Goal: Task Accomplishment & Management: Use online tool/utility

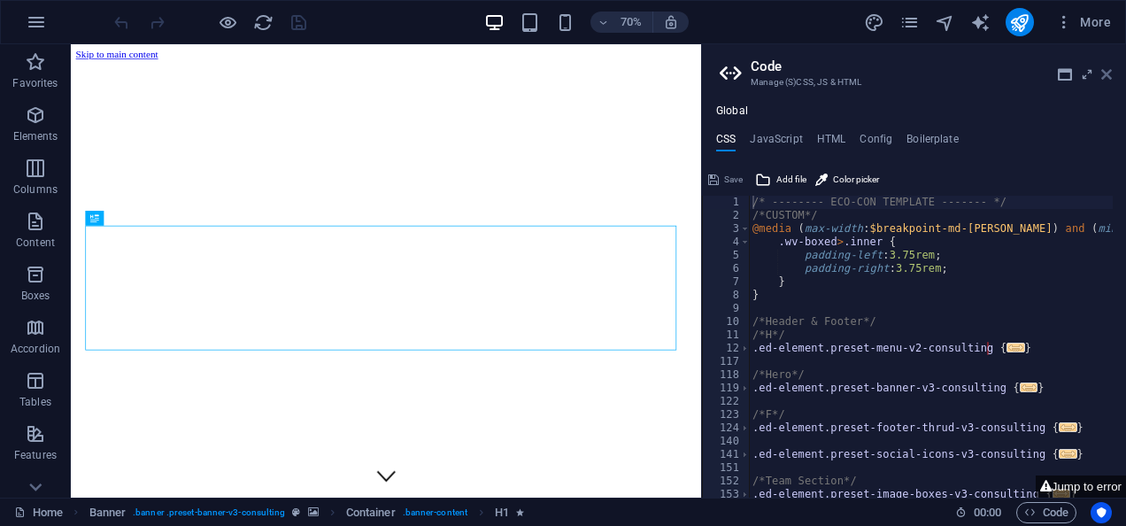
click at [1106, 73] on icon at bounding box center [1106, 74] width 11 height 14
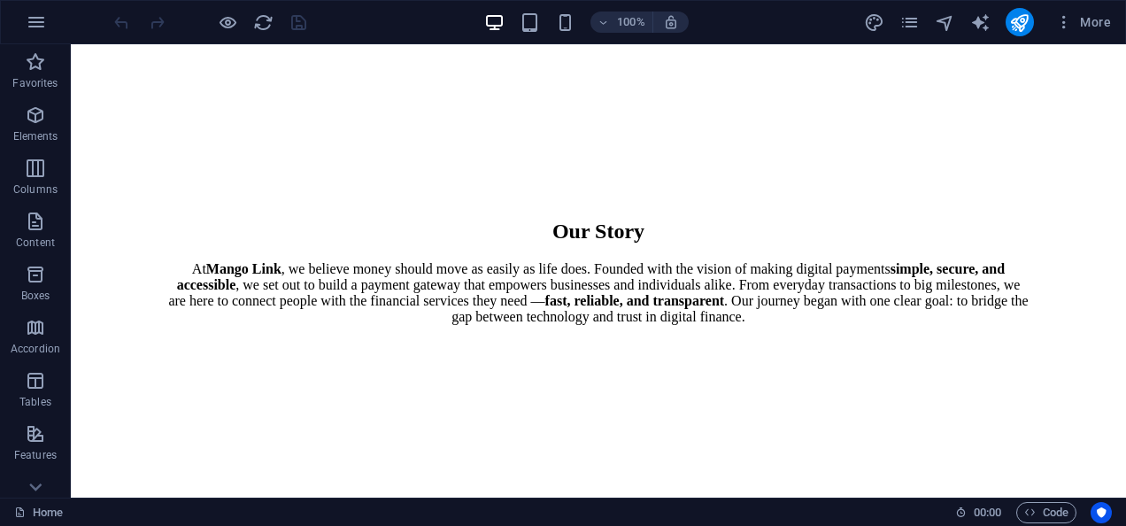
scroll to position [1564, 0]
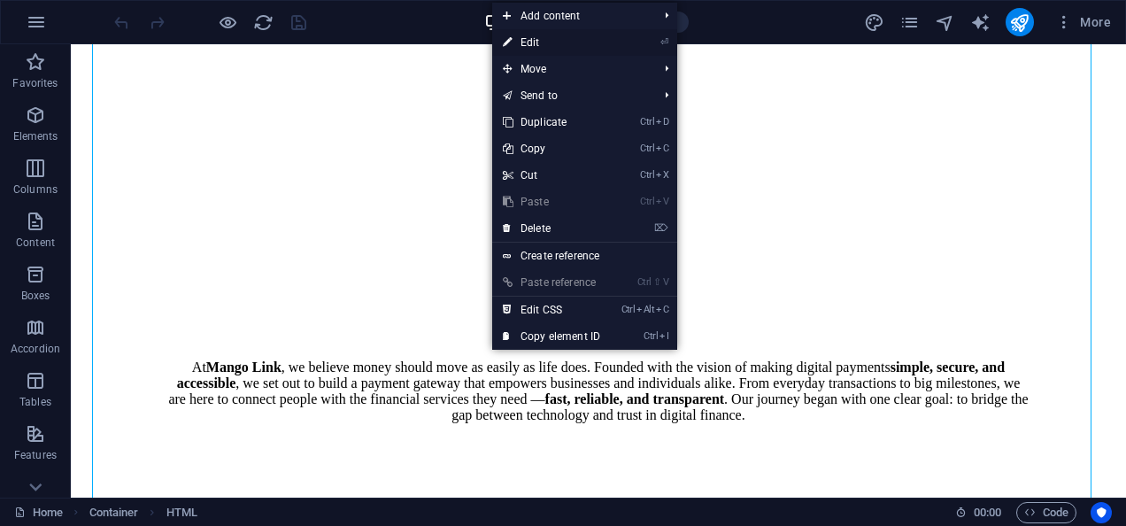
click at [567, 41] on link "⏎ Edit" at bounding box center [551, 42] width 119 height 27
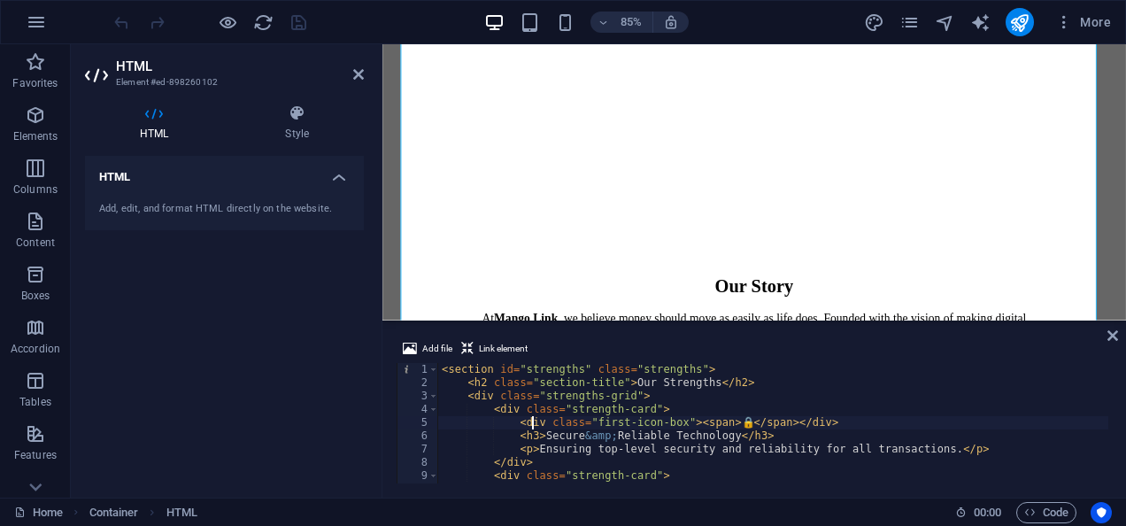
click at [531, 427] on div "< section id = "strengths" class = "strengths" > < h2 class = "section-title" >…" at bounding box center [773, 436] width 670 height 147
type textarea "} </style>"
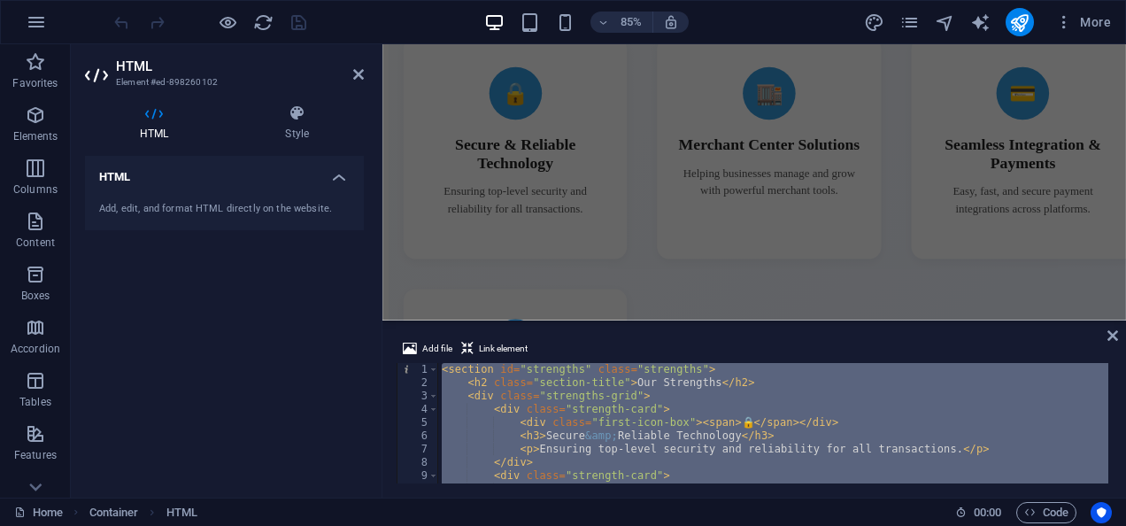
scroll to position [2655, 0]
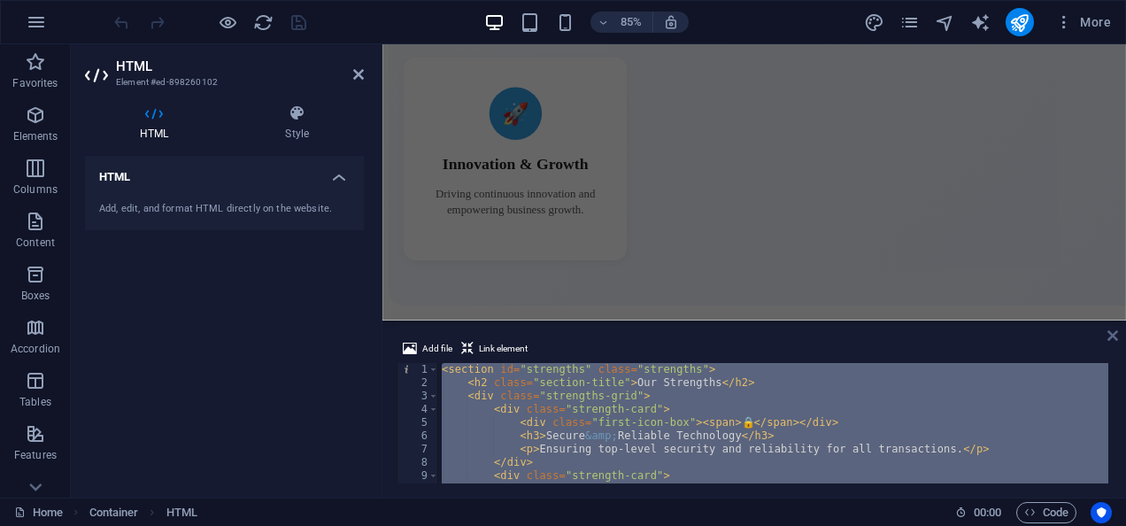
click at [1113, 338] on icon at bounding box center [1113, 335] width 11 height 14
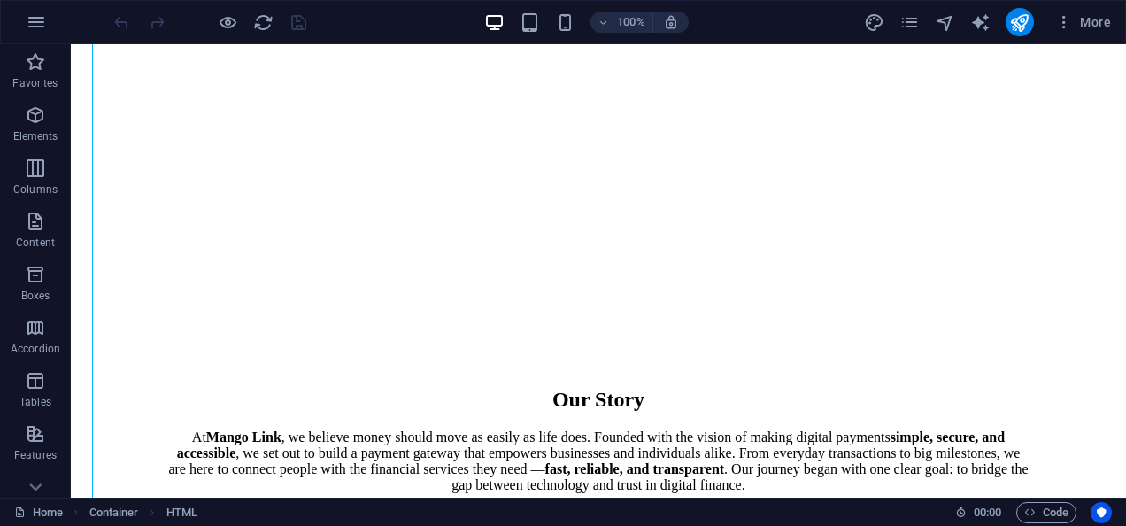
scroll to position [1247, 0]
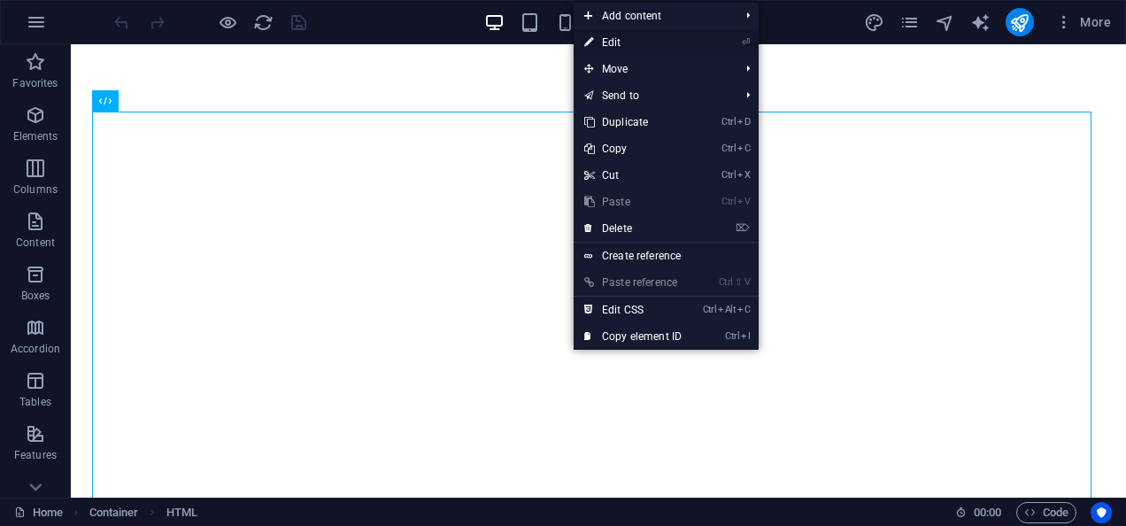
click at [634, 42] on link "⏎ Edit" at bounding box center [633, 42] width 119 height 27
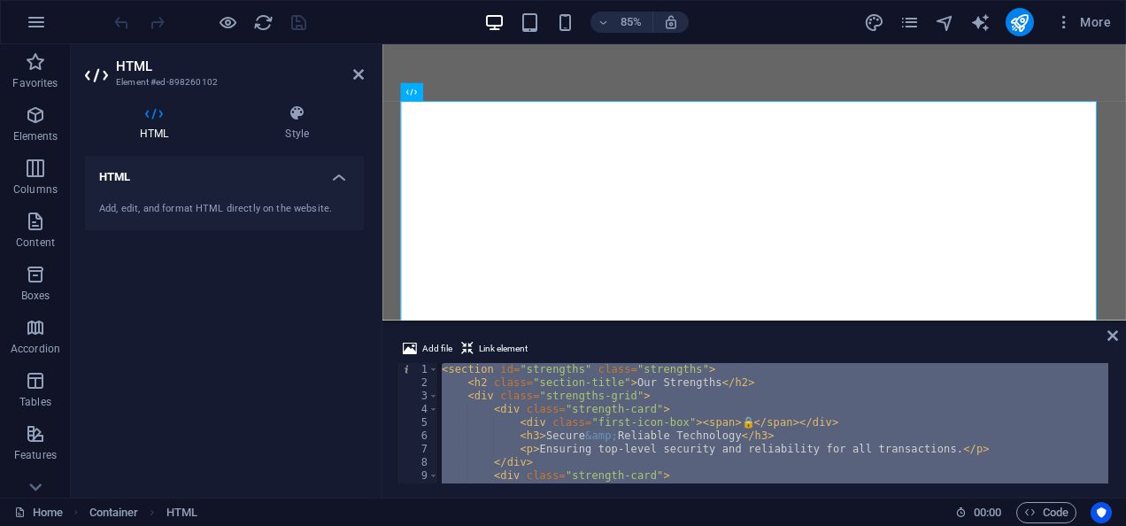
click at [782, 422] on div "< section id = "strengths" class = "strengths" > < h2 class = "section-title" >…" at bounding box center [773, 423] width 670 height 120
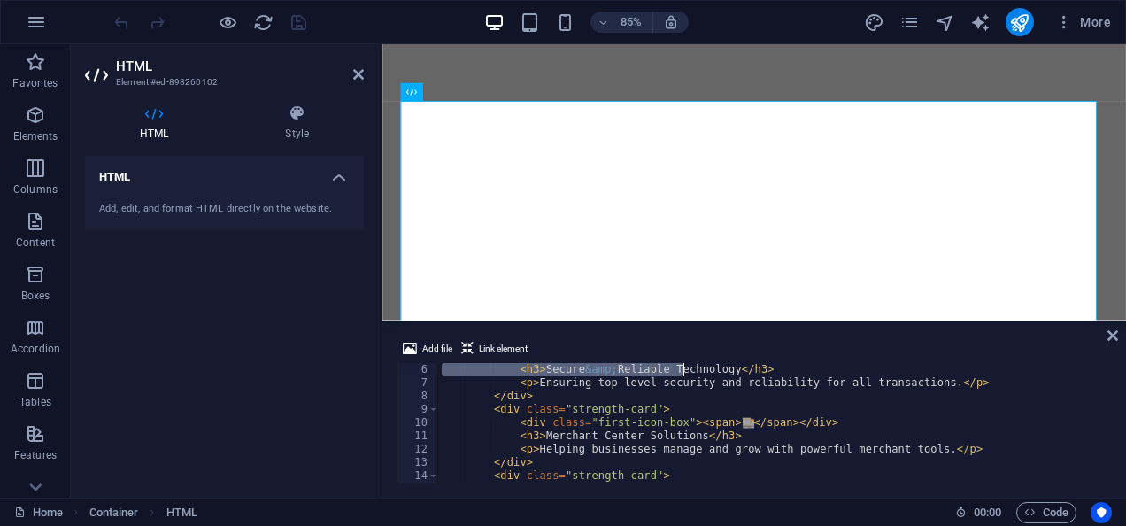
scroll to position [0, 0]
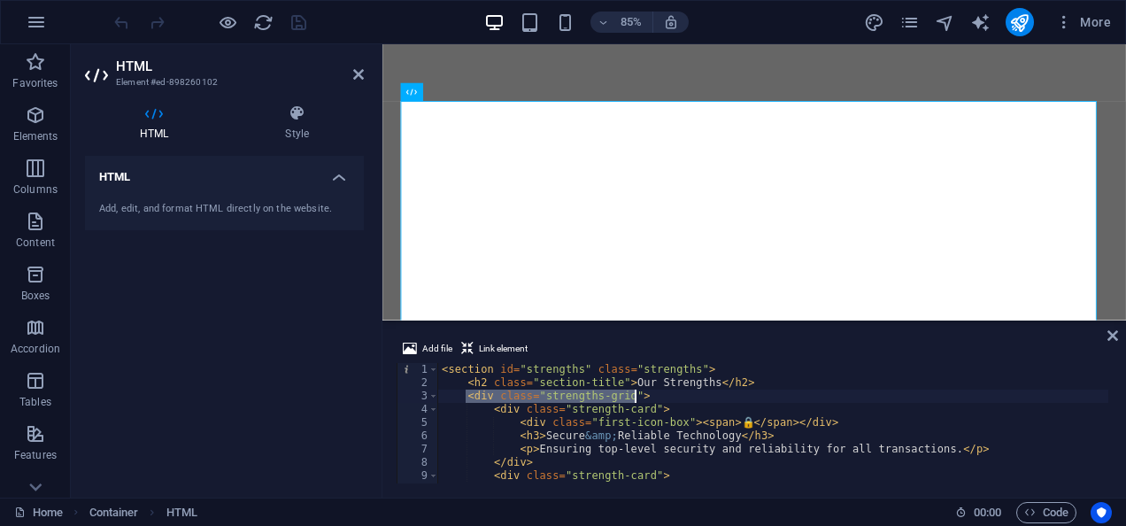
drag, startPoint x: 463, startPoint y: 395, endPoint x: 675, endPoint y: 400, distance: 211.7
click at [675, 400] on div "< section id = "strengths" class = "strengths" > < h2 class = "section-title" >…" at bounding box center [773, 436] width 670 height 147
click at [675, 400] on div "< section id = "strengths" class = "strengths" > < h2 class = "section-title" >…" at bounding box center [773, 423] width 670 height 120
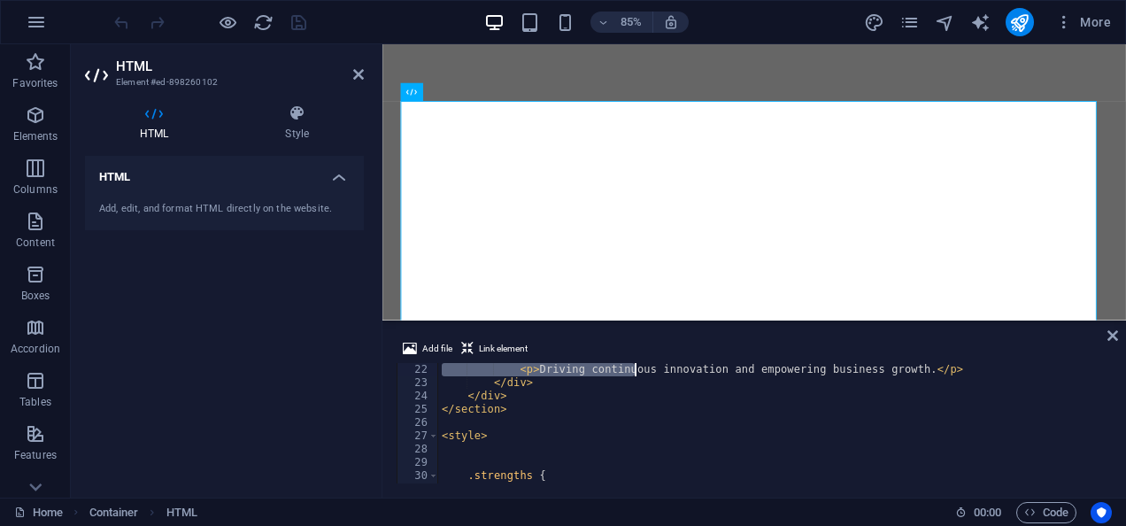
scroll to position [279, 0]
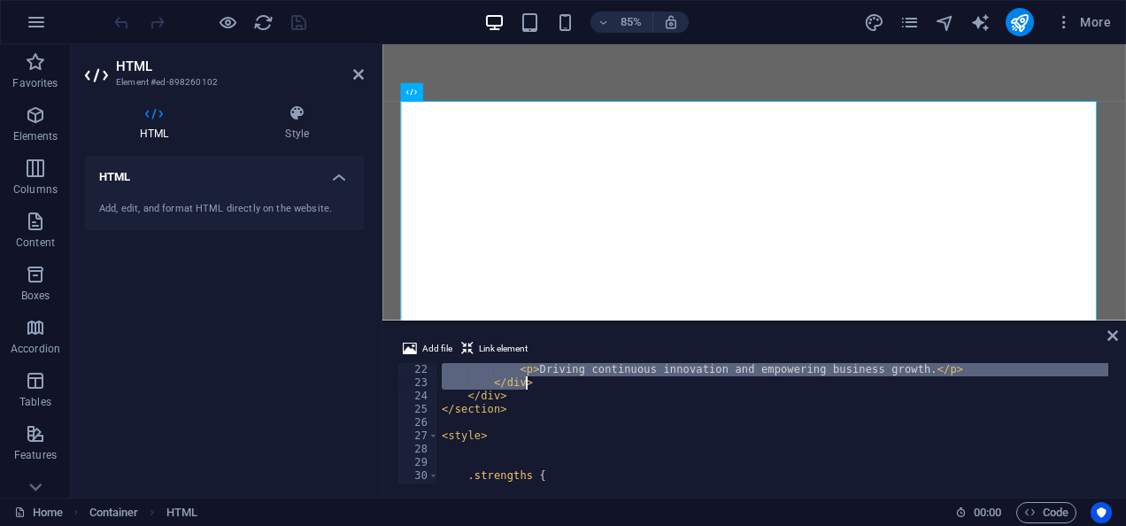
drag, startPoint x: 464, startPoint y: 396, endPoint x: 625, endPoint y: 376, distance: 162.3
click at [625, 376] on div "< p > Driving continuous innovation and empowering business growth. </ p > </ d…" at bounding box center [773, 436] width 670 height 147
type textarea "<p>Driving continuous innovation and empowering business growth.</p> </div>"
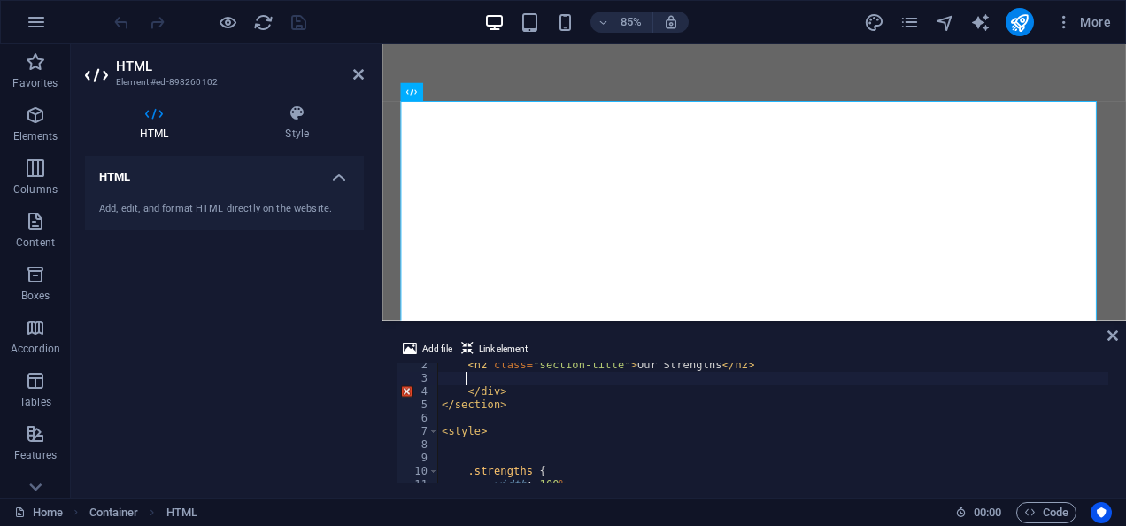
scroll to position [0, 0]
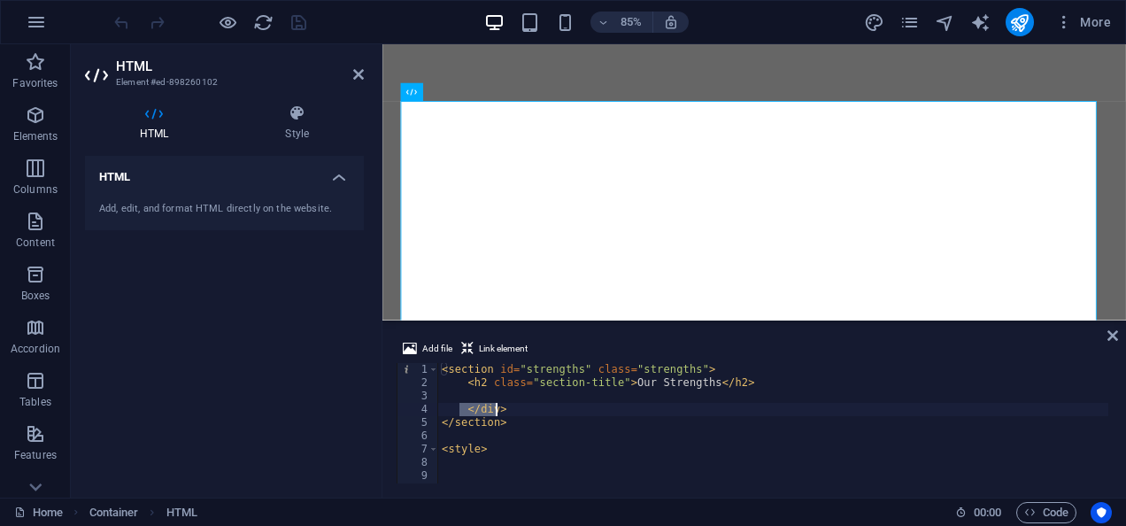
drag, startPoint x: 459, startPoint y: 411, endPoint x: 520, endPoint y: 405, distance: 60.4
click at [520, 405] on div "< section id = "strengths" class = "strengths" > < h2 class = "section-title" >…" at bounding box center [773, 436] width 670 height 147
type textarea "</div>"
paste textarea "</div>"
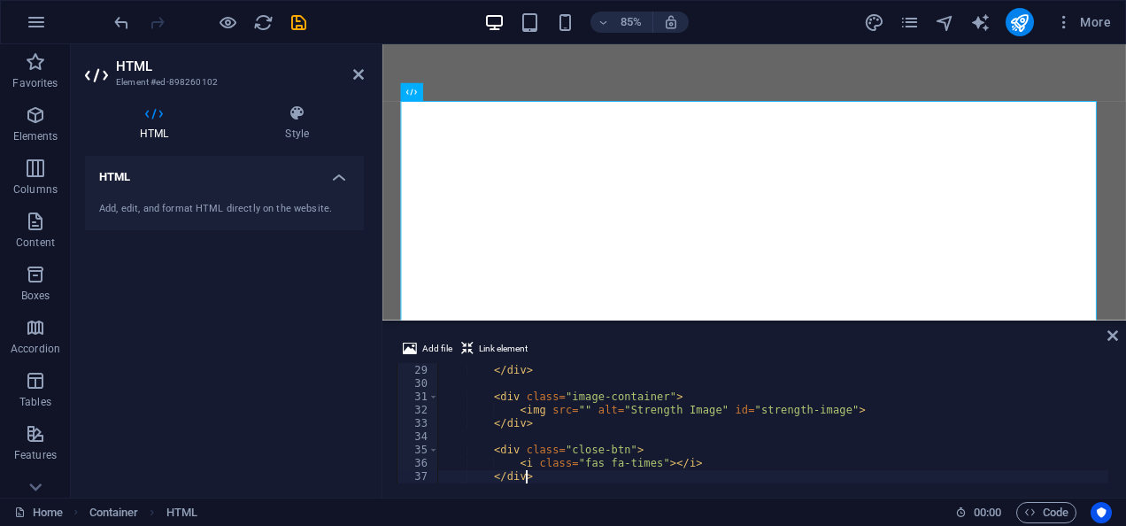
scroll to position [371, 0]
type textarea "</section>"
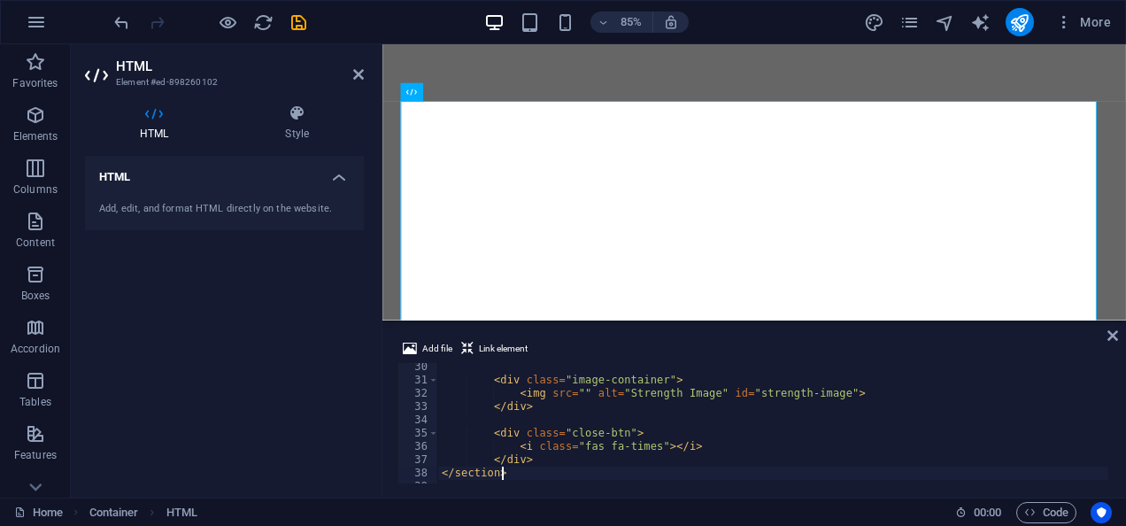
type textarea "<style>"
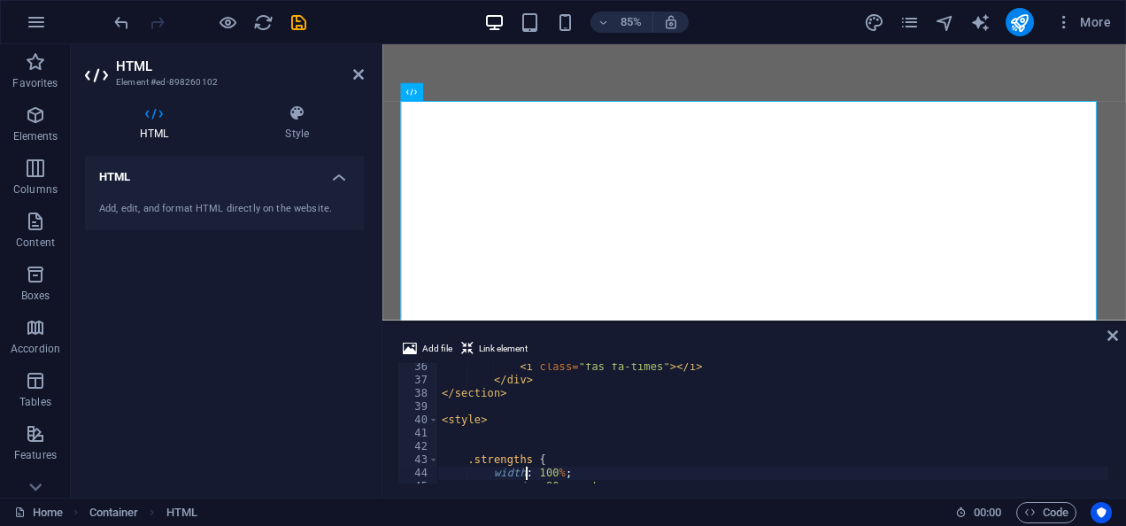
type textarea "}"
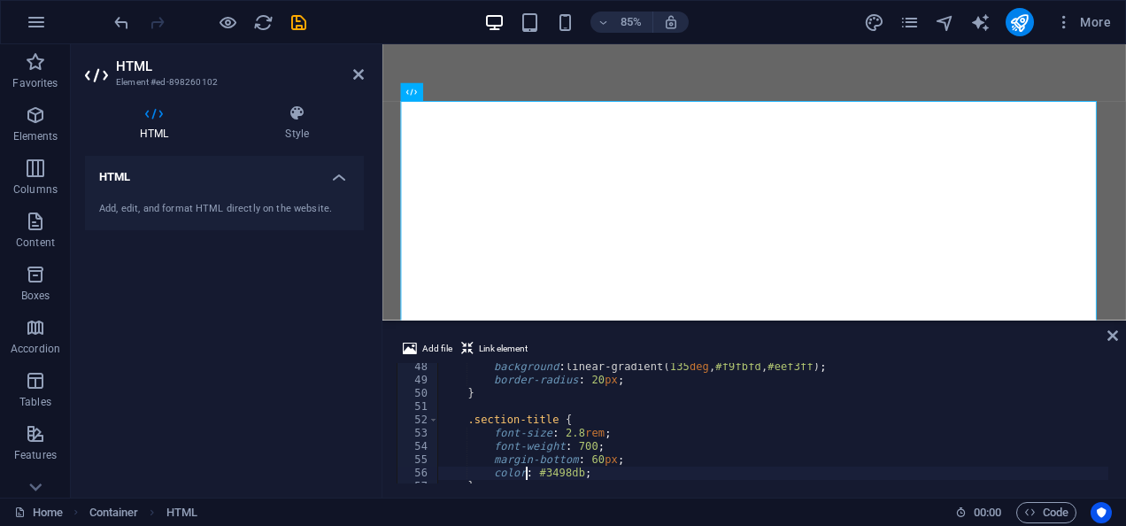
type textarea "}"
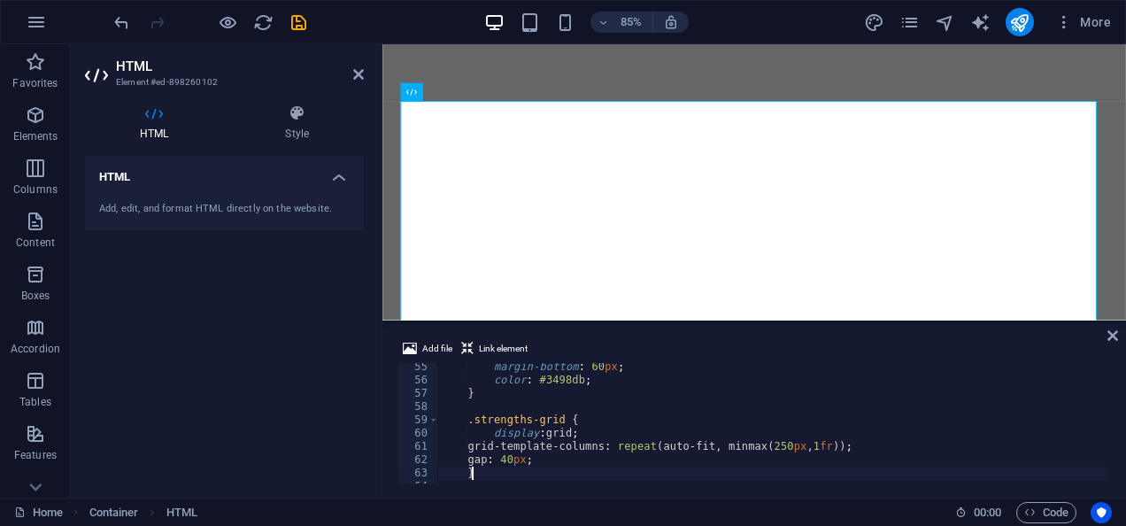
type textarea "}"
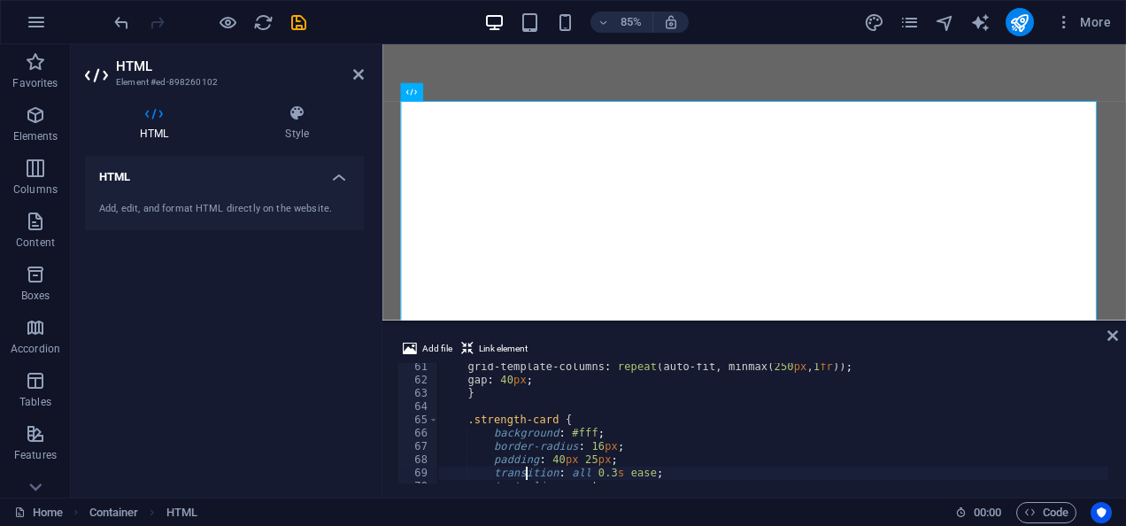
type textarea "}"
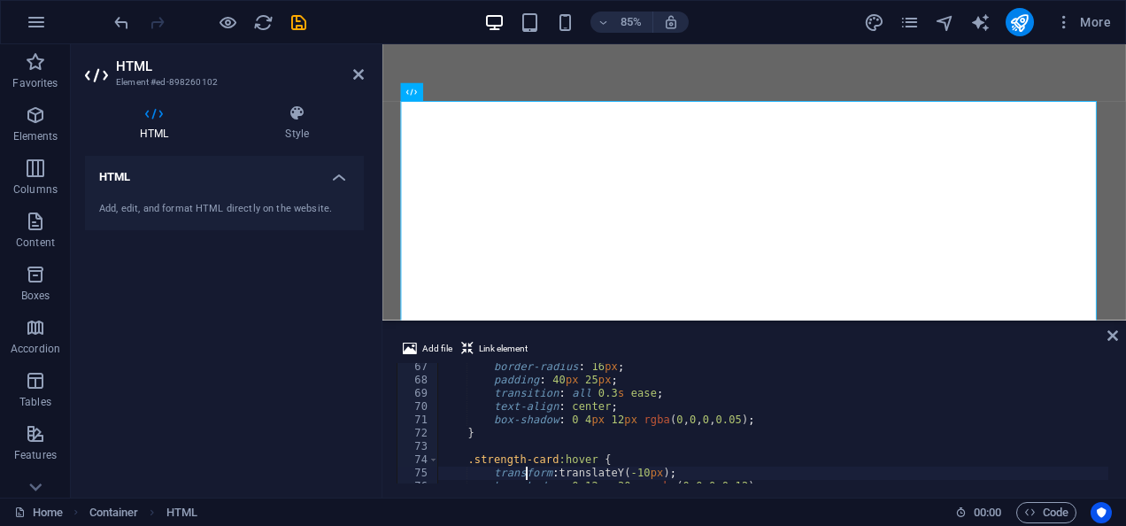
type textarea "}"
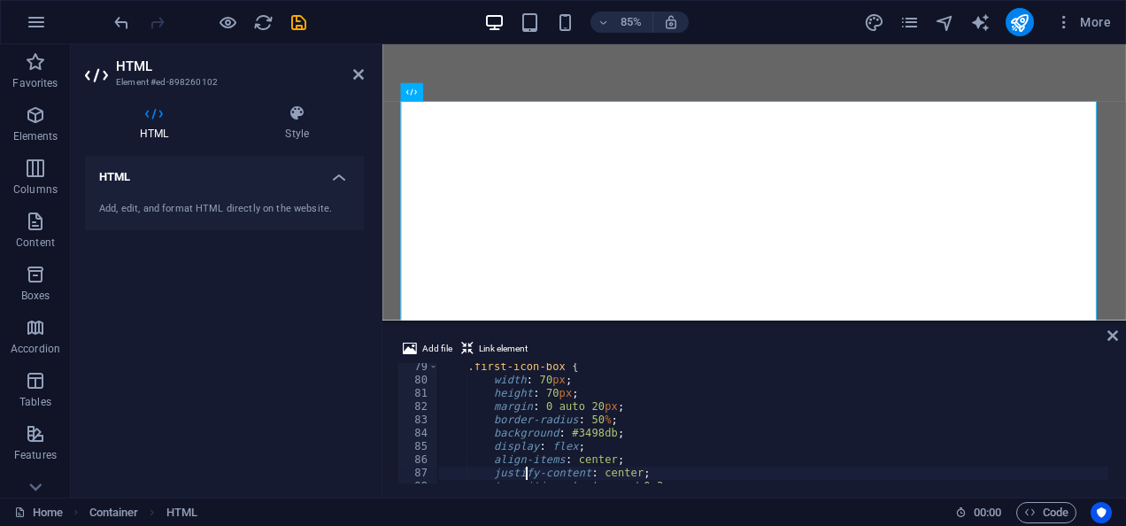
type textarea "}"
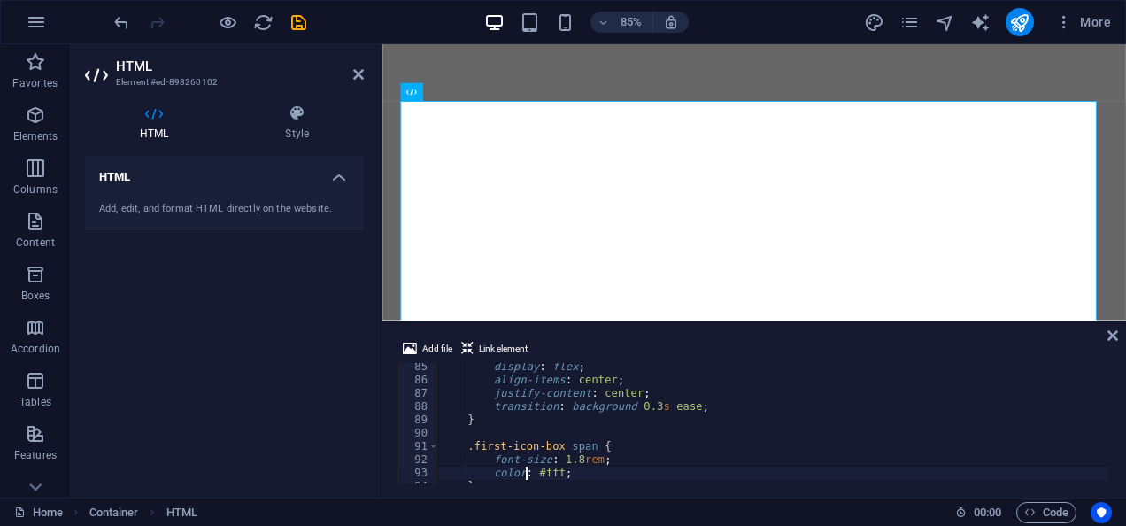
type textarea "}"
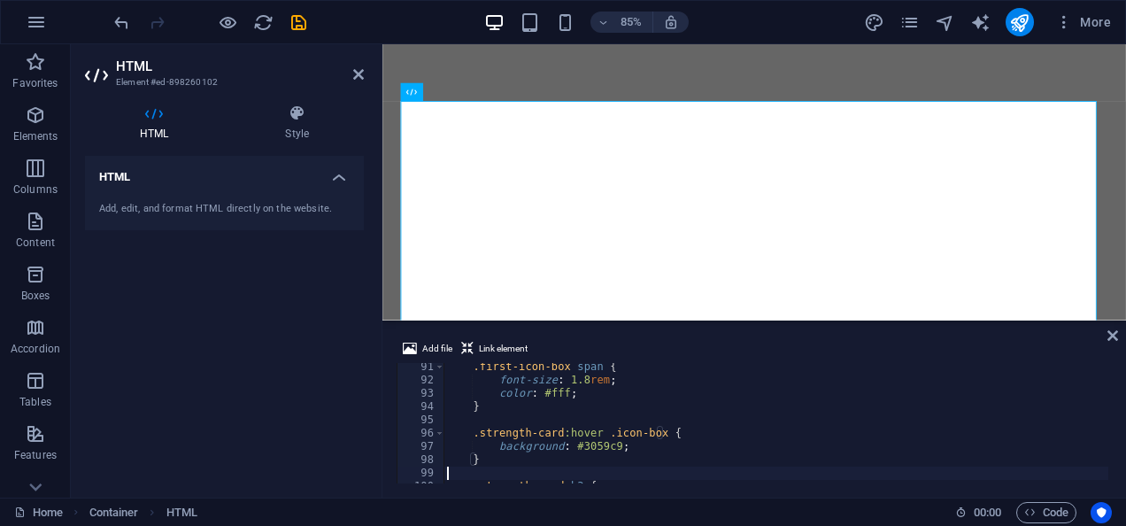
type textarea "}"
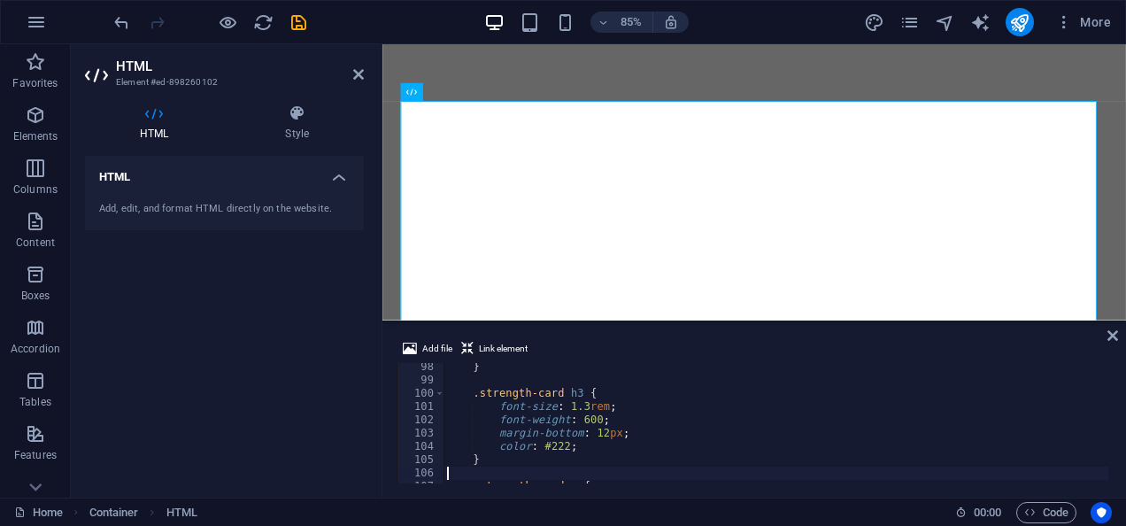
type textarea "}"
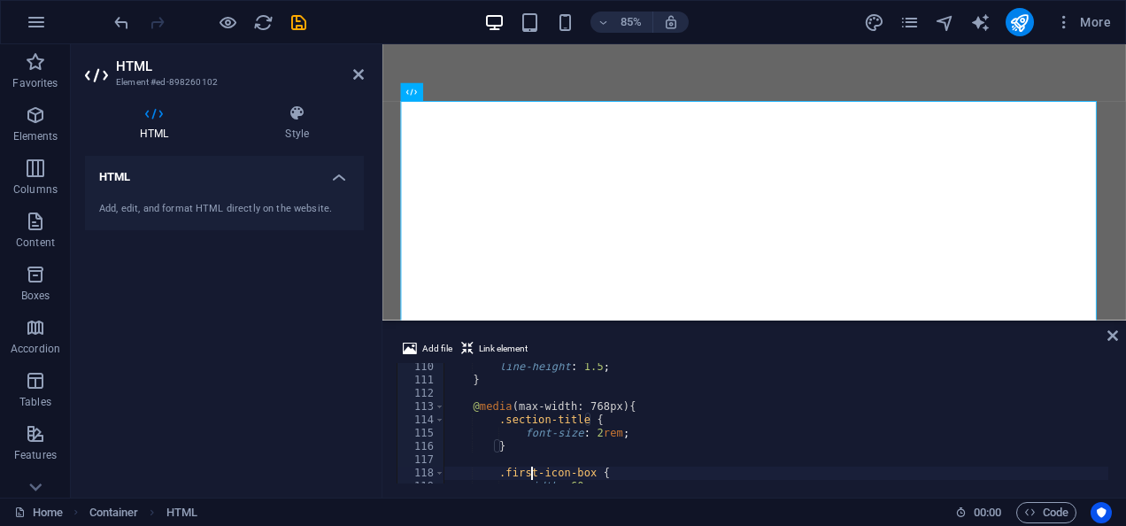
type textarea "</style>"
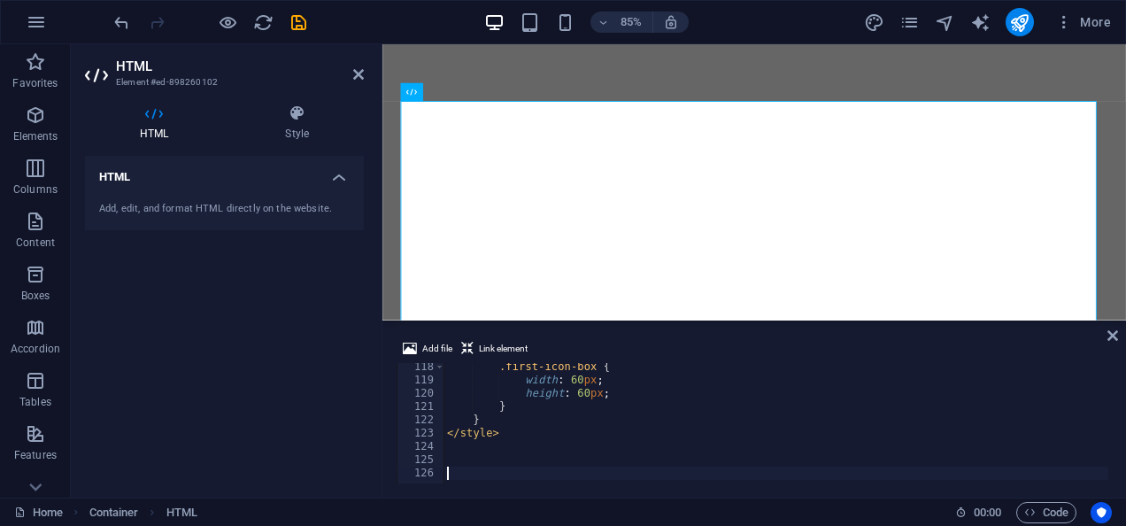
scroll to position [1556, 0]
paste textarea "</script>"
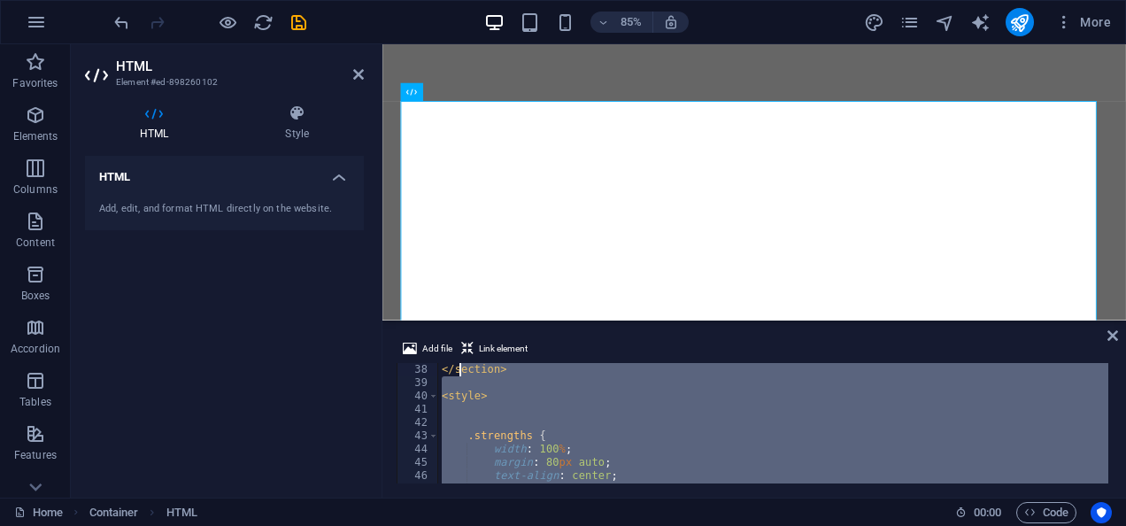
scroll to position [491, 0]
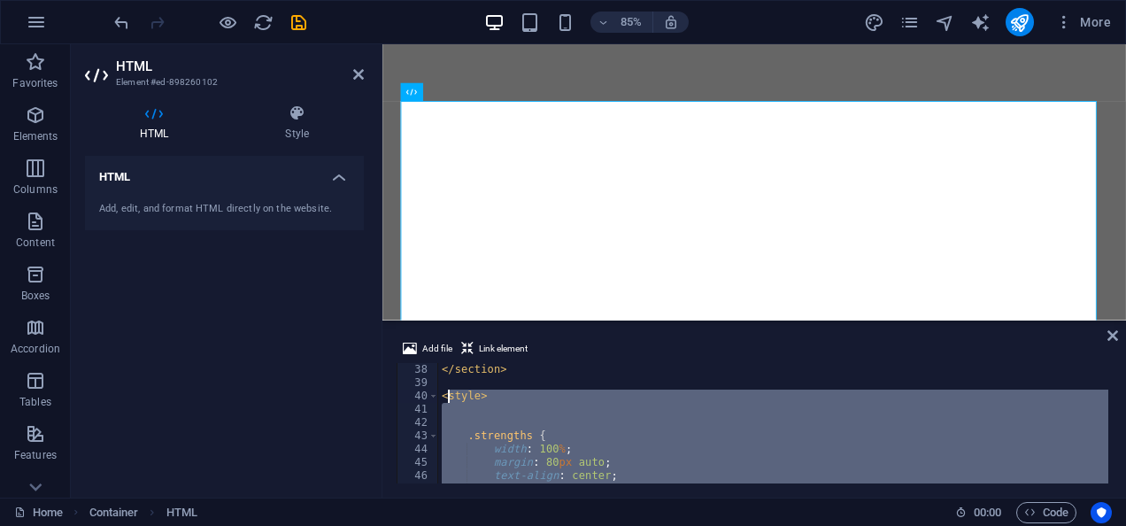
drag, startPoint x: 521, startPoint y: 436, endPoint x: 444, endPoint y: 395, distance: 86.8
click at [444, 395] on div "</ section > < style > .strengths { width : 100 % ; margin : 80 px auto ; text-…" at bounding box center [854, 434] width 832 height 143
type textarea "<style>"
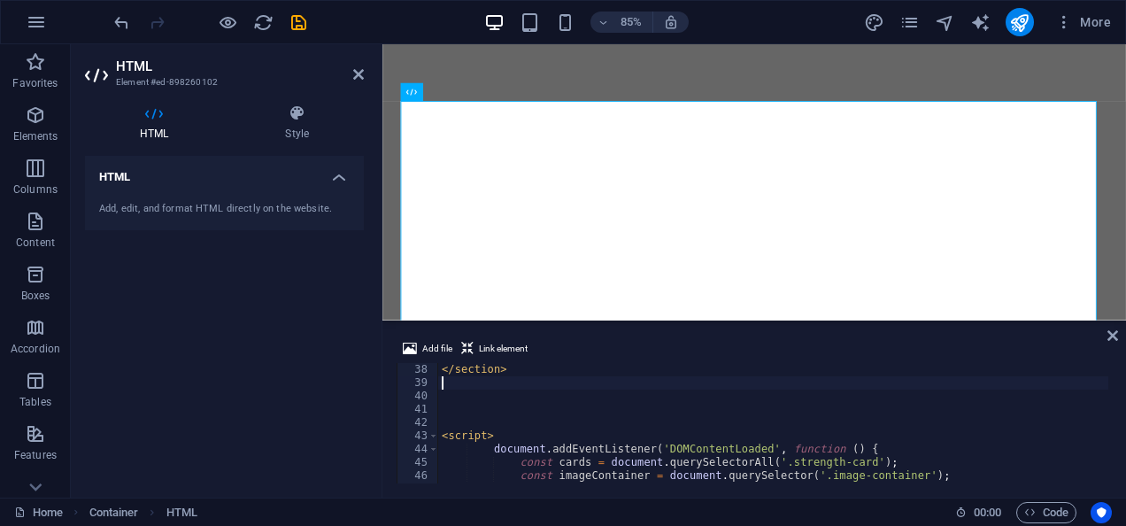
type textarea "<div class="close-btn">"
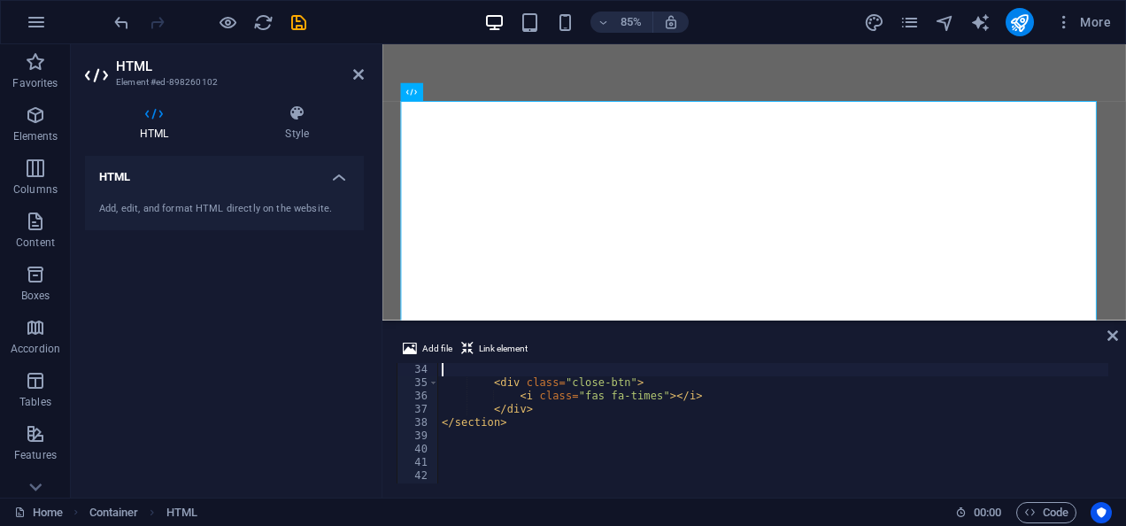
type textarea "<div class="image-container">"
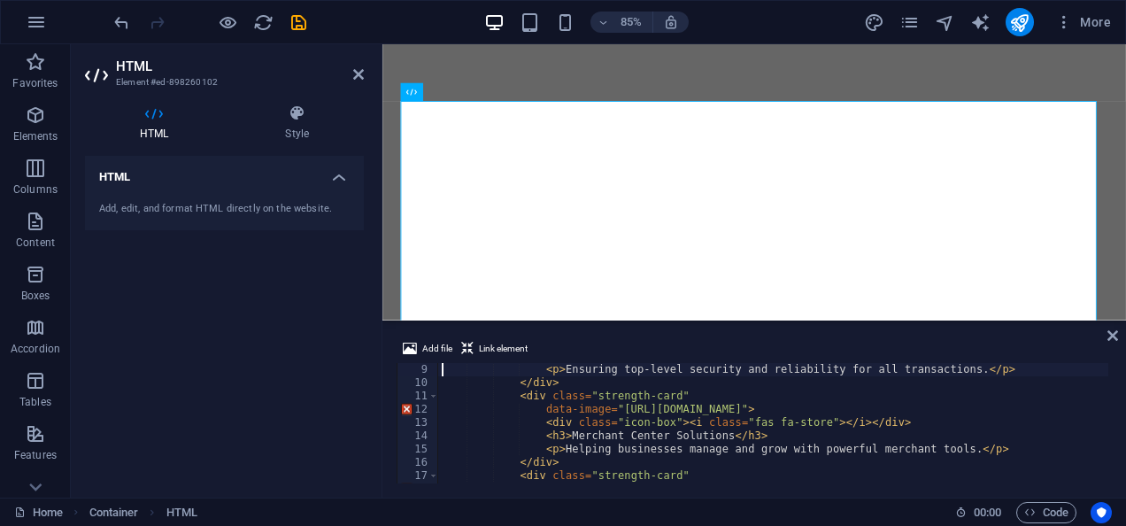
scroll to position [66, 0]
type textarea "<div class="strengths-grid">"
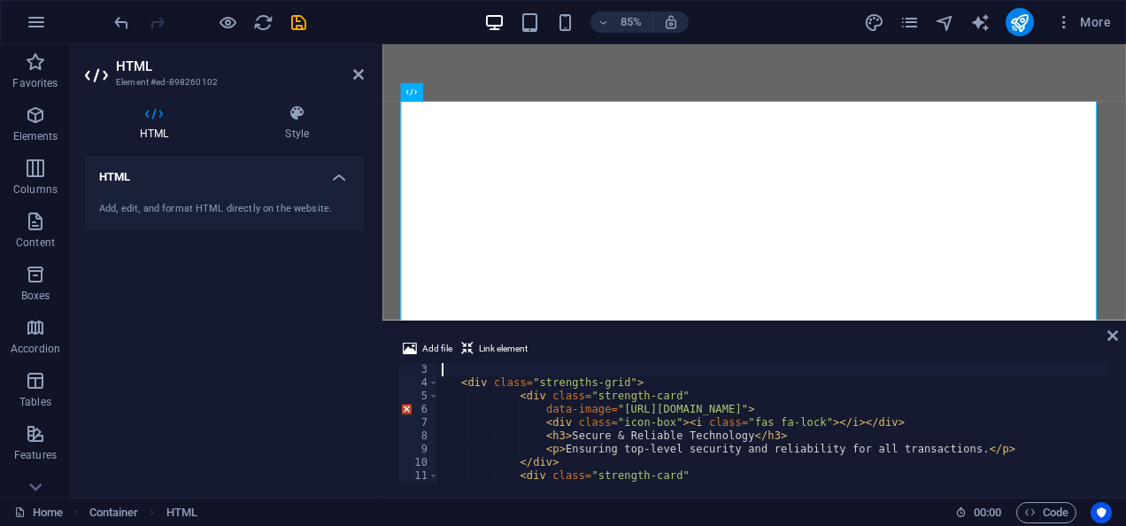
scroll to position [0, 0]
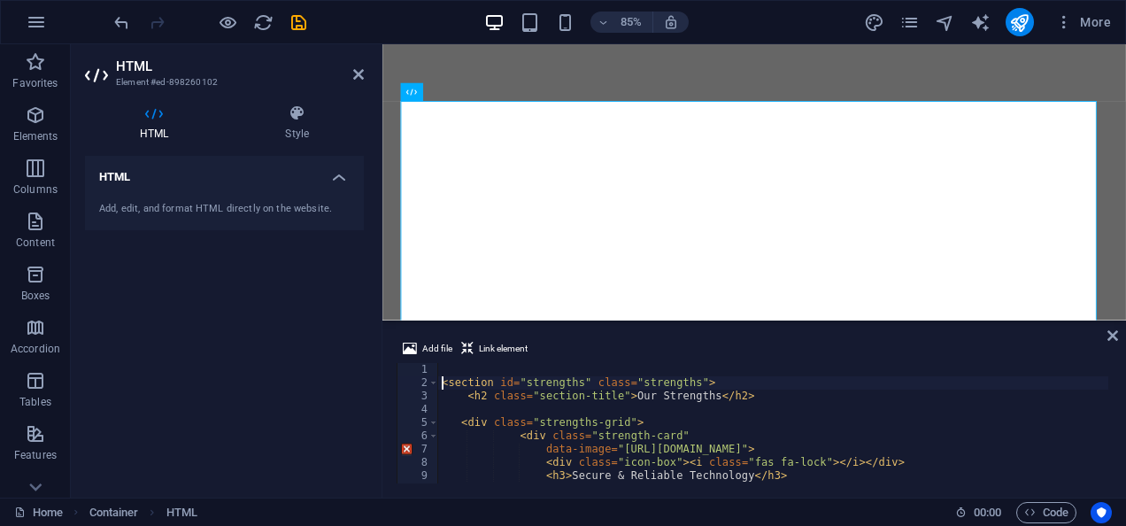
type textarea "<section id="strengths" class="strengths">"
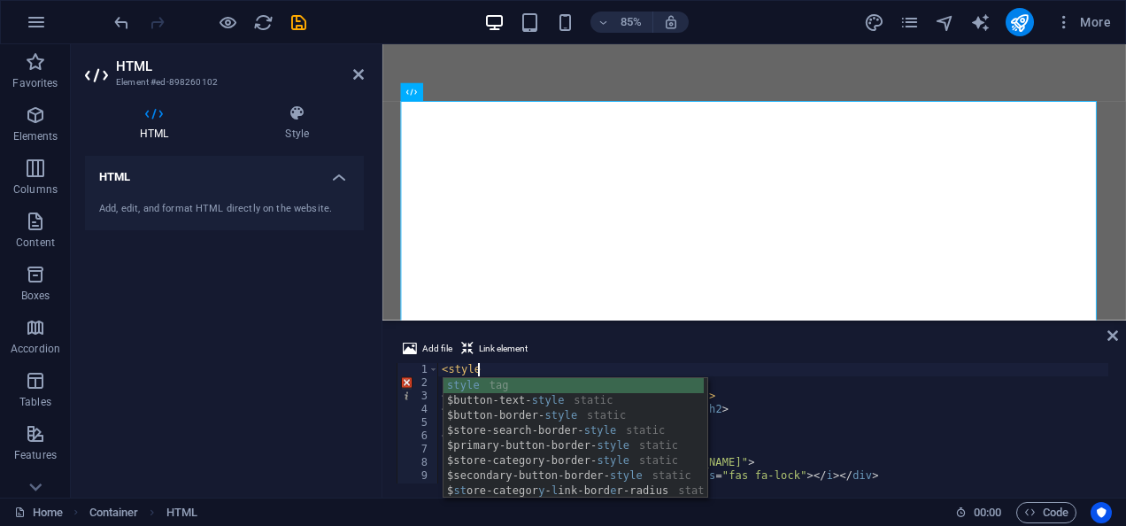
scroll to position [0, 3]
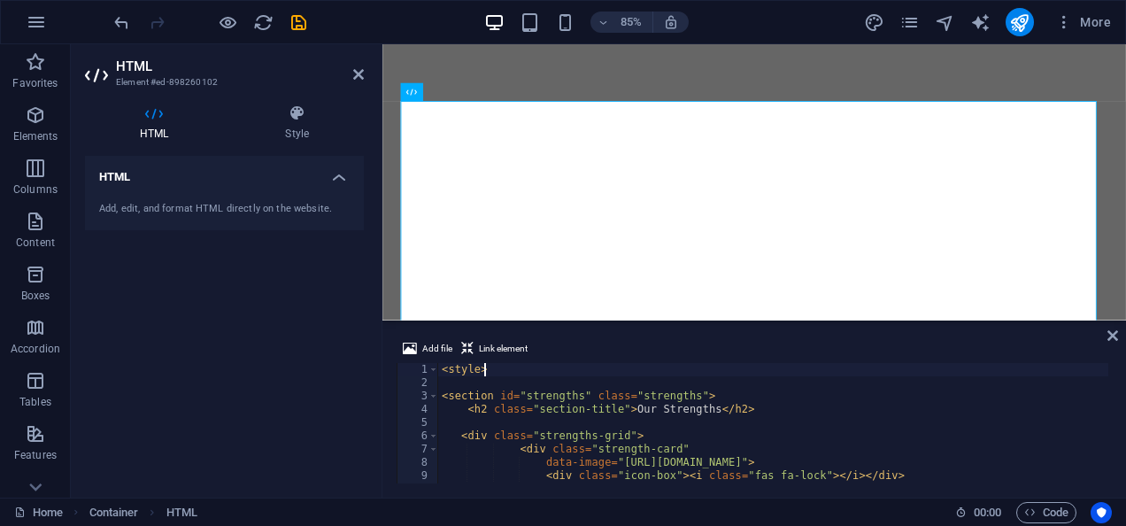
paste textarea "</"
type textarea "</style>"
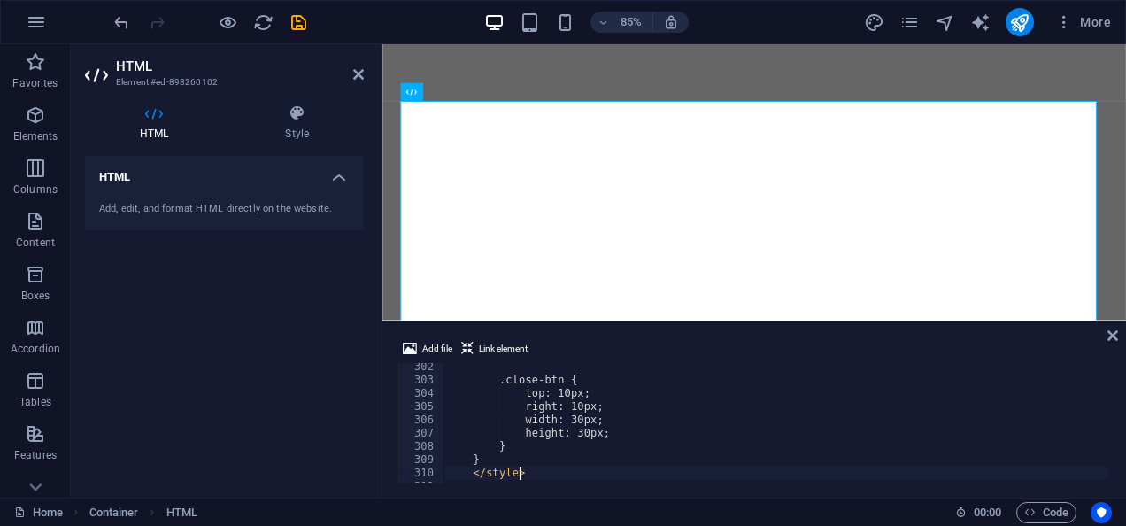
scroll to position [4000, 0]
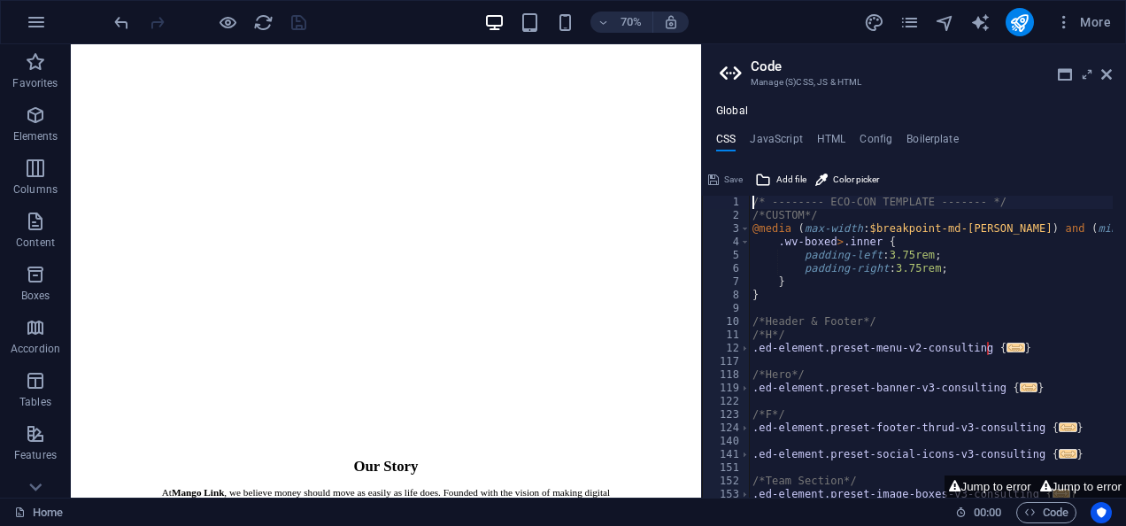
click at [1119, 124] on div "Global CSS JavaScript HTML Config Boilerplate /* -------- ECO-CON TEMPLATE ----…" at bounding box center [914, 300] width 424 height 393
click at [1105, 76] on icon at bounding box center [1106, 74] width 11 height 14
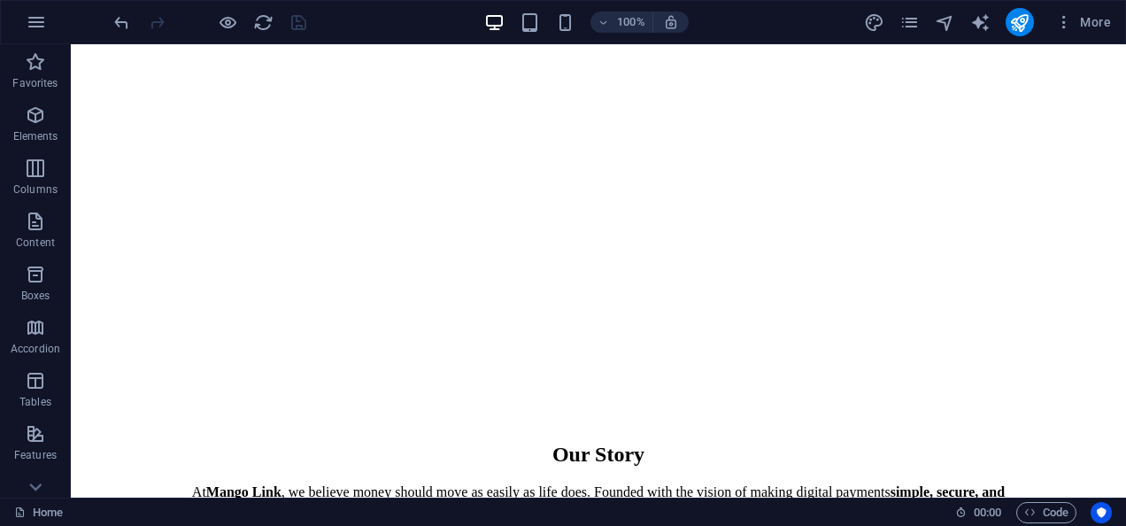
scroll to position [1455, 0]
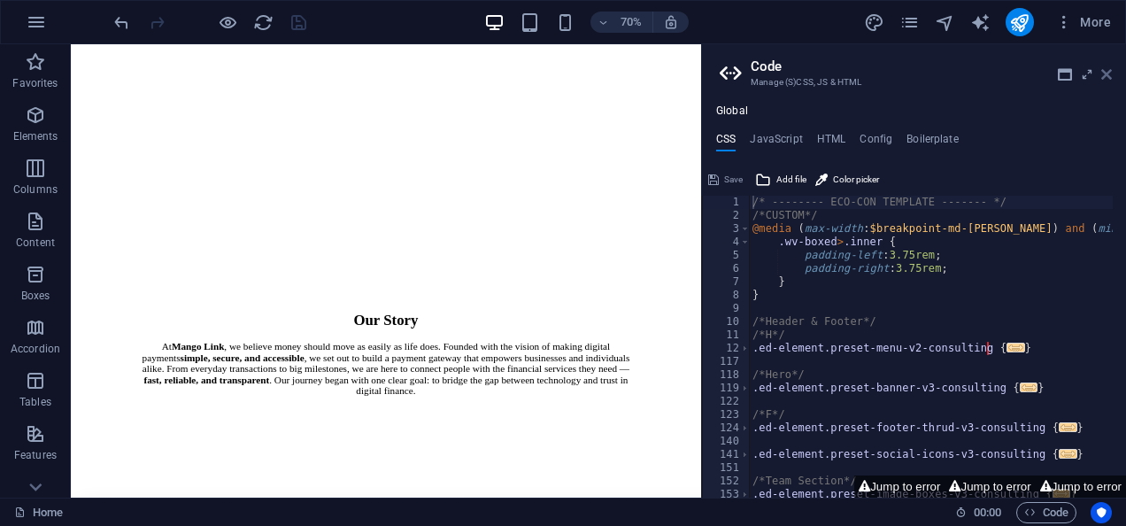
click at [1106, 74] on icon at bounding box center [1106, 74] width 11 height 14
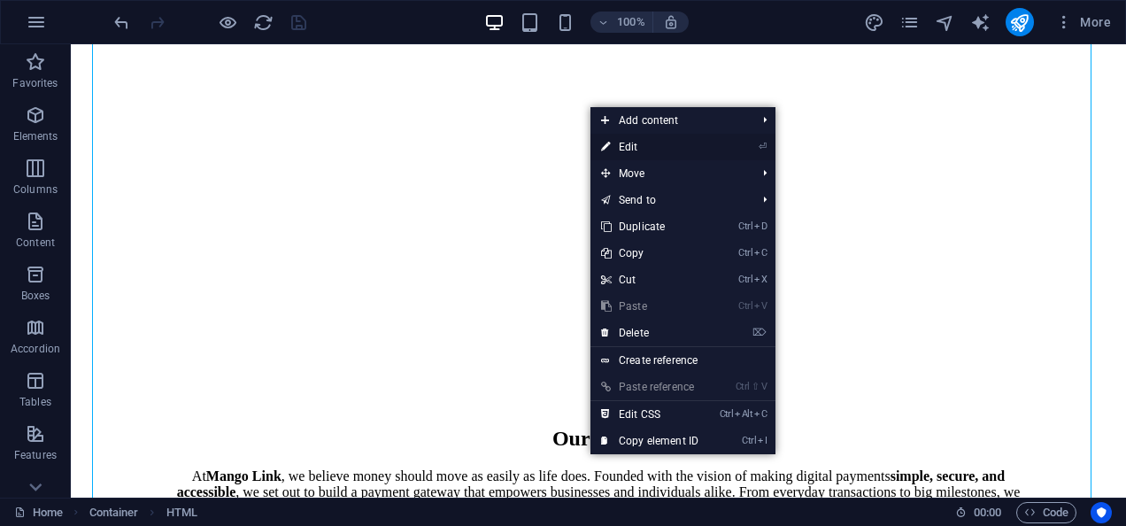
click at [641, 140] on link "⏎ Edit" at bounding box center [650, 147] width 119 height 27
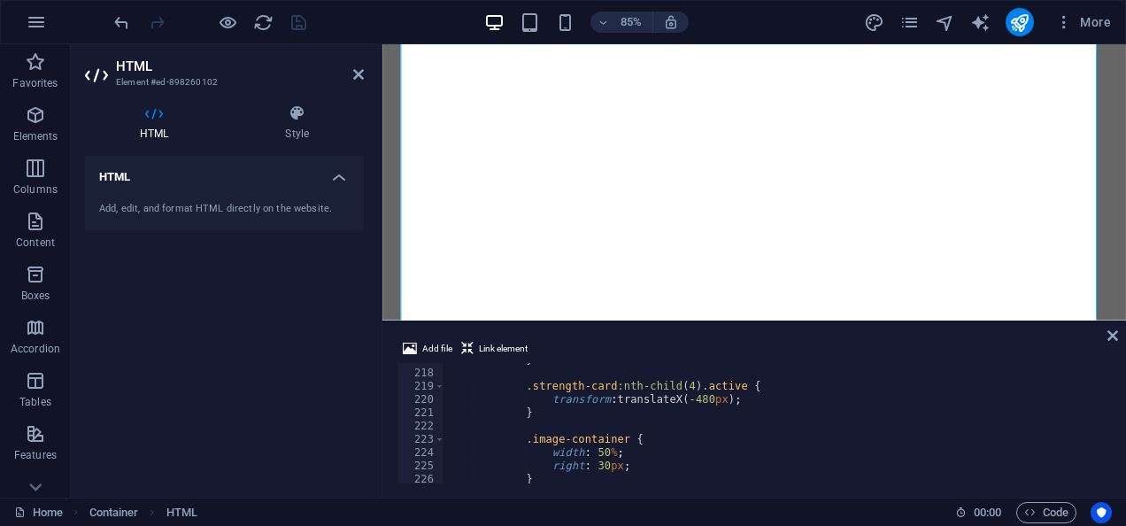
scroll to position [0, 0]
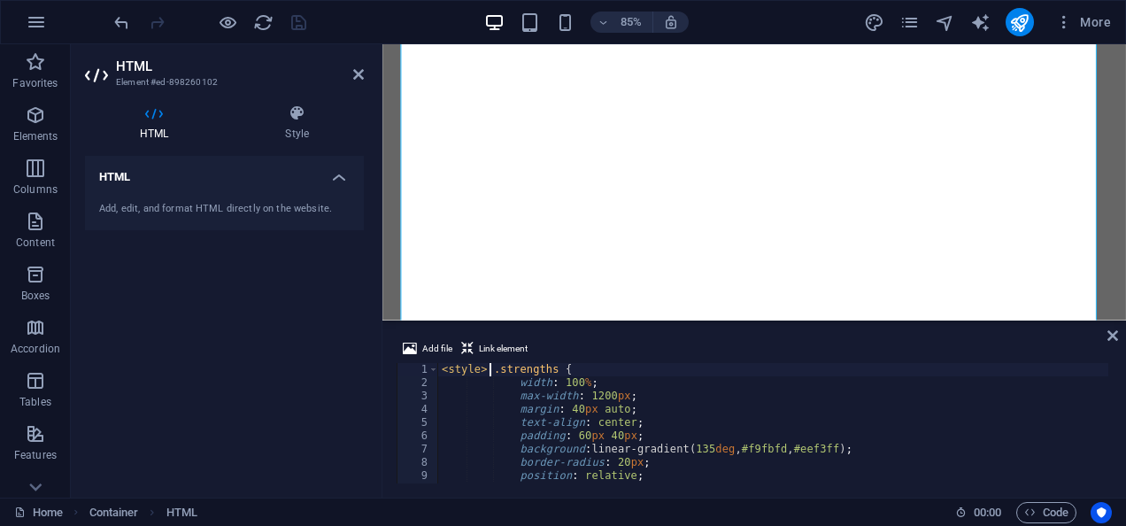
click at [487, 368] on div "< style > .strengths { width : 100 % ; max-width : 1200 px ; margin : 40 px aut…" at bounding box center [854, 434] width 832 height 143
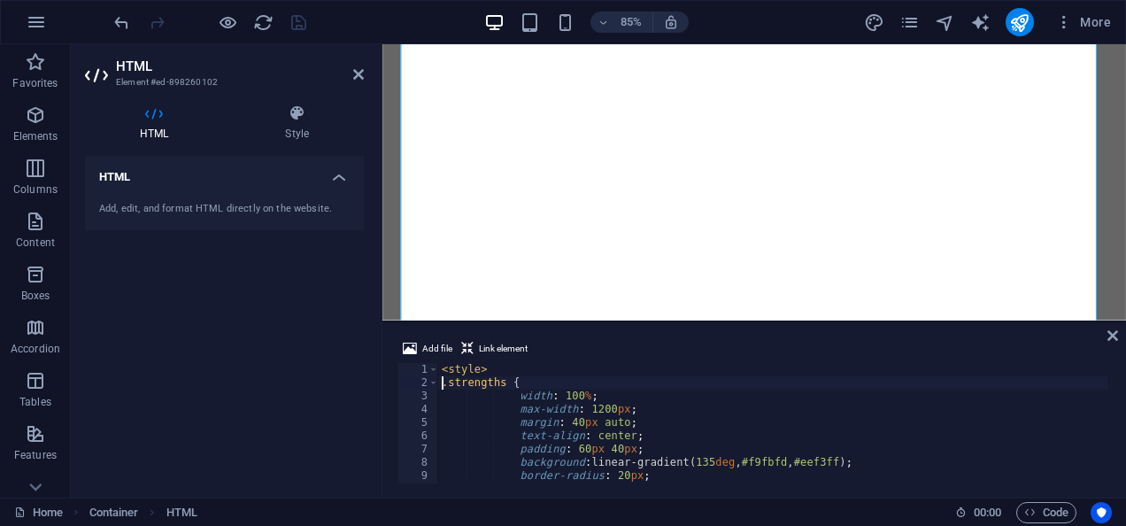
type textarea ".strengths {"
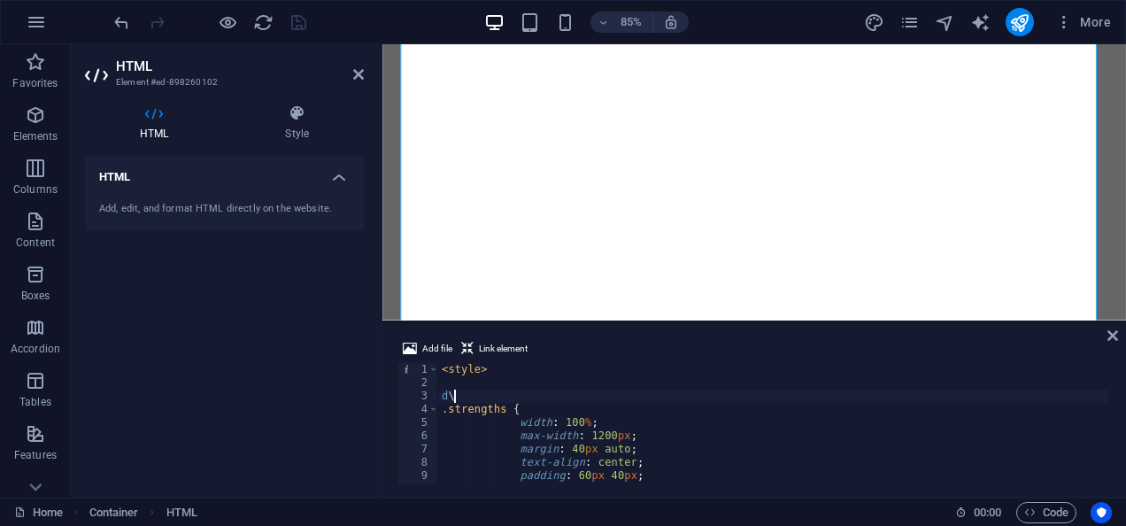
type textarea "d"
type textarea "<"
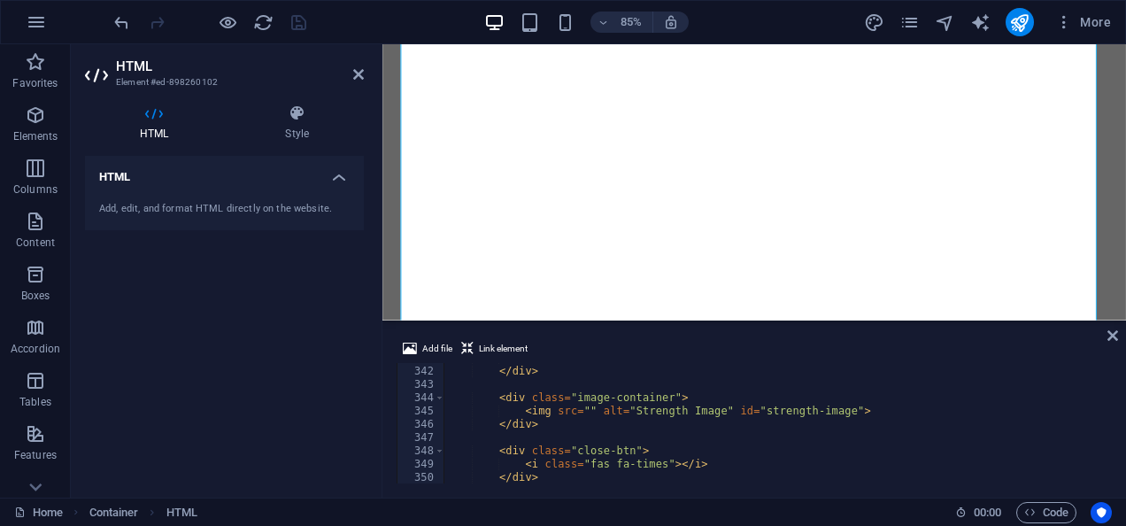
scroll to position [4558, 0]
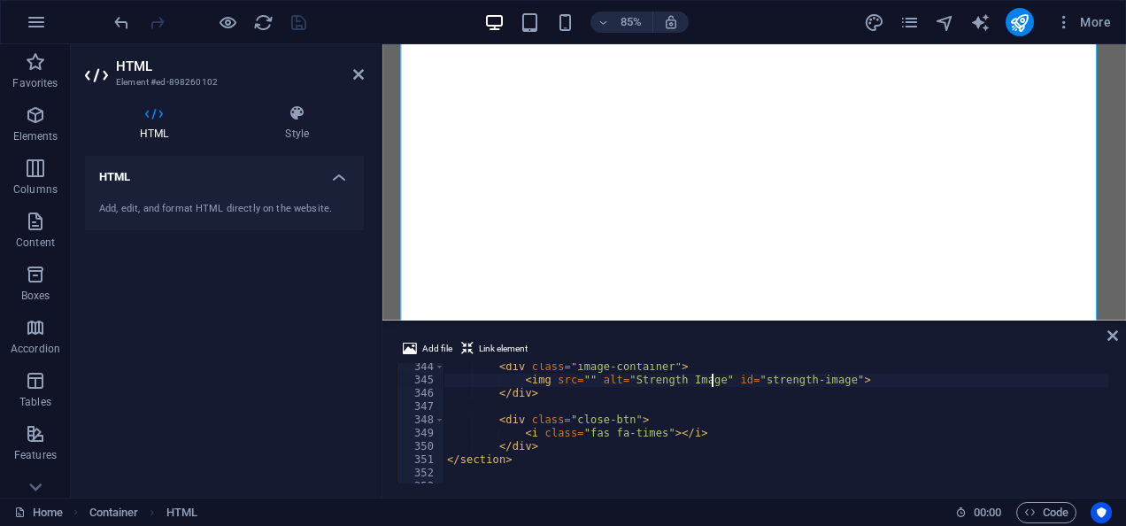
click at [710, 379] on div "< div class = "image-container" > < img src = "" alt = "Strength Image" id = "s…" at bounding box center [860, 431] width 832 height 143
type textarea "<div class="image-container">"
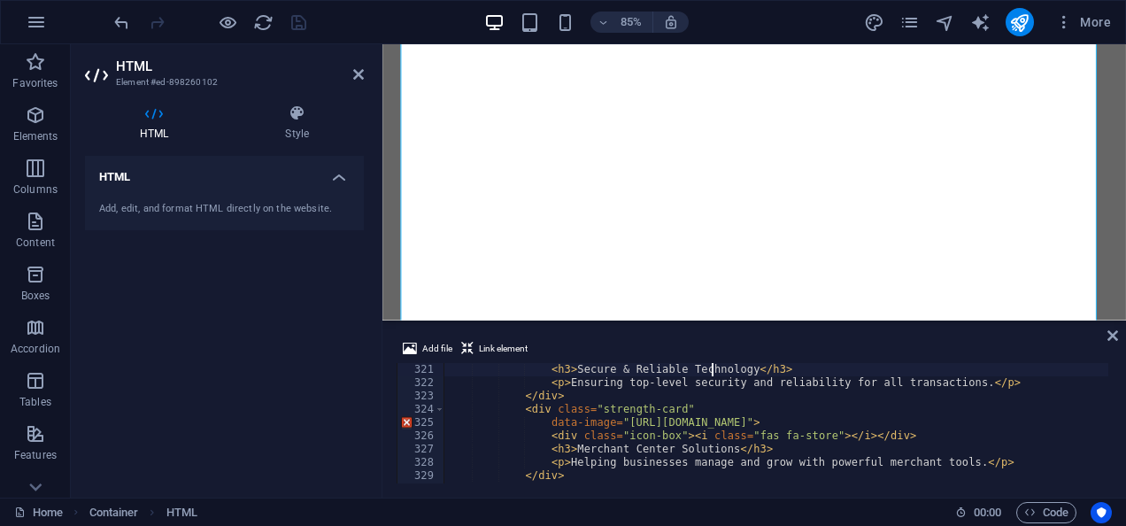
type textarea "<div class="strengths-grid">"
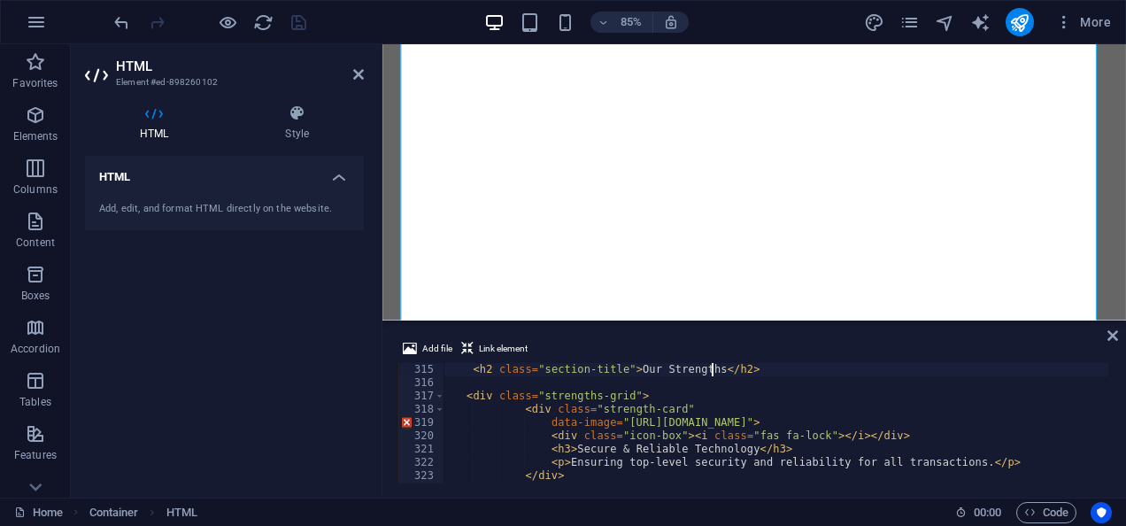
type textarea "<section id="strengths" class="strengths">"
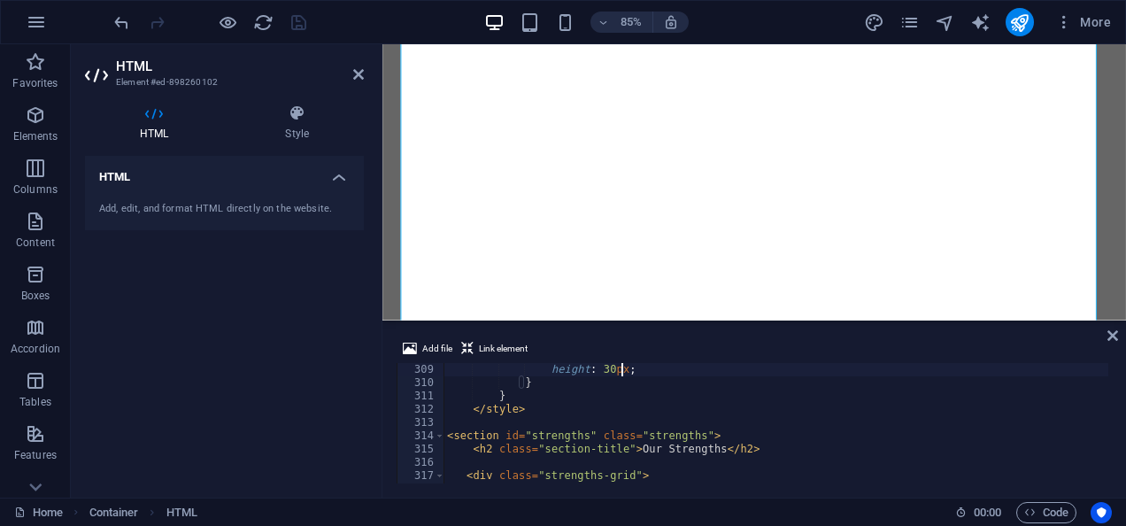
type textarea ".close-btn {"
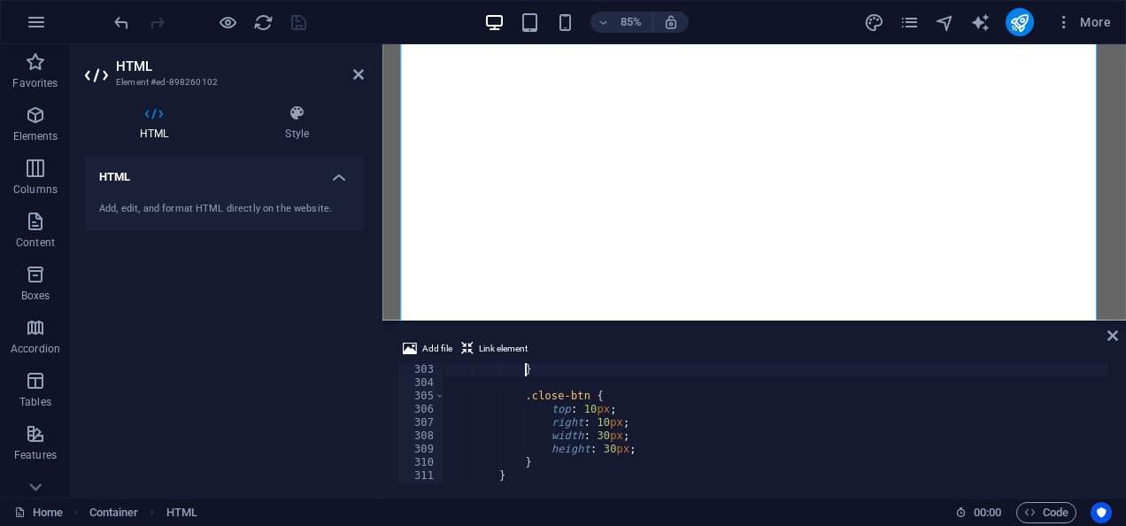
scroll to position [3971, 0]
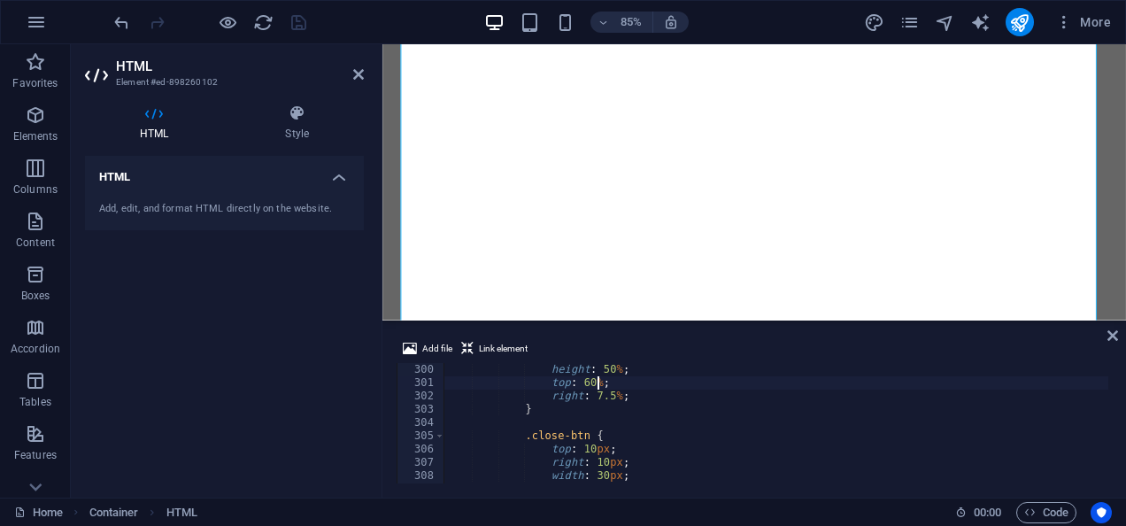
type textarea "}"
type textarea "</style>"
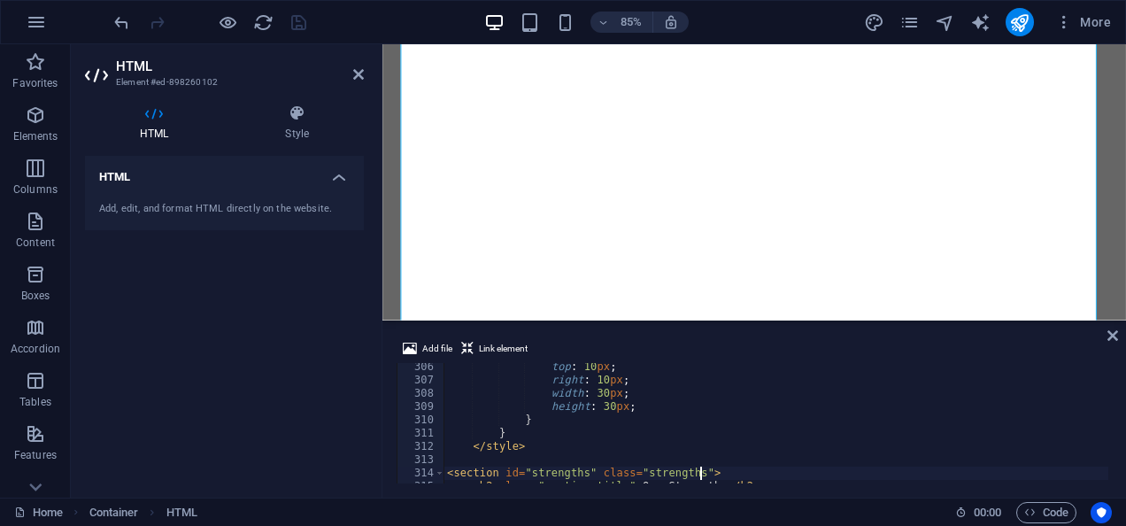
type textarea "<h2 class="section-title">Our Strengths</h2>"
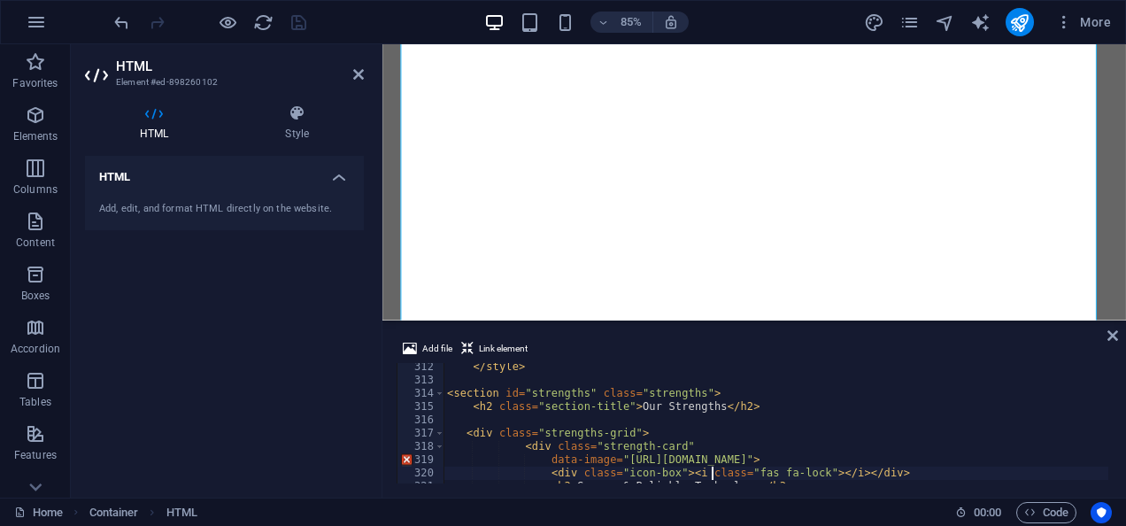
scroll to position [4146, 0]
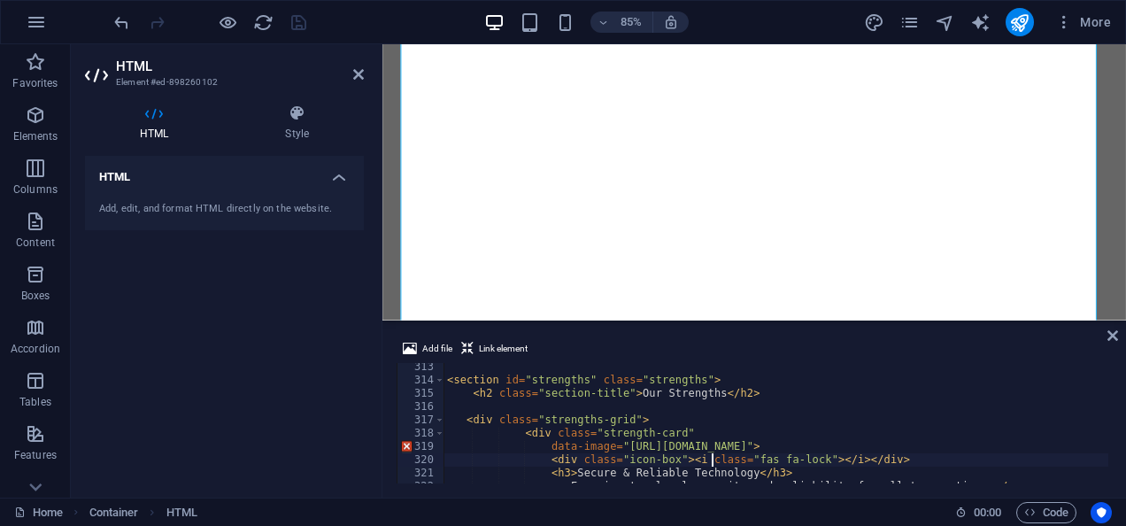
type textarea "<div class="strengths-grid">"
type textarea "<section id="strengths" class="strengths">"
type textarea "</style>"
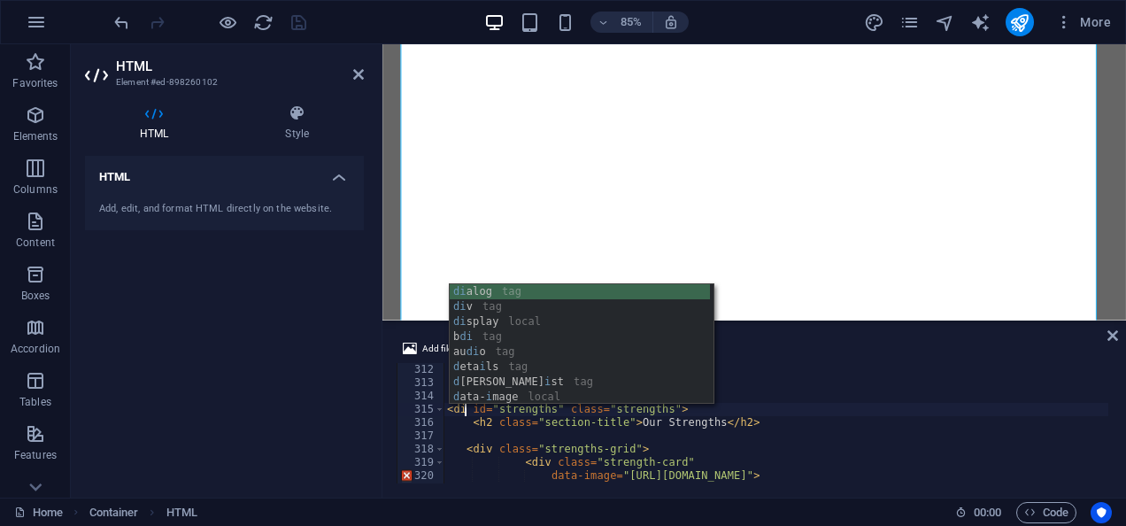
type textarea "<div id="strengths" class="strengths">"
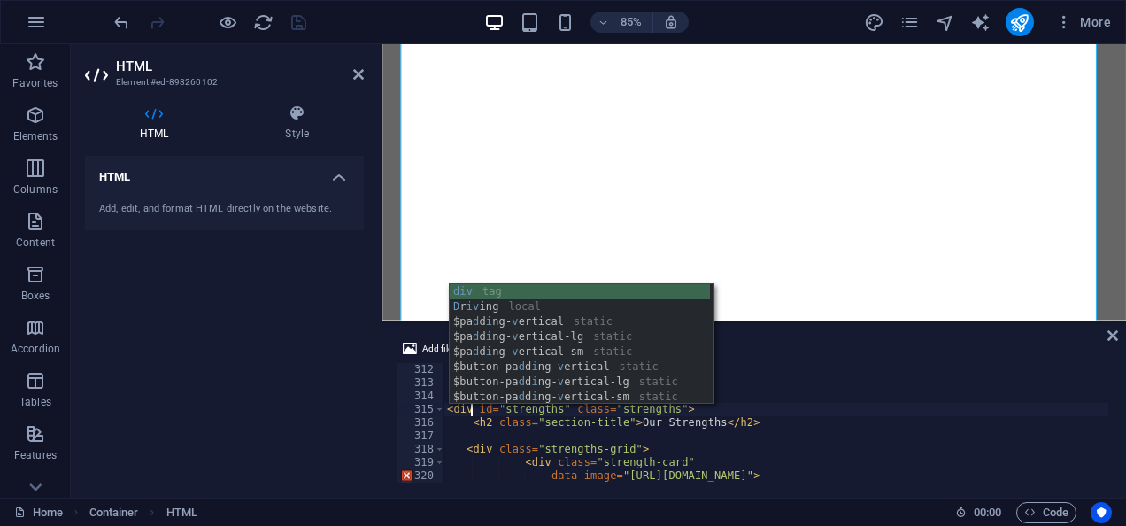
scroll to position [0, 2]
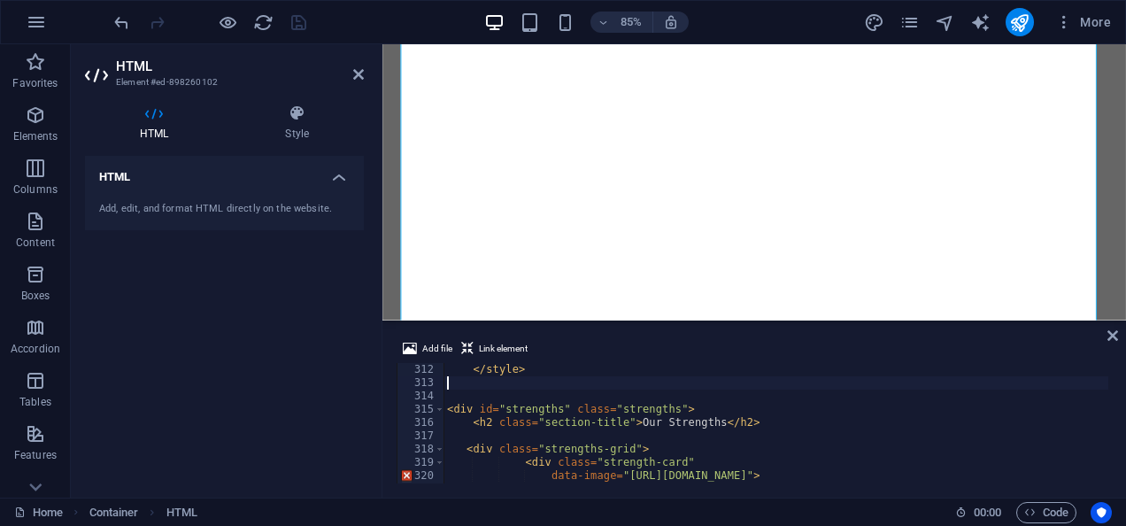
click at [749, 389] on div "</ style > < div id = "strengths" class = "strengths" > < h2 class = "section-t…" at bounding box center [860, 434] width 832 height 143
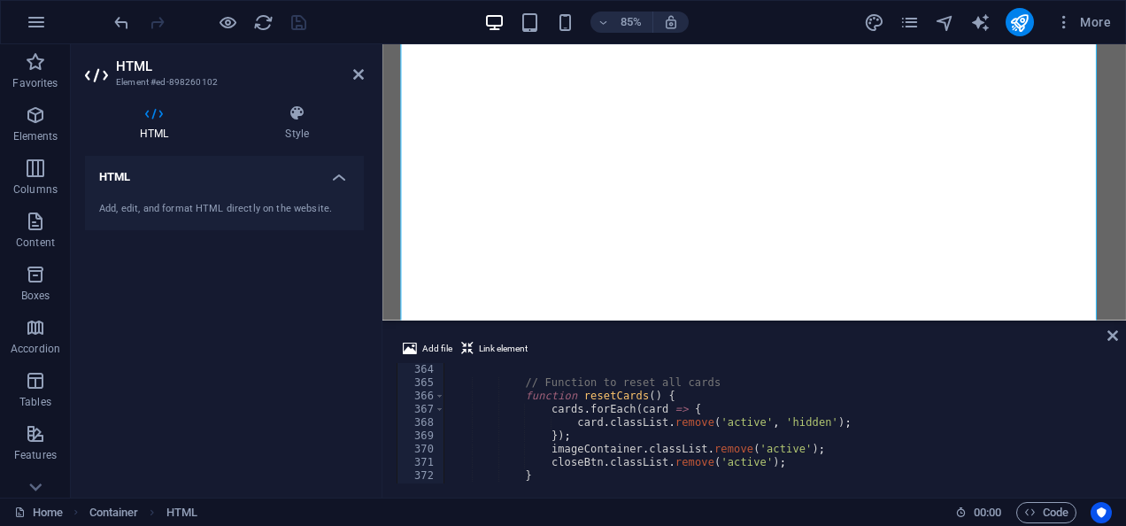
scroll to position [4789, 0]
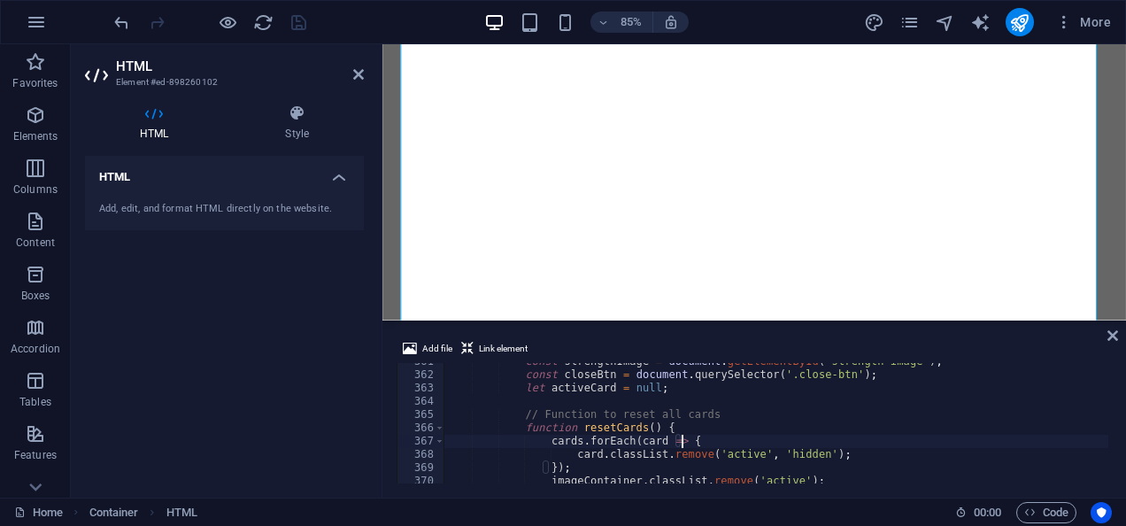
click at [784, 446] on div "const strengthImage = document . getElementById ( 'strength-image' ) ; const cl…" at bounding box center [860, 426] width 832 height 143
type textarea "// Function to reset all cards"
type textarea "<script>"
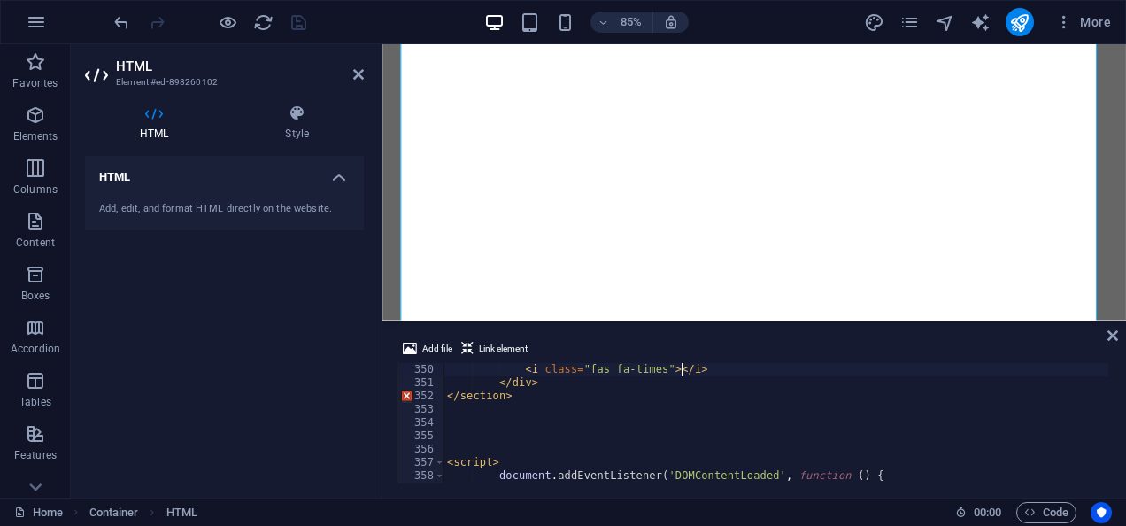
type textarea "<div class="close-btn">"
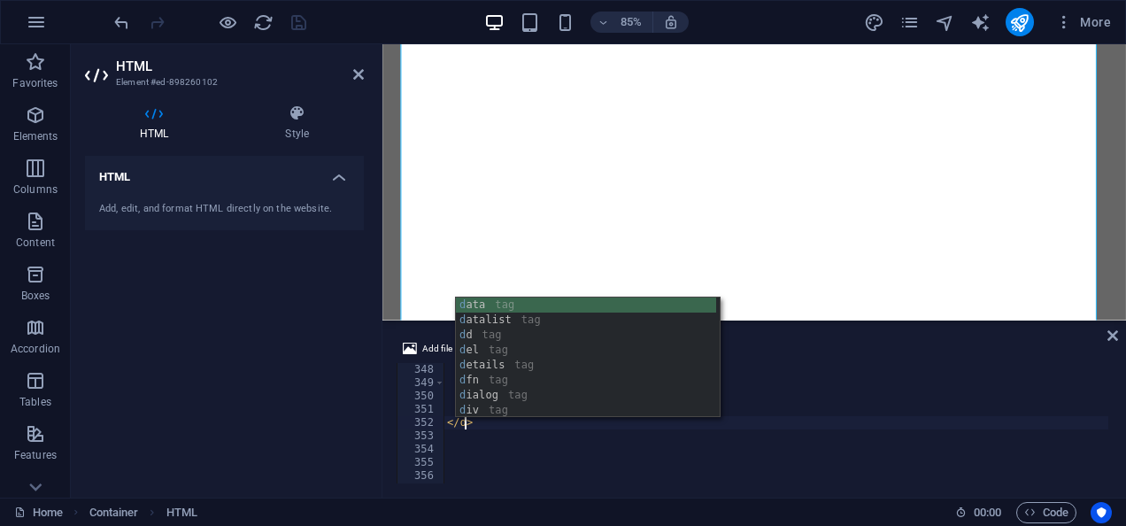
scroll to position [0, 2]
type textarea "</div>"
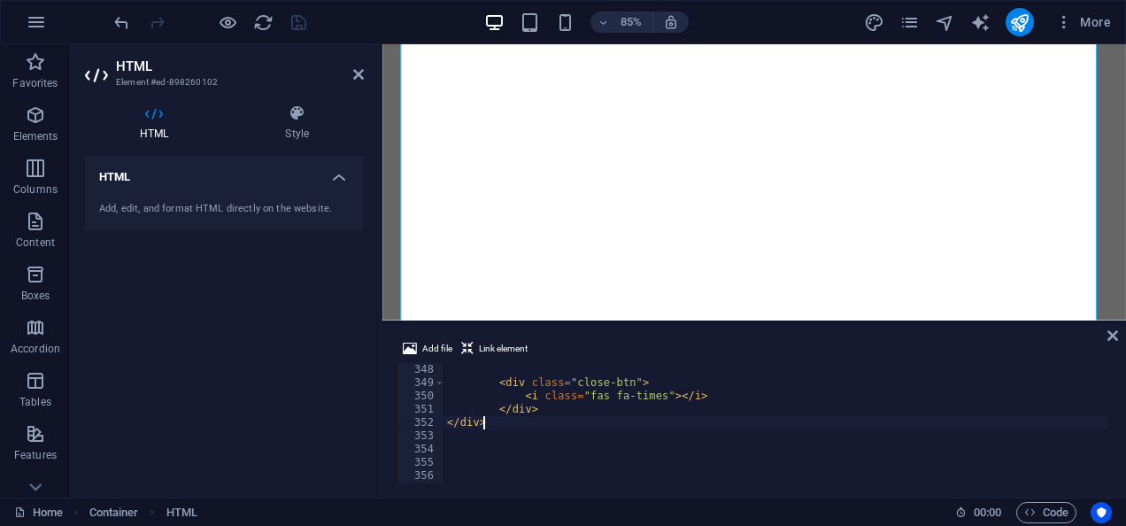
click at [845, 425] on div "< div class = "close-btn" > < i class = "fas fa-times" > </ i > </ div > </ div…" at bounding box center [860, 434] width 832 height 143
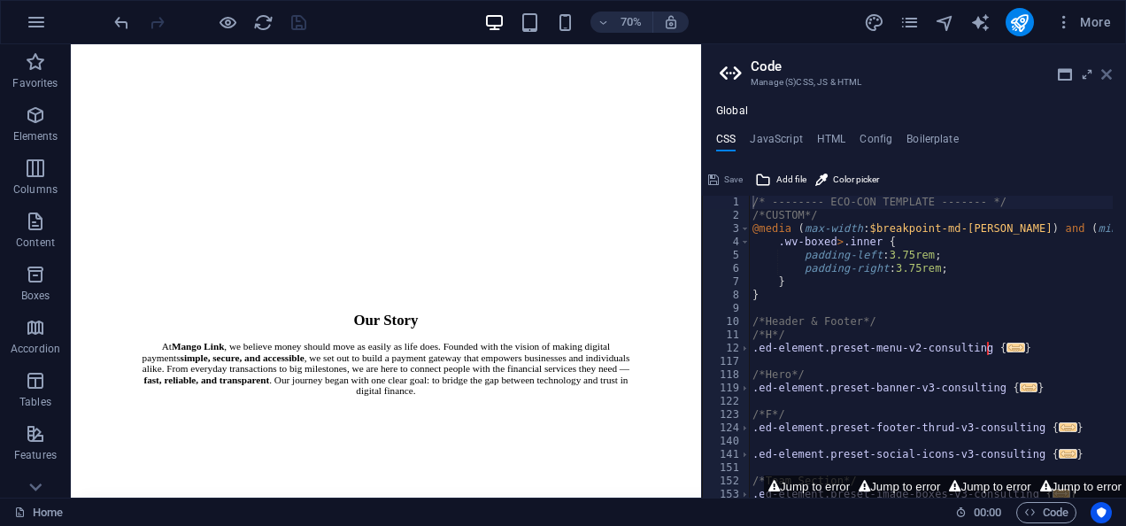
click at [1108, 71] on icon at bounding box center [1106, 74] width 11 height 14
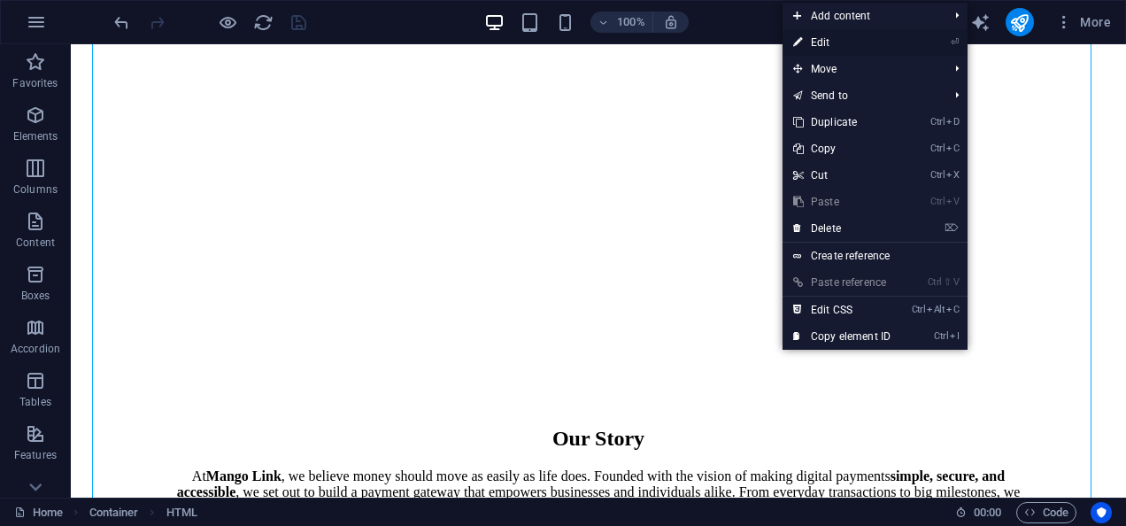
click at [817, 36] on link "⏎ Edit" at bounding box center [842, 42] width 119 height 27
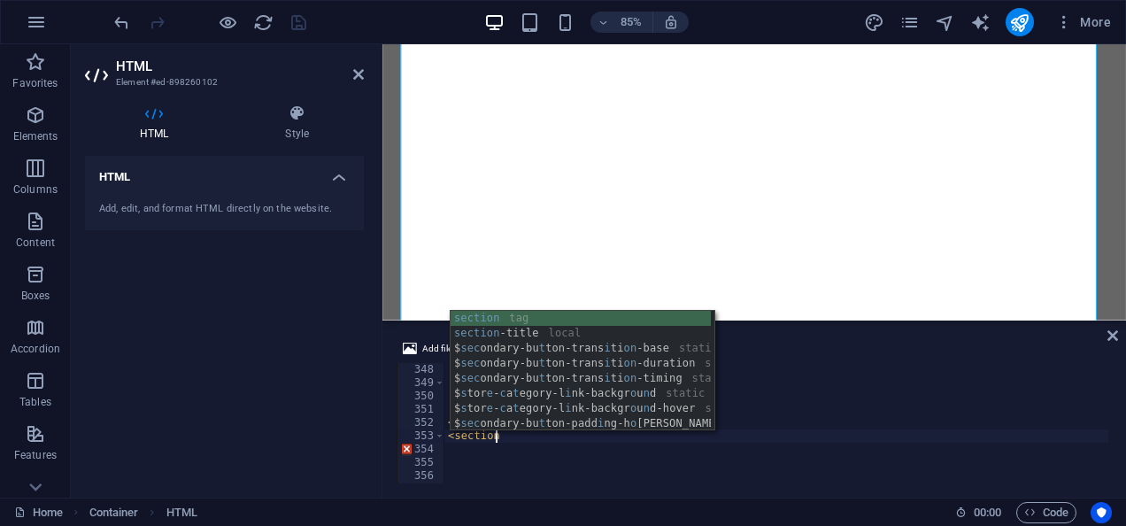
scroll to position [0, 4]
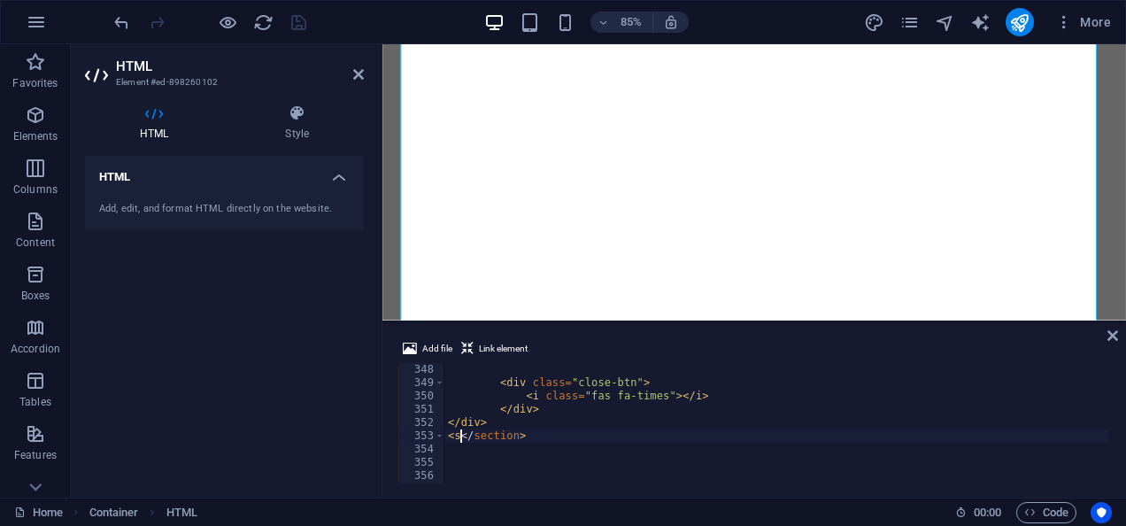
type textarea "</section>"
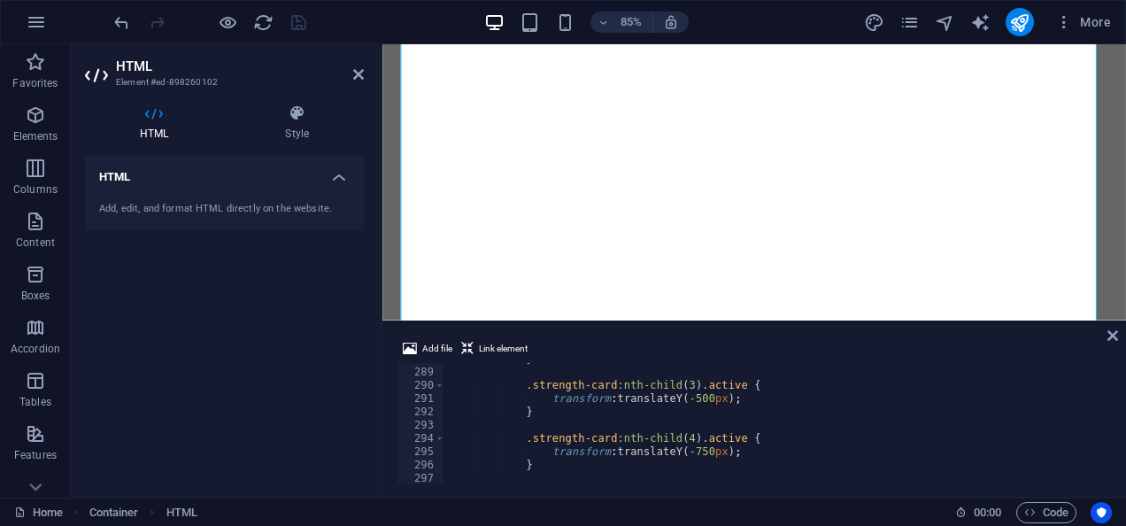
scroll to position [3632, 0]
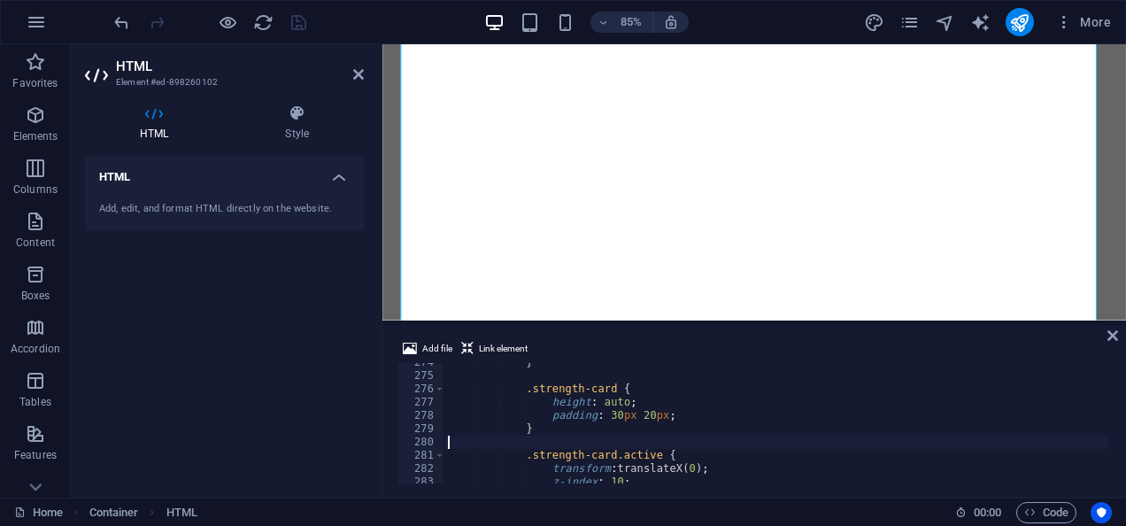
click at [932, 439] on div "} .strength-card { height : auto ; padding : 30 px 20 px ; } .strength-card.act…" at bounding box center [860, 427] width 832 height 143
type textarea ".strength-card {"
type textarea ".strengths-grid {"
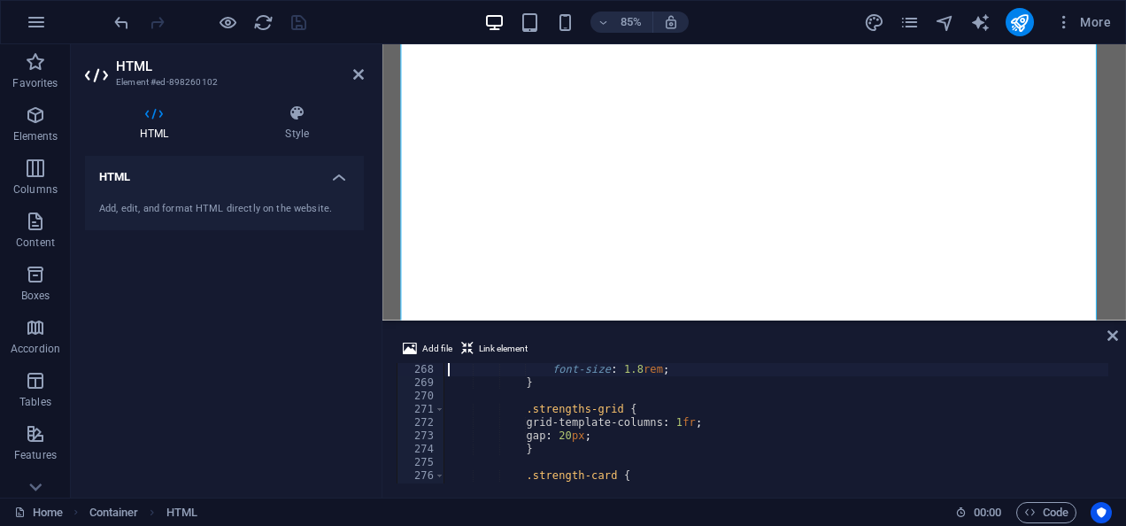
type textarea ".icon-box i {"
type textarea ".icon-box {"
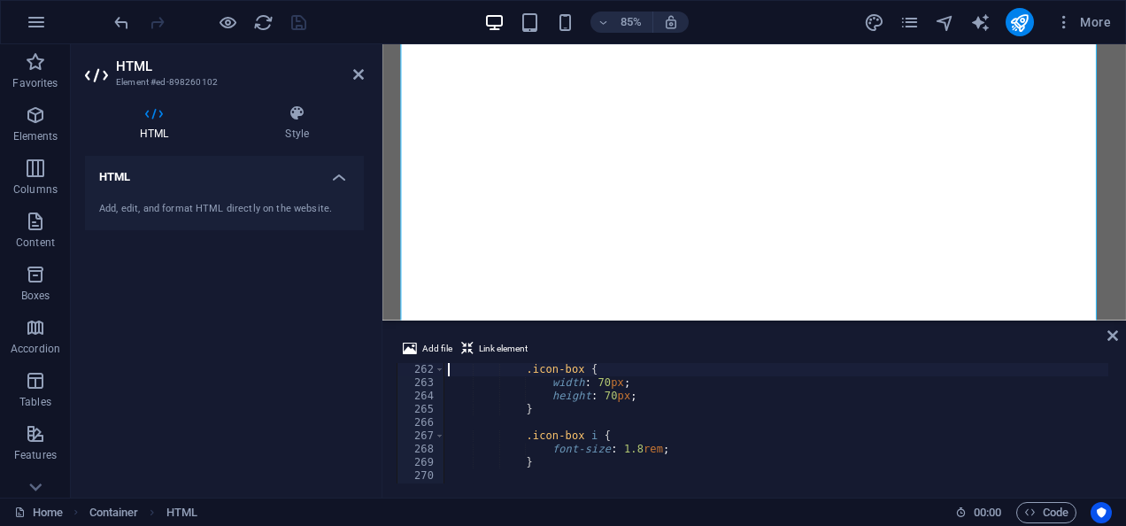
type textarea ".strengths {"
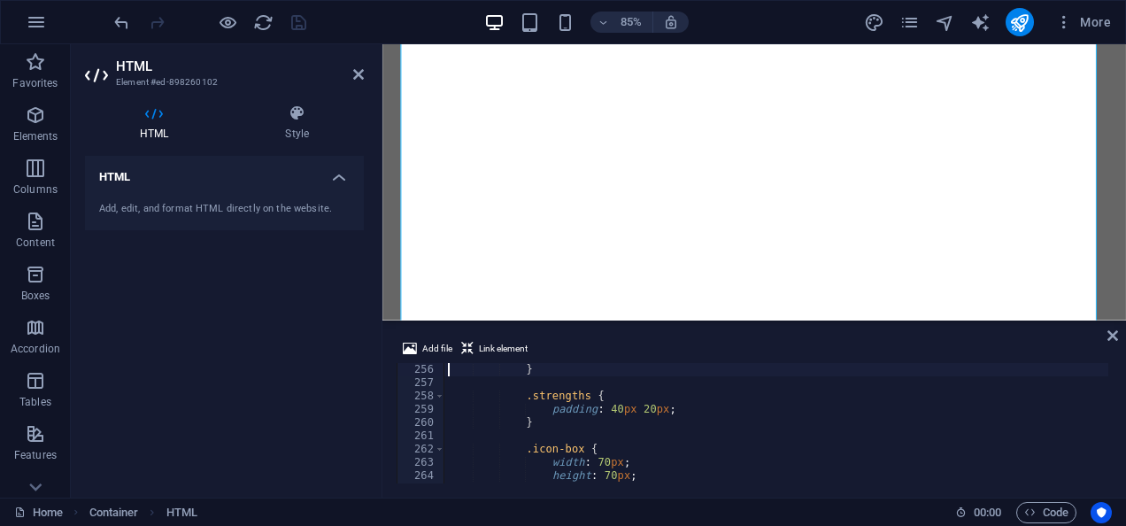
type textarea "@media (max-width: 768px) {"
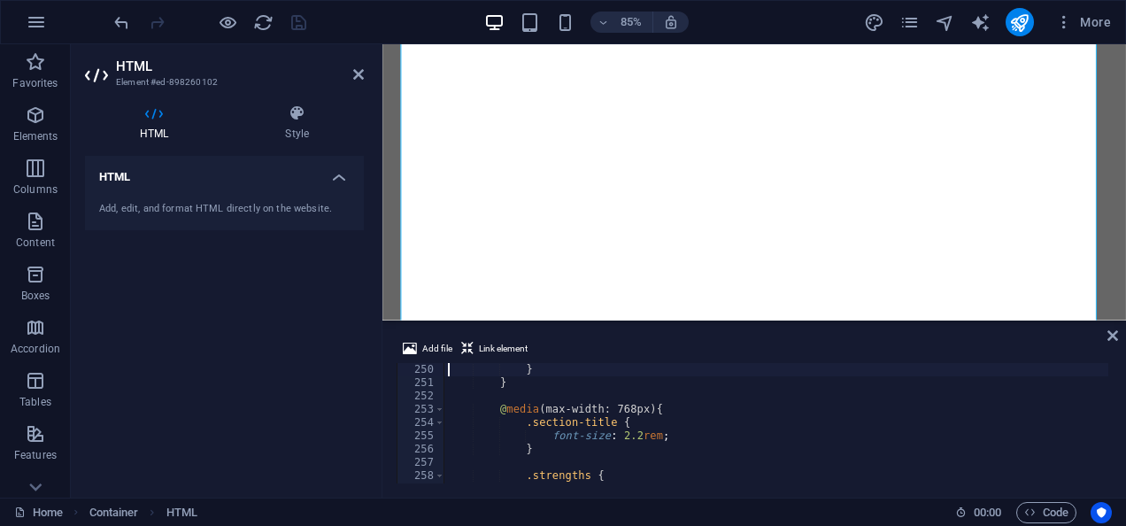
type textarea ".strength-card:nth-child(4).active {"
type textarea ".strength-card:nth-child(2).active {"
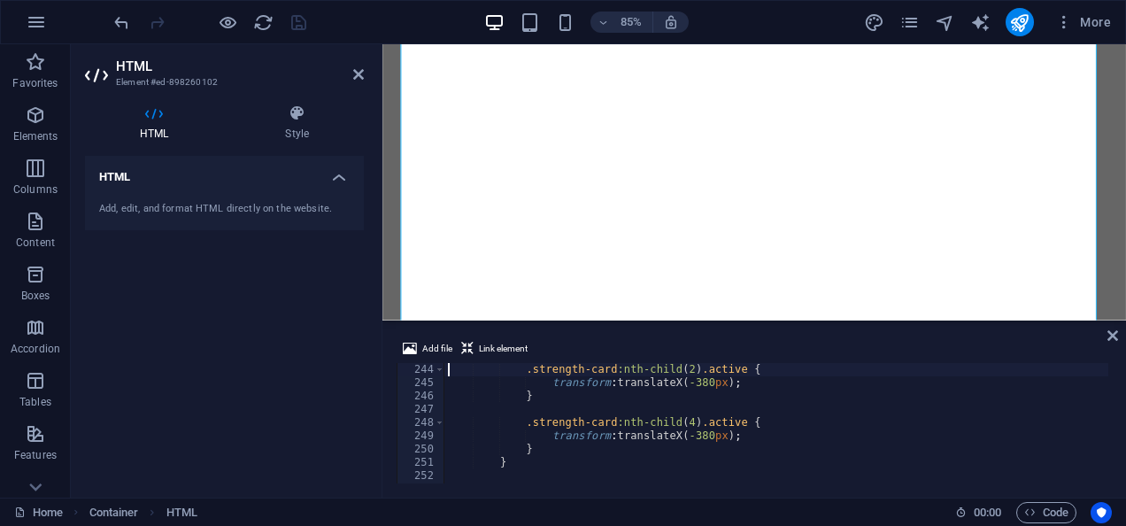
type textarea "@media (max-width:800px) {"
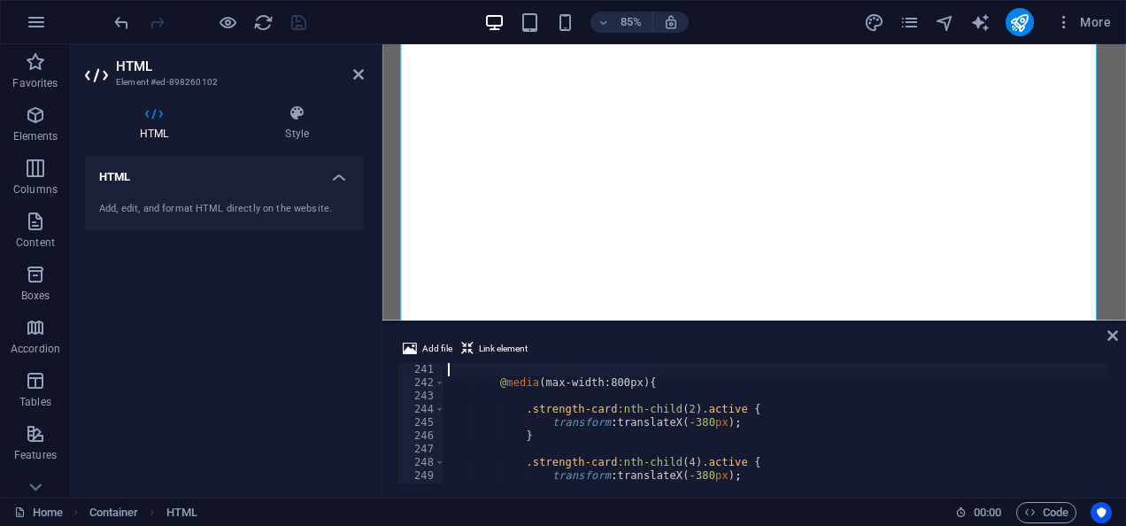
type textarea ".strength-card:nth-child(4).active {"
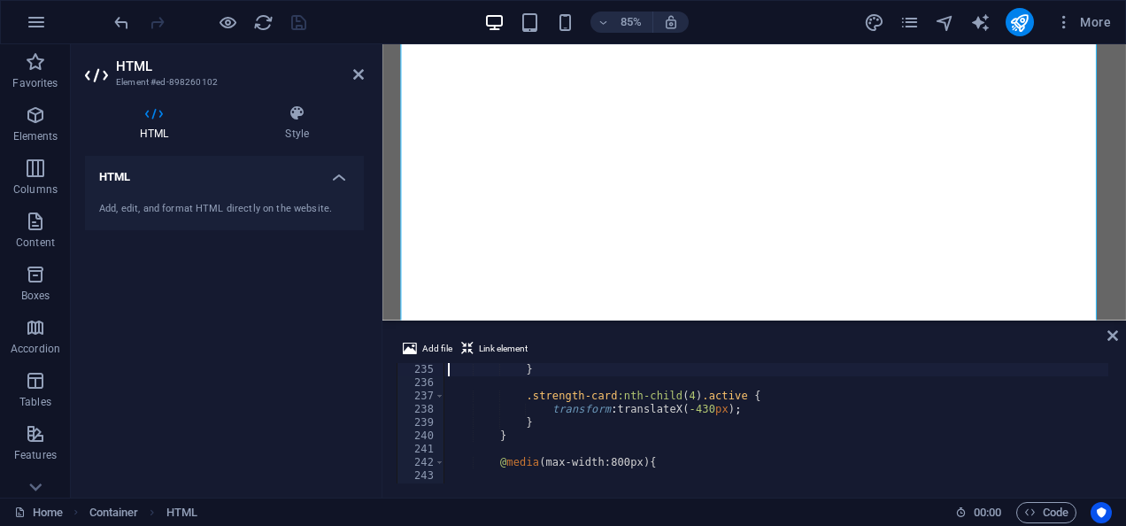
type textarea ".strength-card:nth-child(2).active {"
type textarea "@media (max-width:901px) {"
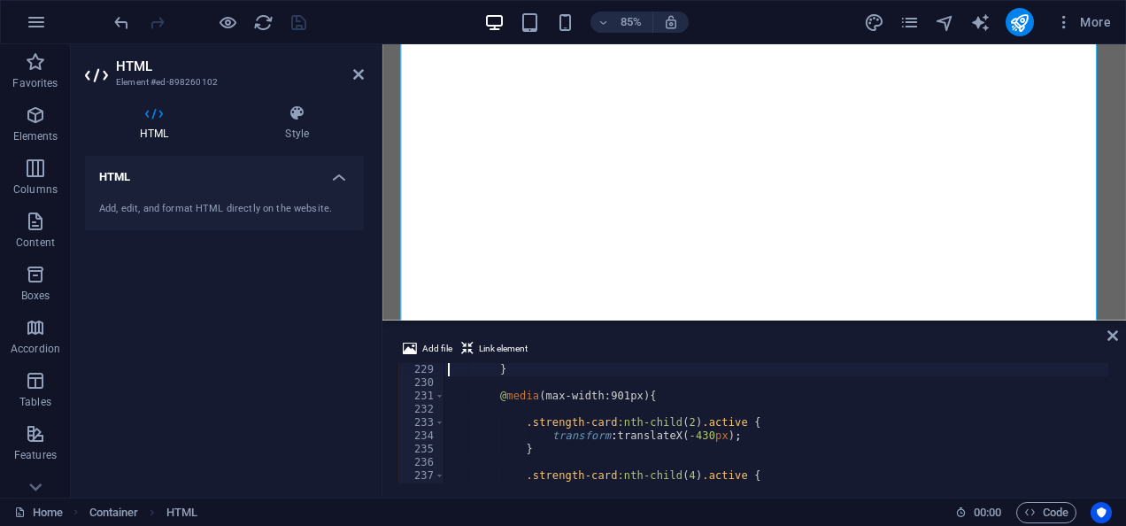
type textarea ".image-container {"
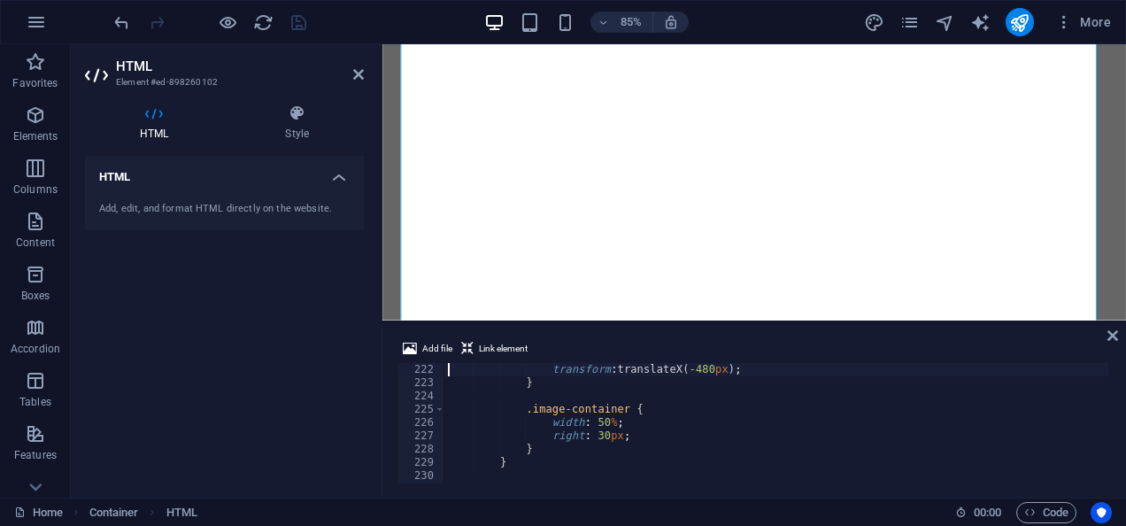
type textarea ".strength-card:nth-child(4).active {"
type textarea ".strength-card:nth-child(3).active {"
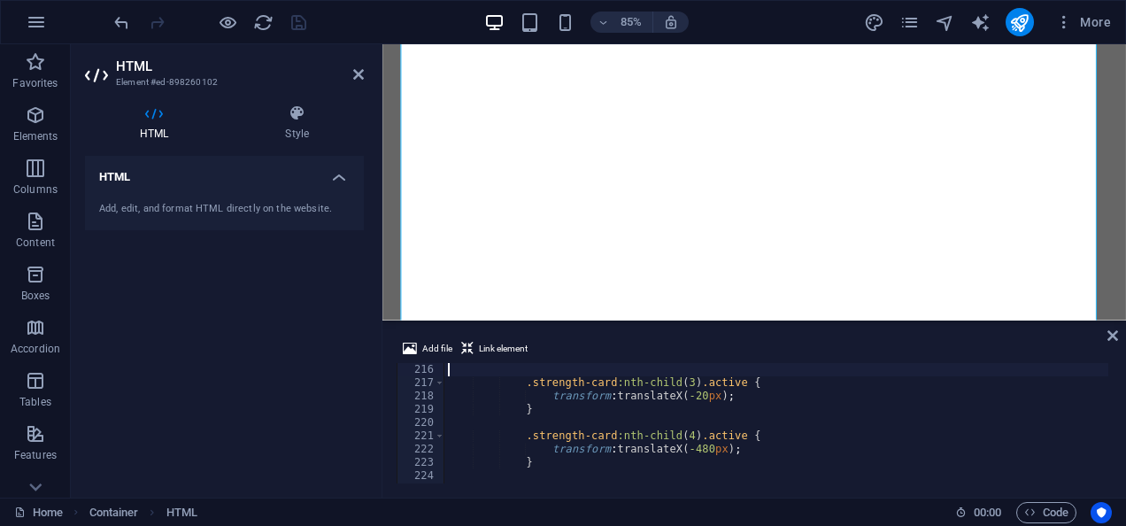
type textarea ".strength-card:nth-child(2).active {"
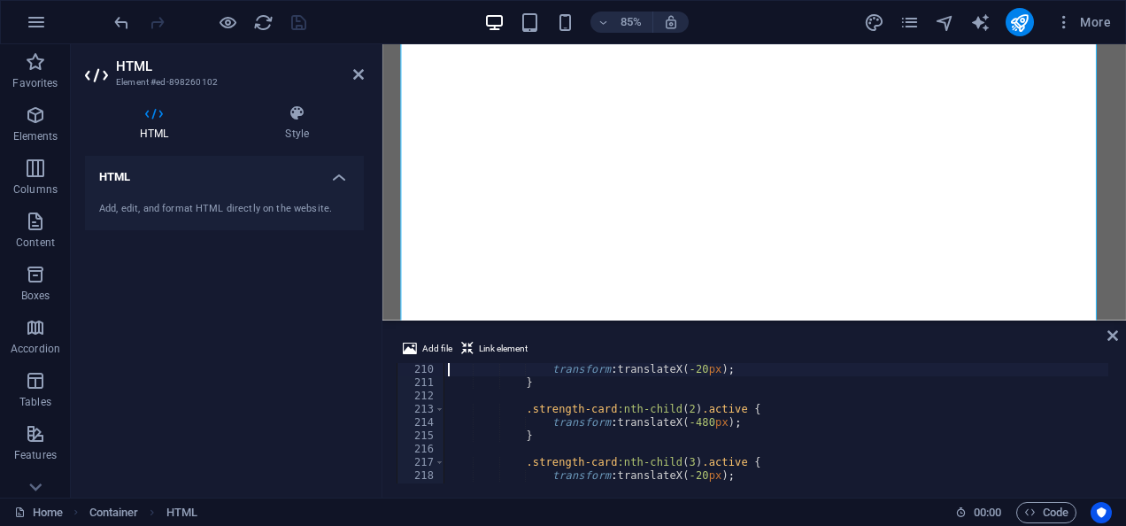
type textarea ".strength-card:nth-child(1).active {"
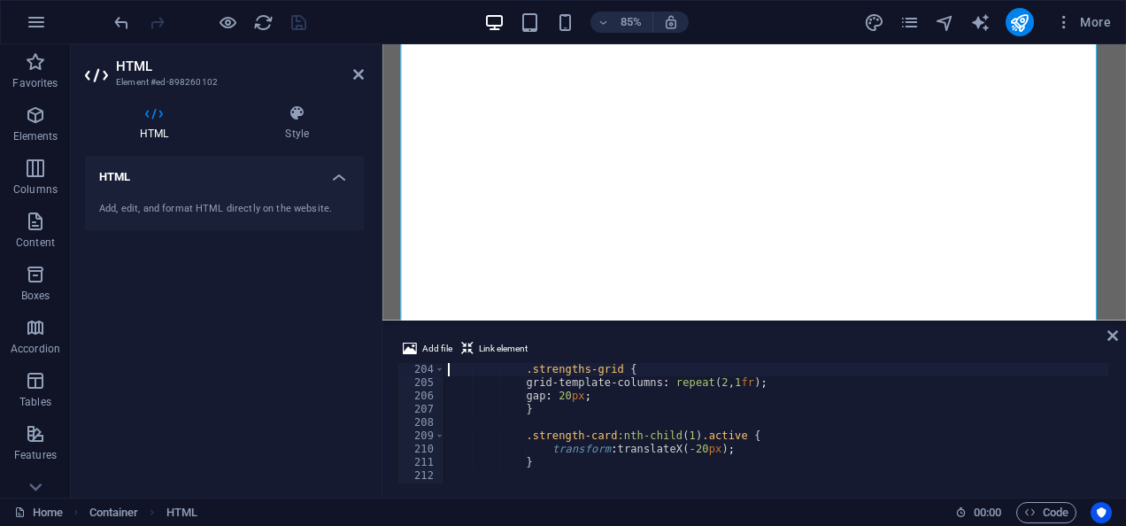
type textarea "@media (max-width: 1024px) {"
type textarea ".strength-card:nth-child(4).active {"
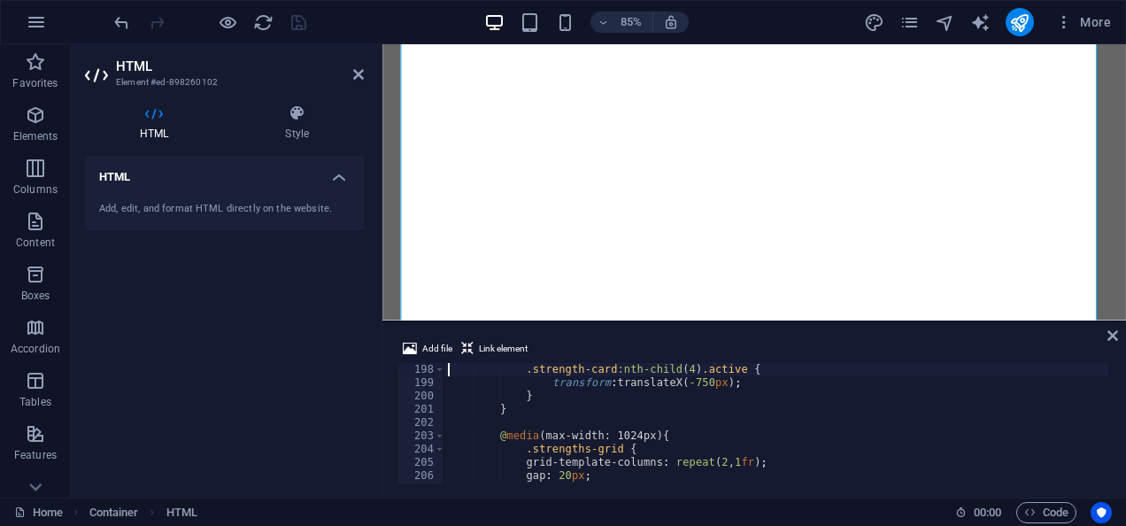
type textarea ".strength-card:nth-child(3).active {"
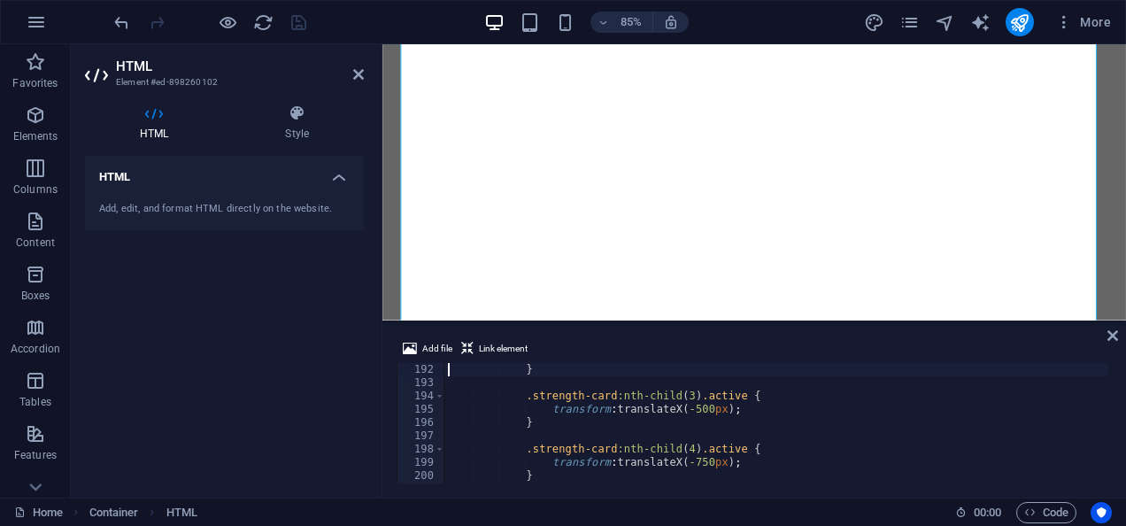
type textarea ".strength-card:nth-child(2).active {"
type textarea "@media (max-width: 1100px) {"
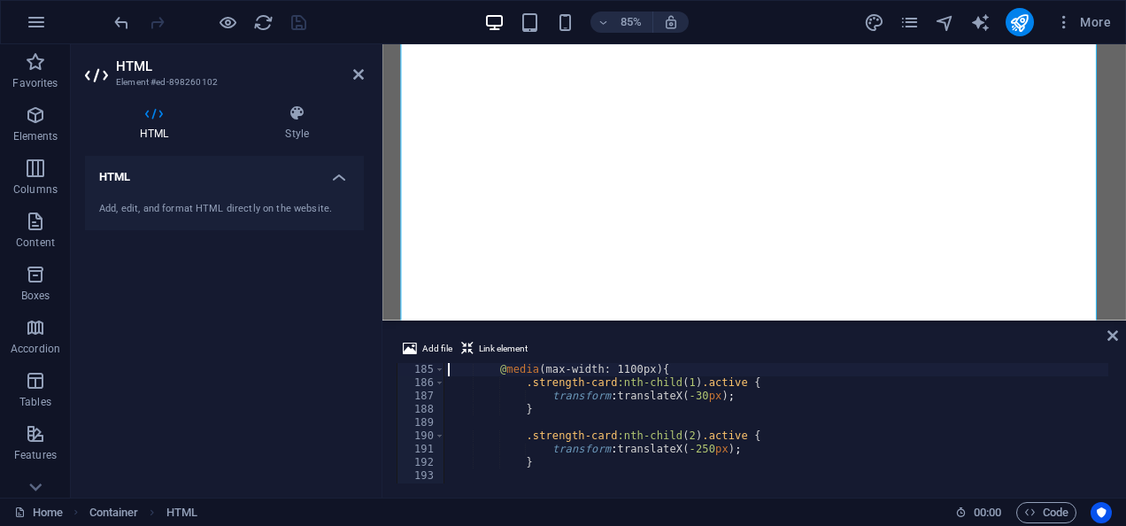
type textarea ".strength-card:nth-child(4).active {"
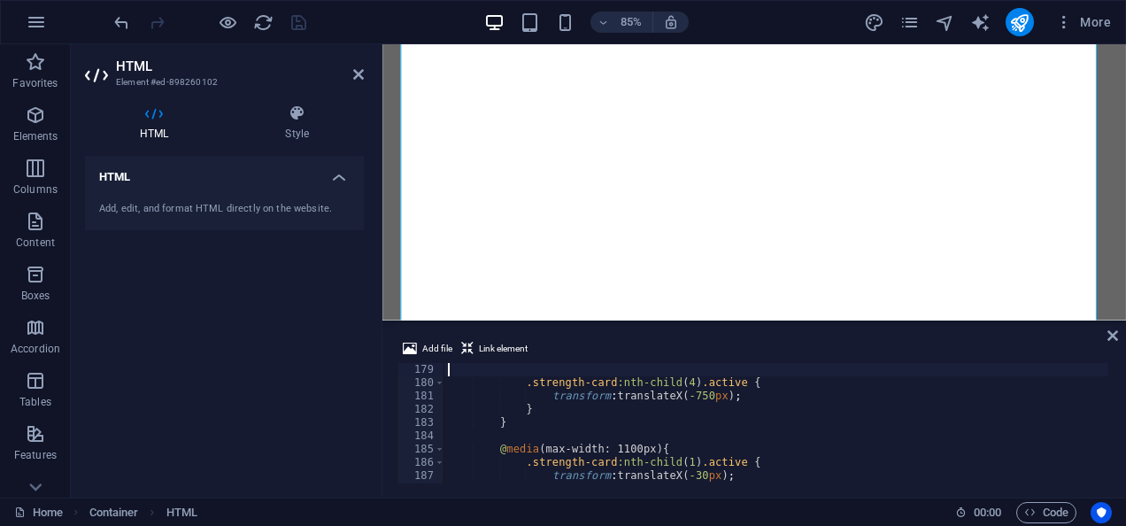
type textarea ".strength-card:nth-child(3).active {"
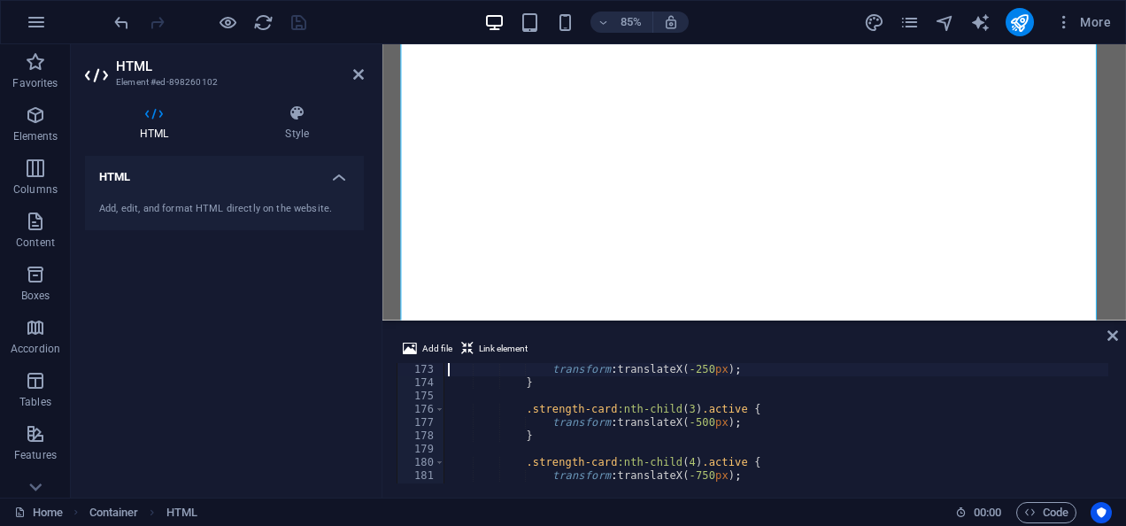
type textarea ".strength-card:nth-child(2).active {"
type textarea "@media (min-width: 1101px) {"
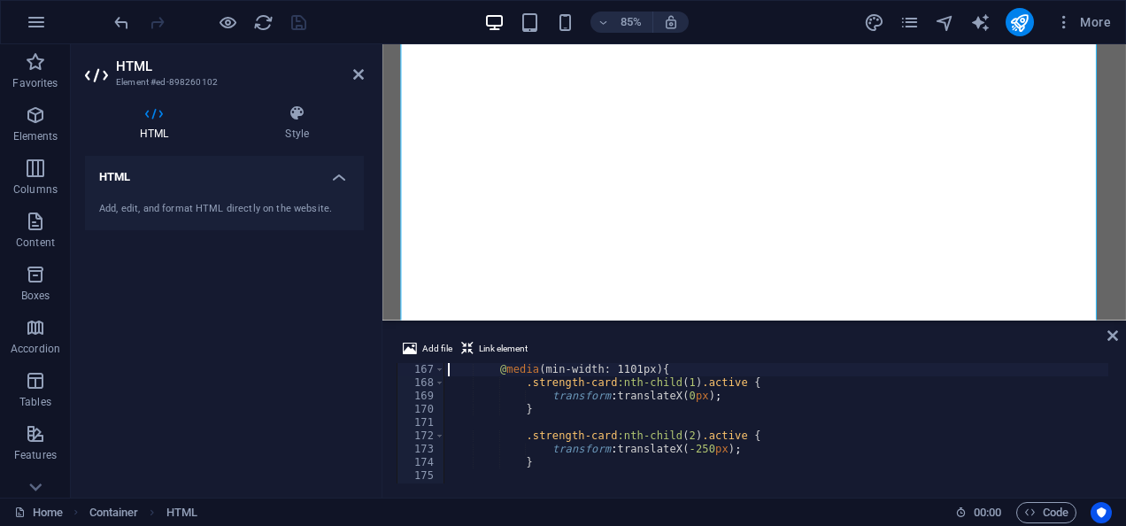
type textarea "/* Responsive styles */"
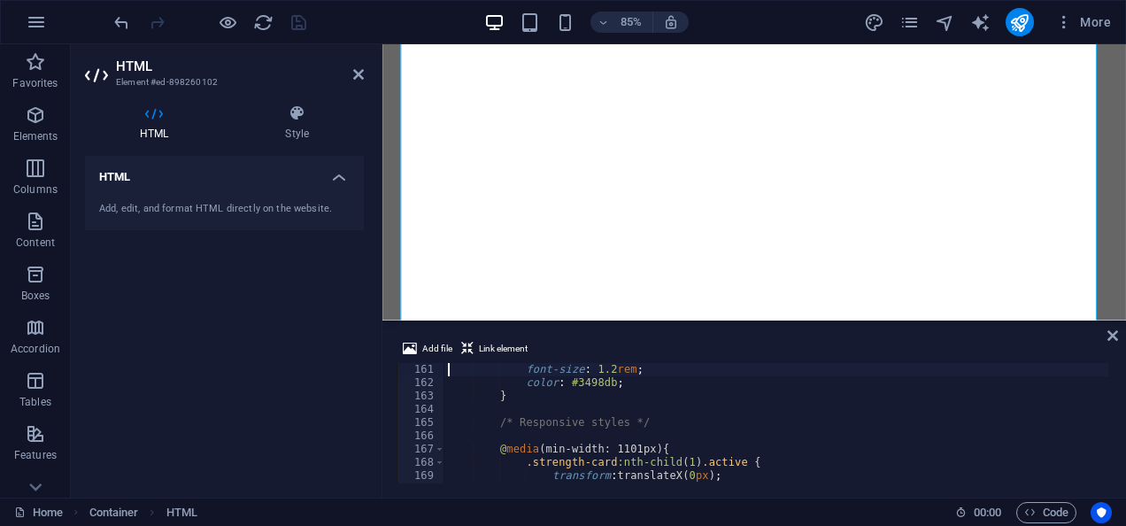
type textarea ".close-btn i {"
type textarea "opacity: 1;"
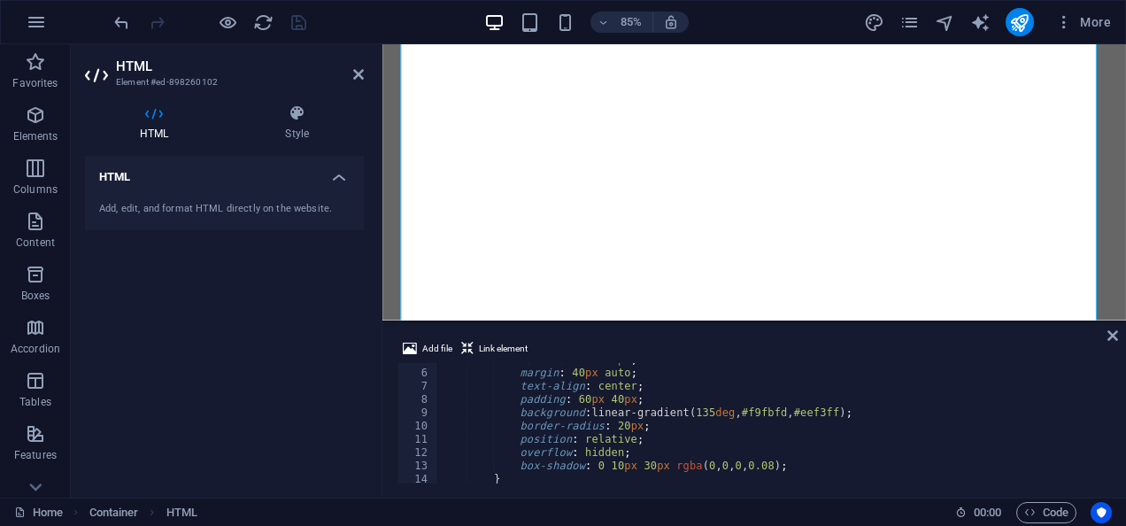
scroll to position [0, 0]
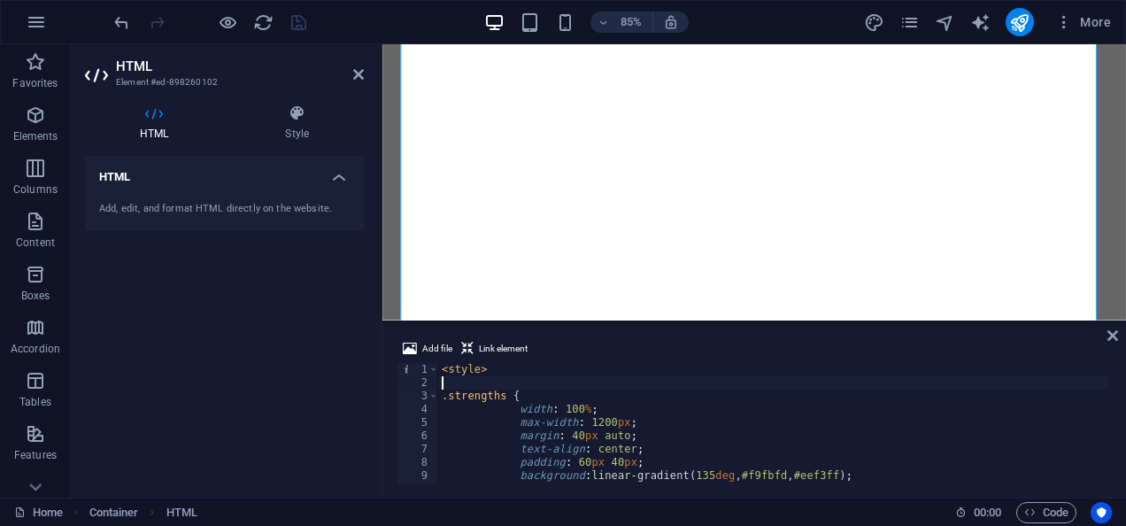
click at [770, 379] on div "< style > .strengths { width : 100 % ; max-width : 1200 px ; margin : 40 px aut…" at bounding box center [854, 434] width 832 height 143
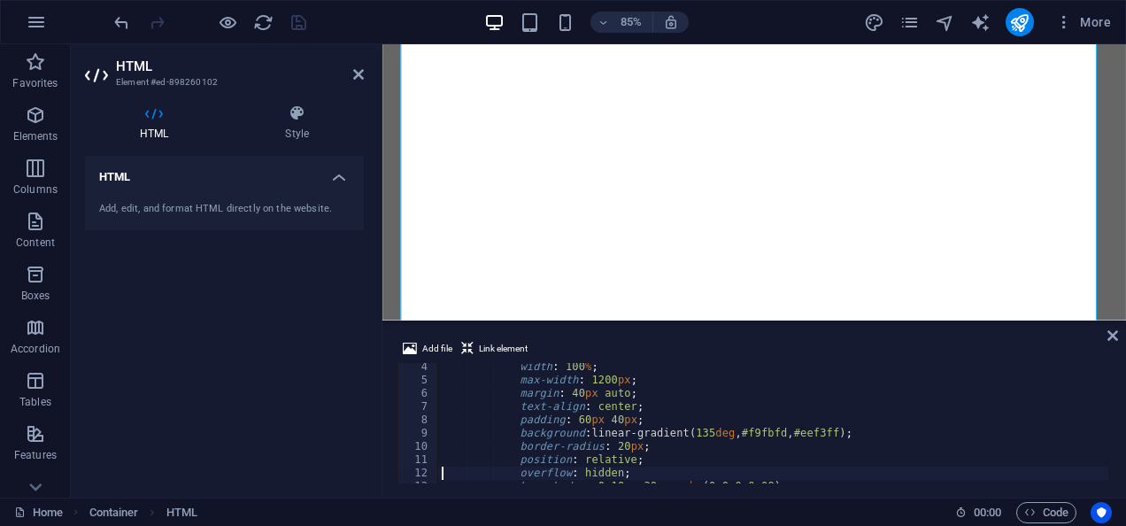
type textarea "}"
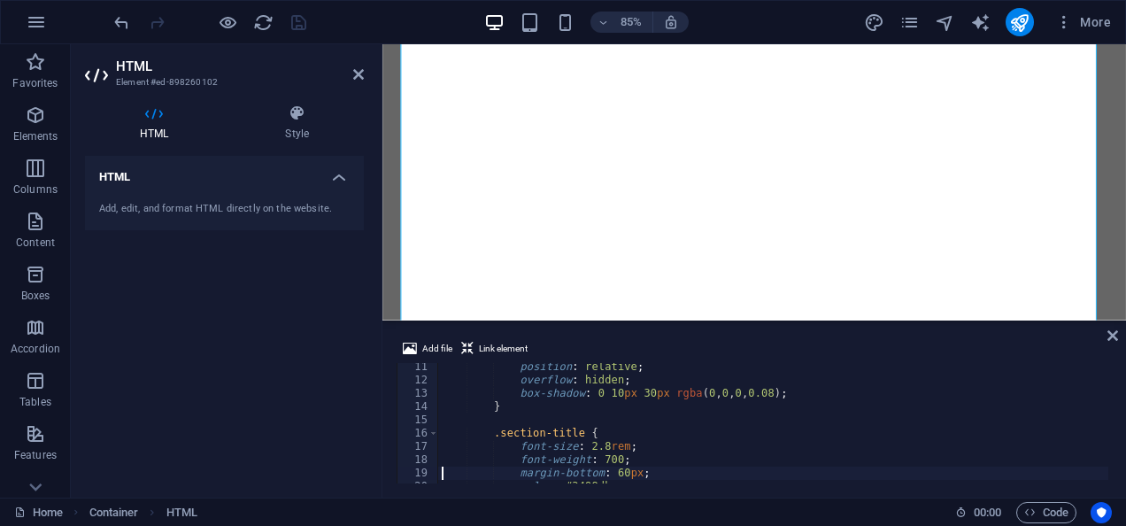
type textarea "}"
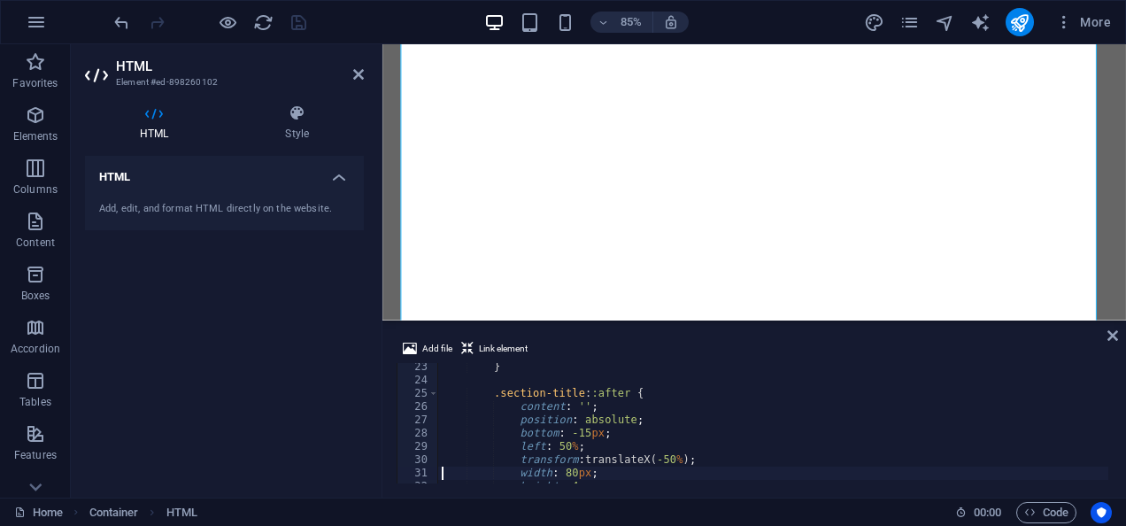
type textarea "}"
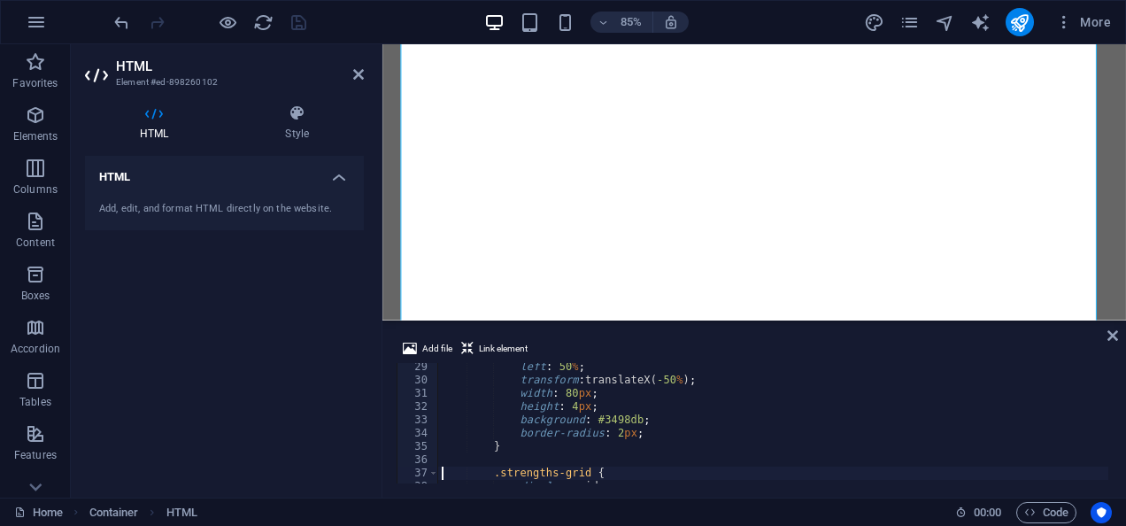
type textarea "}"
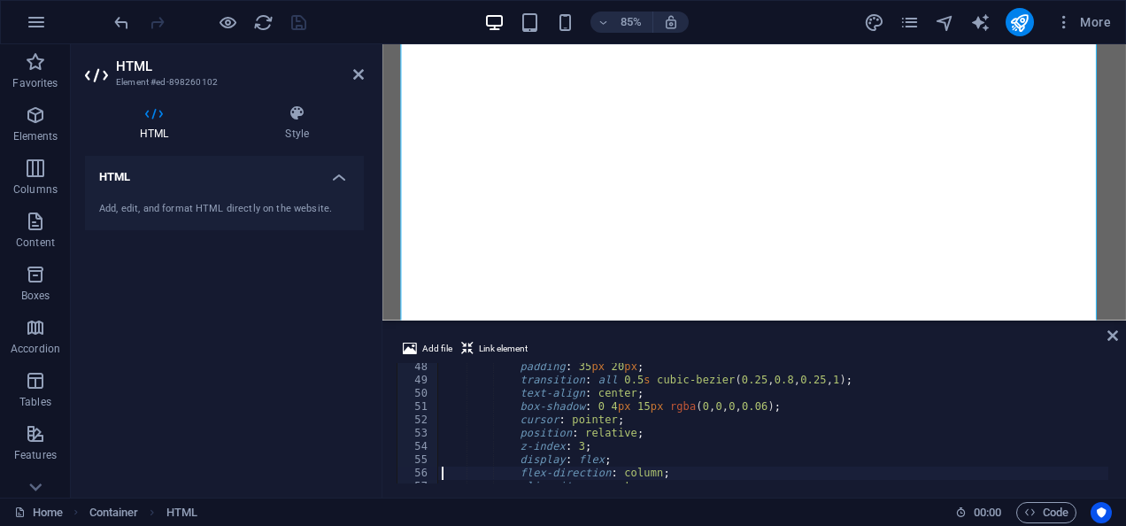
type textarea "}"
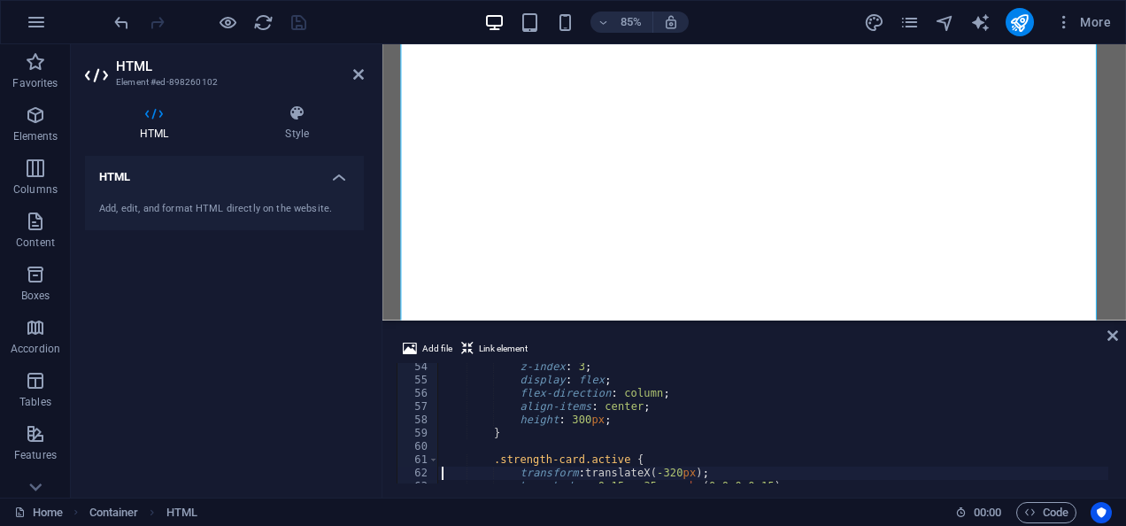
type textarea "}"
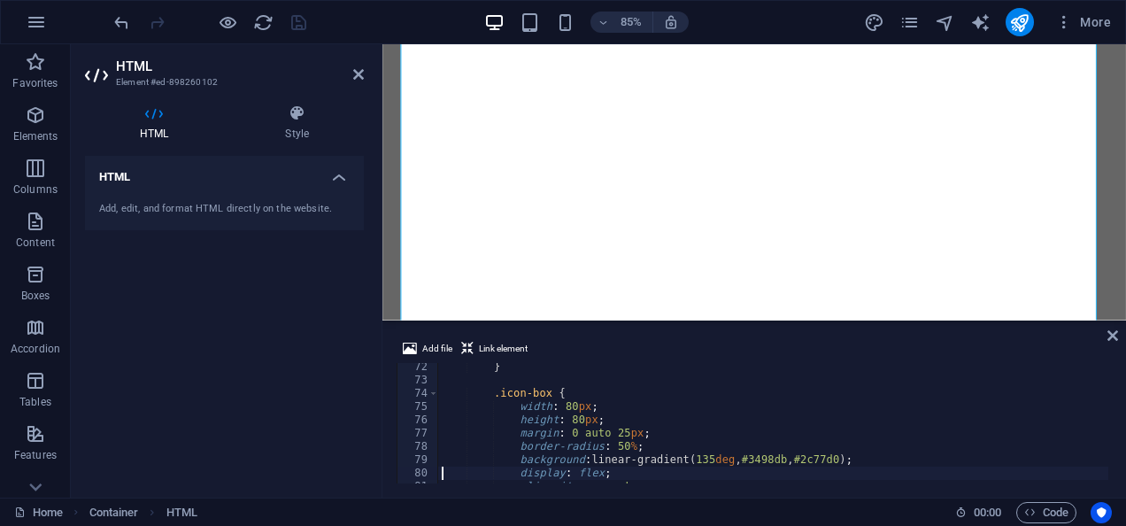
type textarea "}"
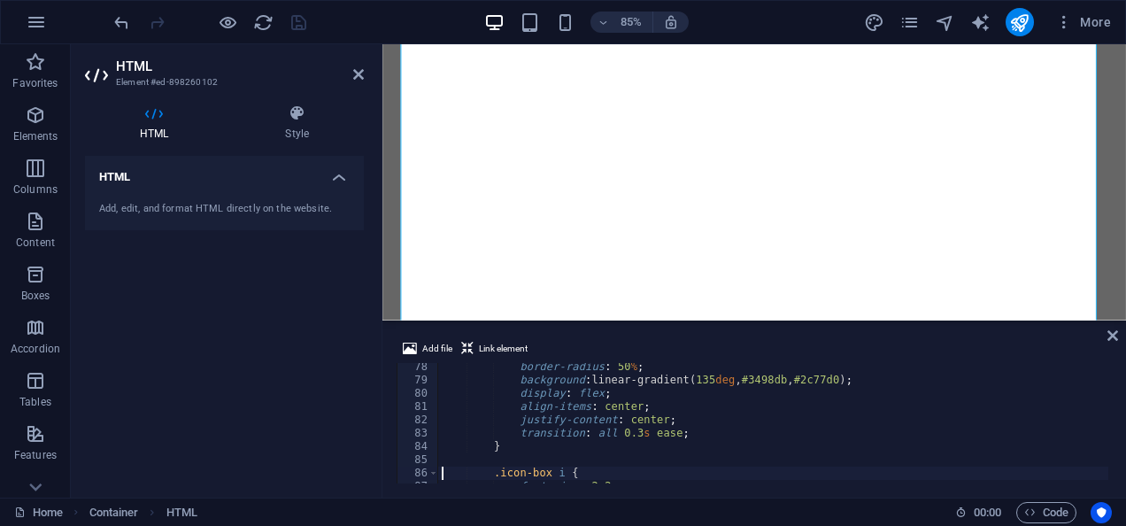
type textarea "}"
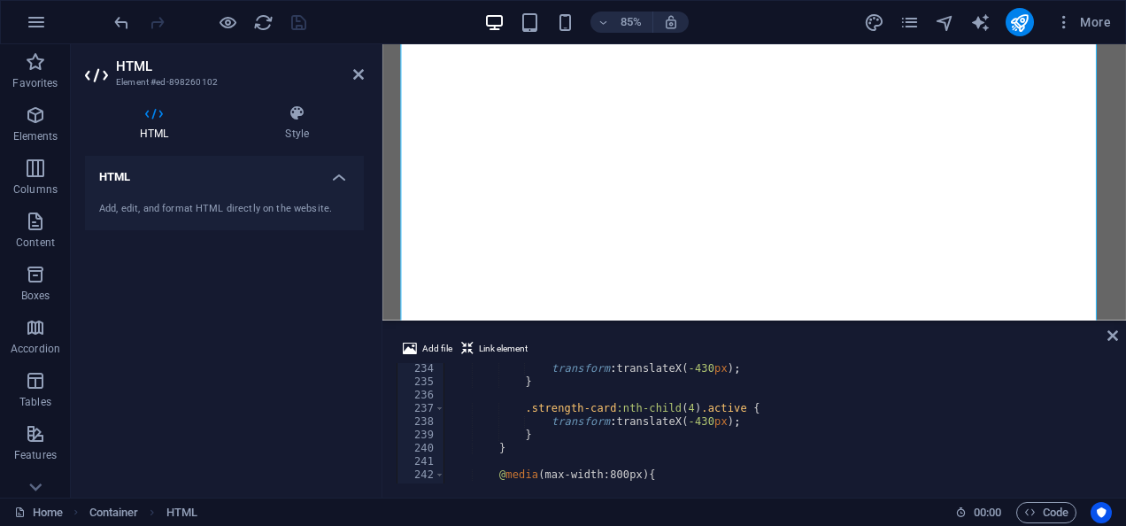
scroll to position [3159, 0]
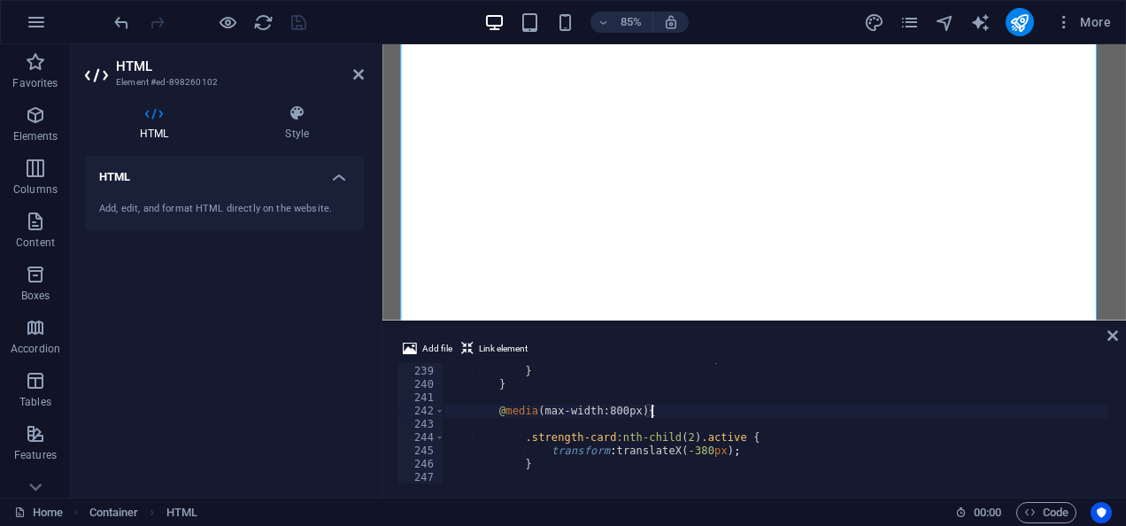
click at [882, 413] on div "transform : translateX( -430 px ) ; } } @ media (max-width:800px) { .strength-c…" at bounding box center [860, 422] width 832 height 143
type textarea "@media (max-width:800px) {"
type textarea "}"
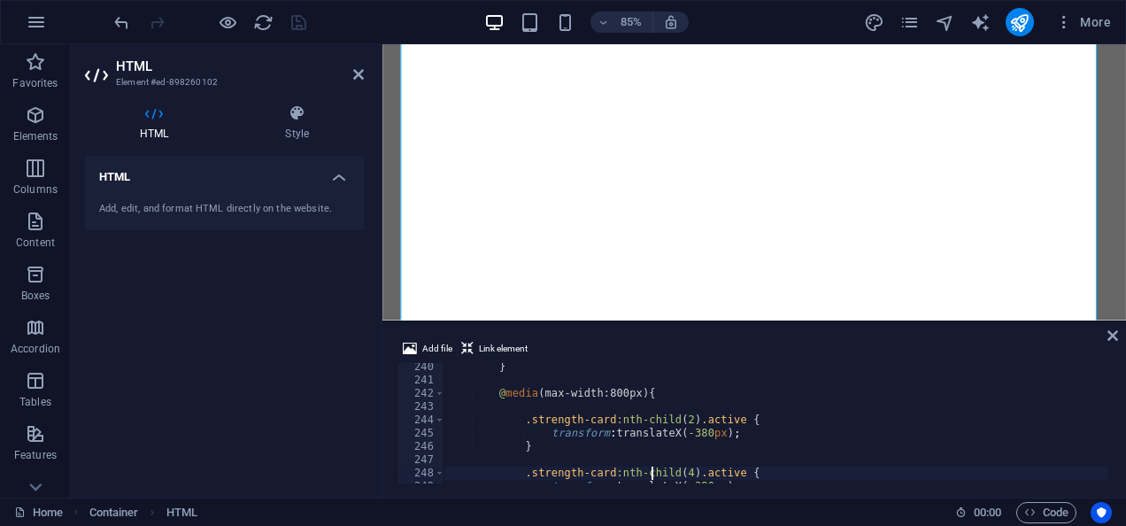
type textarea "}"
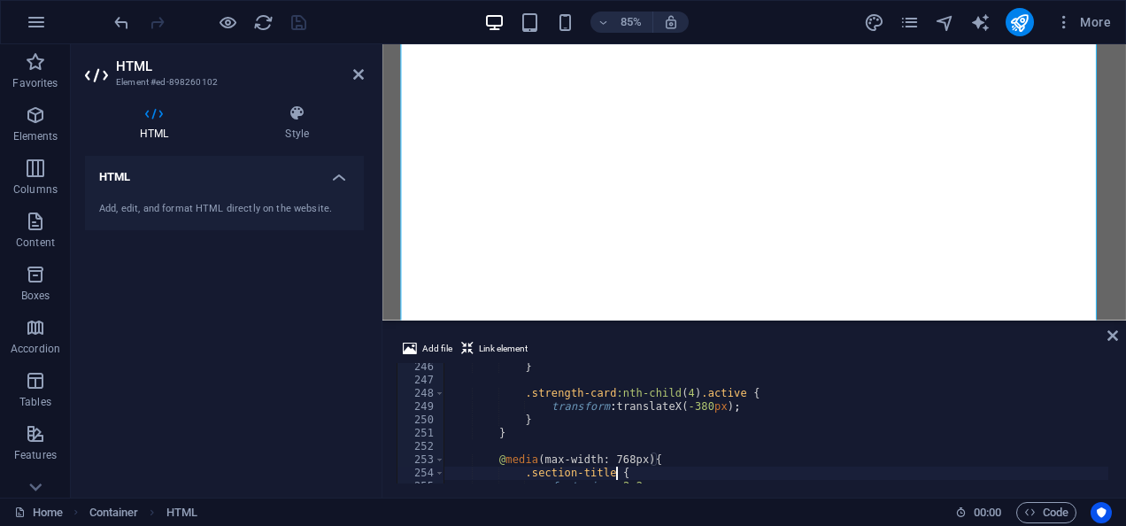
type textarea "}"
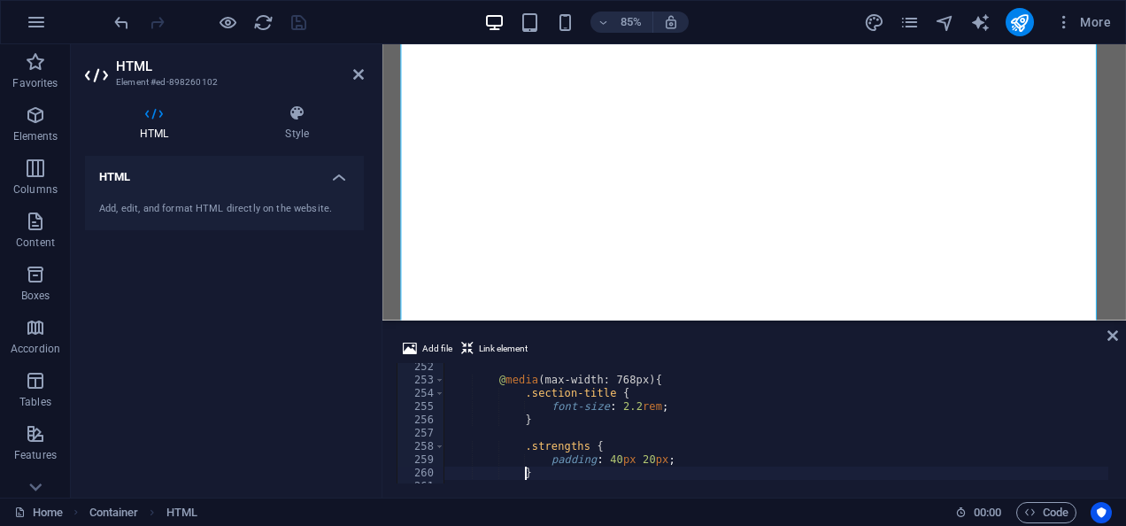
type textarea "}"
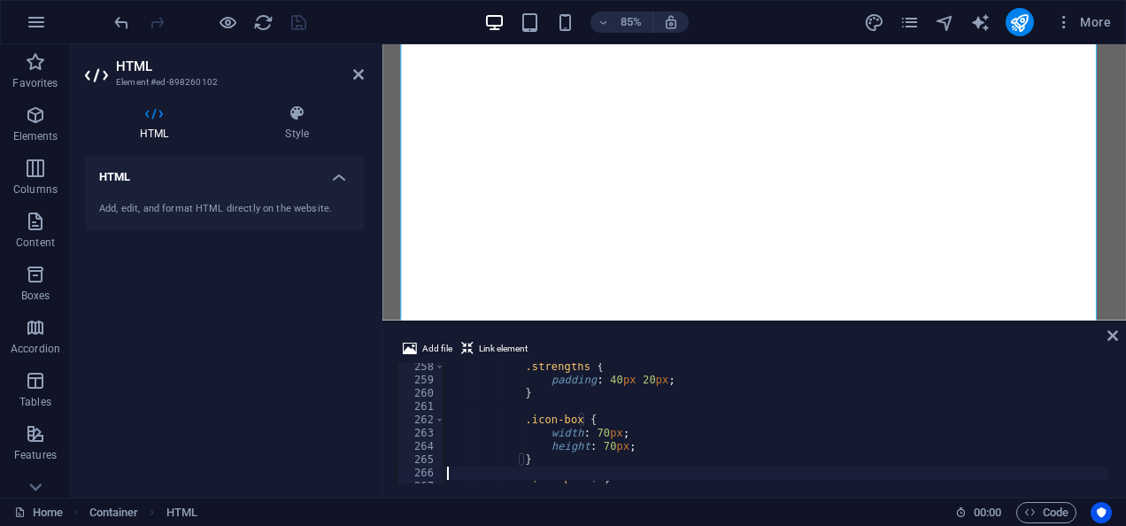
type textarea "}"
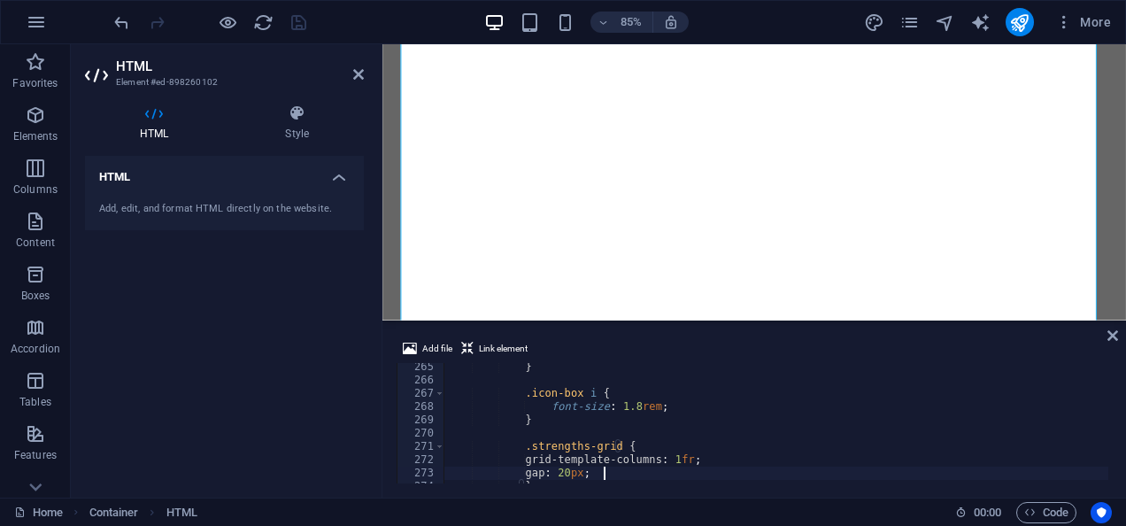
type textarea "}"
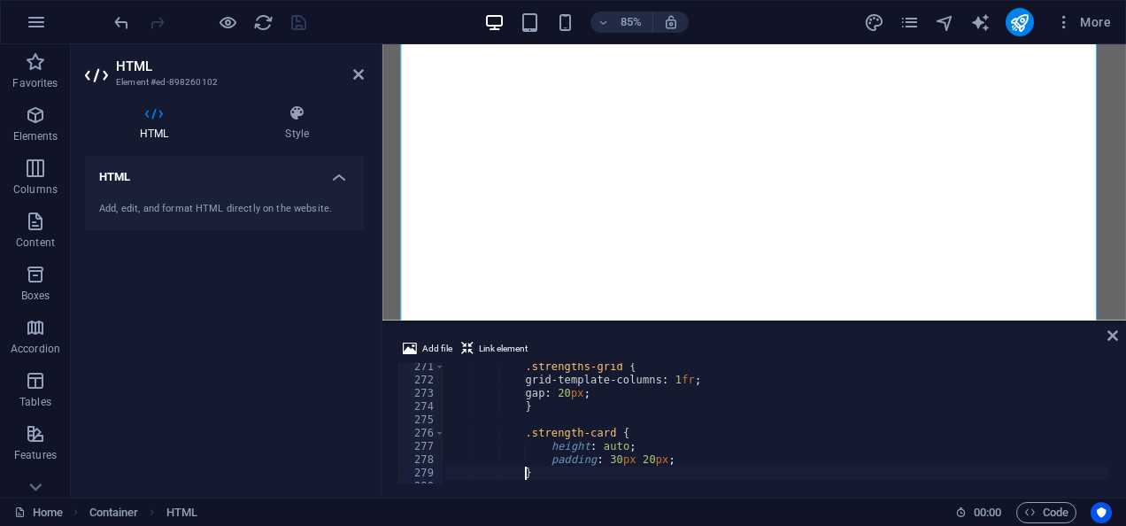
type textarea "}"
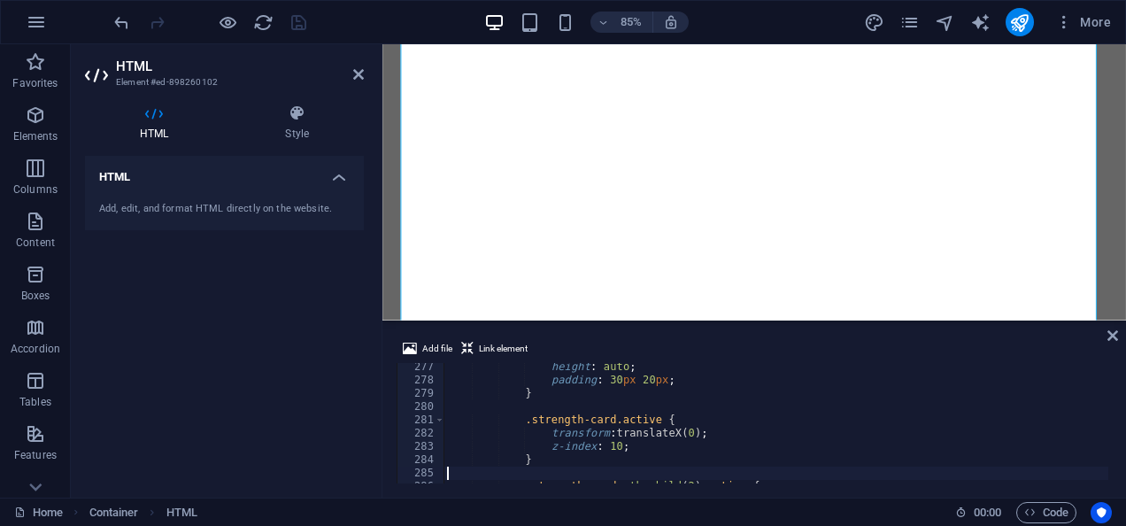
type textarea "}"
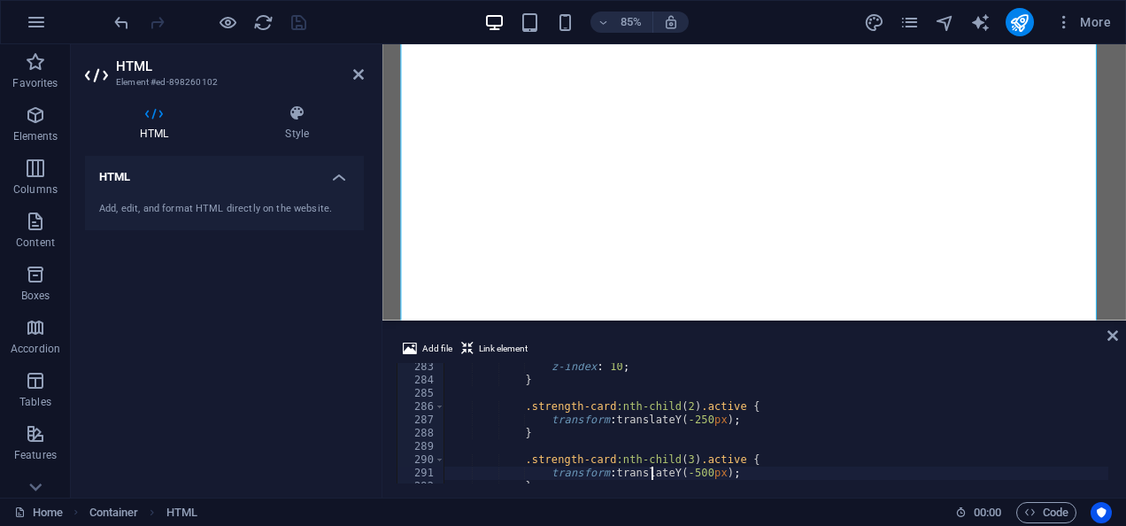
type textarea "}"
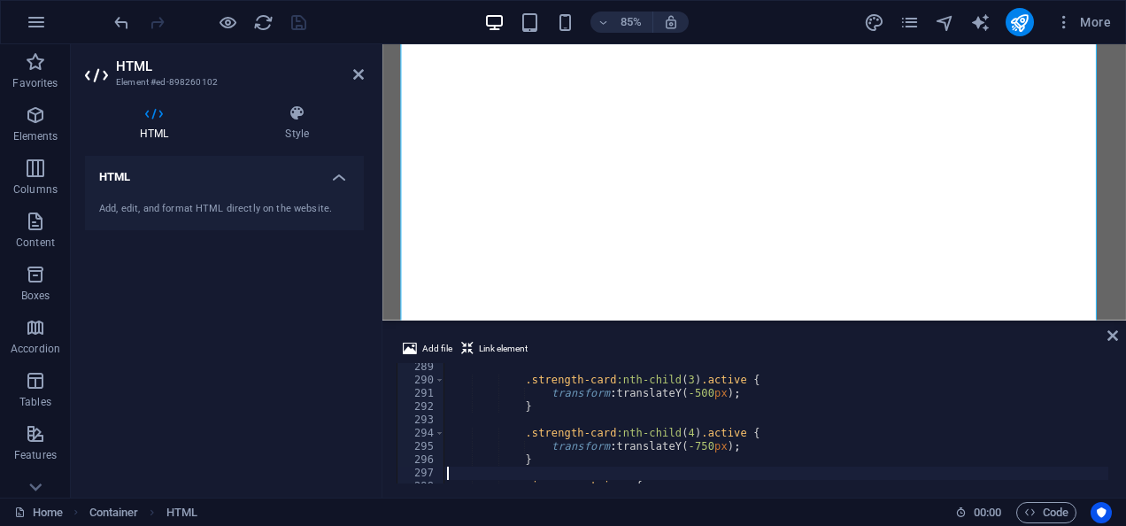
type textarea "}"
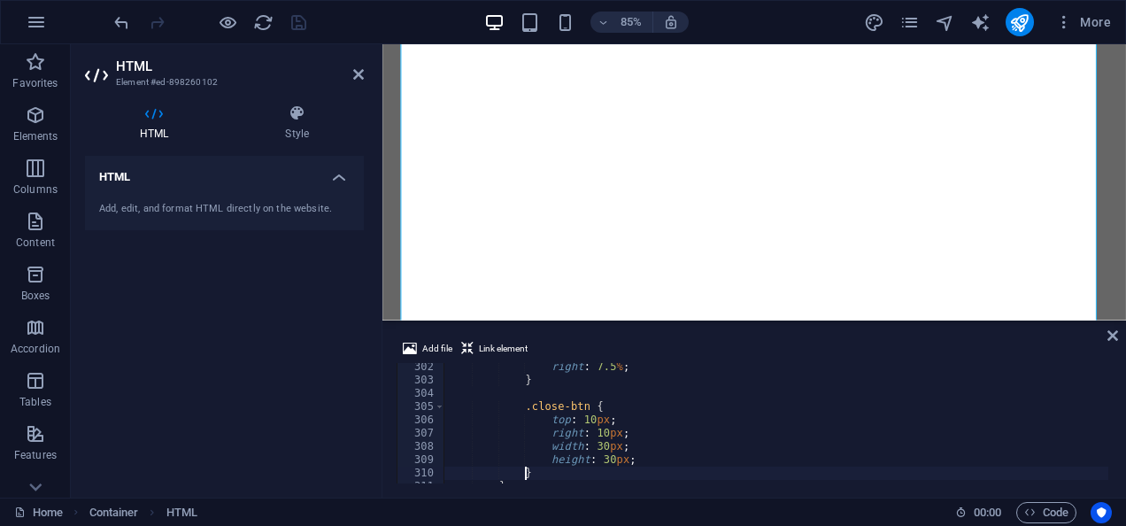
type textarea "</style>"
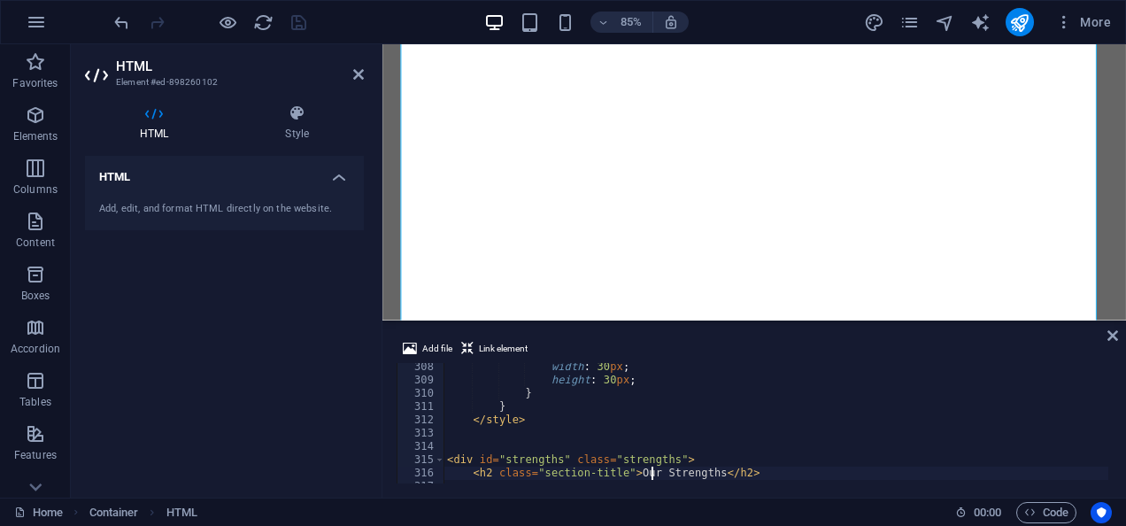
type textarea "<h2 class="section-title">Our Strengths</h2>"
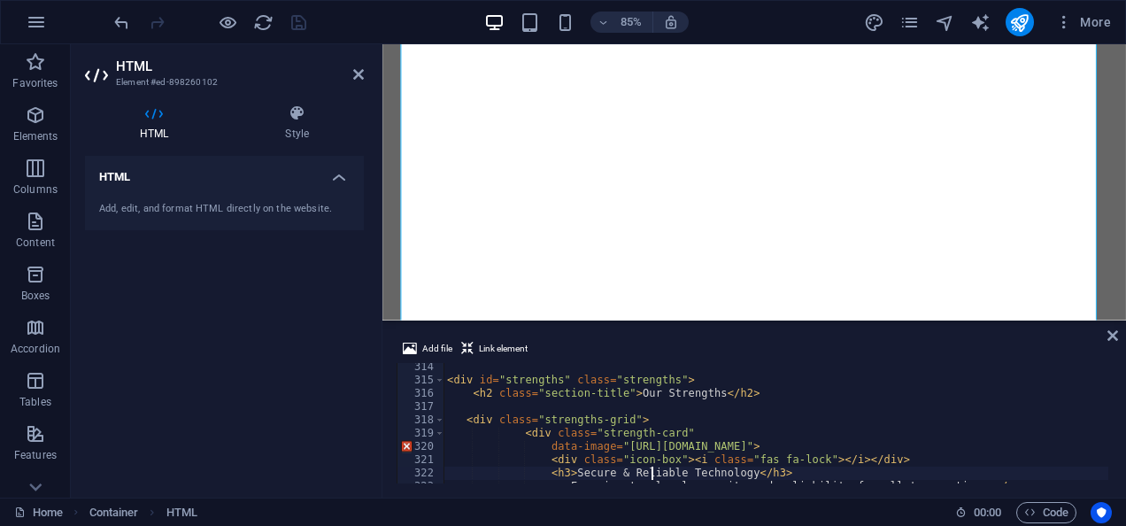
scroll to position [4186, 0]
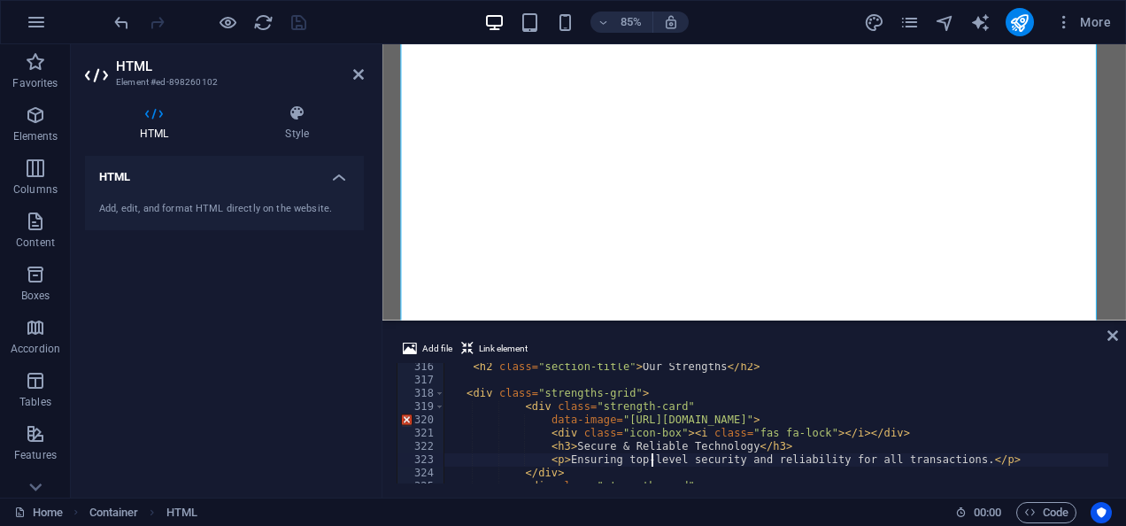
type textarea "<div class="strengths-grid">"
type textarea "<div id="strengths" class="strengths">"
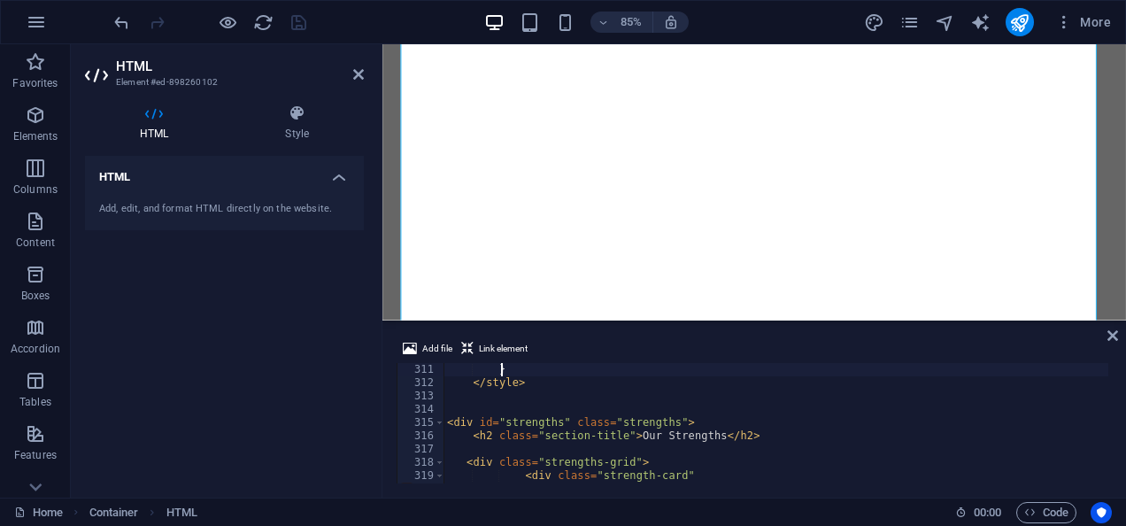
scroll to position [4104, 0]
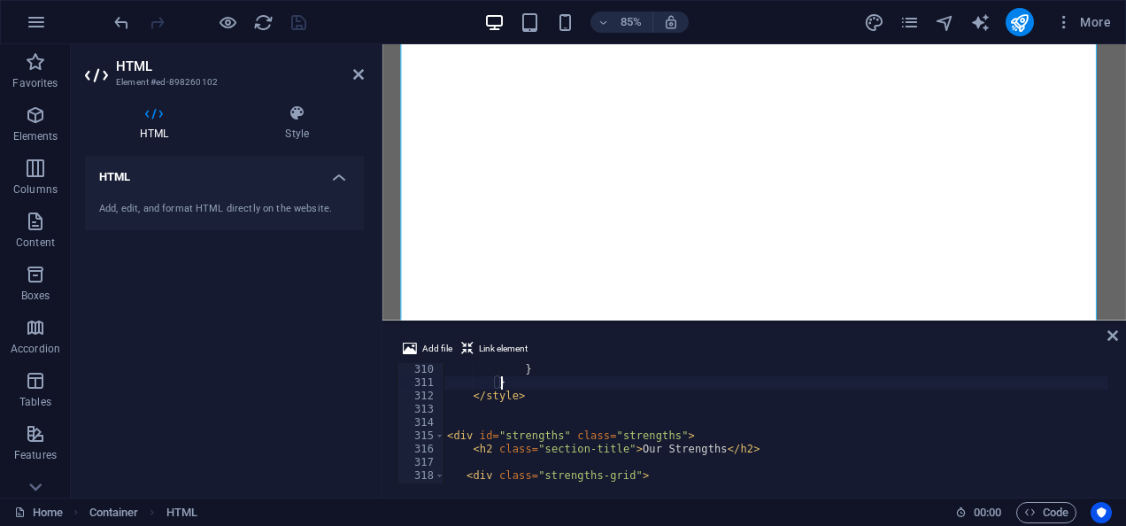
type textarea "</style>"
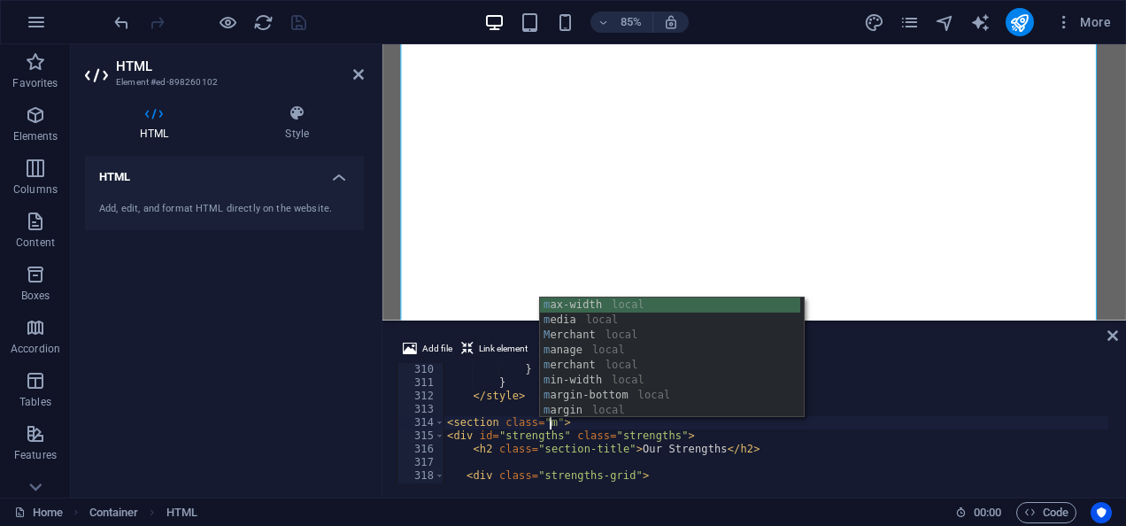
scroll to position [0, 11]
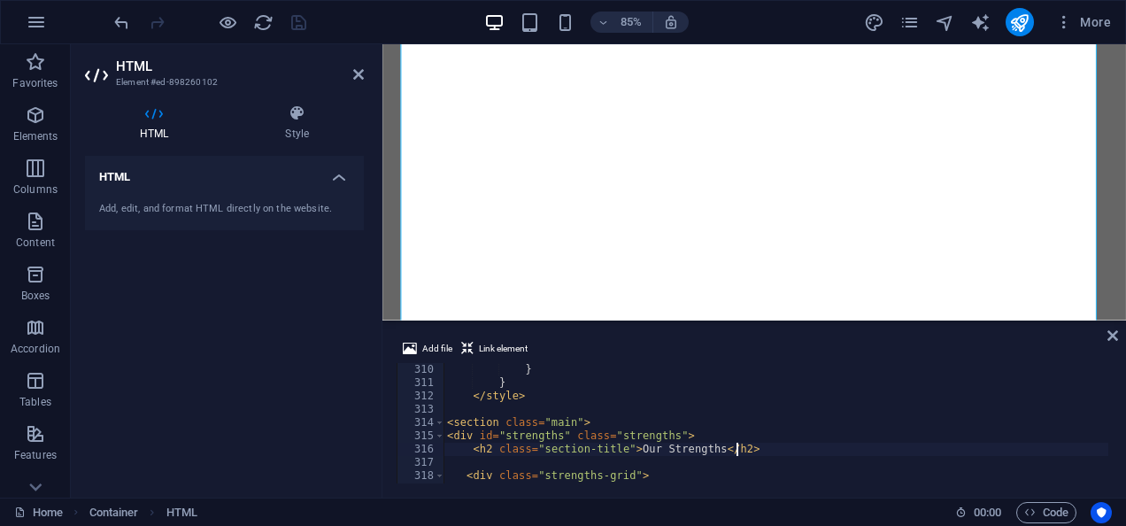
click at [895, 453] on div "} } </ style > < section class = "main" > < div id = "strengths" class = "stren…" at bounding box center [860, 434] width 832 height 143
type textarea "<h2 class="section-title">Our Strengths</h2>"
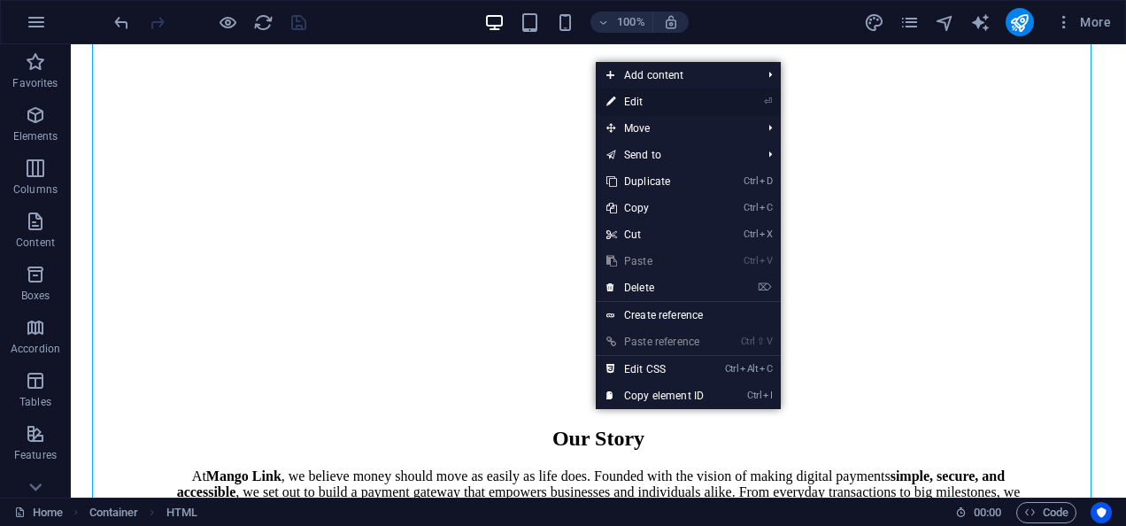
click at [648, 103] on link "⏎ Edit" at bounding box center [655, 102] width 119 height 27
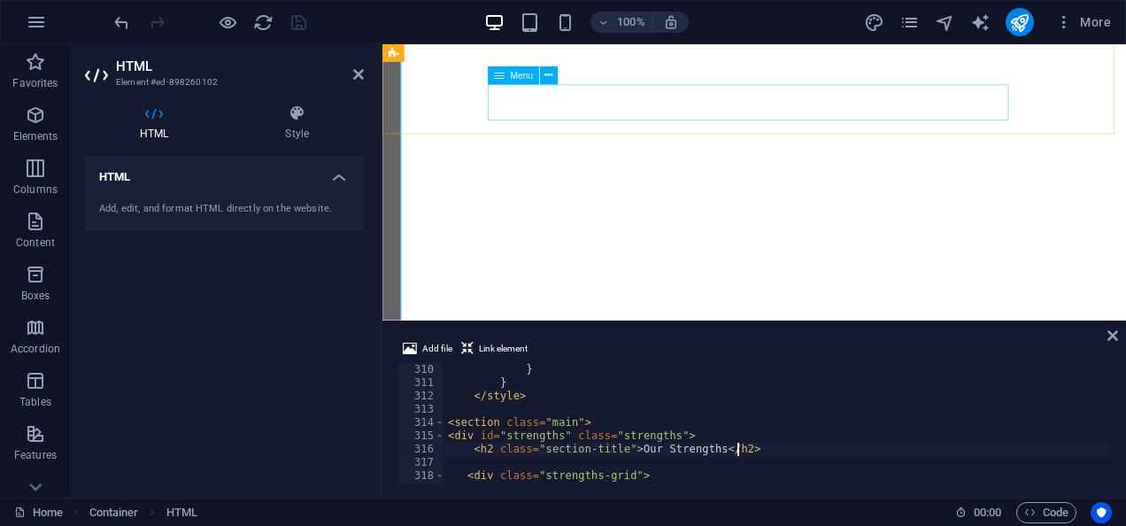
scroll to position [4104, 0]
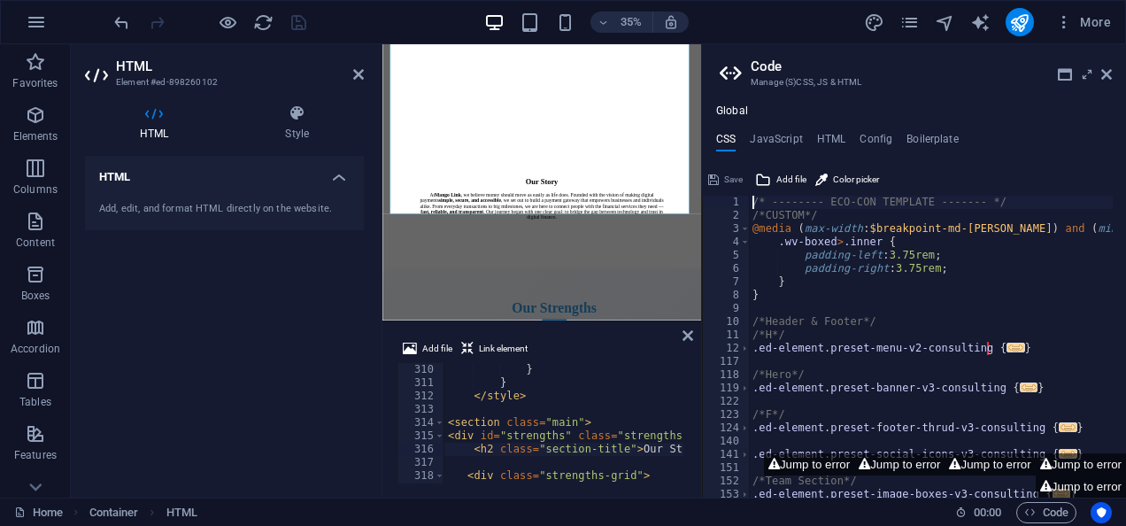
type textarea "</style>"
click at [534, 398] on div "} } </ style > < section class = "main" > < div id = "strengths" class = "stren…" at bounding box center [860, 434] width 832 height 143
click at [1109, 77] on icon at bounding box center [1106, 74] width 11 height 14
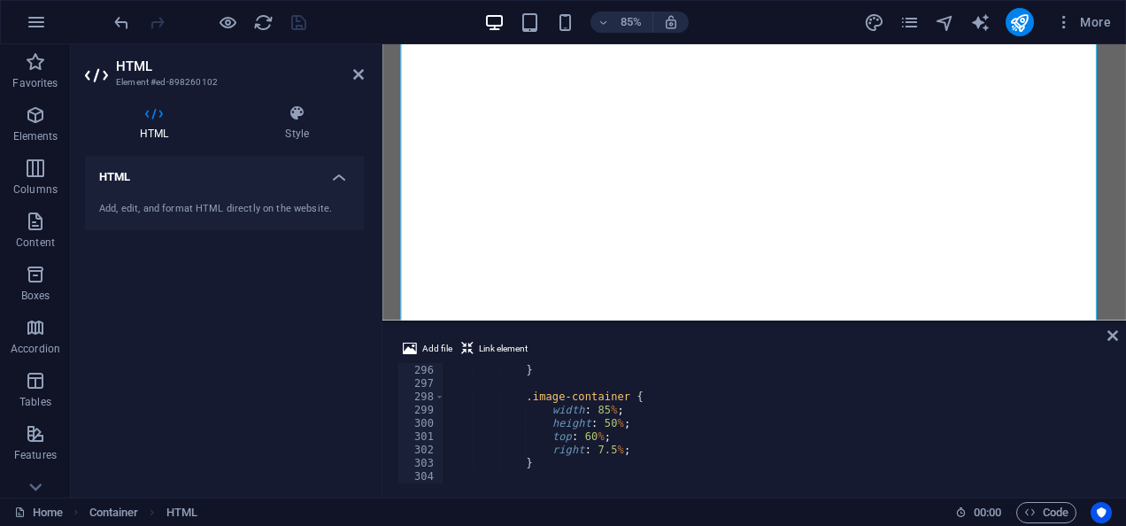
scroll to position [0, 0]
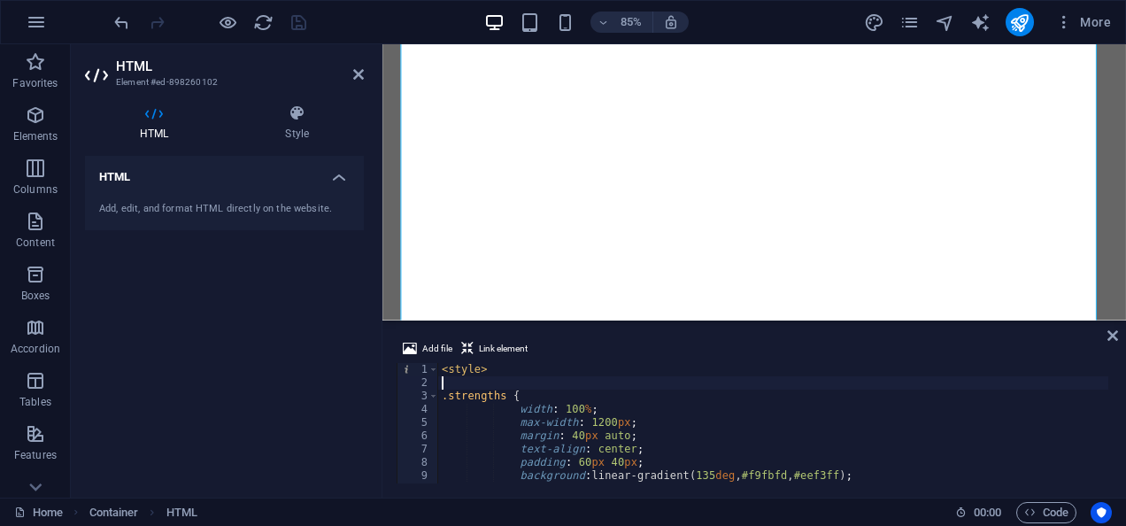
click at [486, 389] on div "< style > .strengths { width : 100 % ; max-width : 1200 px ; margin : 40 px aut…" at bounding box center [854, 434] width 832 height 143
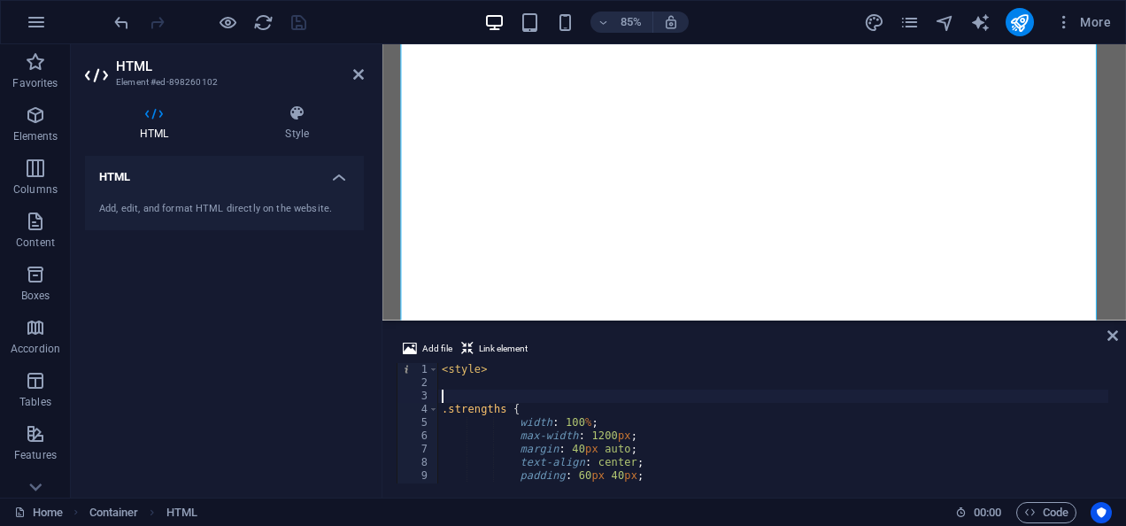
paste textarea "}"
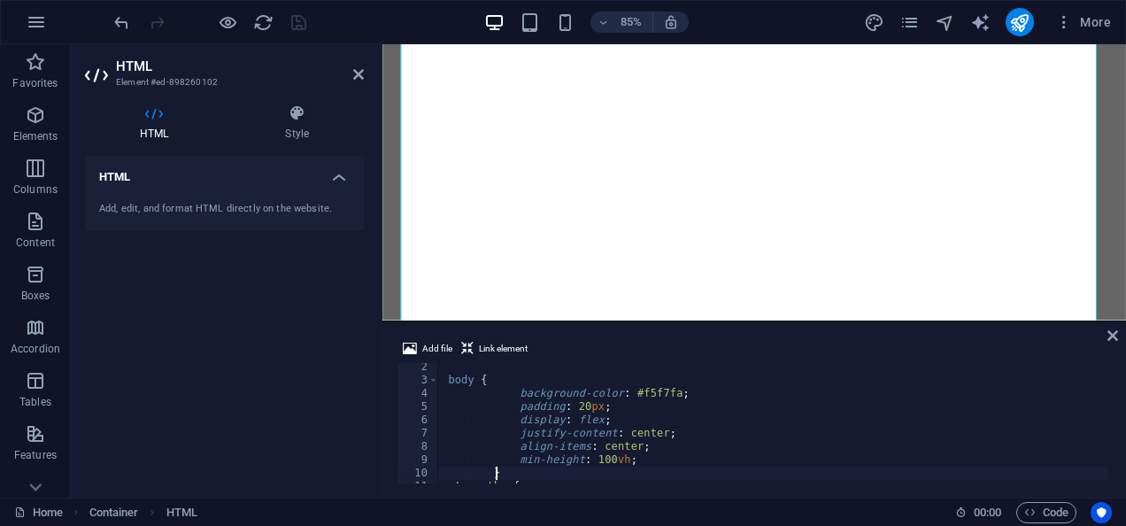
scroll to position [16, 0]
click at [478, 382] on div "body { background-color : #f5f7fa ; padding : 20 px ; display : flex ; justify-…" at bounding box center [854, 431] width 832 height 143
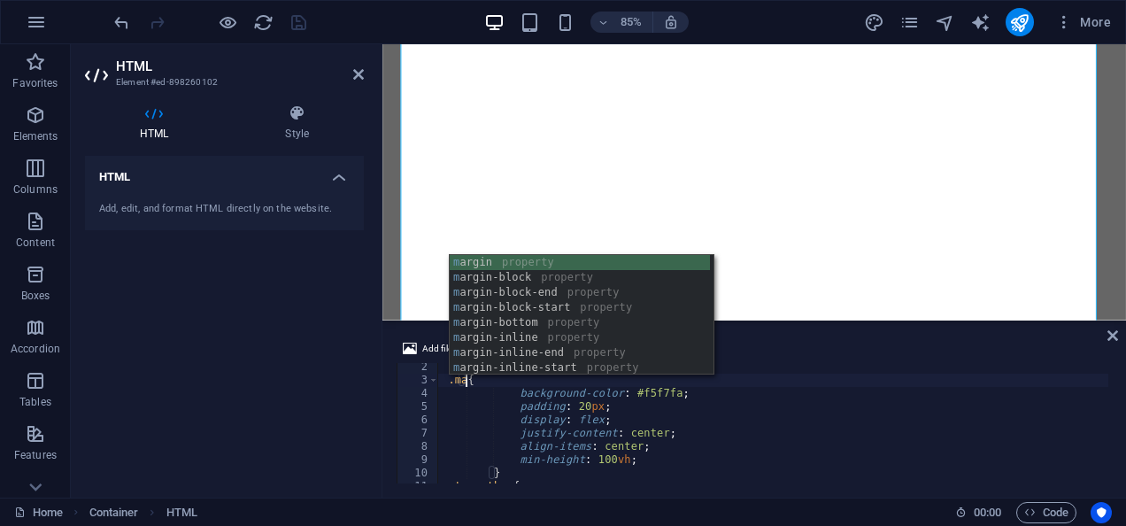
scroll to position [0, 3]
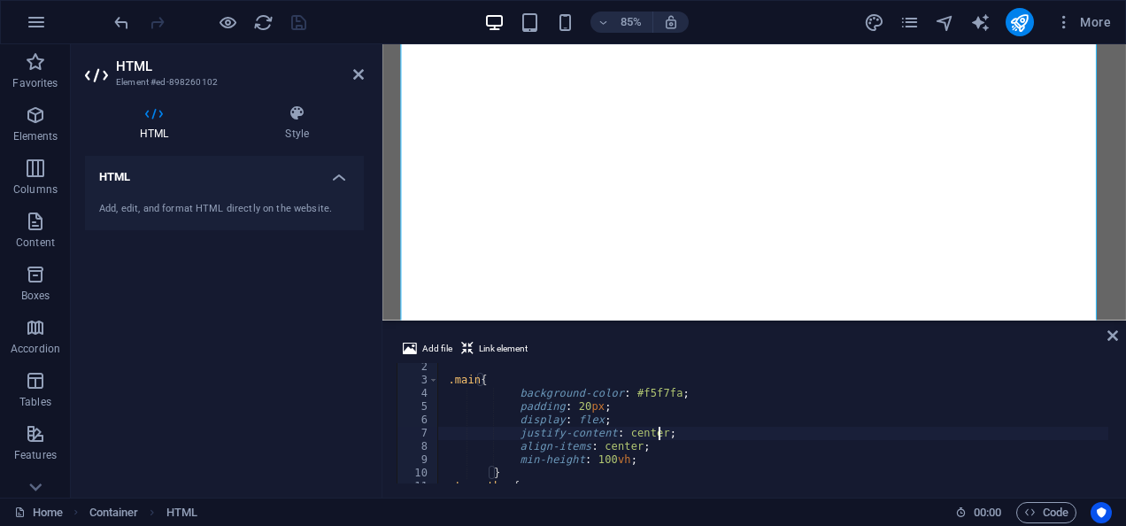
click at [690, 427] on div ".main { background-color : #f5f7fa ; padding : 20 px ; display : flex ; justify…" at bounding box center [854, 431] width 832 height 143
type textarea "justify-content: center;"
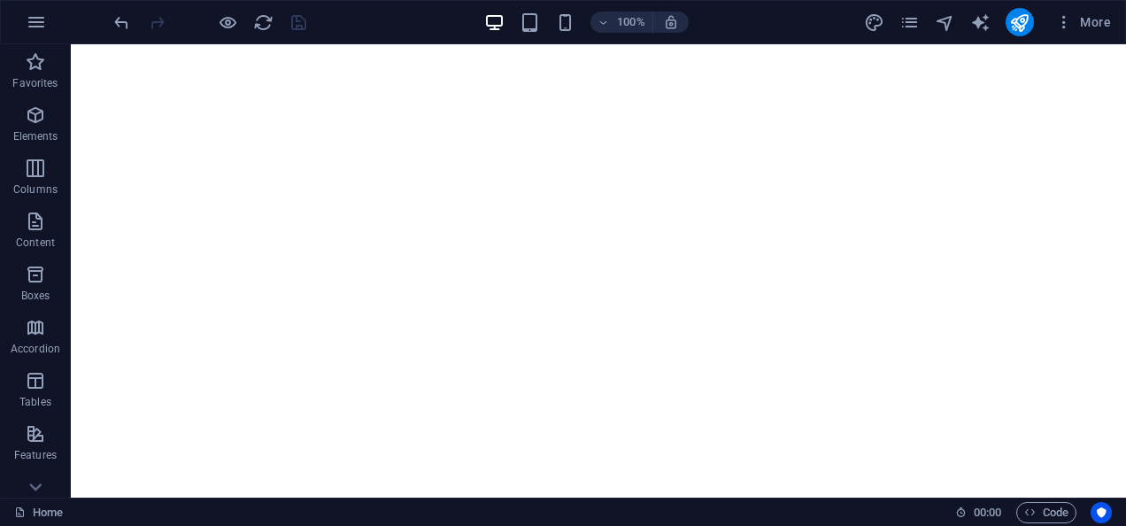
scroll to position [1408, 0]
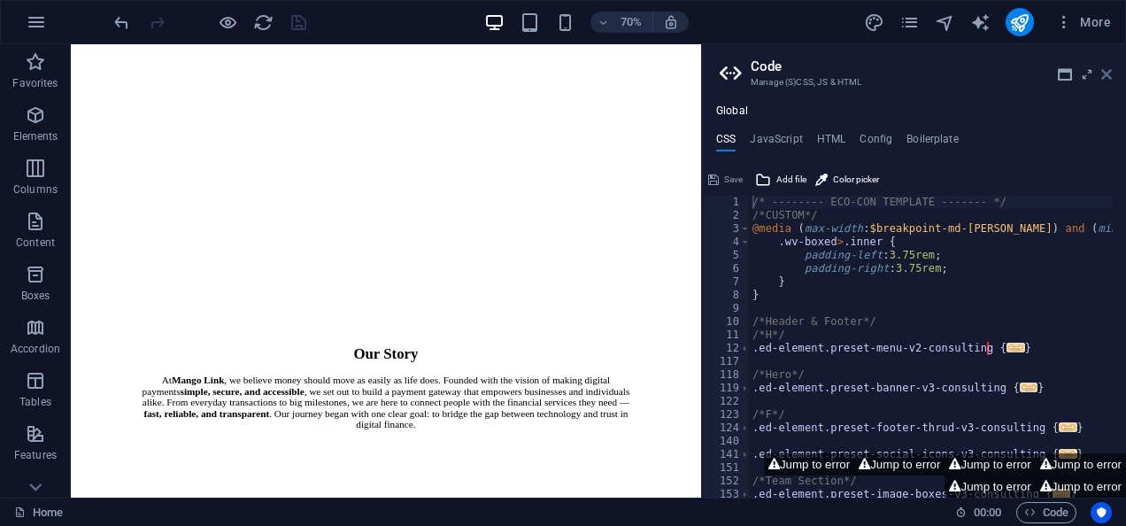
click at [1106, 75] on icon at bounding box center [1106, 74] width 11 height 14
click at [1107, 76] on icon at bounding box center [1106, 74] width 11 height 14
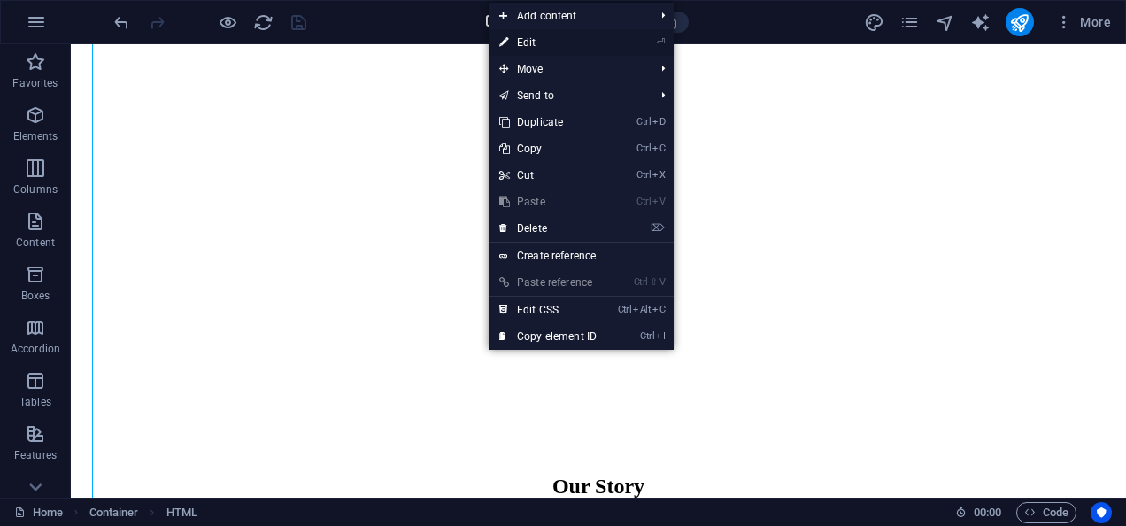
click at [538, 47] on link "⏎ Edit" at bounding box center [548, 42] width 119 height 27
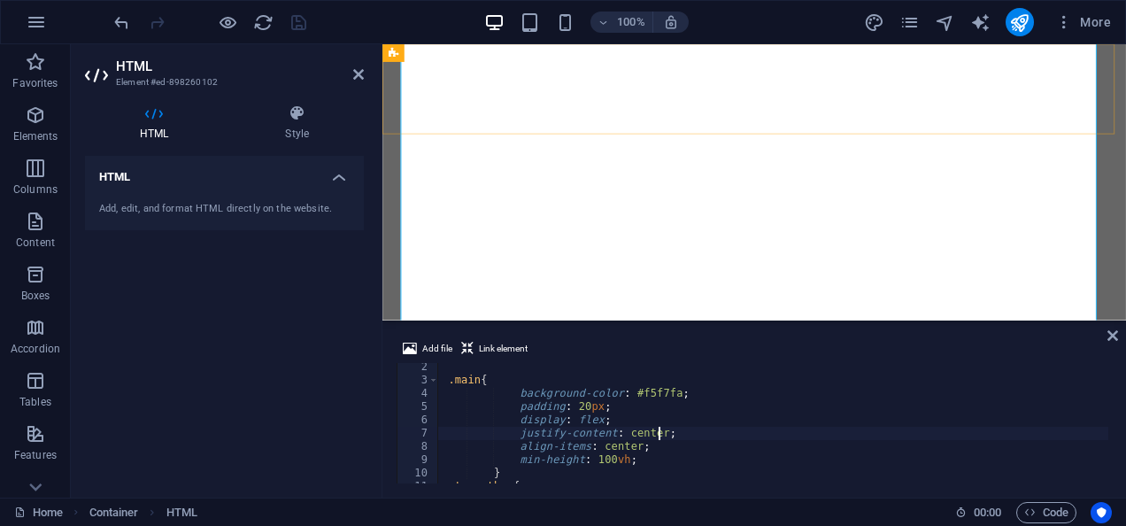
scroll to position [16, 0]
click at [588, 434] on div ".main { background-color : #f5f7fa ; padding : 20 px ; display : flex ; justify…" at bounding box center [854, 431] width 832 height 143
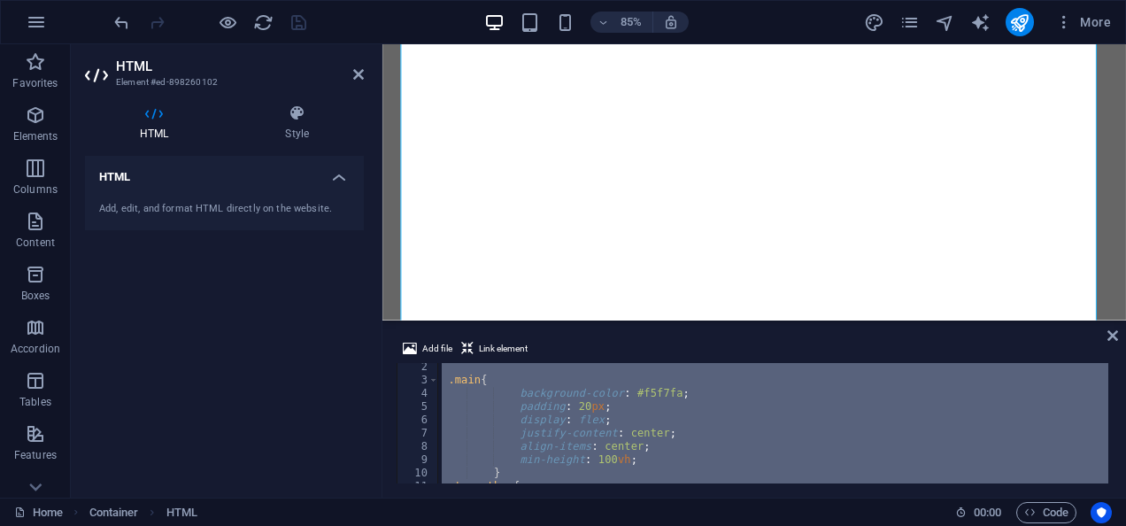
click at [546, 436] on div ".main { background-color : #f5f7fa ; padding : 20 px ; display : flex ; justify…" at bounding box center [773, 423] width 670 height 120
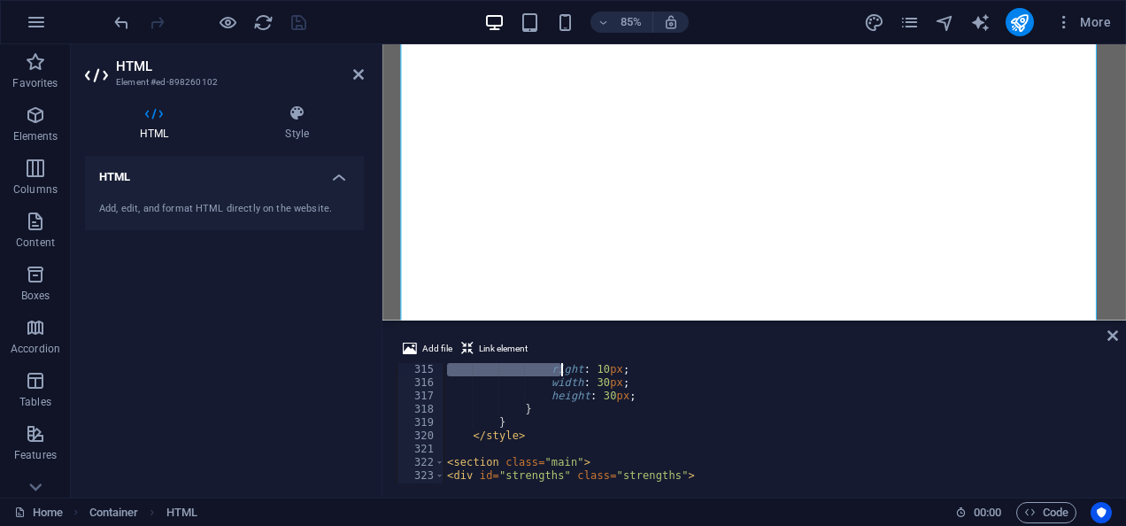
scroll to position [4143, 0]
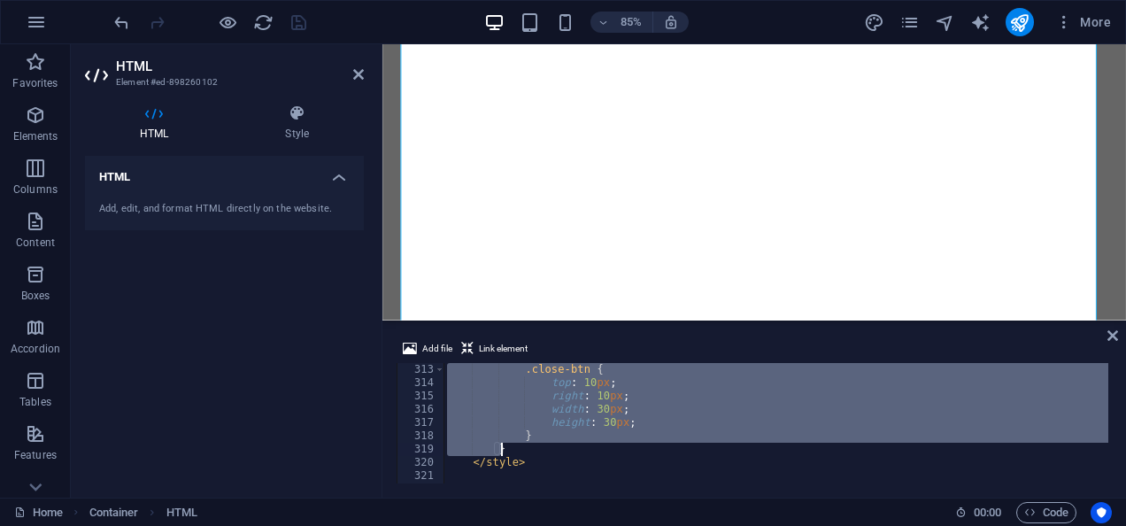
drag, startPoint x: 444, startPoint y: 382, endPoint x: 552, endPoint y: 446, distance: 125.9
click at [552, 446] on div ".close-btn { top : 10 px ; right : 10 px ; width : 30 px ; height : 30 px ; } }…" at bounding box center [860, 434] width 832 height 143
type textarea "} }"
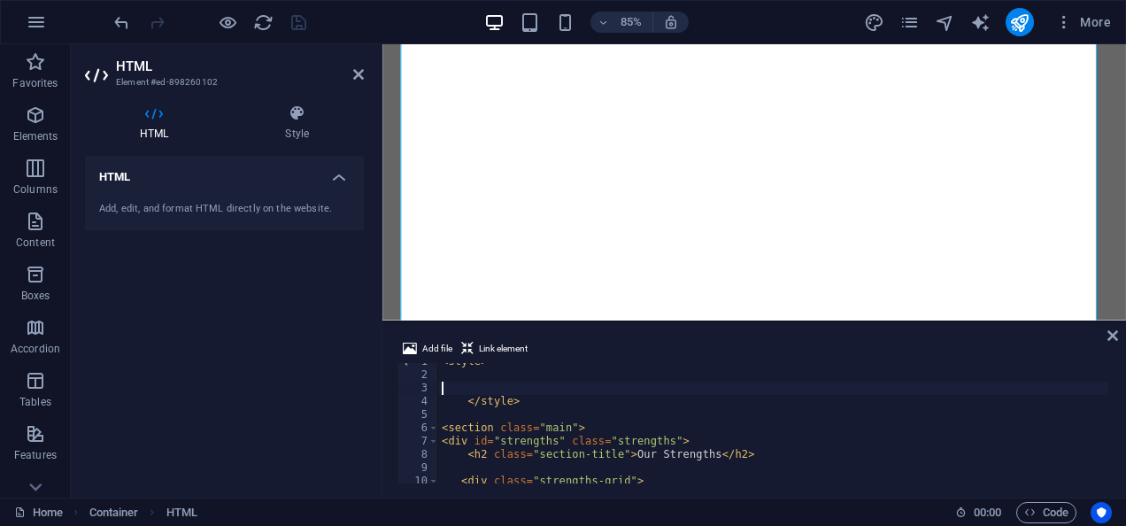
scroll to position [0, 0]
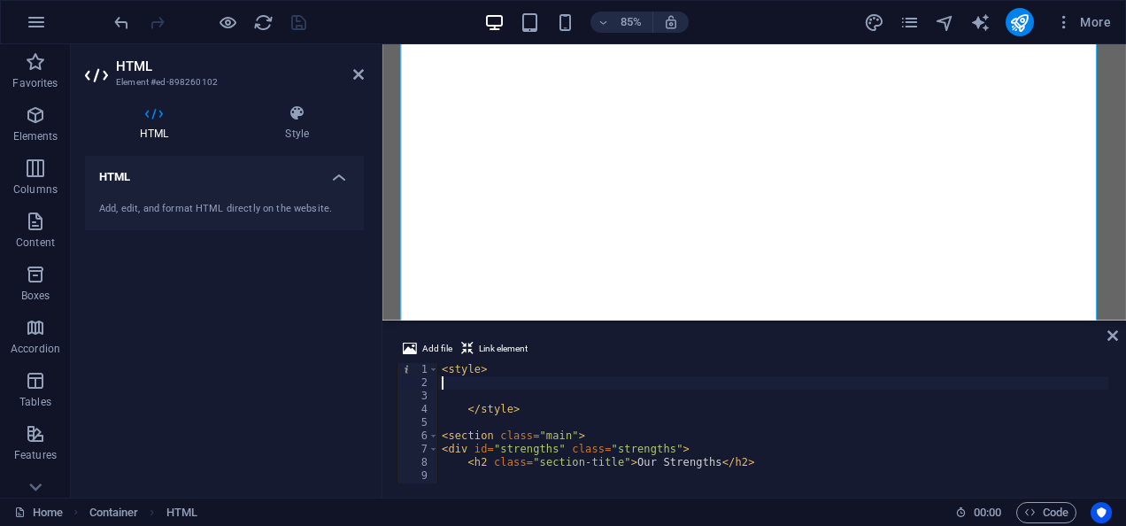
click at [592, 379] on div "< style > </ style > < section class = "main" > < div id = "strengths" class = …" at bounding box center [854, 434] width 832 height 143
paste textarea "}"
type textarea "}"
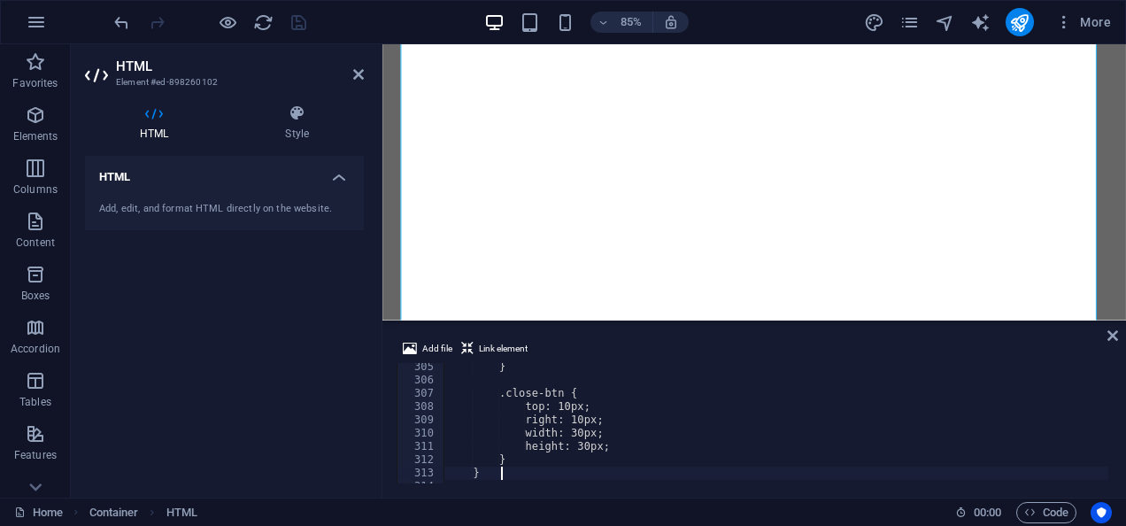
scroll to position [4040, 0]
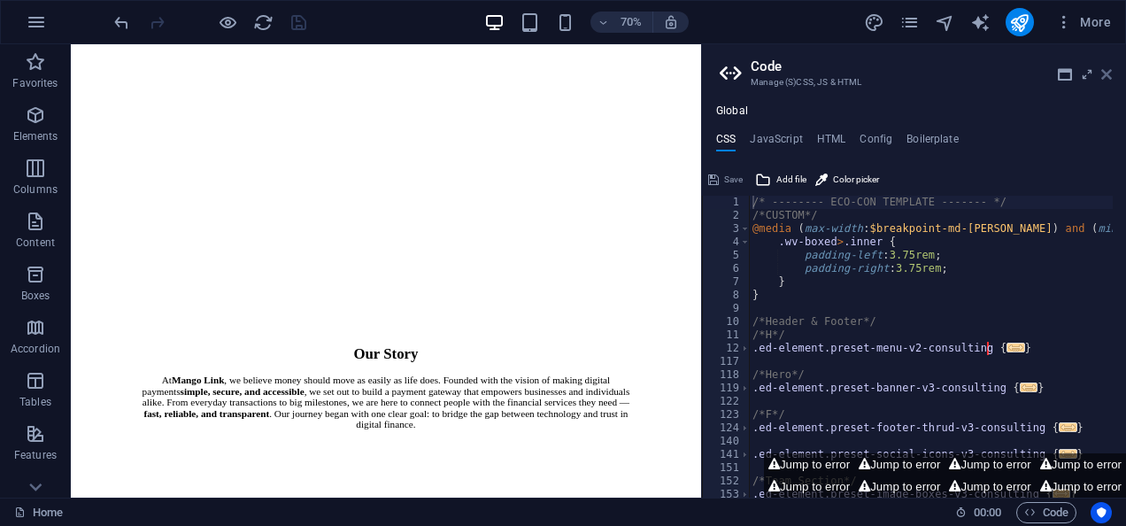
click at [1101, 73] on icon at bounding box center [1106, 74] width 11 height 14
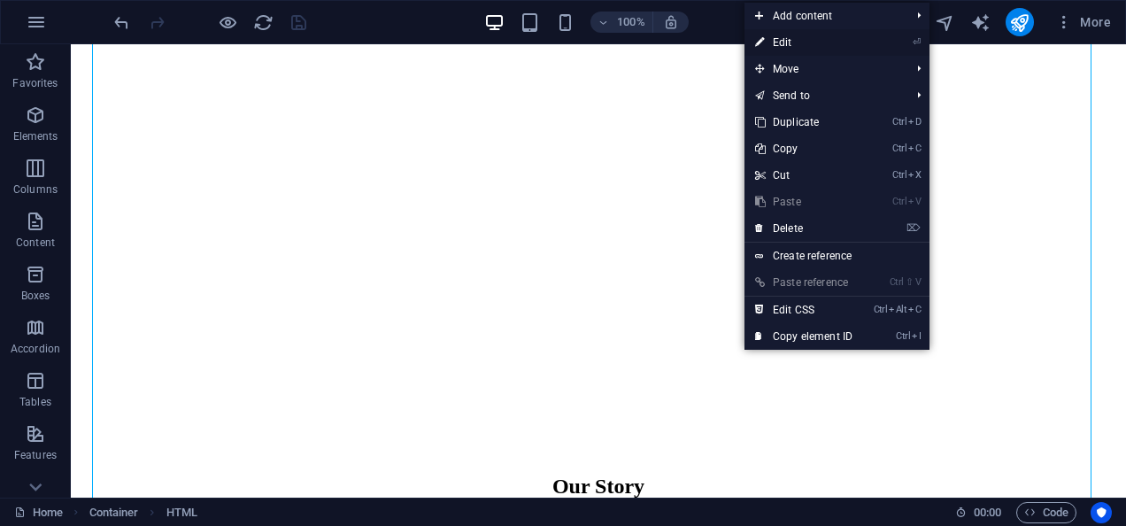
click at [807, 41] on link "⏎ Edit" at bounding box center [804, 42] width 119 height 27
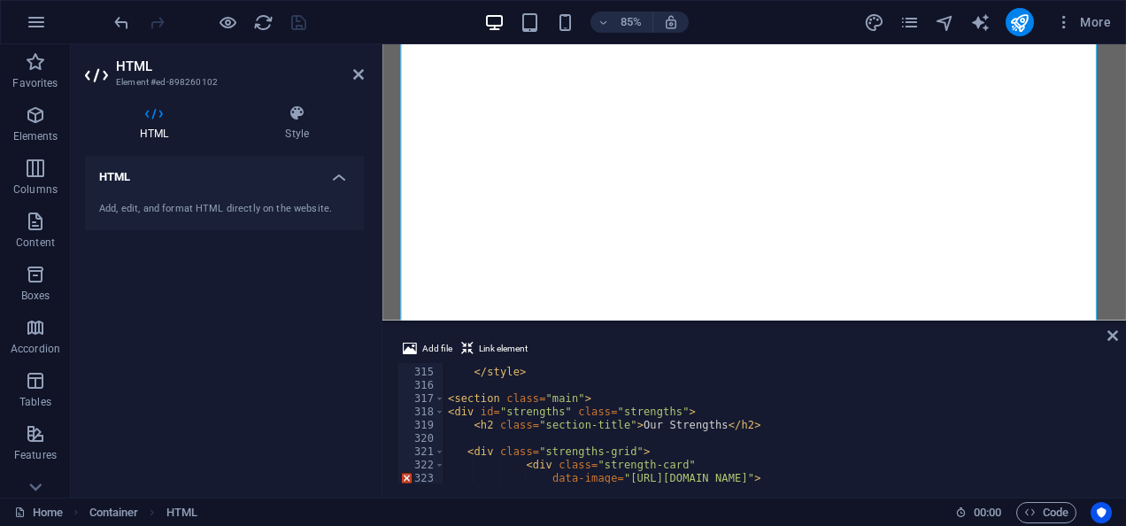
scroll to position [4072, 0]
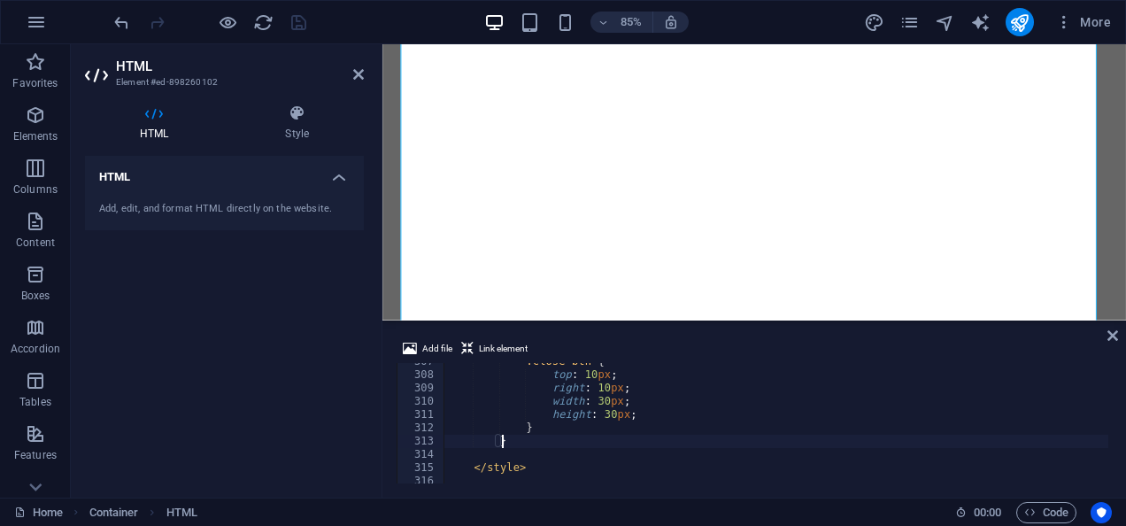
click at [723, 445] on div ".close-btn { top : 10 px ; right : 10 px ; width : 30 px ; height : 30 px ; } }…" at bounding box center [860, 426] width 832 height 143
type textarea "</style>"
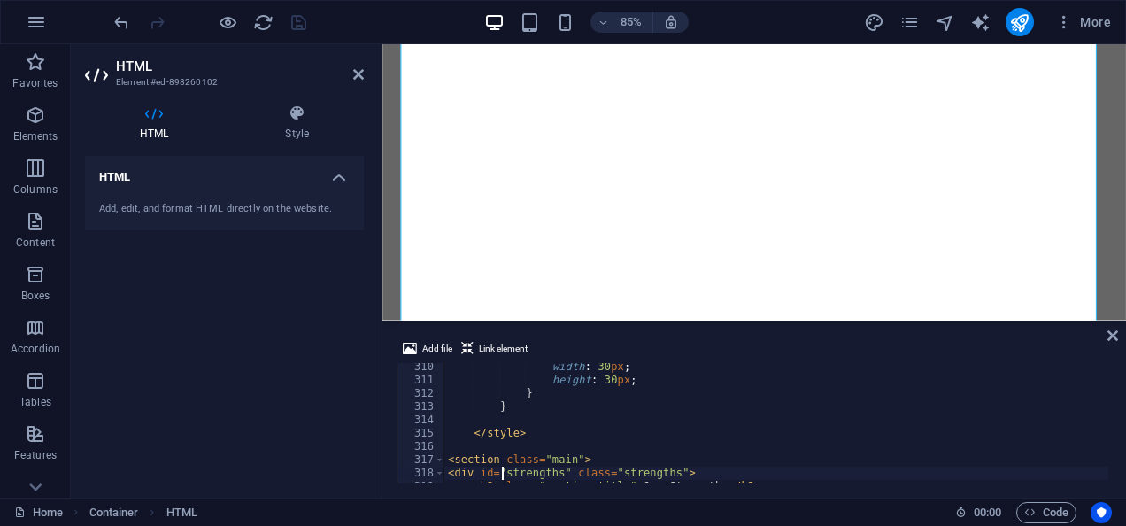
type textarea "<h2 class="section-title">Our Strengths</h2>"
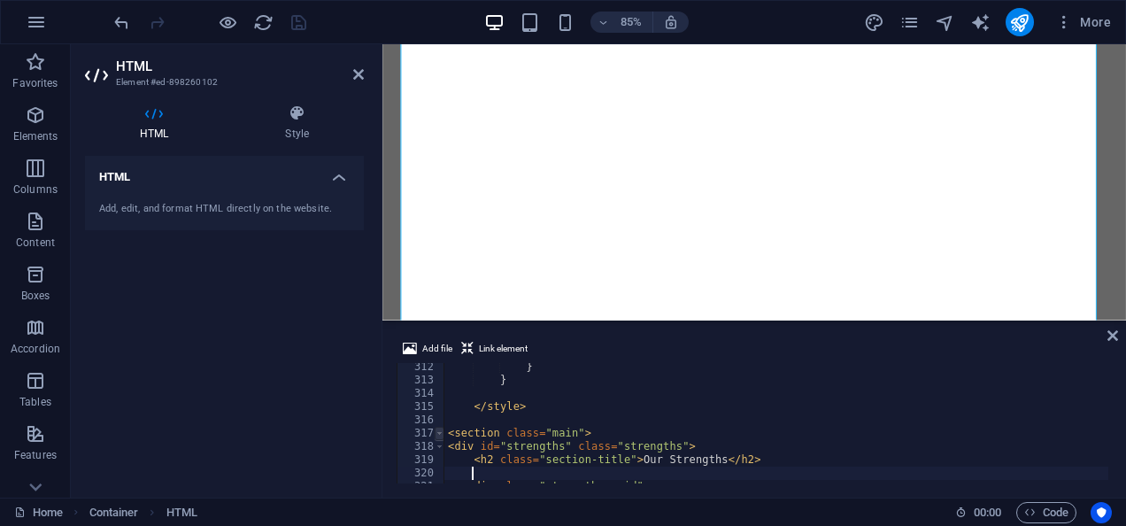
click at [439, 434] on span at bounding box center [440, 433] width 10 height 13
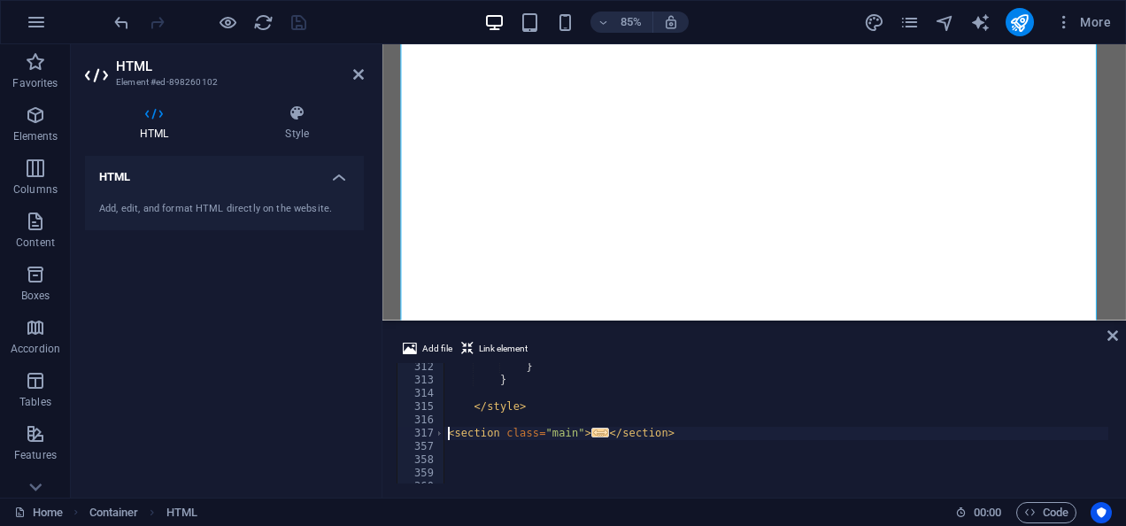
click at [446, 431] on div "} } </ style > < section class = "main" > ... </ section >" at bounding box center [776, 431] width 664 height 143
drag, startPoint x: 661, startPoint y: 435, endPoint x: 447, endPoint y: 427, distance: 214.4
click at [447, 427] on div "} } </ style > < section class = "main" > ... </ section >" at bounding box center [776, 431] width 664 height 143
type textarea "<section class="main"> <div id="strengths" class="strengths">"
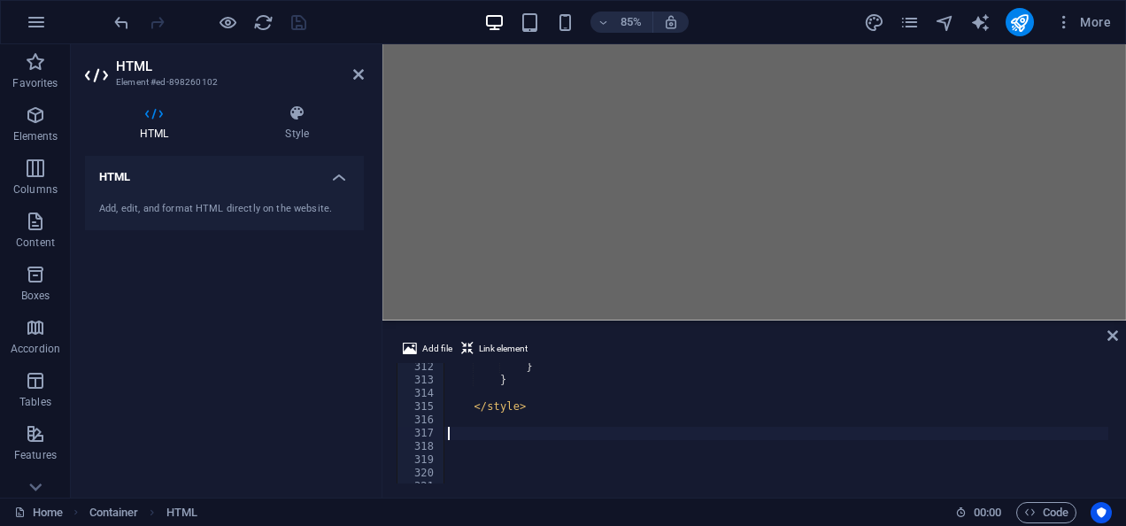
paste textarea "</section>"
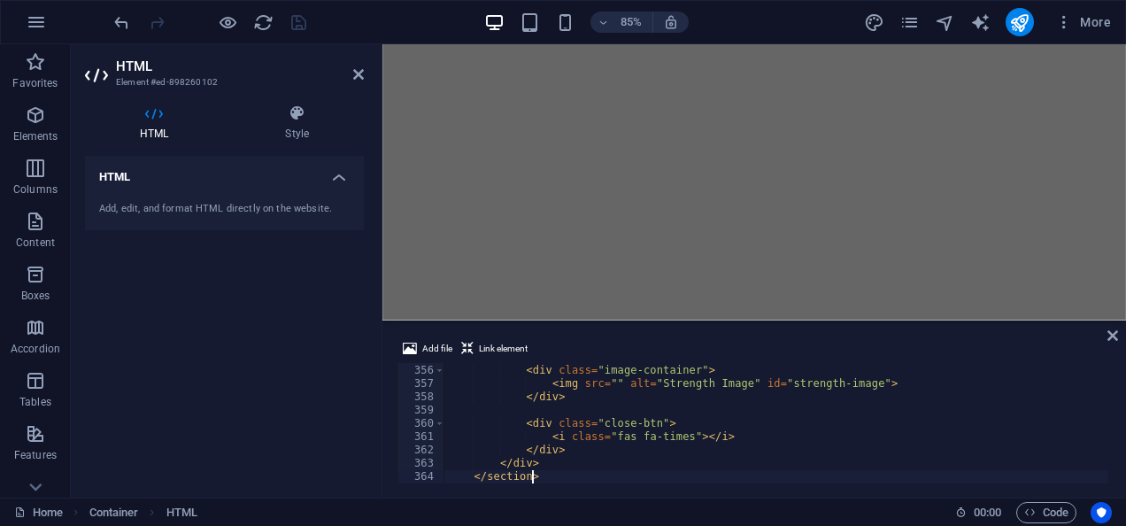
scroll to position [4714, 0]
click at [685, 439] on div "< div class = "image-container" > < img src = "" alt = "Strength Image" id = "s…" at bounding box center [872, 422] width 856 height 143
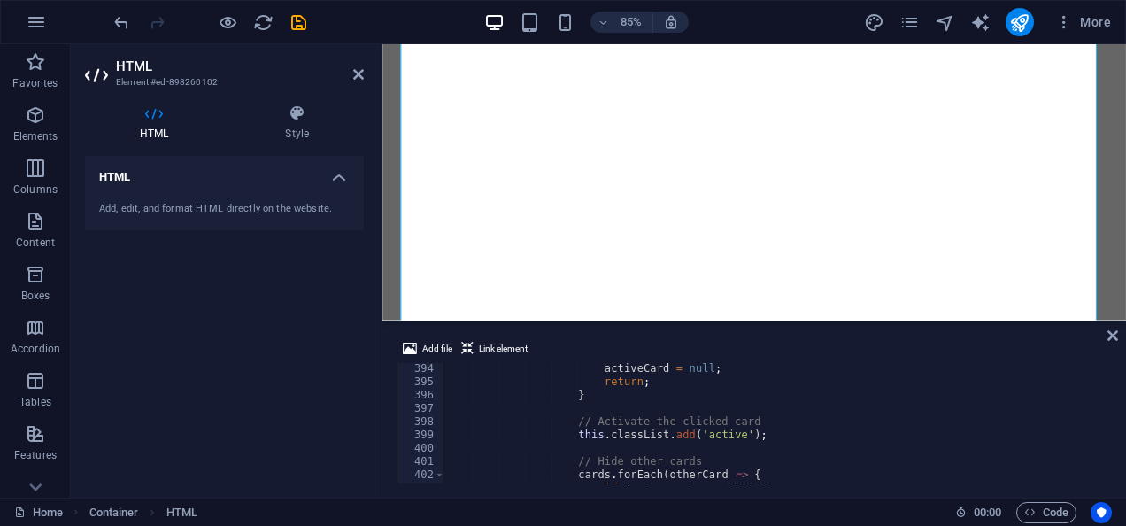
scroll to position [5024, 0]
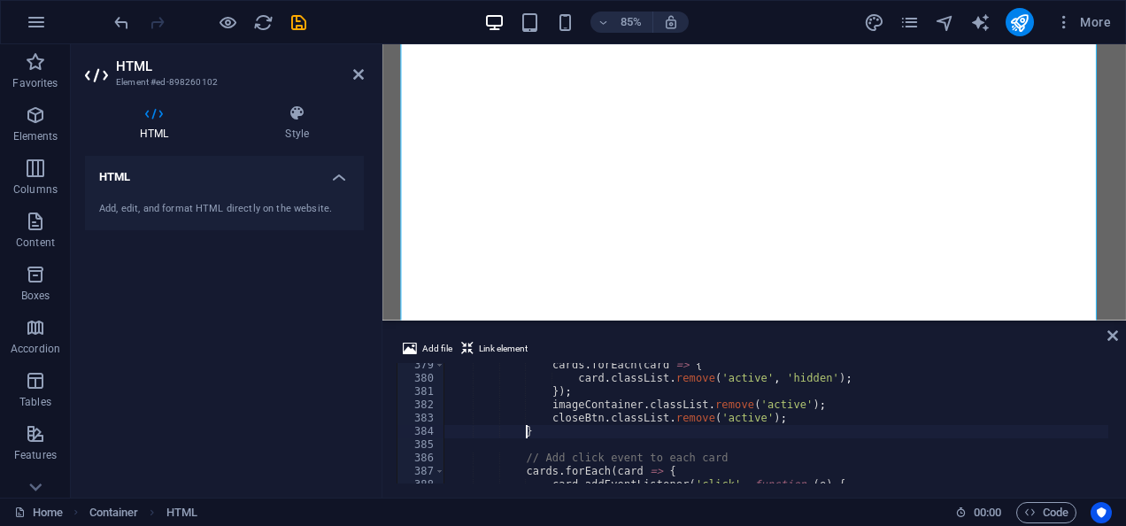
click at [838, 436] on div "cards . forEach ( card => { card . classList . remove ( 'active' , 'hidden' ) ;…" at bounding box center [872, 430] width 856 height 143
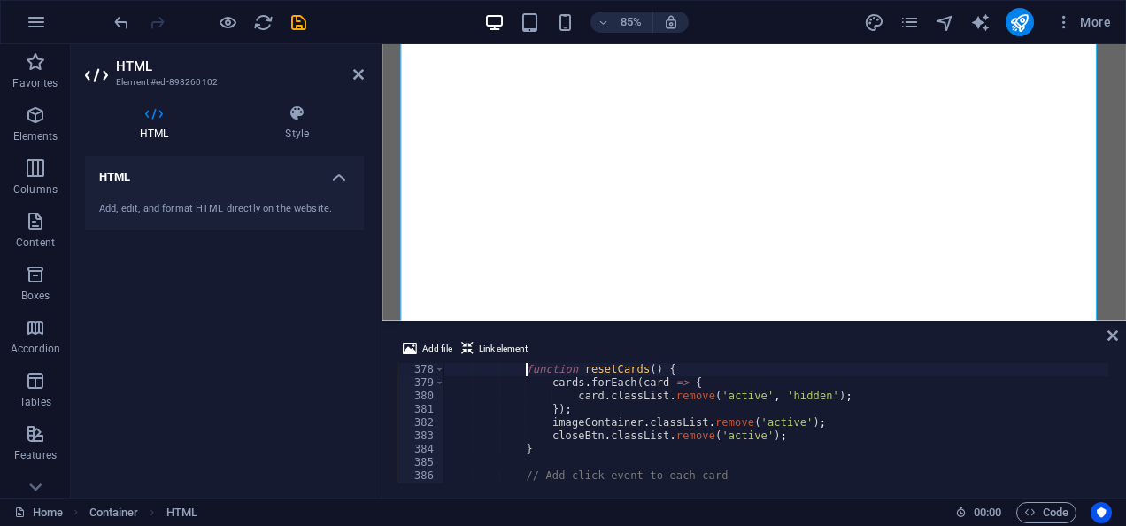
type textarea "// Function to reset all cards"
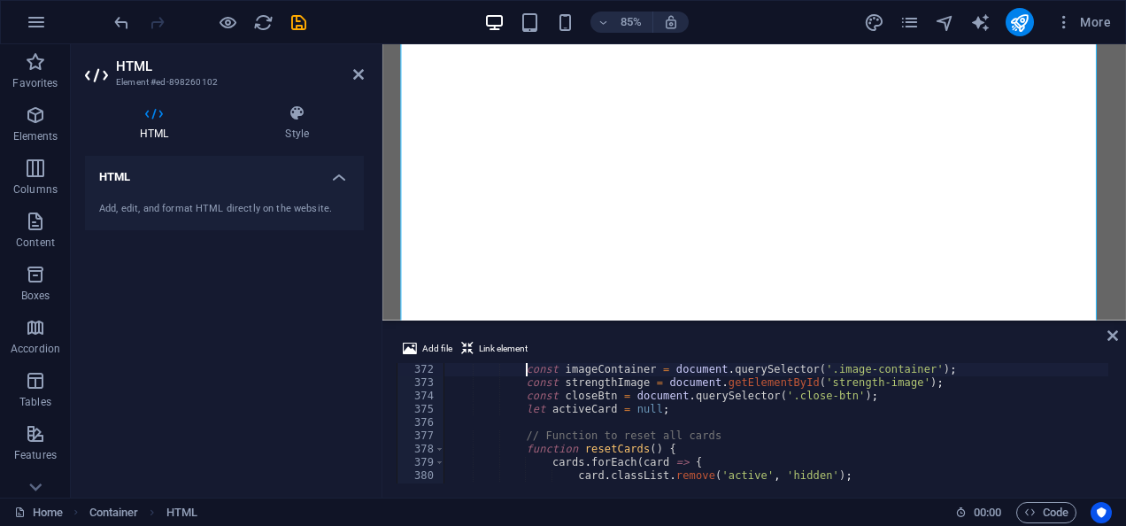
type textarea "<script>"
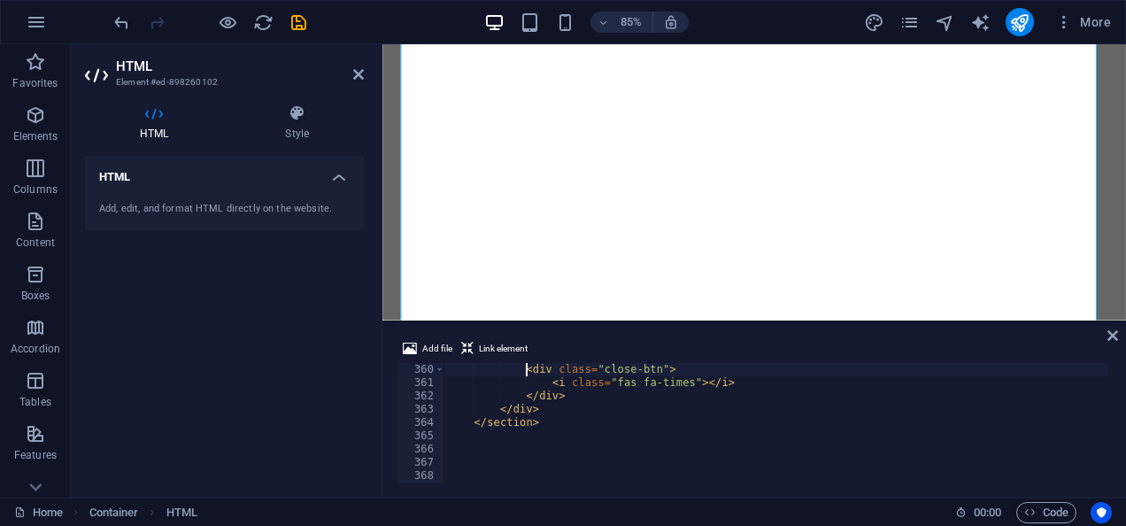
scroll to position [4768, 0]
type textarea "</section>"
click at [438, 475] on span at bounding box center [440, 473] width 10 height 13
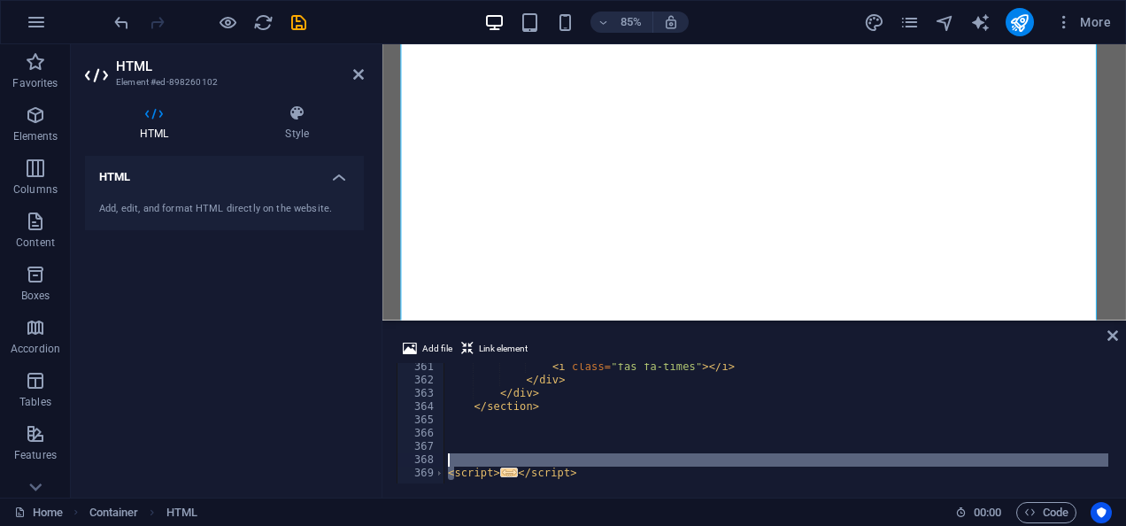
drag, startPoint x: 452, startPoint y: 469, endPoint x: 581, endPoint y: 462, distance: 129.5
click at [581, 462] on div "< i class = "fas fa-times" > </ i > </ div > </ div > </ section > < script > .…" at bounding box center [872, 431] width 856 height 143
type textarea "<script>"
click at [581, 462] on div "< i class = "fas fa-times" > </ i > </ div > </ div > </ section > < script > .…" at bounding box center [776, 423] width 664 height 120
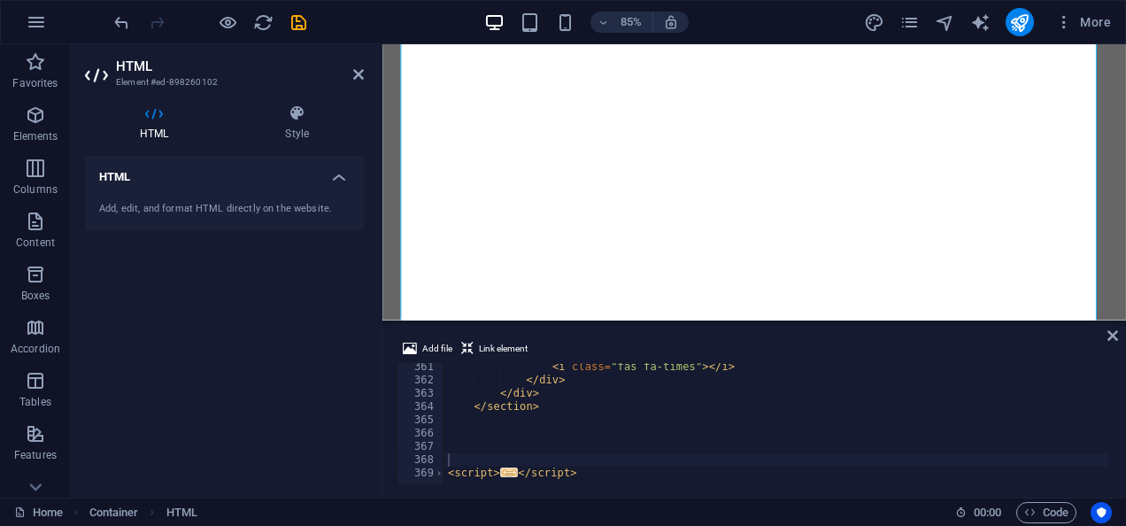
click at [1112, 472] on div "Add file Link element 361 362 363 364 365 366 367 368 369 < i class = "fas fa-t…" at bounding box center [754, 411] width 744 height 174
click at [909, 442] on div "< i class = "fas fa-times" > </ i > </ div > </ div > </ section > < script > .…" at bounding box center [872, 431] width 856 height 143
type textarea "<"
paste textarea "</script>"
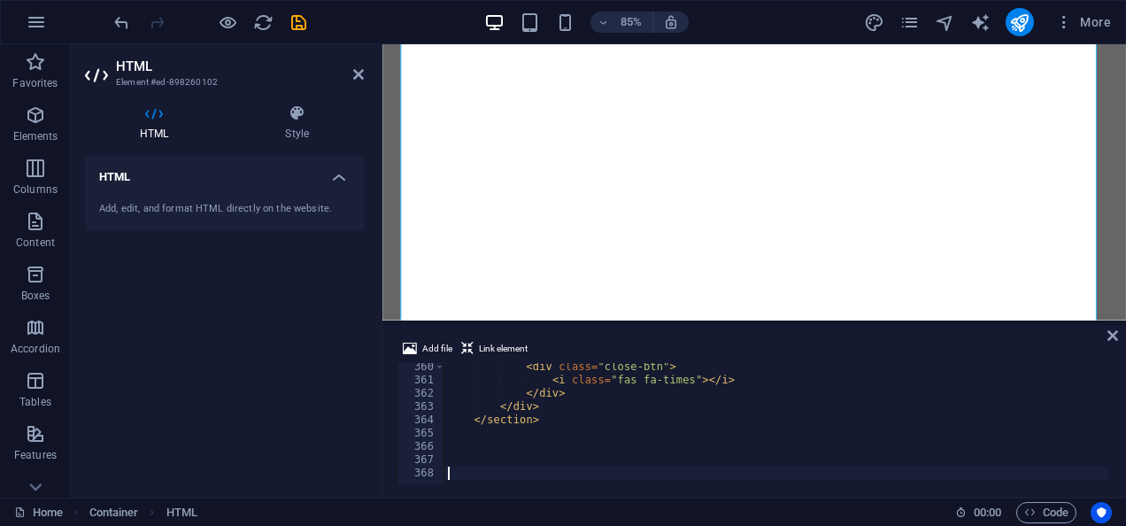
type textarea "</script>"
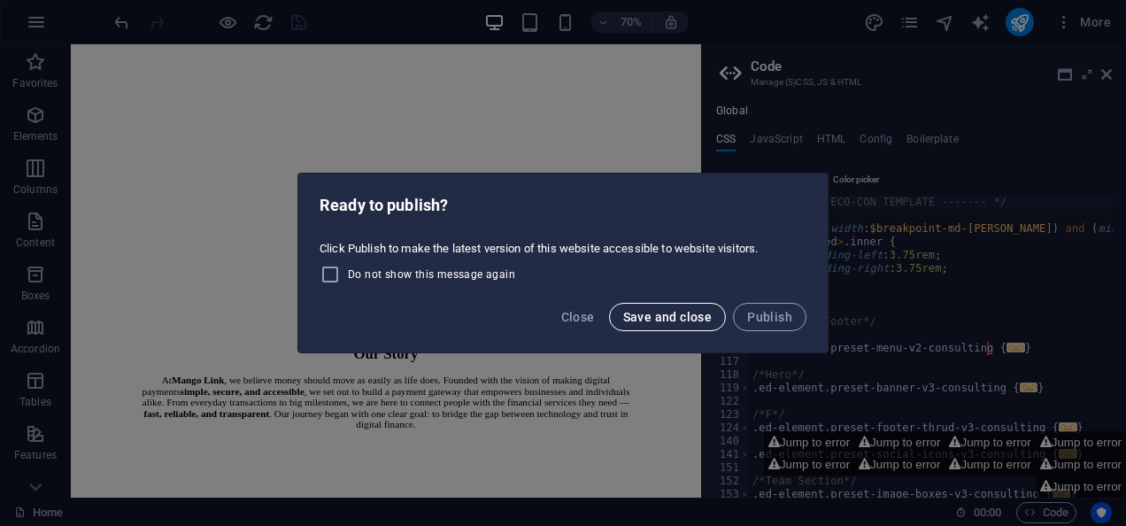
click at [661, 310] on span "Save and close" at bounding box center [667, 317] width 89 height 14
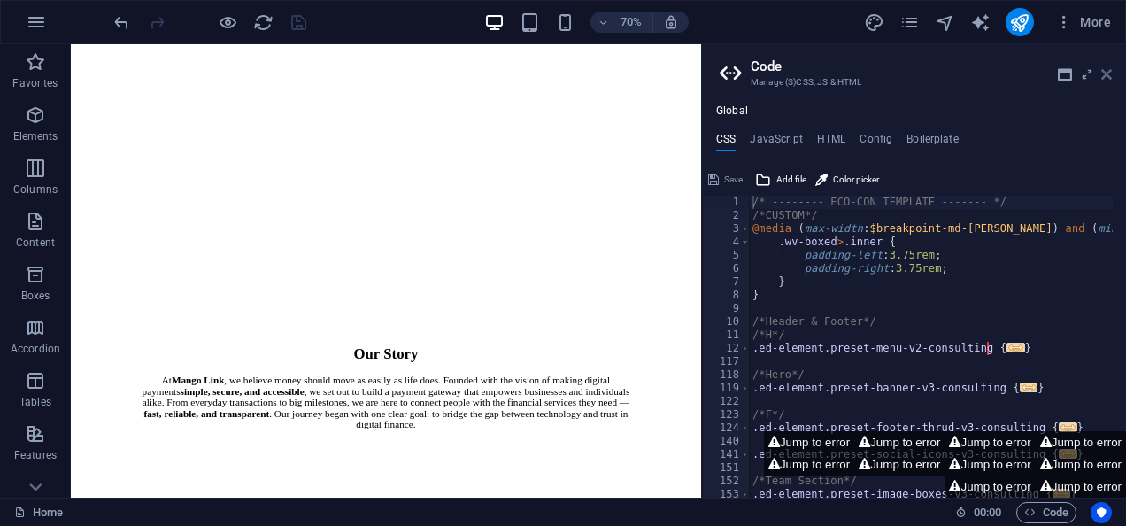
click at [1101, 68] on icon at bounding box center [1106, 74] width 11 height 14
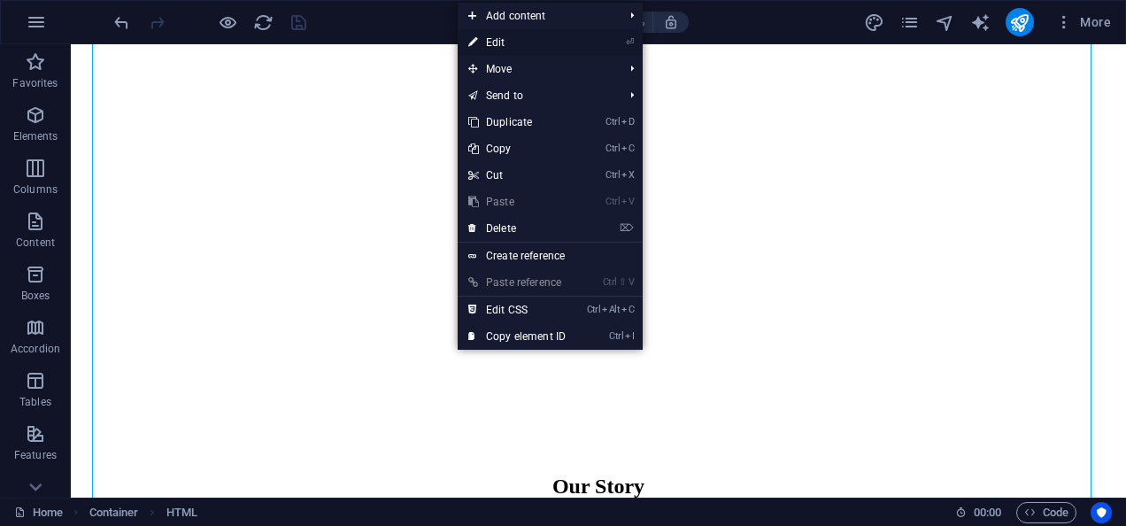
click at [529, 44] on link "⏎ Edit" at bounding box center [517, 42] width 119 height 27
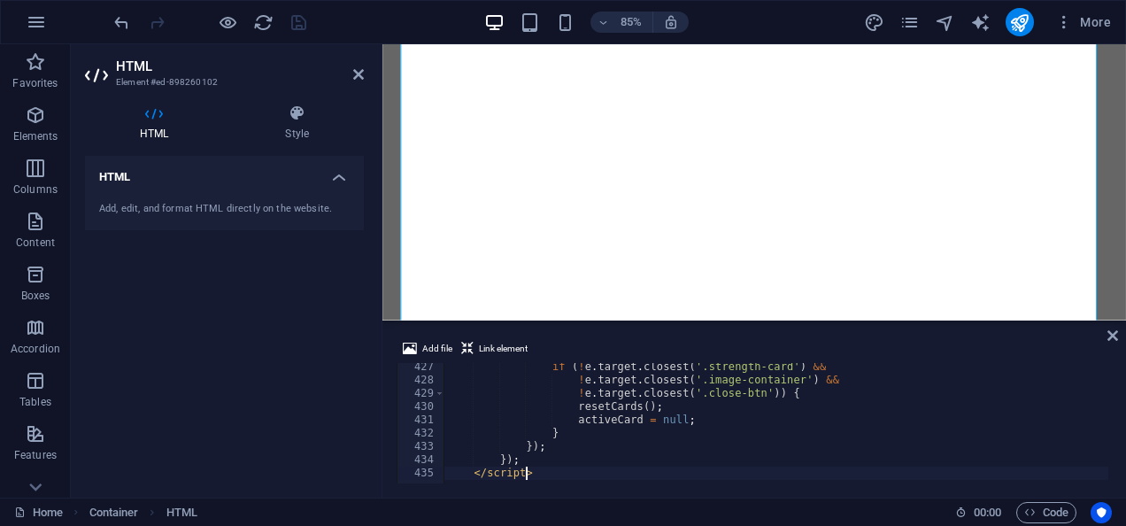
click at [624, 389] on div "if ( ! e . target . closest ( '.strength-card' ) && ! e . target . closest ( '.…" at bounding box center [872, 431] width 856 height 143
type textarea "!e.target.closest('.close-btn')) {"
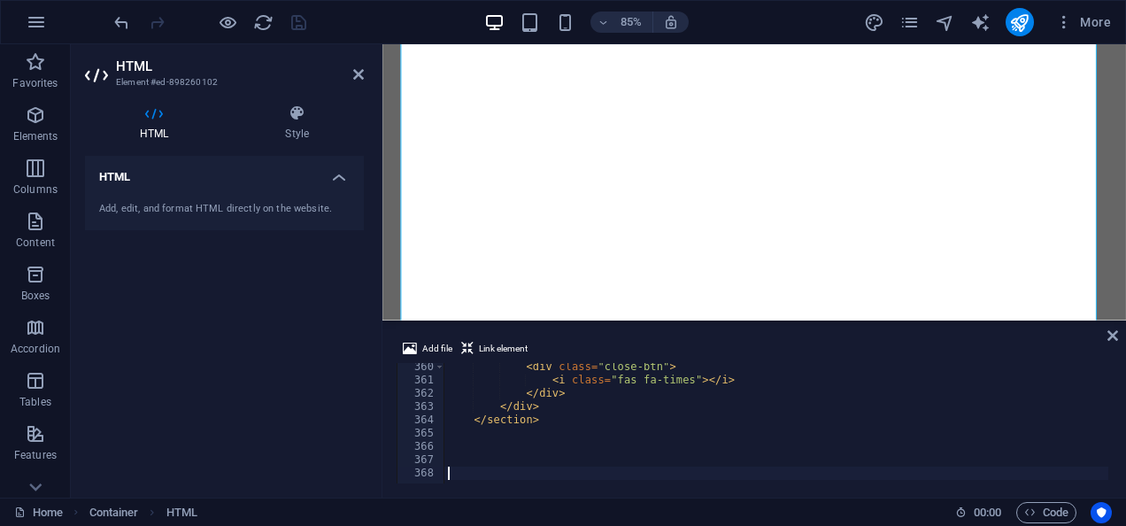
type textarea "}); </script>"
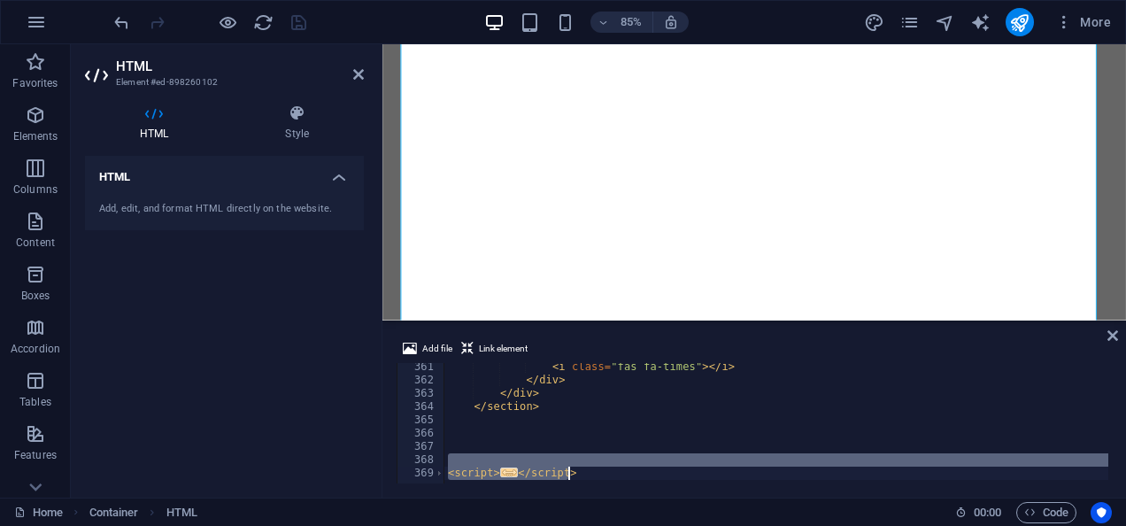
scroll to position [4138, 0]
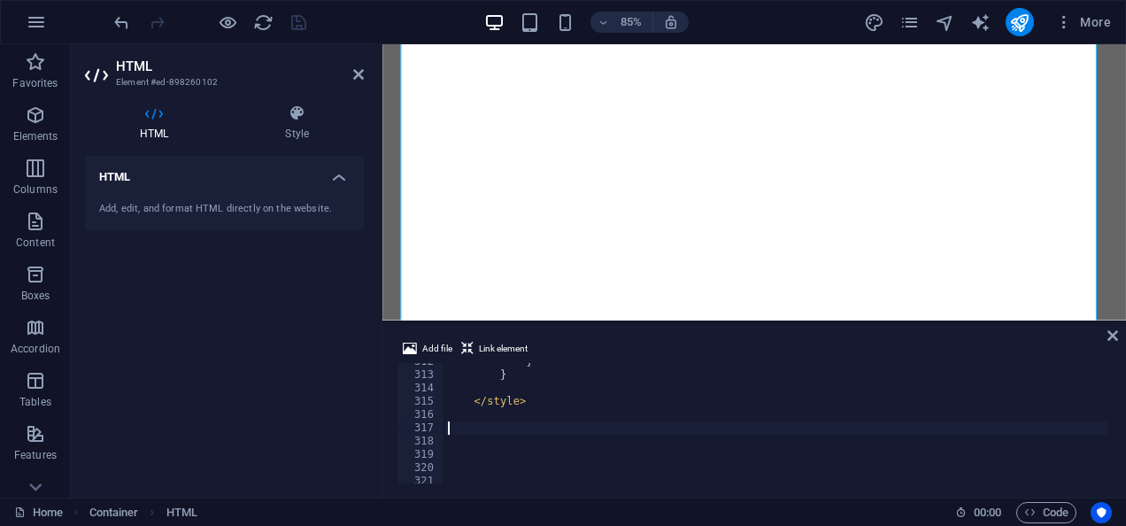
type textarea "</div> </section>"
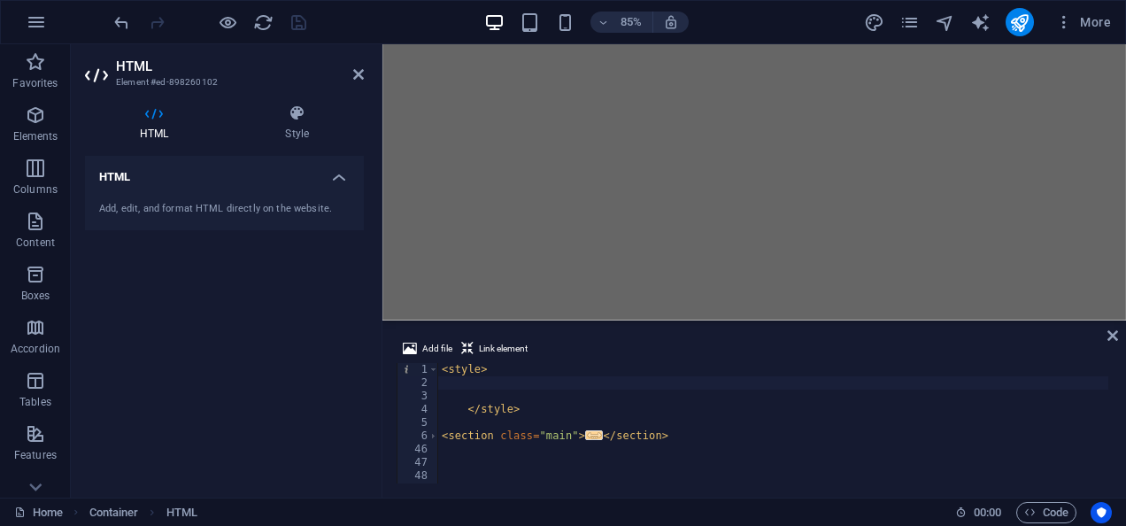
scroll to position [0, 0]
click at [624, 389] on div "< style > </ style > < section class = "main" > ... </ section > < script > ...…" at bounding box center [773, 436] width 670 height 147
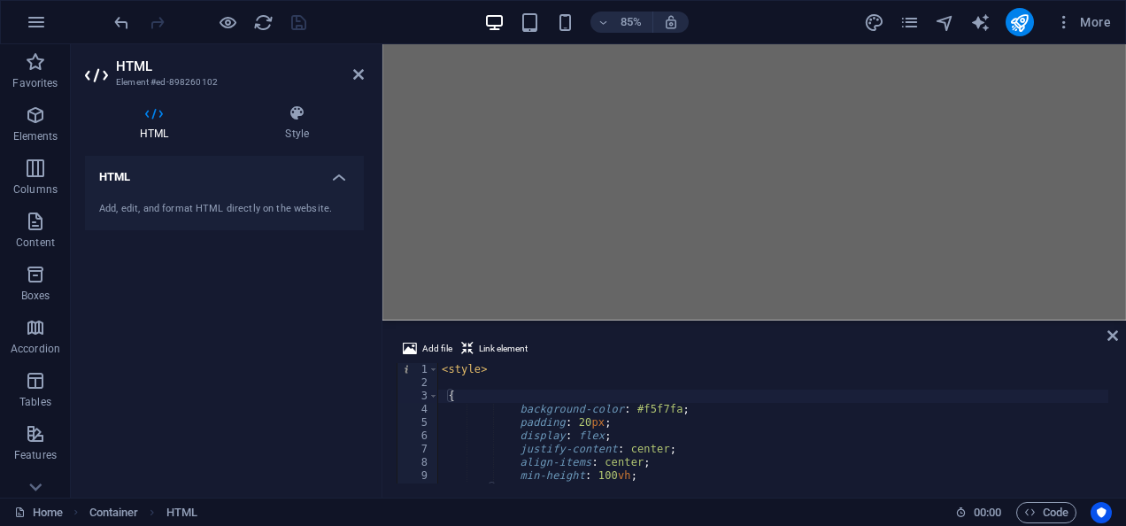
type textarea "body {"
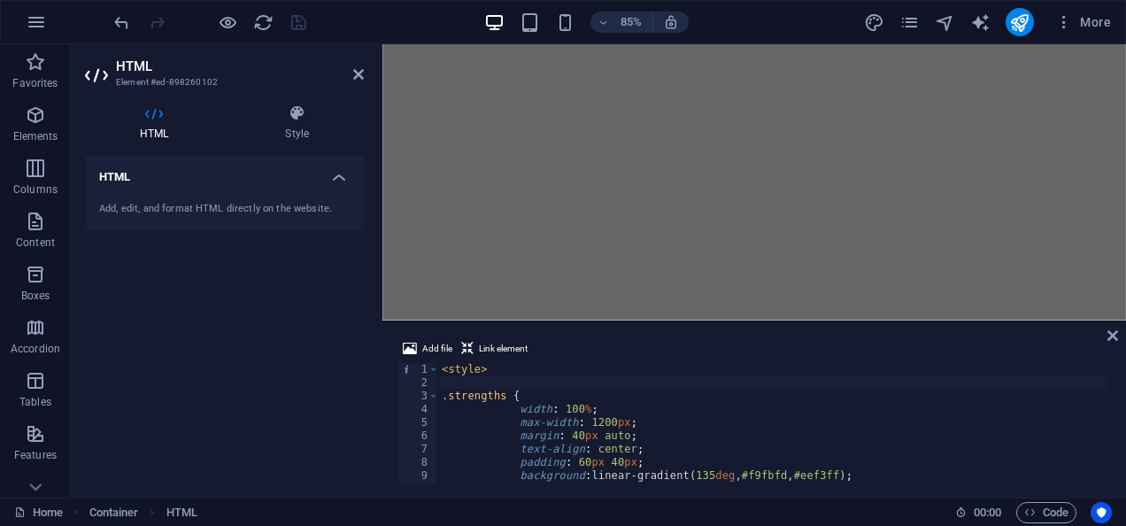
scroll to position [4110, 0]
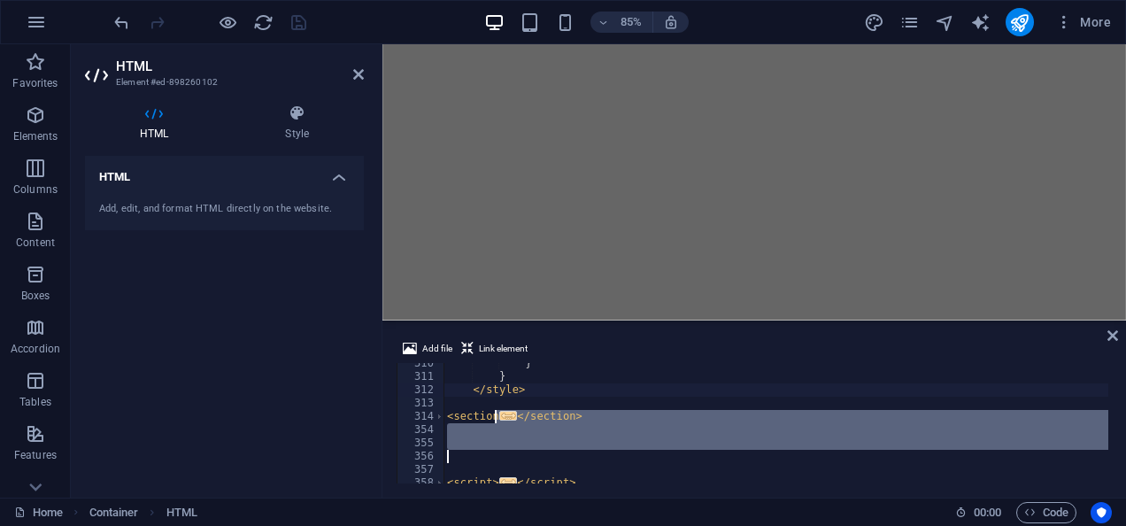
click at [624, 389] on div "} } </ style > < section ... </ section > < script > ... </ script >" at bounding box center [776, 430] width 665 height 147
type textarea "</style>"
click at [578, 469] on div "} } </ style > < section ... </ section > < script > ... </ script >" at bounding box center [776, 430] width 665 height 147
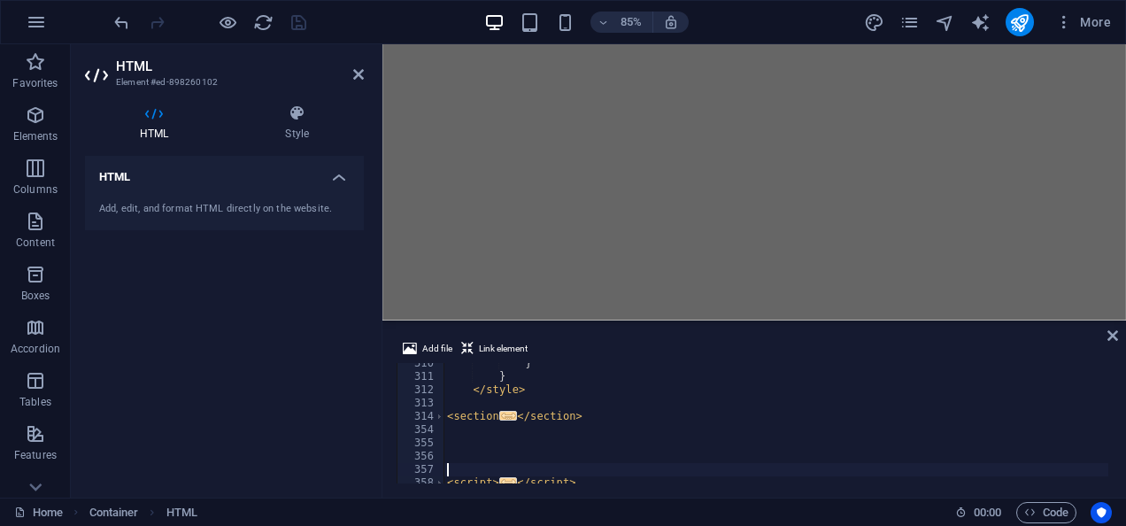
type textarea "<se"
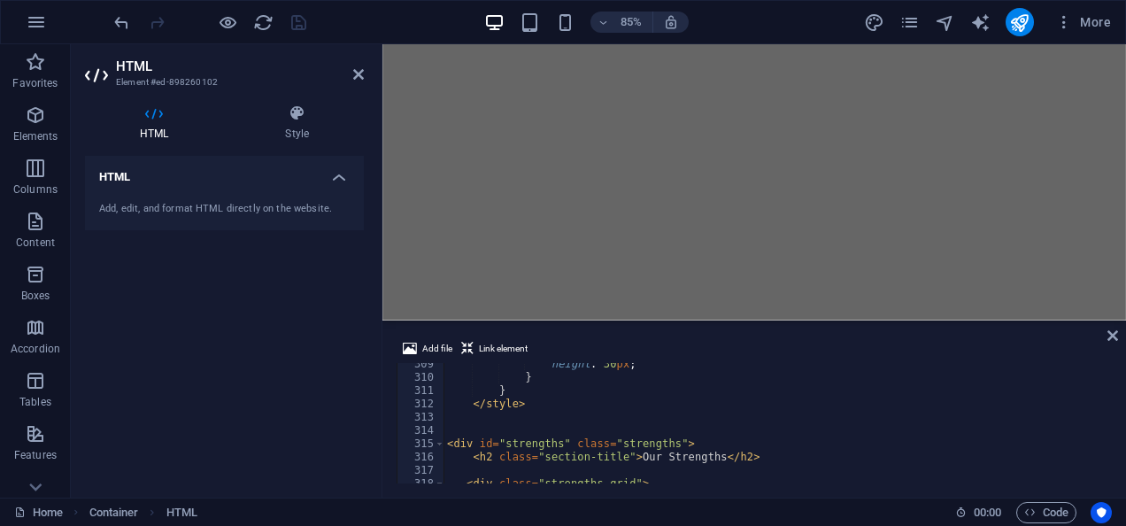
scroll to position [4096, 0]
click at [807, 404] on div "height : 30 px ; } } </ style > < div id = "strengths" class = "strengths" > < …" at bounding box center [860, 428] width 832 height 143
type textarea "</style>"
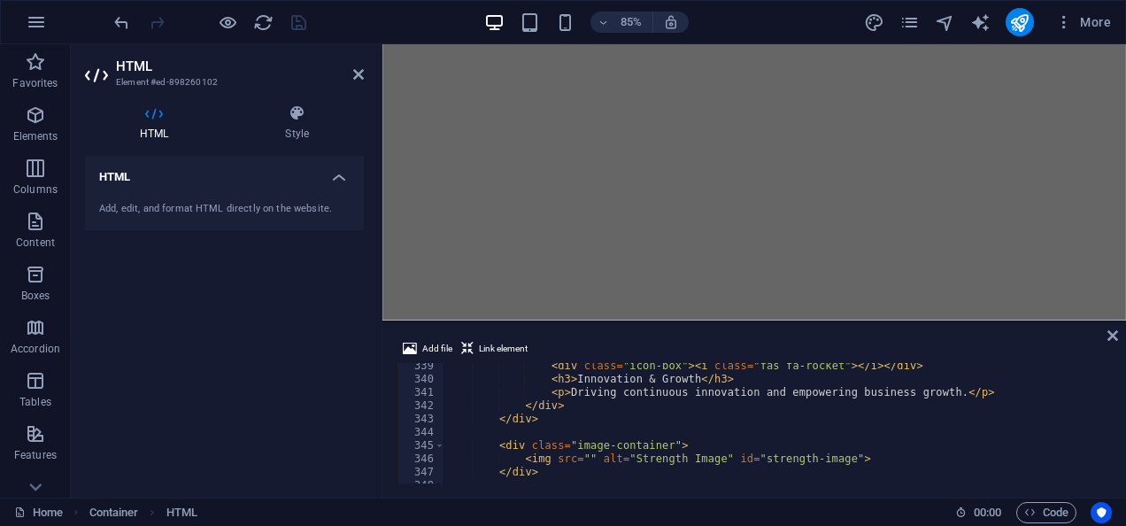
scroll to position [4624, 0]
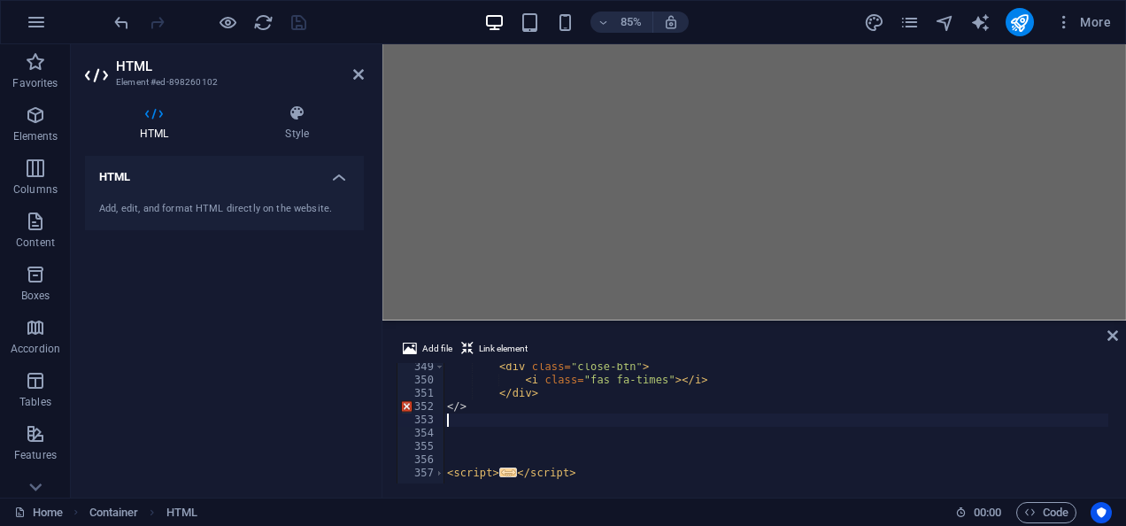
click at [508, 418] on div "< div class = "close-btn" > < i class = "fas fa-times" > </ i > </ div > </ > <…" at bounding box center [860, 431] width 832 height 143
click at [462, 409] on div "< div class = "close-btn" > < i class = "fas fa-times" > </ i > </ div > </ > <…" at bounding box center [860, 431] width 832 height 143
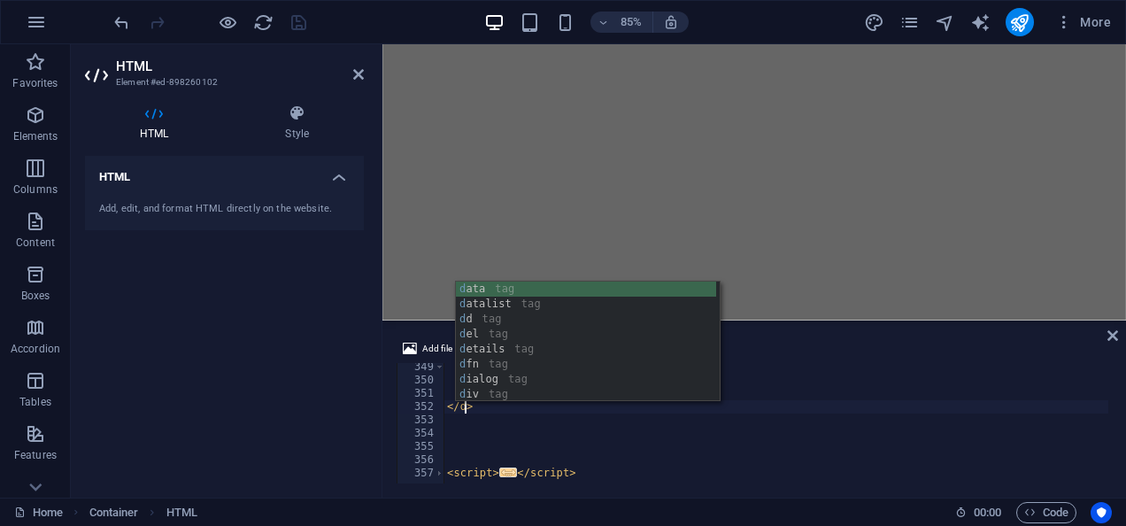
scroll to position [0, 2]
type textarea "</div>"
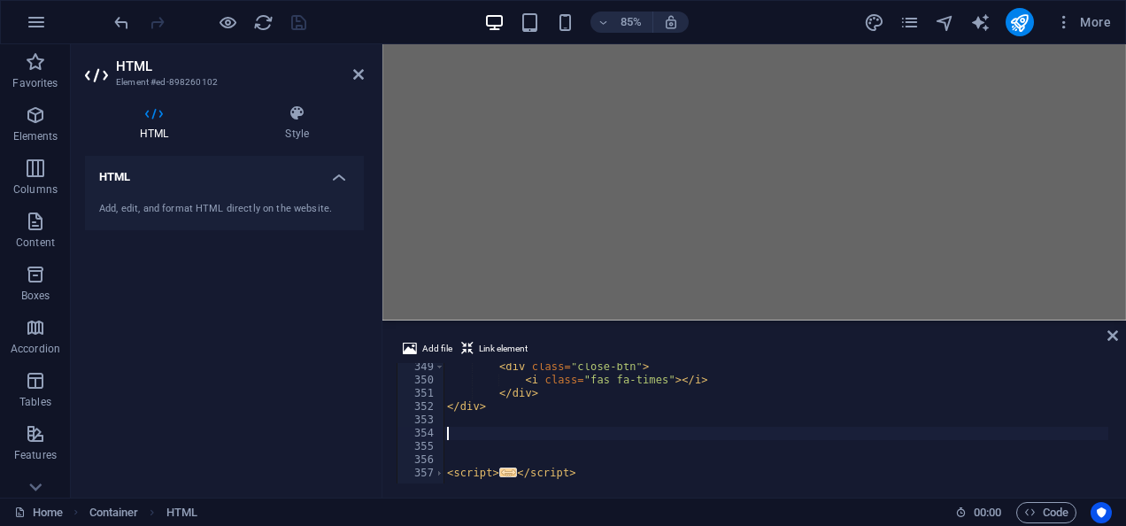
click at [533, 433] on div "< div class = "close-btn" > < i class = "fas fa-times" > </ i > </ div > </ div…" at bounding box center [860, 431] width 832 height 143
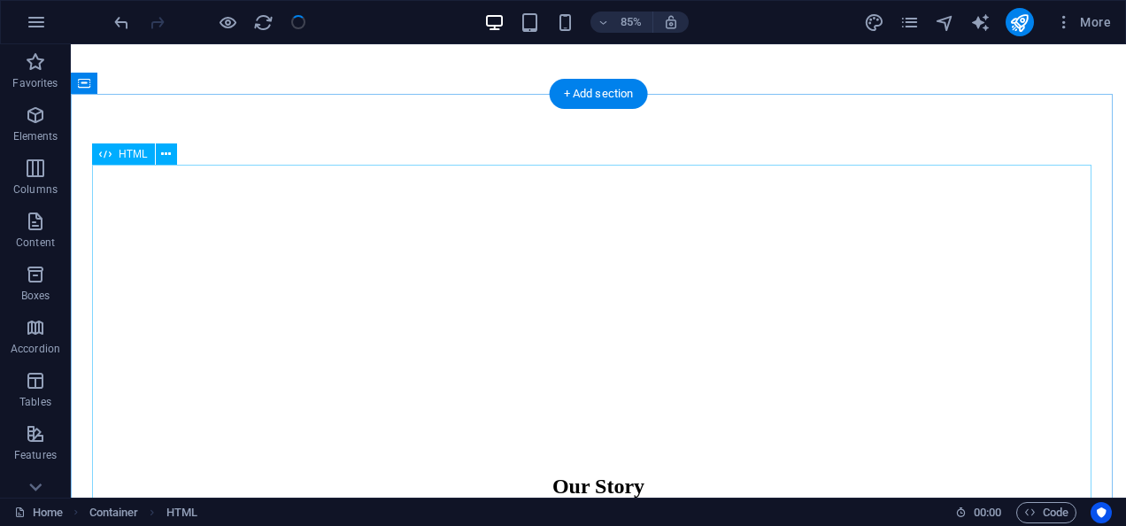
scroll to position [1193, 0]
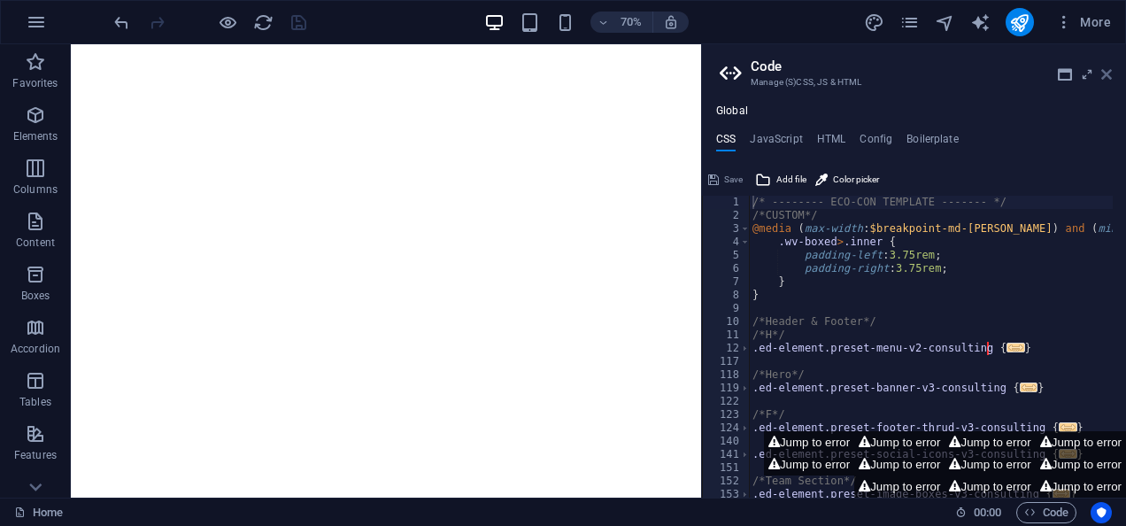
click at [1106, 70] on icon at bounding box center [1106, 74] width 11 height 14
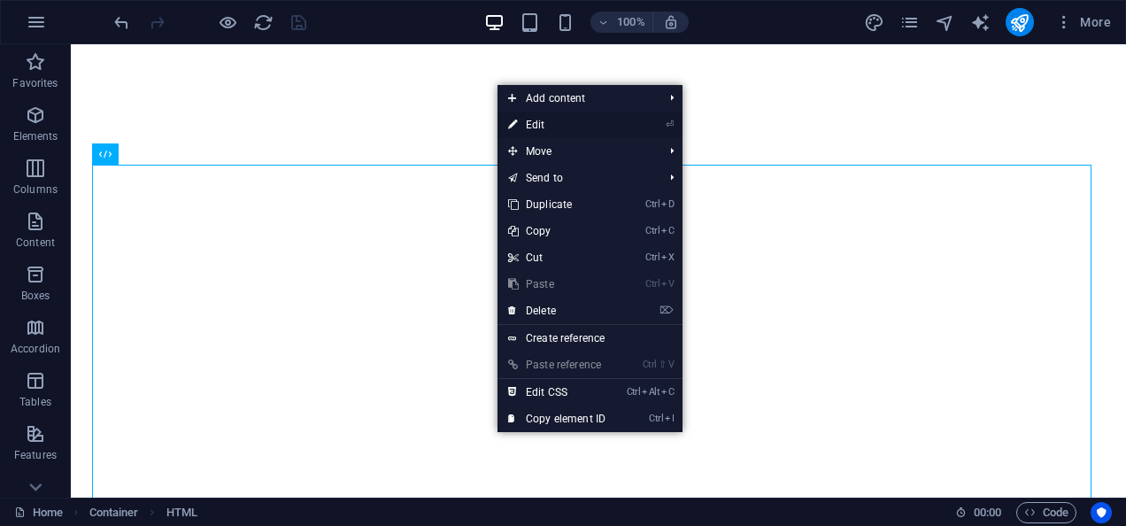
click at [561, 123] on link "⏎ Edit" at bounding box center [557, 125] width 119 height 27
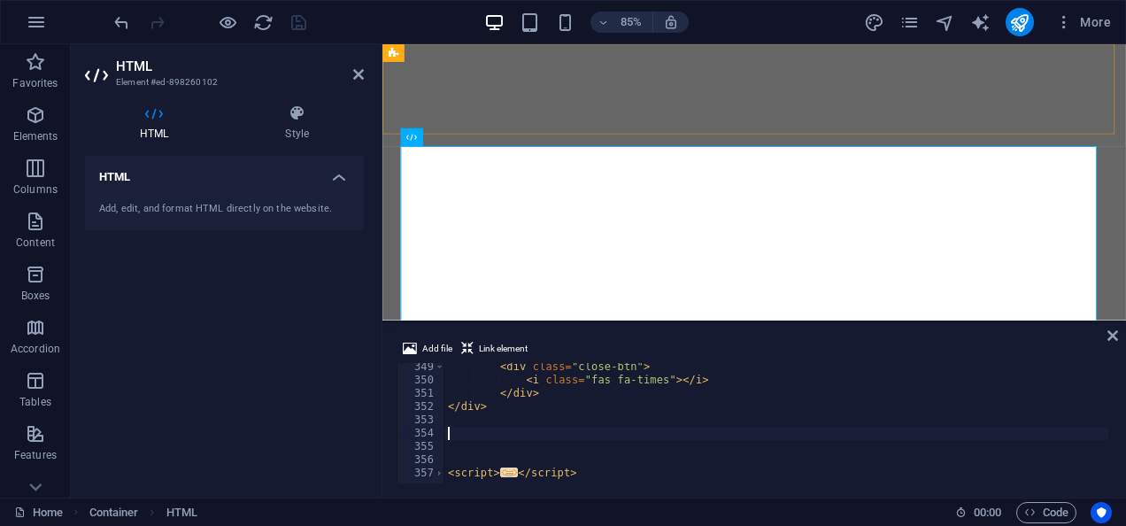
scroll to position [4624, 0]
click at [582, 411] on div "< div class = "close-btn" > < i class = "fas fa-times" > </ i > </ div > </ div…" at bounding box center [860, 431] width 832 height 143
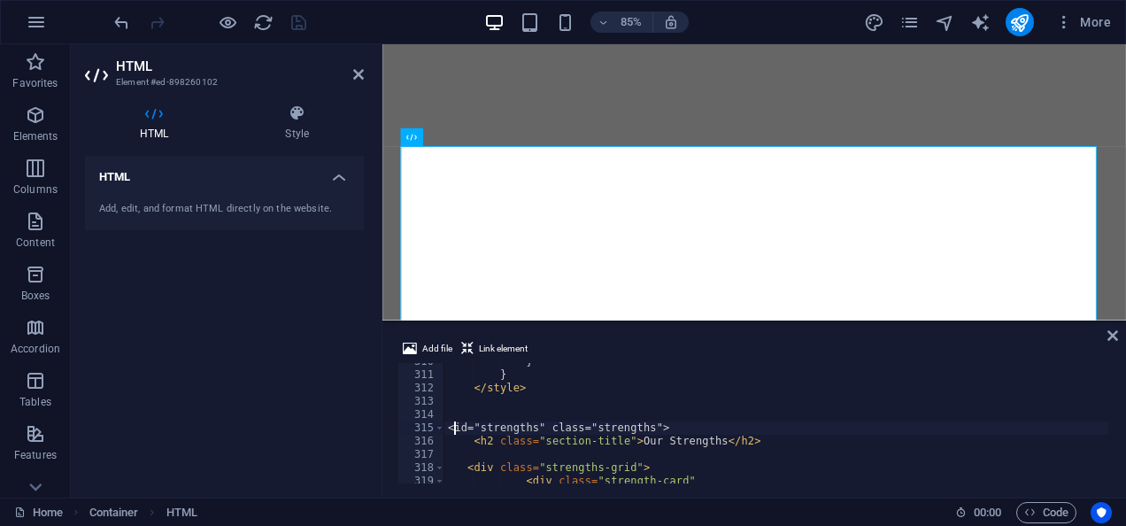
scroll to position [4111, 0]
type textarea "<section id="strengths" class="strengths">"
click at [582, 411] on div "} } </ style > < section id = "strengths" class = "strengths" > < h2 class = "s…" at bounding box center [860, 426] width 832 height 143
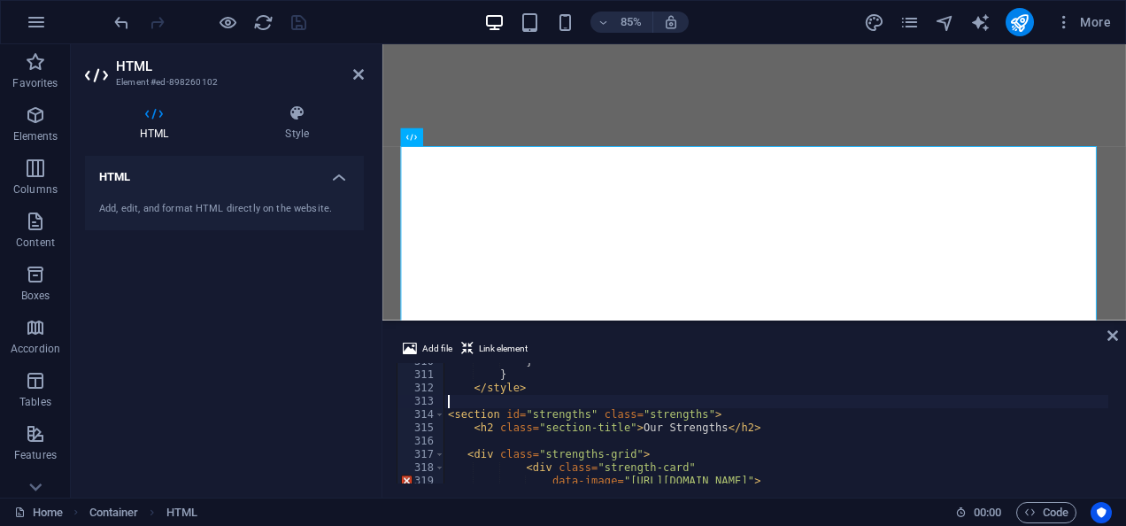
scroll to position [0, 0]
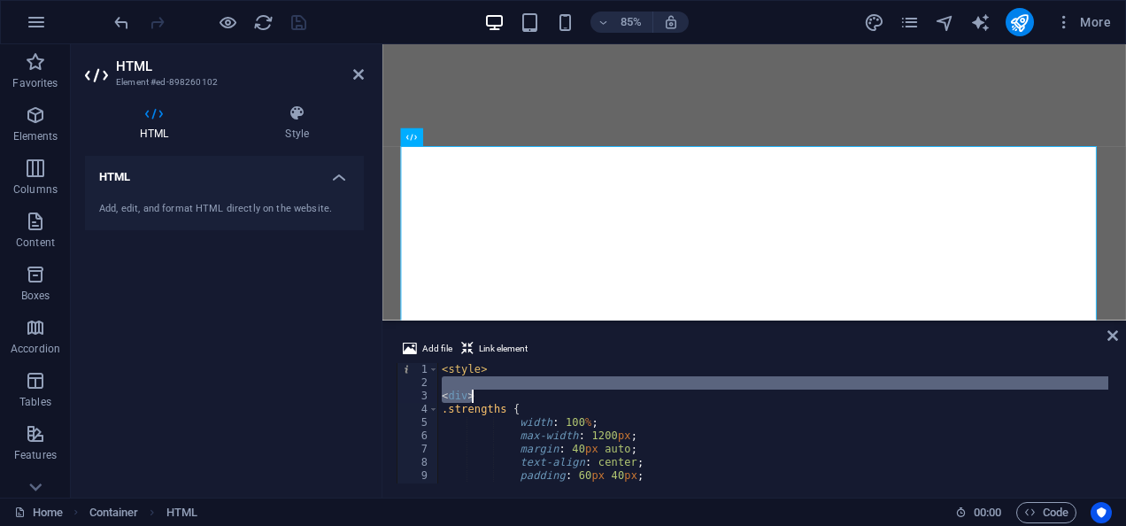
type textarea "<div"
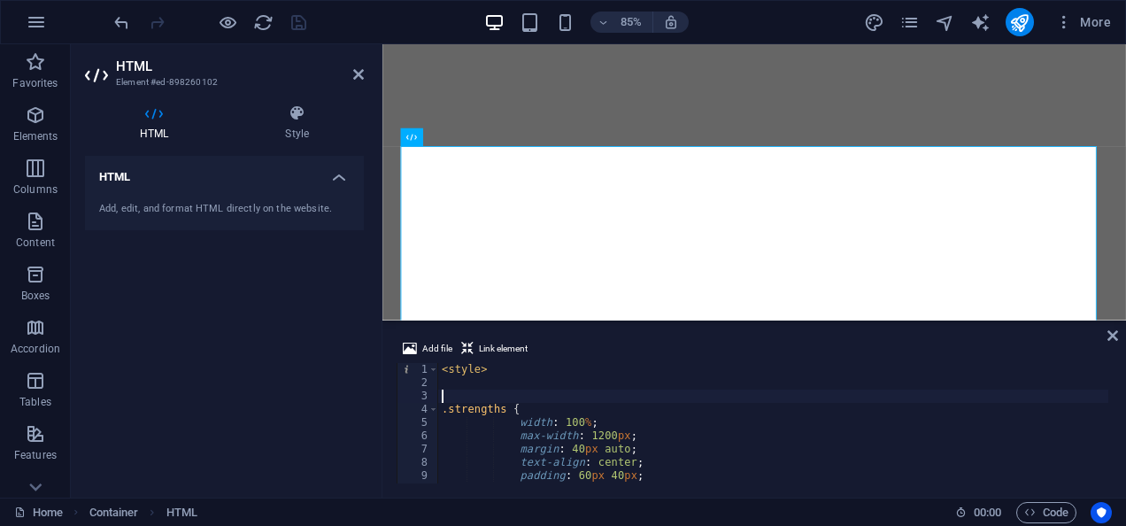
type textarea "d\"
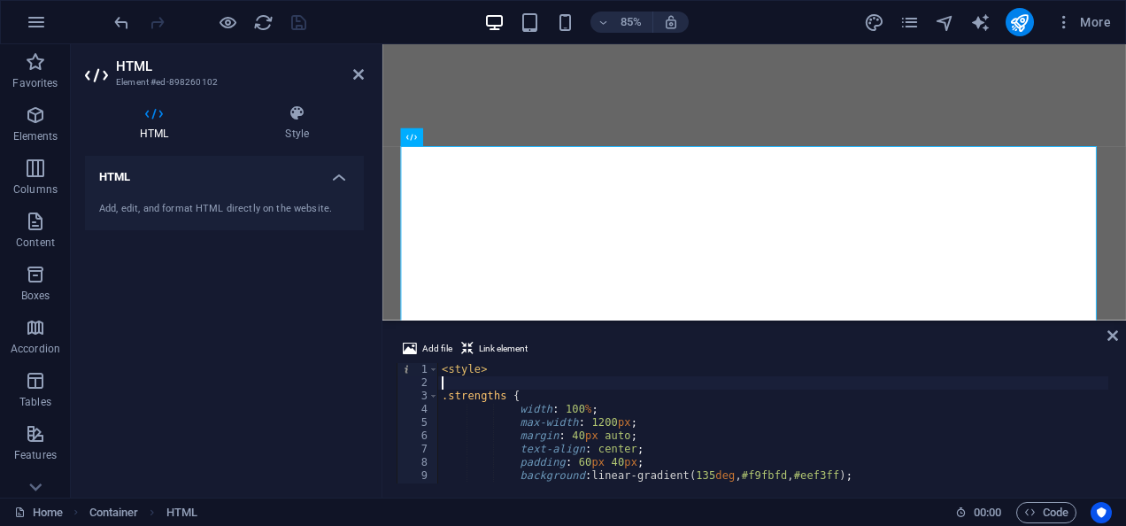
type textarea "<style> .strengths {"
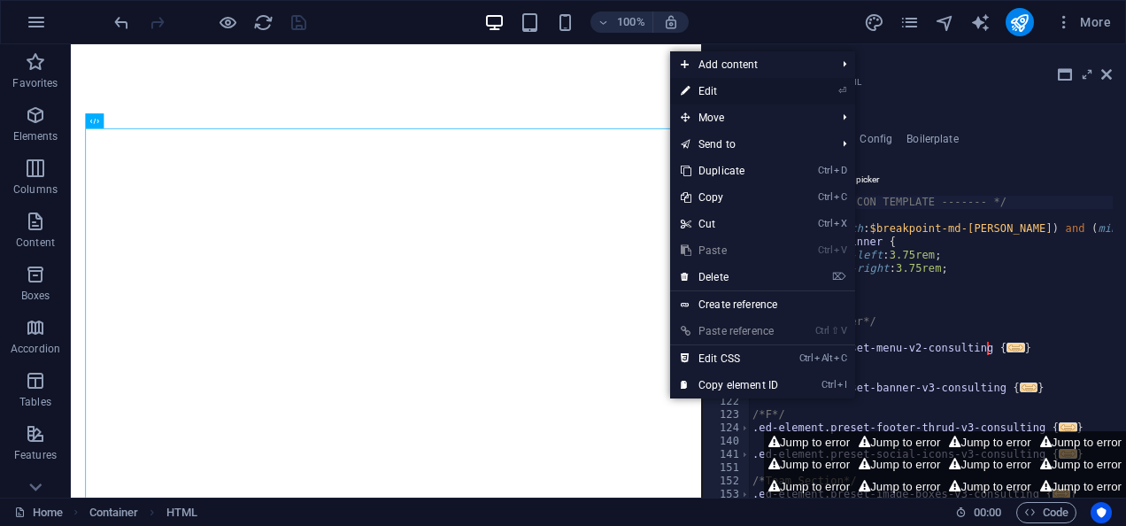
click at [714, 96] on link "⏎ Edit" at bounding box center [729, 91] width 119 height 27
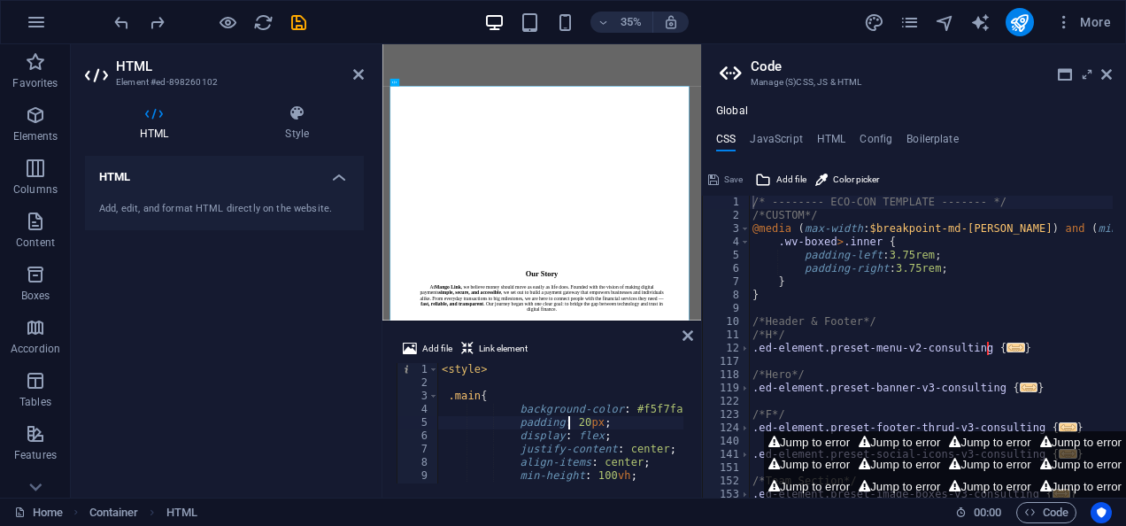
click at [570, 429] on div "< style > .main { background-color : #f5f7fa ; padding : 20 px ; display : flex…" at bounding box center [854, 434] width 832 height 143
click at [1109, 73] on icon at bounding box center [1106, 74] width 11 height 14
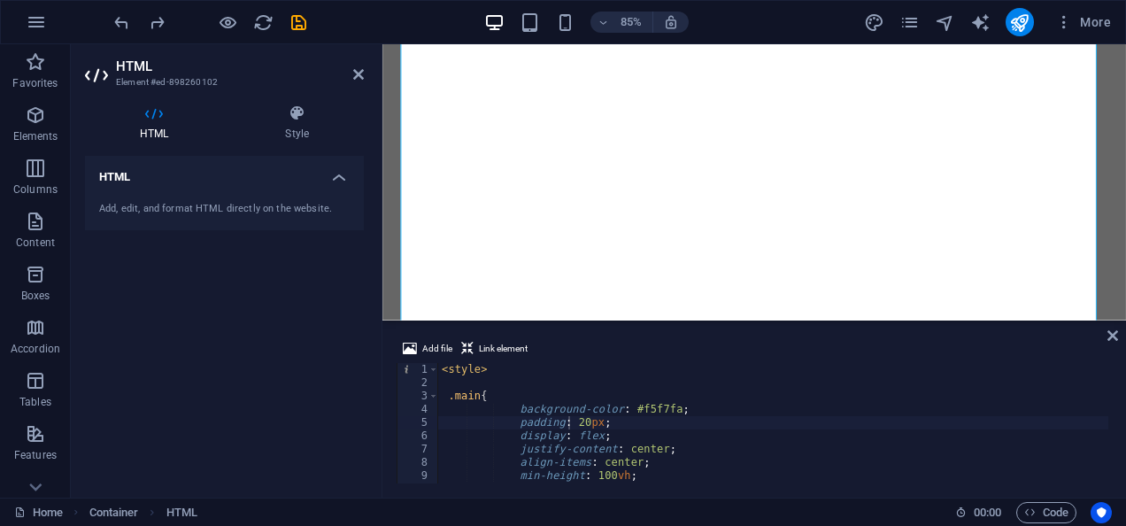
scroll to position [1523, 0]
click at [616, 457] on div "< style > .main { background-color : #f5f7fa ; padding : 20 px ; display : flex…" at bounding box center [854, 434] width 832 height 143
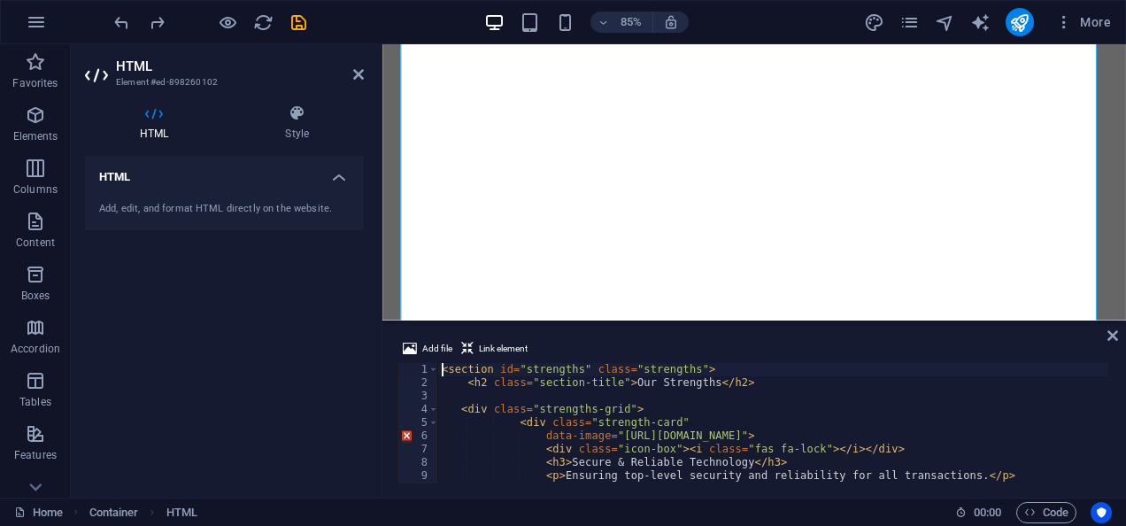
scroll to position [1492, 0]
type textarea "data-image="https://images.unsplash.com/photo-1563013544-824ae1b704d3?ixlib=rb-…"
click at [588, 435] on div "< section id = "strengths" class = "strengths" > < h2 class = "section-title" >…" at bounding box center [854, 434] width 832 height 143
click at [676, 402] on div "< section id = "strengths" class = "strengths" > < h2 class = "section-title" >…" at bounding box center [854, 434] width 832 height 143
click at [545, 434] on div "< section id = "strengths" class = "strengths" > < h2 class = "section-title" >…" at bounding box center [854, 434] width 832 height 143
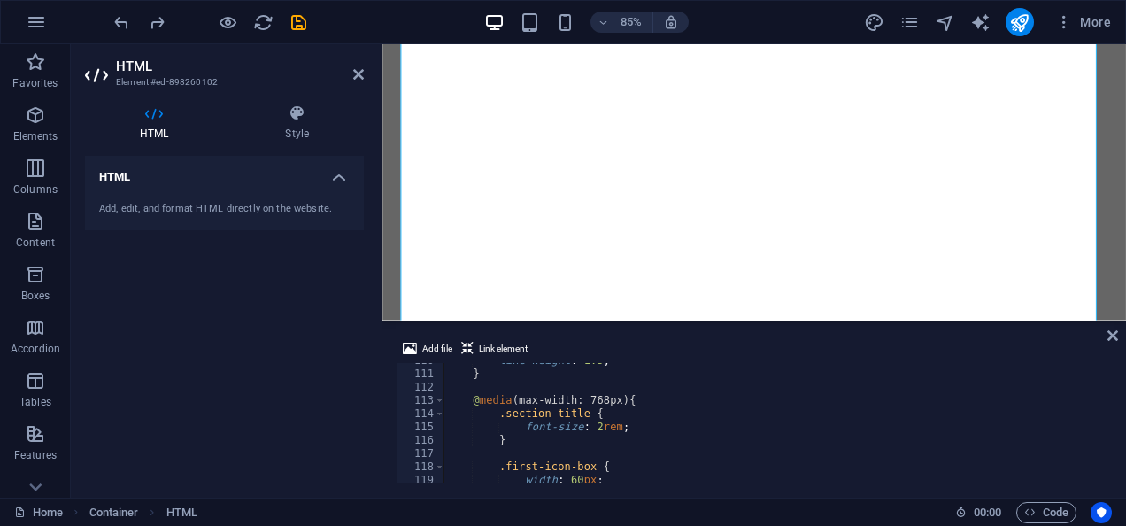
scroll to position [1517, 0]
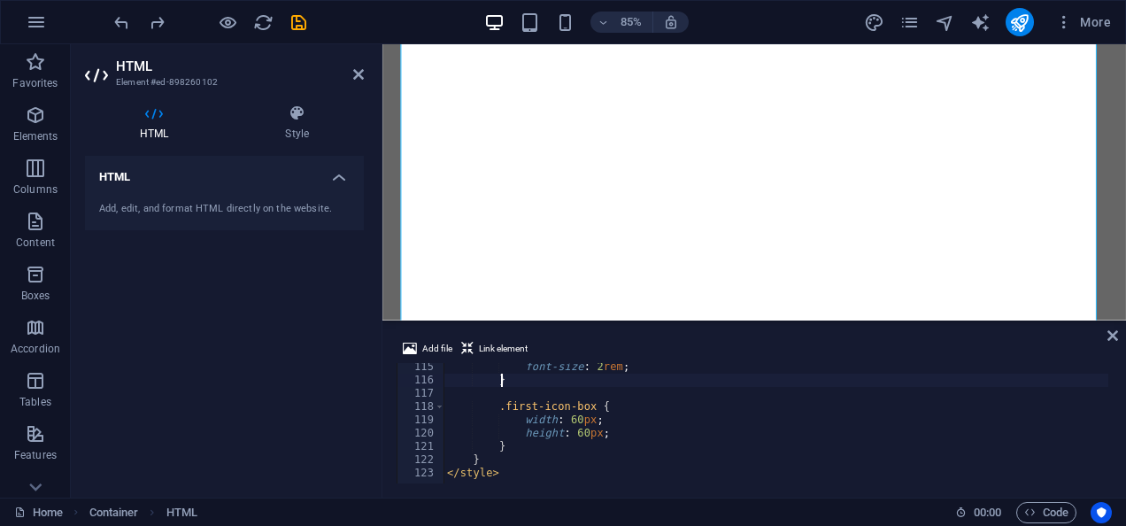
click at [574, 382] on div "font-size : 2 rem ; } .first-icon-box { width : 60 px ; height : 60 px ; } } </…" at bounding box center [860, 431] width 832 height 143
type textarea "} </style>"
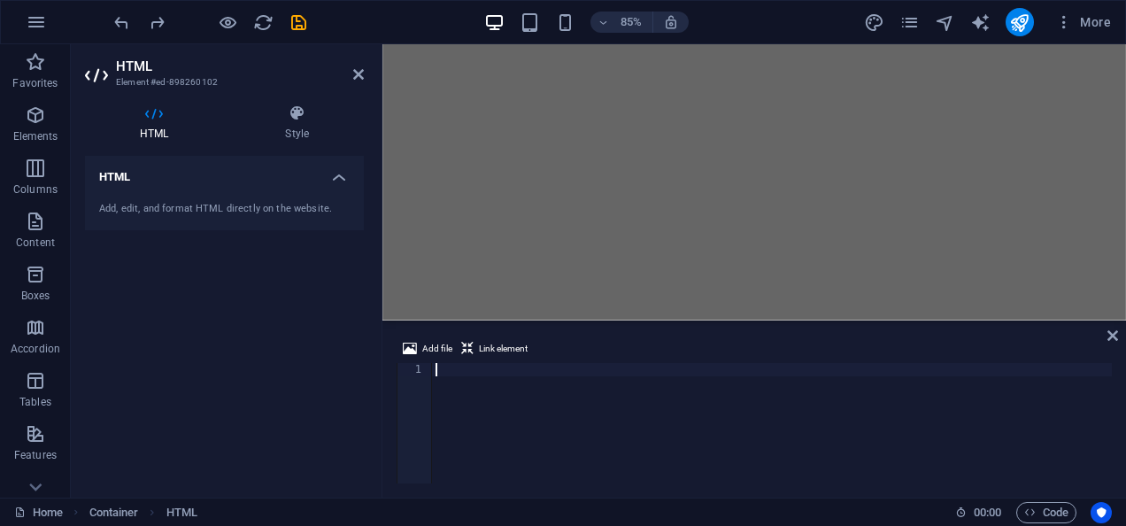
paste textarea "</section>"
type textarea "</section>"
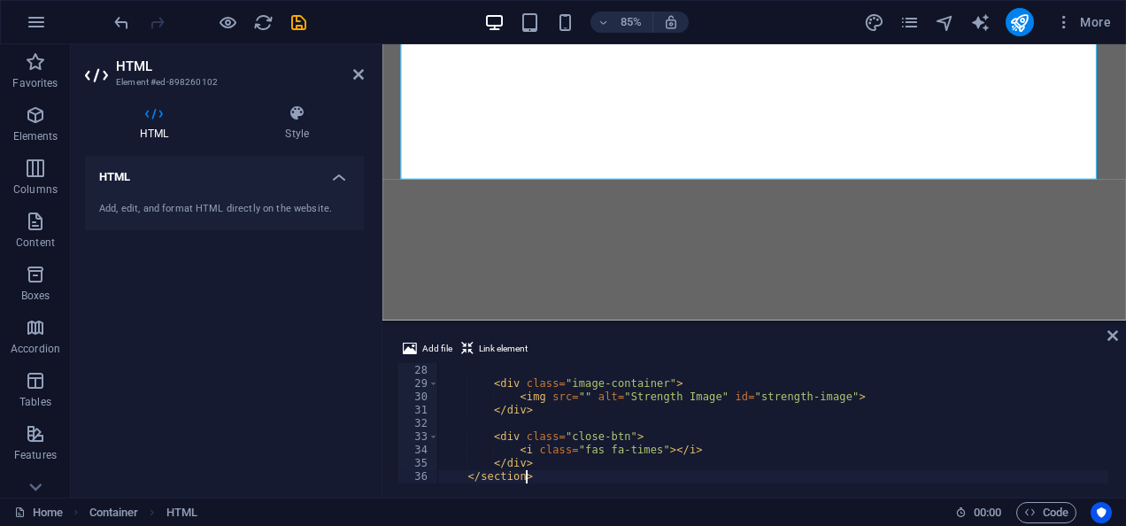
scroll to position [0, 2]
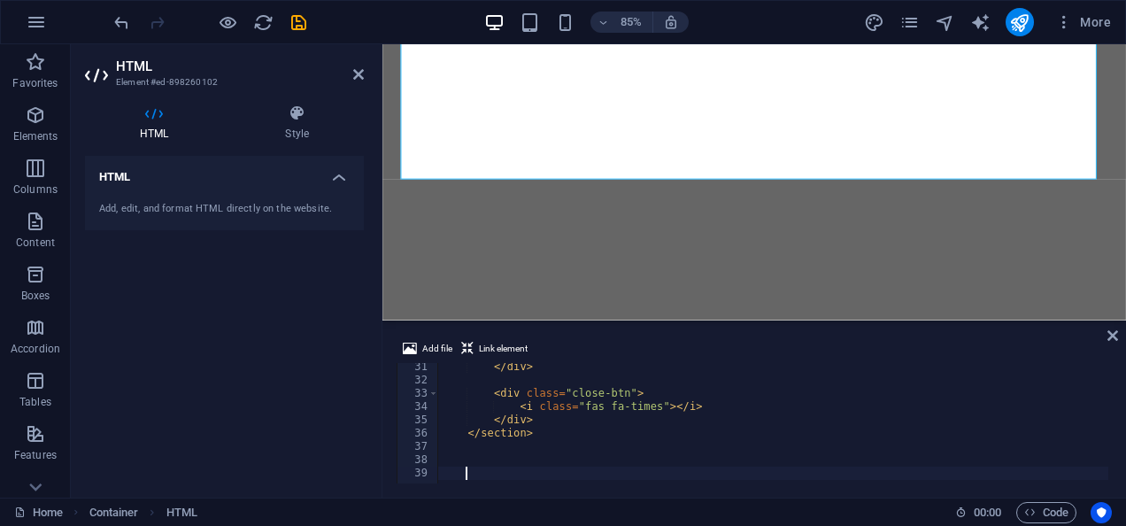
paste textarea "</script>"
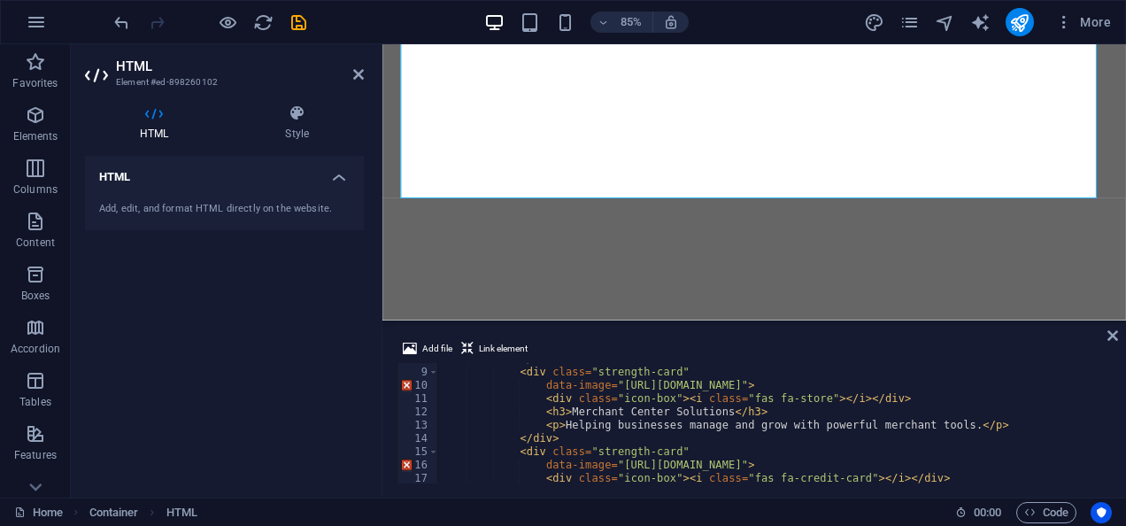
scroll to position [0, 0]
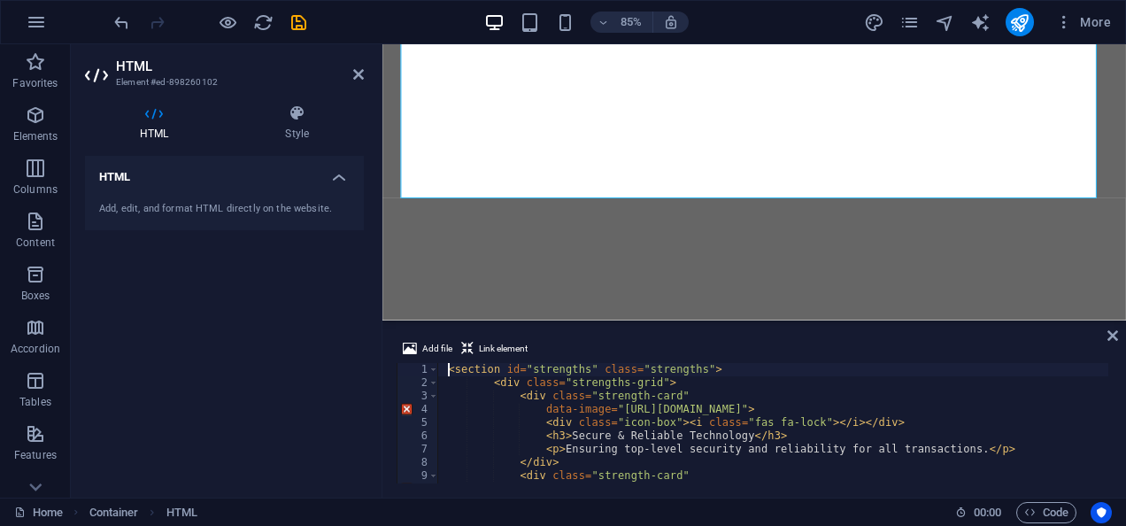
click at [446, 368] on div "< section id = "strengths" class = "strengths" > < div class = "strengths-grid"…" at bounding box center [854, 434] width 832 height 143
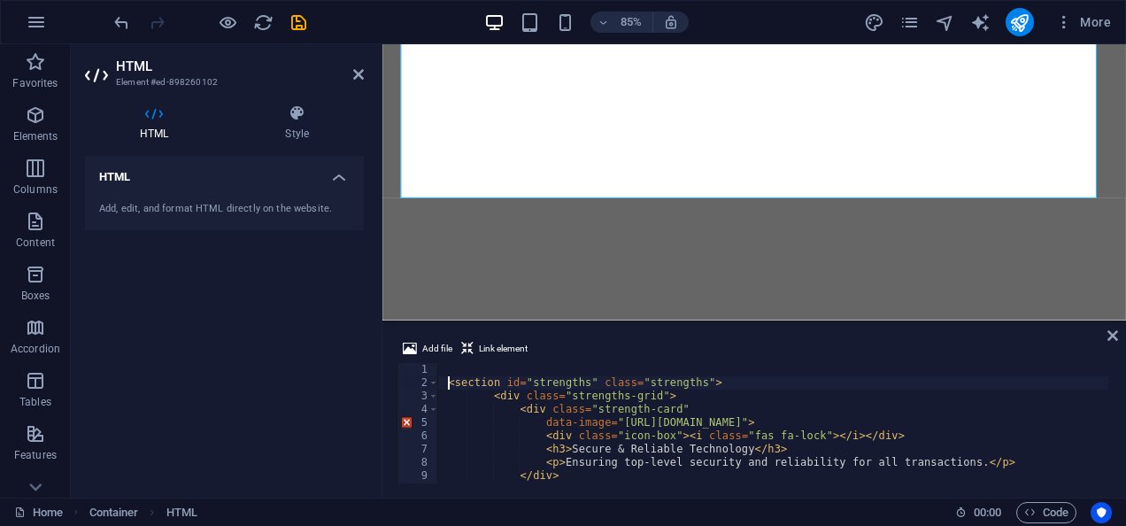
type textarea "<section id="strengths" class="strengths">"
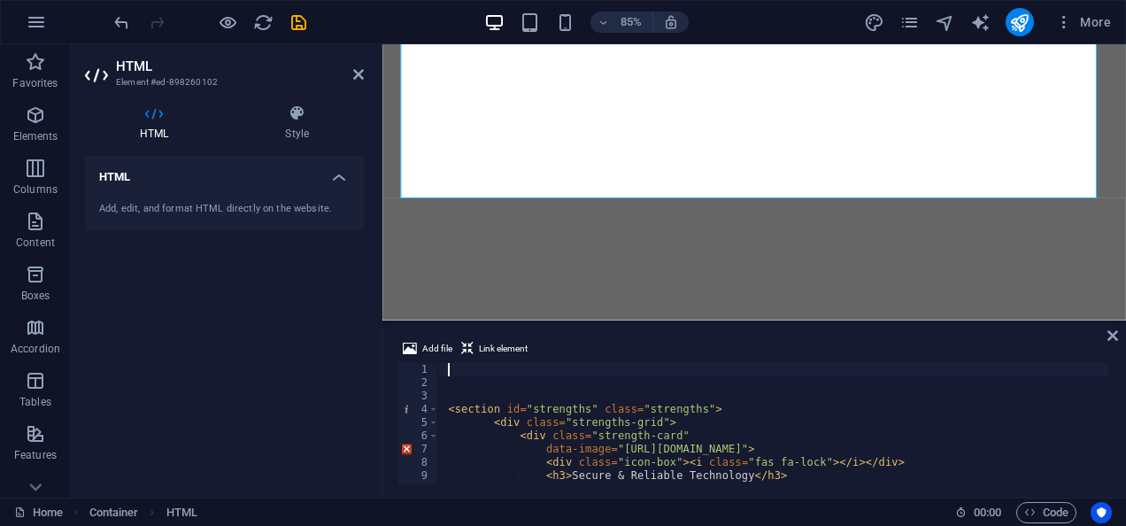
paste textarea "</style>"
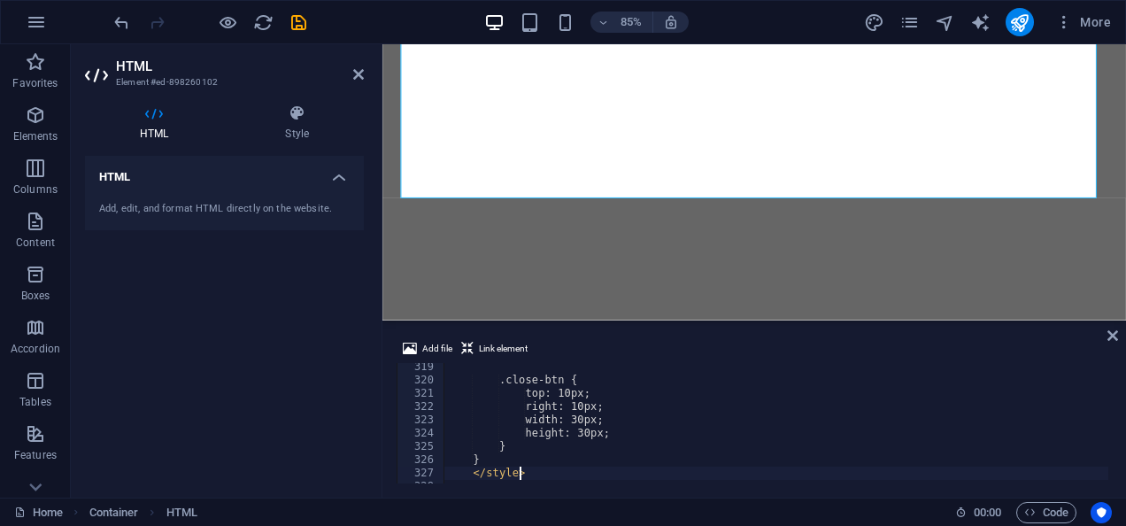
scroll to position [4226, 0]
click at [715, 425] on div ".close-btn { top : 10 px ; right : 10 px ; width : 30 px ; height : 30 px ; } }…" at bounding box center [860, 431] width 832 height 143
type textarea "width: 30px;"
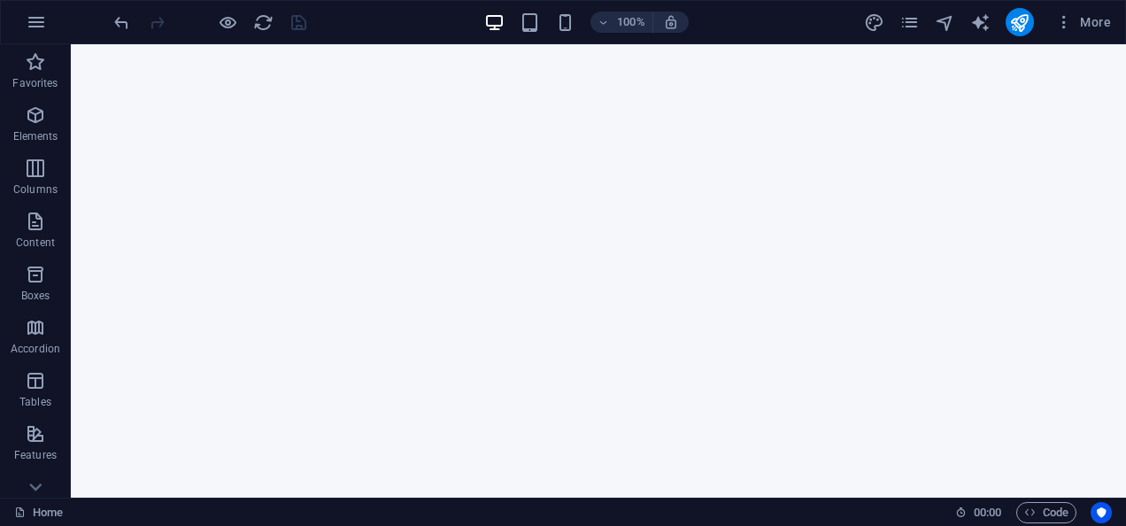
scroll to position [1131, 0]
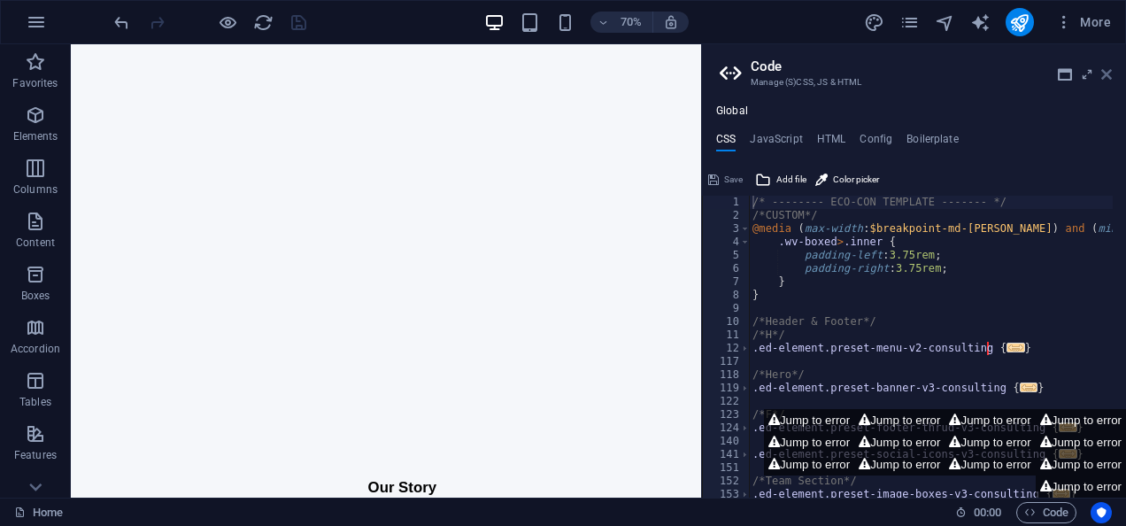
click at [1103, 67] on icon at bounding box center [1106, 74] width 11 height 14
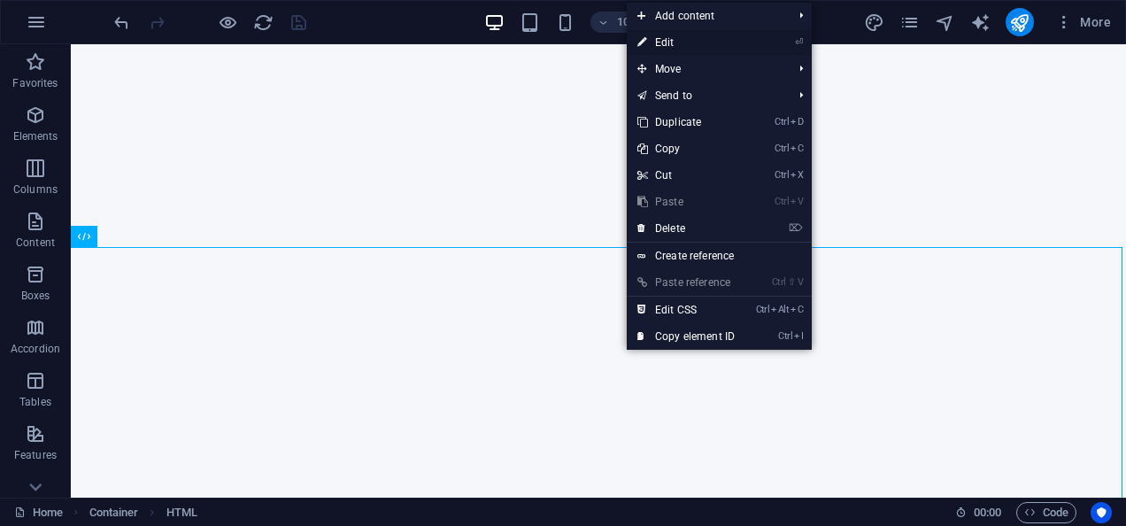
click at [680, 34] on link "⏎ Edit" at bounding box center [686, 42] width 119 height 27
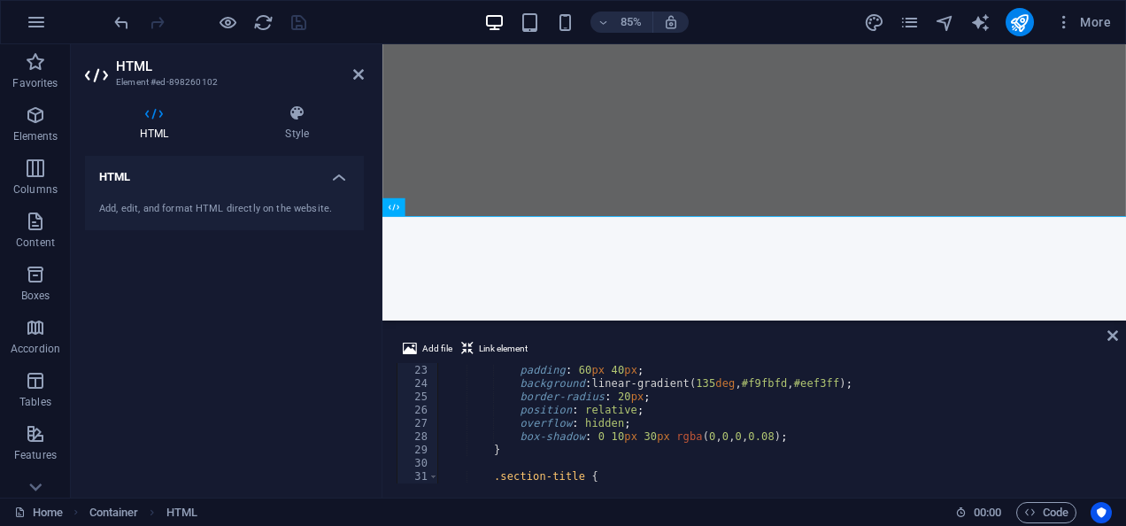
scroll to position [0, 0]
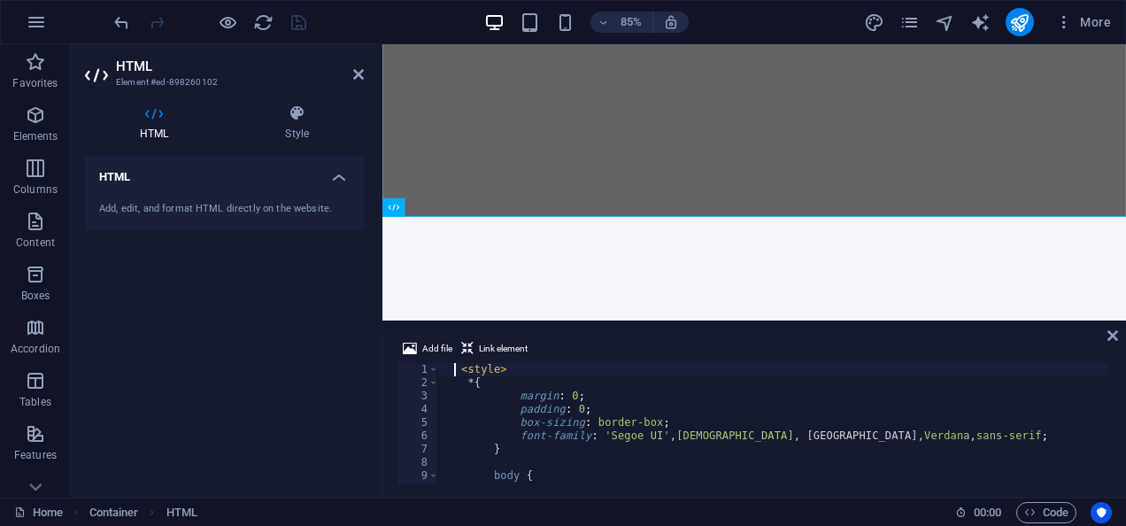
click at [455, 367] on div "< style > * { margin : 0 ; padding : 0 ; box-sizing : border-box ; font-family …" at bounding box center [854, 434] width 832 height 143
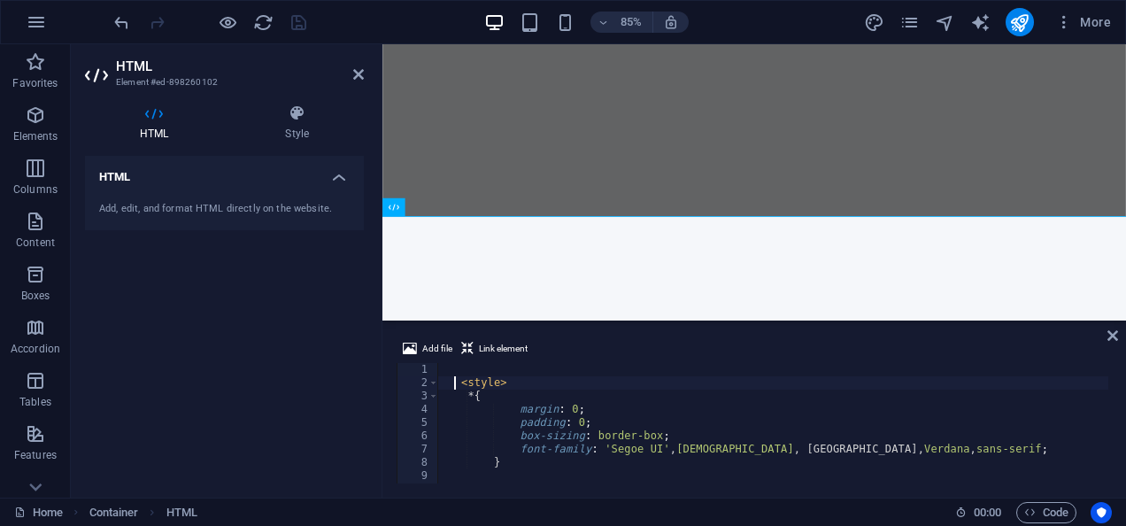
type textarea "<style>"
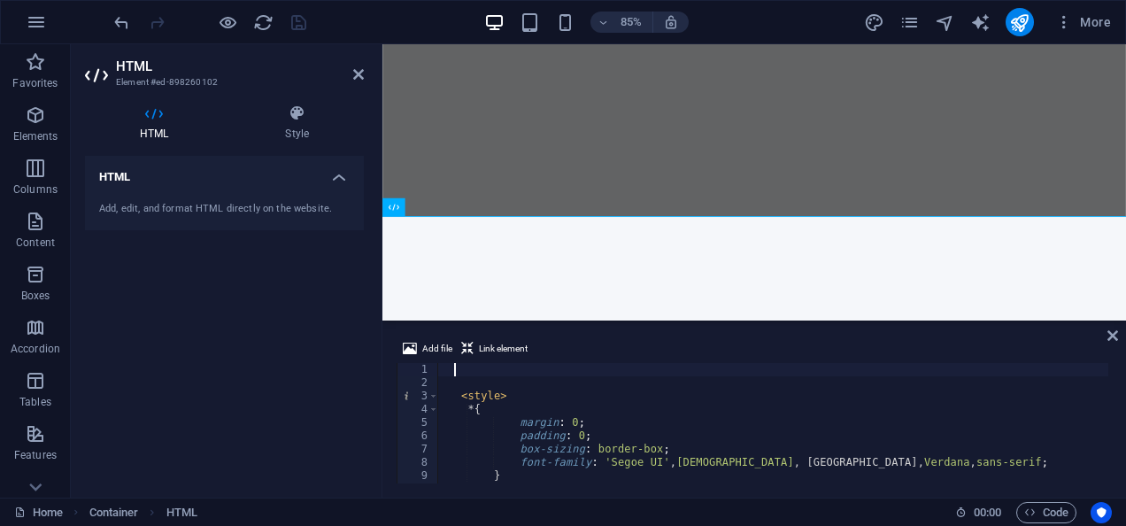
scroll to position [0, 0]
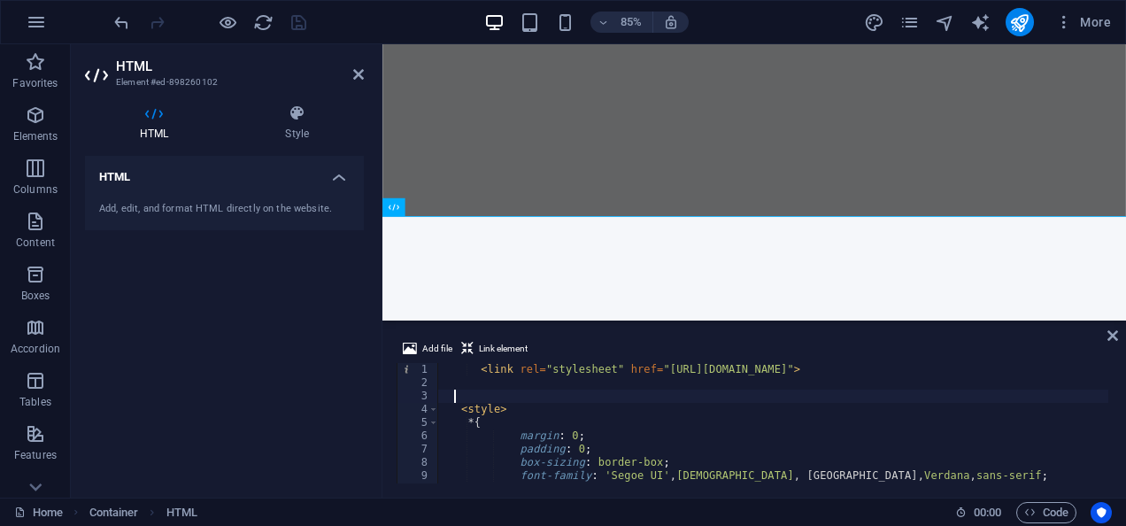
click at [512, 395] on div "< link rel = "stylesheet" href = "https://cdnjs.cloudflare.com/ajax/libs/font-a…" at bounding box center [854, 434] width 832 height 143
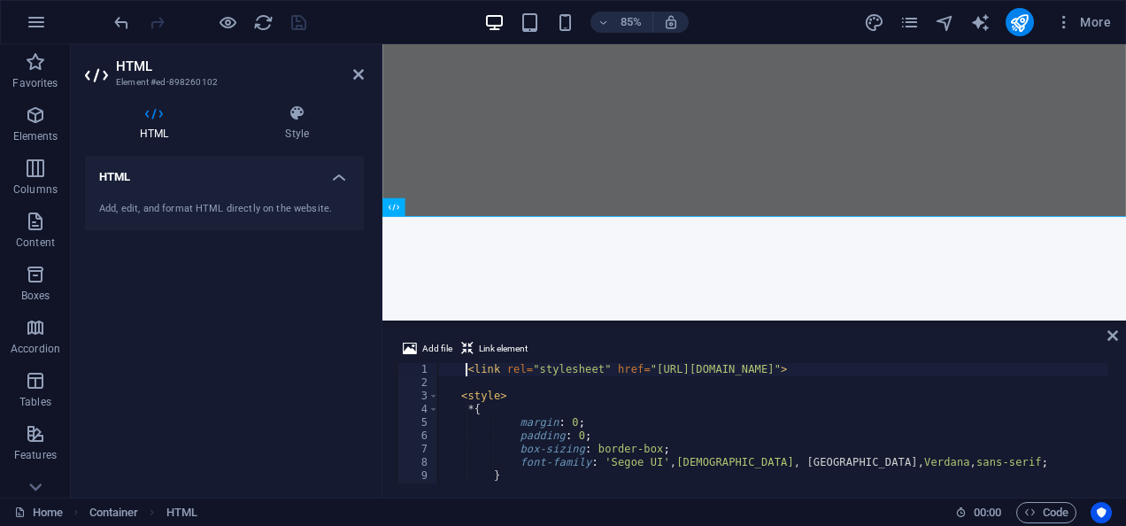
type textarea "<link rel="stylesheet" href="[URL][DOMAIN_NAME]">"
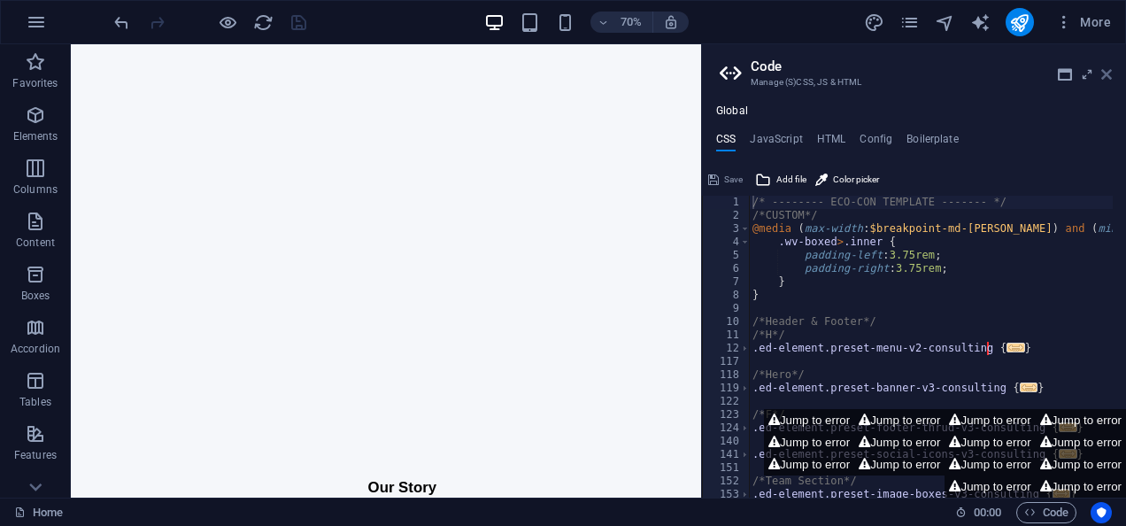
click at [1104, 73] on icon at bounding box center [1106, 74] width 11 height 14
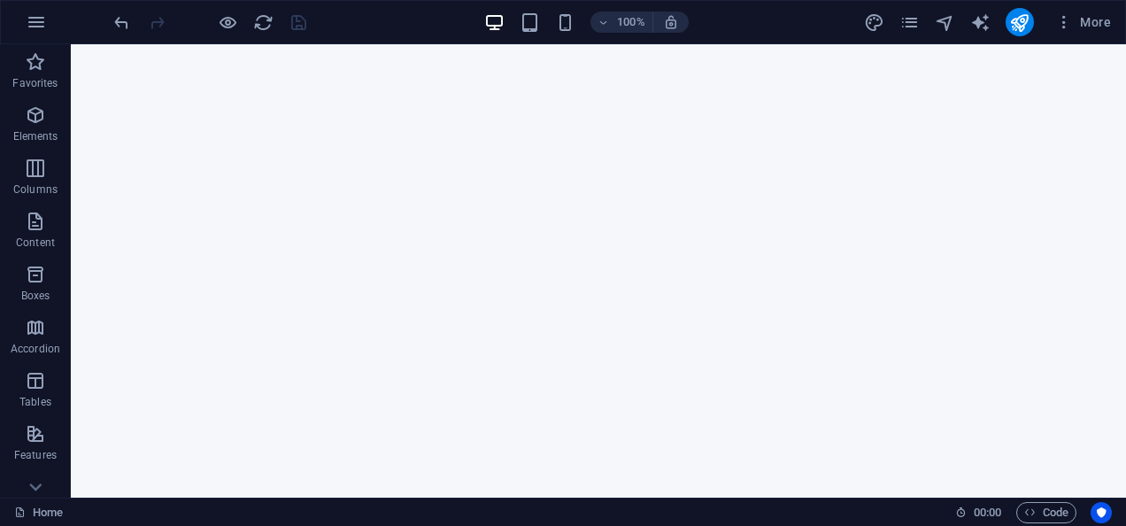
scroll to position [1271, 0]
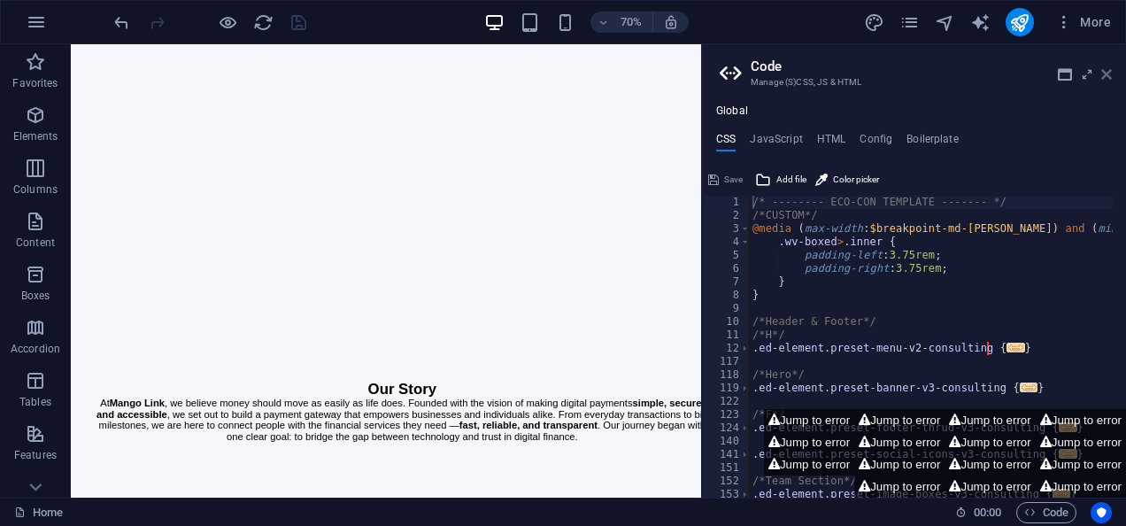
click at [1108, 74] on icon at bounding box center [1106, 74] width 11 height 14
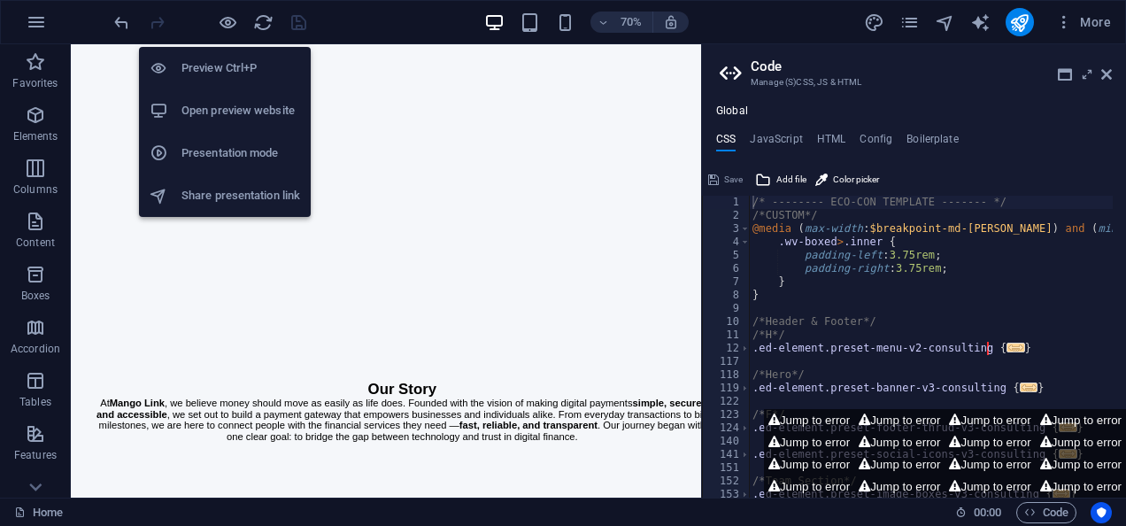
click at [223, 110] on h6 "Open preview website" at bounding box center [240, 110] width 119 height 21
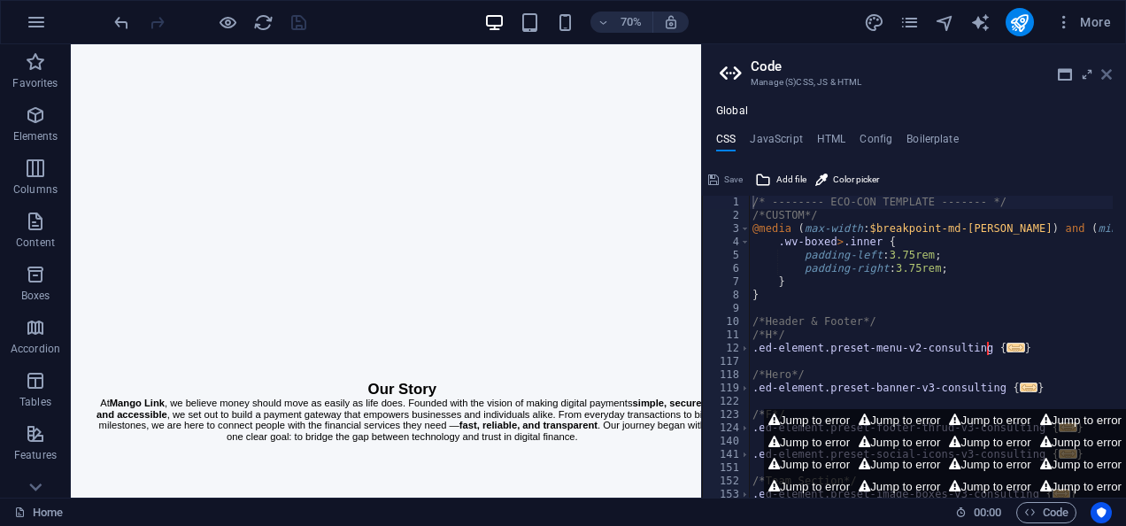
click at [1108, 72] on icon at bounding box center [1106, 74] width 11 height 14
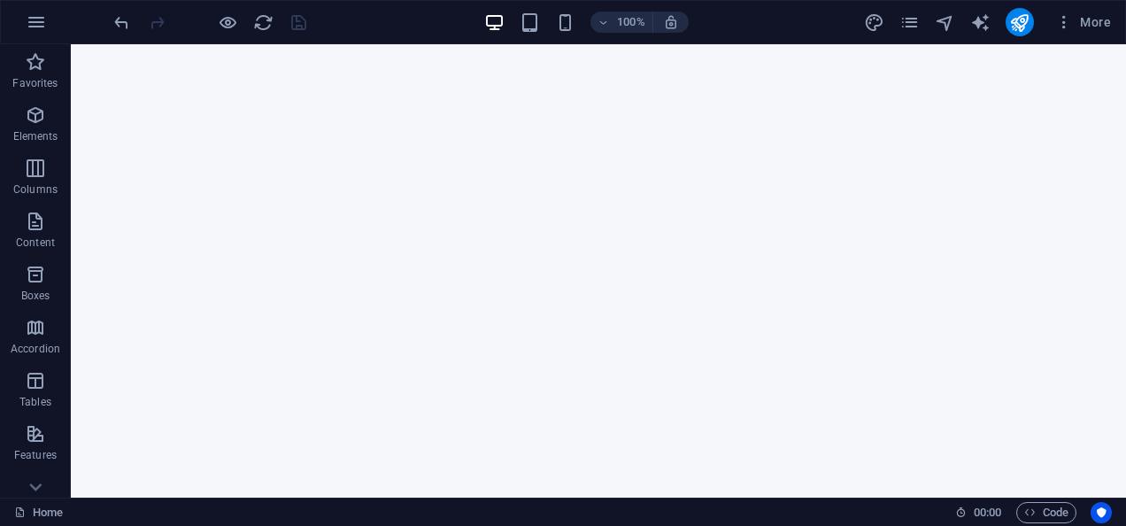
scroll to position [0, 0]
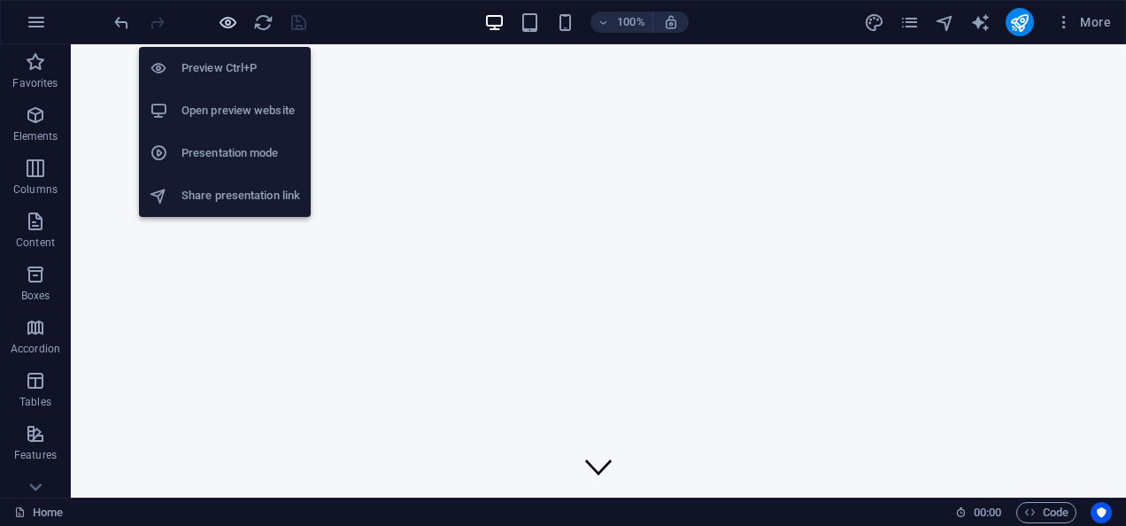
click at [228, 30] on icon "button" at bounding box center [228, 22] width 20 height 20
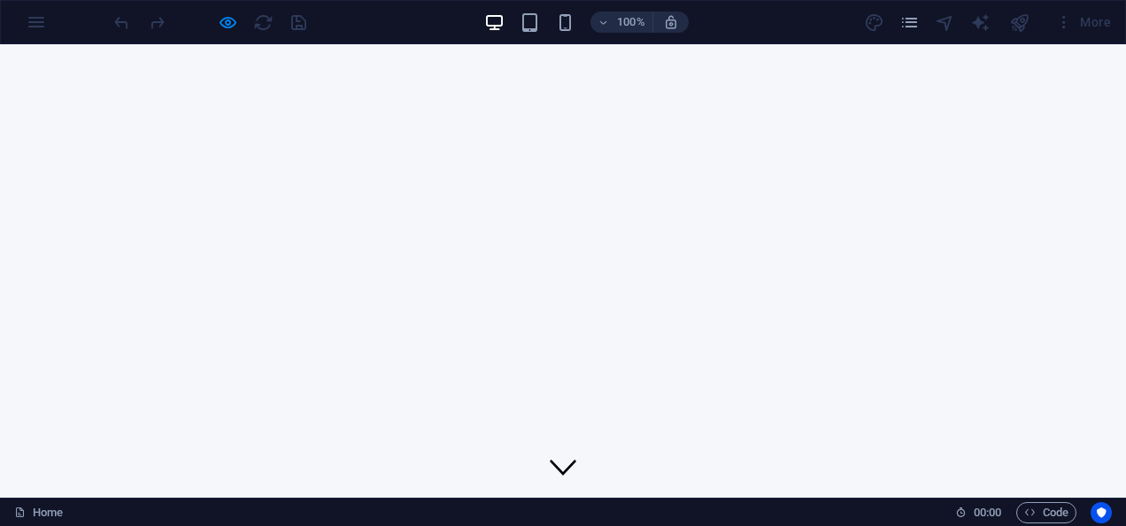
drag, startPoint x: 1123, startPoint y: 433, endPoint x: 1121, endPoint y: 58, distance: 374.5
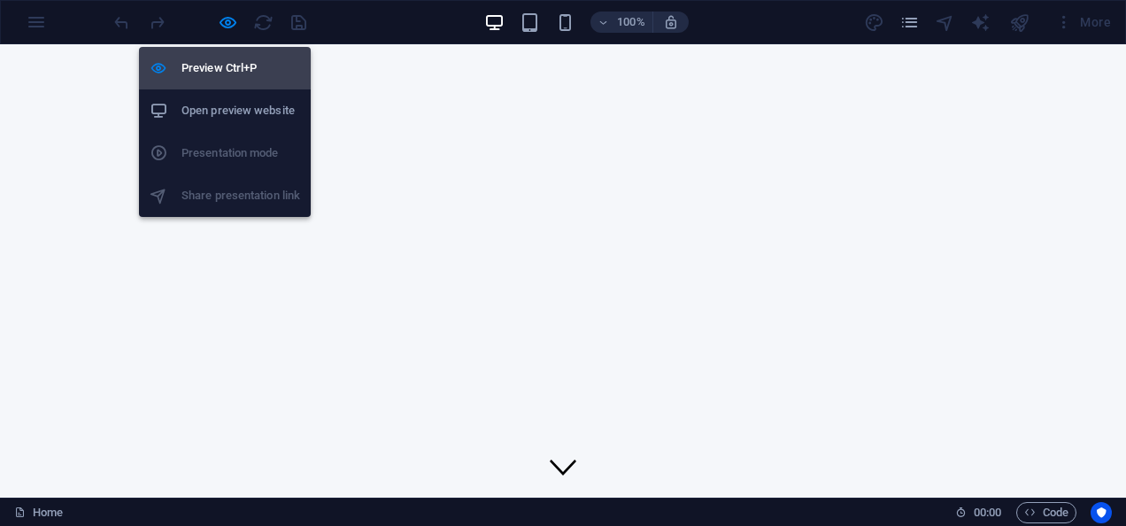
click at [234, 61] on h6 "Preview Ctrl+P" at bounding box center [240, 68] width 119 height 21
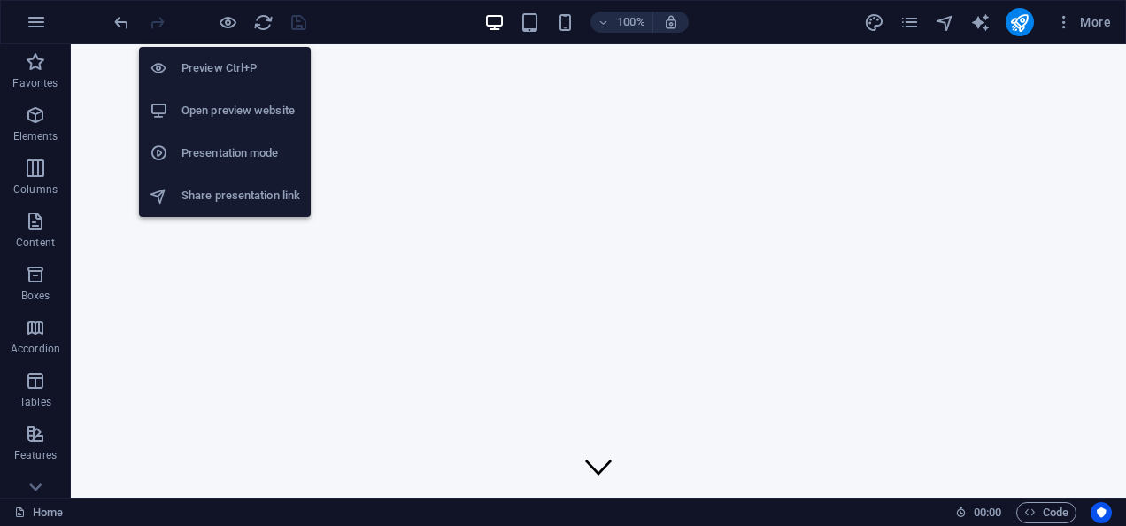
click at [221, 104] on h6 "Open preview website" at bounding box center [240, 110] width 119 height 21
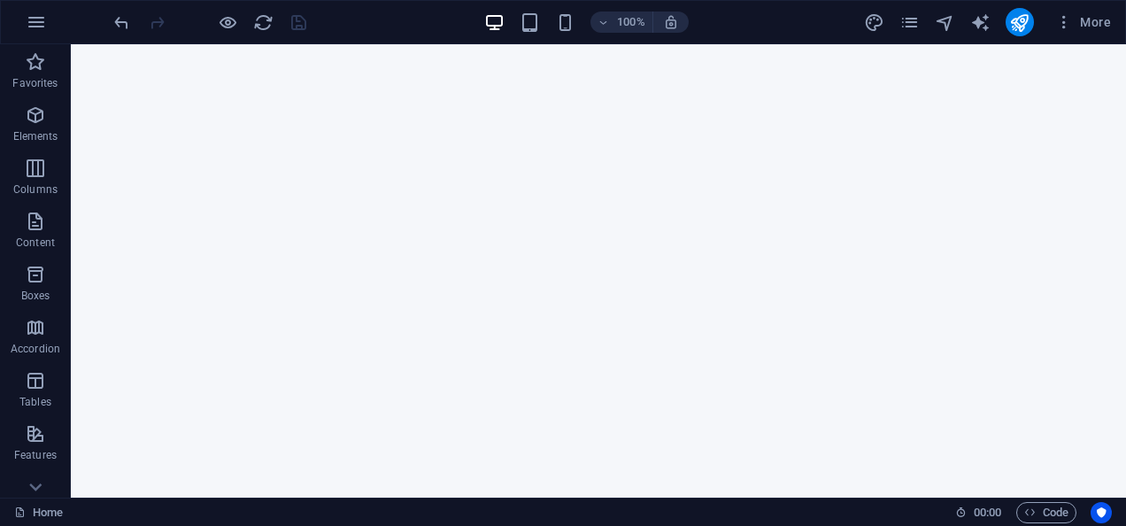
scroll to position [1240, 0]
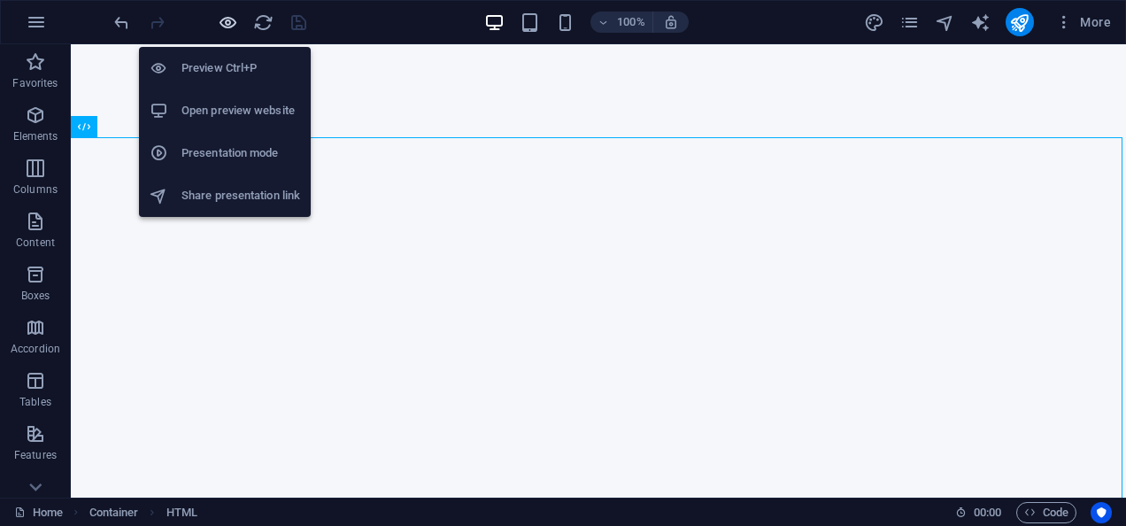
click at [225, 27] on icon "button" at bounding box center [228, 22] width 20 height 20
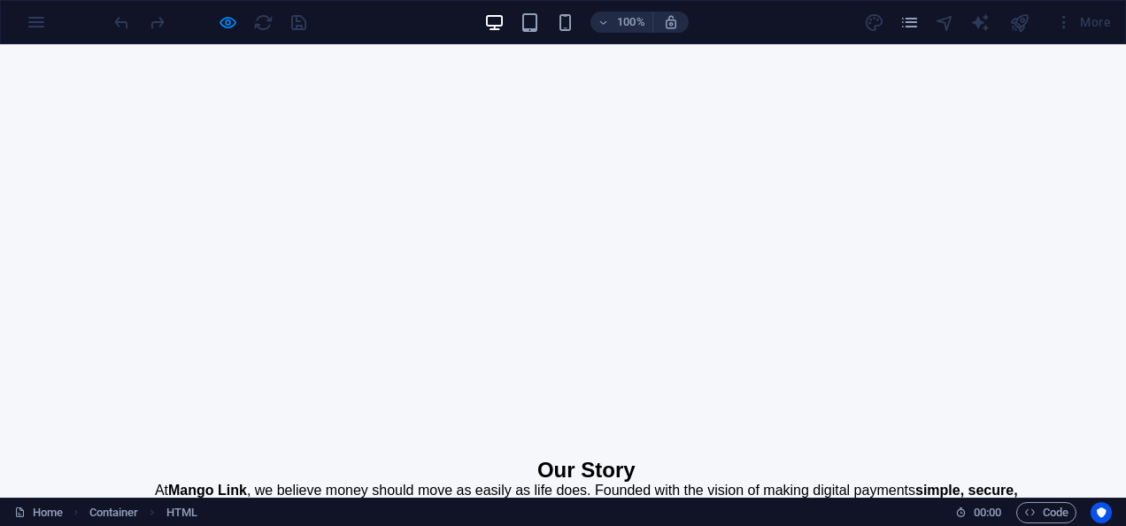
scroll to position [1328, 0]
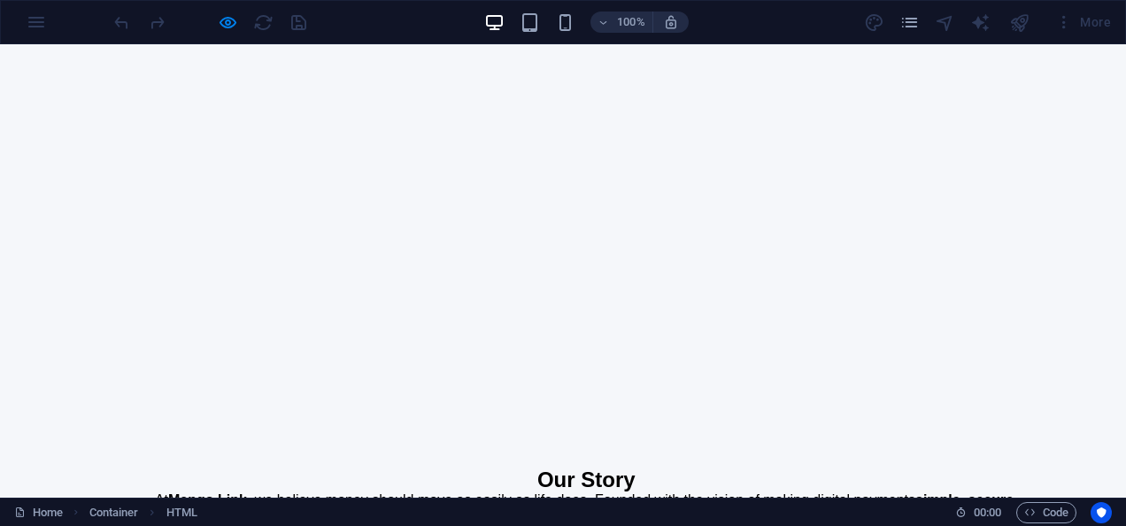
drag, startPoint x: 215, startPoint y: 12, endPoint x: 245, endPoint y: 23, distance: 31.9
click at [245, 23] on div at bounding box center [210, 22] width 198 height 28
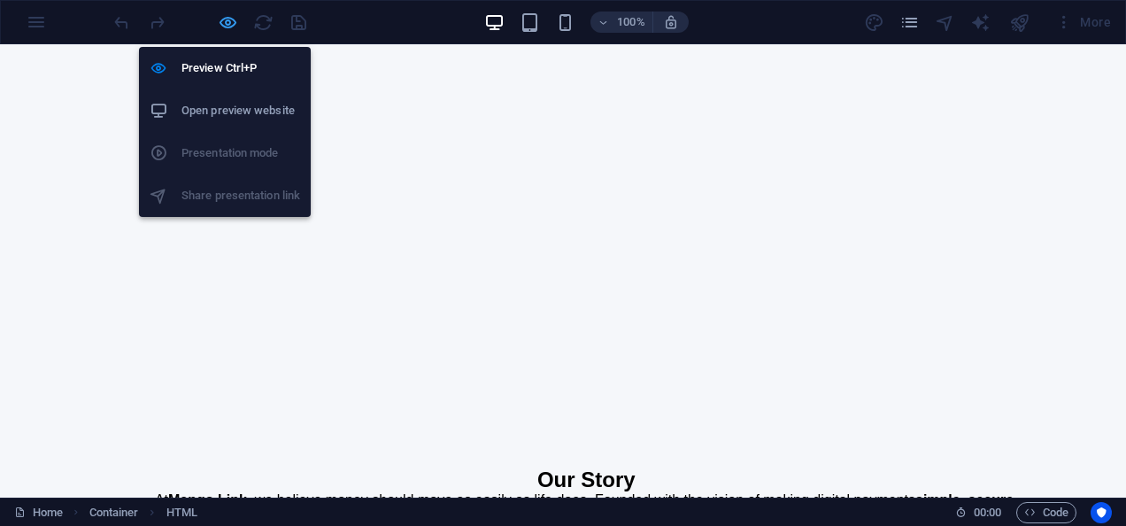
click at [232, 23] on icon "button" at bounding box center [228, 22] width 20 height 20
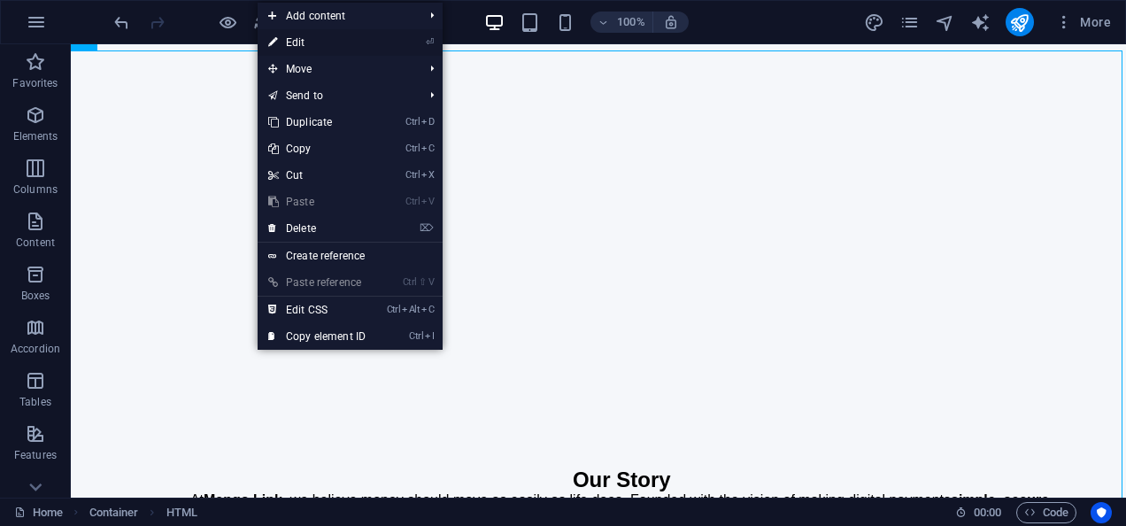
click at [312, 44] on link "⏎ Edit" at bounding box center [317, 42] width 119 height 27
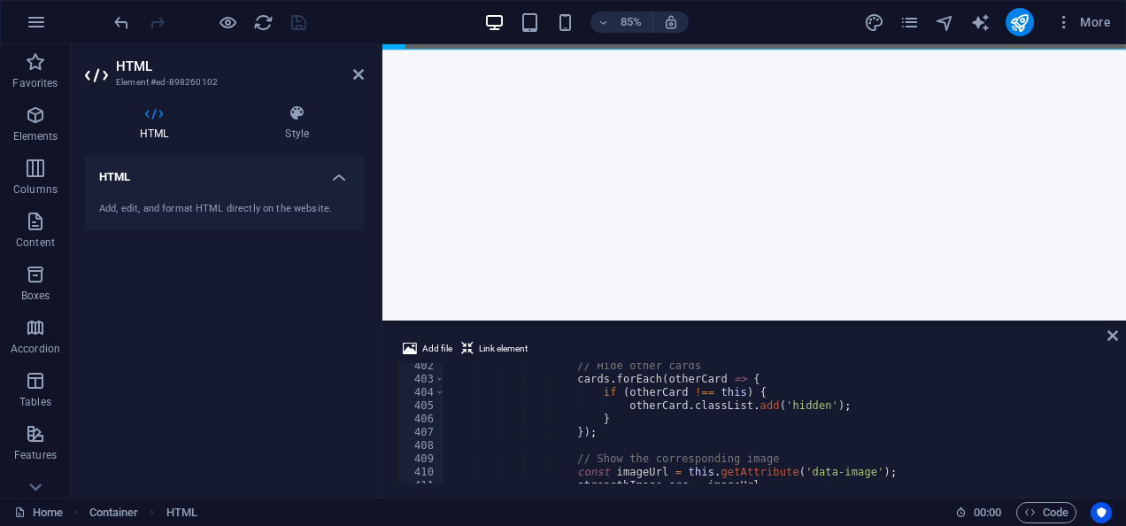
scroll to position [5686, 0]
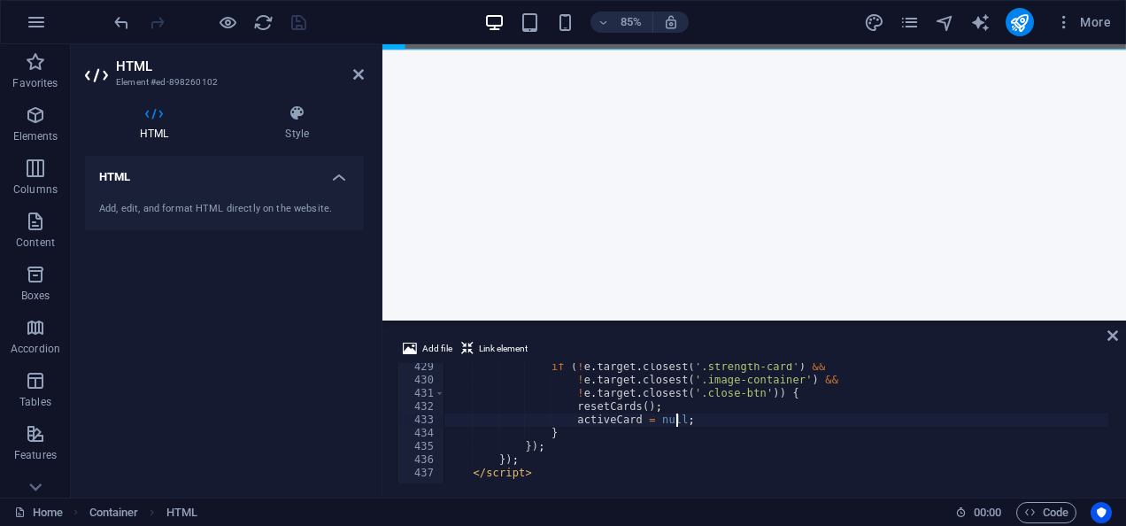
click at [753, 422] on div "if ( ! e . target . closest ( '.strength-card' ) && ! e . target . closest ( '.…" at bounding box center [860, 431] width 832 height 143
type textarea "// Close the image when clicking outside"
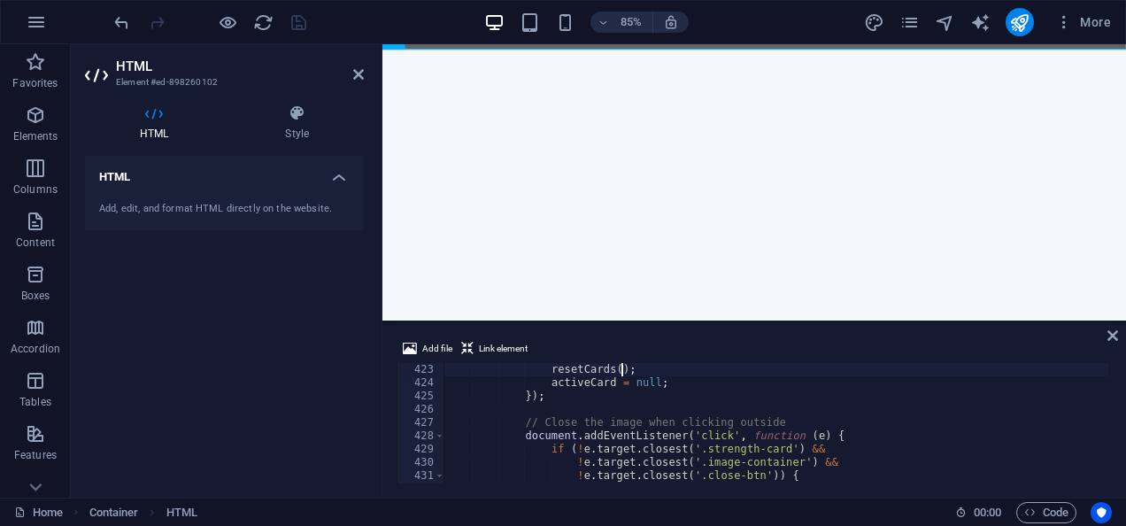
type textarea "// Close the image when clicking close button"
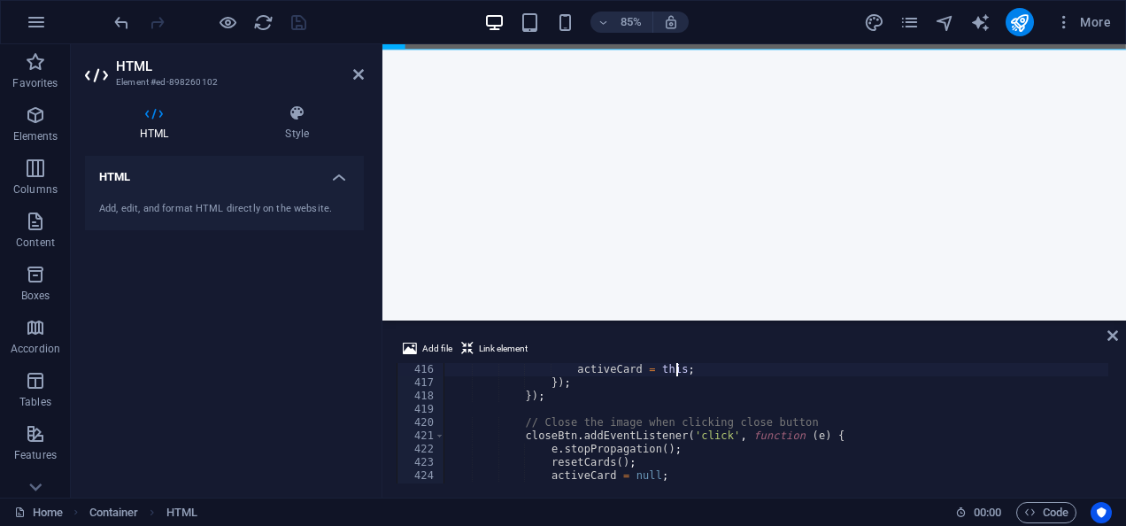
type textarea "// Set this as the active card"
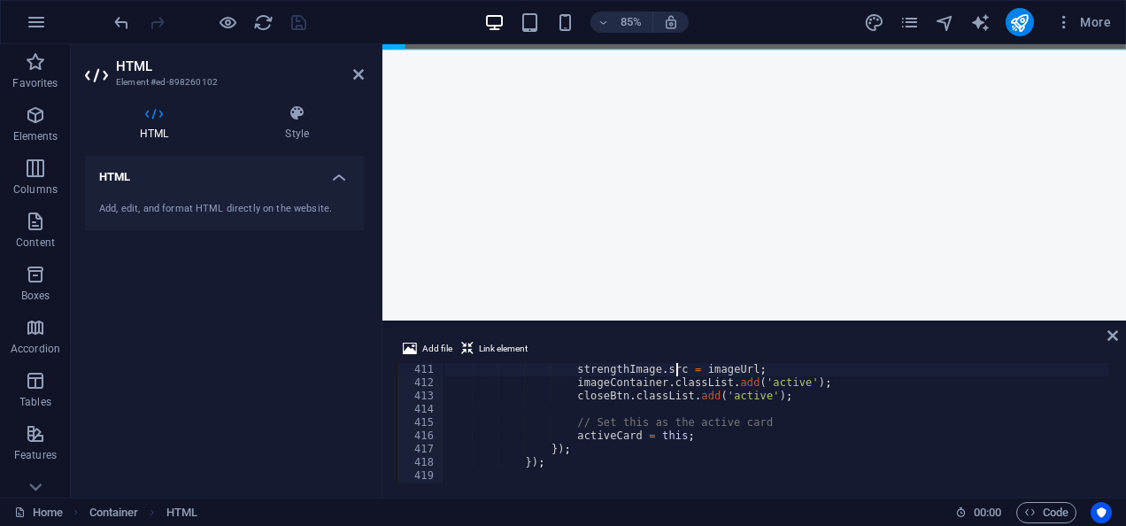
type textarea "// Show the corresponding image"
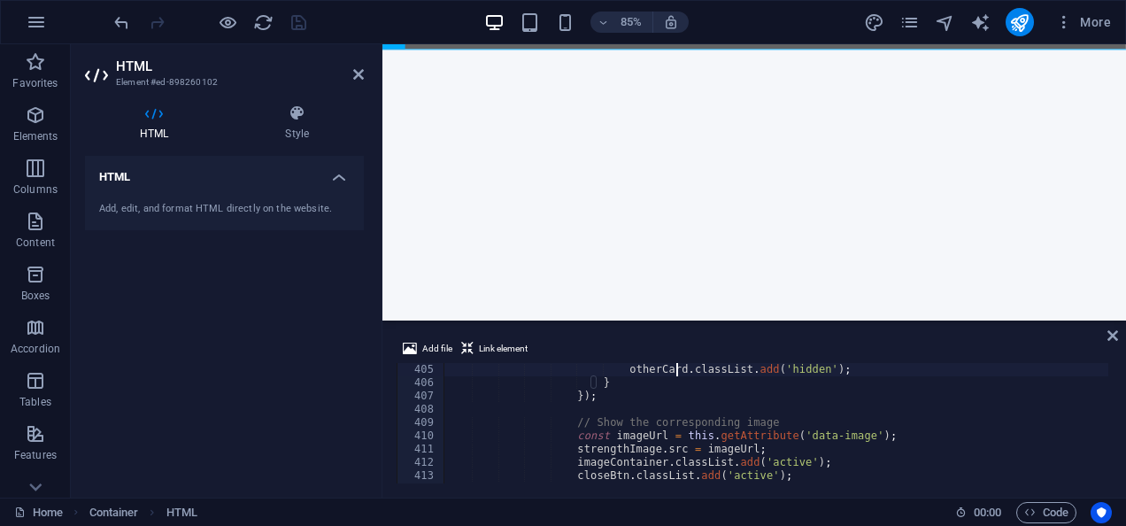
type textarea "// Hide other cards"
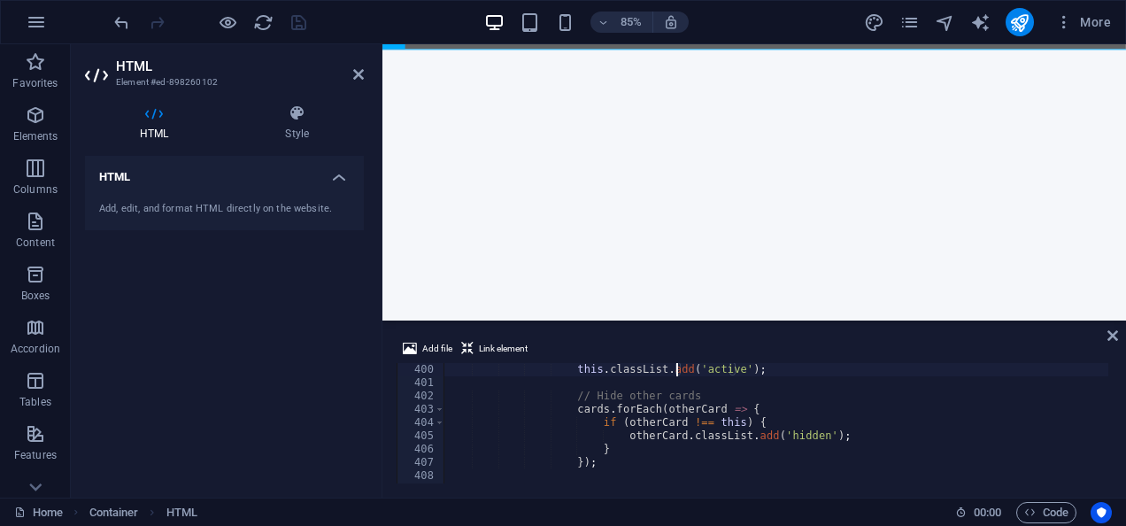
type textarea "// Activate the clicked card"
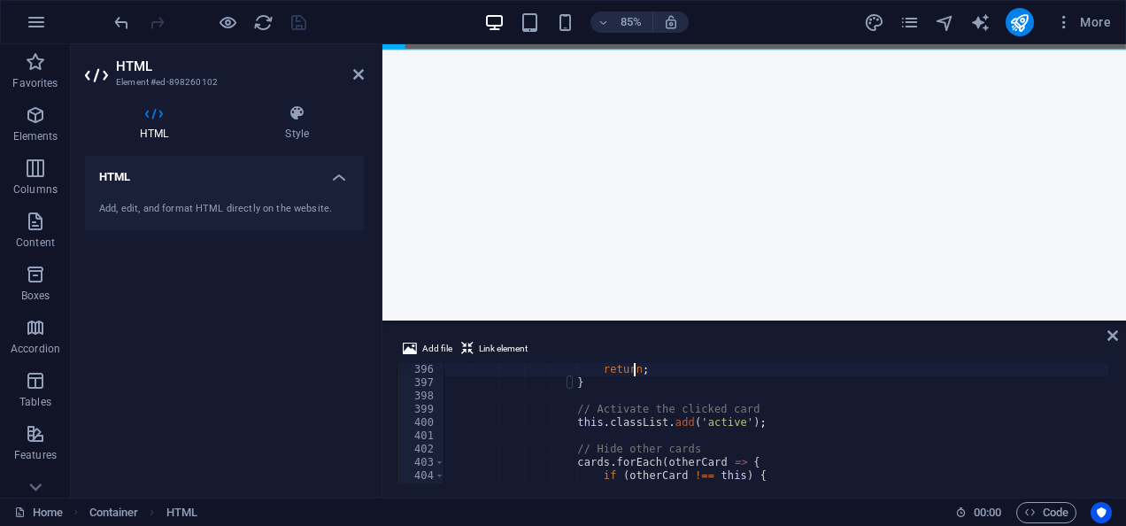
type textarea "// If this card is already active, reset all"
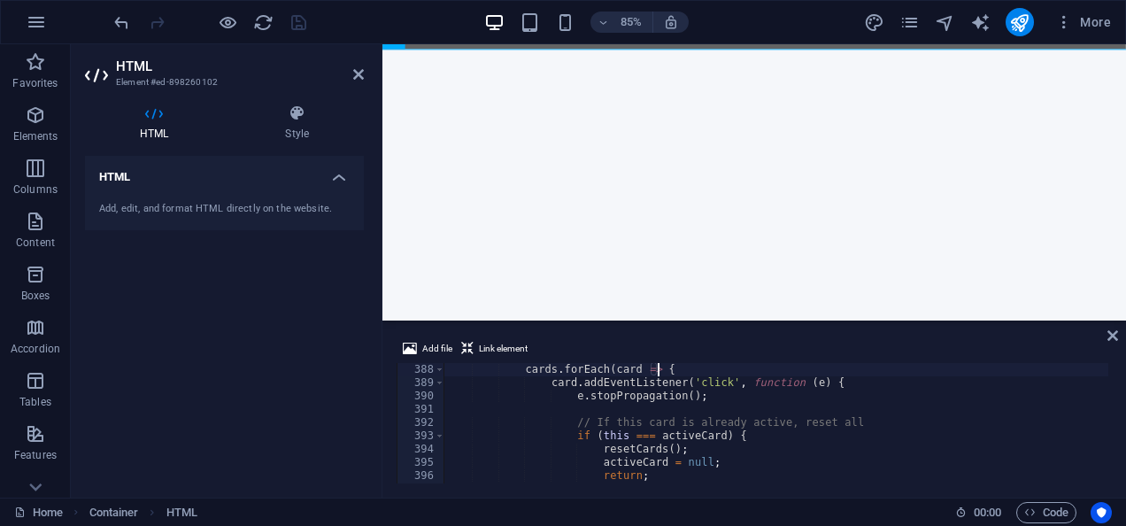
type textarea "// Add click event to each card"
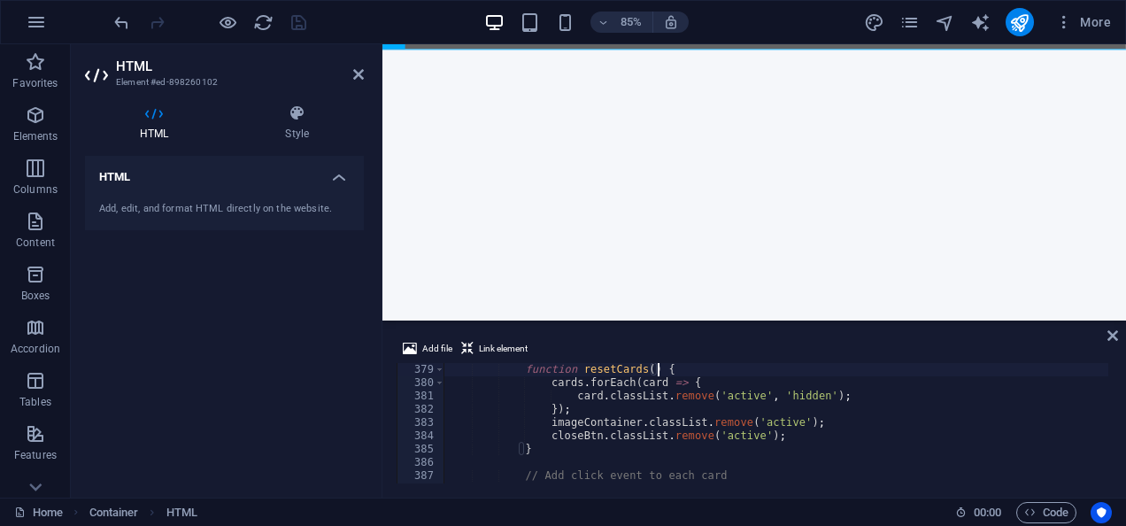
type textarea "// Function to reset all cards"
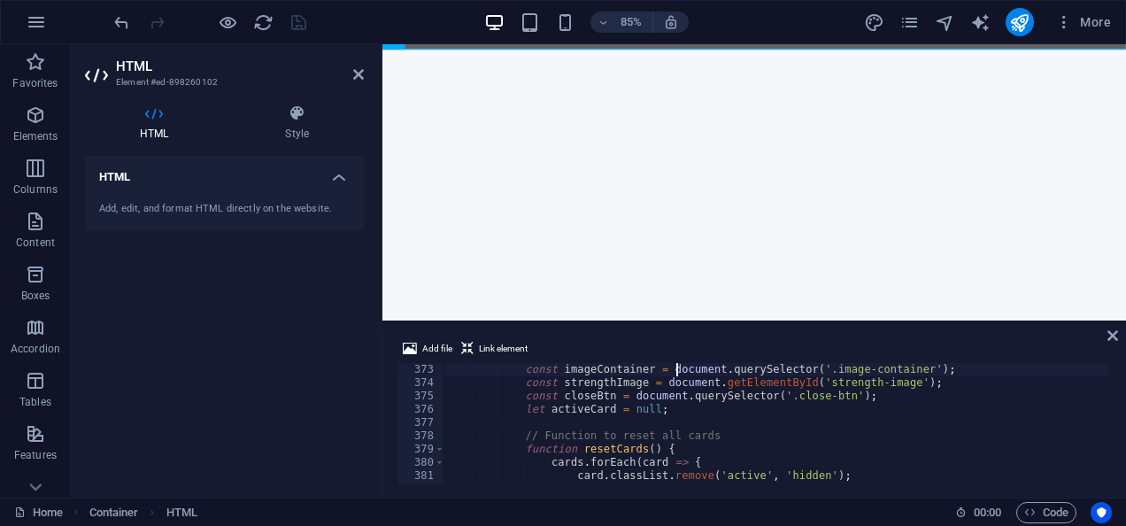
type textarea "<script>"
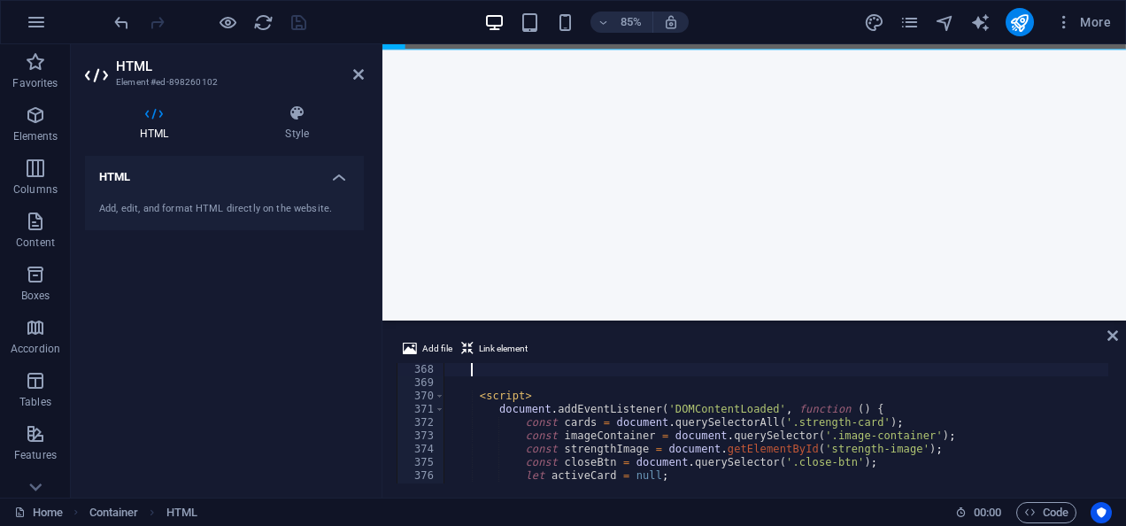
type textarea "<div class="close-btn">"
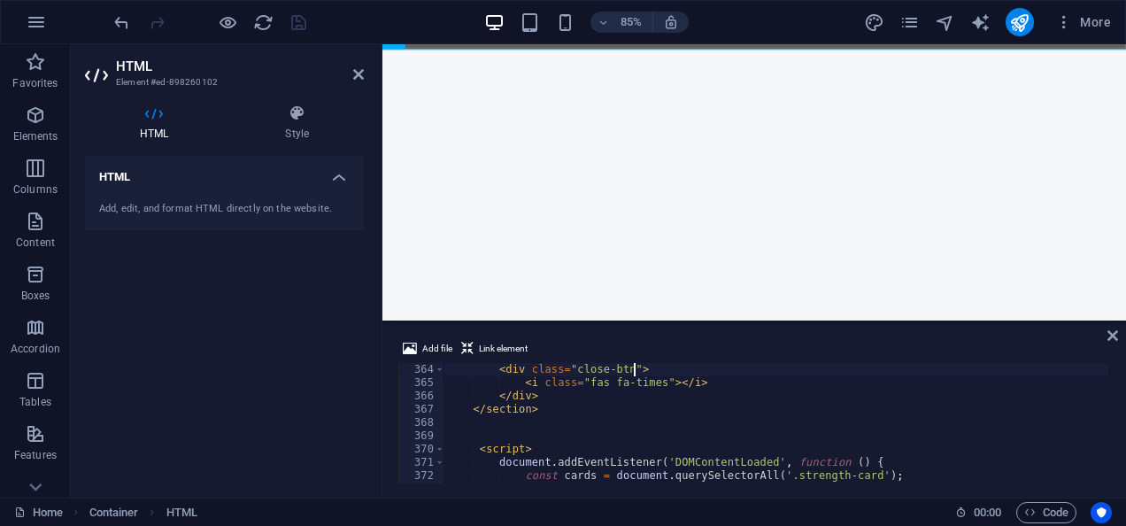
scroll to position [4794, 0]
type textarea "</div>"
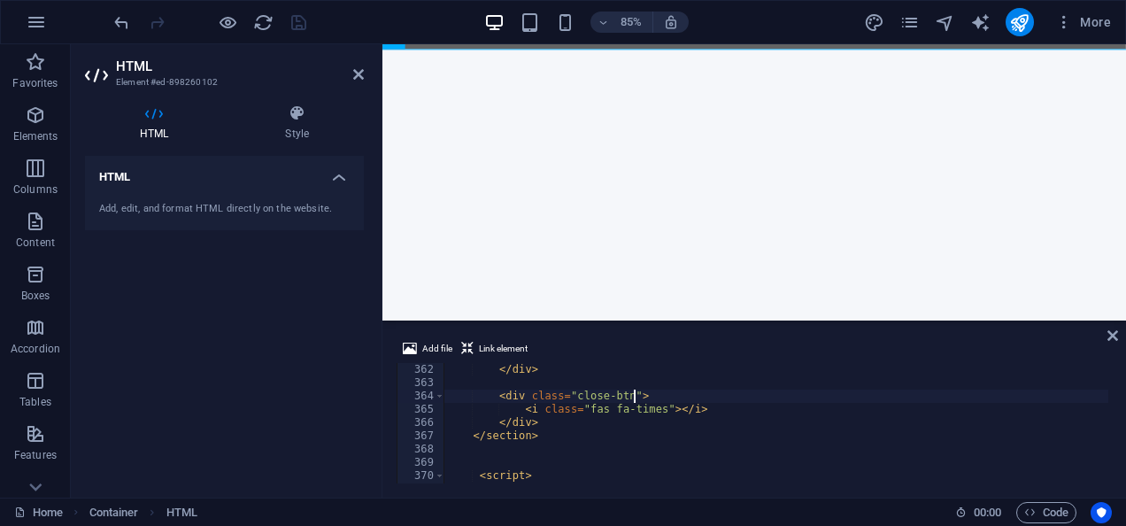
type textarea "</section>"
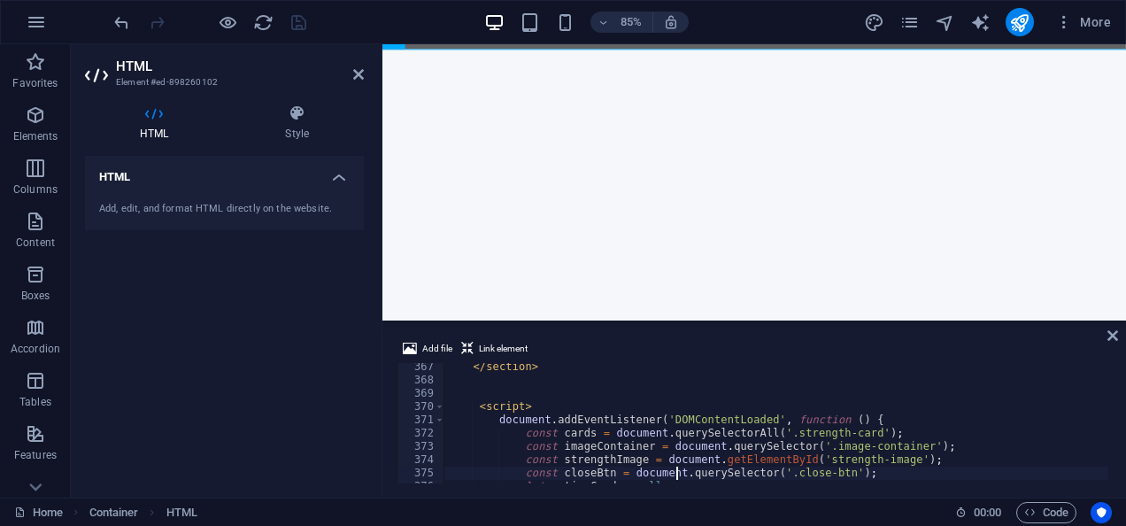
scroll to position [4863, 0]
click at [753, 422] on div "</ section > < script > document . addEventListener ( 'DOMContentLoaded' , func…" at bounding box center [860, 431] width 832 height 143
type textarea "document.addEventListener('DOMContentLoaded', function () {"
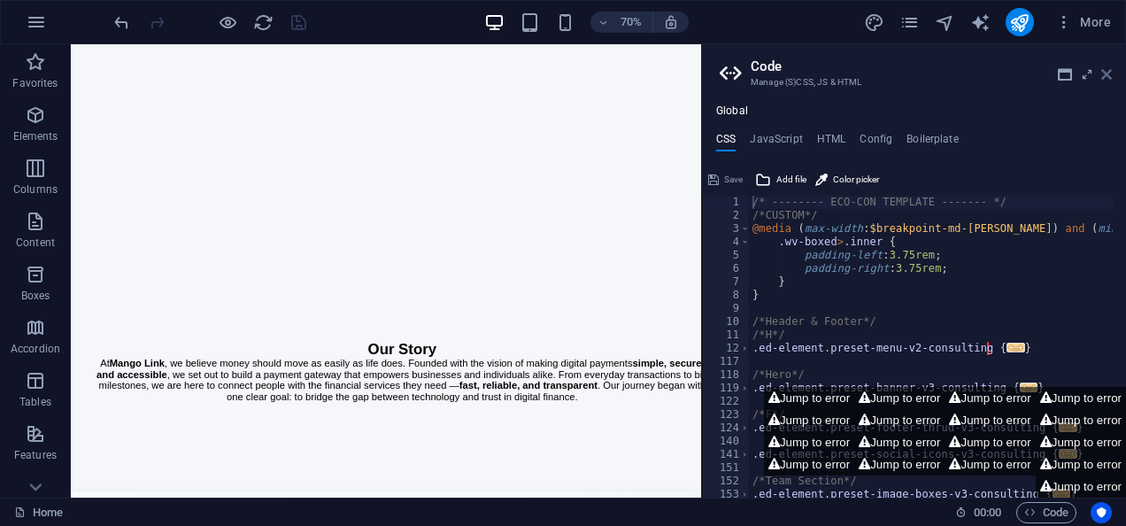
click at [1109, 74] on icon at bounding box center [1106, 74] width 11 height 14
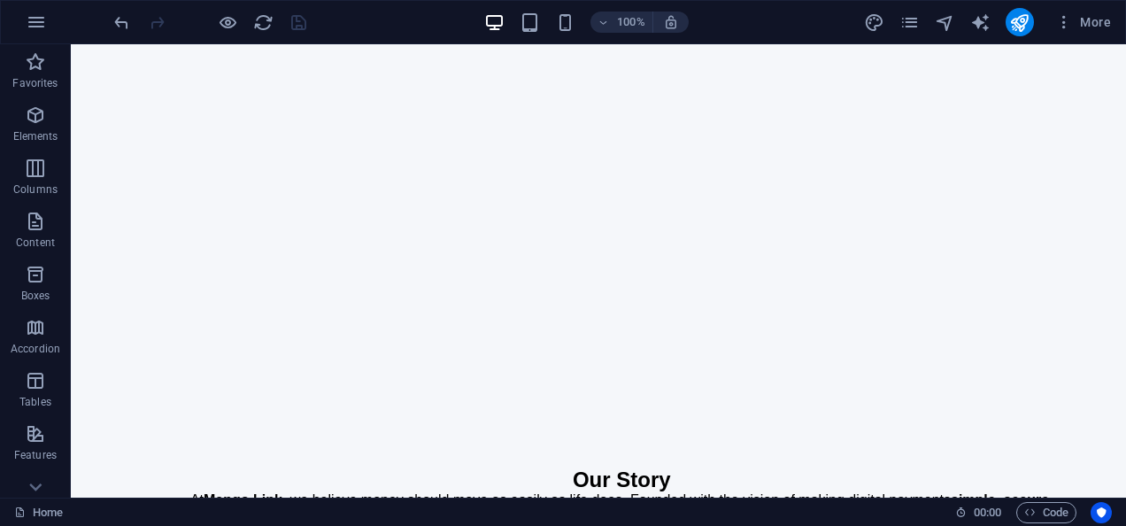
scroll to position [1218, 0]
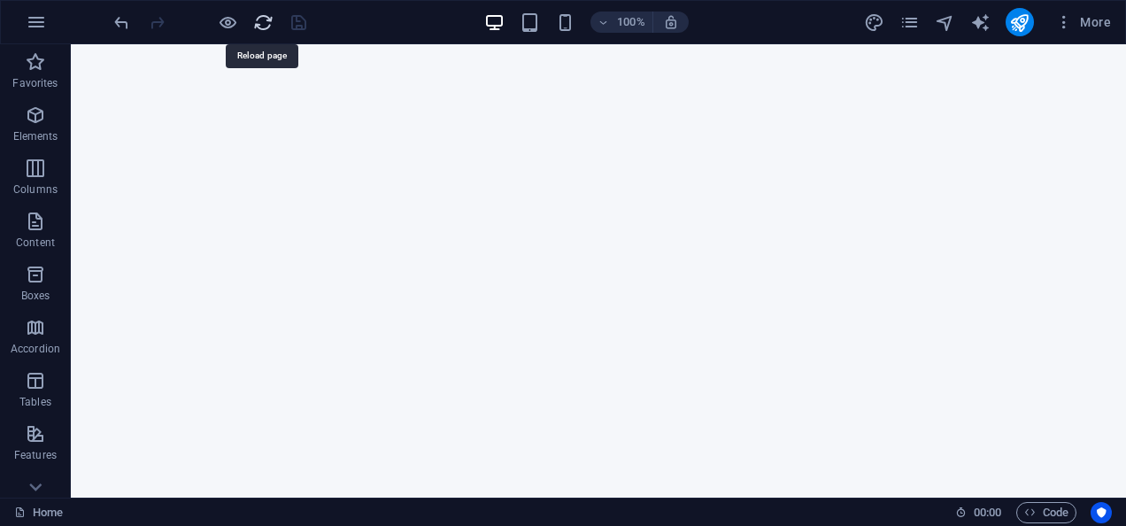
click at [259, 25] on icon "reload" at bounding box center [263, 22] width 20 height 20
click at [262, 15] on icon "reload" at bounding box center [263, 22] width 20 height 20
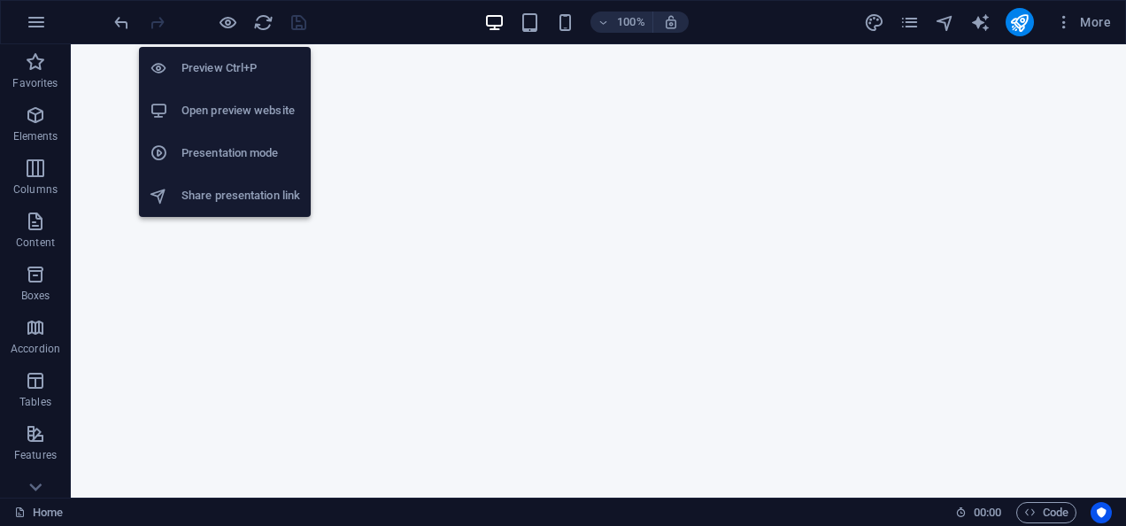
click at [220, 120] on h6 "Open preview website" at bounding box center [240, 110] width 119 height 21
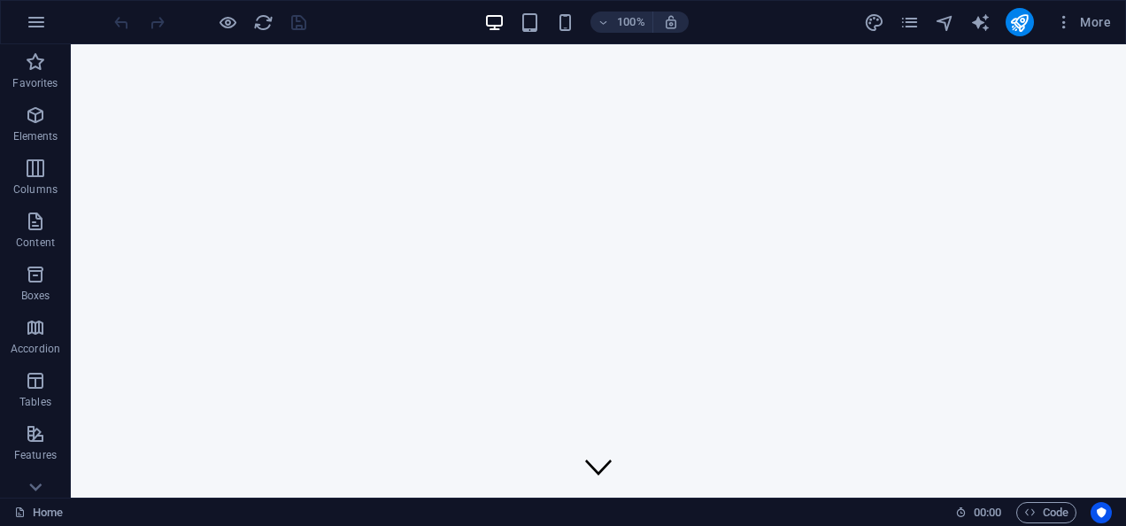
scroll to position [0, 0]
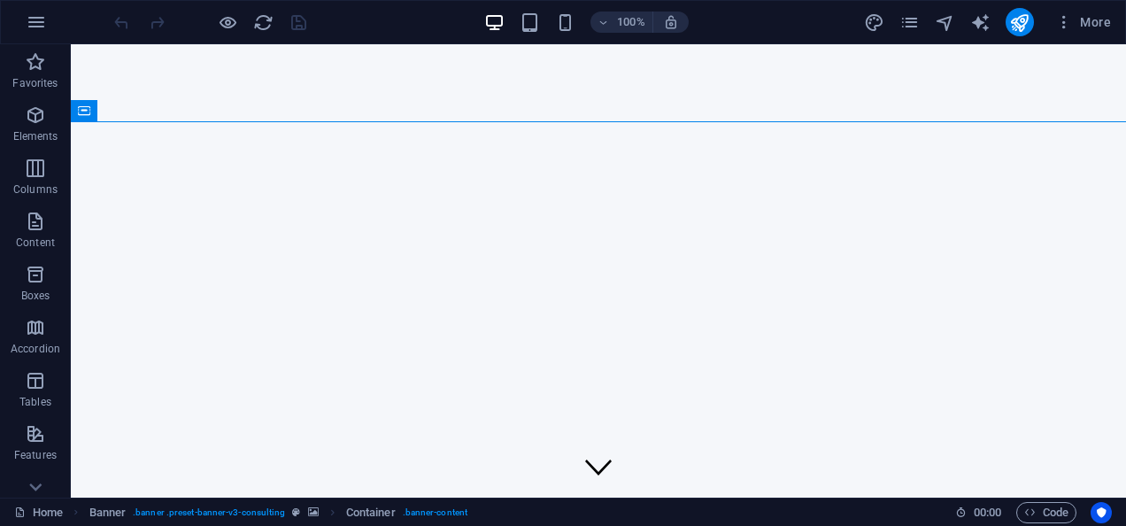
scroll to position [533, 0]
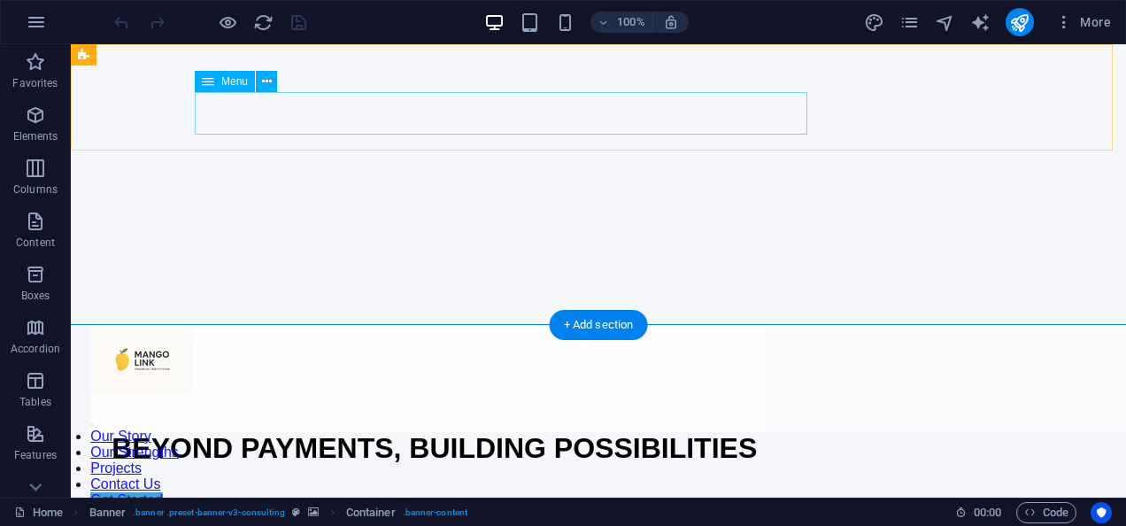
click at [277, 429] on nav "Our Story Our Strengths Projects Contact Us" at bounding box center [518, 461] width 857 height 64
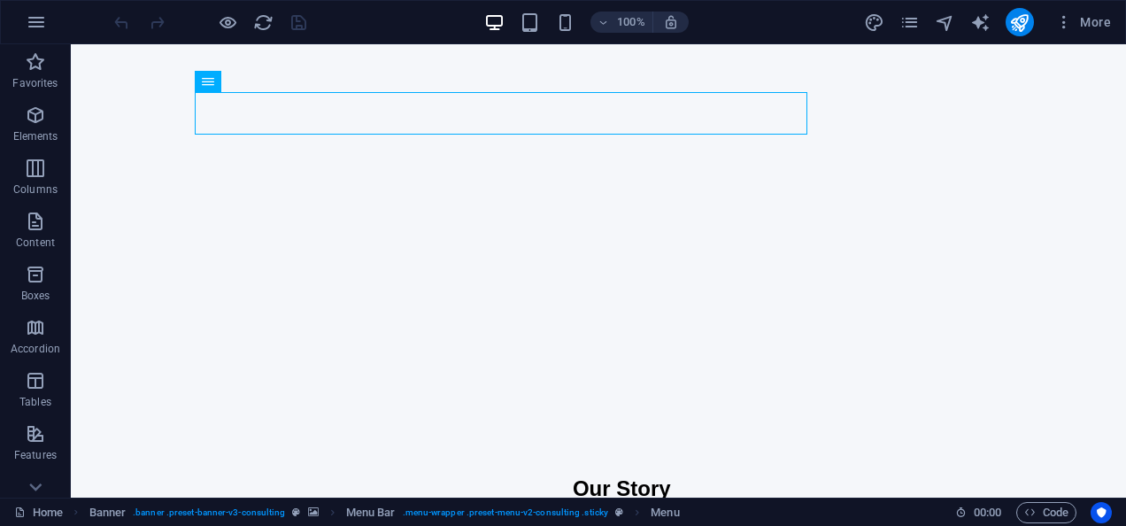
scroll to position [1115, 0]
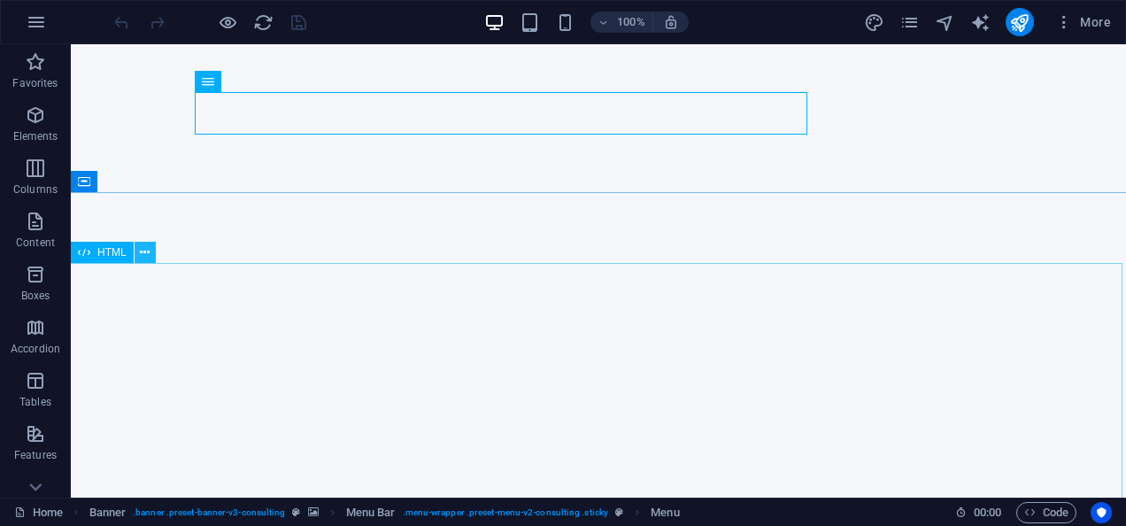
click at [153, 257] on button at bounding box center [145, 252] width 21 height 21
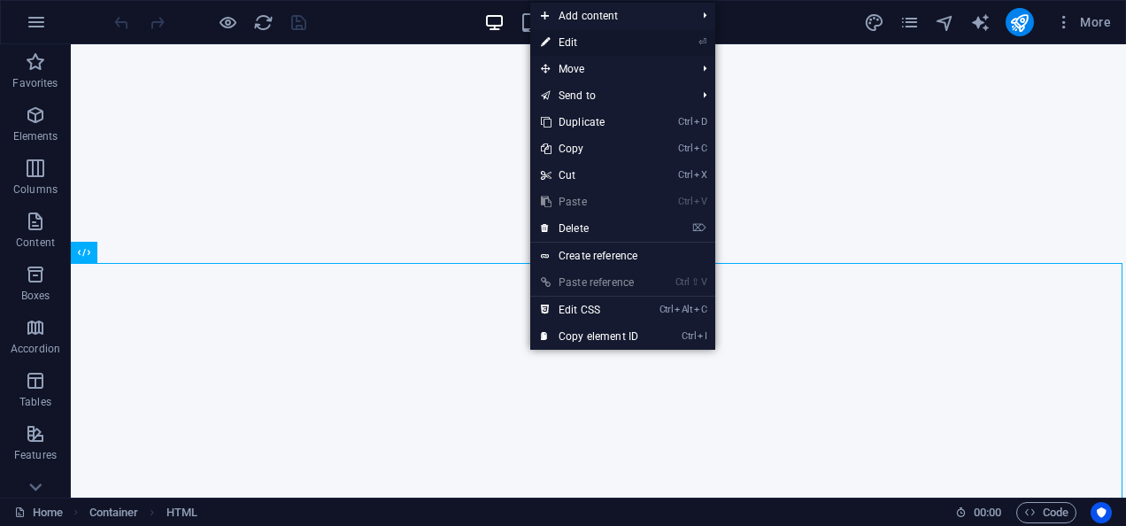
click at [596, 42] on link "⏎ Edit" at bounding box center [589, 42] width 119 height 27
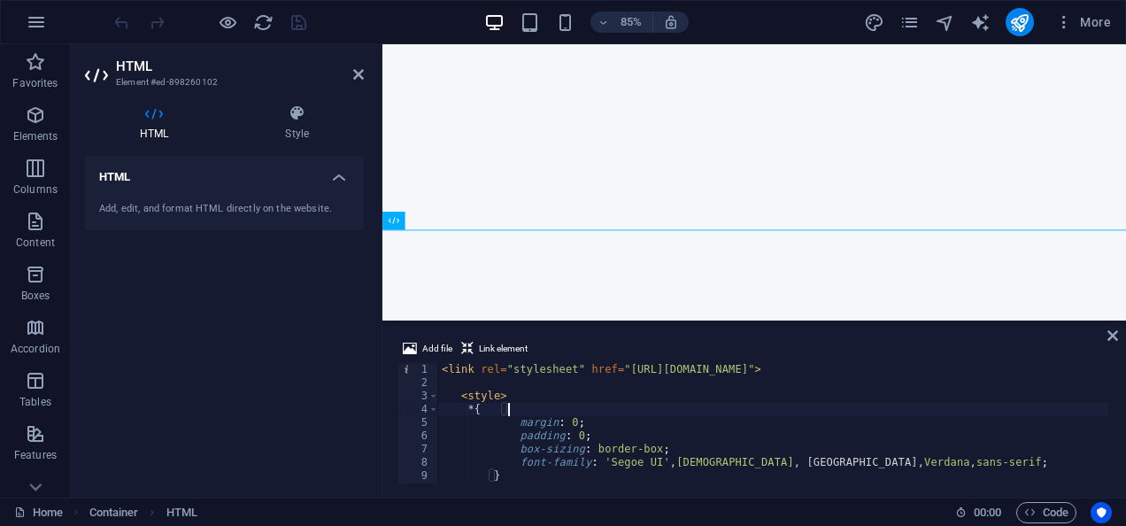
click at [585, 414] on div "< link rel = "stylesheet" href = "https://cdnjs.cloudflare.com/ajax/libs/font-a…" at bounding box center [972, 434] width 1068 height 143
type textarea "}); </script>"
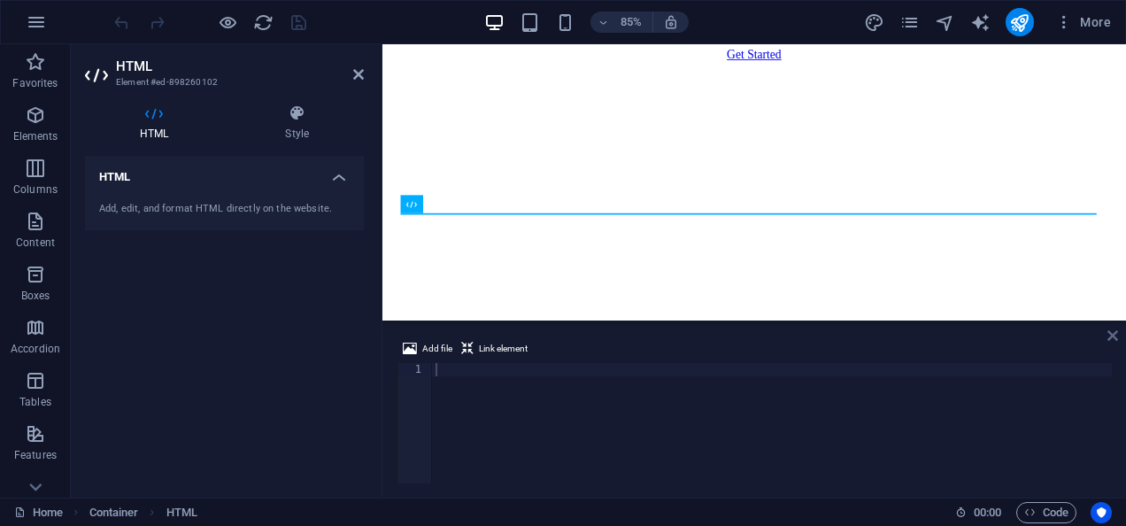
click at [1117, 332] on icon at bounding box center [1113, 335] width 11 height 14
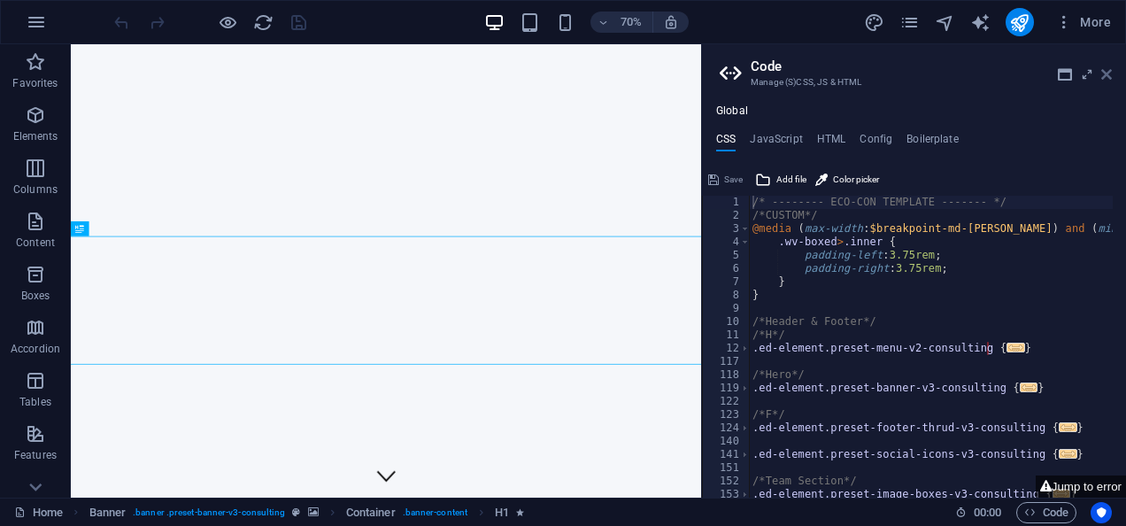
click at [1102, 76] on icon at bounding box center [1106, 74] width 11 height 14
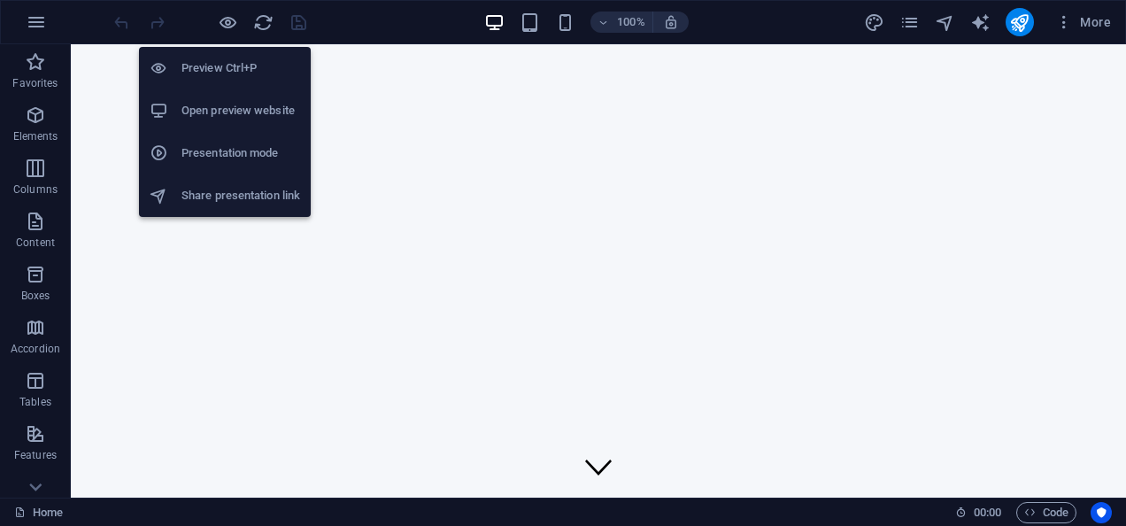
click at [234, 115] on h6 "Open preview website" at bounding box center [240, 110] width 119 height 21
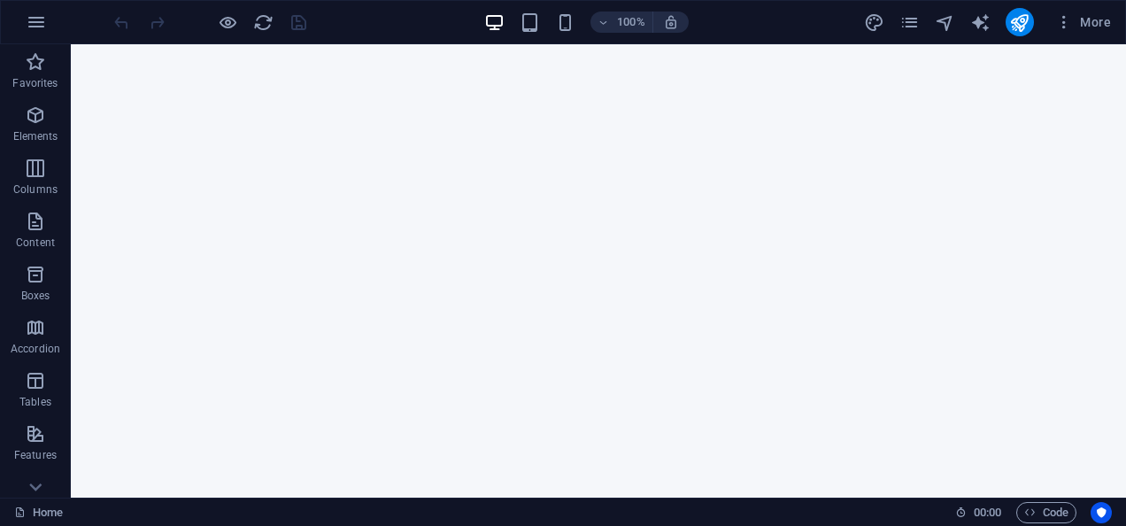
scroll to position [1099, 0]
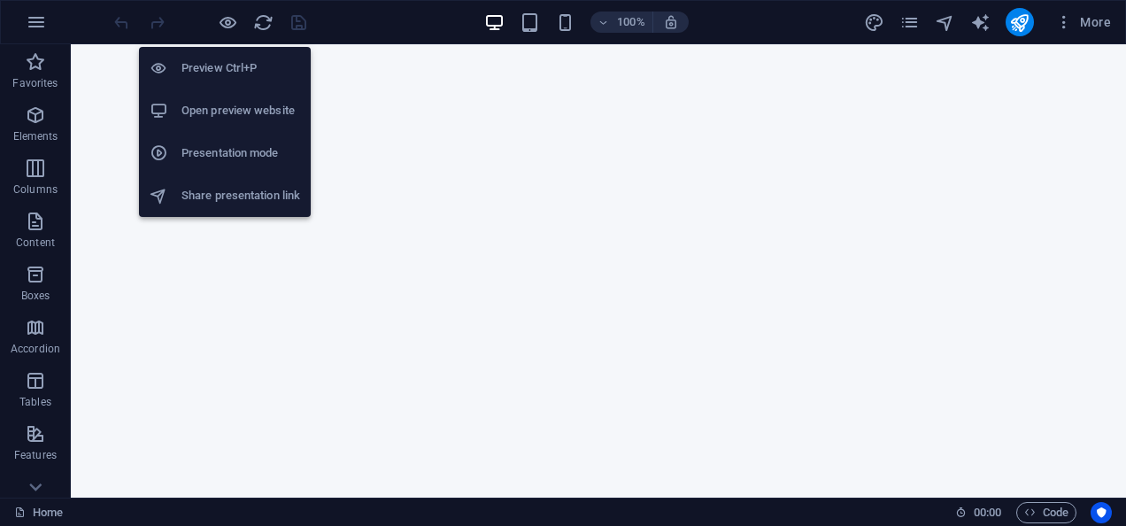
click at [214, 78] on h6 "Preview Ctrl+P" at bounding box center [240, 68] width 119 height 21
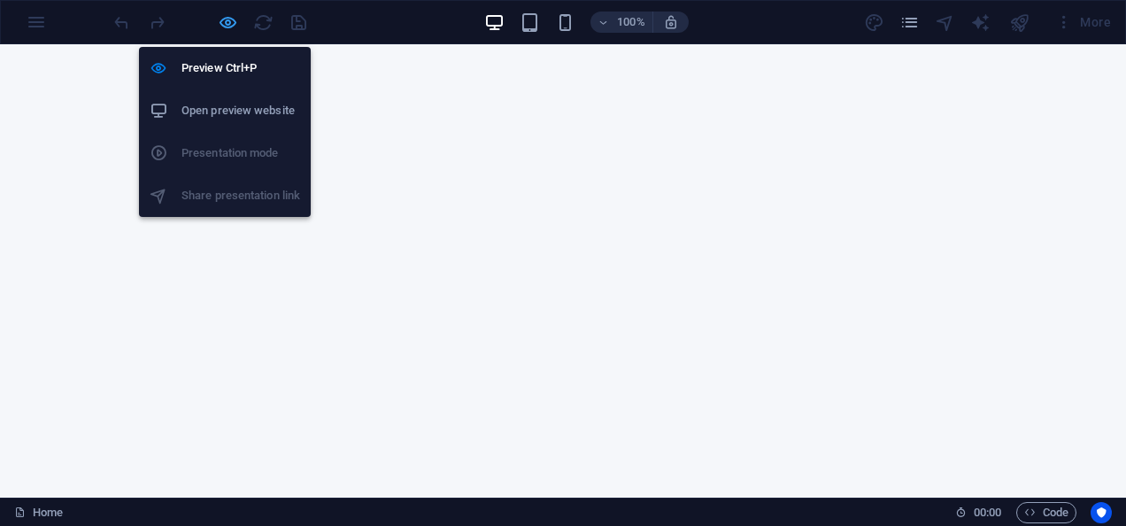
click at [221, 18] on icon "button" at bounding box center [228, 22] width 20 height 20
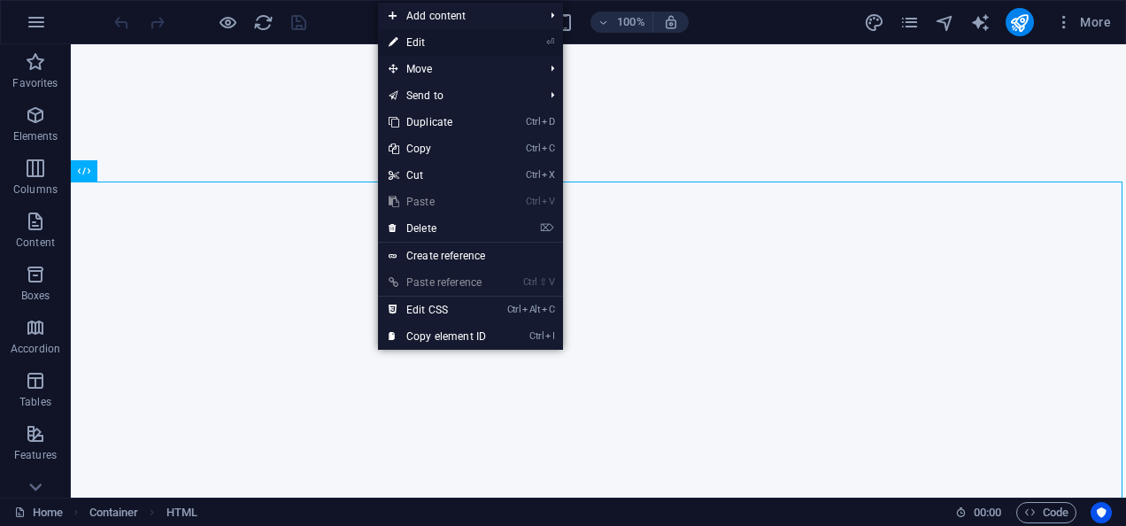
click at [434, 39] on link "⏎ Edit" at bounding box center [437, 42] width 119 height 27
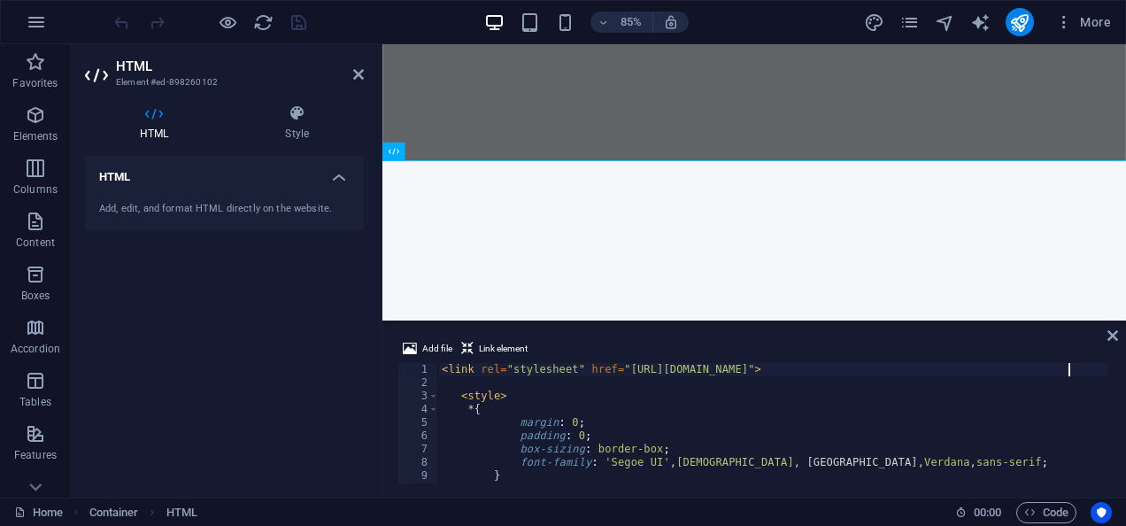
click at [1110, 367] on div "Add file Link element <link rel="stylesheet" href="https://cdnjs.cloudflare.com…" at bounding box center [754, 411] width 744 height 174
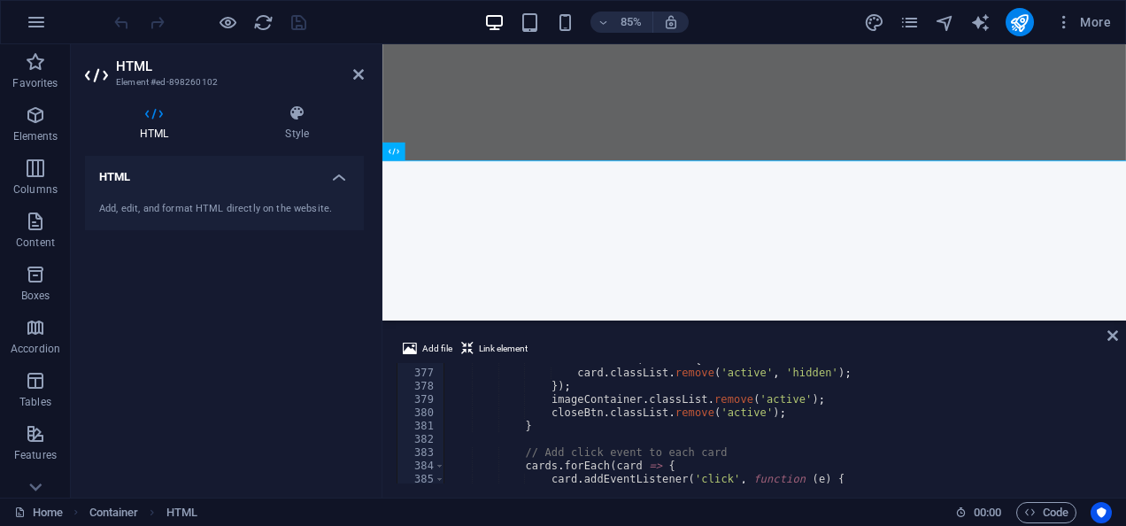
scroll to position [4980, 0]
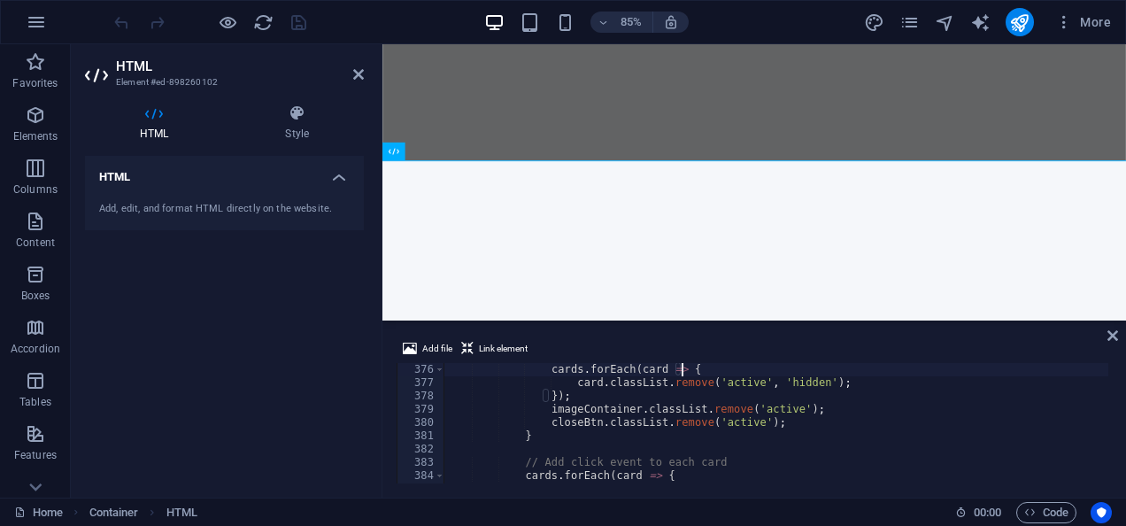
click at [880, 365] on div "cards . forEach ( card => { card . classList . remove ( 'active' , 'hidden' ) ;…" at bounding box center [978, 434] width 1068 height 143
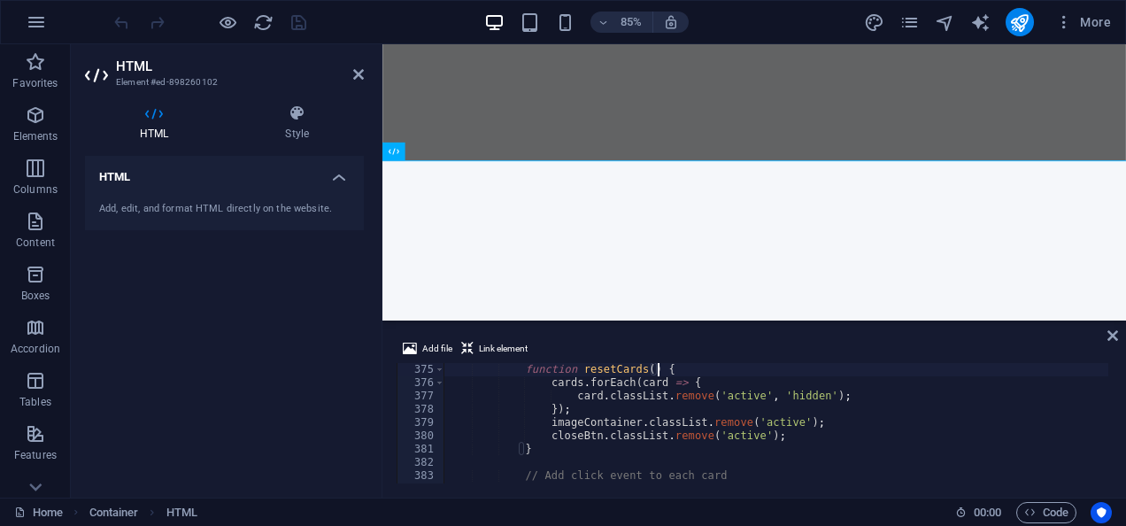
type textarea "// Function to reset all cards"
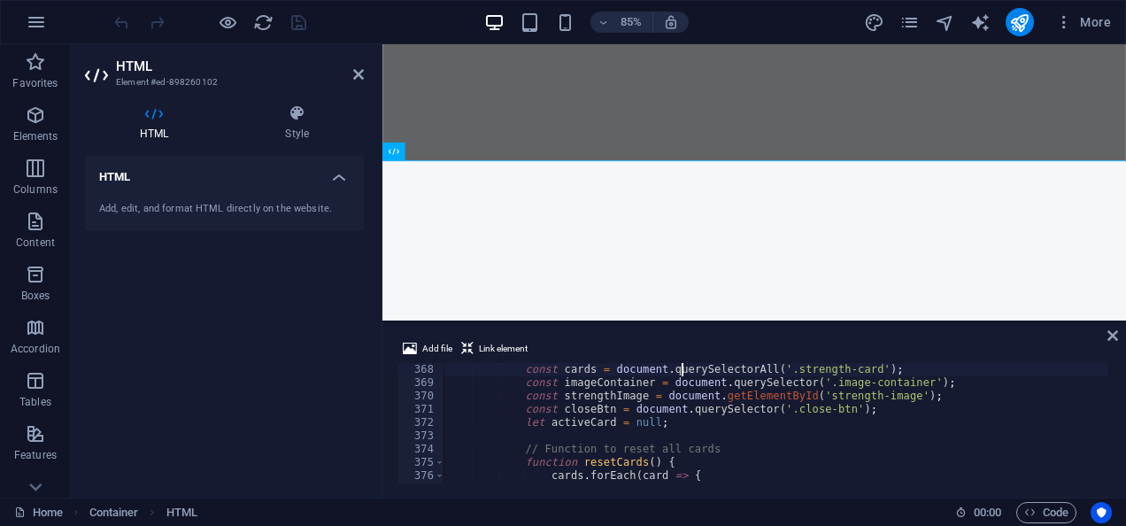
type textarea "<script>"
type textarea "</section>"
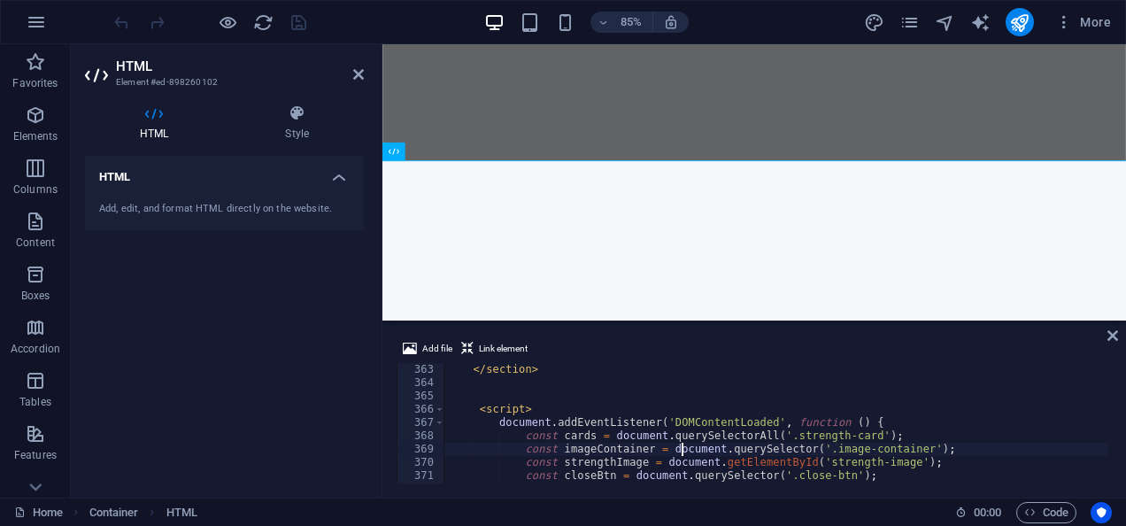
type textarea "let activeCard = null;"
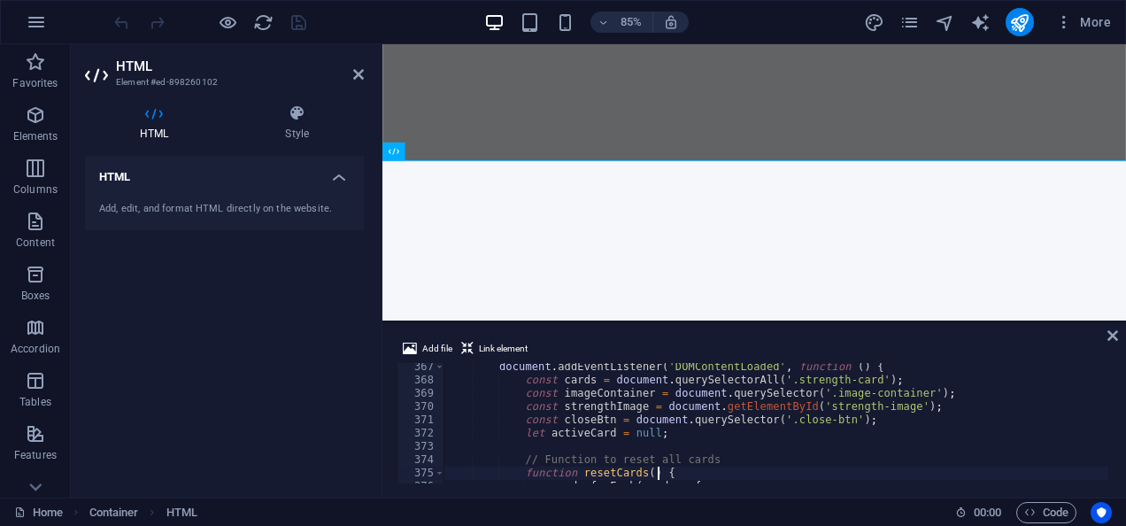
type textarea "}"
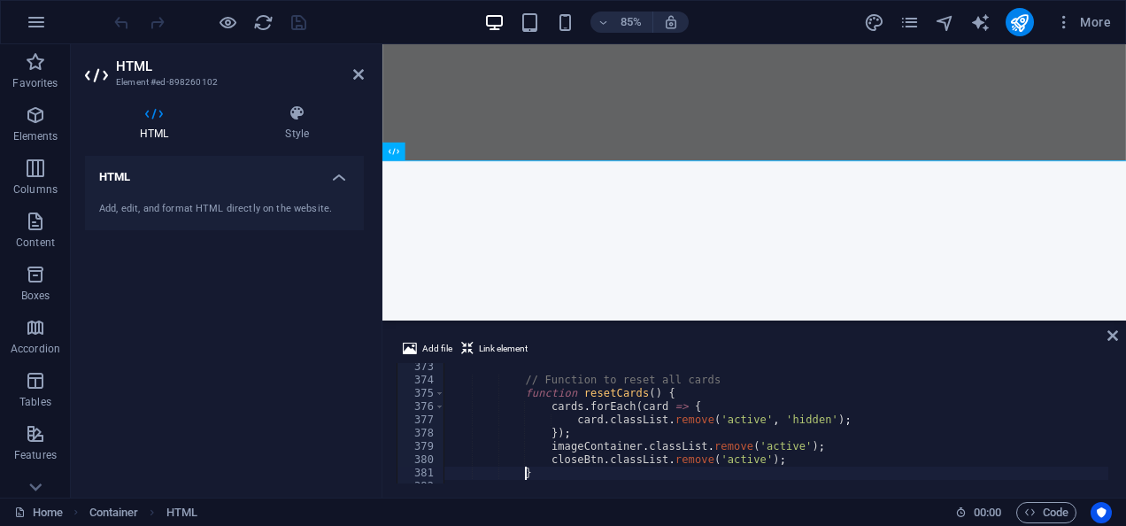
type textarea "e.stopPropagation();"
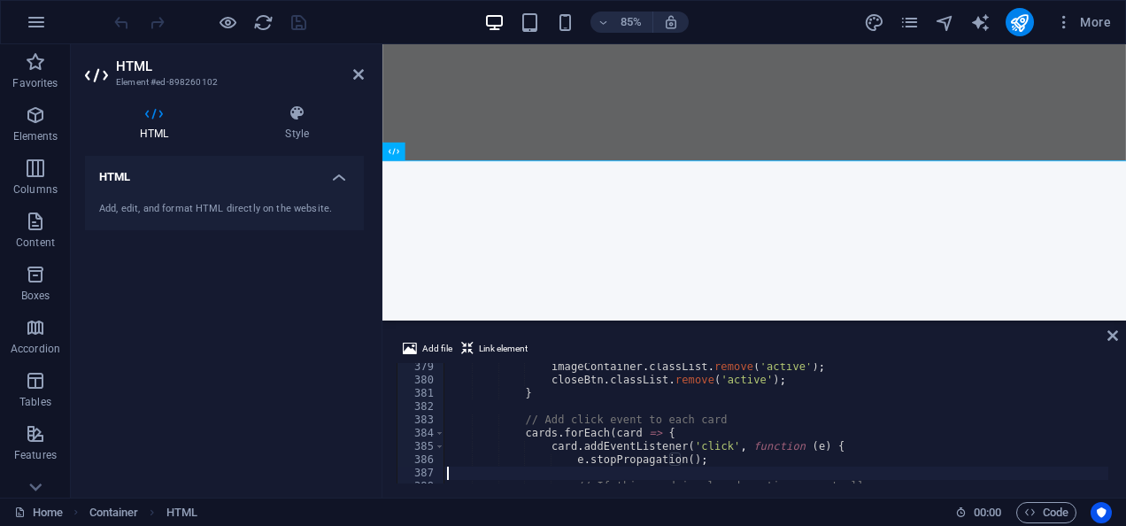
type textarea "}"
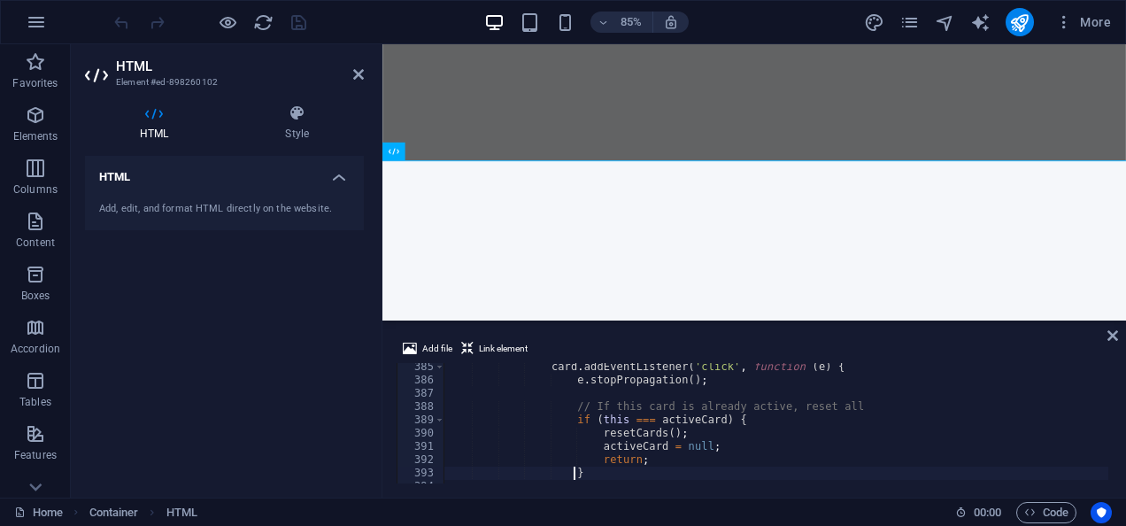
type textarea "this.classList.add('active');"
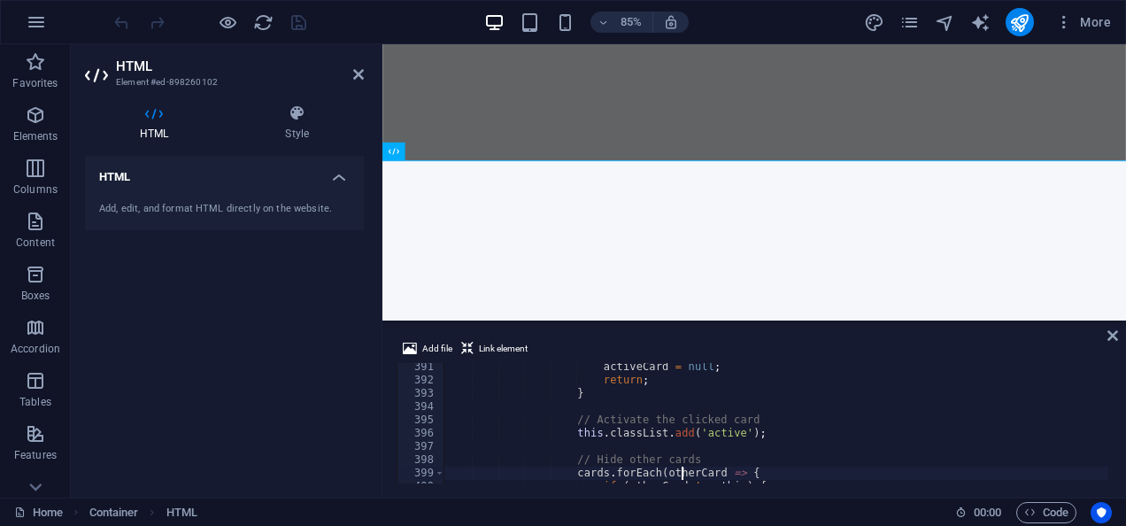
type textarea "});"
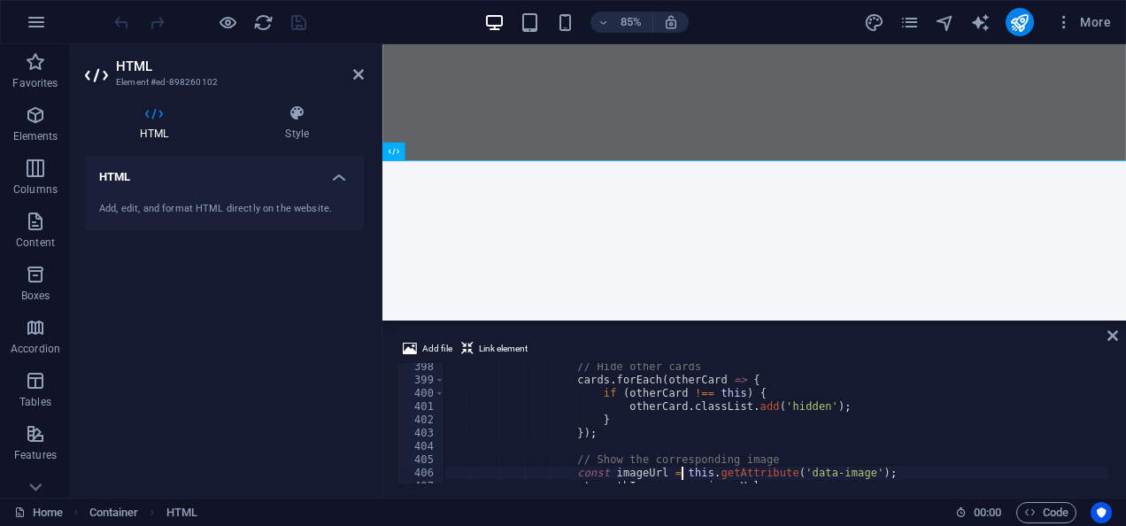
type textarea "closeBtn.classList.add('active');"
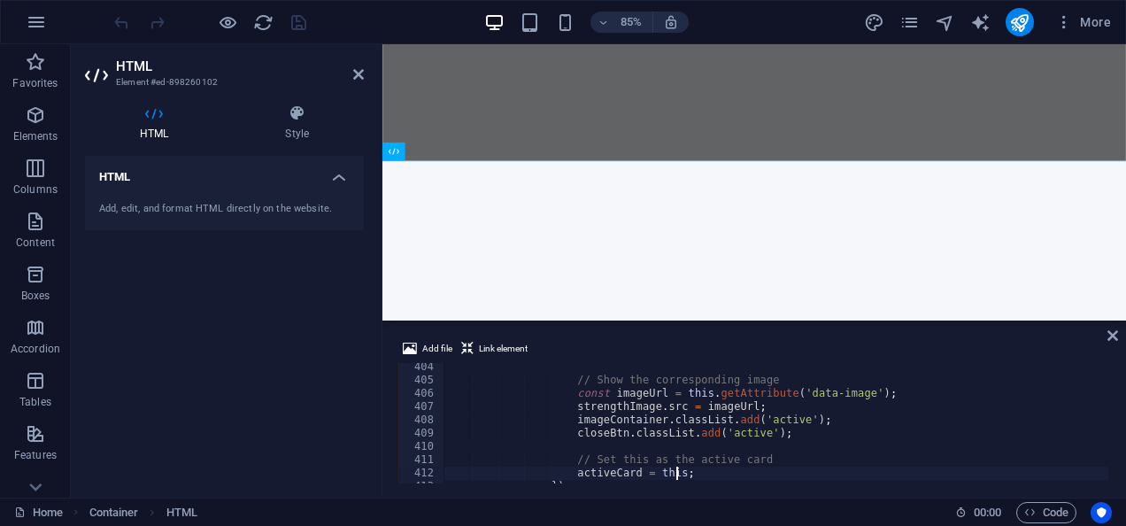
type textarea "});"
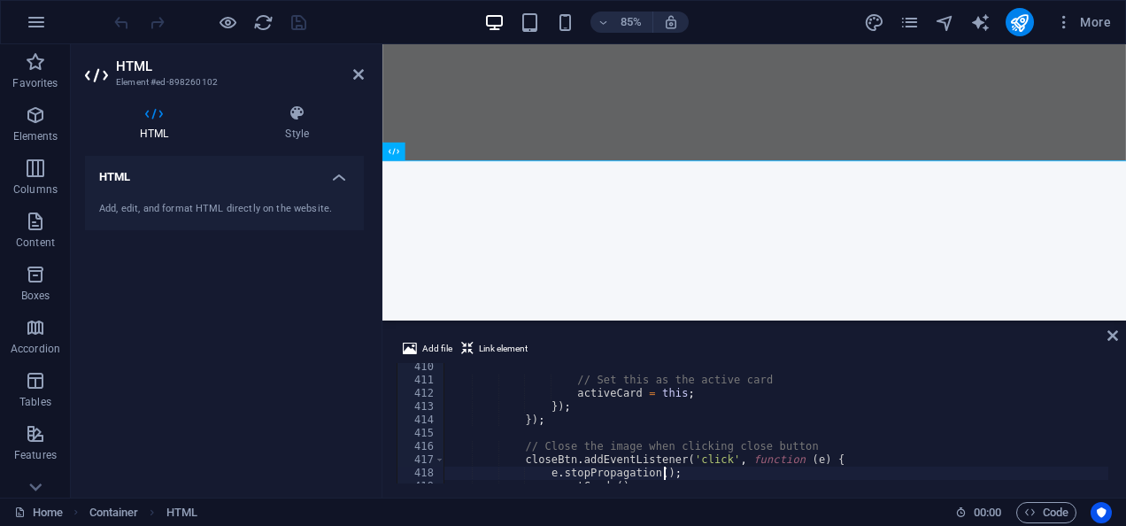
type textarea "});"
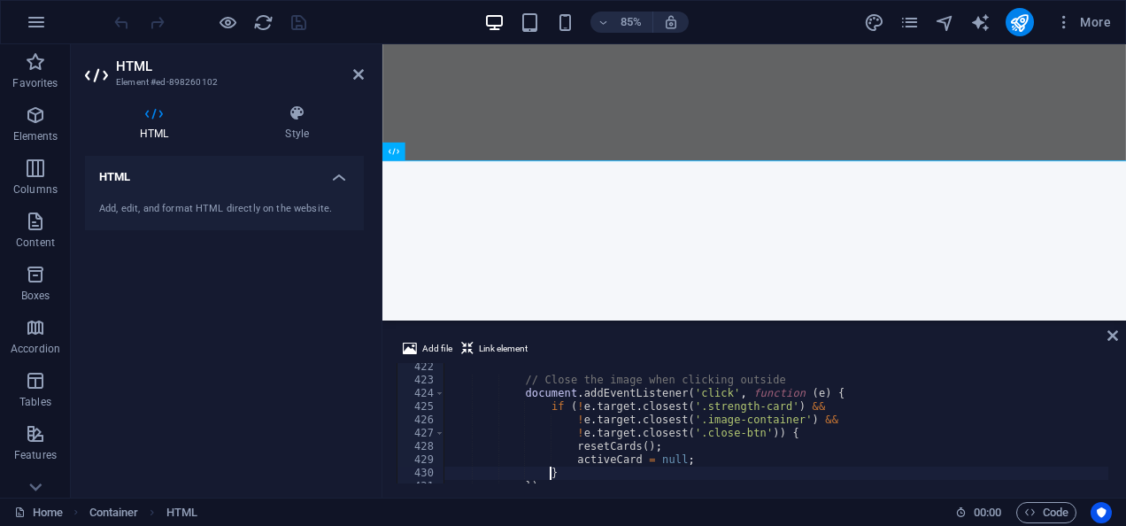
type textarea "</script>"
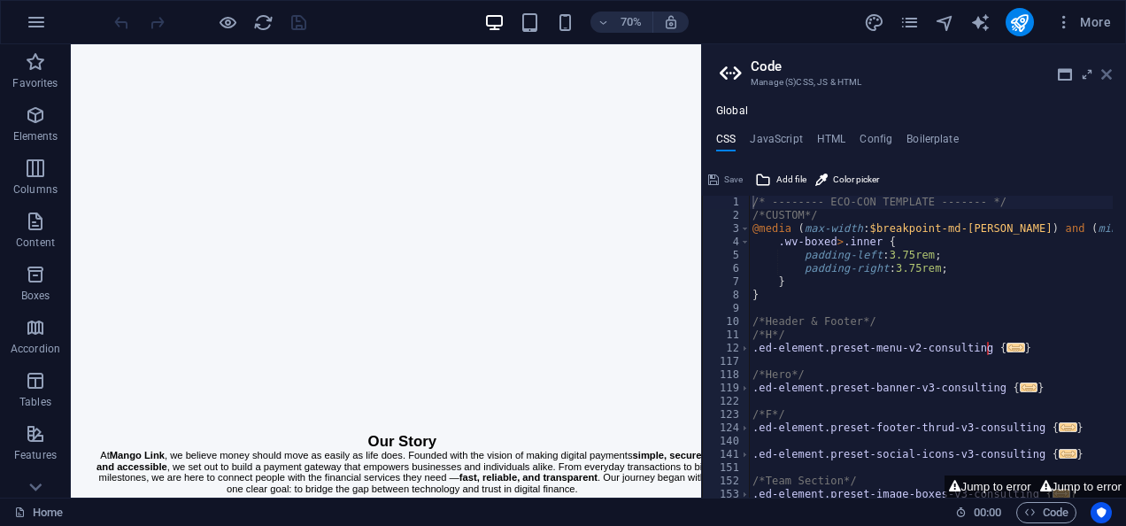
click at [1107, 70] on icon at bounding box center [1106, 74] width 11 height 14
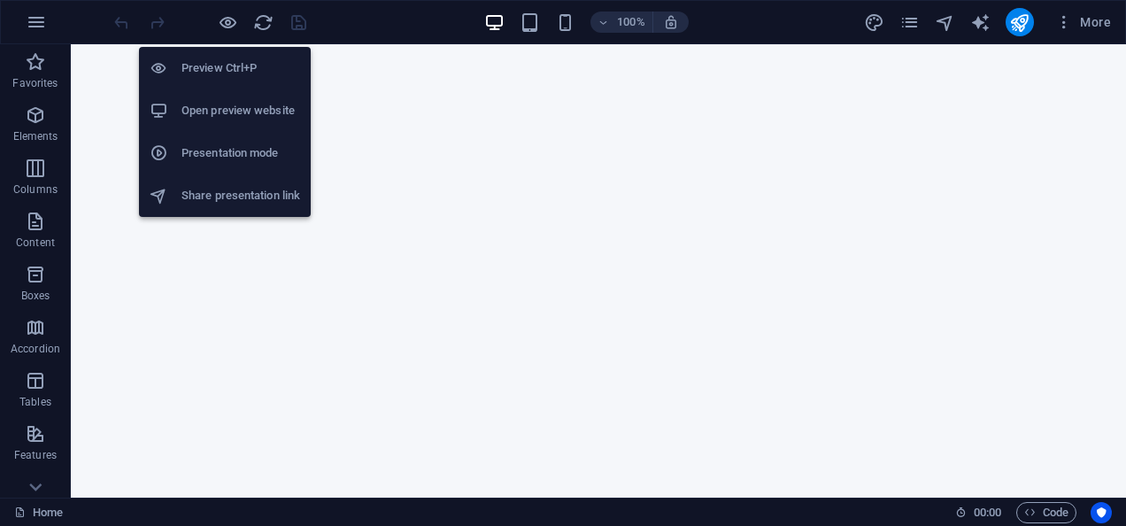
click at [221, 117] on h6 "Open preview website" at bounding box center [240, 110] width 119 height 21
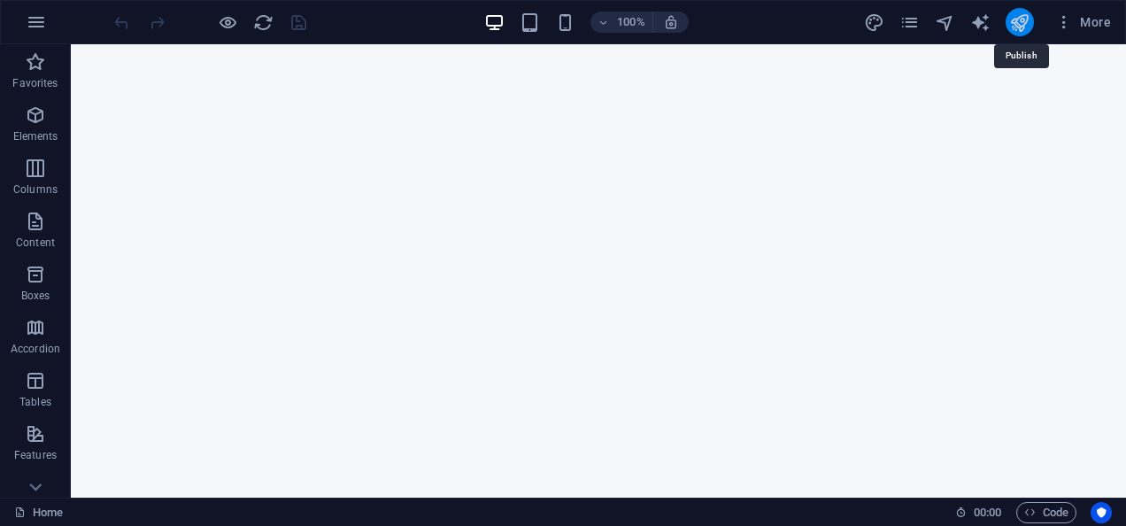
click at [1015, 27] on icon "publish" at bounding box center [1019, 22] width 20 height 20
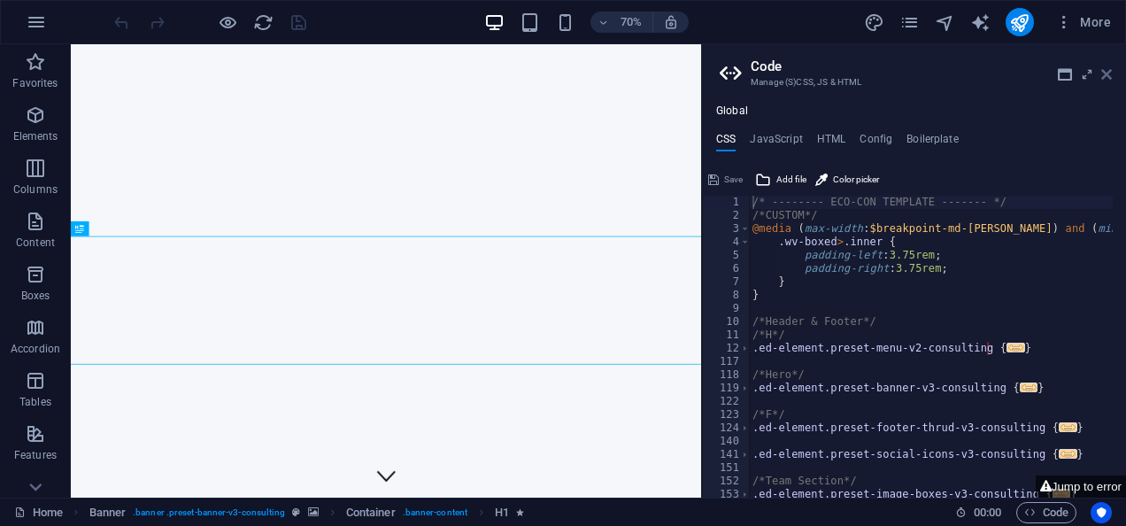
click at [1105, 73] on icon at bounding box center [1106, 74] width 11 height 14
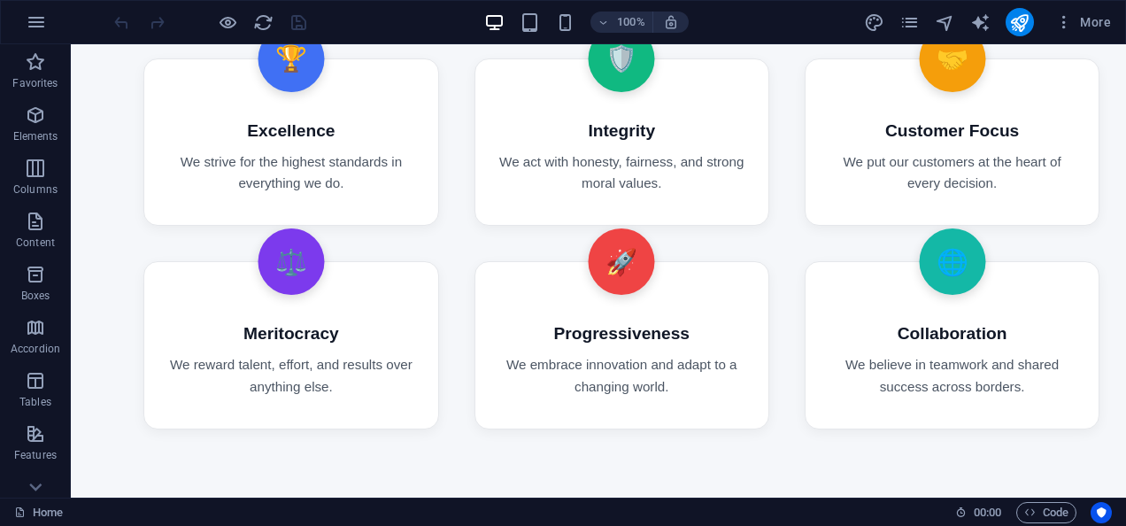
scroll to position [3077, 0]
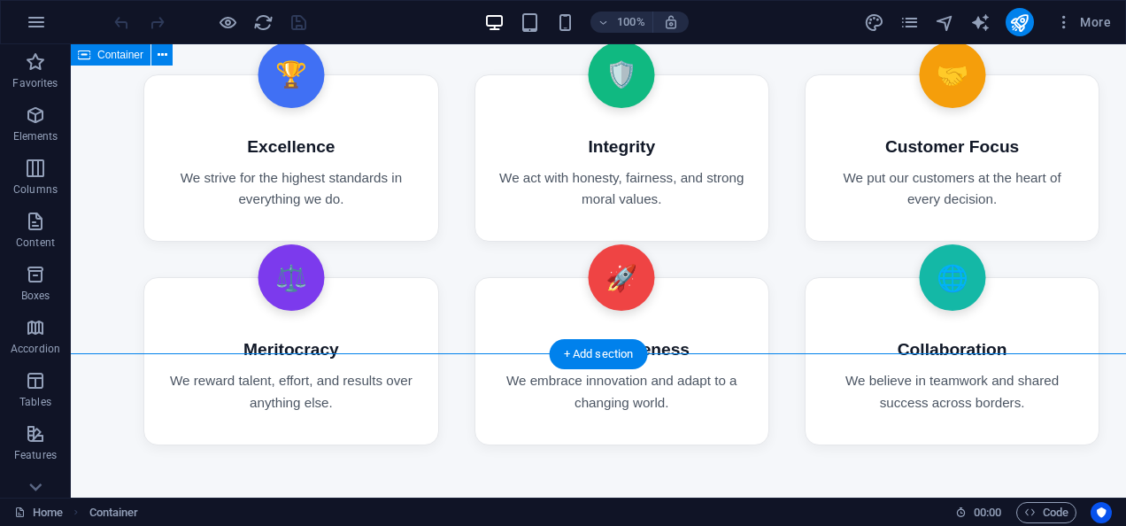
click at [911, 322] on div "Our Cores and Principles 🏆 Excellence We strive for the highest standards in ev…" at bounding box center [621, 184] width 1062 height 522
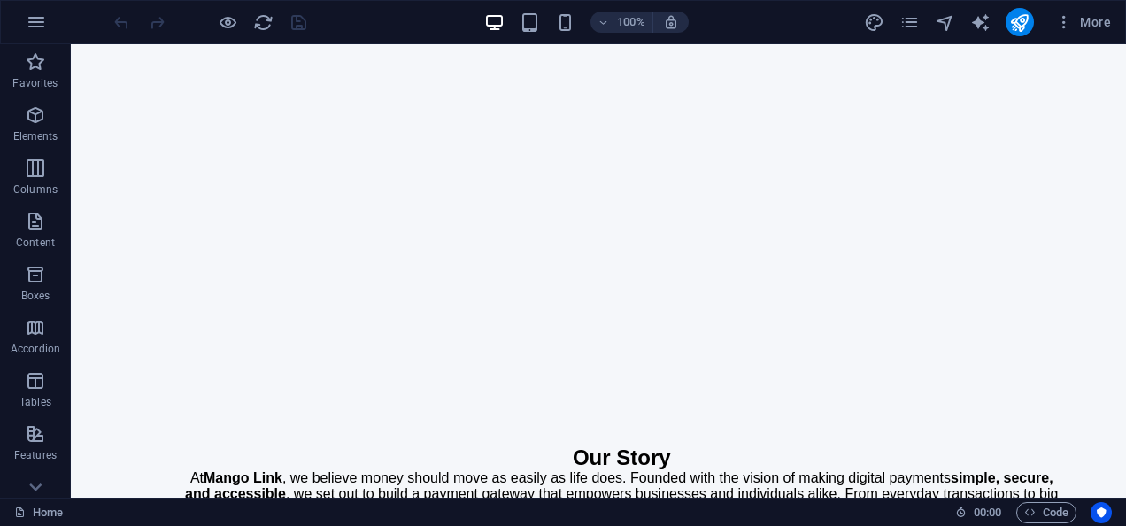
scroll to position [1381, 0]
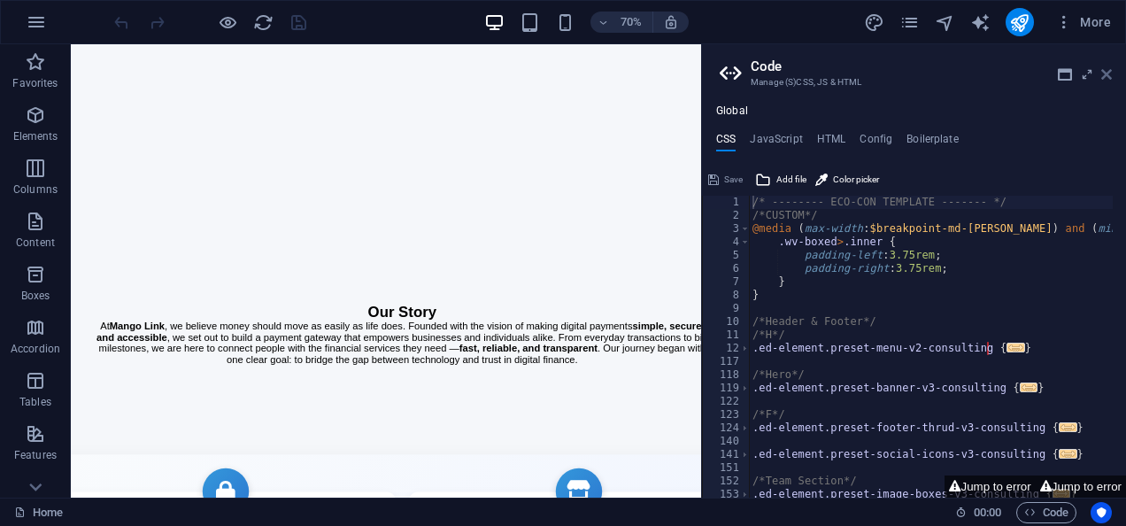
click at [1102, 80] on icon at bounding box center [1106, 74] width 11 height 14
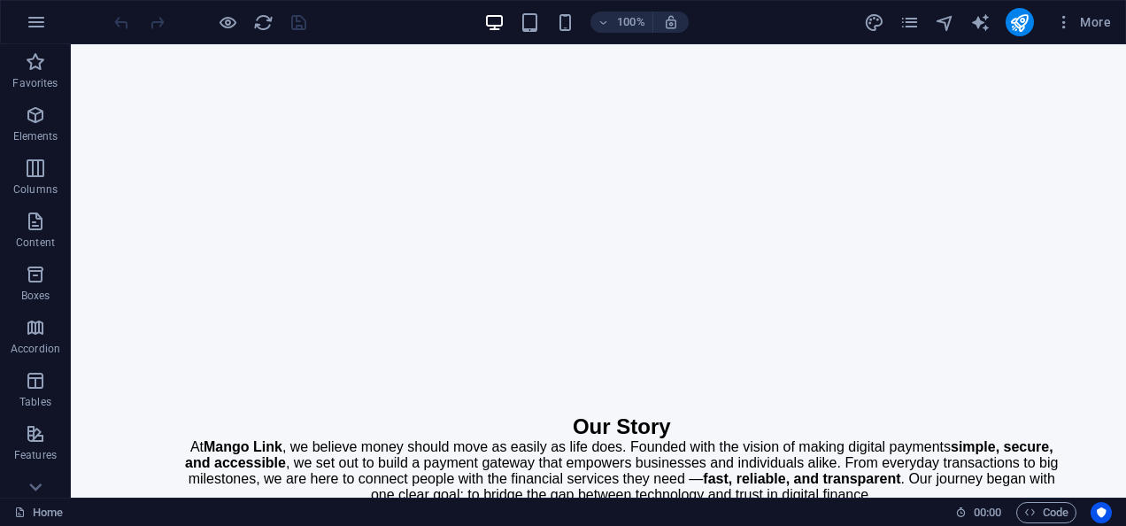
scroll to position [0, 0]
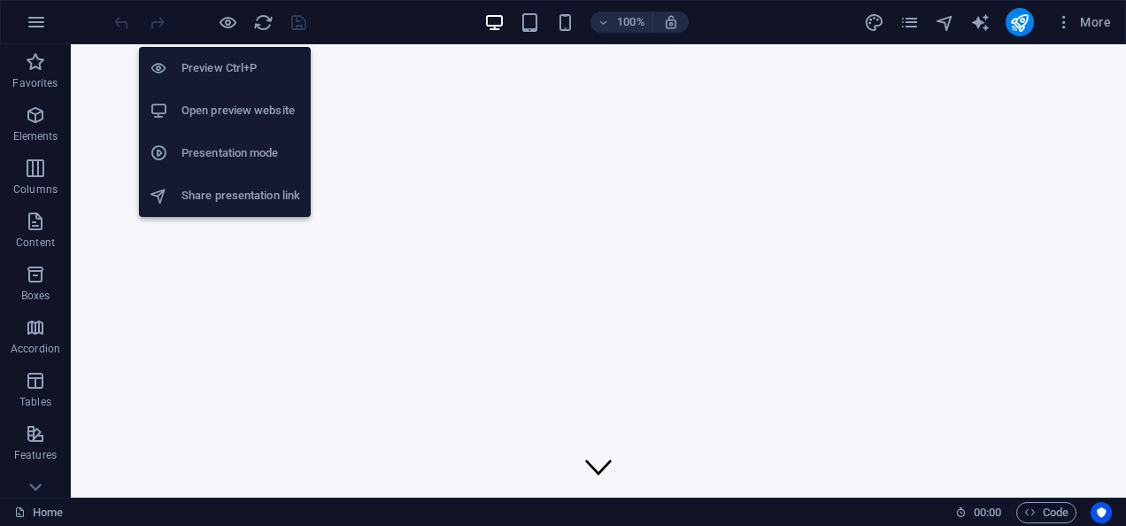
click at [219, 64] on h6 "Preview Ctrl+P" at bounding box center [240, 68] width 119 height 21
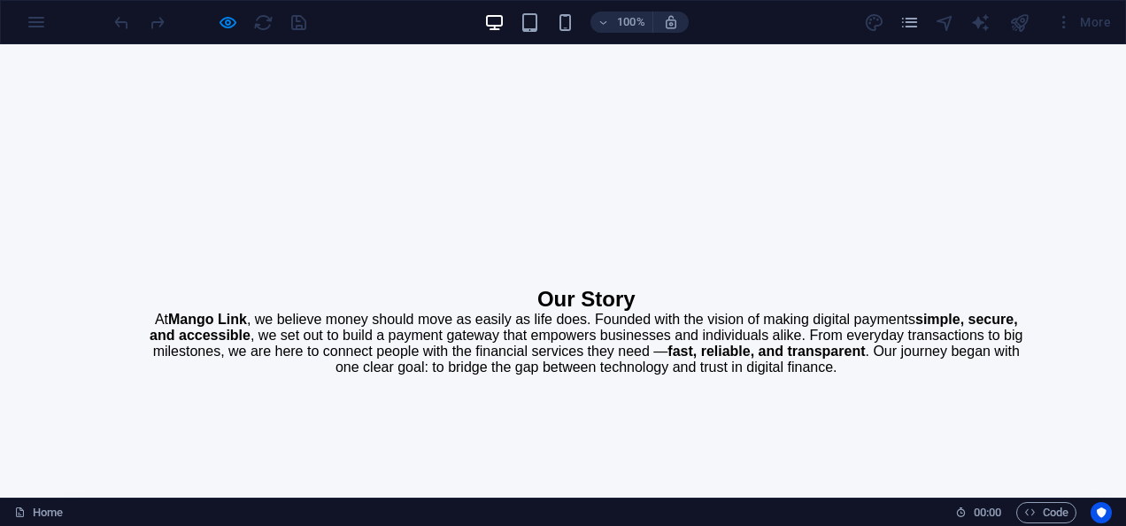
scroll to position [1363, 0]
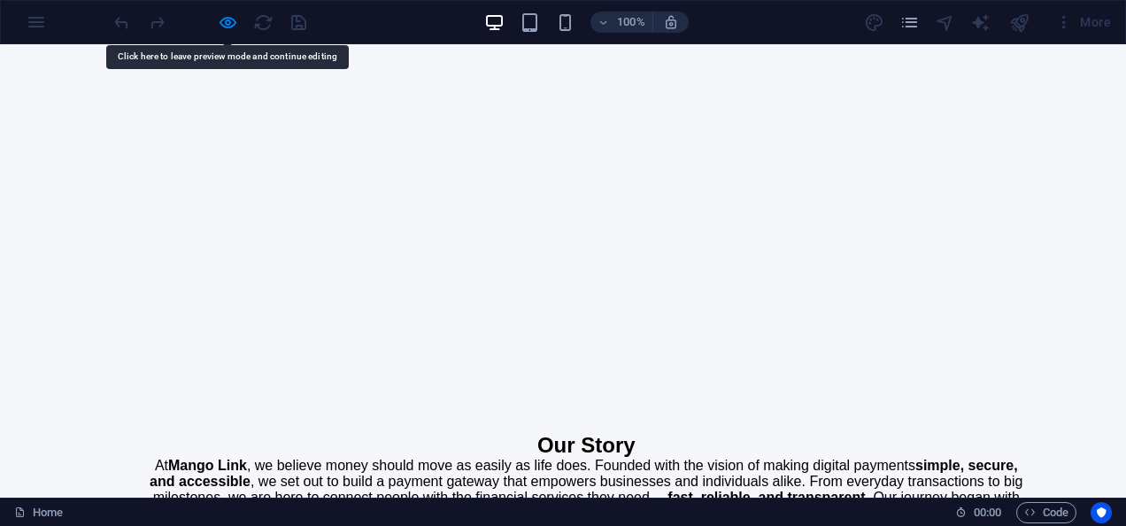
drag, startPoint x: 791, startPoint y: 250, endPoint x: 202, endPoint y: 265, distance: 589.8
drag, startPoint x: 202, startPoint y: 265, endPoint x: 404, endPoint y: 303, distance: 205.4
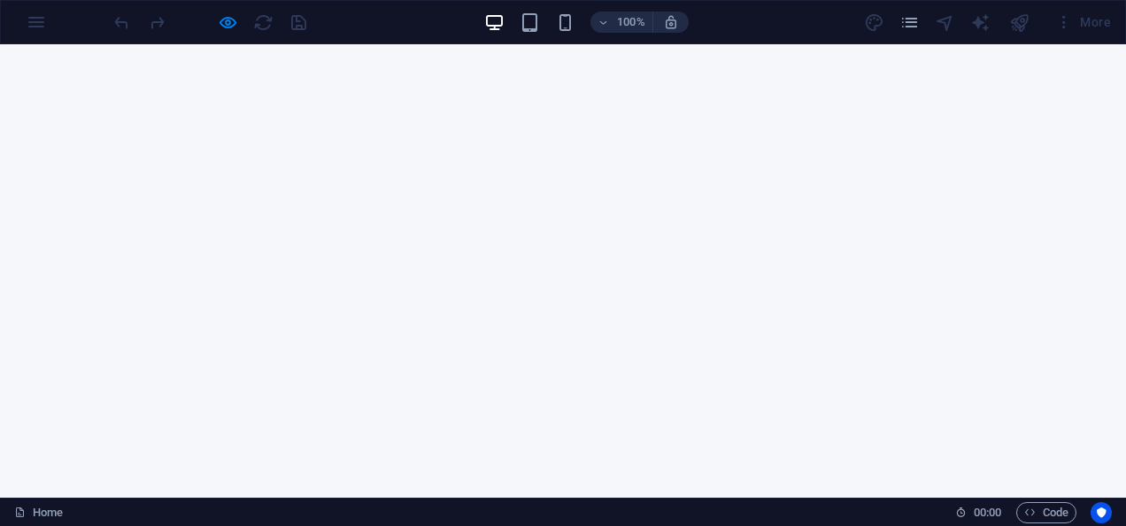
scroll to position [1197, 0]
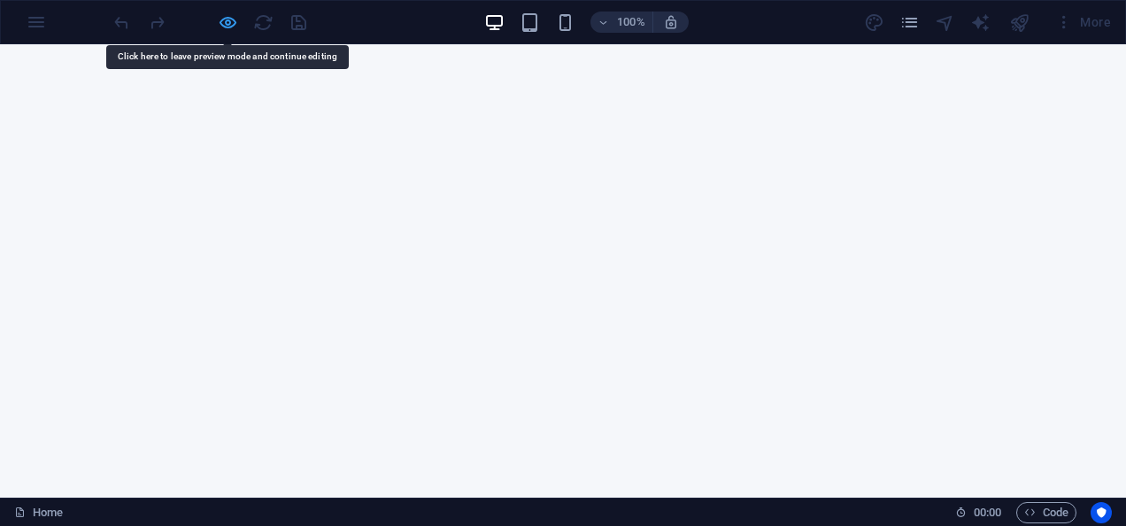
drag, startPoint x: 273, startPoint y: 259, endPoint x: 228, endPoint y: 27, distance: 236.1
click at [228, 27] on icon "button" at bounding box center [228, 22] width 20 height 20
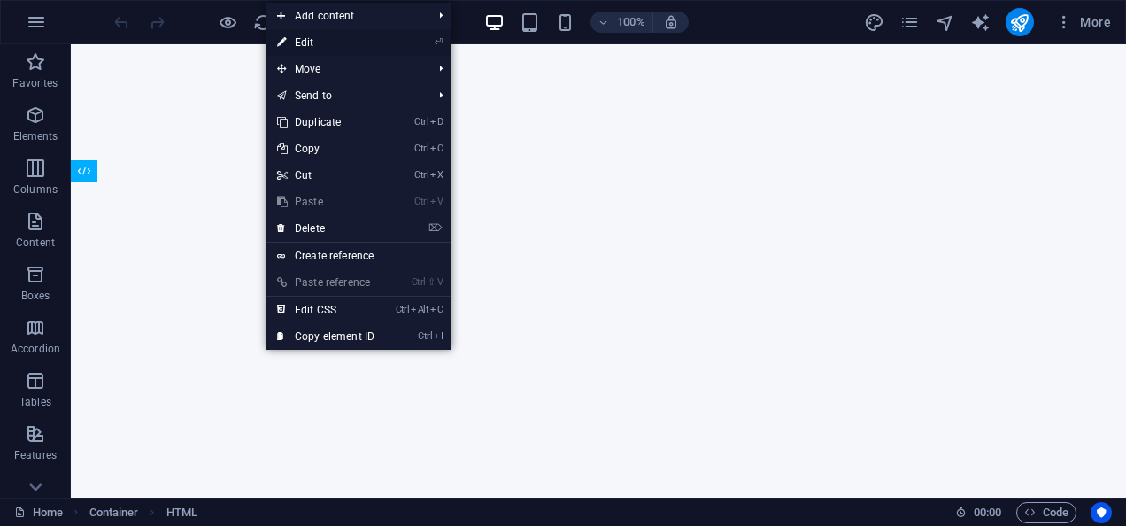
click at [333, 35] on link "⏎ Edit" at bounding box center [325, 42] width 119 height 27
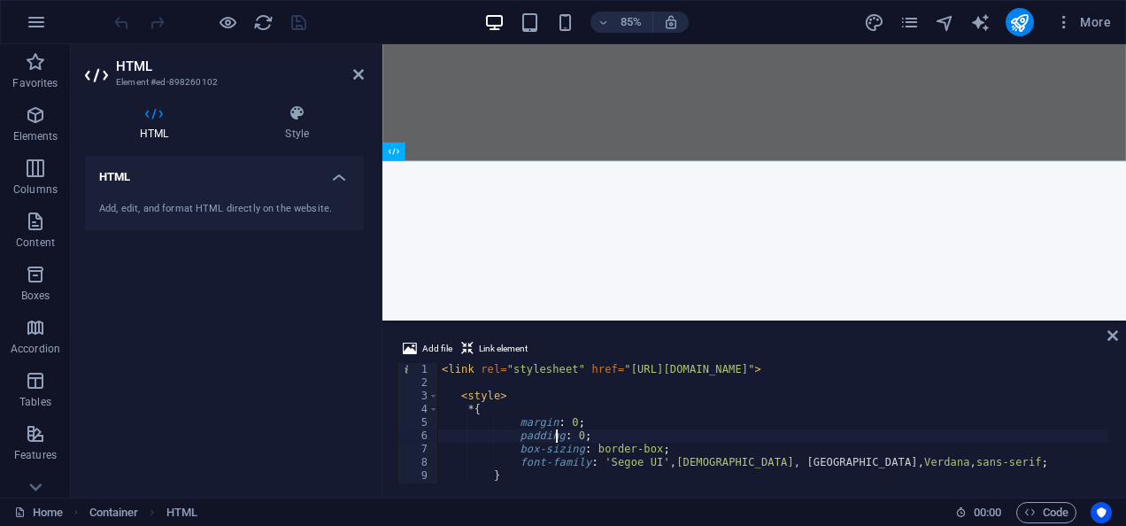
click at [554, 432] on div "< link rel = "stylesheet" href = "https://cdnjs.cloudflare.com/ajax/libs/font-a…" at bounding box center [972, 434] width 1068 height 143
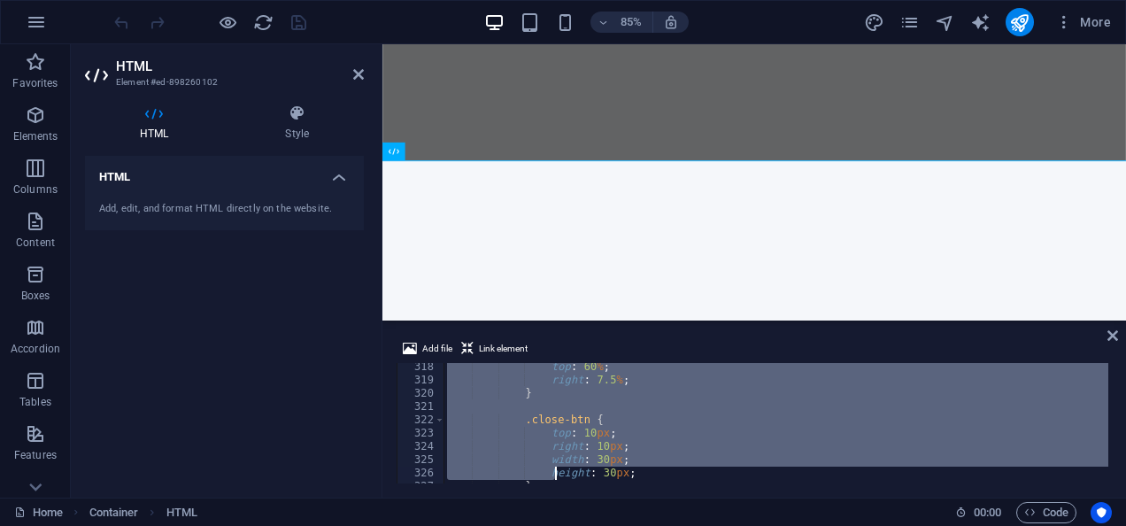
scroll to position [4252, 0]
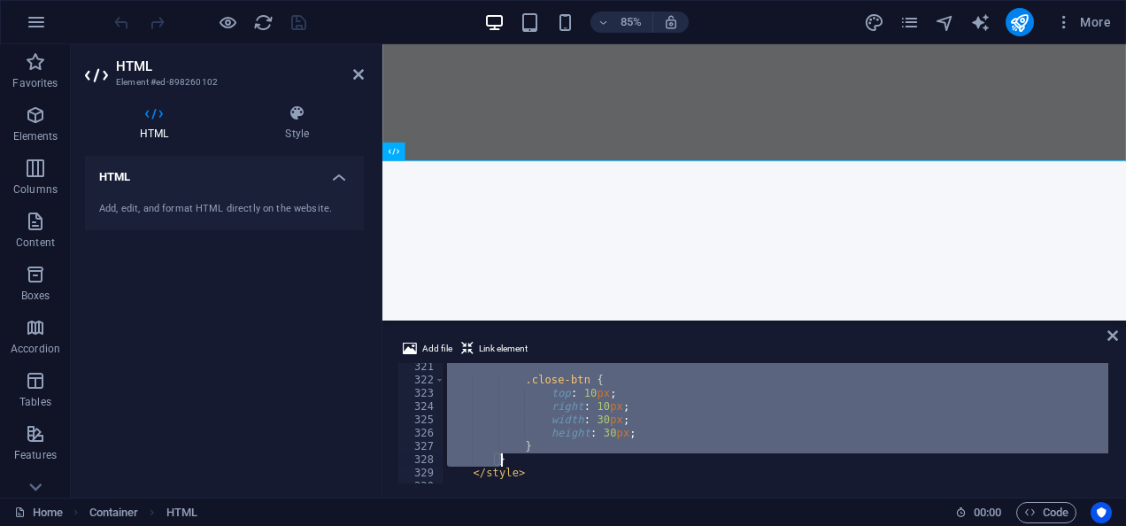
drag, startPoint x: 454, startPoint y: 397, endPoint x: 552, endPoint y: 458, distance: 115.0
click at [552, 458] on div ".close-btn { top : 10 px ; right : 10 px ; width : 30 px ; height : 30 px ; } }…" at bounding box center [978, 431] width 1068 height 143
type textarea "} }"
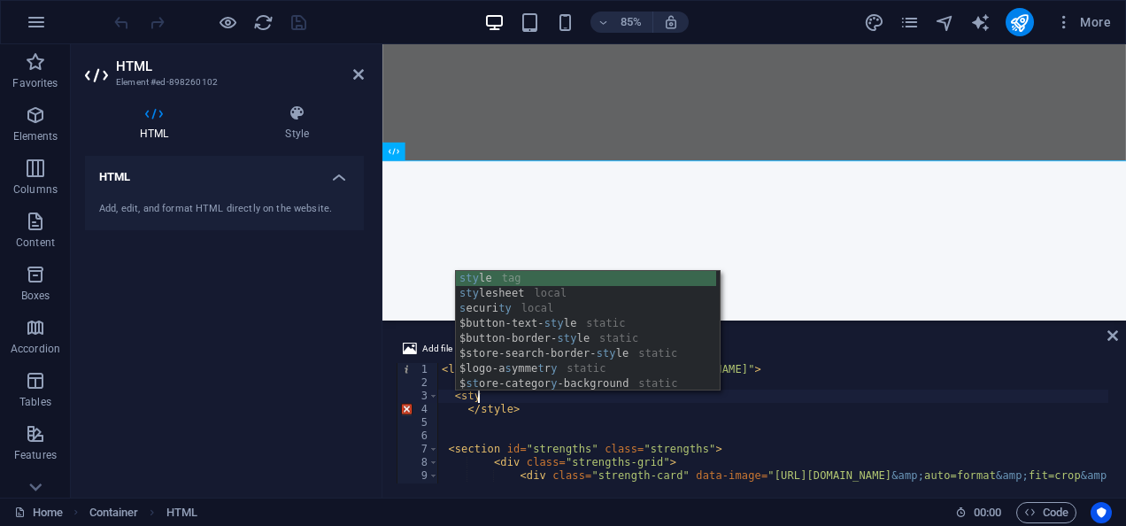
scroll to position [0, 4]
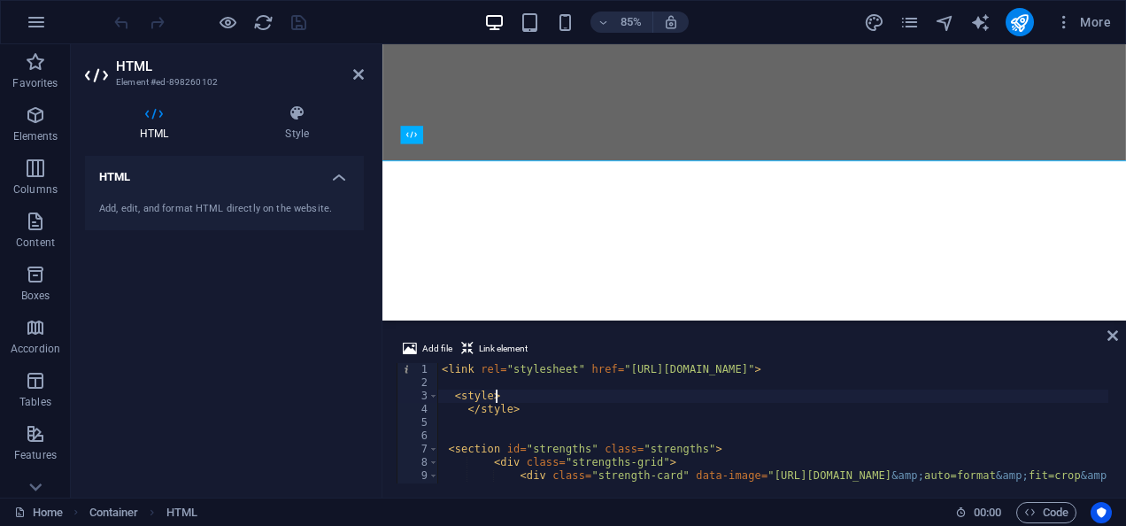
type textarea "<style>"
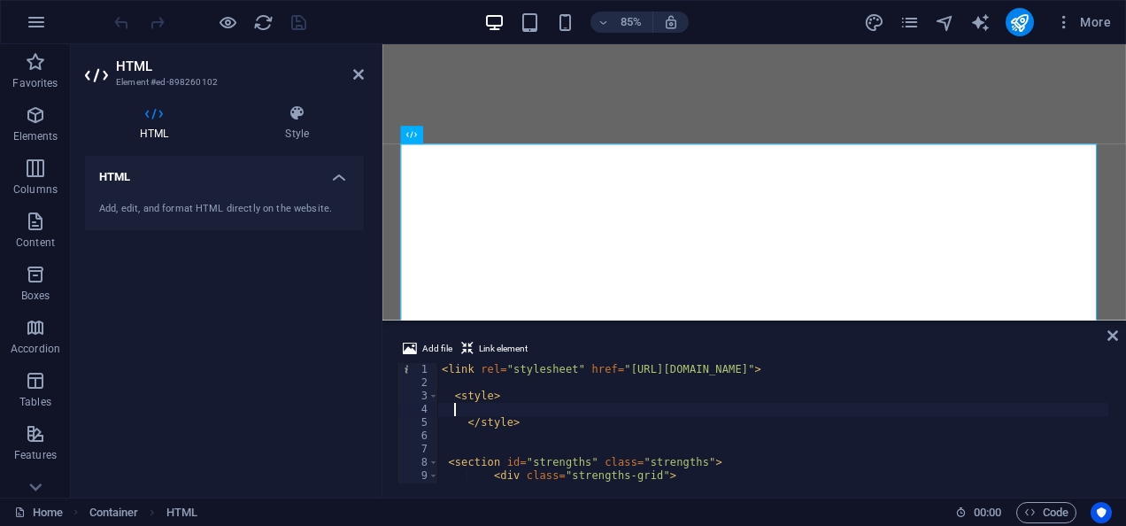
scroll to position [0, 0]
paste textarea "}"
type textarea "}"
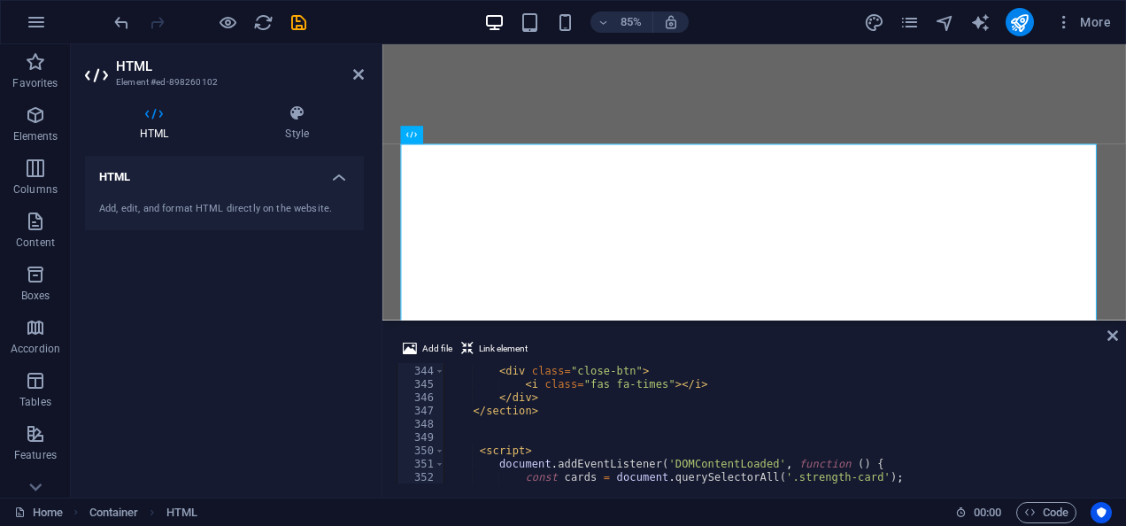
scroll to position [4553, 0]
click at [845, 436] on div "< div class = "close-btn" > < i class = "fas fa-times" > </ i > </ div > </ sec…" at bounding box center [978, 422] width 1068 height 143
type textarea "<script>"
type textarea "<div class="close-btn">"
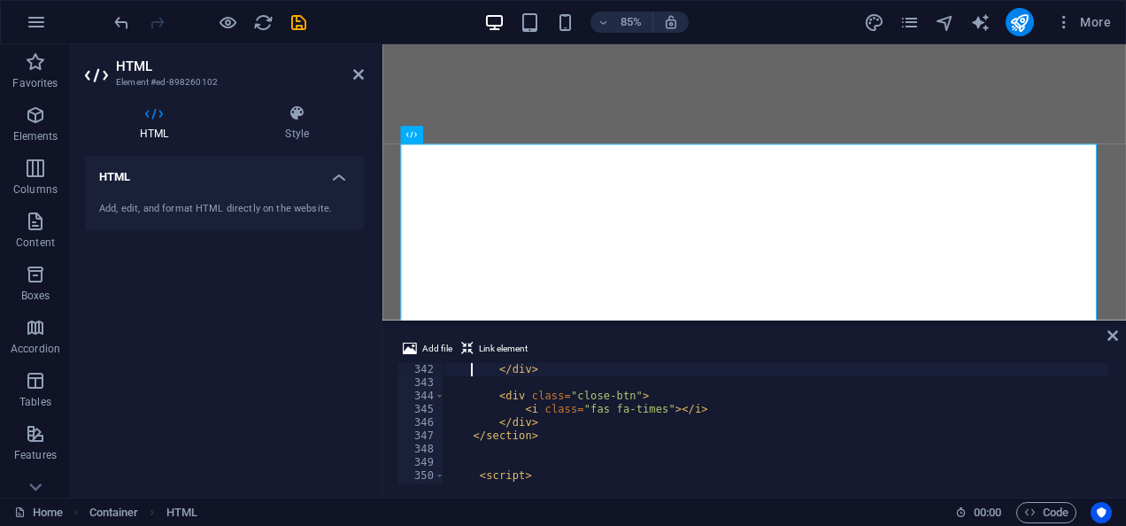
scroll to position [0, 0]
type textarea "<div class="image-container">"
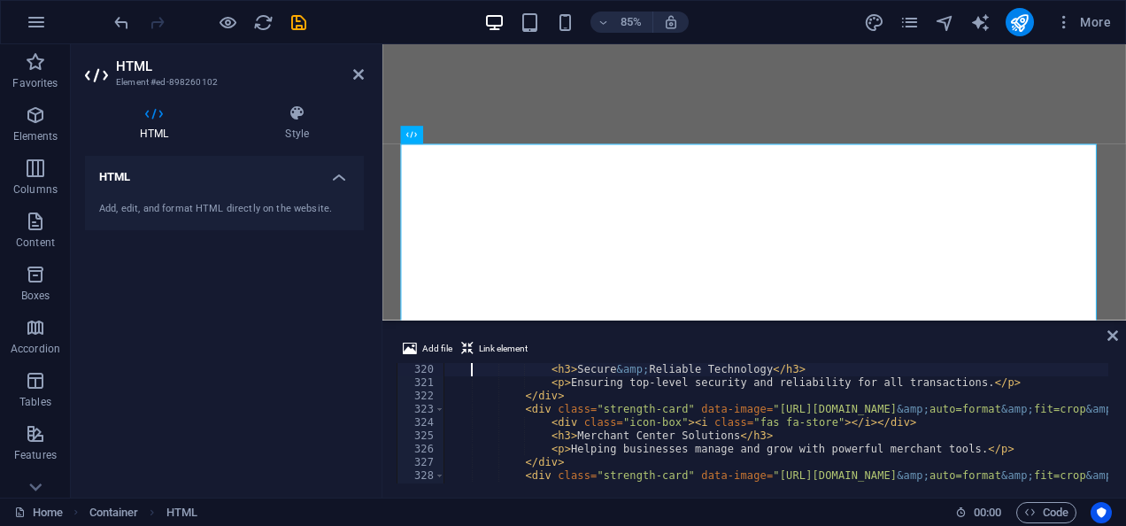
type textarea "<section id="strengths" class="strengths">"
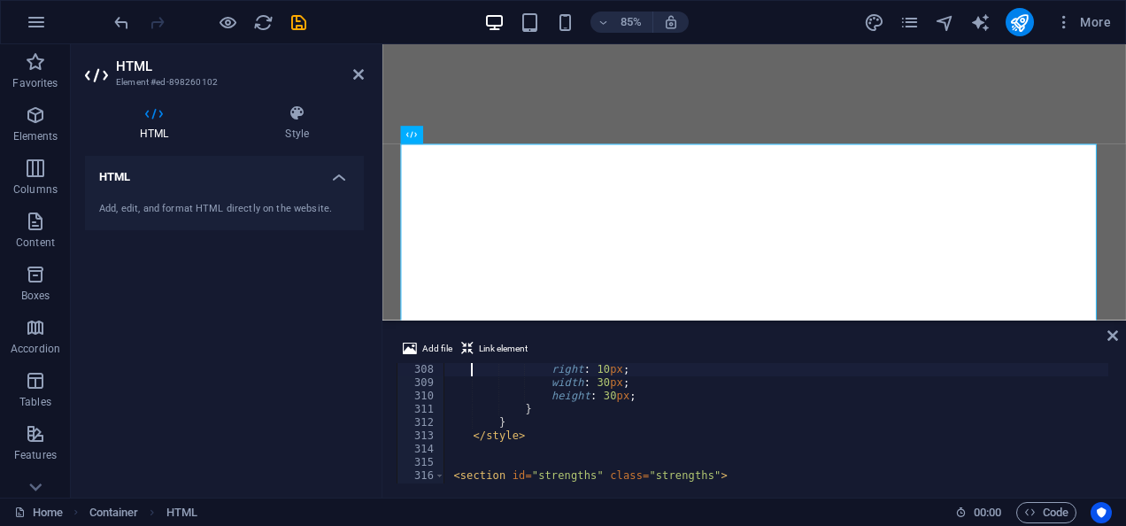
type textarea ".close-btn {"
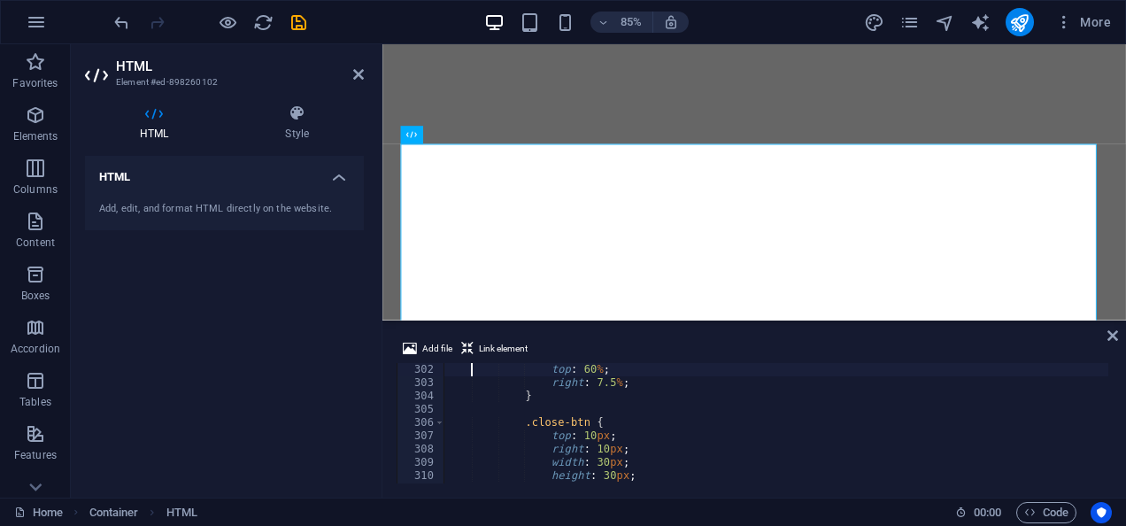
scroll to position [3984, 0]
type textarea "}"
type textarea "</style>"
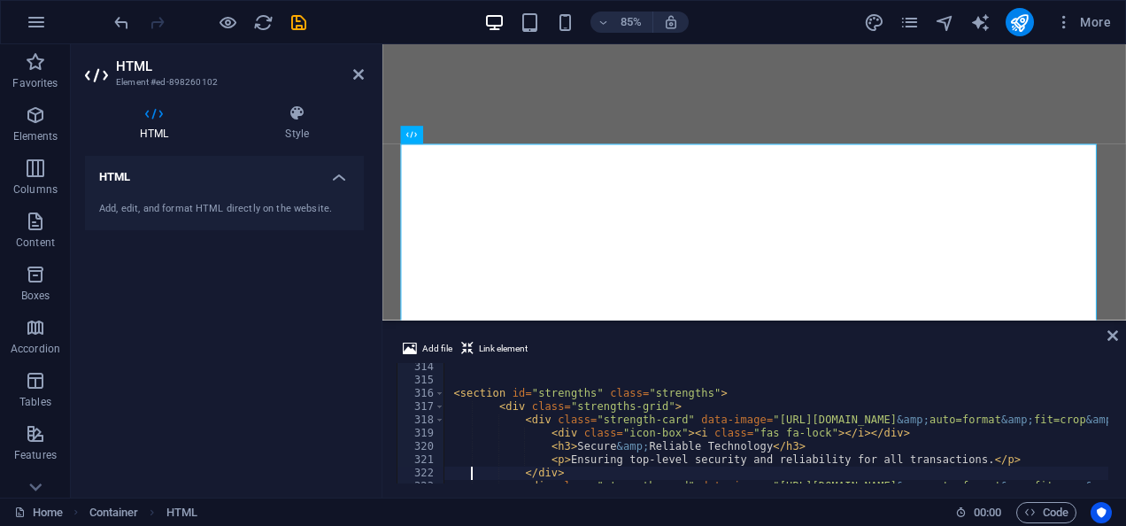
scroll to position [4159, 0]
click at [530, 413] on div "< section id = "strengths" class = "strengths" > < div class = "strengths-grid"…" at bounding box center [978, 431] width 1068 height 143
click at [436, 390] on span at bounding box center [440, 393] width 10 height 13
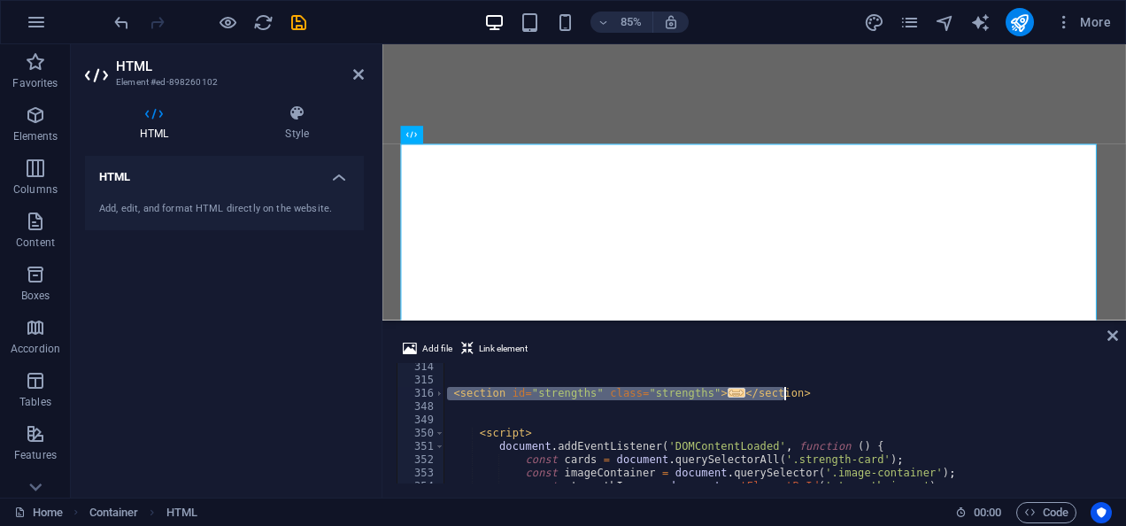
drag, startPoint x: 449, startPoint y: 393, endPoint x: 796, endPoint y: 390, distance: 347.1
click at [796, 390] on div "< section id = "strengths" class = "strengths" > ... </ section > < script > do…" at bounding box center [776, 431] width 665 height 143
type textarea "</div> </section>"
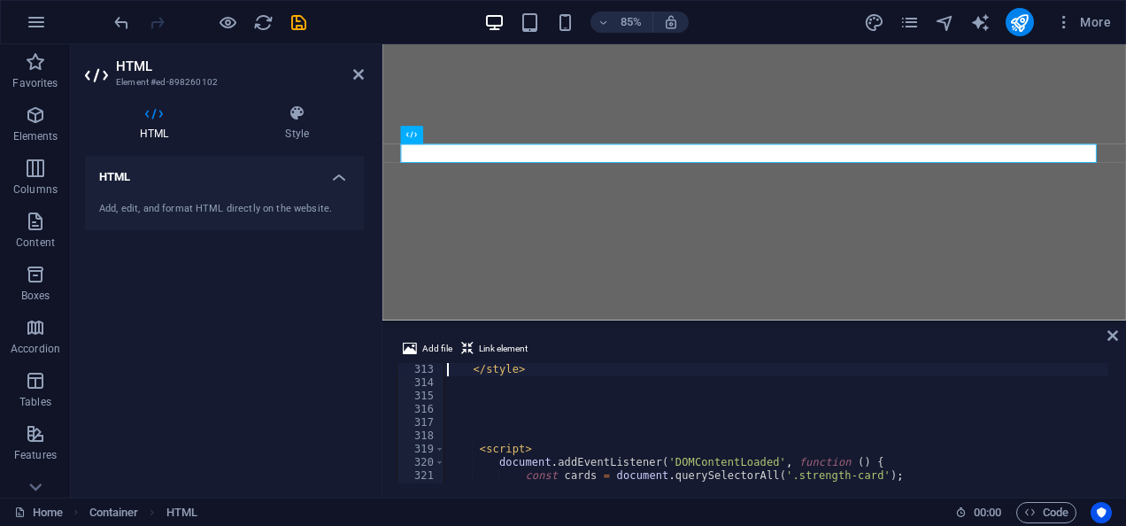
scroll to position [4130, 0]
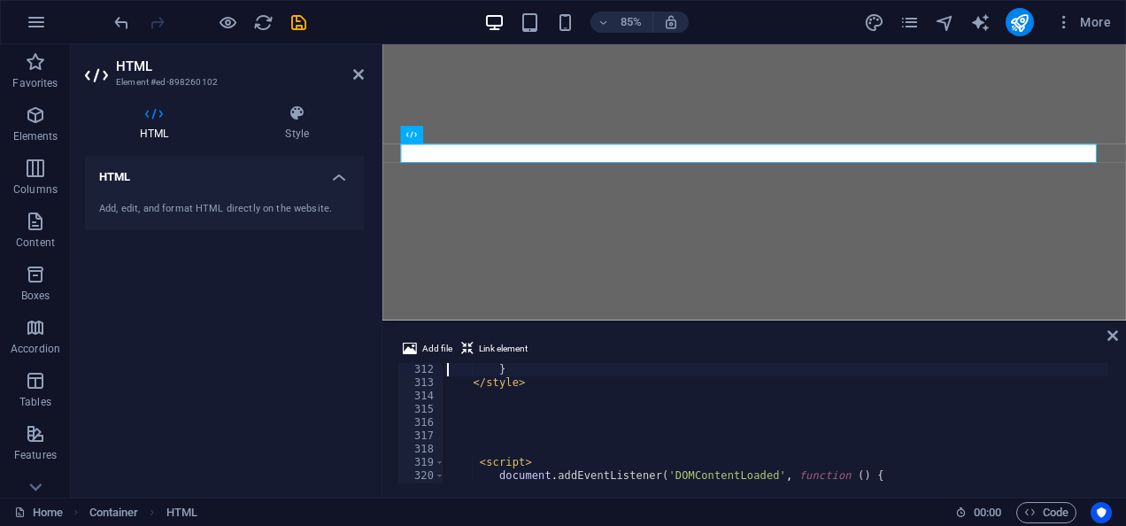
type textarea "</style>"
paste textarea "</section>"
type textarea "</section>"
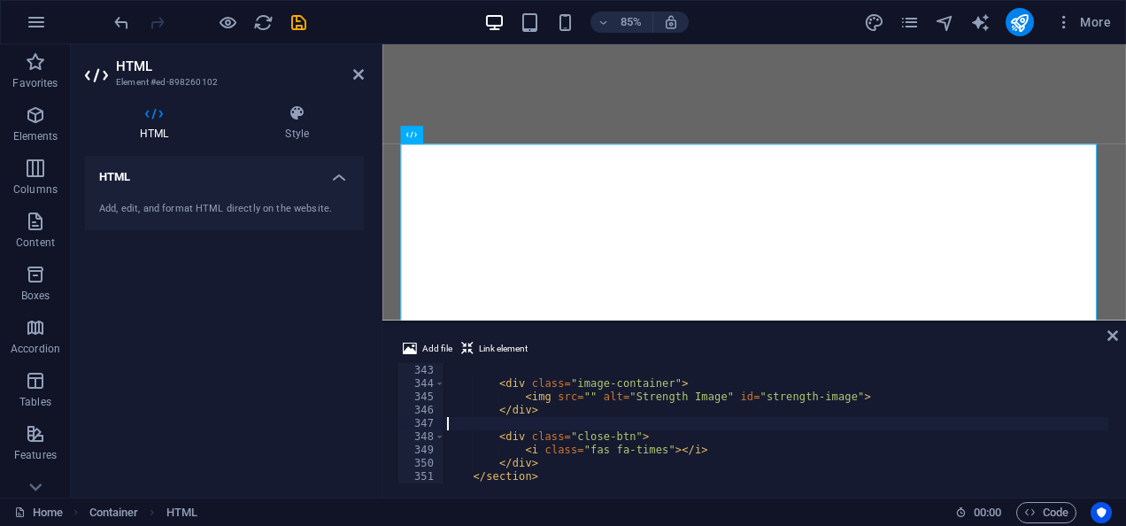
click at [585, 420] on div "</ div > < div class = "image-container" > < img src = "" alt = "Strength Image…" at bounding box center [860, 422] width 832 height 143
type textarea "</section>"
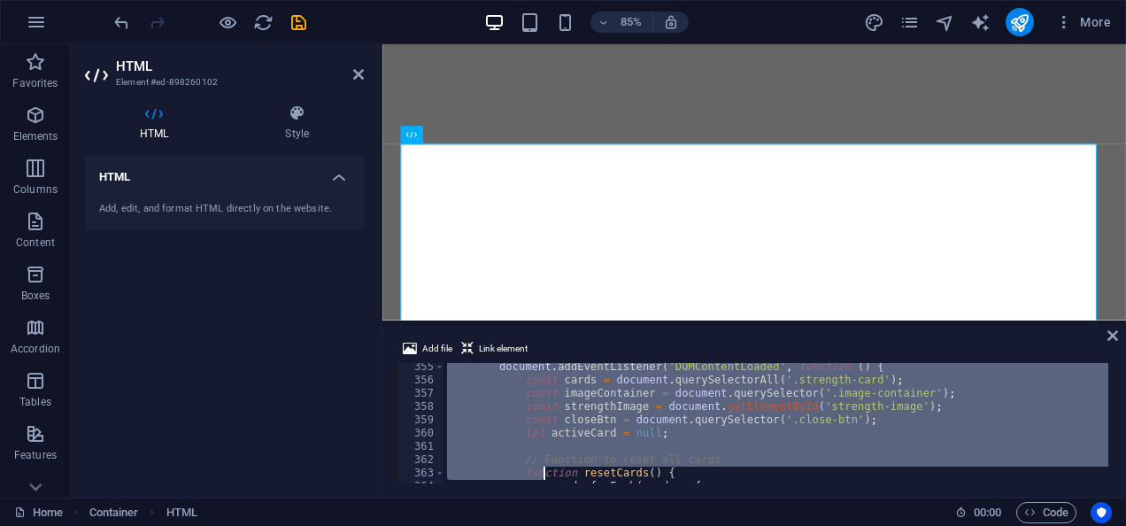
scroll to position [5474, 0]
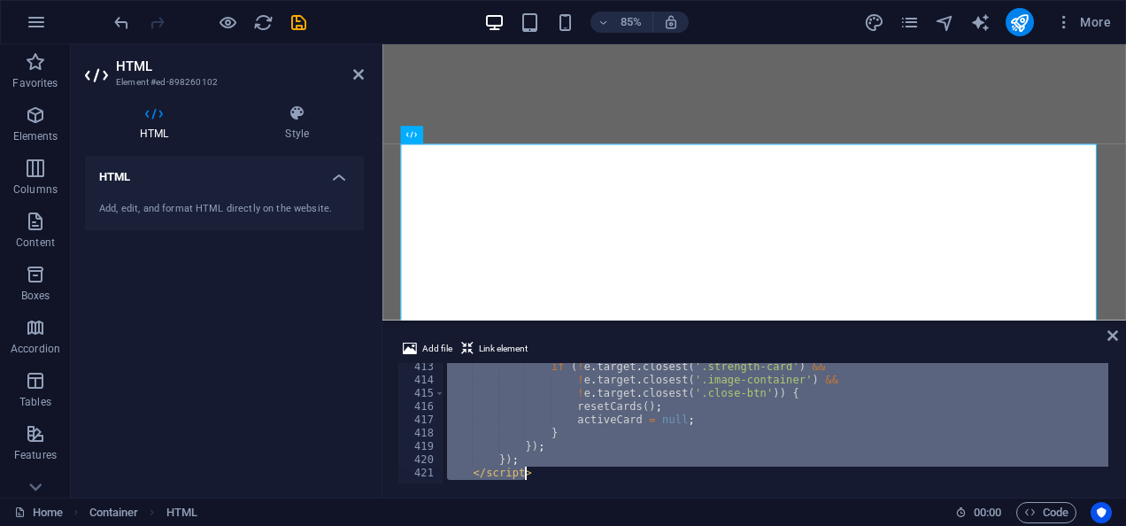
drag, startPoint x: 469, startPoint y: 416, endPoint x: 559, endPoint y: 476, distance: 107.8
click at [559, 476] on div "const strengthImage = document.getElementById('strength-image'); 413 414 415 41…" at bounding box center [754, 423] width 715 height 120
type textarea "}); </script>"
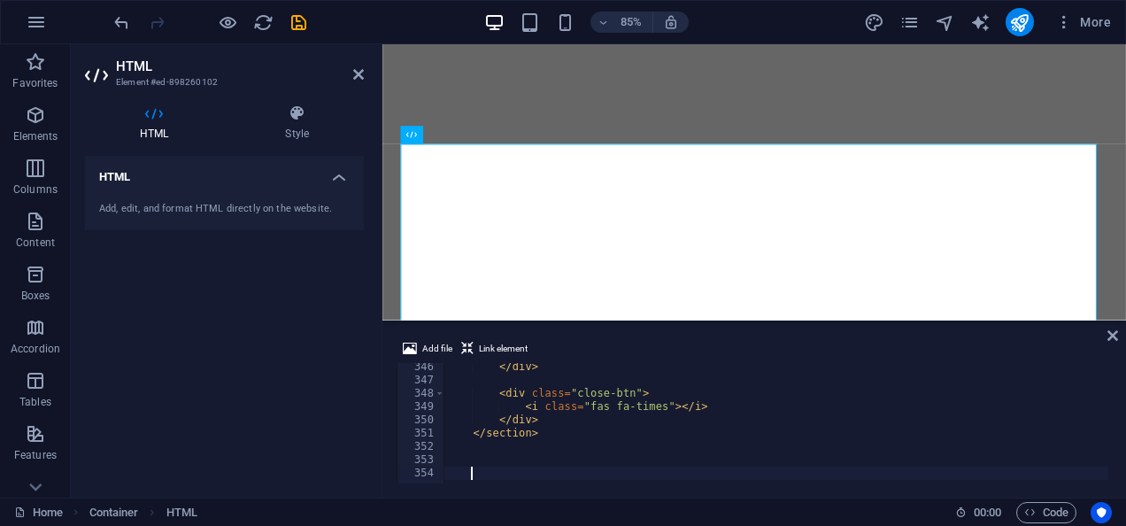
paste textarea "</script>"
type textarea "</script>"
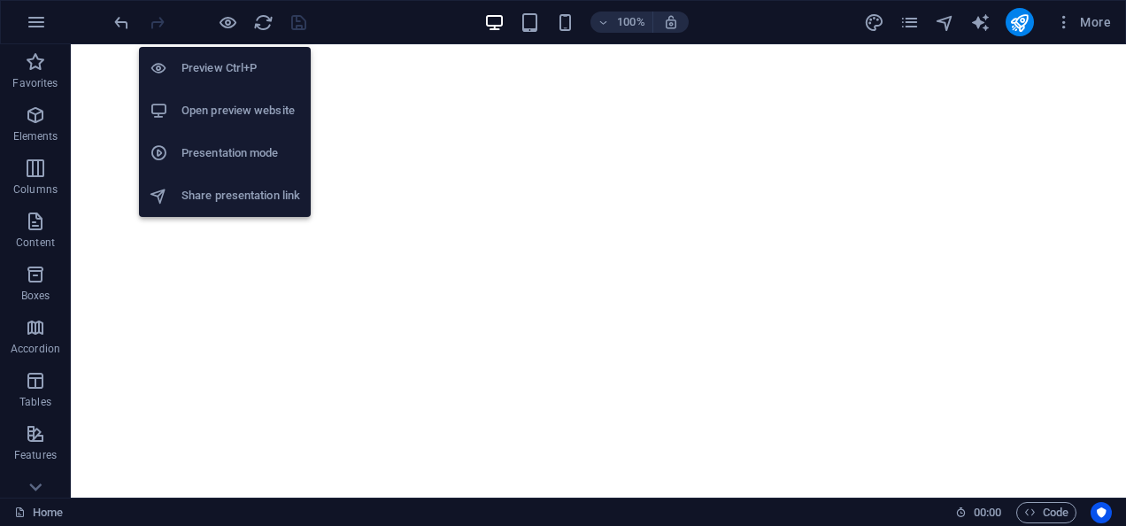
click at [231, 112] on h6 "Open preview website" at bounding box center [240, 110] width 119 height 21
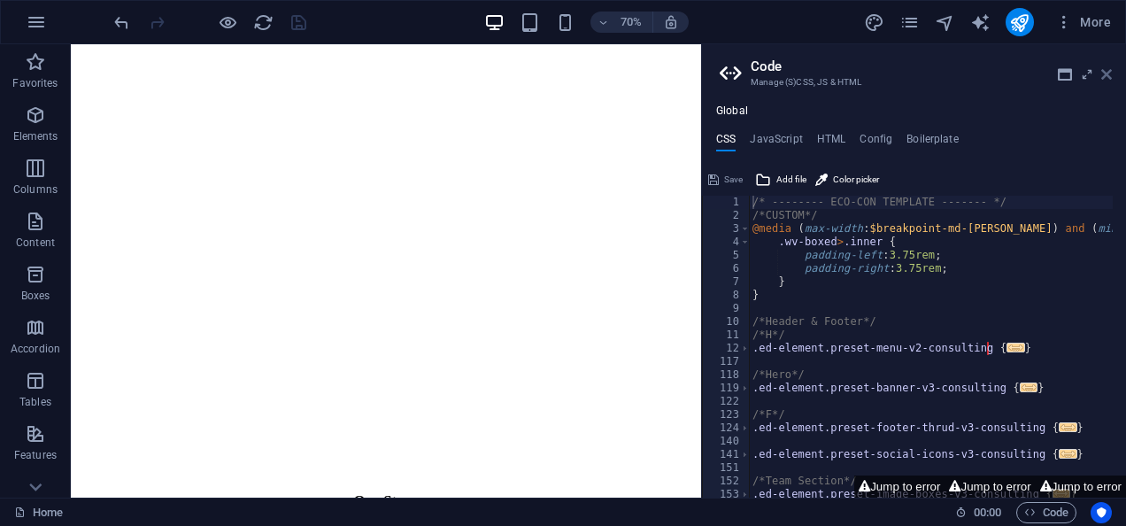
click at [1110, 80] on icon at bounding box center [1106, 74] width 11 height 14
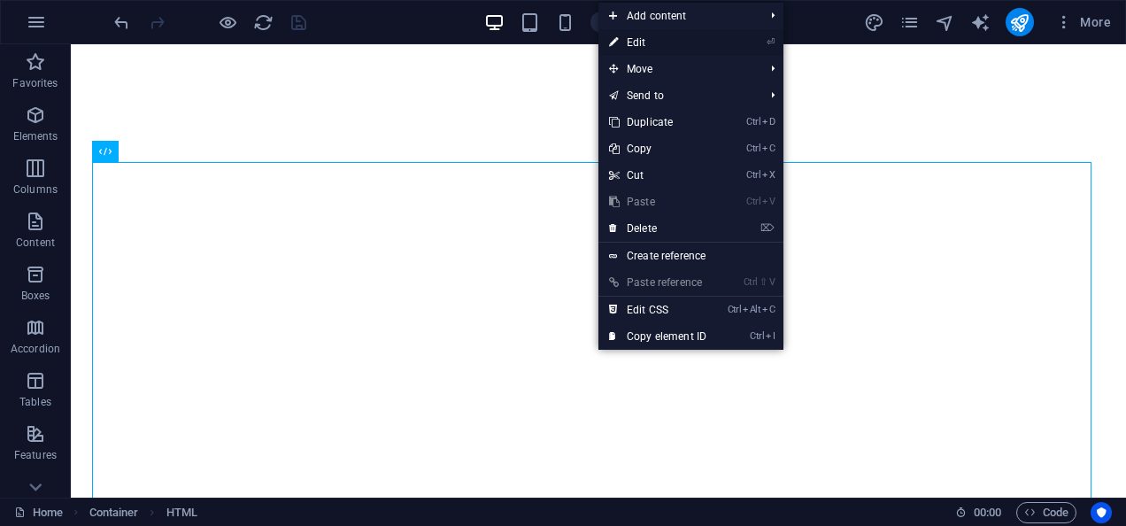
click at [646, 48] on link "⏎ Edit" at bounding box center [657, 42] width 119 height 27
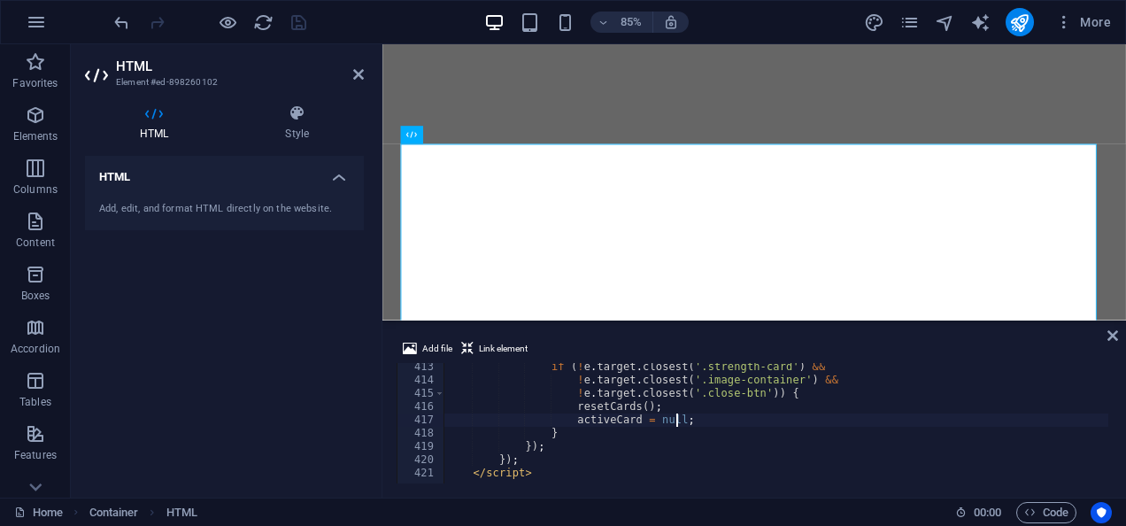
click at [774, 425] on div "if ( ! e . target . closest ( '.strength-card' ) && ! e . target . closest ( '.…" at bounding box center [860, 431] width 832 height 143
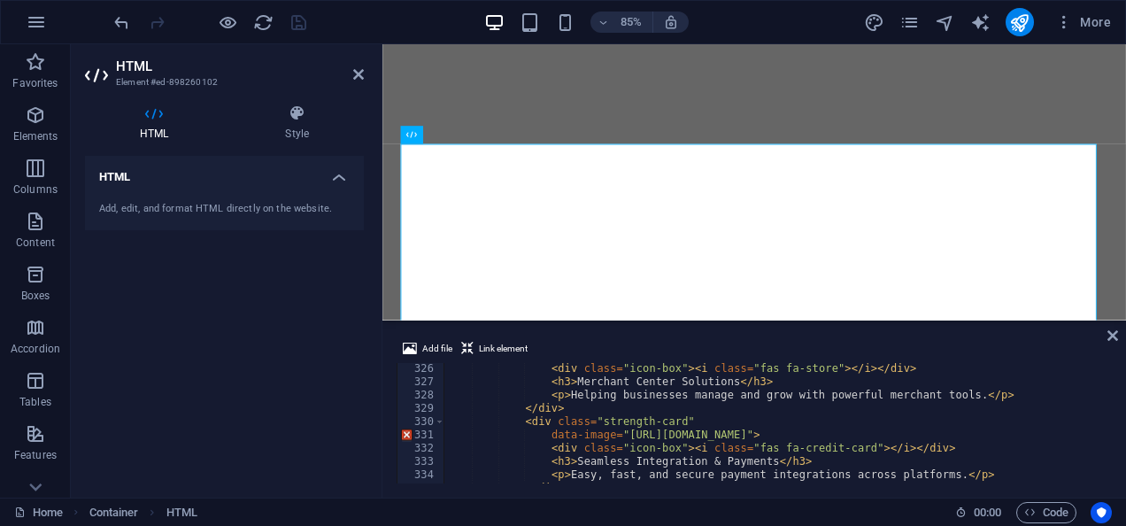
scroll to position [4317, 0]
click at [883, 409] on div "< div class = "icon-box" > < i class = "fas fa-store" > </ i > </ div > < h3 > …" at bounding box center [860, 433] width 832 height 143
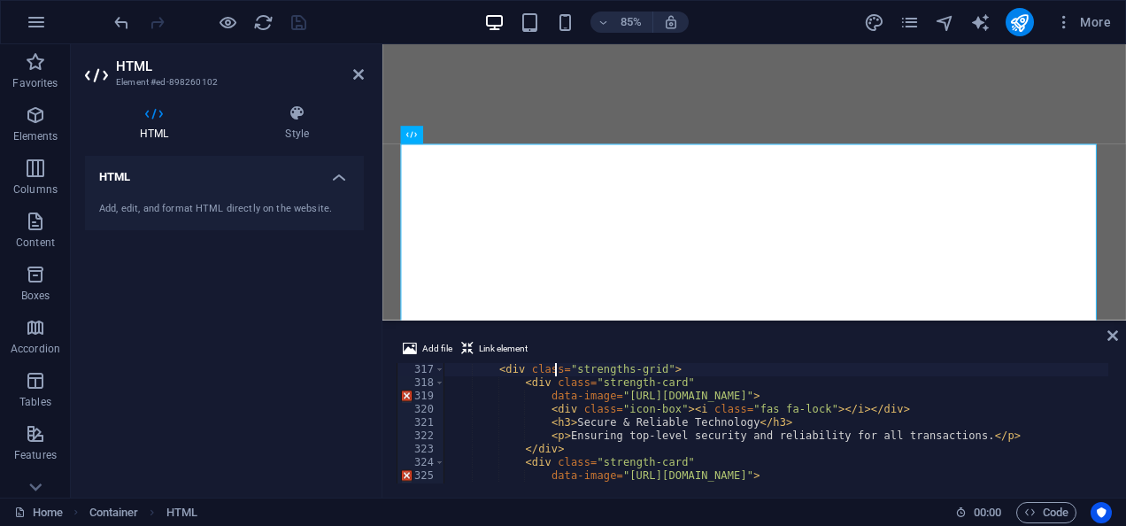
type textarea "<section id="strengths" class="strengths">"
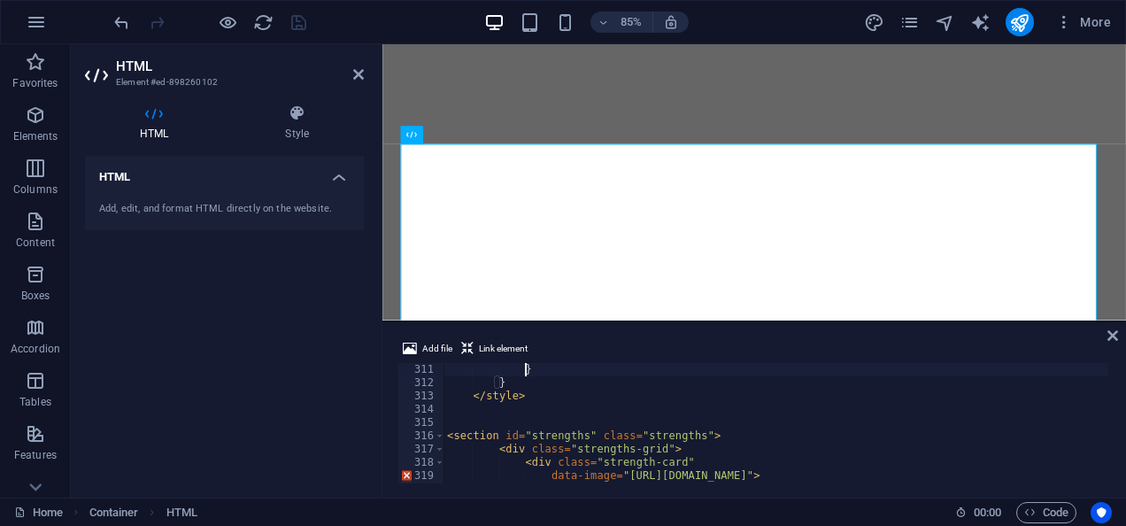
type textarea ".close-btn {"
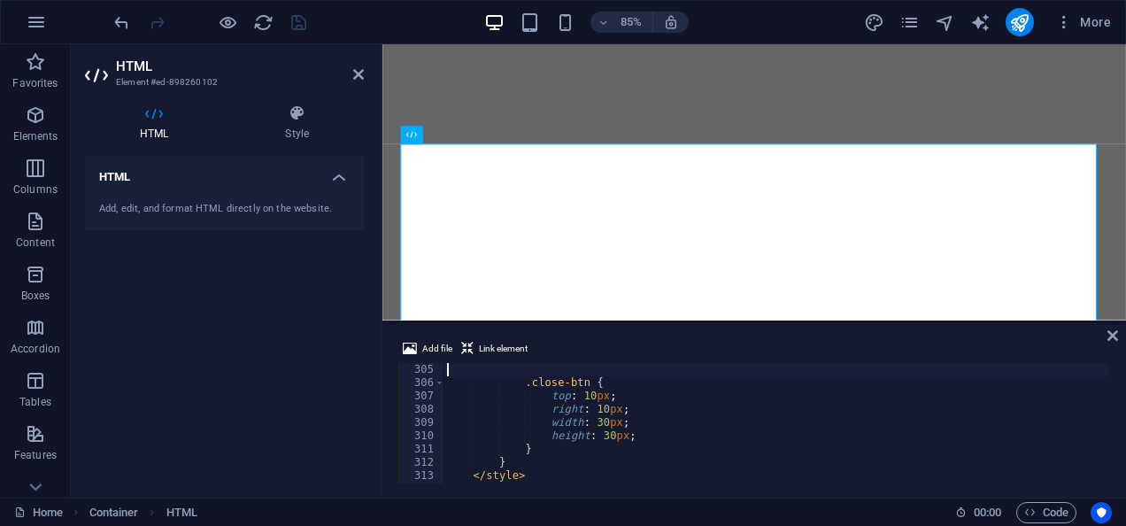
type textarea ".image-container {"
type textarea "}"
type textarea "</style>"
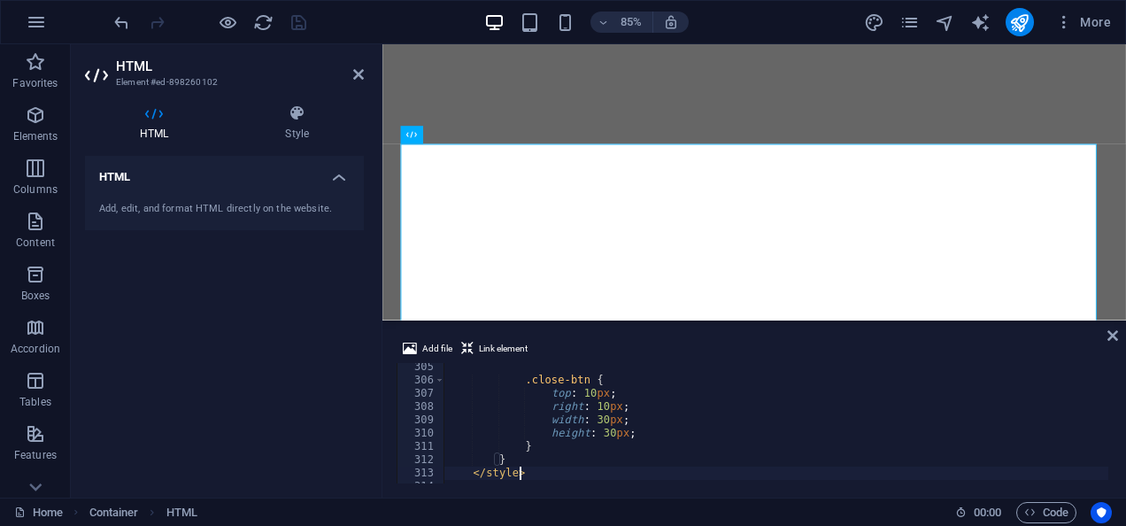
scroll to position [4066, 0]
type textarea ".close-btn {"
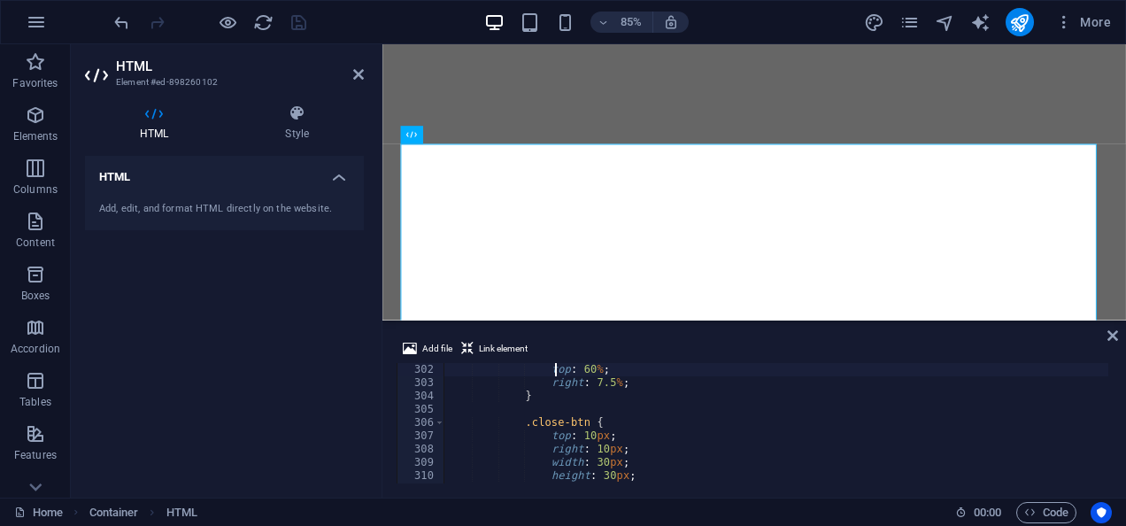
type textarea ".image-container {"
type textarea ".strength-card:nth-child(4).active {"
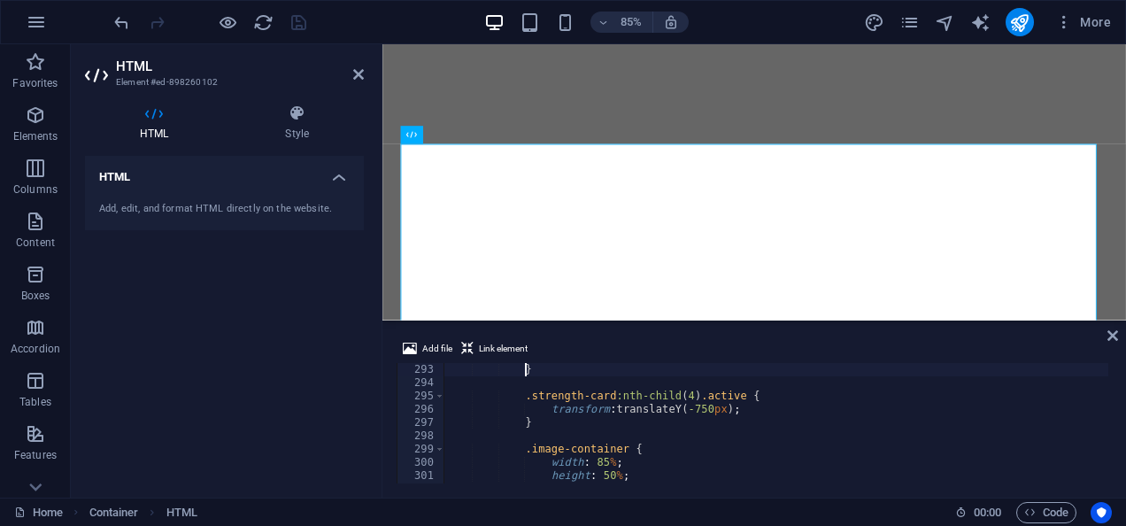
type textarea ".strength-card:nth-child(3).active {"
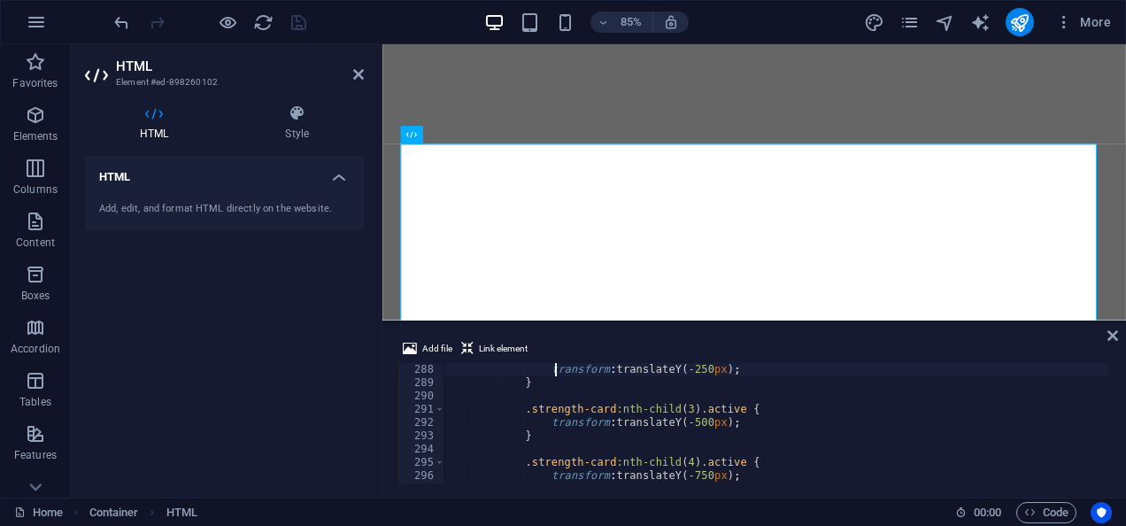
type textarea ".strength-card:nth-child(2).active {"
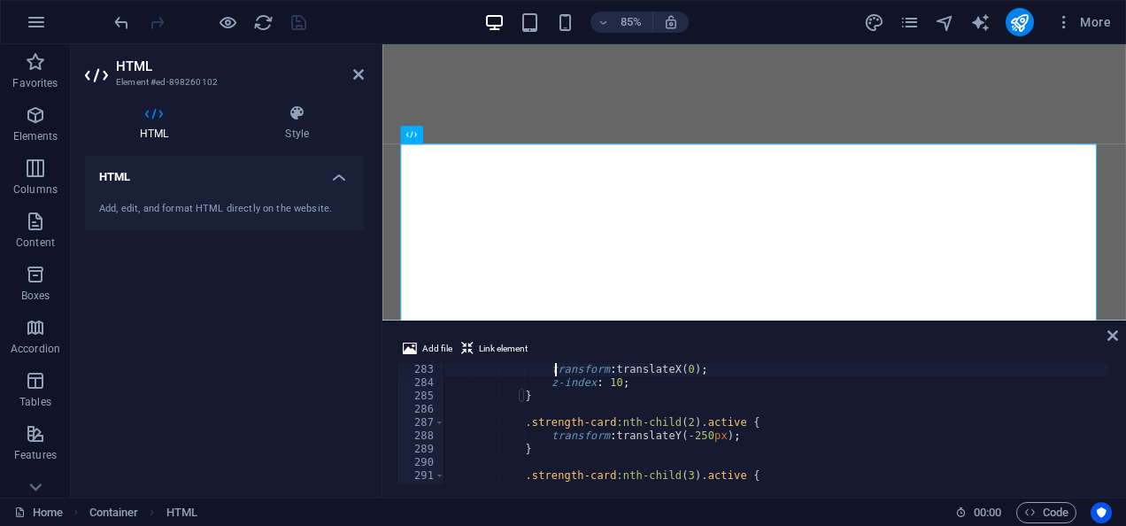
type textarea ".strength-card.active {"
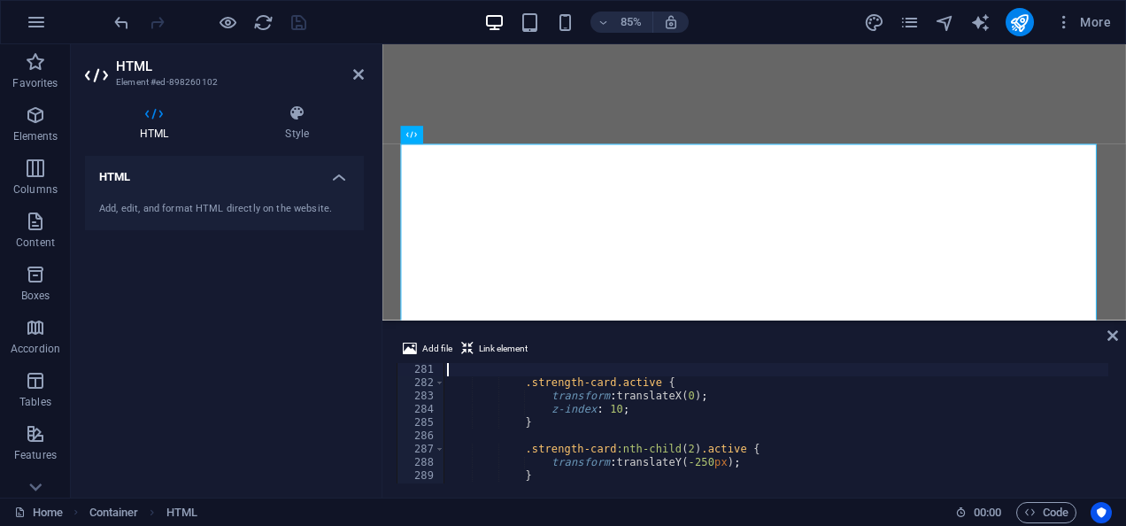
type textarea ".strength-card {"
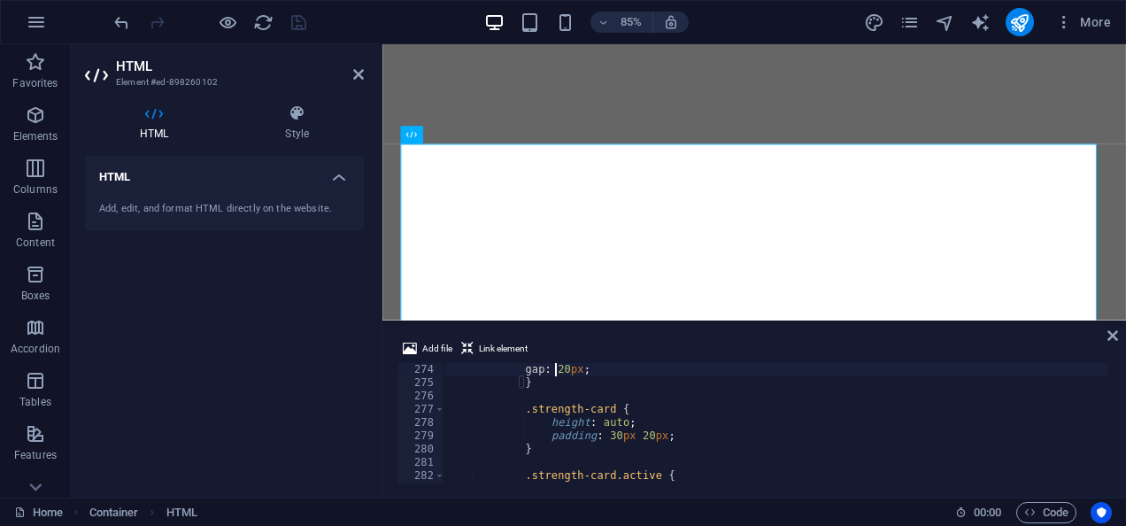
type textarea ".strengths-grid {"
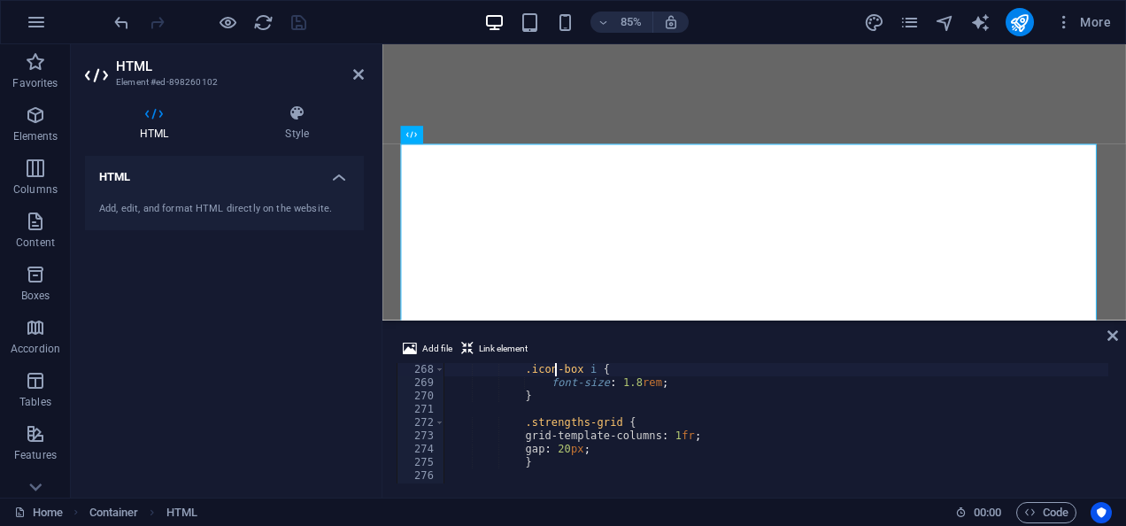
type textarea ".icon-box i {"
type textarea ".icon-box {"
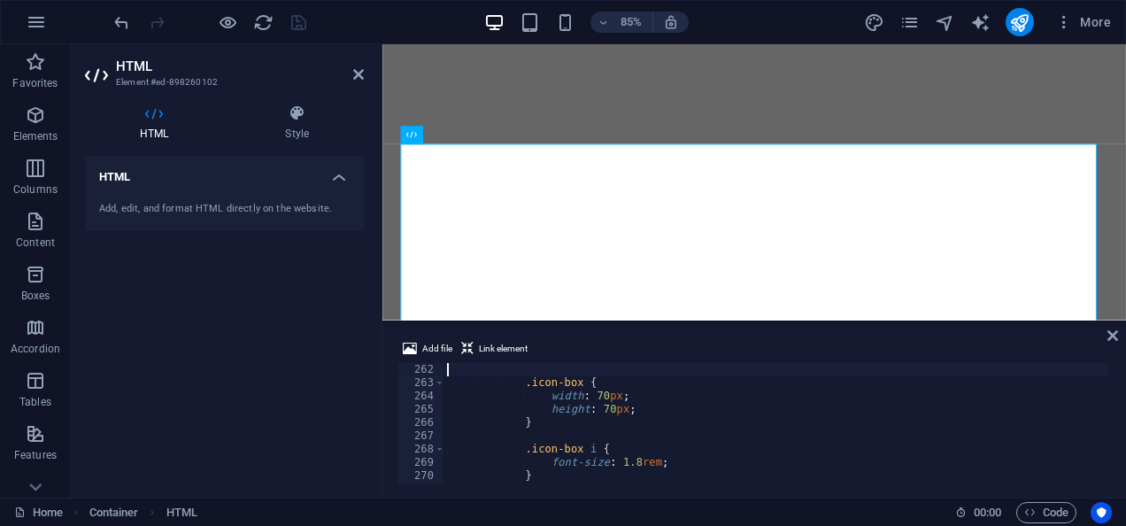
type textarea ".strengths {"
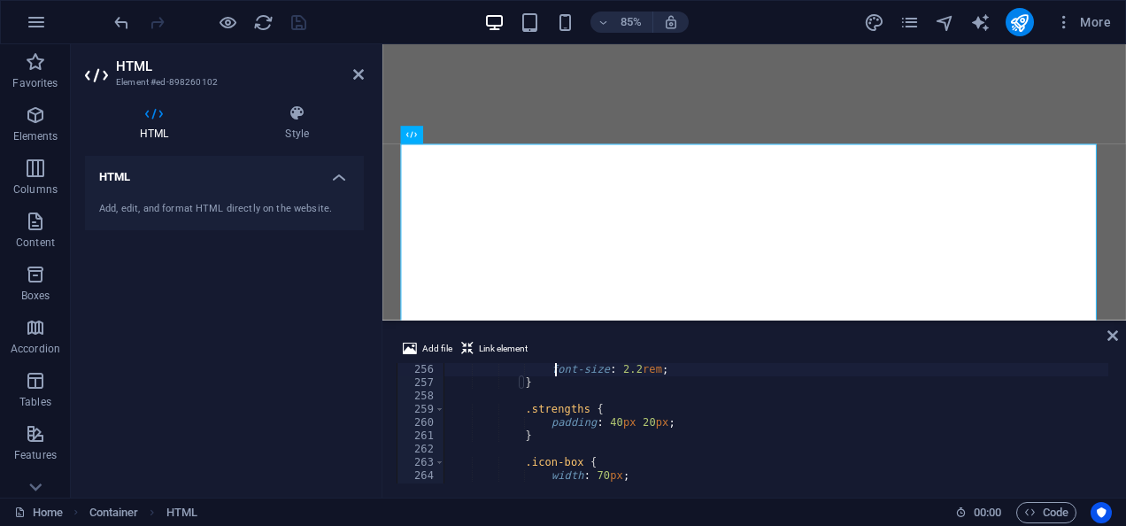
type textarea "@media (max-width: 768px) {"
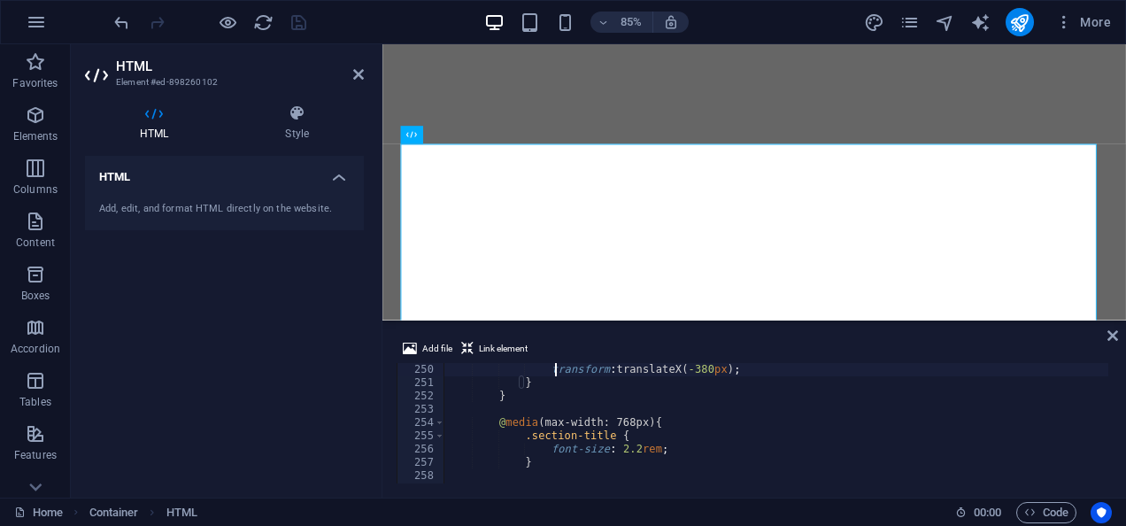
type textarea ".strength-card:nth-child(4).active {"
type textarea ".strength-card:nth-child(2).active {"
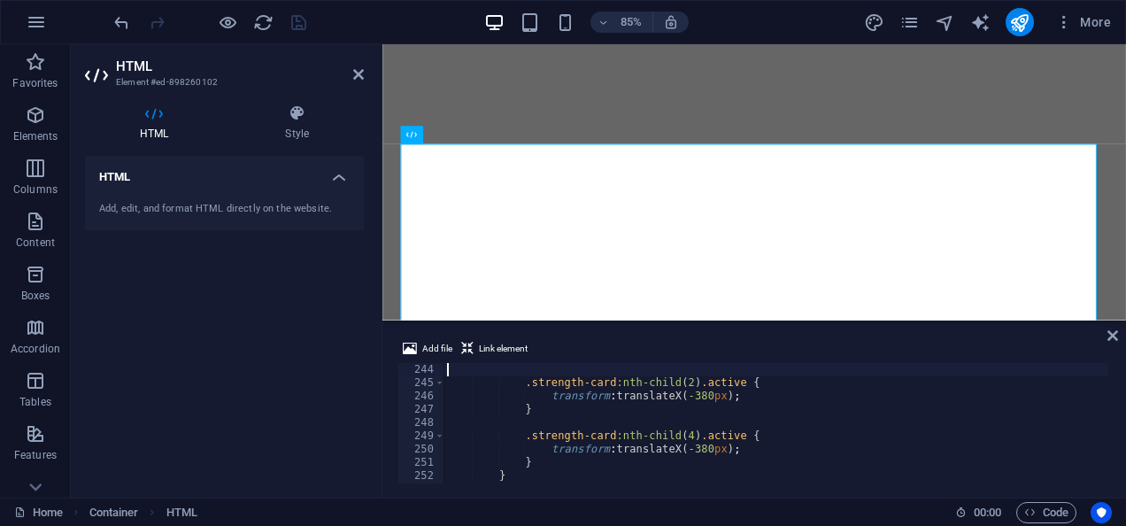
type textarea "@media (max-width:800px) {"
type textarea ".strength-card:nth-child(4).active {"
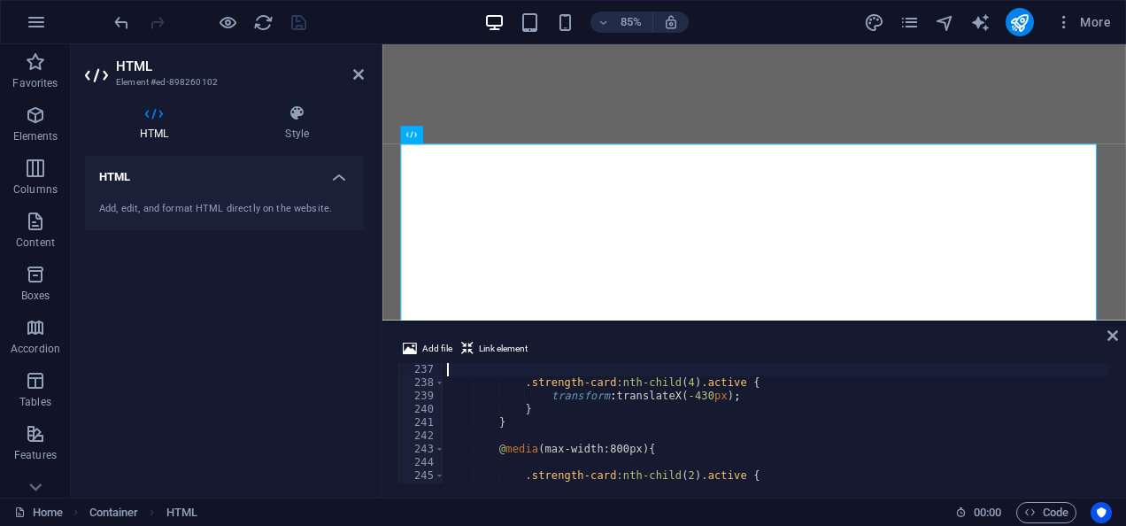
type textarea ".strength-card:nth-child(2).active {"
type textarea "@media (max-width:901px) {"
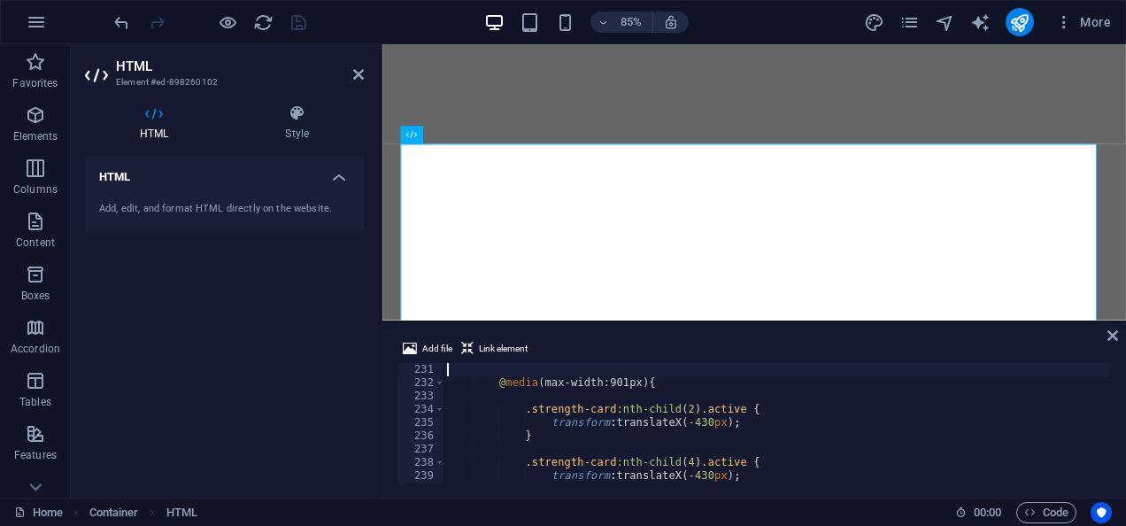
type textarea ".image-container {"
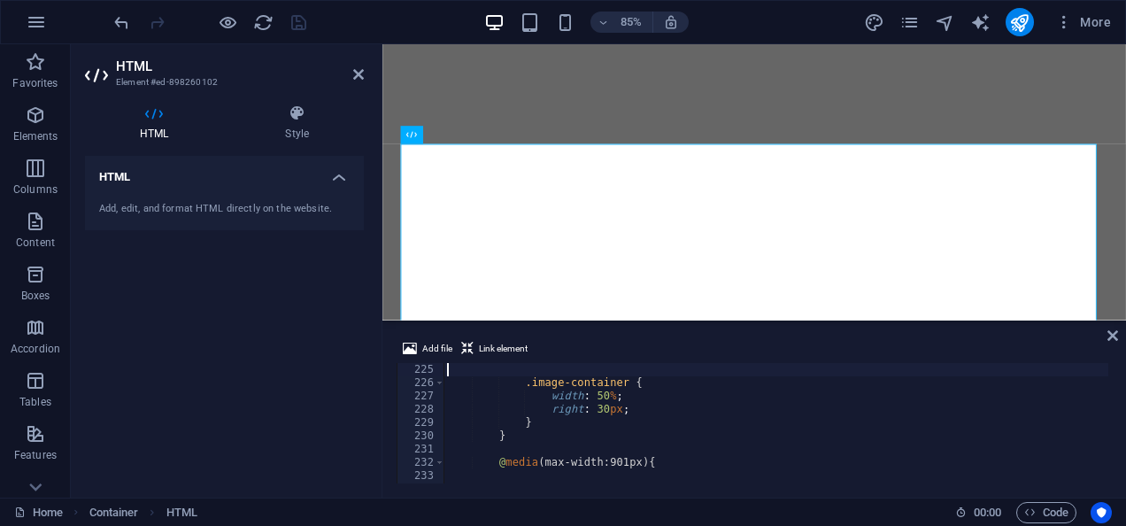
type textarea ".strength-card:nth-child(4).active {"
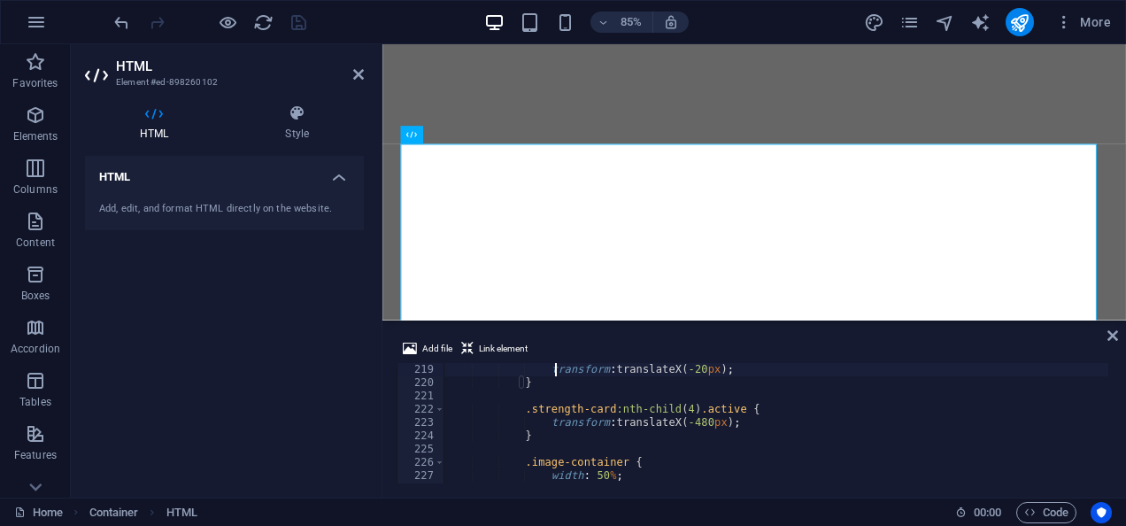
type textarea ".strength-card:nth-child(3).active {"
type textarea ".strength-card:nth-child(2).active {"
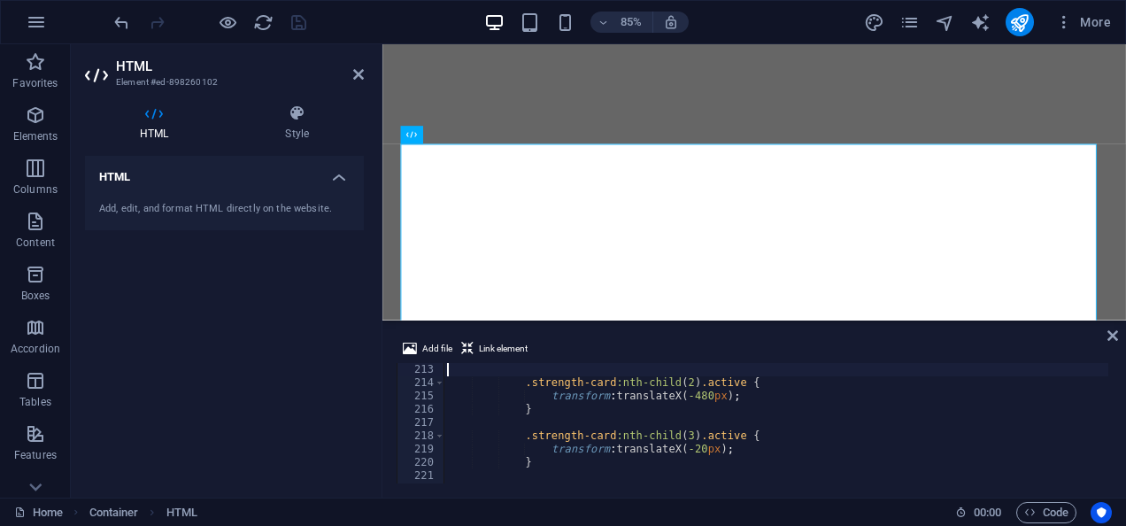
type textarea ".strength-card:nth-child(1).active {"
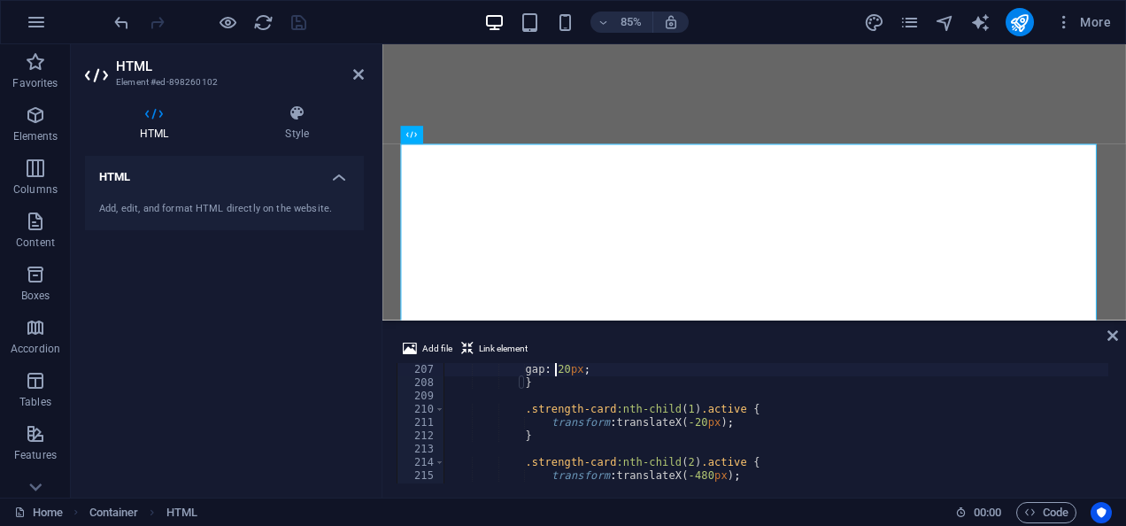
type textarea "@media (max-width: 1024px) {"
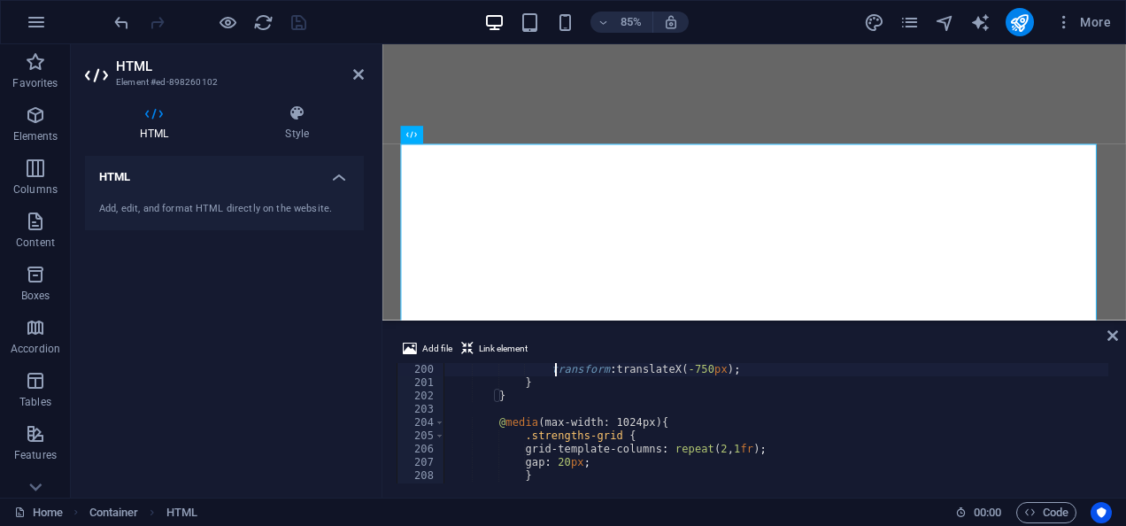
type textarea ".strength-card:nth-child(4).active {"
type textarea ".strength-card:nth-child(3).active {"
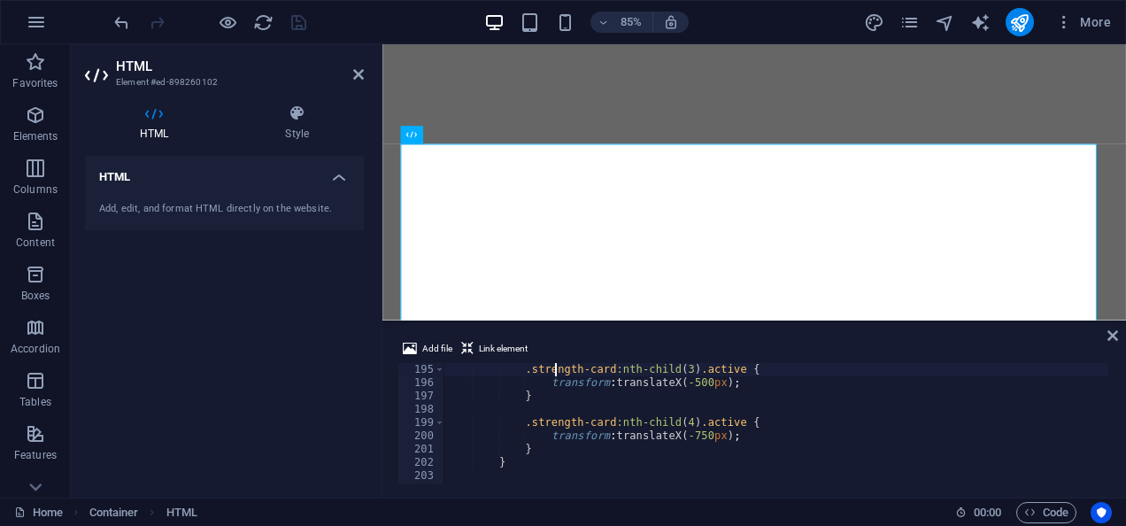
type textarea ".strength-card:nth-child(2).active {"
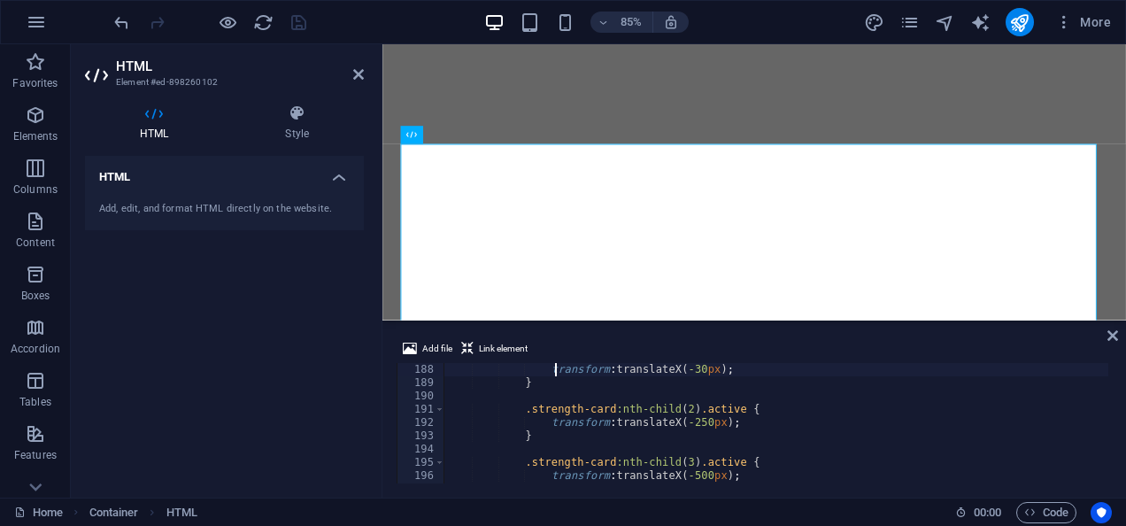
type textarea "@media (max-width: 1100px) {"
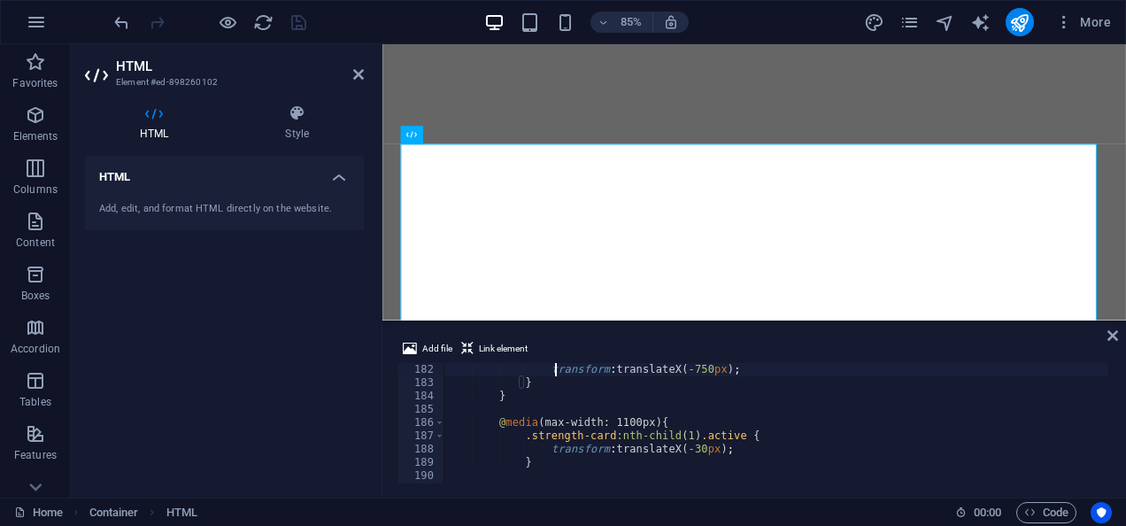
type textarea ".strength-card:nth-child(4).active {"
type textarea ".strength-card:nth-child(3).active {"
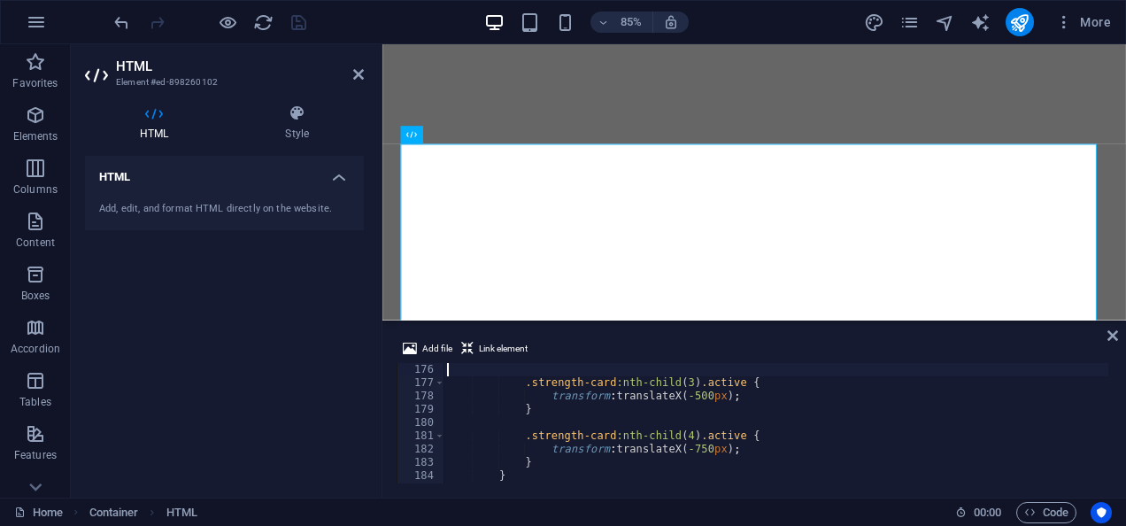
type textarea ".strength-card:nth-child(2).active {"
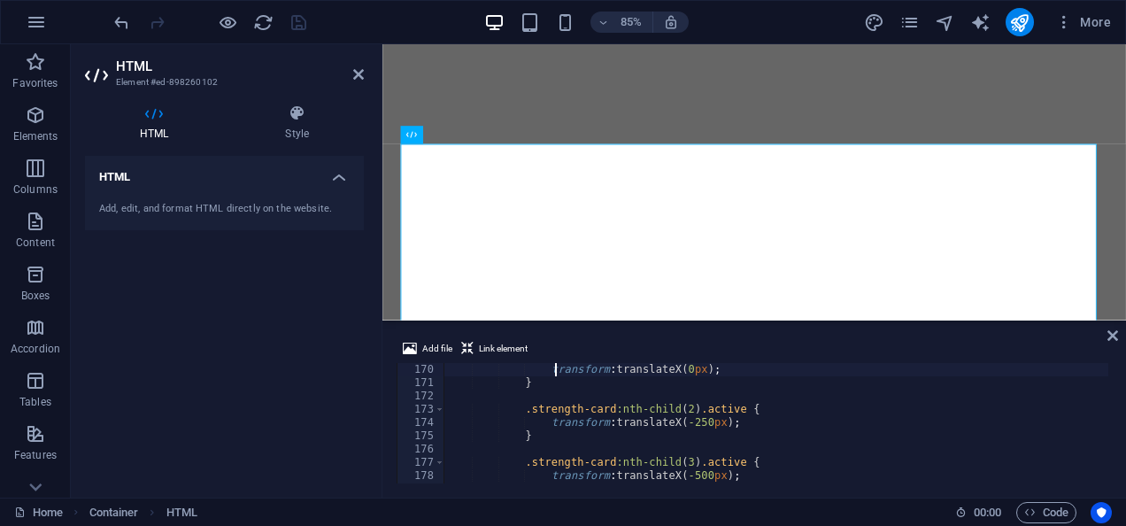
type textarea "@media (min-width: 1101px) {"
type textarea "/* Responsive styles */"
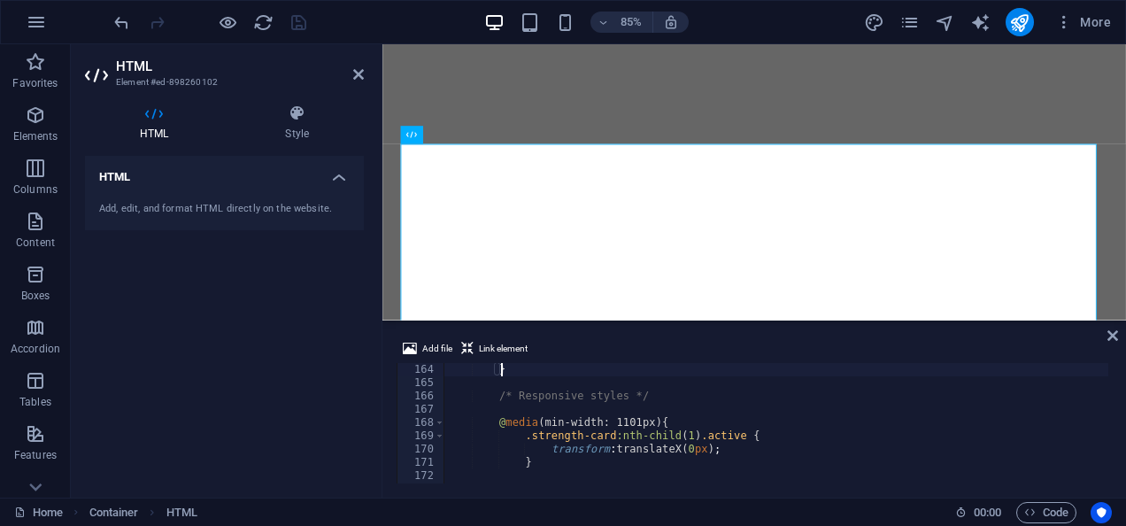
type textarea ".close-btn i {"
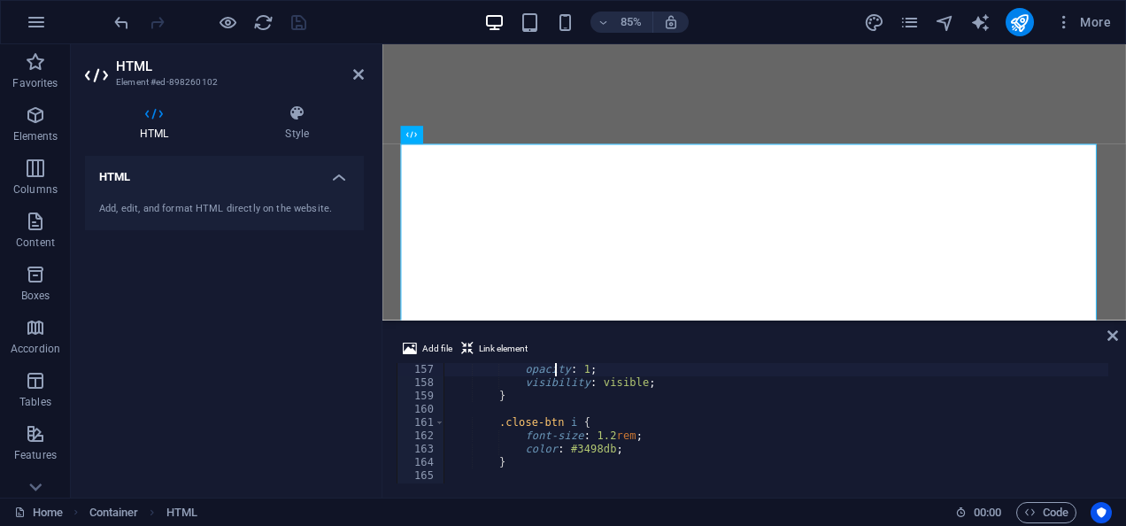
type textarea ".close-btn.active {"
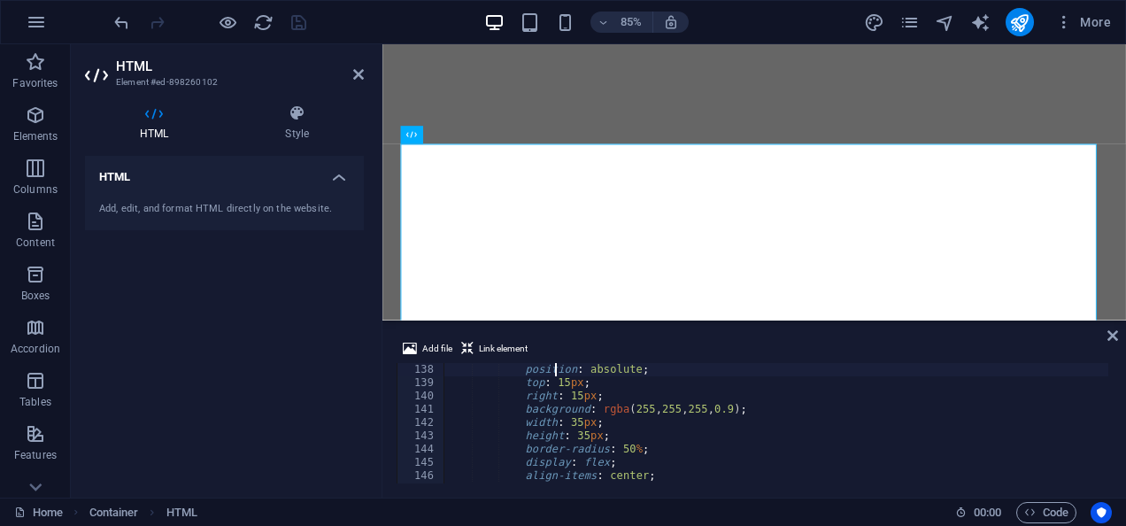
type textarea ".close-btn {"
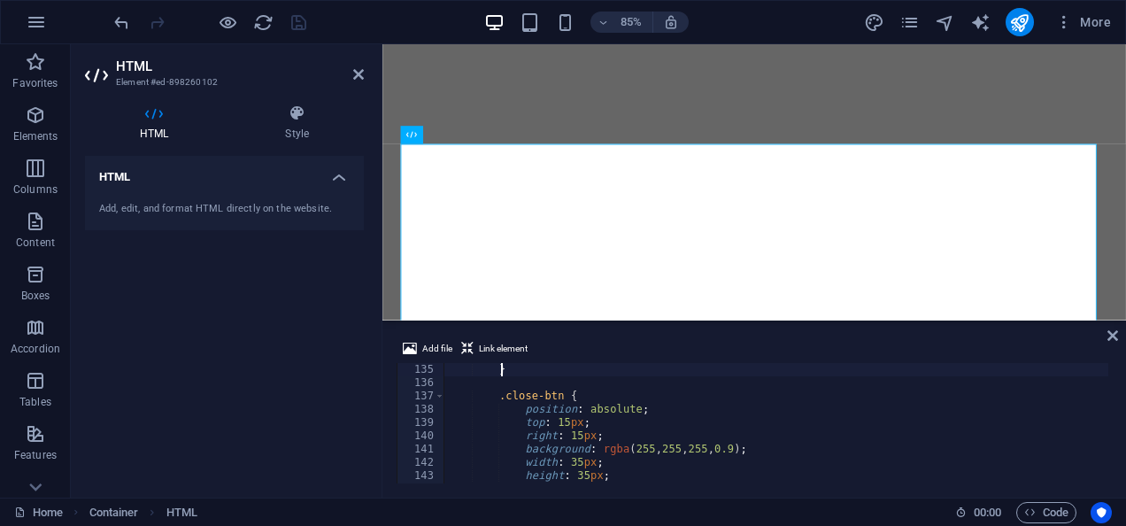
type textarea ".image-container.active {"
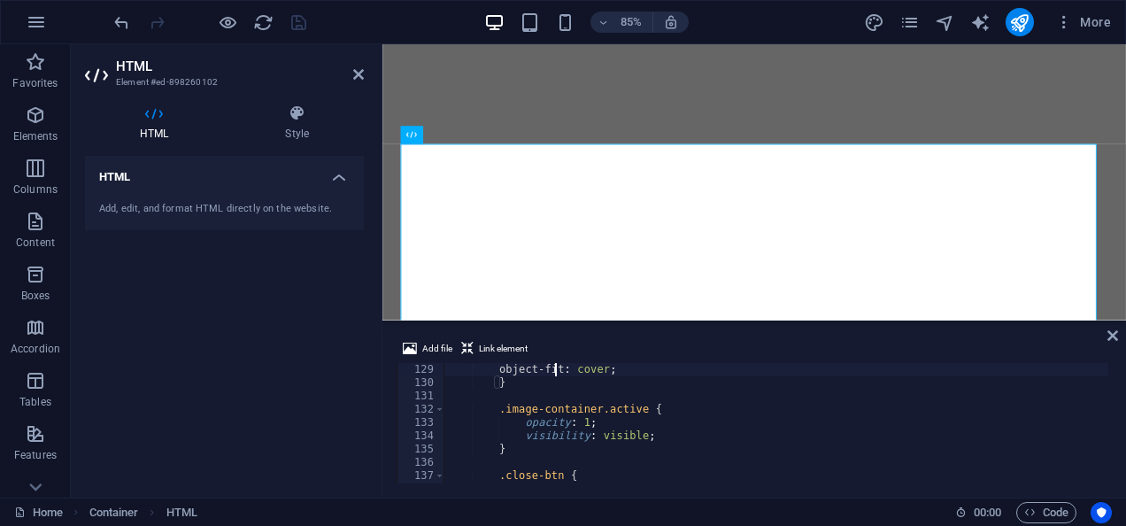
scroll to position [1673, 0]
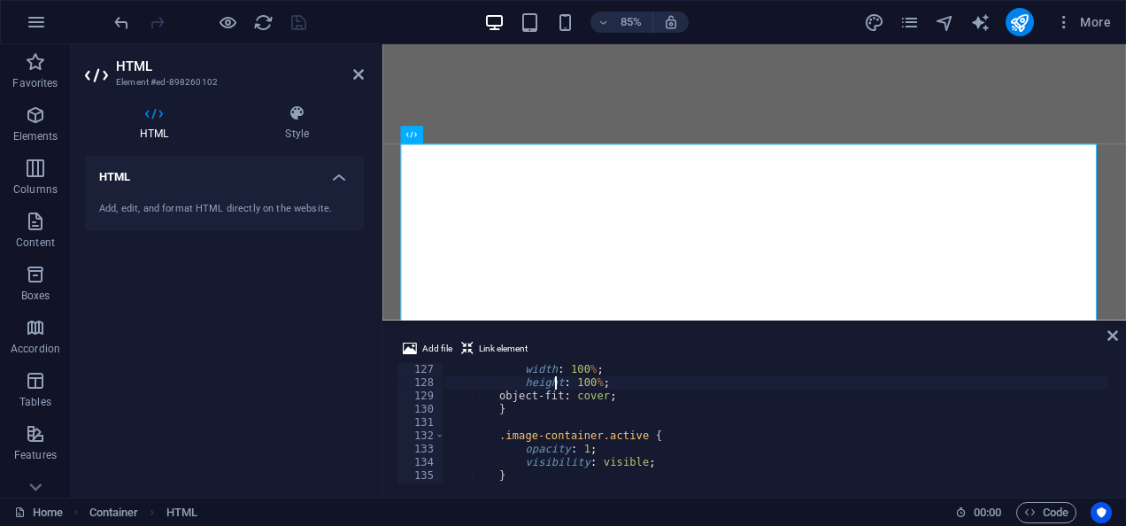
type textarea "}"
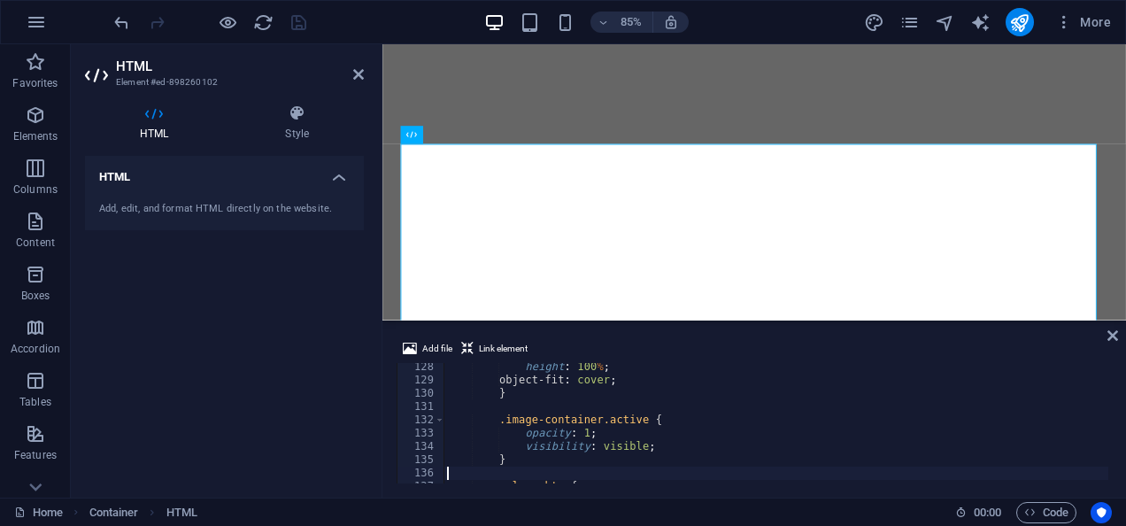
scroll to position [1716, 0]
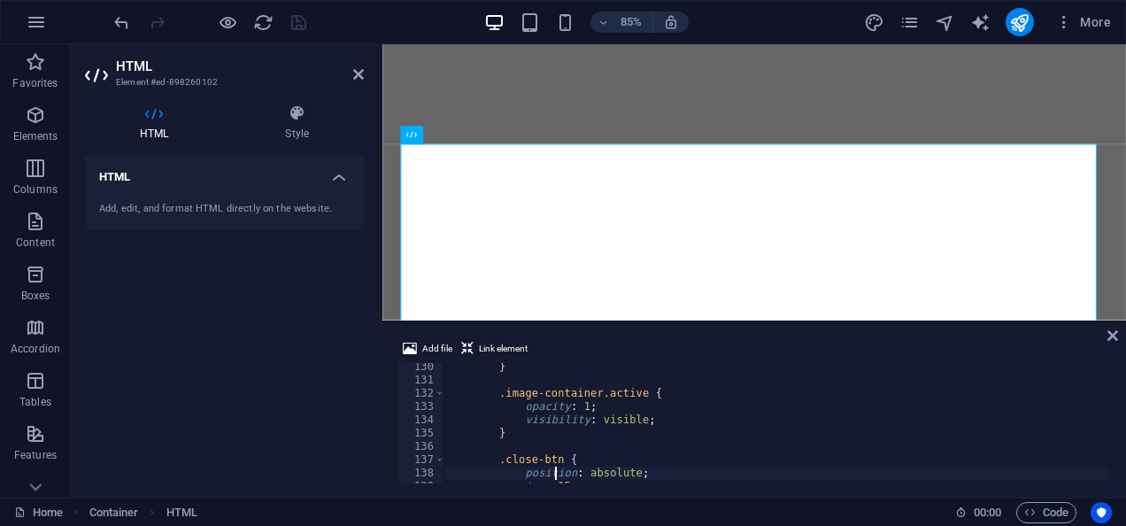
type textarea ".close-btn {"
type textarea ".image-container.active {"
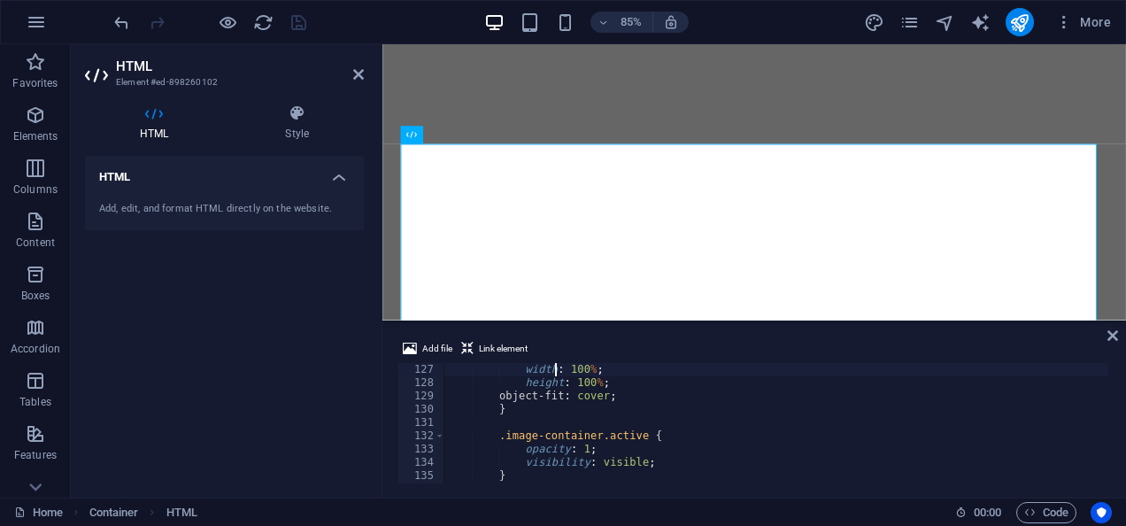
type textarea ".image-container img {"
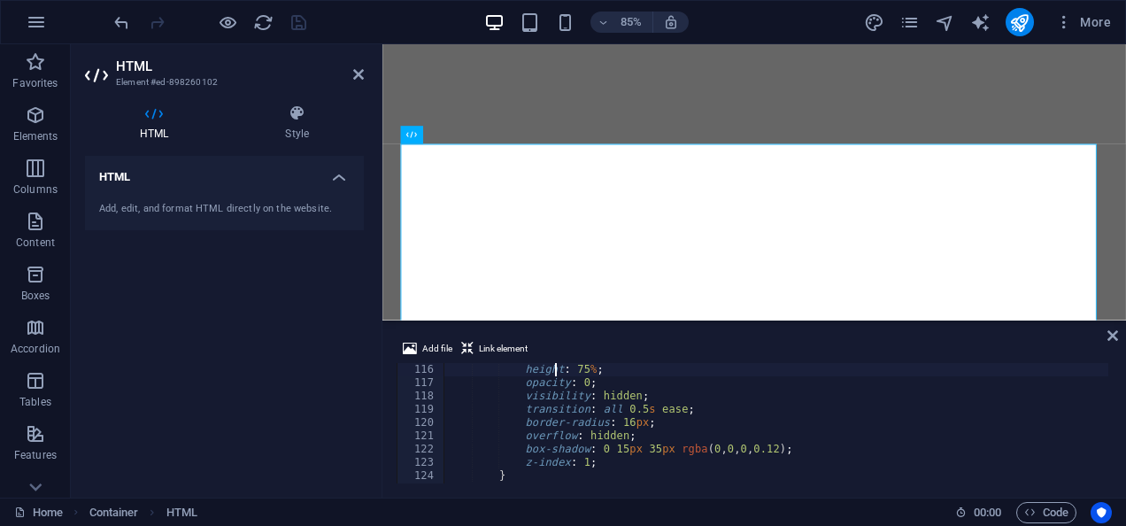
scroll to position [1527, 0]
type textarea "}"
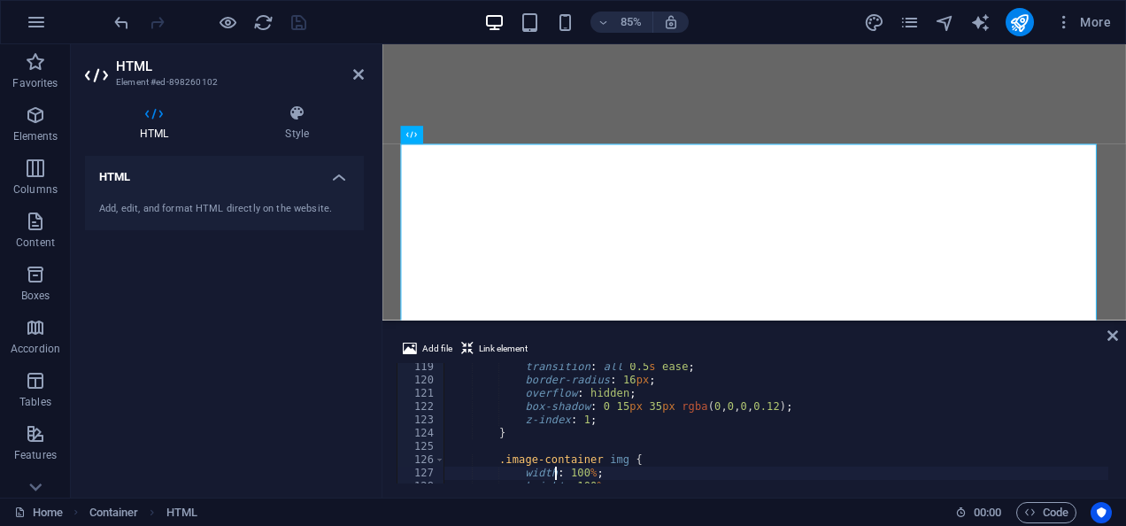
type textarea "}"
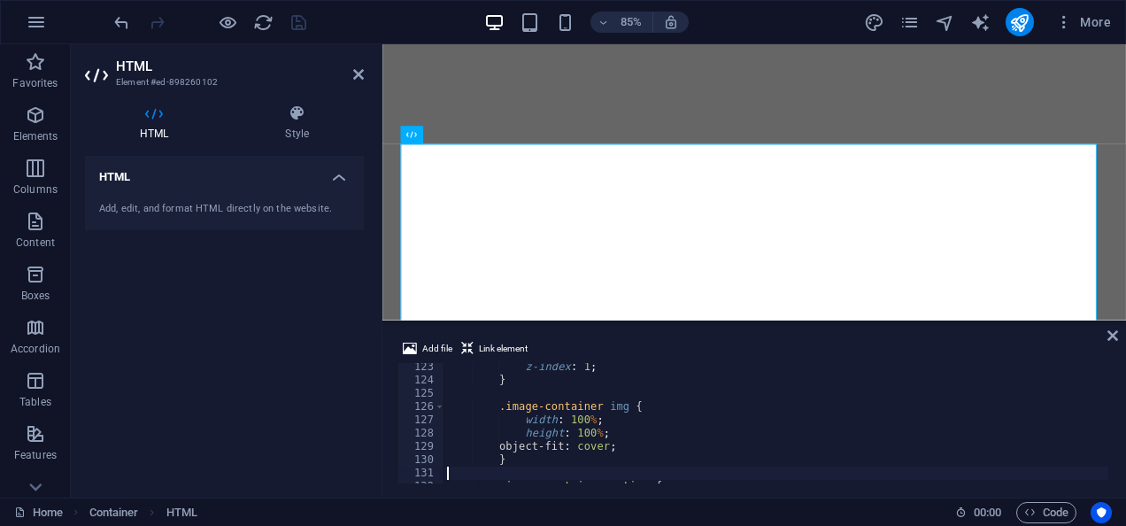
scroll to position [1623, 0]
type textarea ".image-container img {"
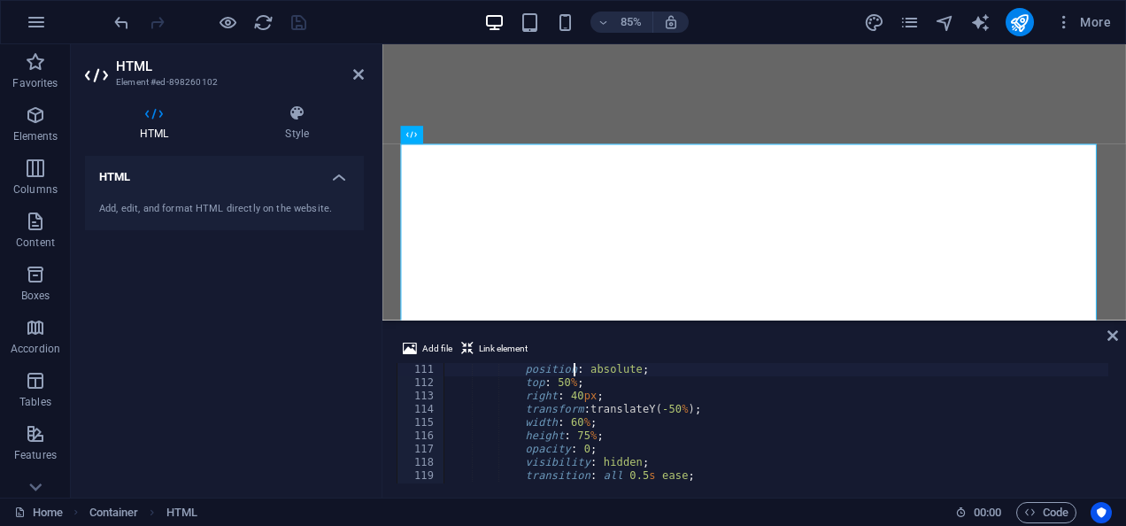
type textarea ".image-container {"
type textarea "}"
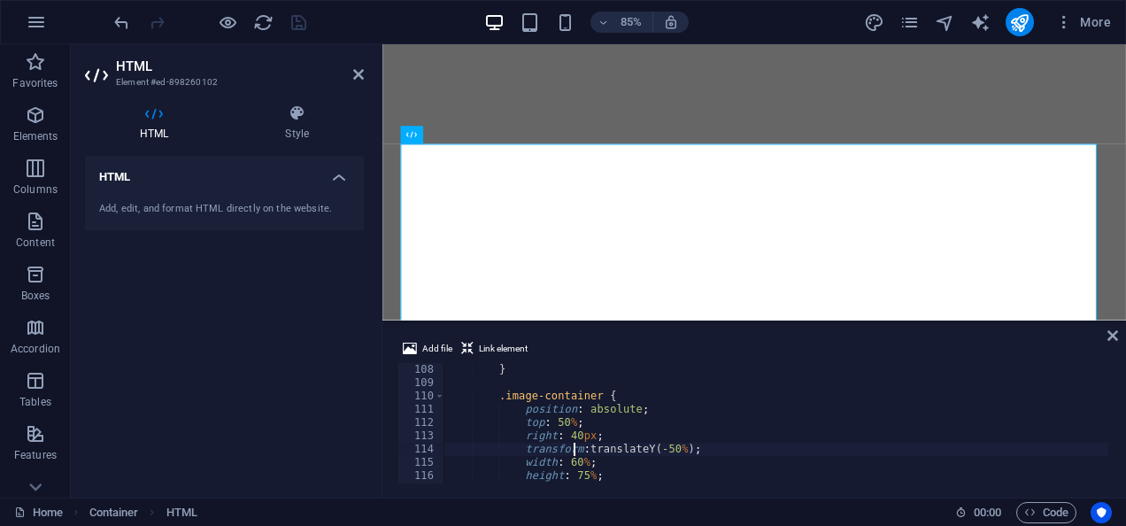
type textarea ".image-container {"
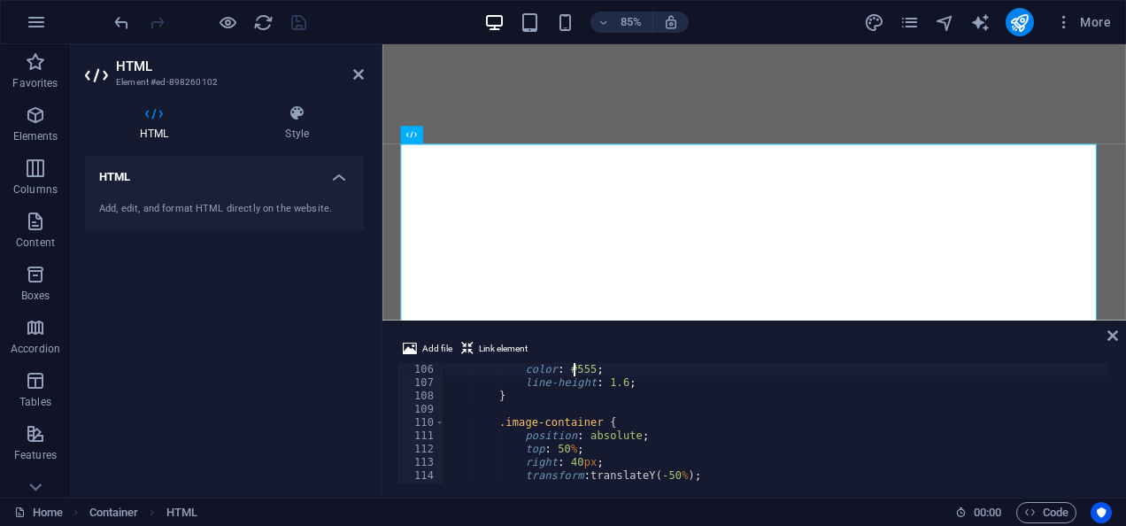
type textarea ".strength-card p {"
type textarea ".strength-card h3 {"
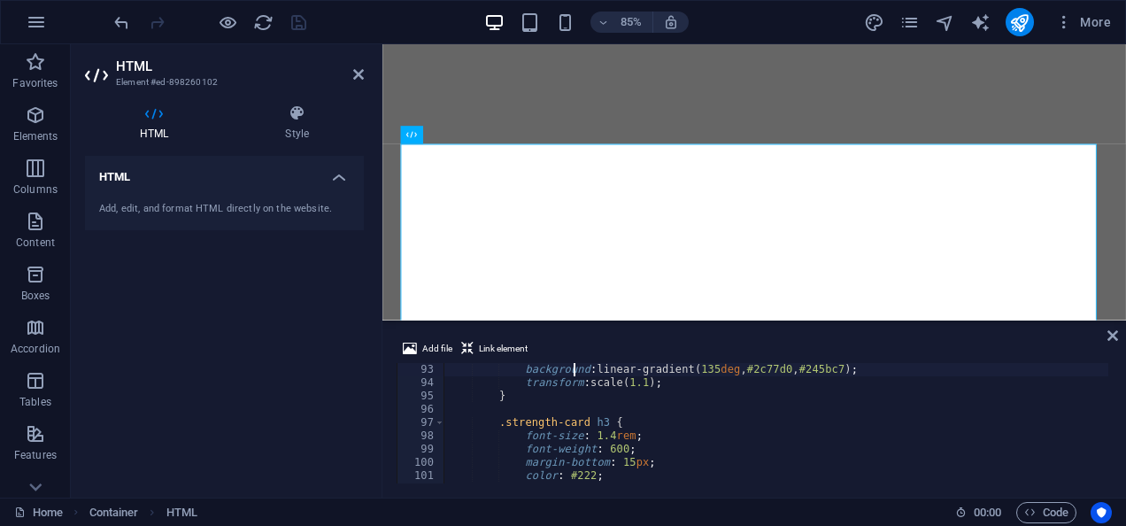
type textarea ".strength-card.active .icon-box {"
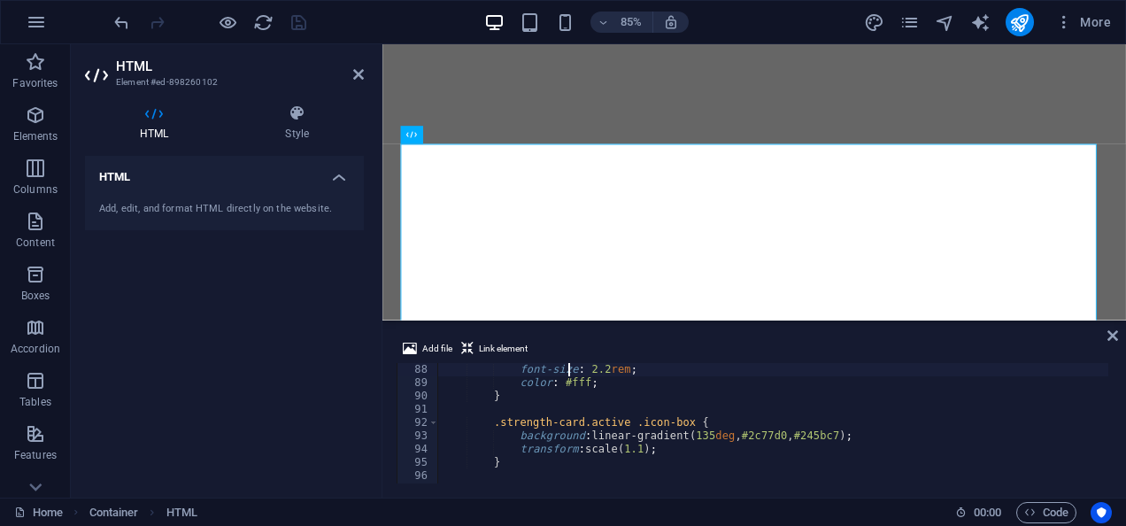
scroll to position [1155, 0]
type textarea ".icon-box i {"
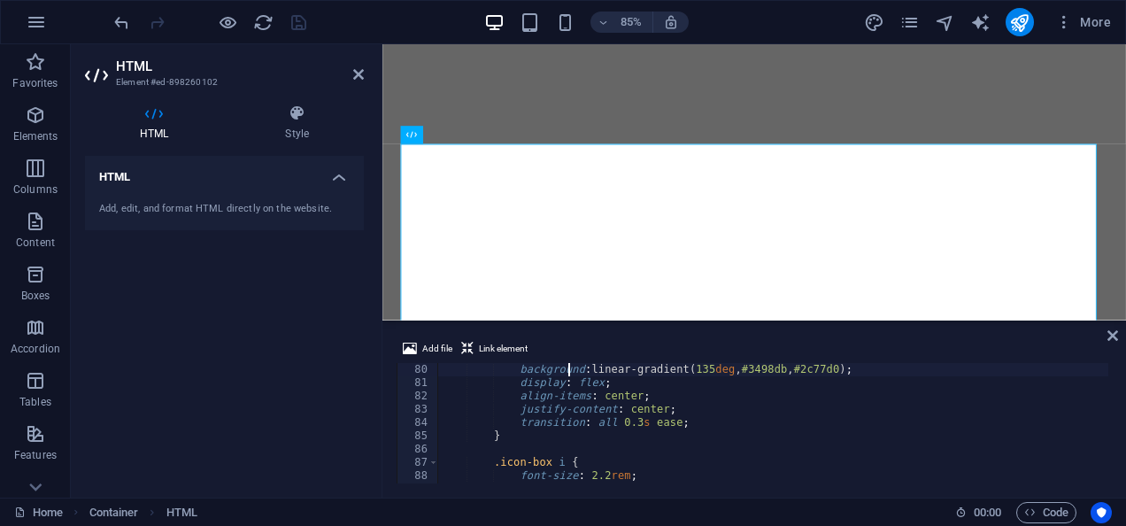
scroll to position [1049, 0]
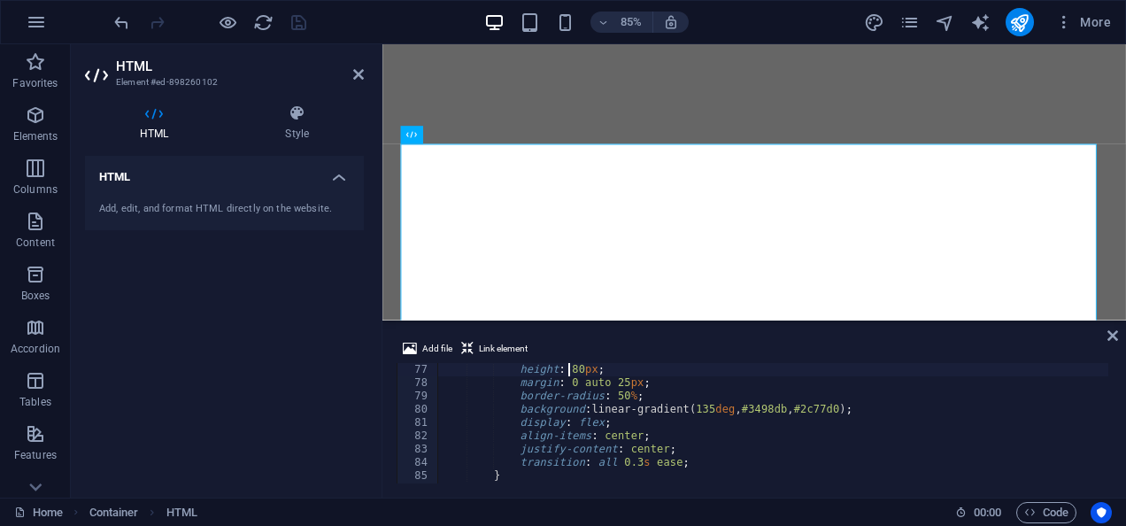
type textarea ".icon-box {"
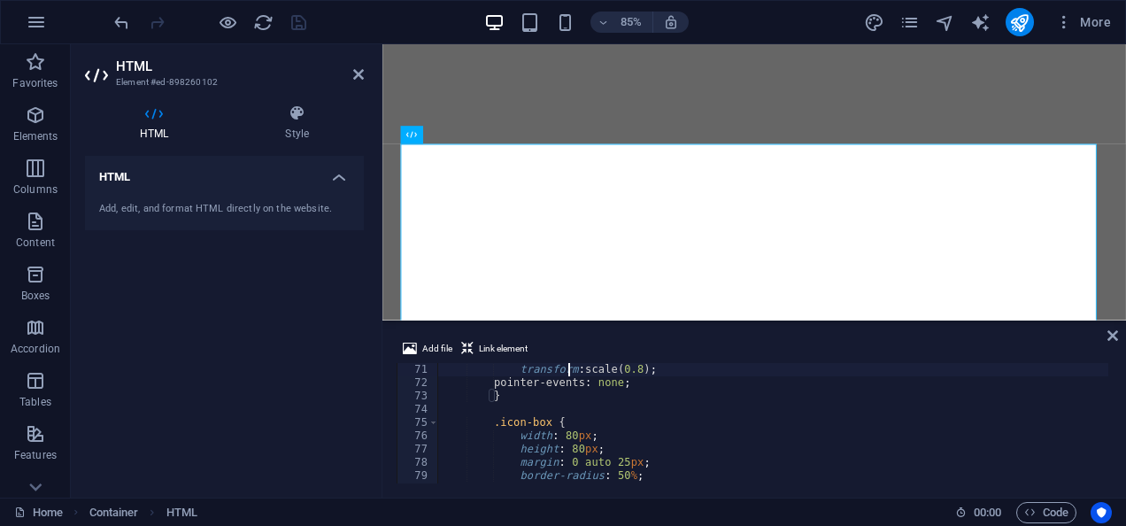
scroll to position [890, 0]
type textarea ".strength-card.hidden {"
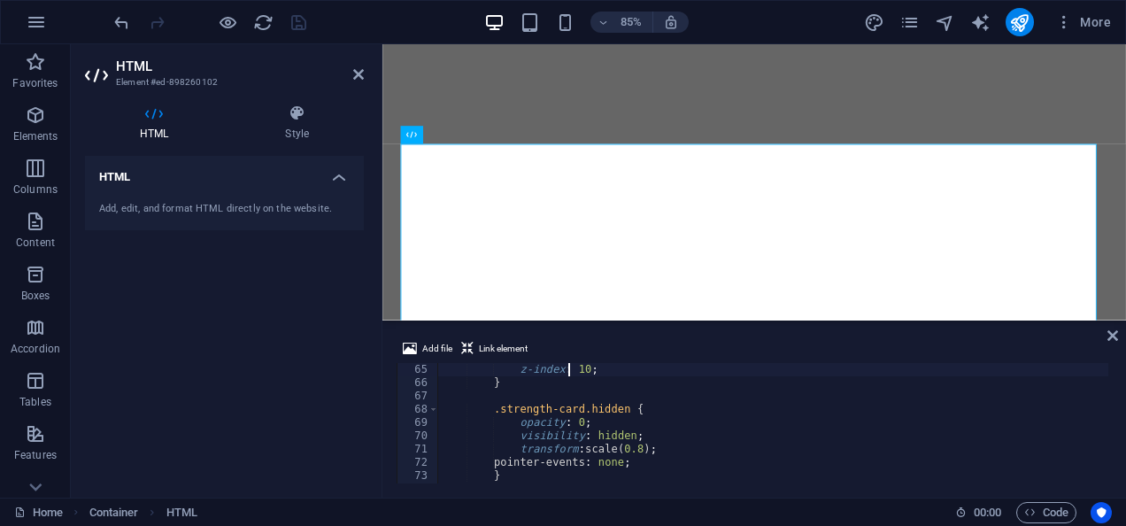
type textarea ".strength-card.active {"
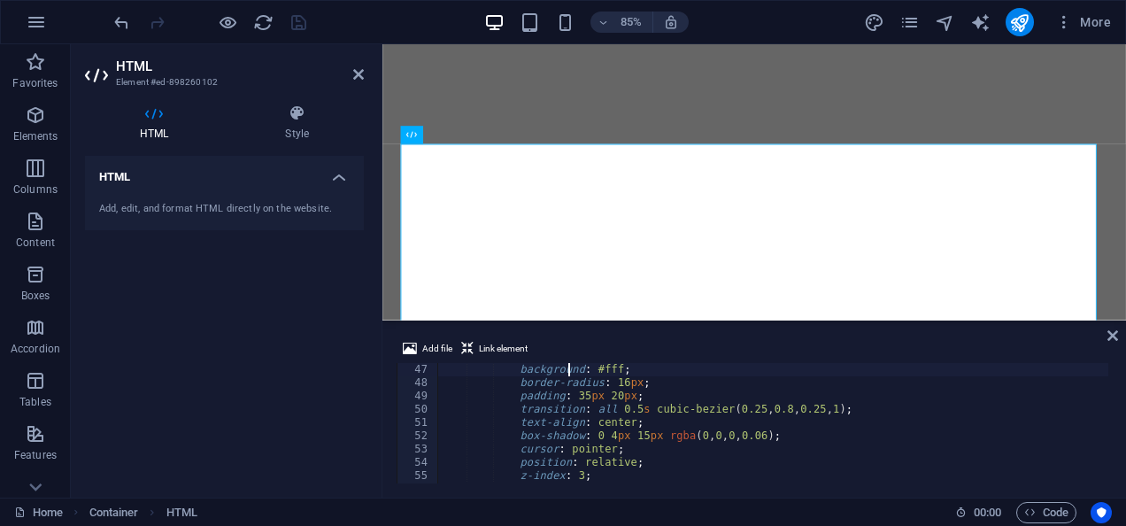
type textarea ".strength-card {"
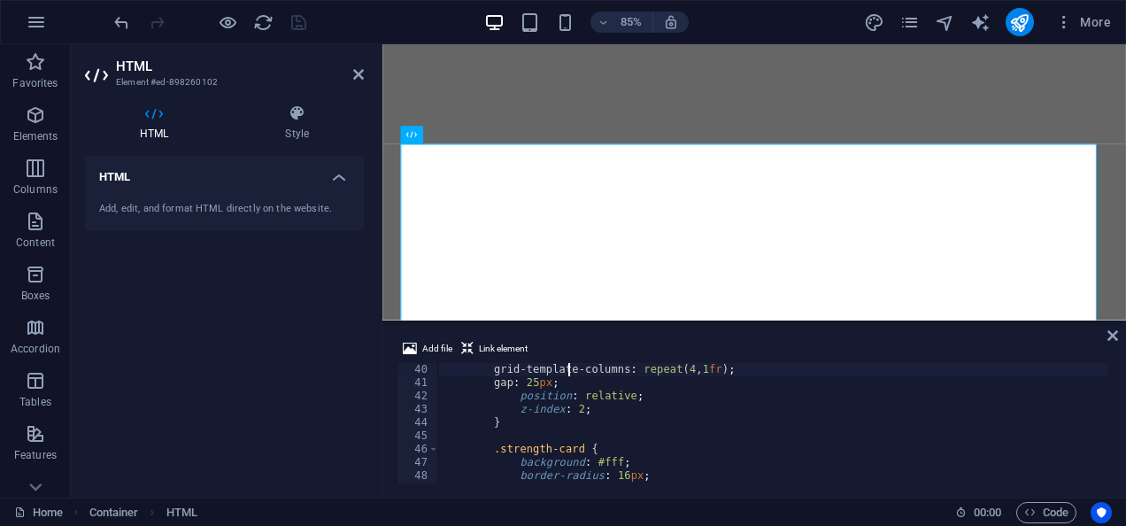
scroll to position [518, 0]
type textarea "}"
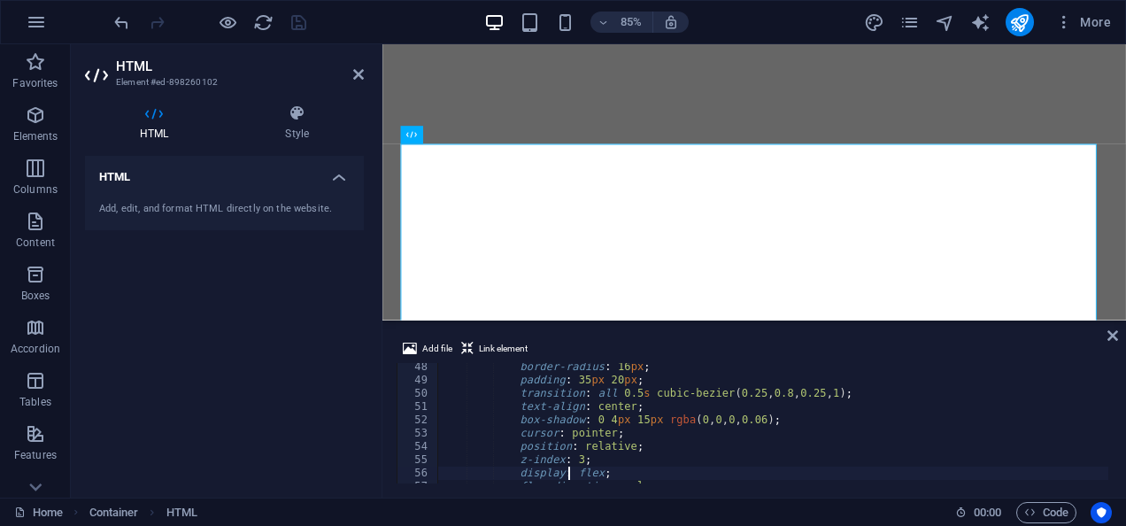
scroll to position [627, 0]
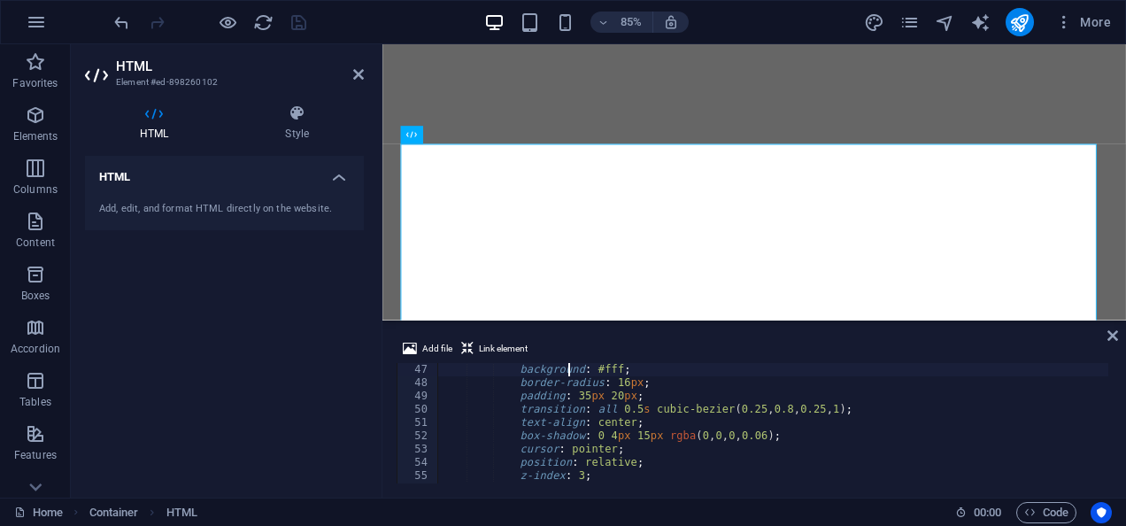
type textarea ".strength-card {"
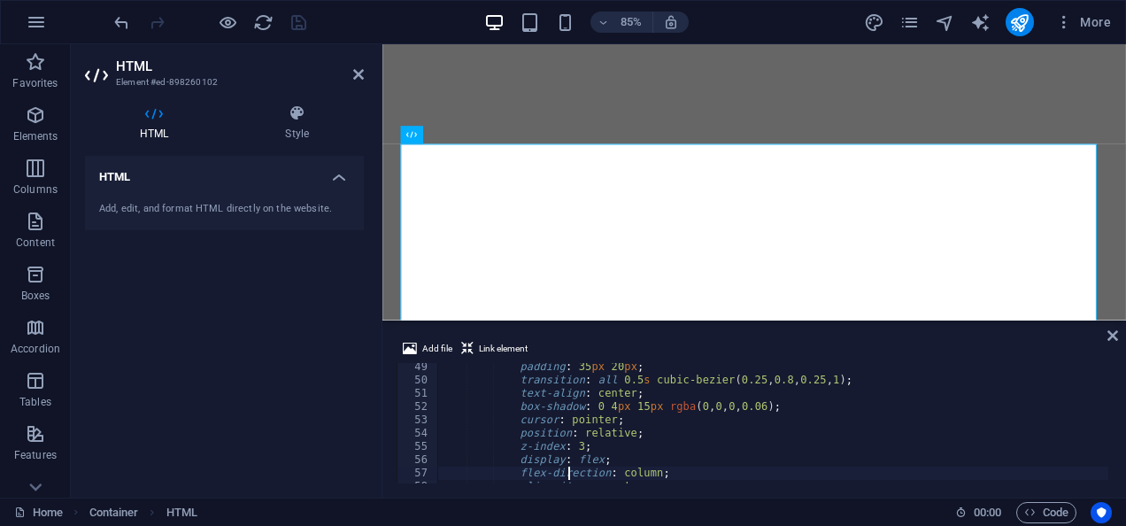
scroll to position [667, 0]
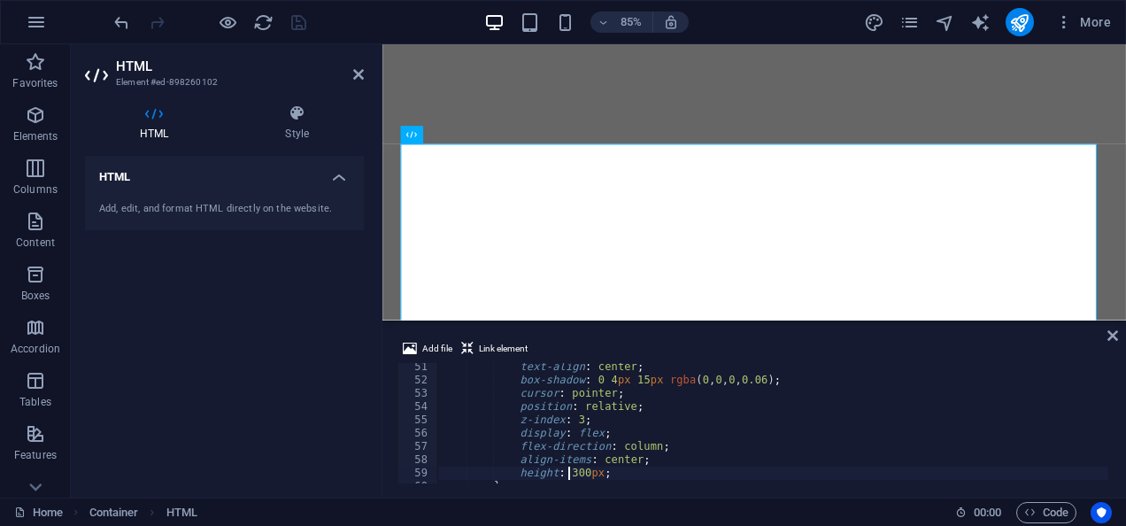
type textarea "}"
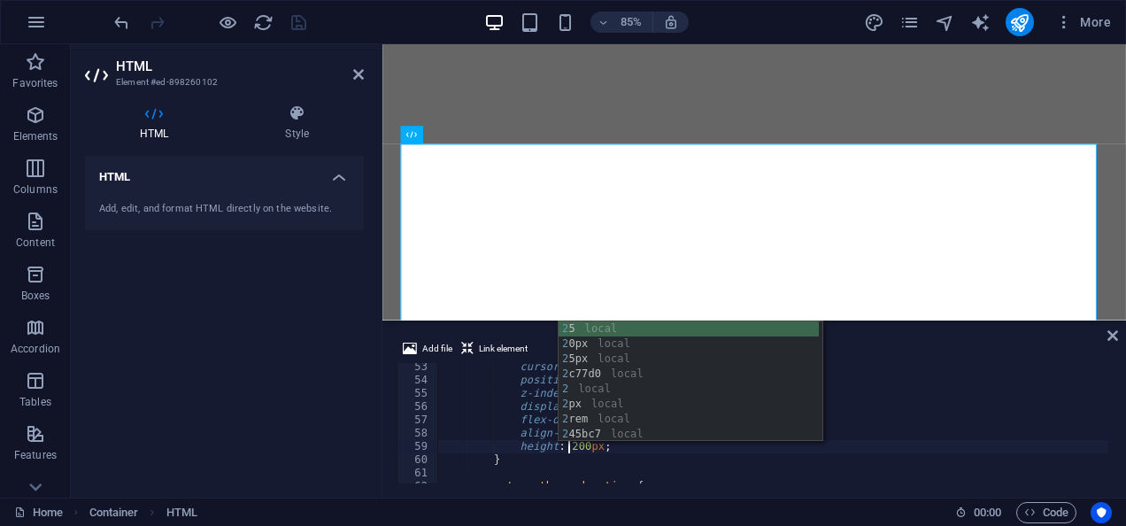
scroll to position [0, 12]
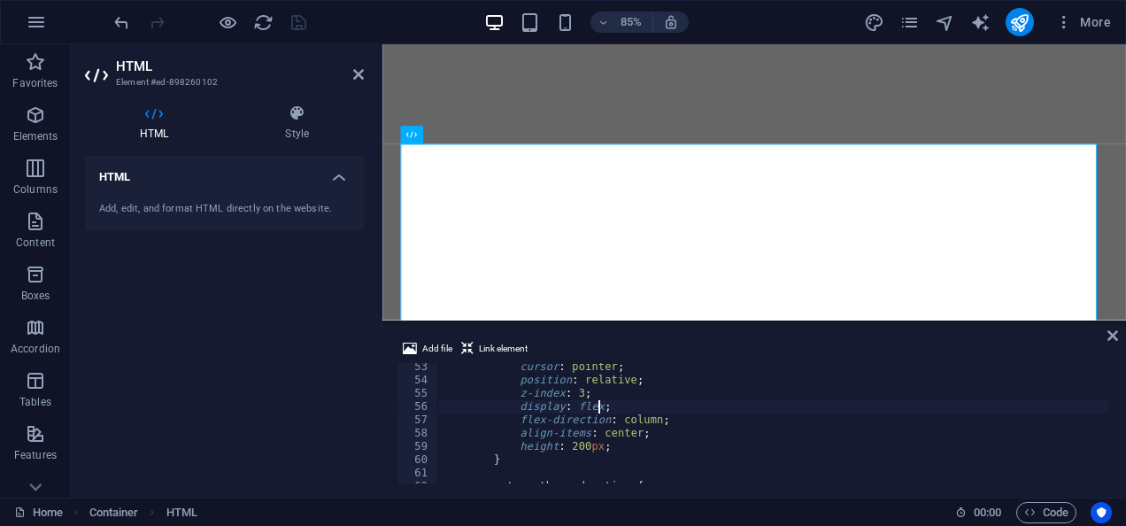
click at [1026, 409] on div "cursor : pointer ; position : relative ; z-index : 3 ; display : flex ; flex-di…" at bounding box center [854, 431] width 832 height 143
type textarea "display: flex;"
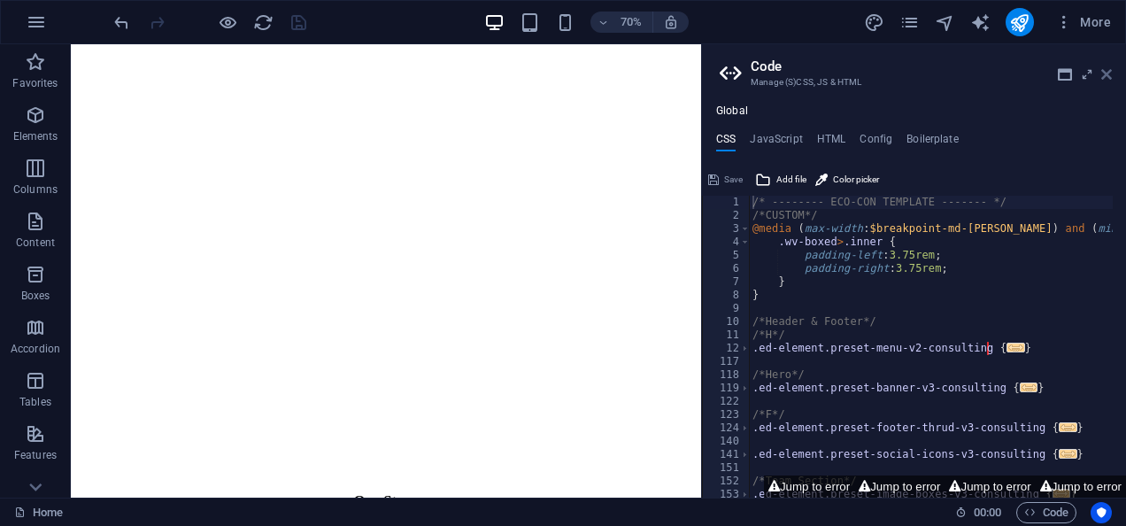
click at [1107, 71] on icon at bounding box center [1106, 74] width 11 height 14
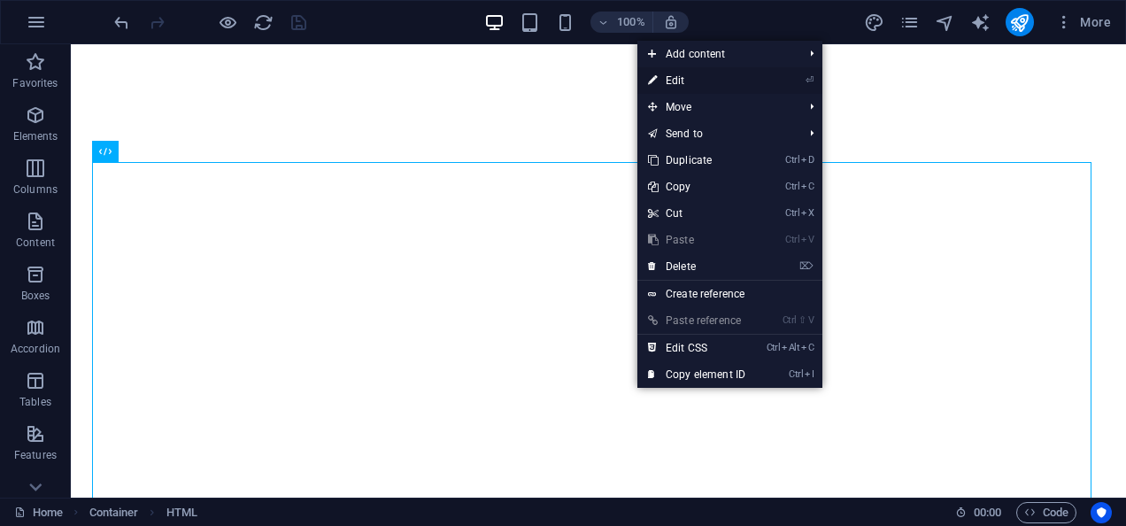
click at [701, 83] on link "⏎ Edit" at bounding box center [696, 80] width 119 height 27
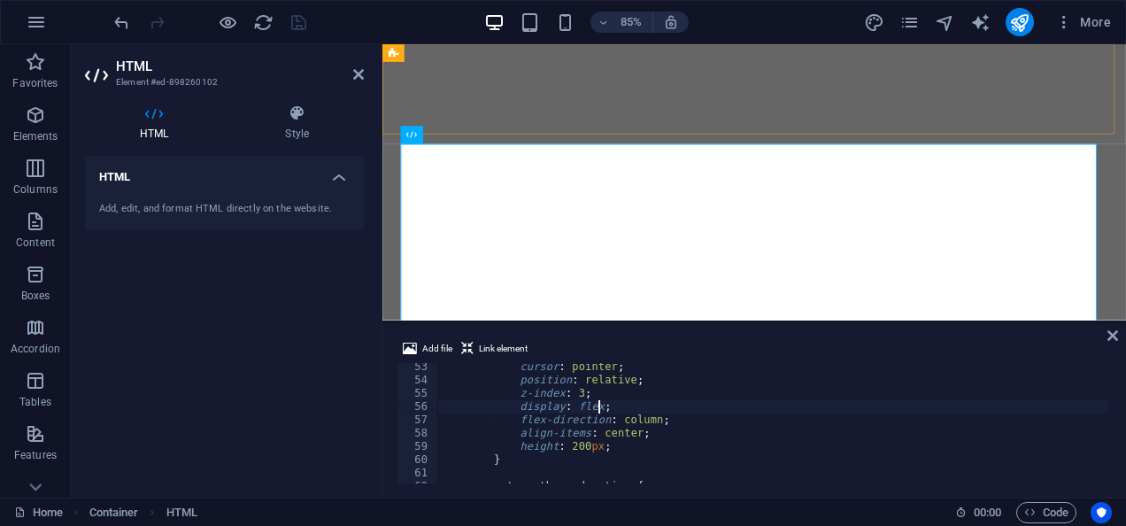
scroll to position [693, 0]
click at [592, 420] on div "cursor : pointer ; position : relative ; z-index : 3 ; display : flex ; flex-di…" at bounding box center [854, 431] width 832 height 143
type textarea "height: 240px;"
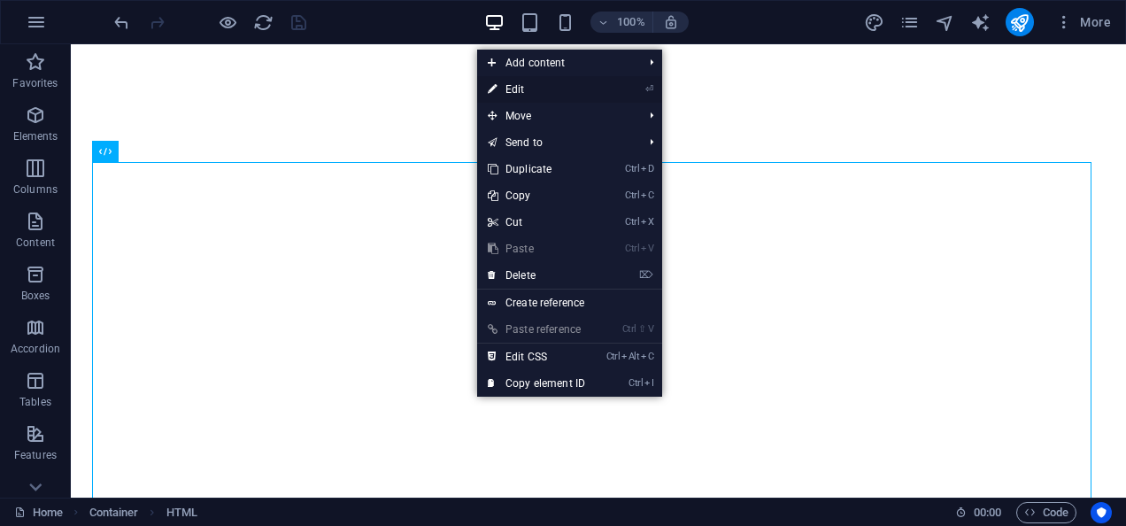
click at [546, 83] on link "⏎ Edit" at bounding box center [536, 89] width 119 height 27
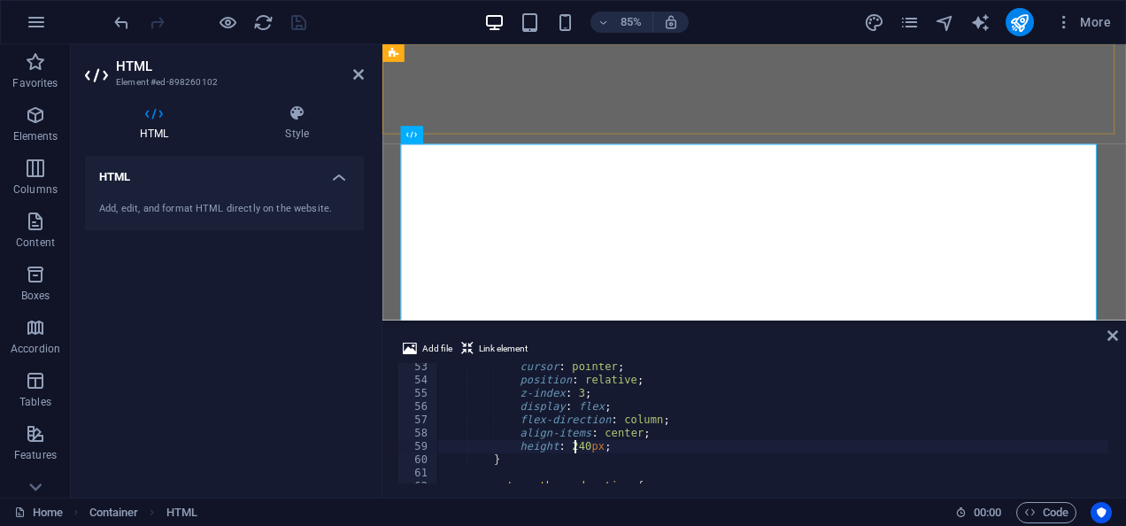
scroll to position [693, 0]
type textarea "}"
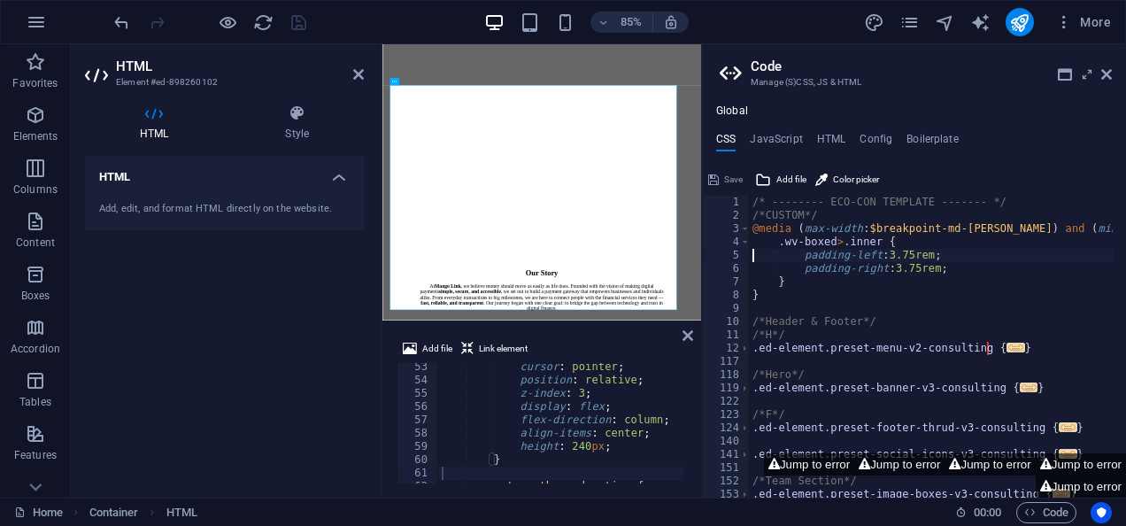
type textarea "}"
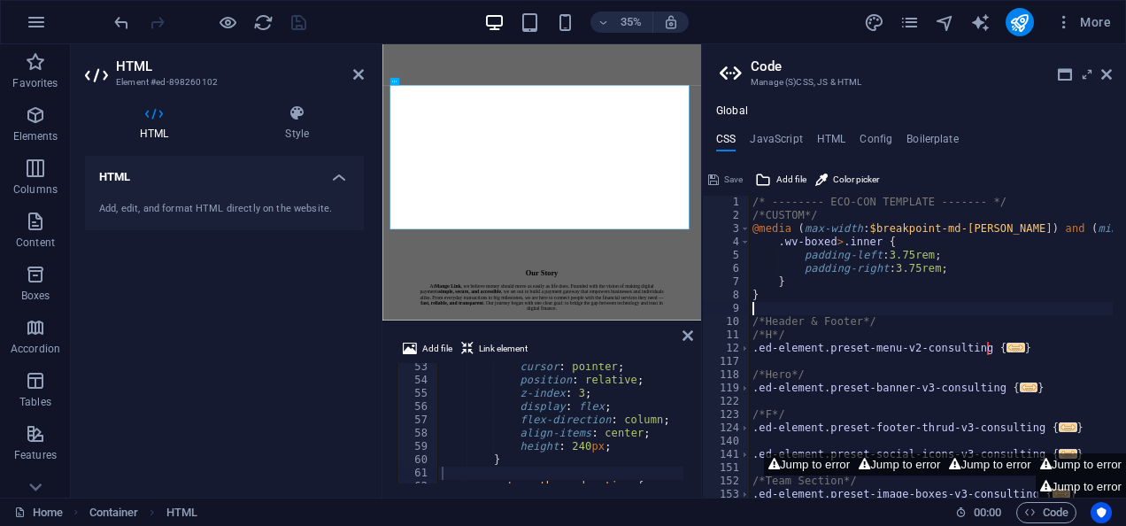
type textarea ".ed-element.preset-menu-v2-consulting {"
click at [1101, 73] on icon at bounding box center [1106, 74] width 11 height 14
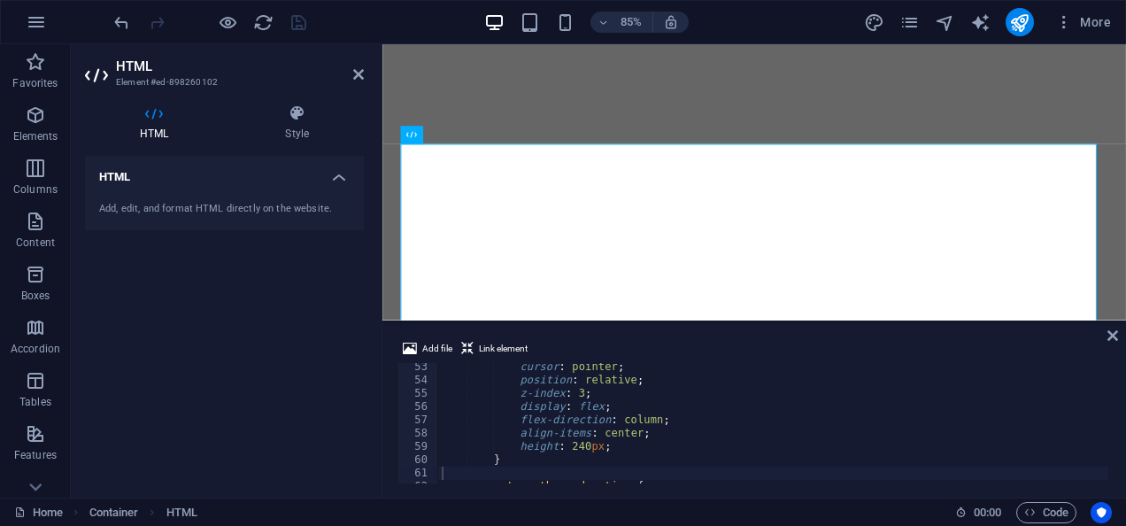
type textarea "z-index: 3;"
click at [657, 396] on div "cursor : pointer ; position : relative ; z-index : 3 ; display : flex ; flex-di…" at bounding box center [854, 431] width 832 height 143
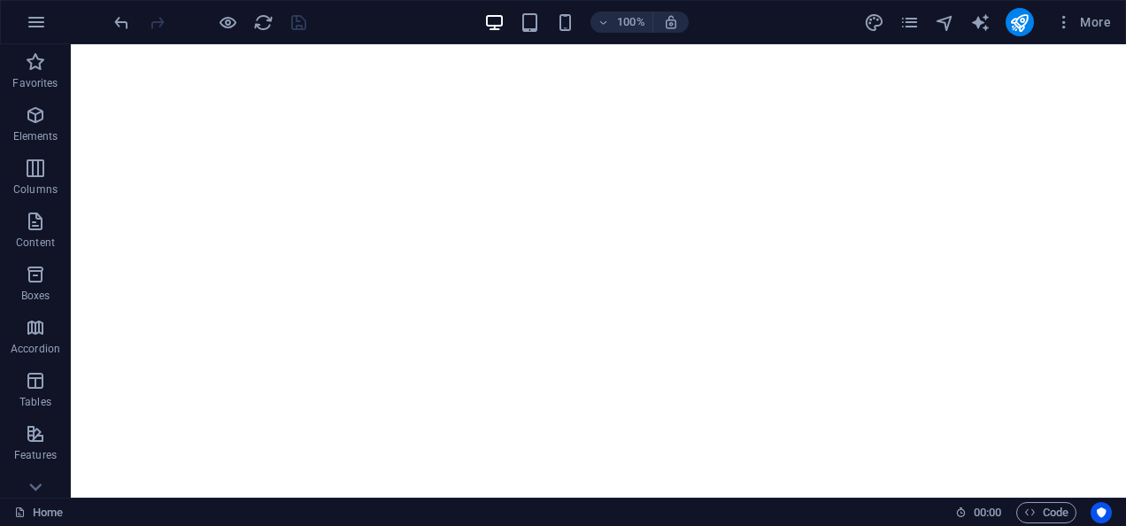
scroll to position [1226, 0]
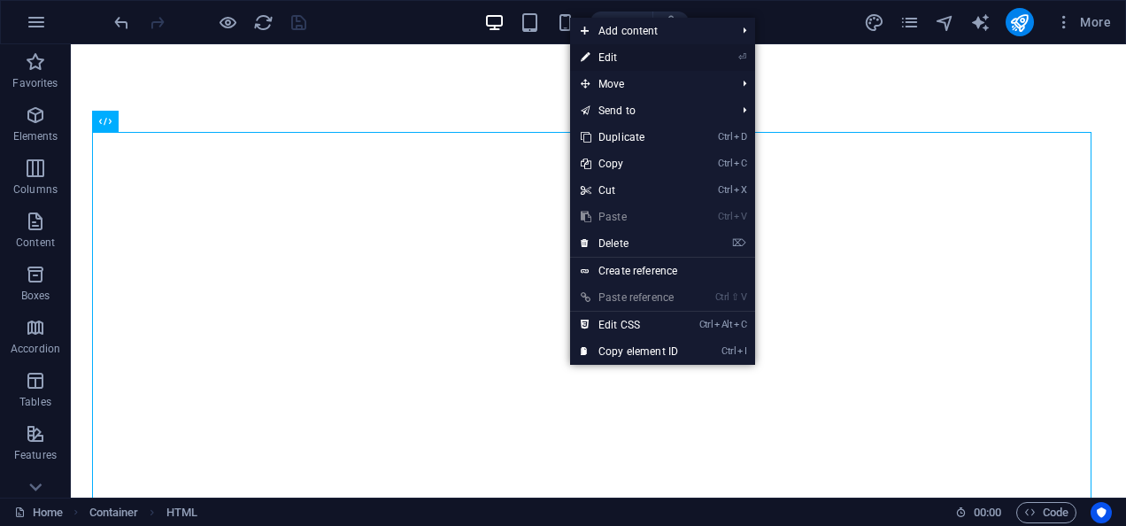
click at [637, 58] on link "⏎ Edit" at bounding box center [629, 57] width 119 height 27
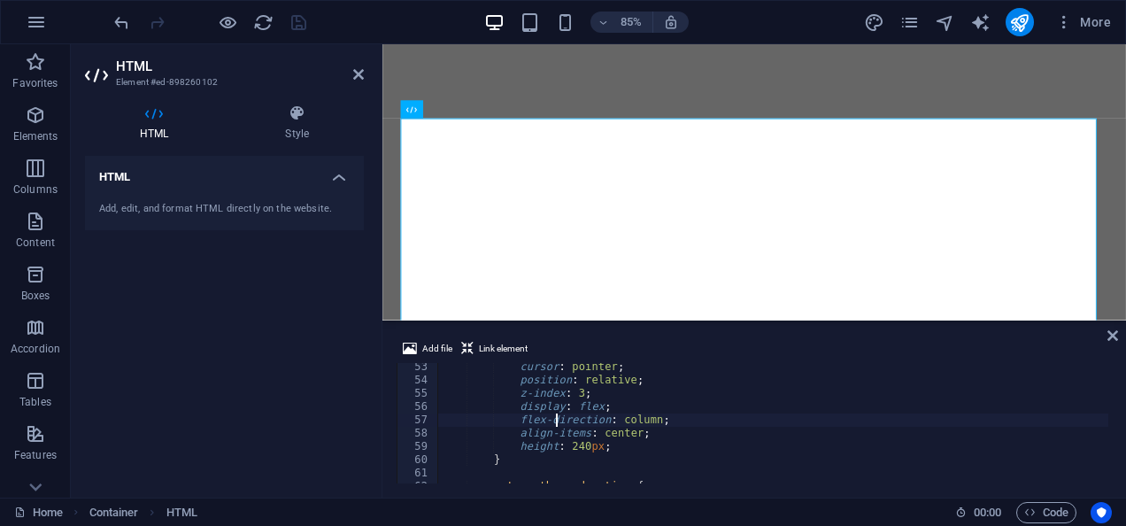
click at [559, 418] on div "cursor : pointer ; position : relative ; z-index : 3 ; display : flex ; flex-di…" at bounding box center [854, 431] width 832 height 143
type textarea "}"
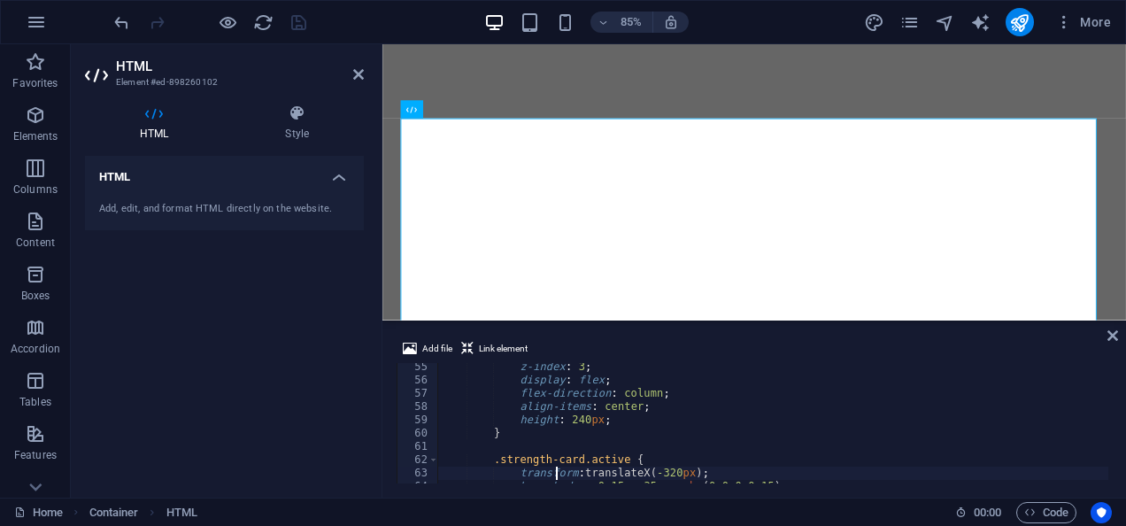
type textarea "}"
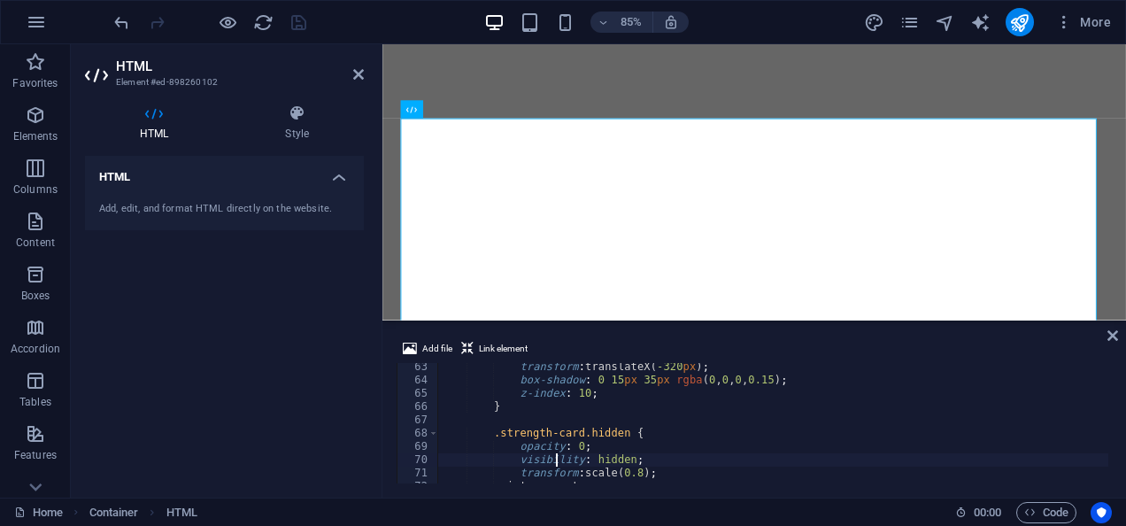
type textarea ".strength-card.hidden {"
type textarea ".strength-card.active {"
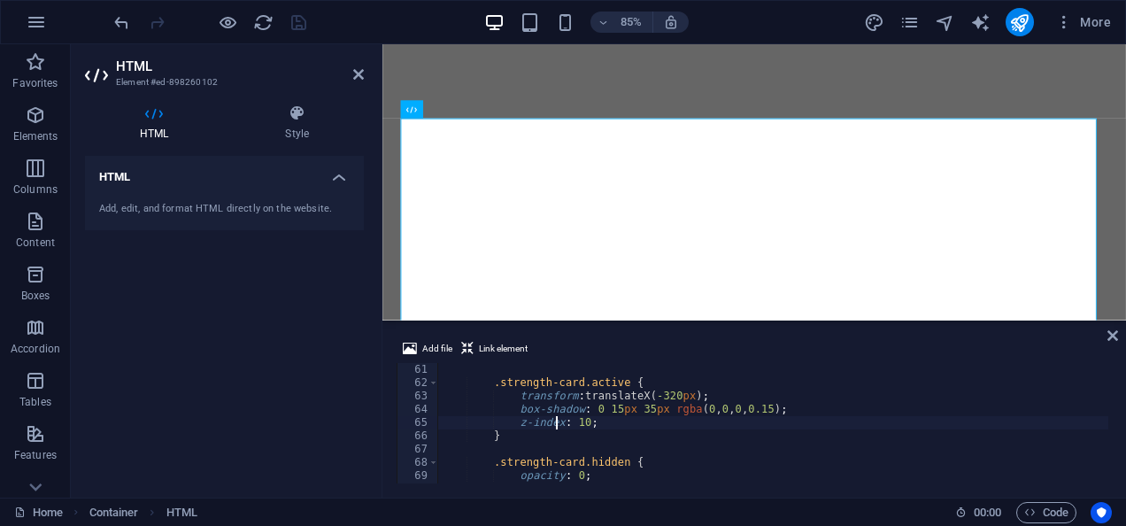
type textarea "}"
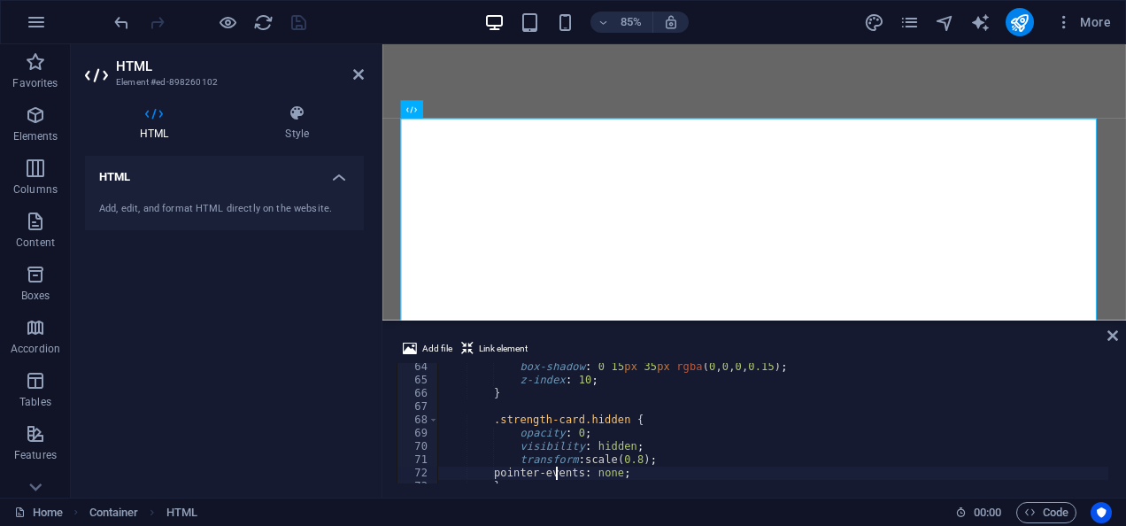
type textarea "}"
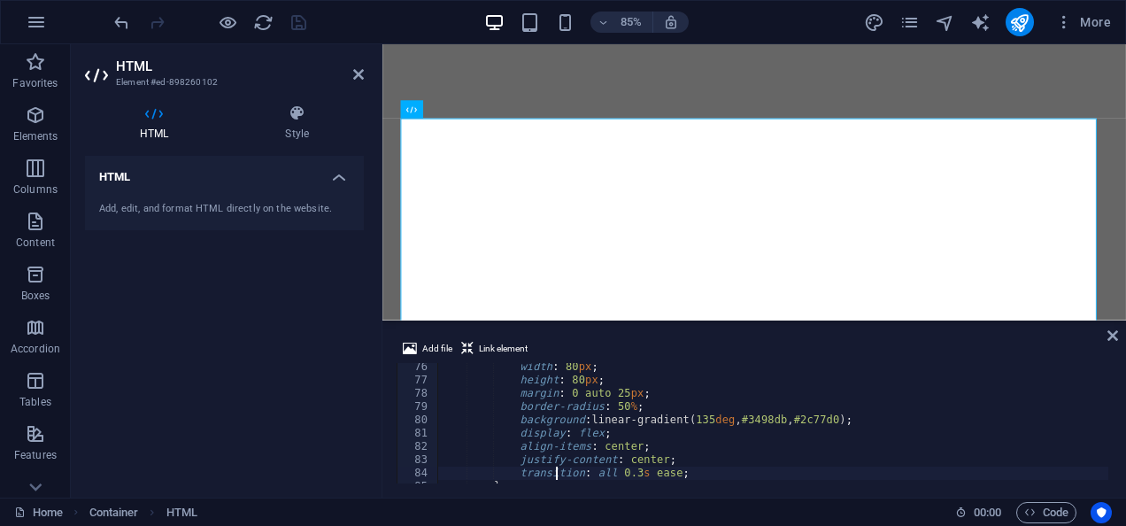
type textarea "}"
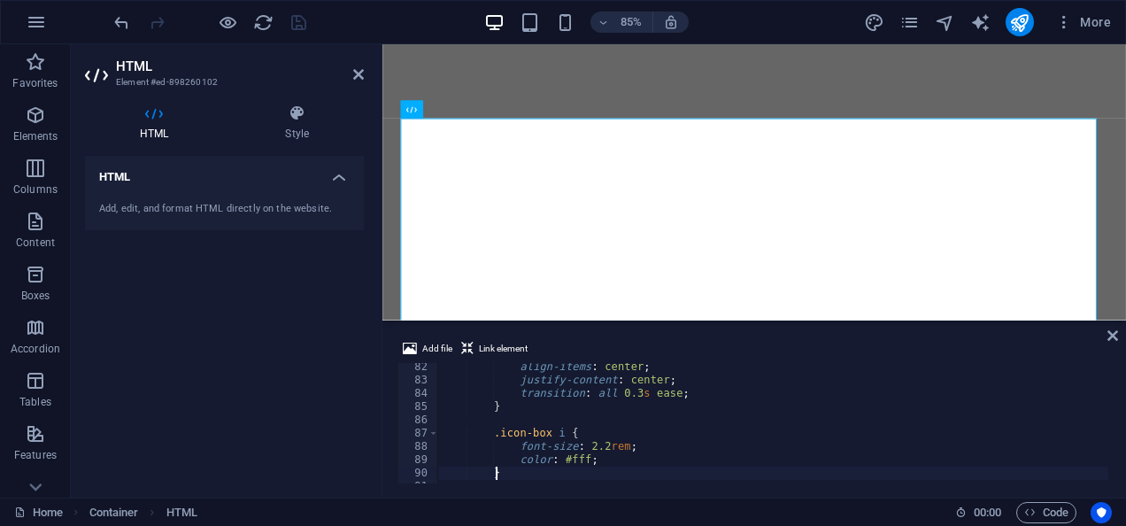
type textarea "}"
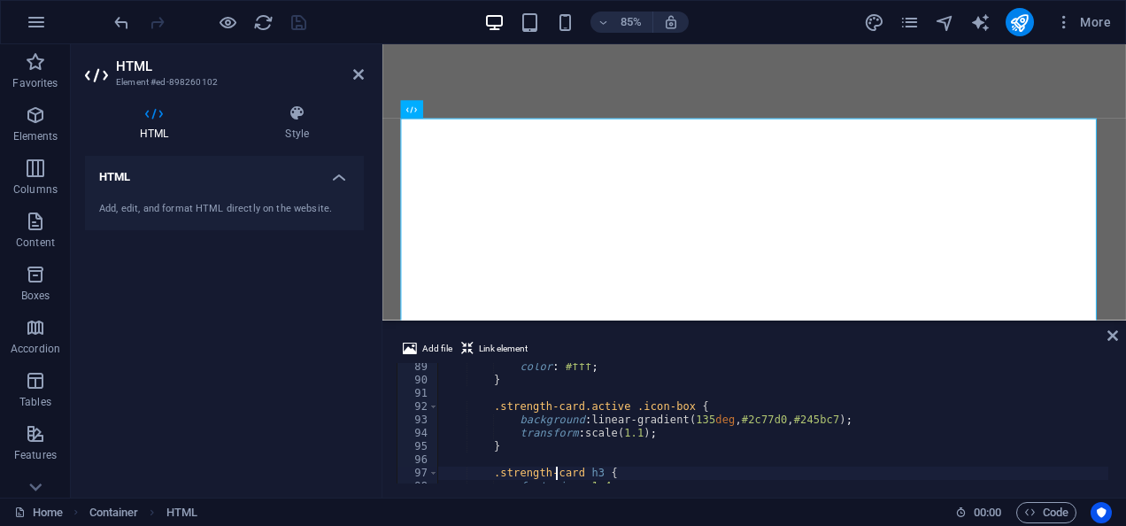
type textarea "}"
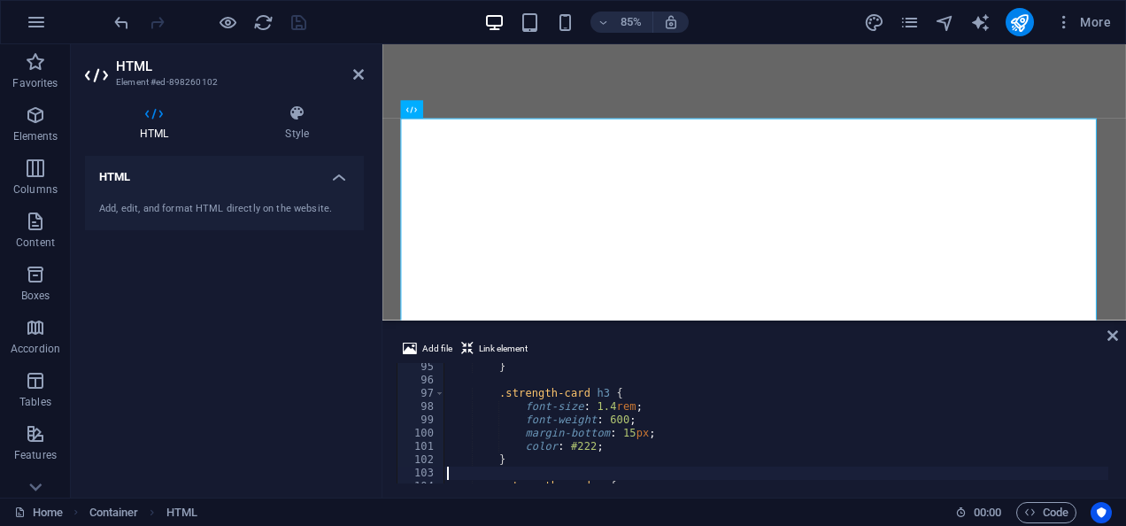
type textarea "}"
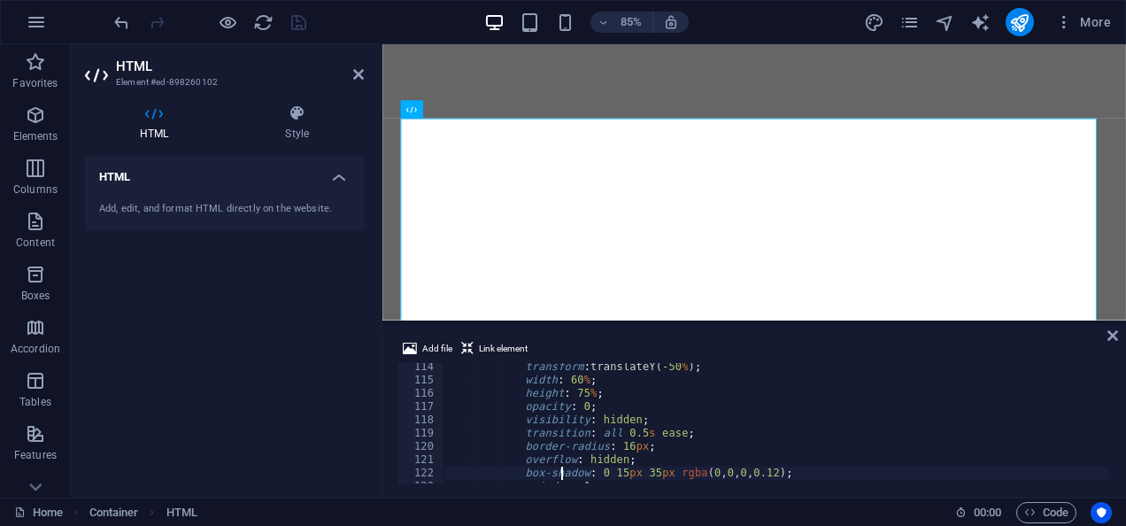
type textarea "}"
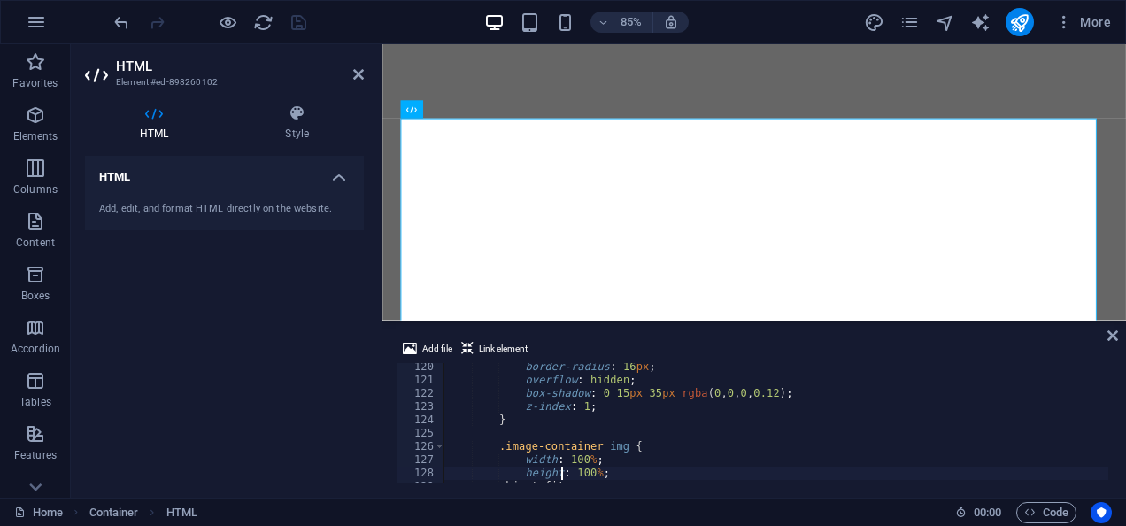
type textarea "}"
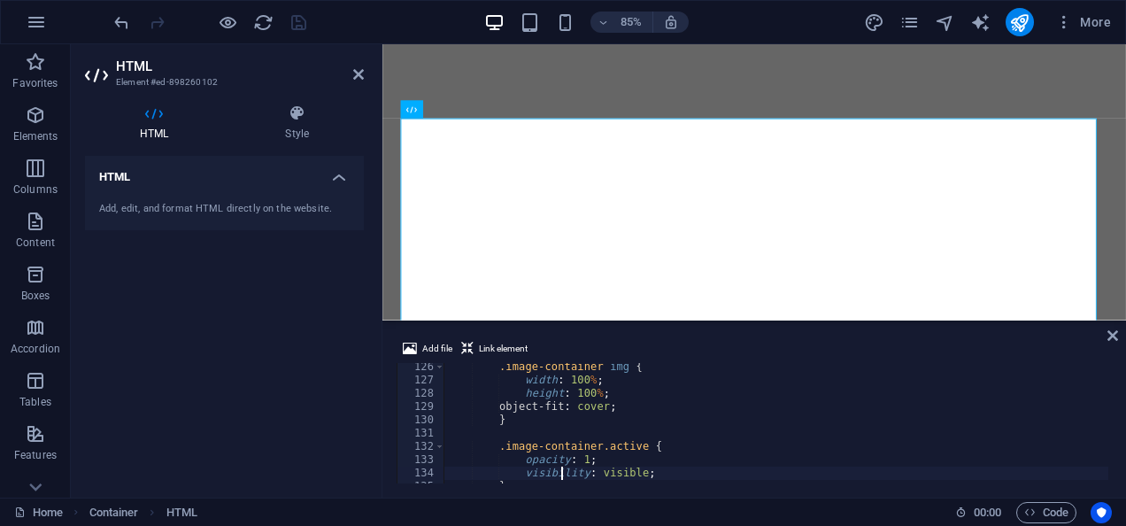
type textarea "}"
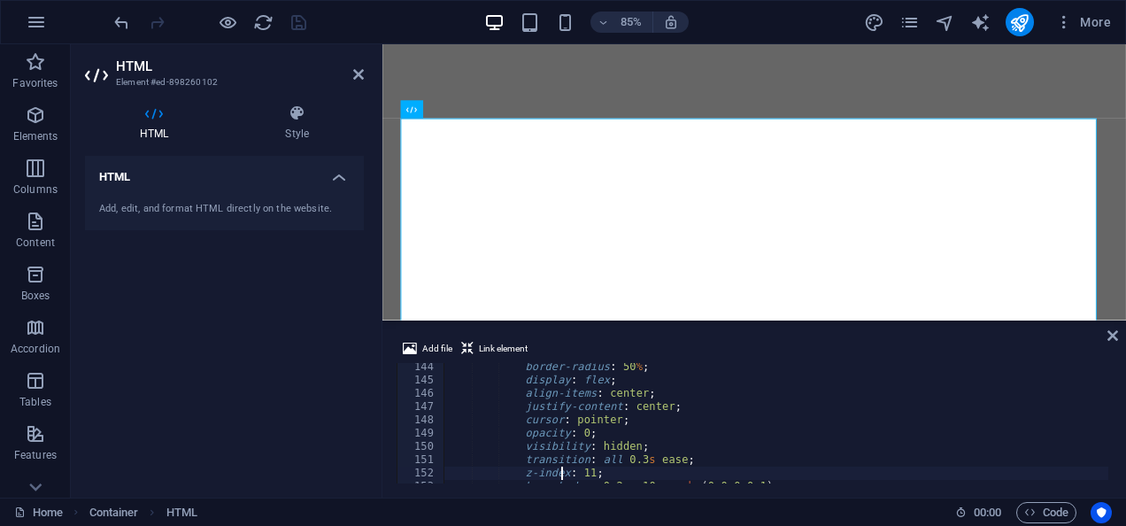
type textarea "}"
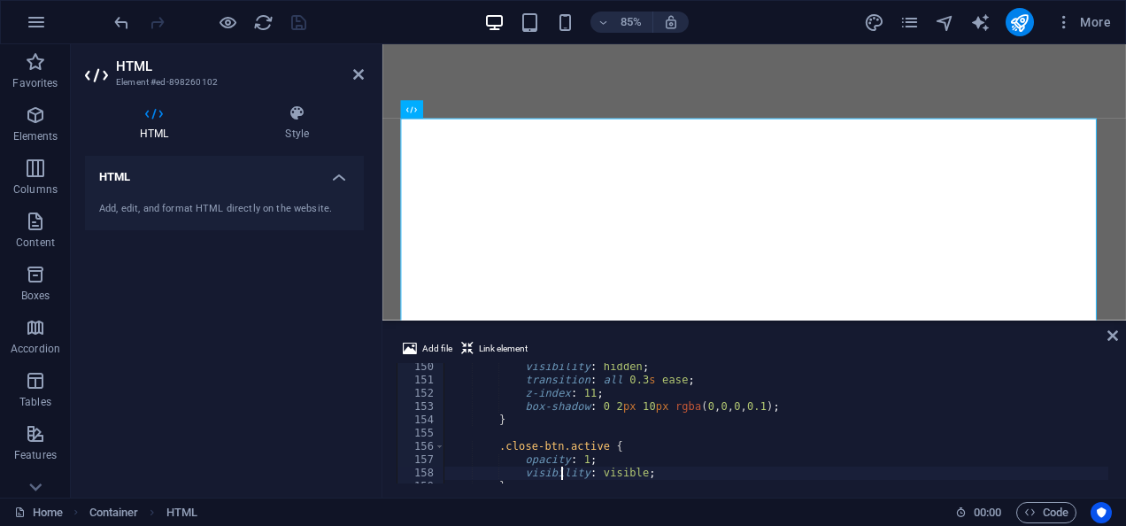
type textarea "}"
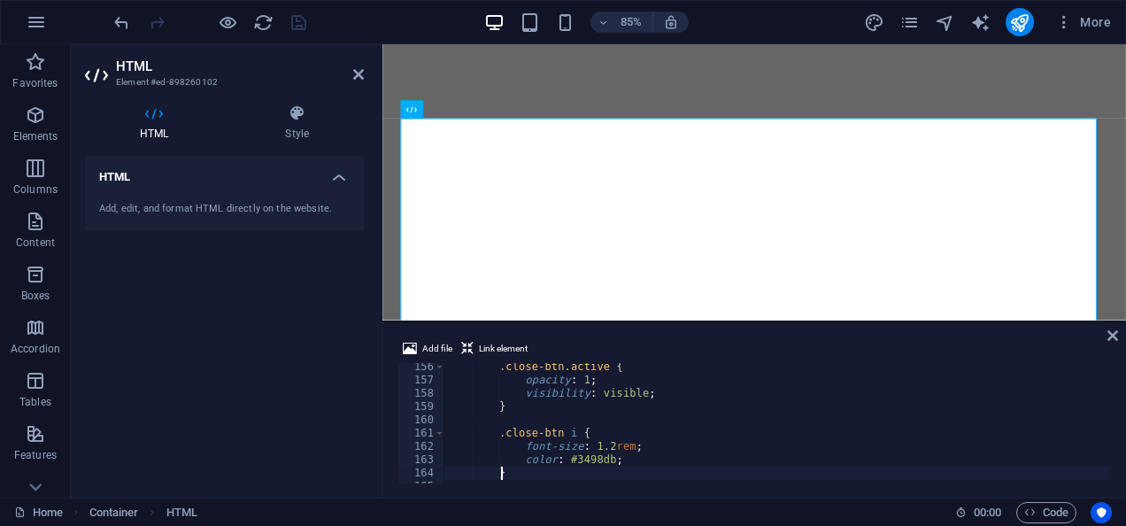
type textarea "/* Responsive styles */"
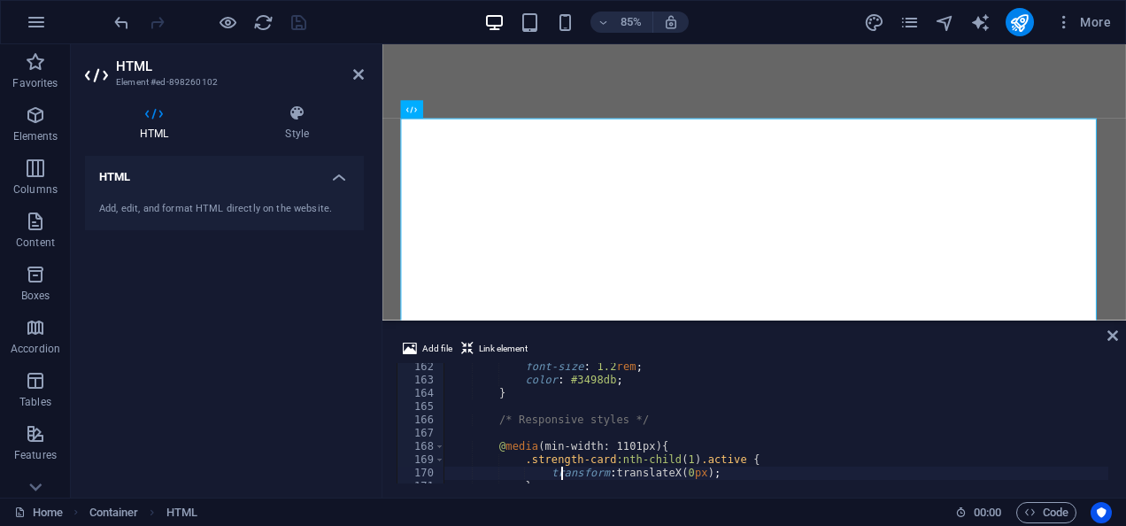
type textarea "}"
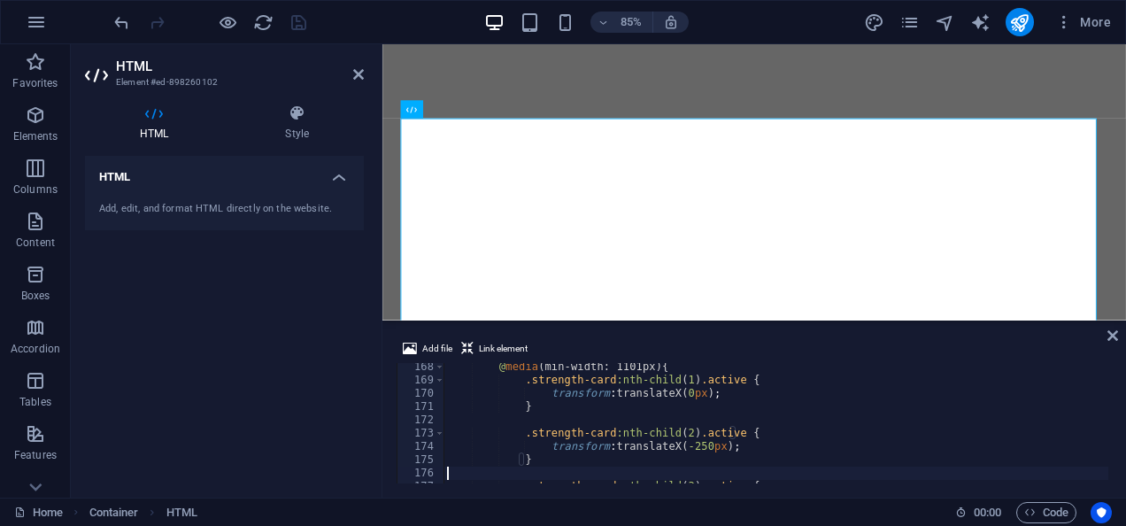
type textarea "}"
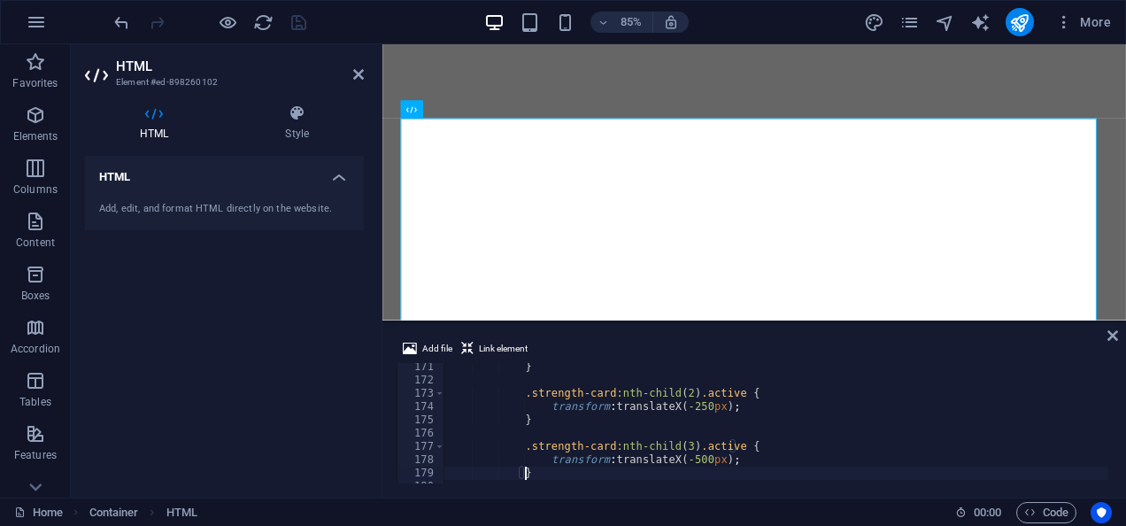
scroll to position [2274, 0]
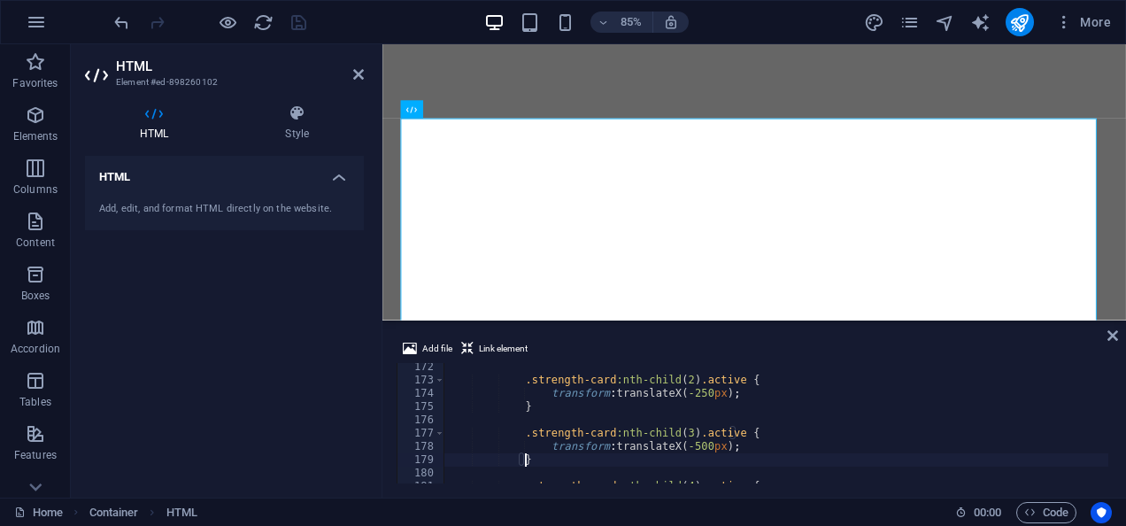
type textarea ".strength-card:nth-child(3).active {"
type textarea ".strength-card:nth-child(2).active {"
type textarea "@media (min-width: 1101px) {"
type textarea "/* Responsive styles */"
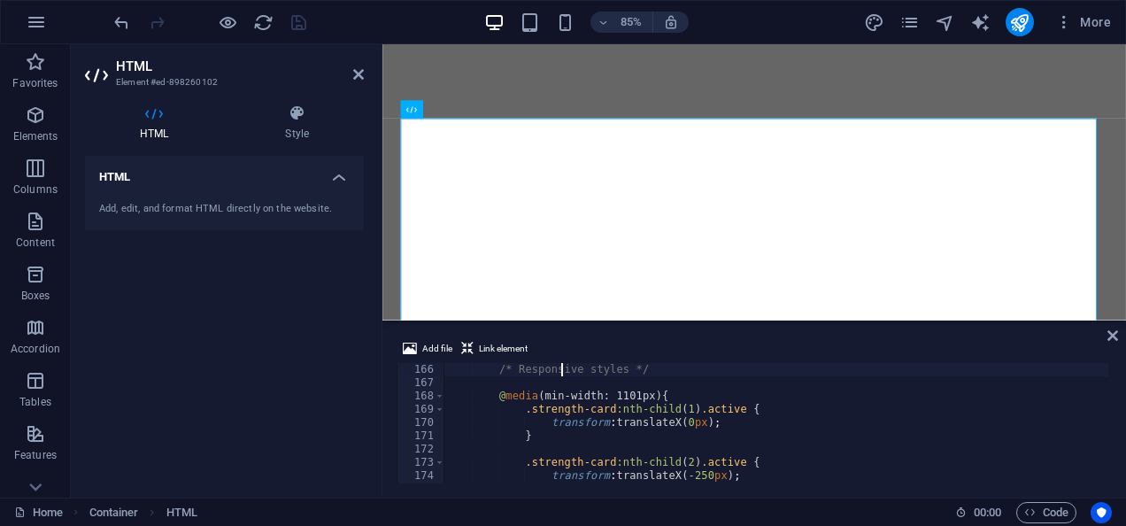
scroll to position [2191, 0]
type textarea "}"
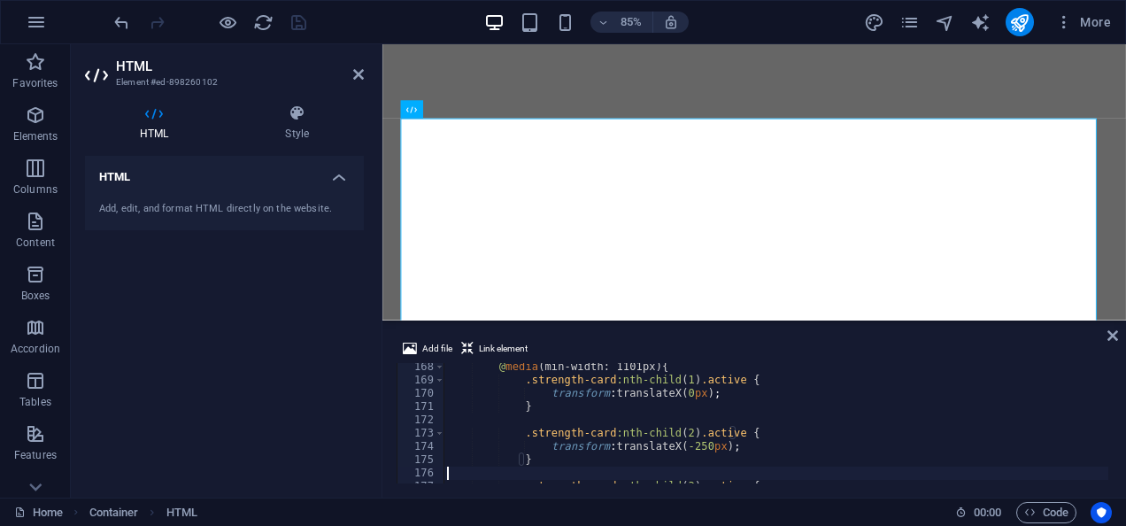
type textarea "}"
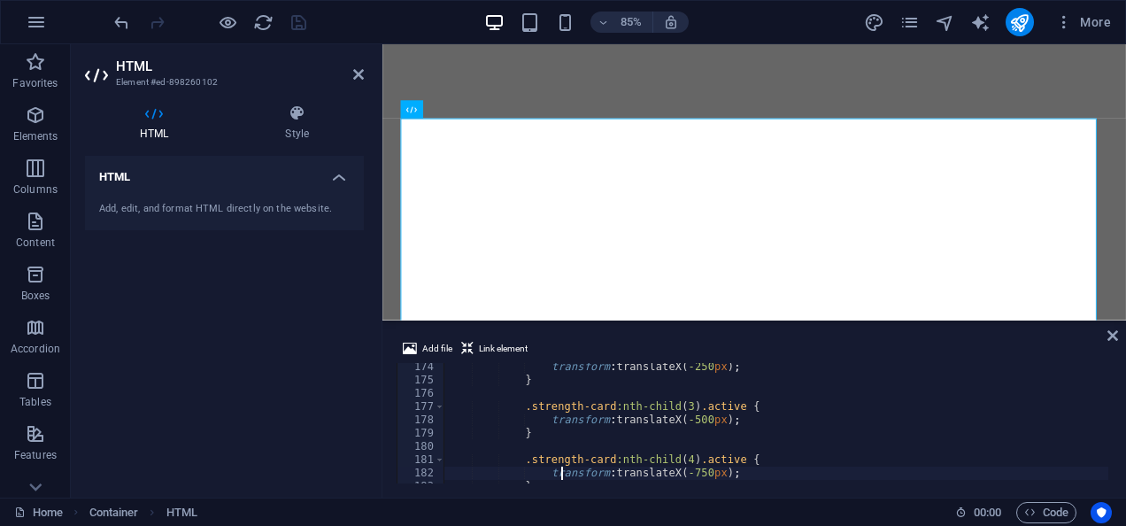
type textarea "}"
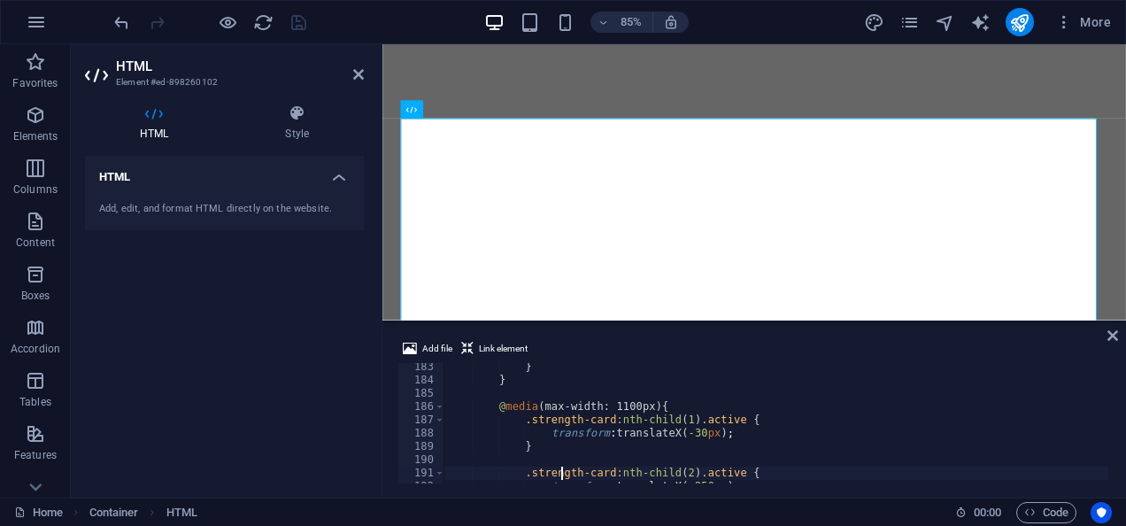
scroll to position [2433, 0]
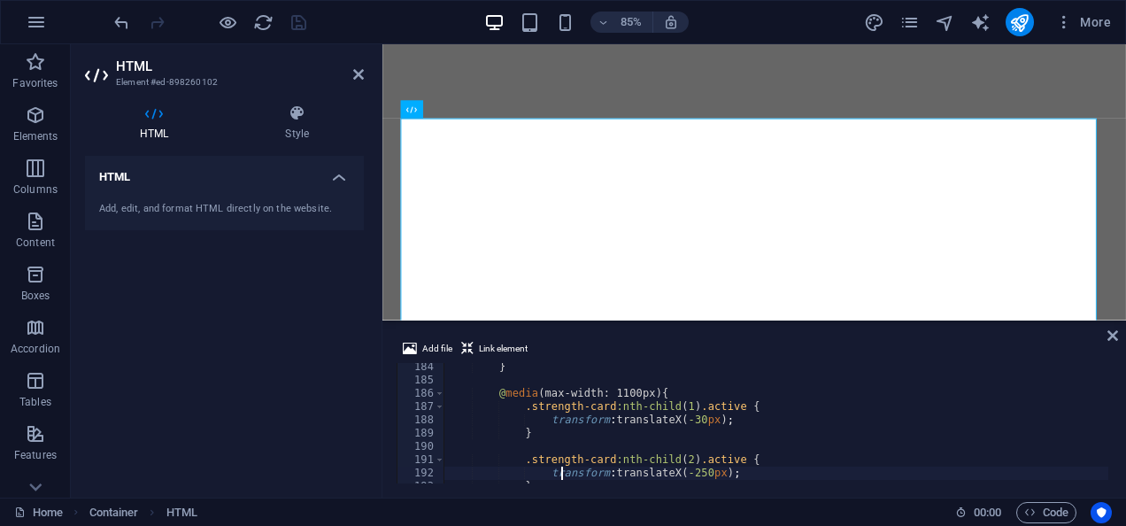
type textarea "}"
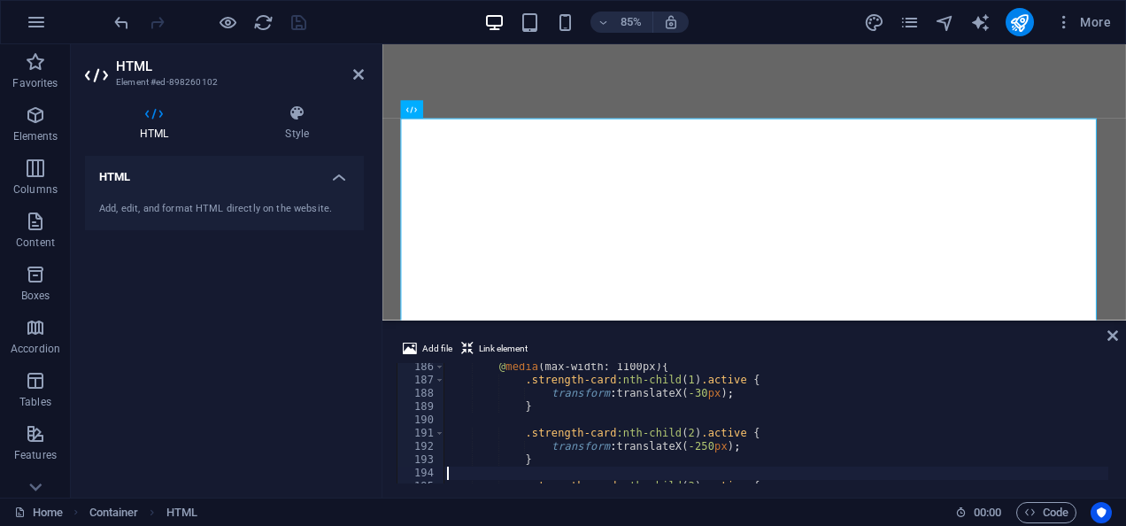
type textarea "}"
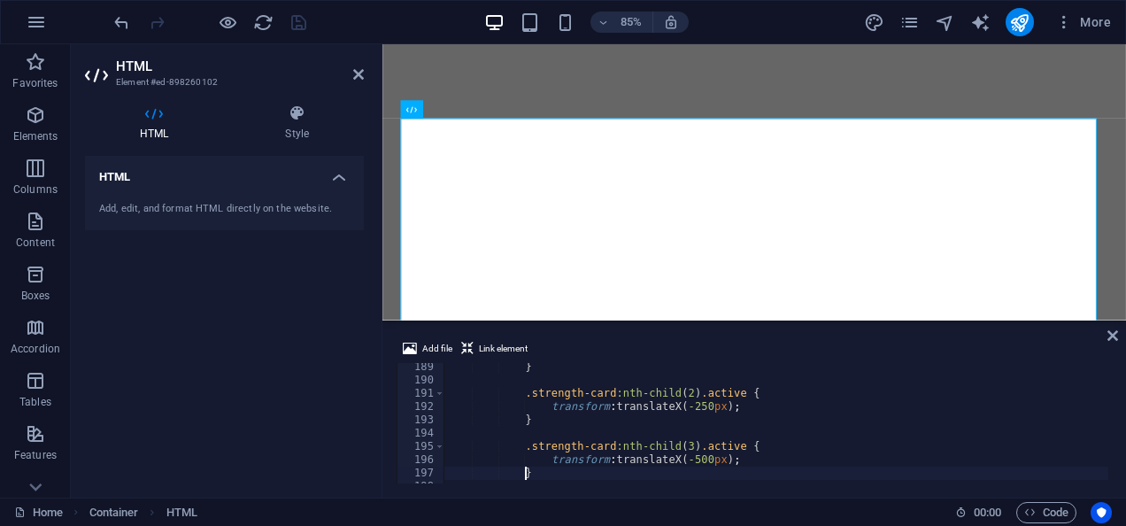
type textarea "}"
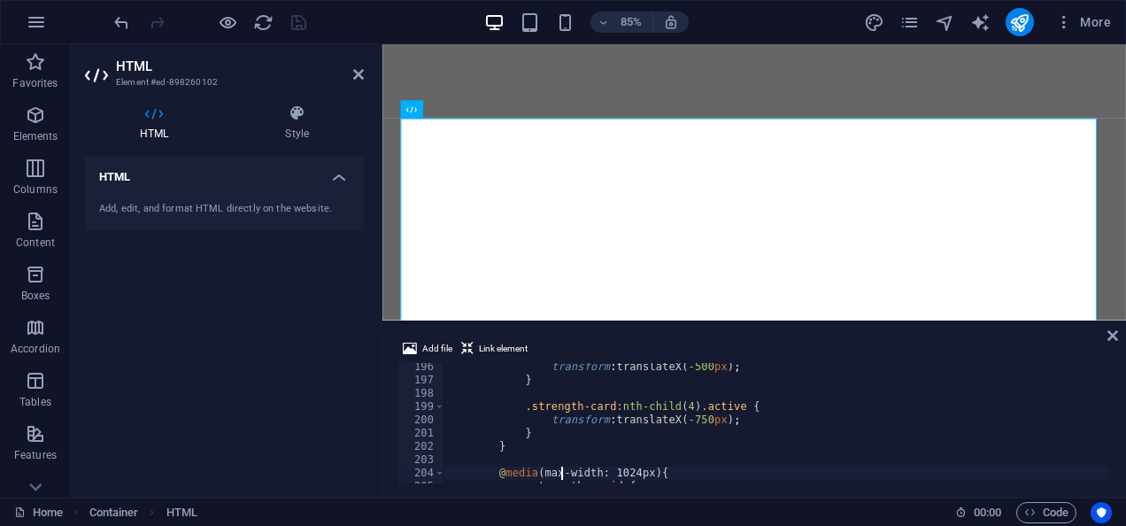
type textarea "}"
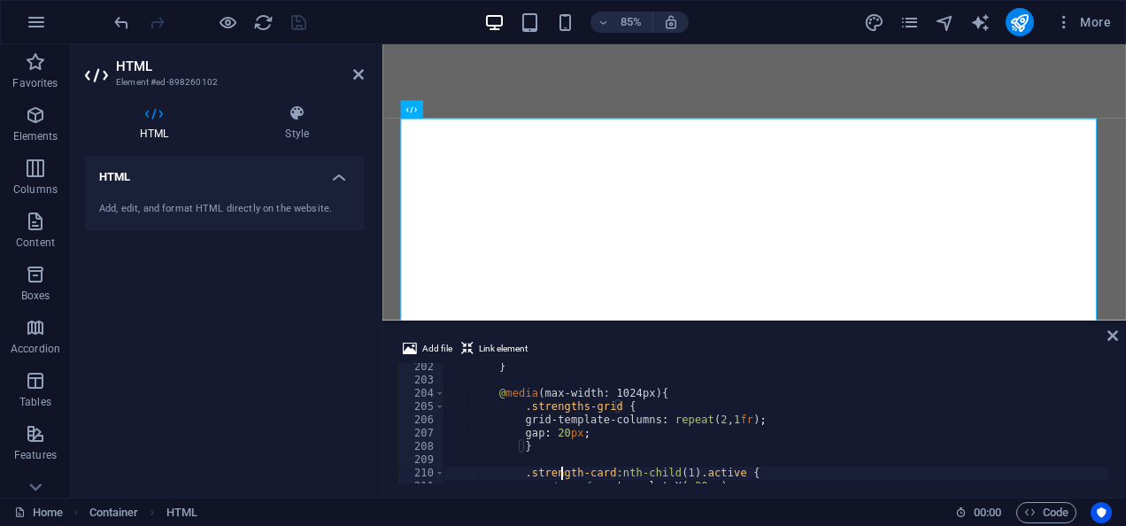
type textarea "}"
type textarea ".strength-card:nth-child(2).active {"
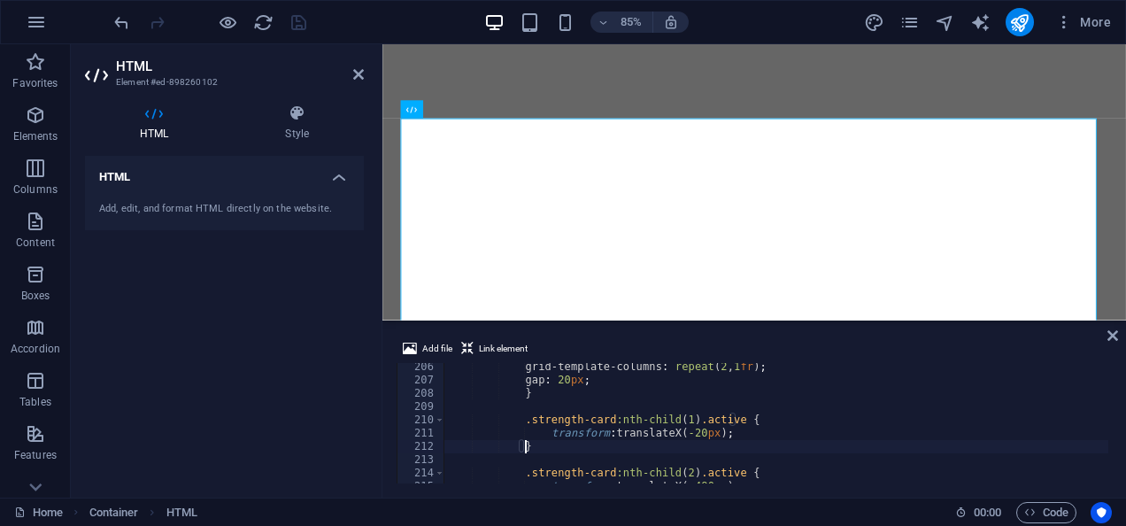
type textarea ".strength-card:nth-child(1).active {"
type textarea "@media (max-width: 1024px) {"
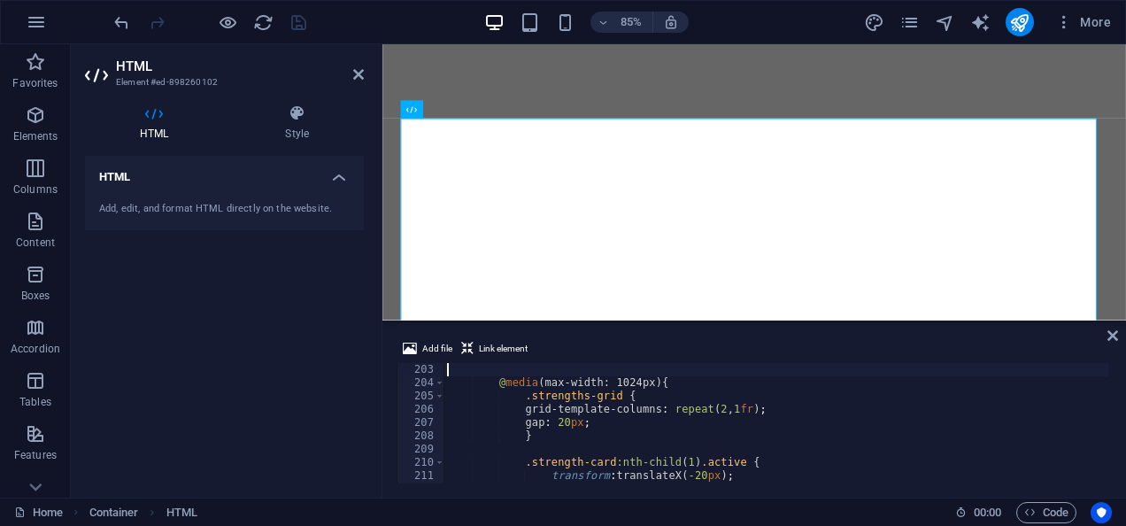
scroll to position [2656, 0]
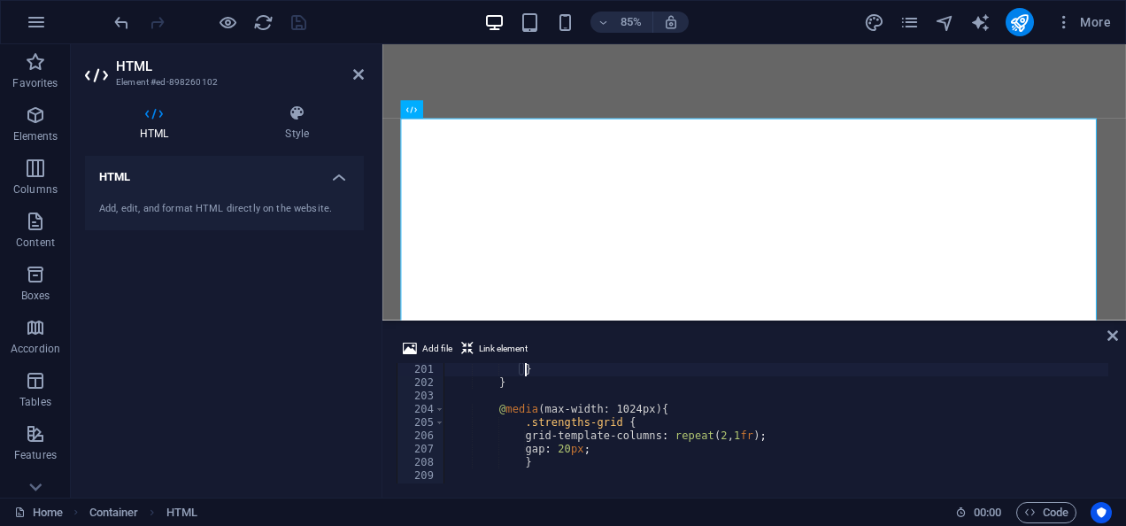
type textarea "}"
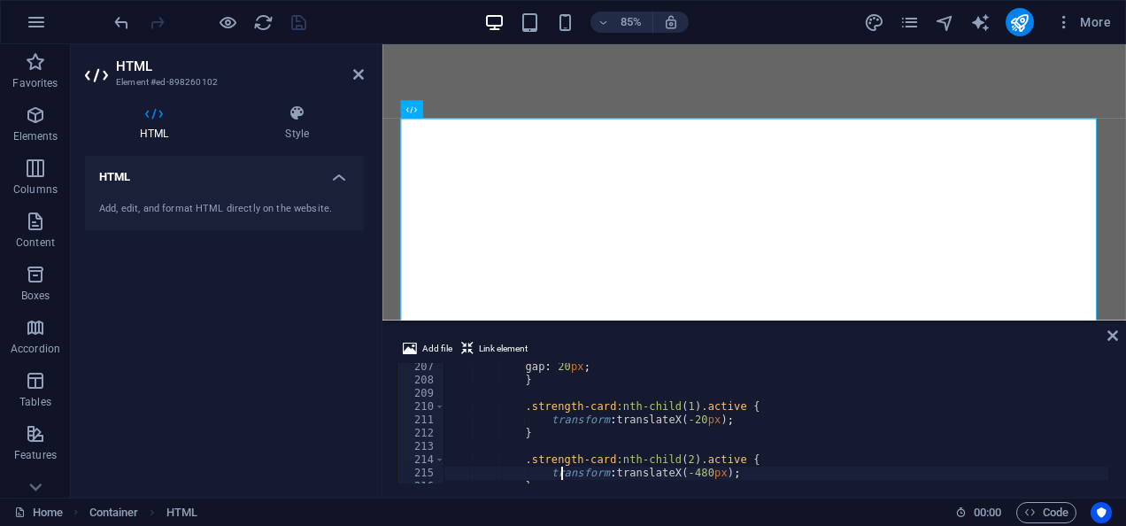
type textarea ".strength-card:nth-child(2).active {"
type textarea ".strength-card:nth-child(1).active {"
type textarea "}"
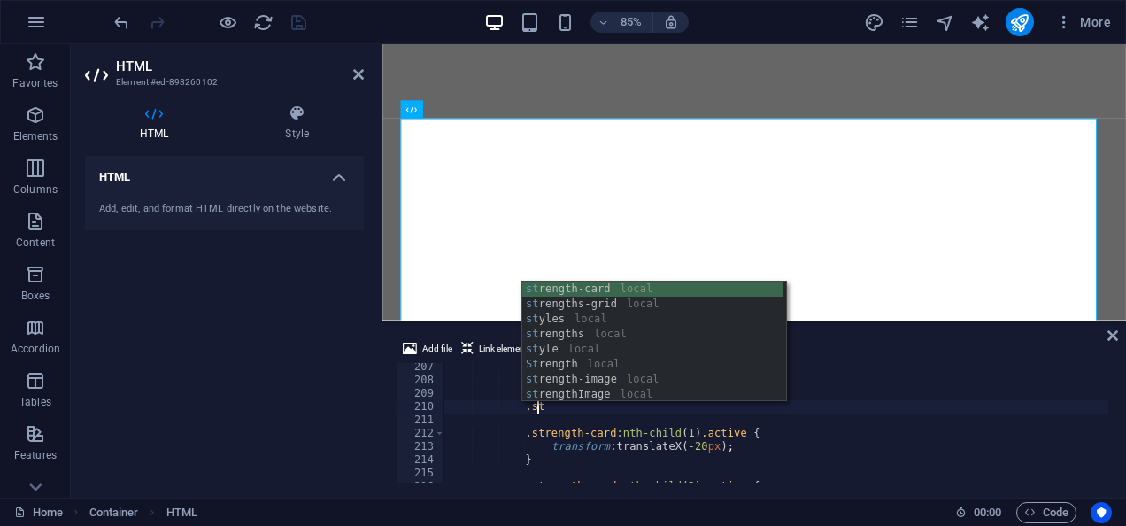
scroll to position [0, 8]
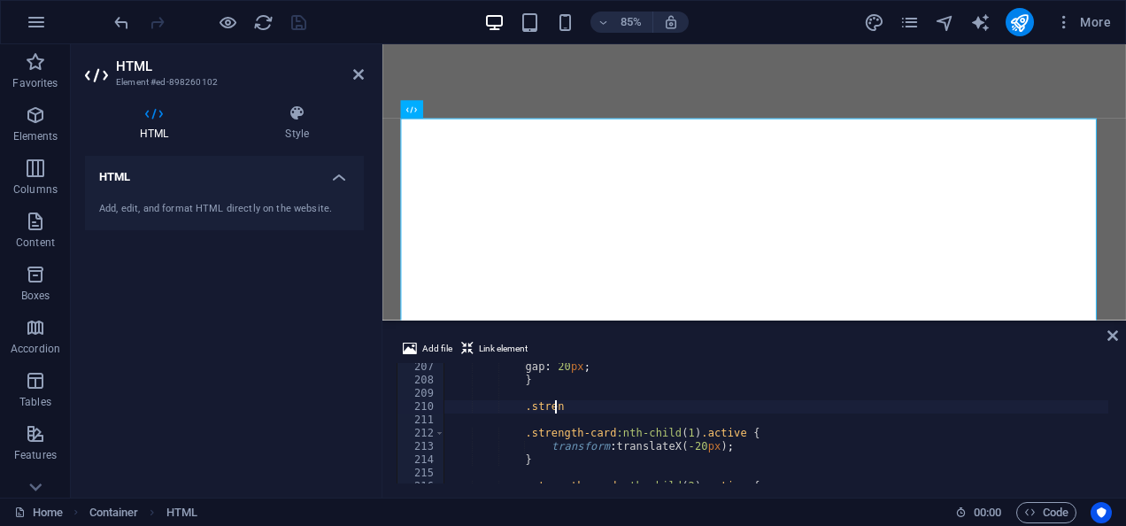
type textarea "."
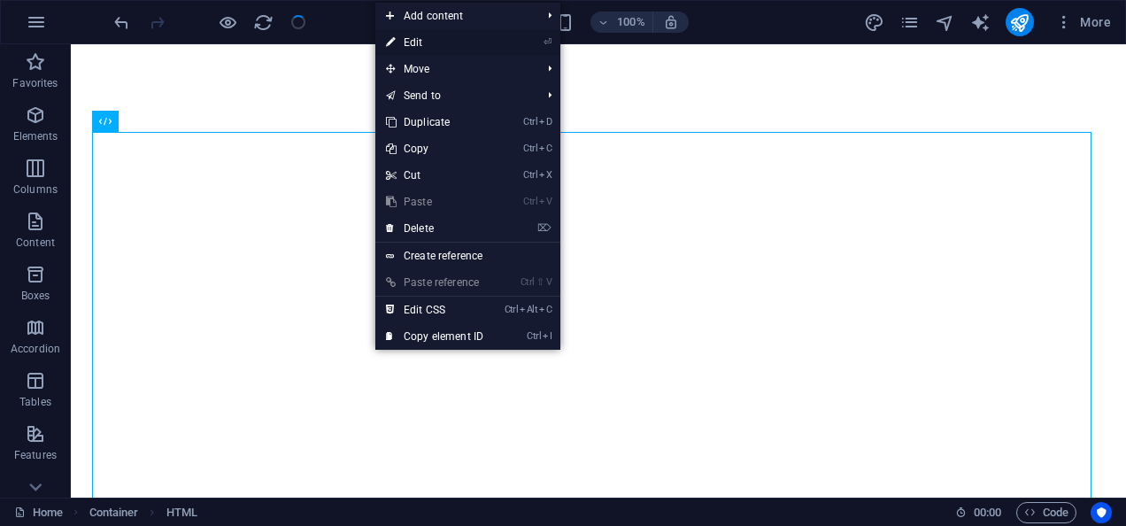
click at [472, 39] on link "⏎ Edit" at bounding box center [434, 42] width 119 height 27
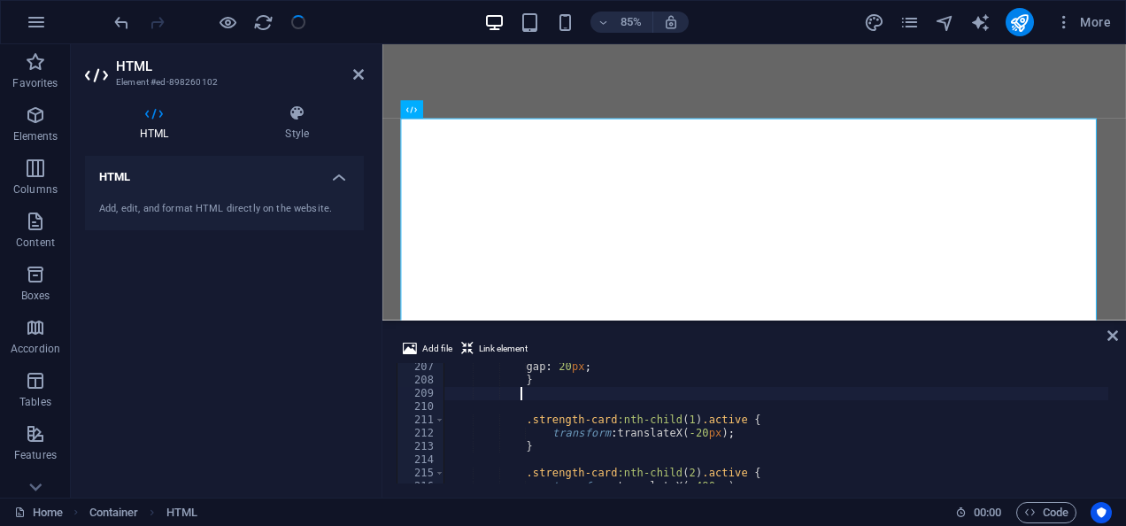
scroll to position [2738, 0]
click at [718, 450] on div "gap : 20 px ; } .strength-card :nth-child ( 1 ) .active { transform : translate…" at bounding box center [860, 431] width 832 height 143
type textarea "}); </script>"
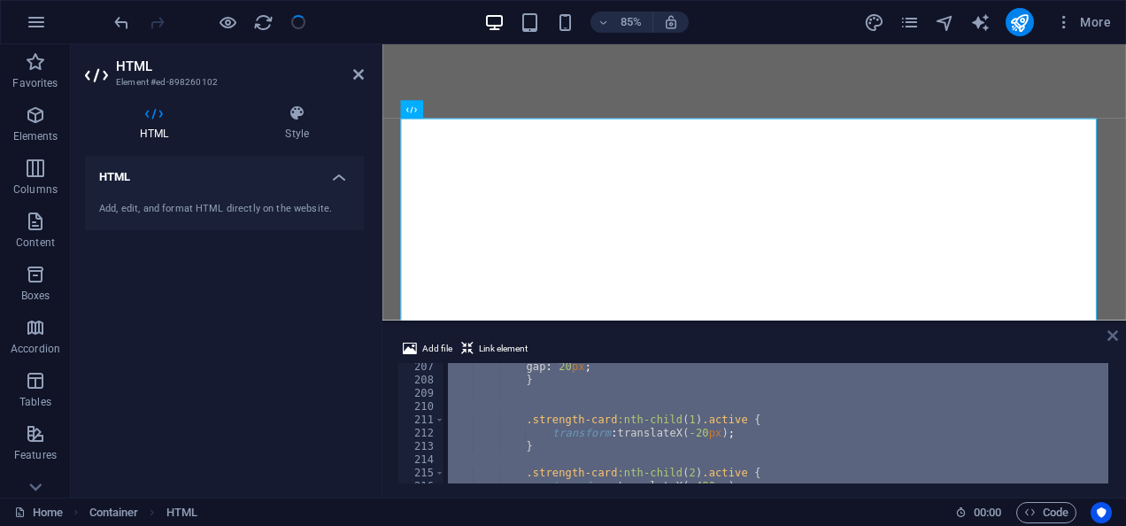
click at [1112, 335] on icon at bounding box center [1113, 335] width 11 height 14
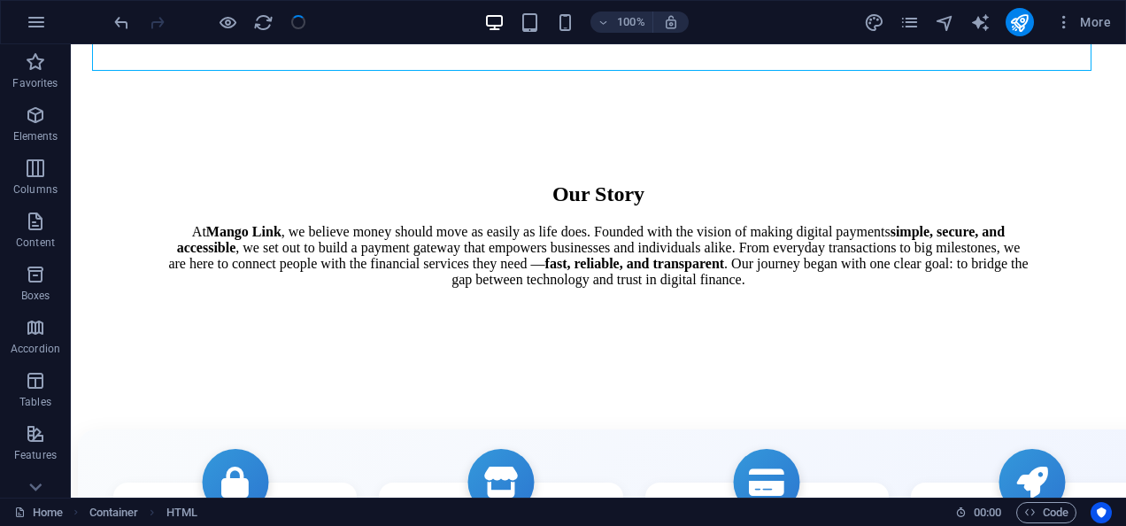
scroll to position [1716, 0]
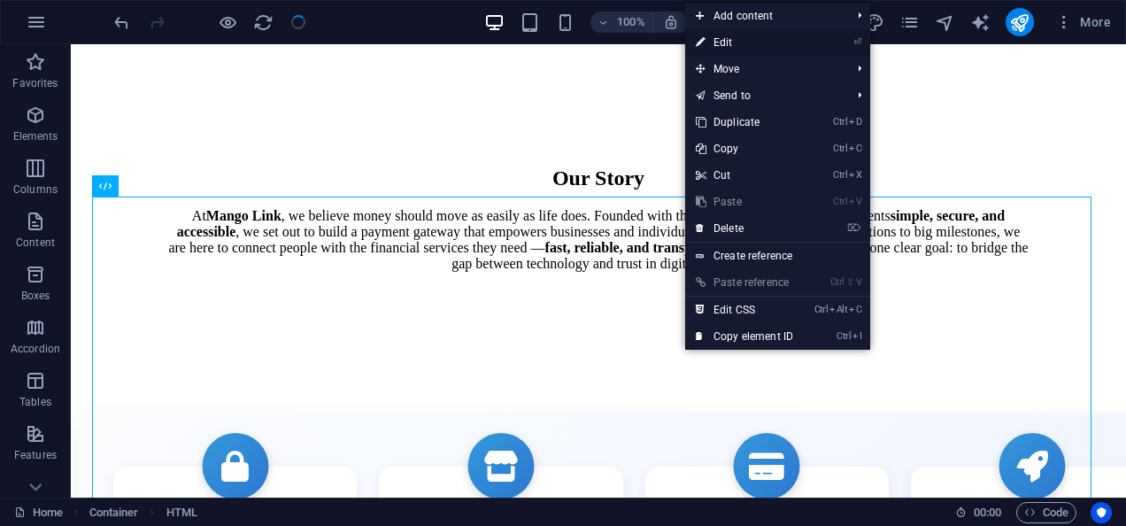
click at [739, 45] on link "⏎ Edit" at bounding box center [744, 42] width 119 height 27
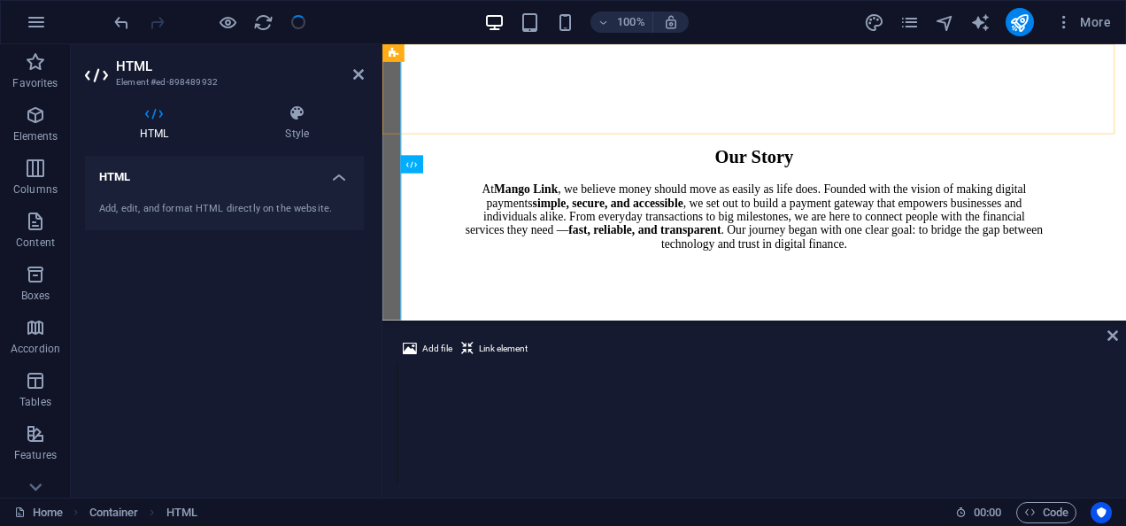
scroll to position [1946, 0]
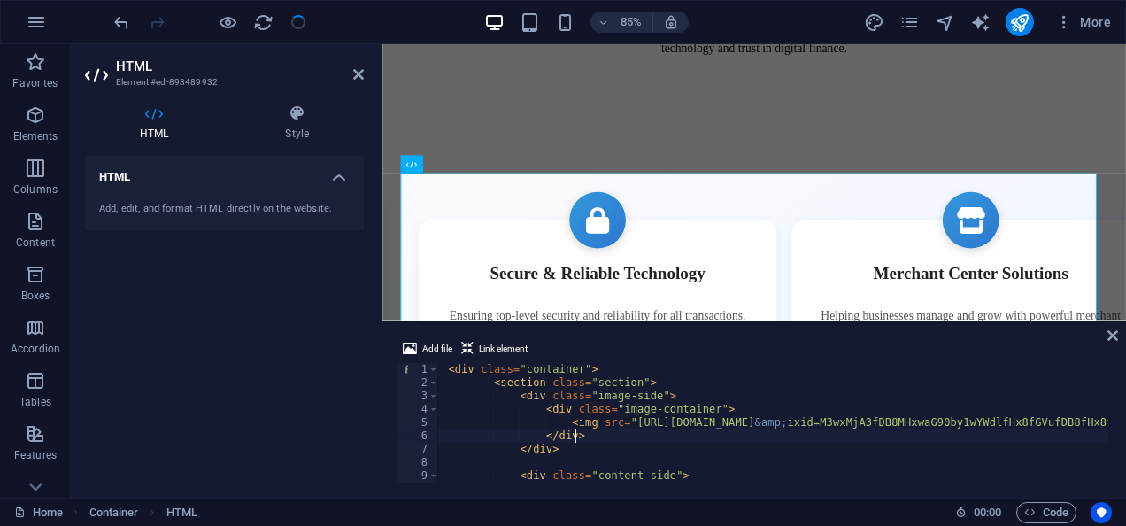
type textarea "</div>"
click at [1111, 332] on icon at bounding box center [1113, 335] width 11 height 14
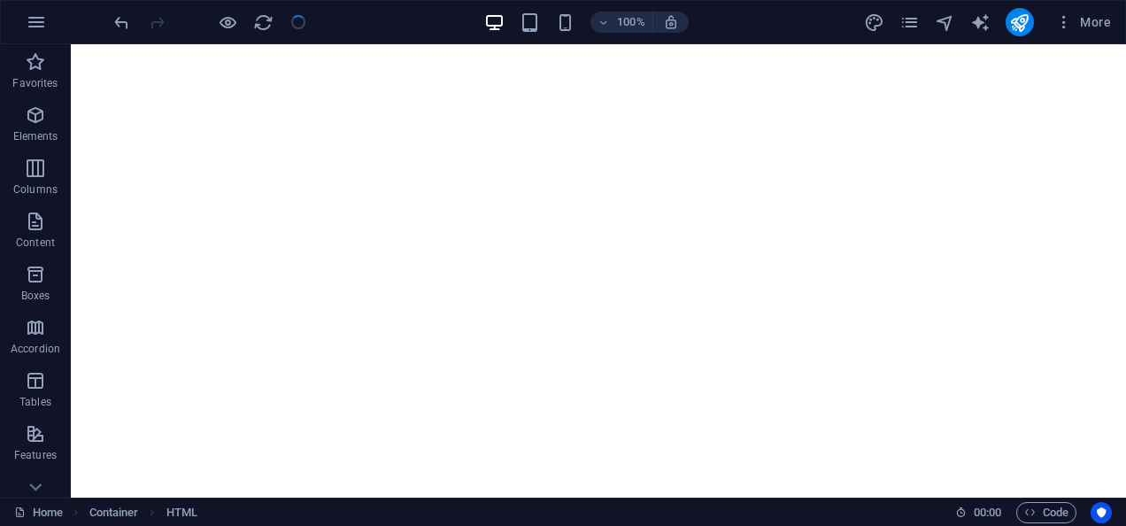
scroll to position [1259, 0]
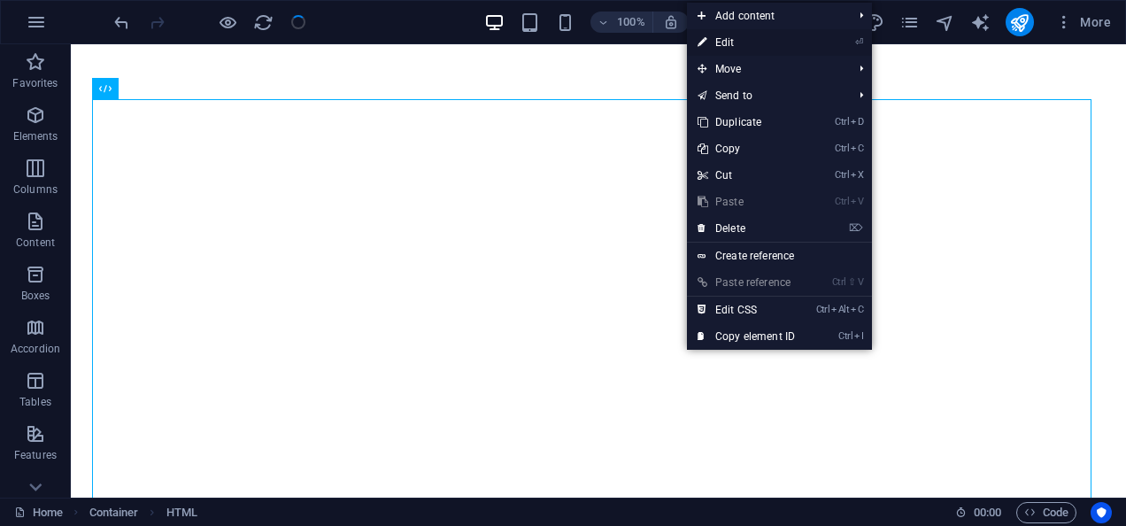
click at [740, 39] on link "⏎ Edit" at bounding box center [746, 42] width 119 height 27
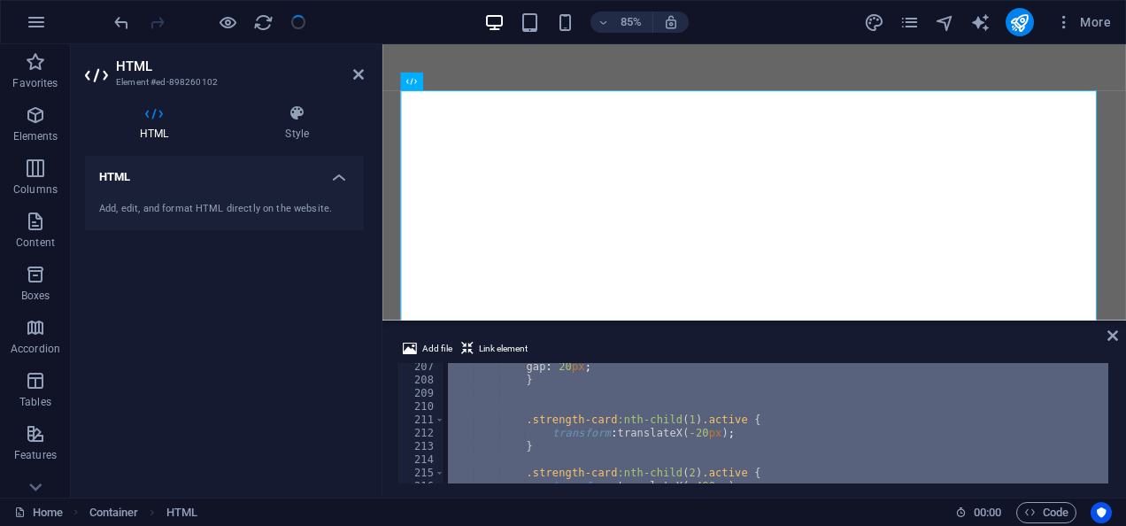
click at [611, 405] on div "gap : 20 px ; } .strength-card :nth-child ( 1 ) .active { transform : translate…" at bounding box center [776, 423] width 664 height 120
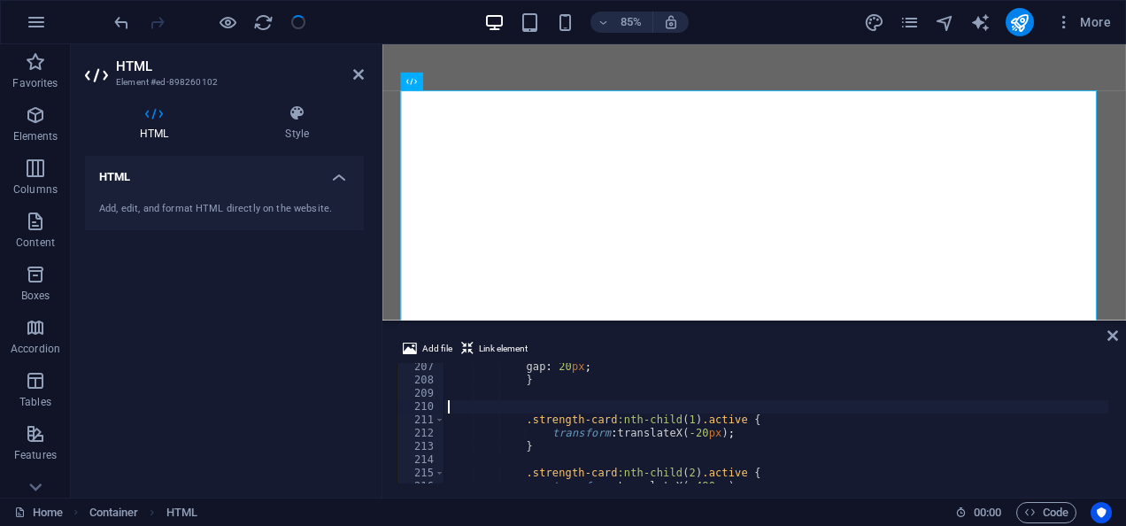
type textarea "}); </script>"
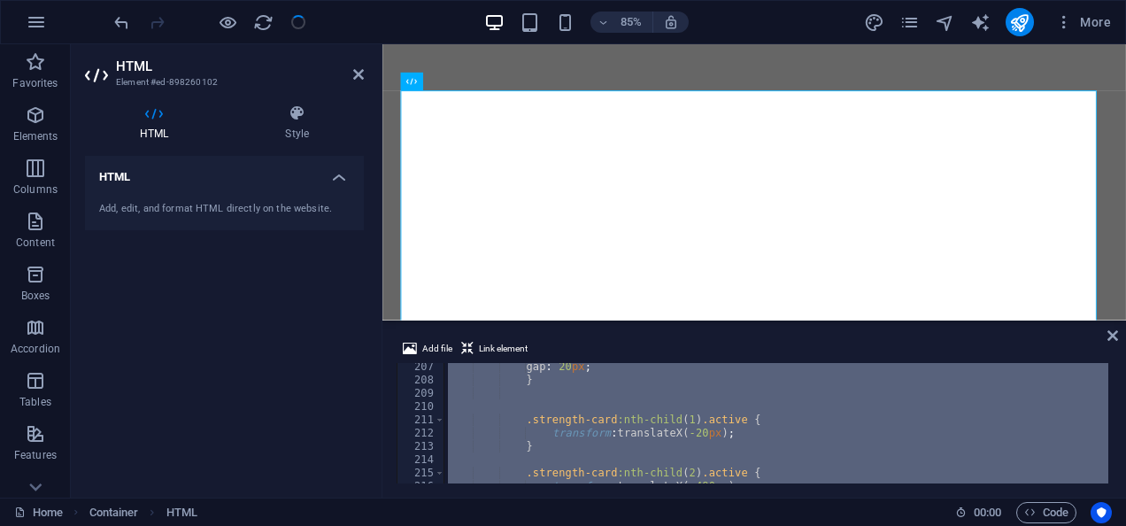
click at [617, 413] on div "gap : 20 px ; } .strength-card :nth-child ( 1 ) .active { transform : translate…" at bounding box center [776, 423] width 664 height 120
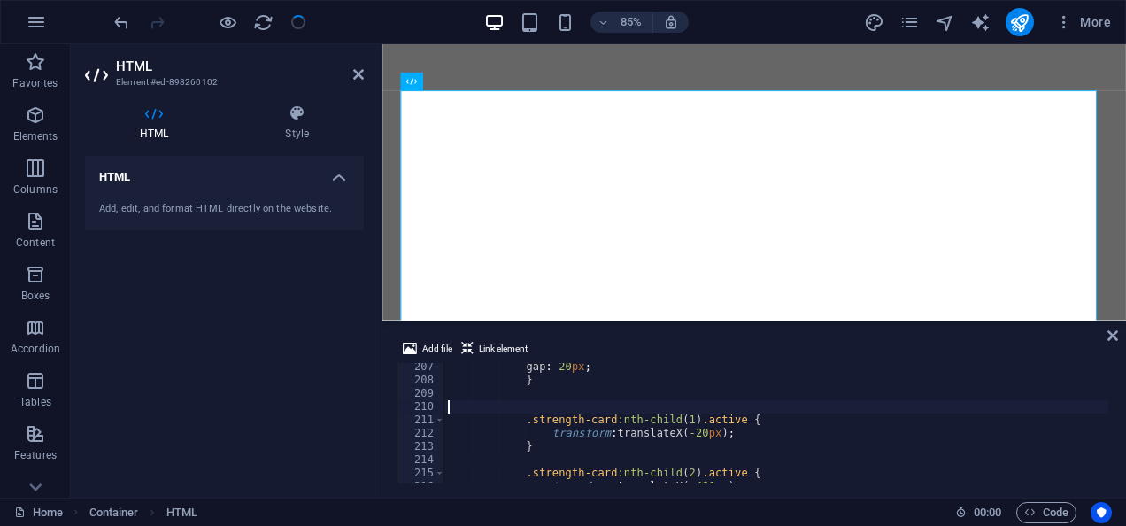
click at [617, 413] on div "gap : 20 px ; } .strength-card :nth-child ( 1 ) .active { transform : translate…" at bounding box center [860, 431] width 832 height 143
type textarea "}); </script>"
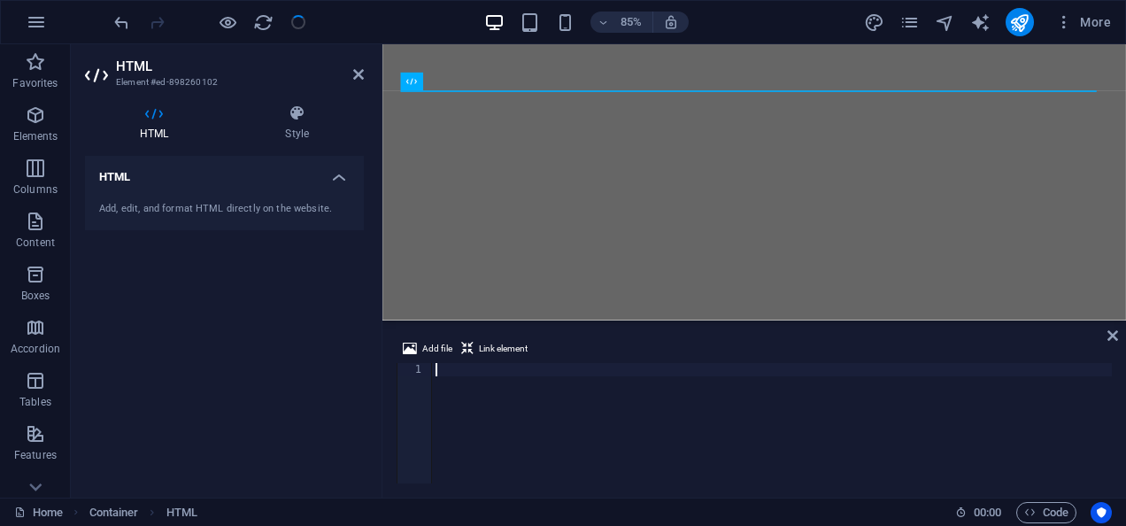
paste textarea "</script>"
type textarea "</script>"
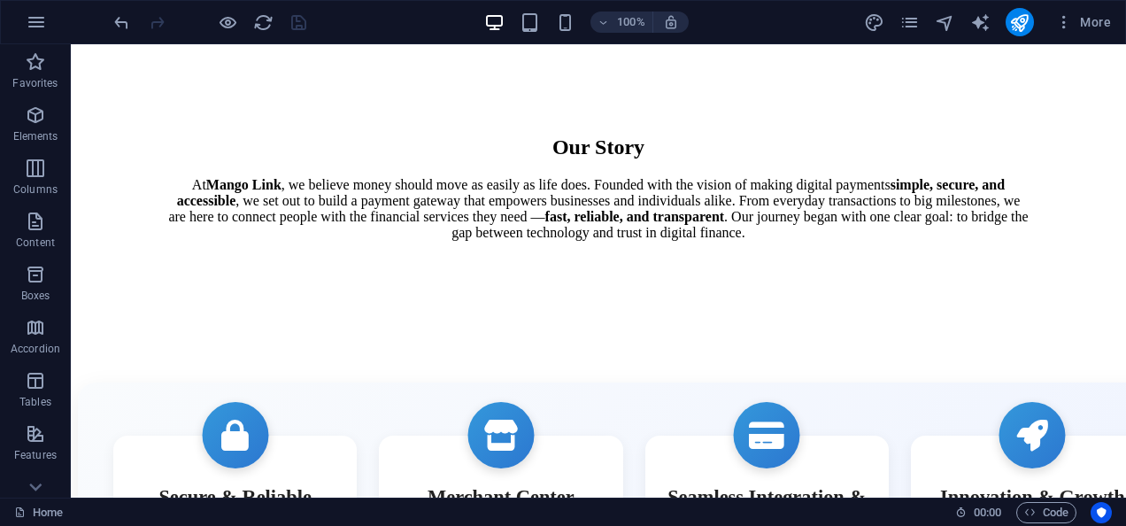
scroll to position [1779, 0]
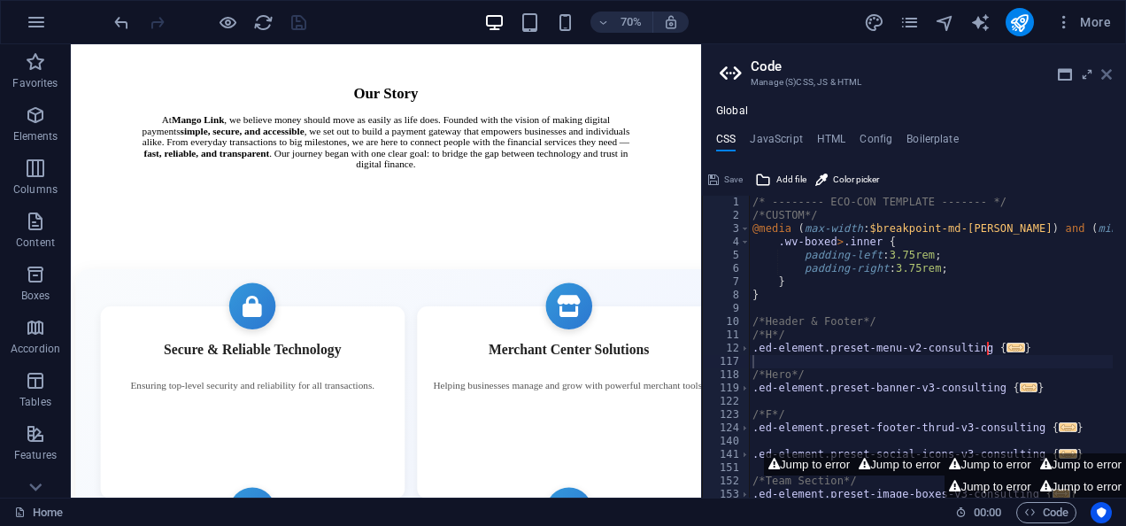
click at [1105, 76] on icon at bounding box center [1106, 74] width 11 height 14
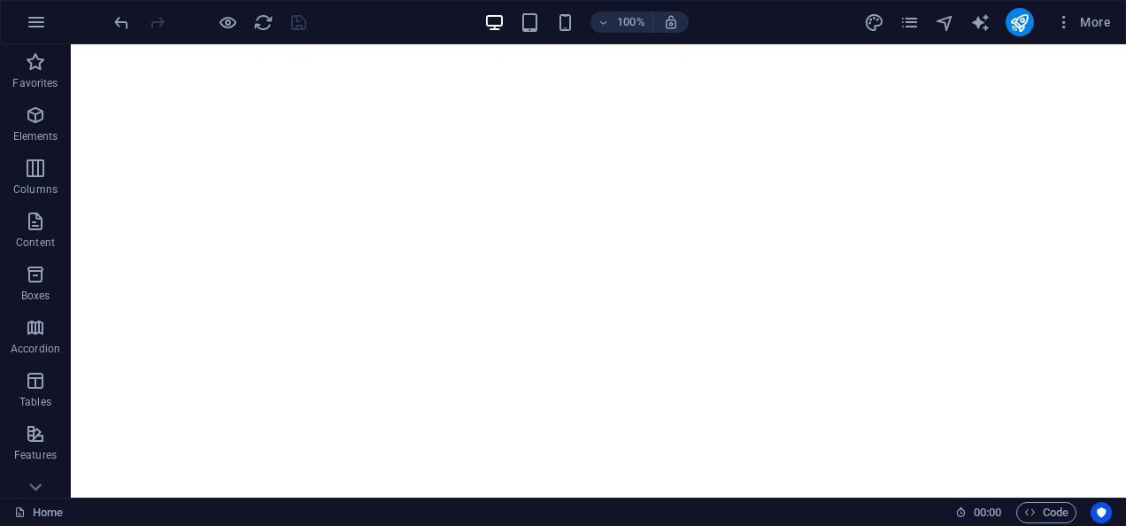
scroll to position [1275, 0]
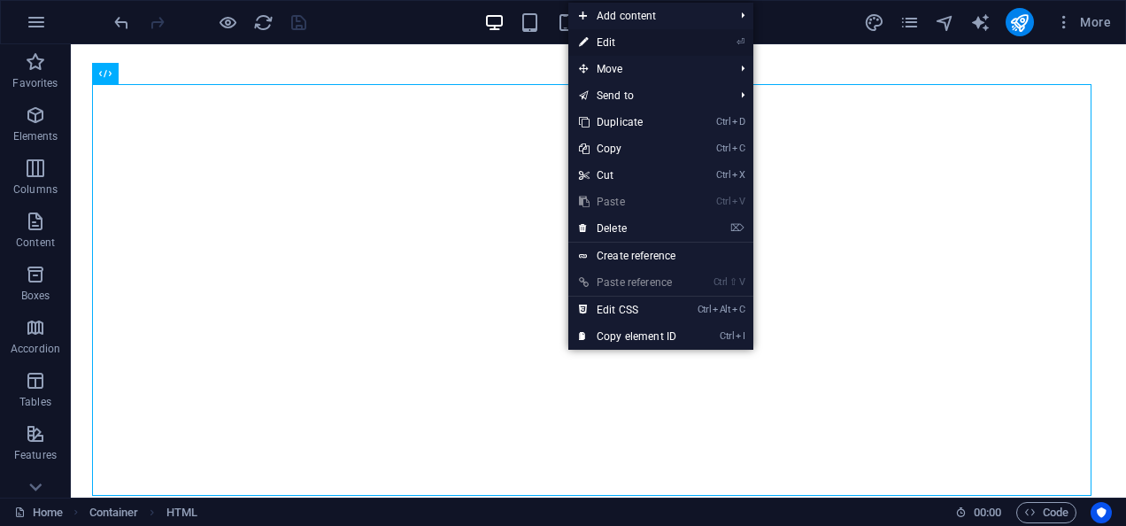
click at [620, 49] on link "⏎ Edit" at bounding box center [627, 42] width 119 height 27
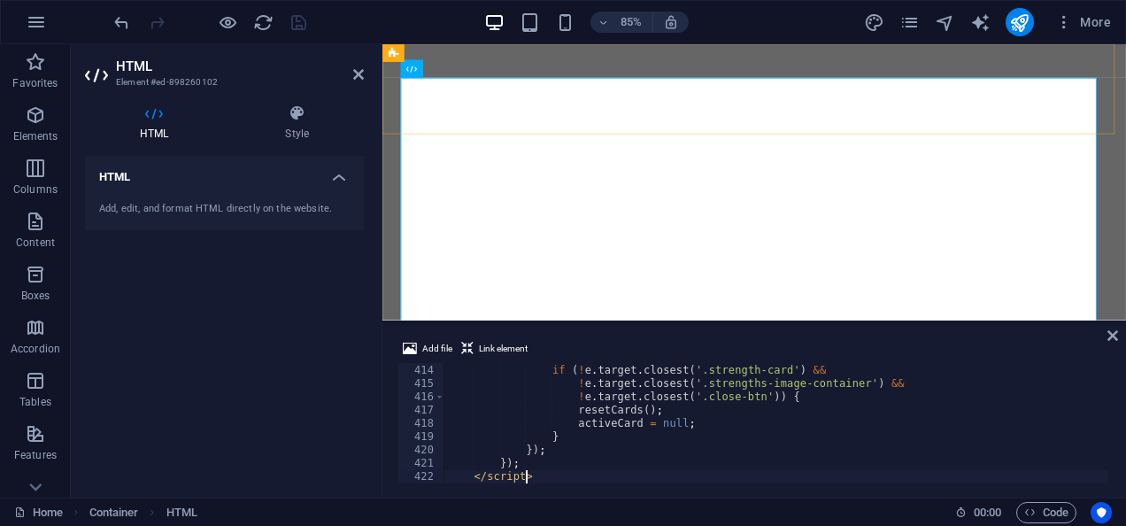
scroll to position [5484, 0]
click at [627, 433] on div "document . addEventListener ( 'click' , function ( e ) { if ( ! e . target . cl…" at bounding box center [860, 422] width 832 height 143
type textarea "// Close the image when clicking outside"
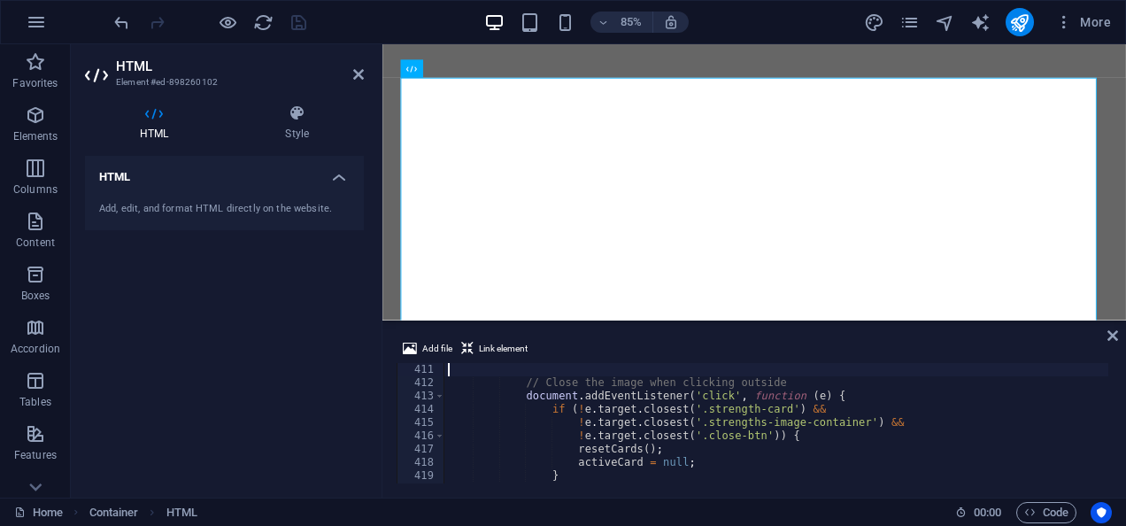
type textarea "// Close the image when clicking close button"
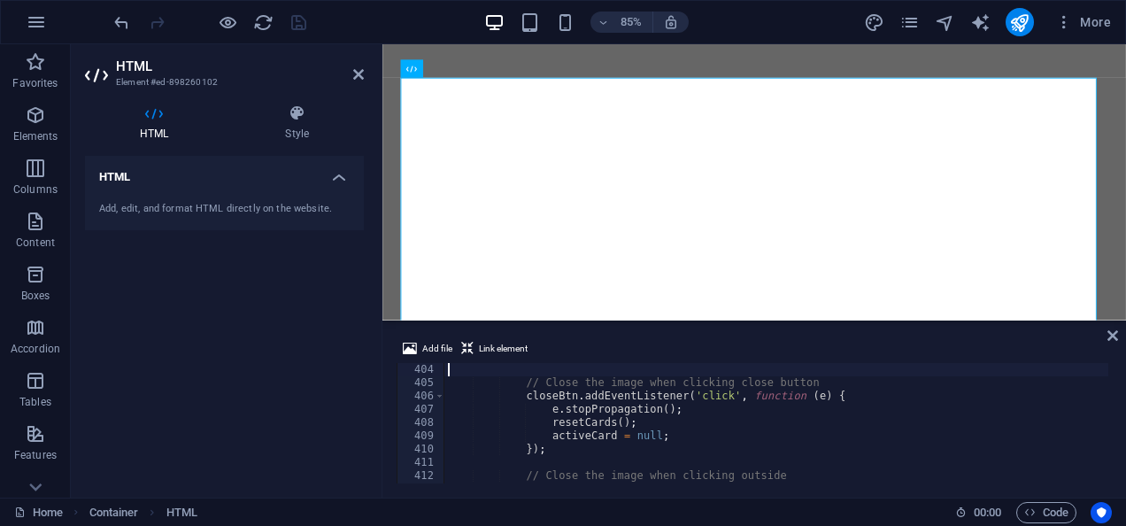
scroll to position [0, 0]
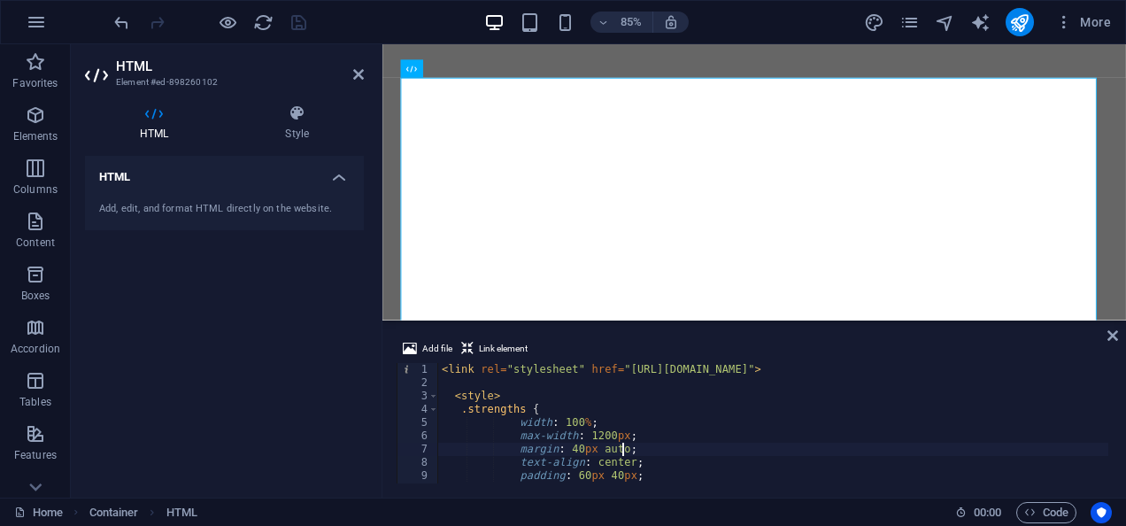
click at [676, 446] on div "< link rel = "stylesheet" href = "https://cdnjs.cloudflare.com/ajax/libs/font-a…" at bounding box center [854, 434] width 832 height 143
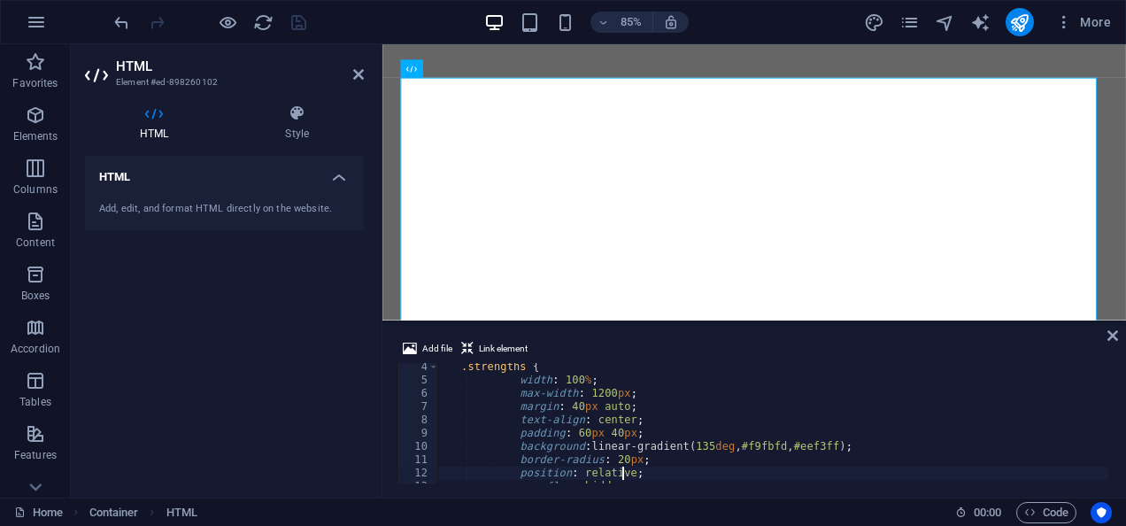
scroll to position [56, 0]
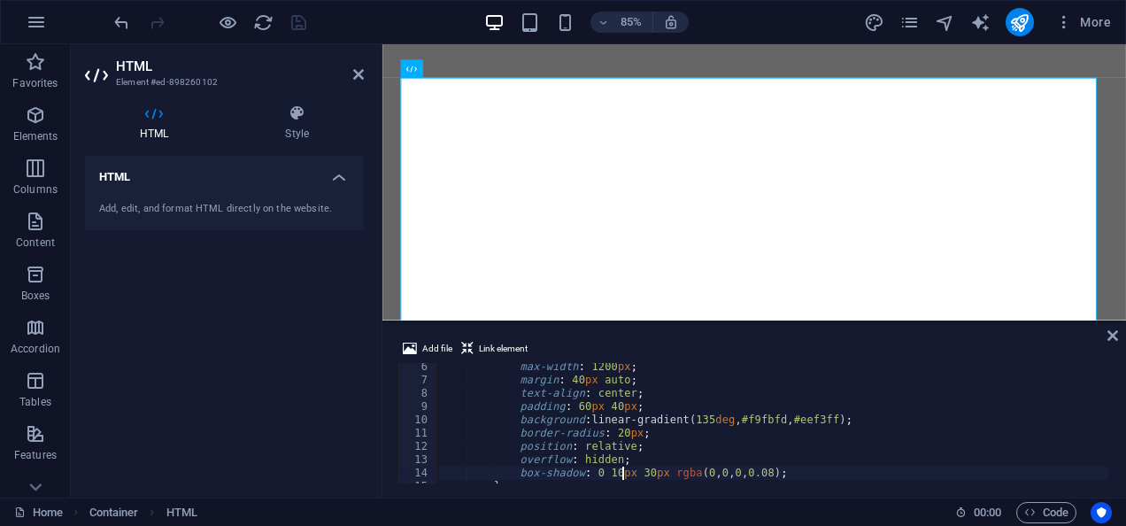
type textarea "}"
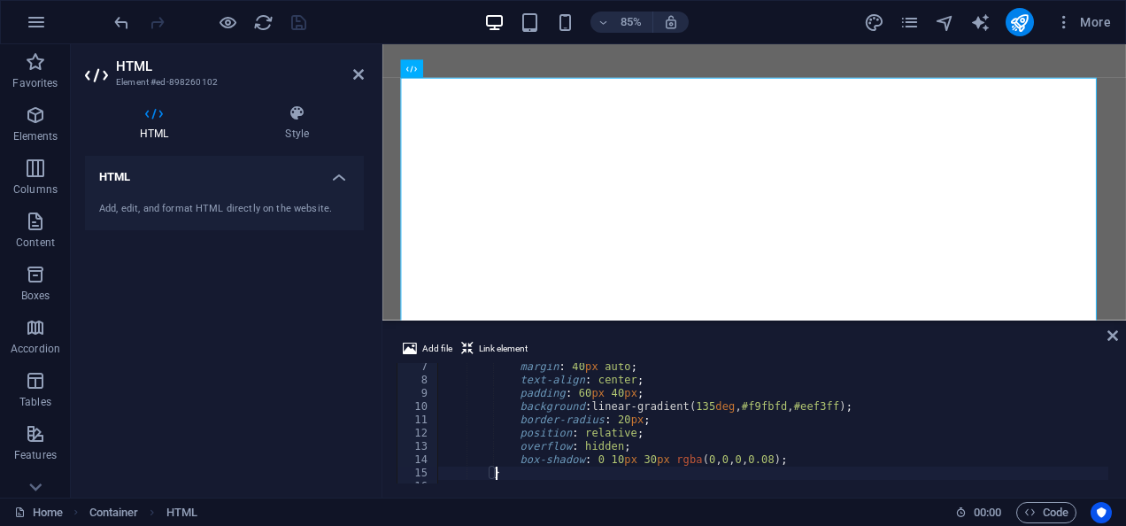
scroll to position [96, 0]
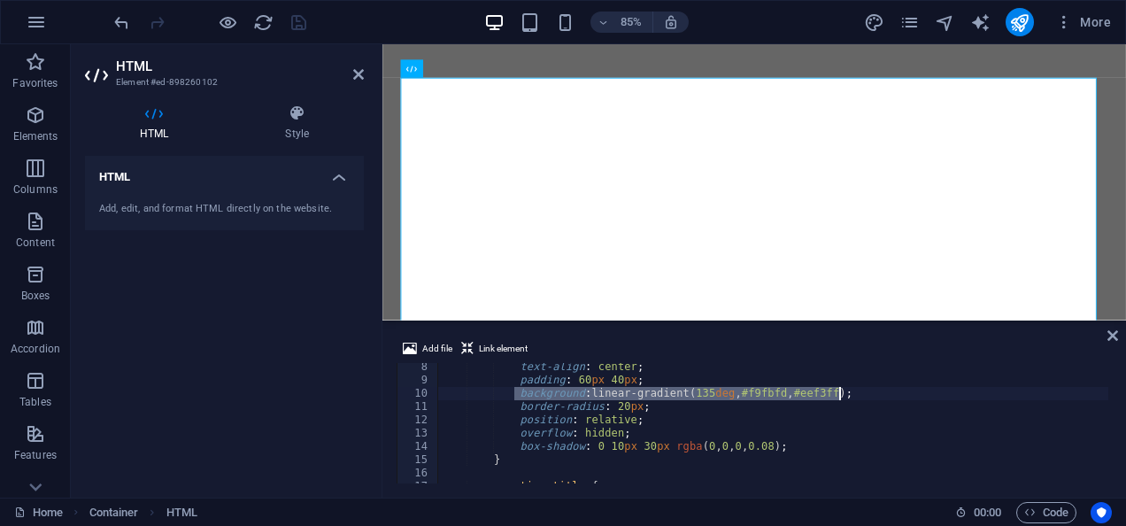
drag, startPoint x: 513, startPoint y: 391, endPoint x: 851, endPoint y: 393, distance: 337.3
click at [851, 393] on div "text-align : center ; padding : 60 px 40 px ; background : linear-gradient( 135…" at bounding box center [854, 431] width 832 height 143
type textarea "background: linear-gradient(135deg, #f9fbfd, #eef3ff);"
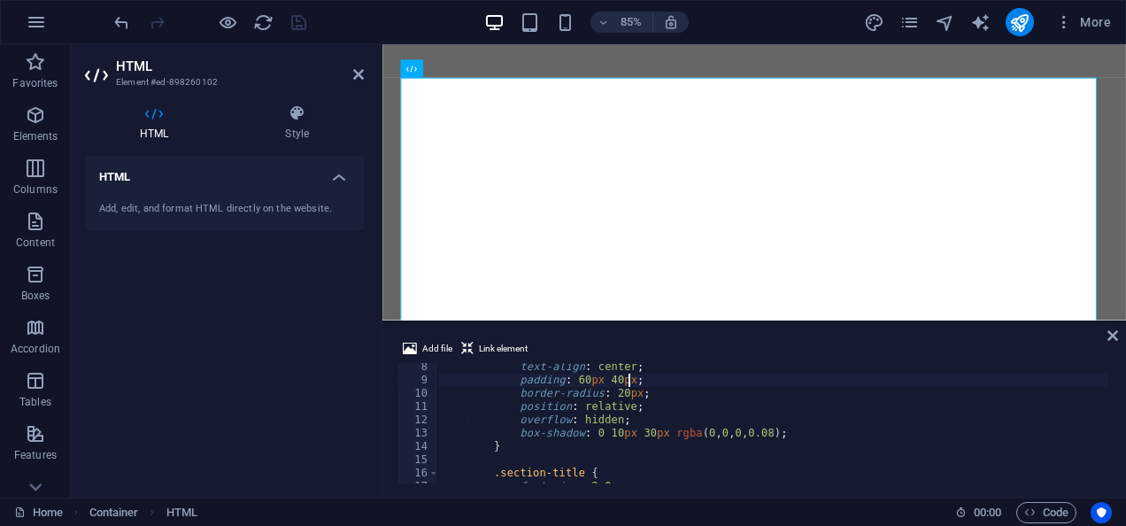
type textarea "padding: 60px 40px;"
click at [1117, 340] on icon at bounding box center [1113, 335] width 11 height 14
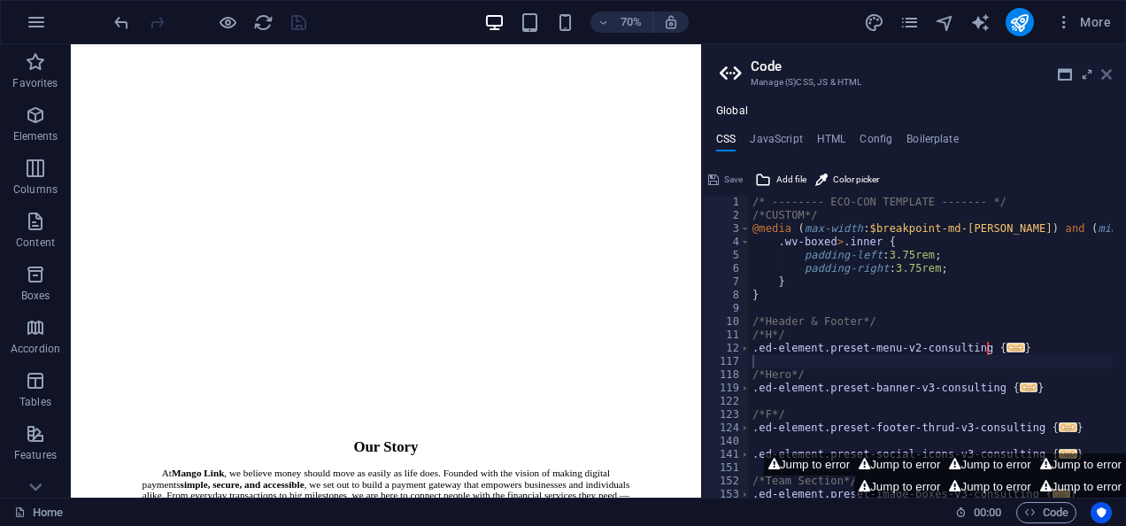
click at [1104, 77] on icon at bounding box center [1106, 74] width 11 height 14
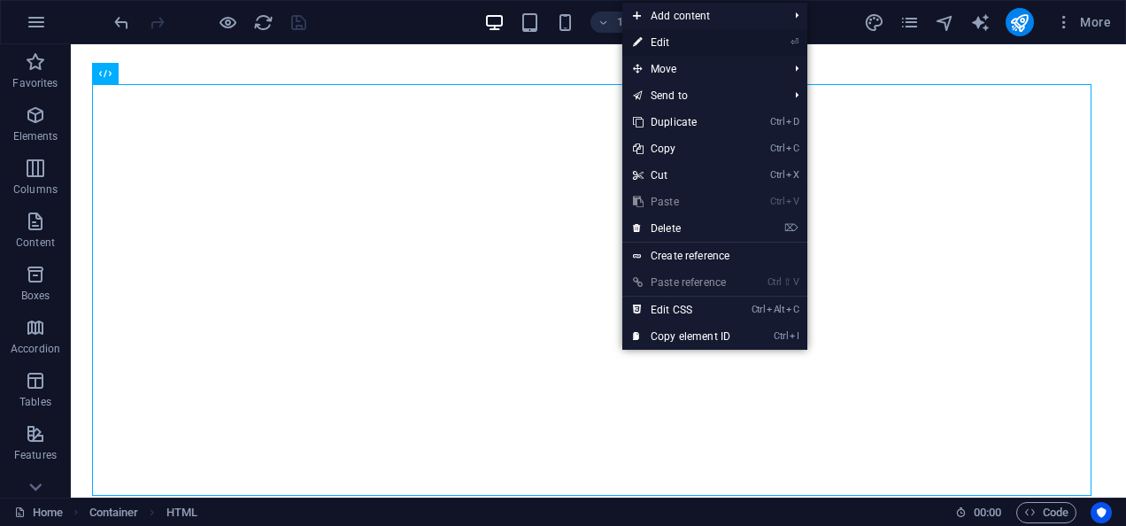
click at [672, 48] on link "⏎ Edit" at bounding box center [681, 42] width 119 height 27
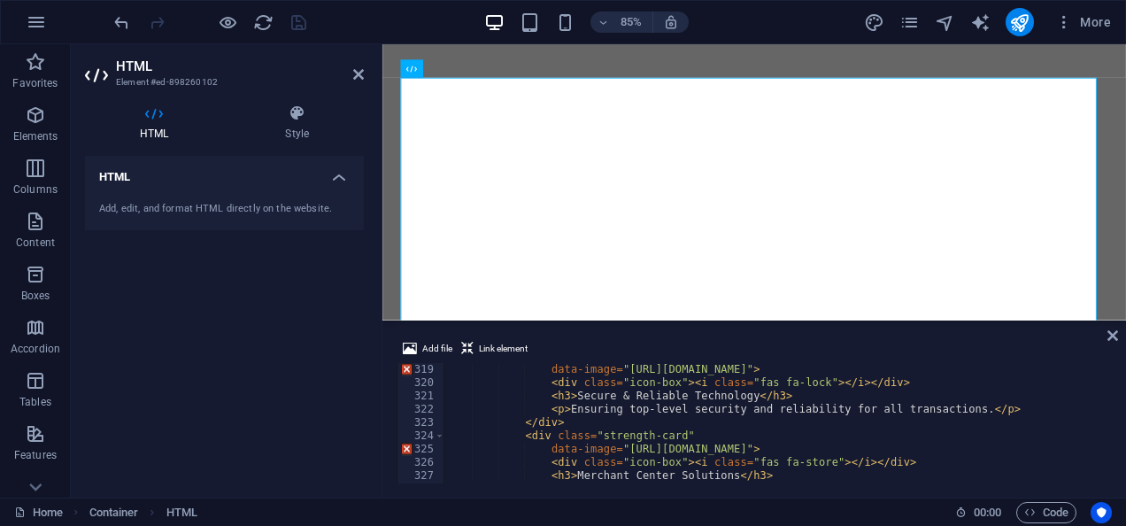
scroll to position [4411, 0]
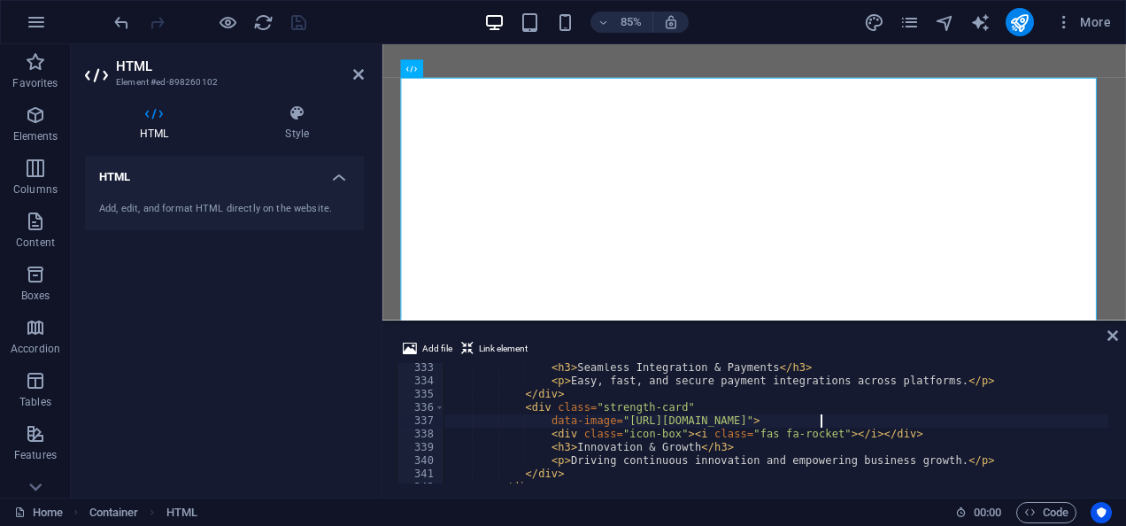
click at [822, 414] on div "< h3 > Seamless Integration & Payments </ h3 > < p > Easy, fast, and secure pay…" at bounding box center [860, 432] width 832 height 143
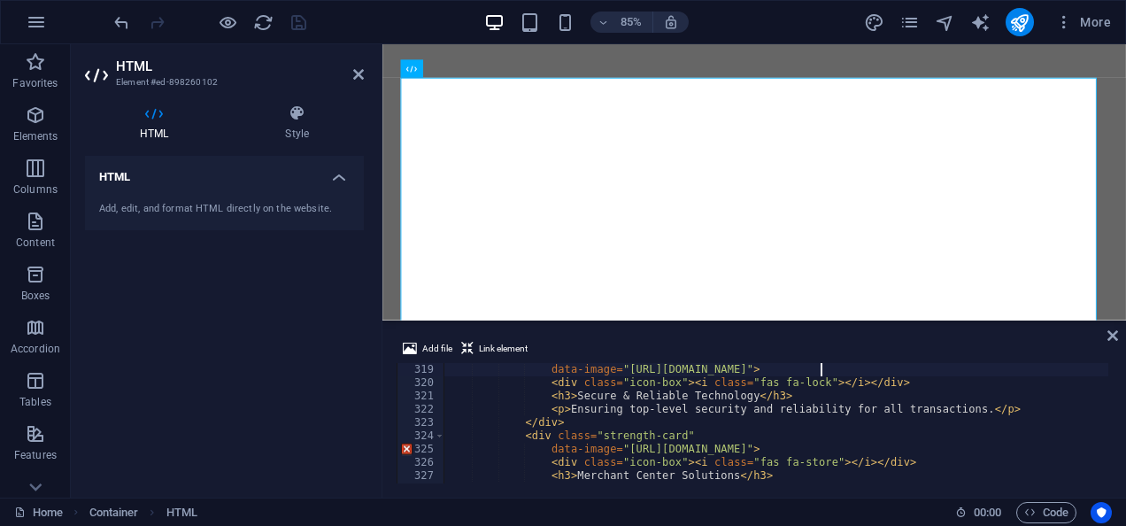
type textarea "<section id="strengths" class="strengths">"
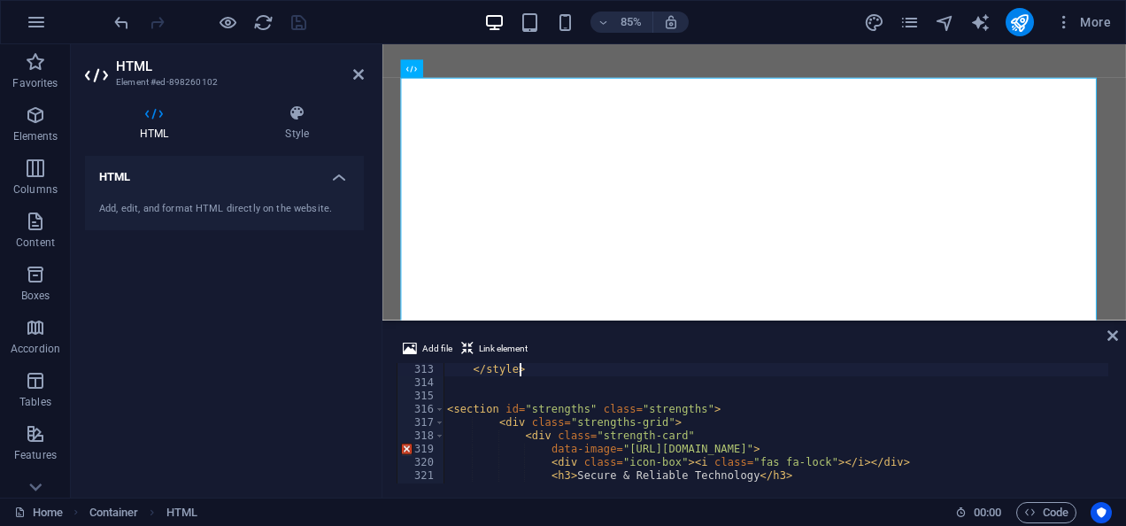
scroll to position [4077, 0]
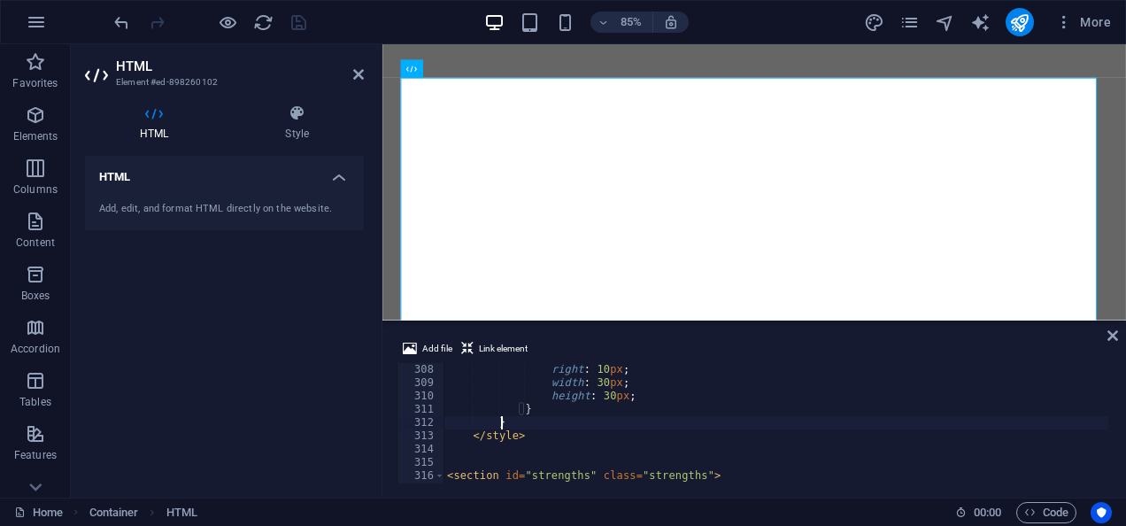
type textarea "</style>"
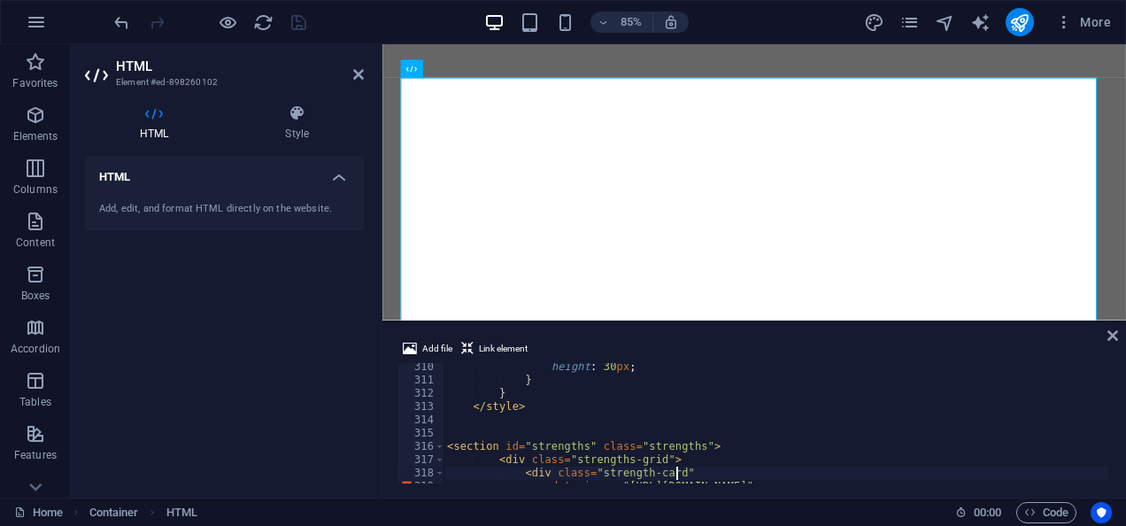
scroll to position [4146, 0]
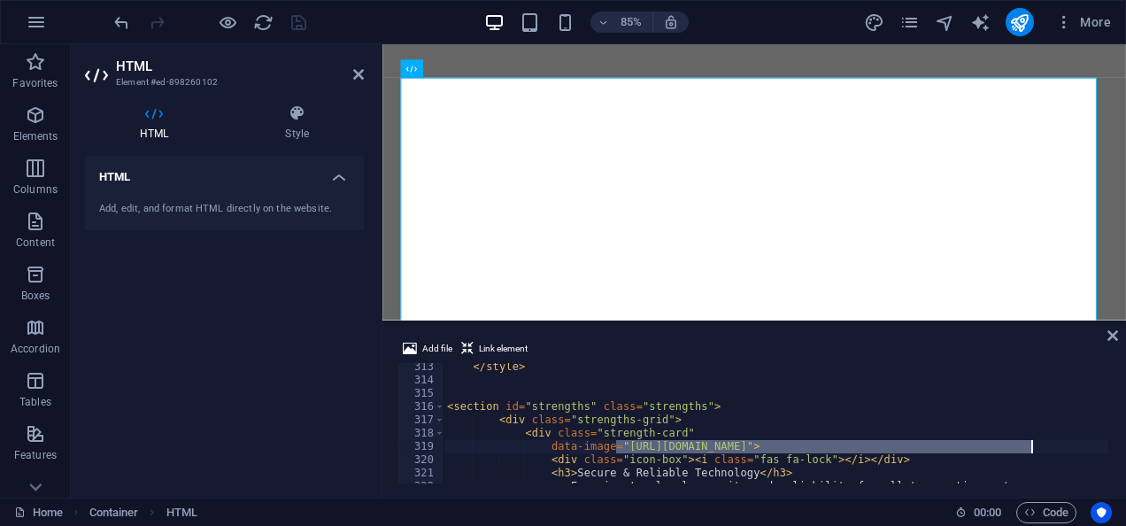
drag, startPoint x: 617, startPoint y: 444, endPoint x: 1057, endPoint y: 437, distance: 440.1
click at [1057, 437] on div "</ style > < section id = "strengths" class = "strengths" > < div class = "stre…" at bounding box center [860, 431] width 832 height 143
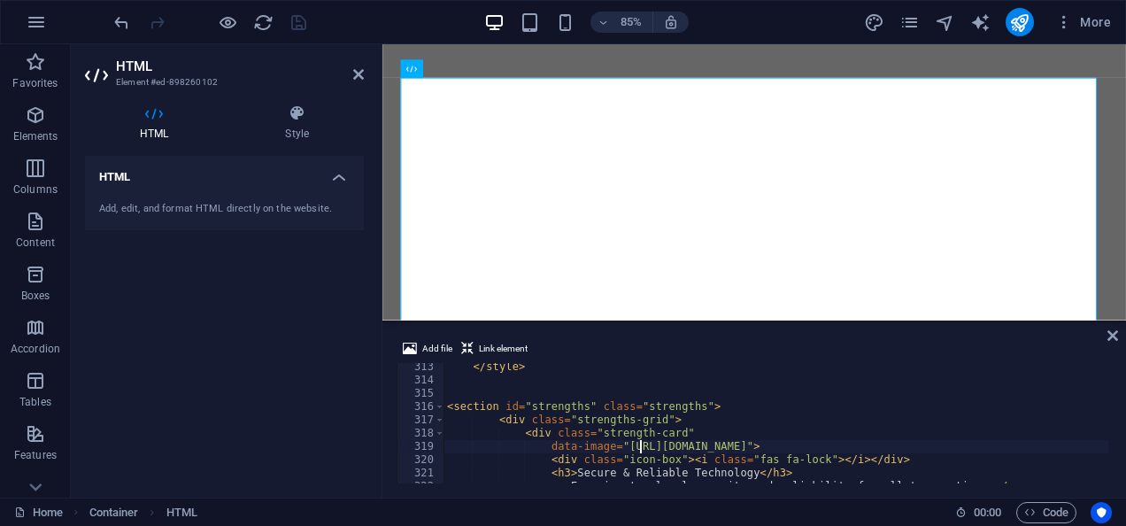
click at [641, 448] on div "</ style > < section id = "strengths" class = "strengths" > < div class = "stre…" at bounding box center [860, 431] width 832 height 143
drag, startPoint x: 619, startPoint y: 444, endPoint x: 1008, endPoint y: 447, distance: 388.7
click at [1008, 447] on div "</ style > < section id = "strengths" class = "strengths" > < div class = "stre…" at bounding box center [860, 431] width 832 height 143
drag, startPoint x: 618, startPoint y: 442, endPoint x: 852, endPoint y: 443, distance: 233.7
click at [852, 443] on div "</ style > < section id = "strengths" class = "strengths" > < div class = "stre…" at bounding box center [860, 431] width 832 height 143
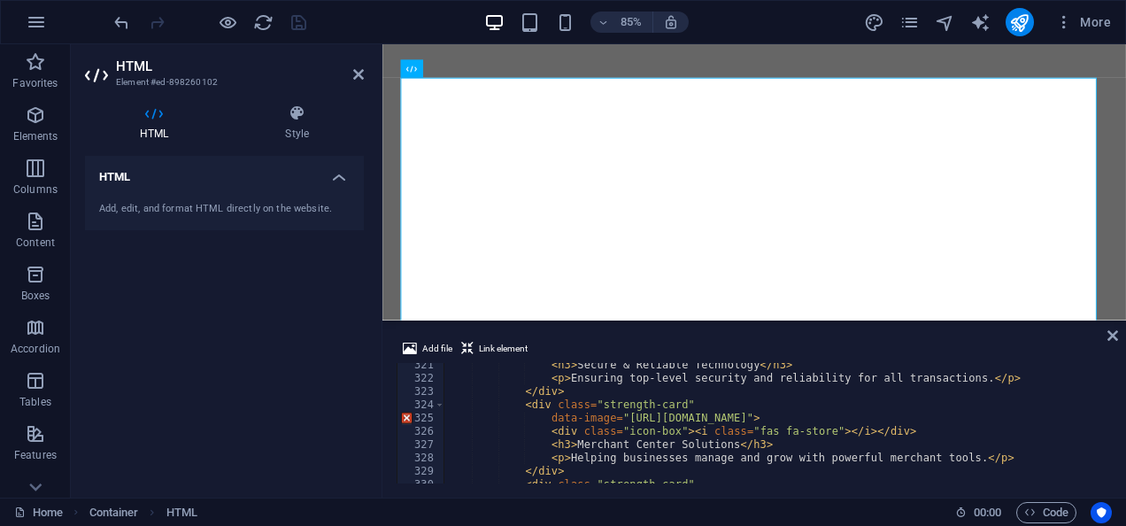
scroll to position [4254, 0]
click at [864, 418] on div "< h3 > Secure & Reliable Technology </ h3 > < p > Ensuring top-level security a…" at bounding box center [860, 430] width 832 height 143
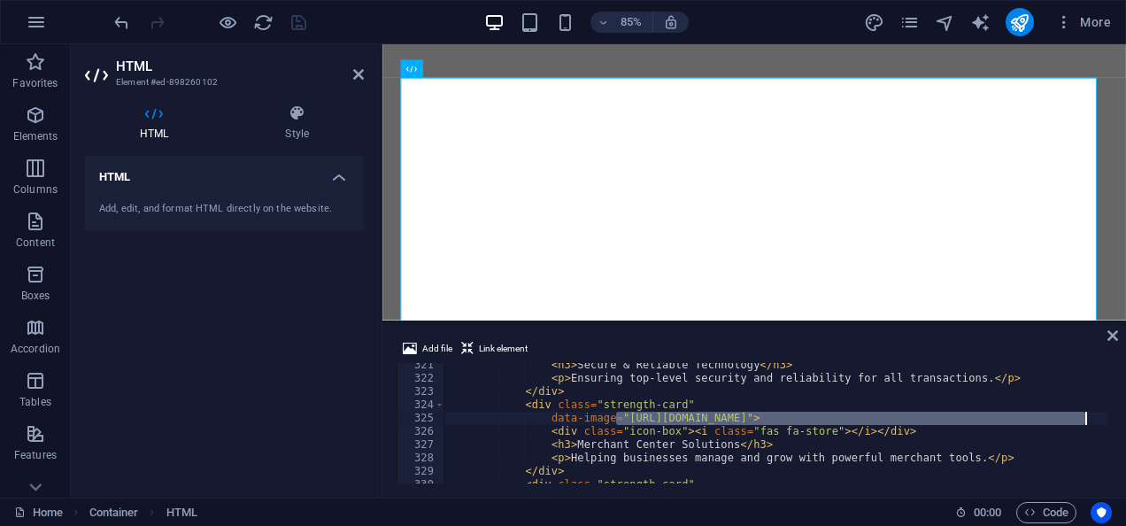
drag, startPoint x: 616, startPoint y: 416, endPoint x: 1100, endPoint y: 421, distance: 484.3
click at [1100, 421] on div "< h3 > Secure & Reliable Technology </ h3 > < p > Ensuring top-level security a…" at bounding box center [860, 430] width 832 height 143
drag, startPoint x: 619, startPoint y: 413, endPoint x: 781, endPoint y: 414, distance: 162.0
click at [781, 414] on div "< h3 > Secure & Reliable Technology </ h3 > < p > Ensuring top-level security a…" at bounding box center [860, 430] width 832 height 143
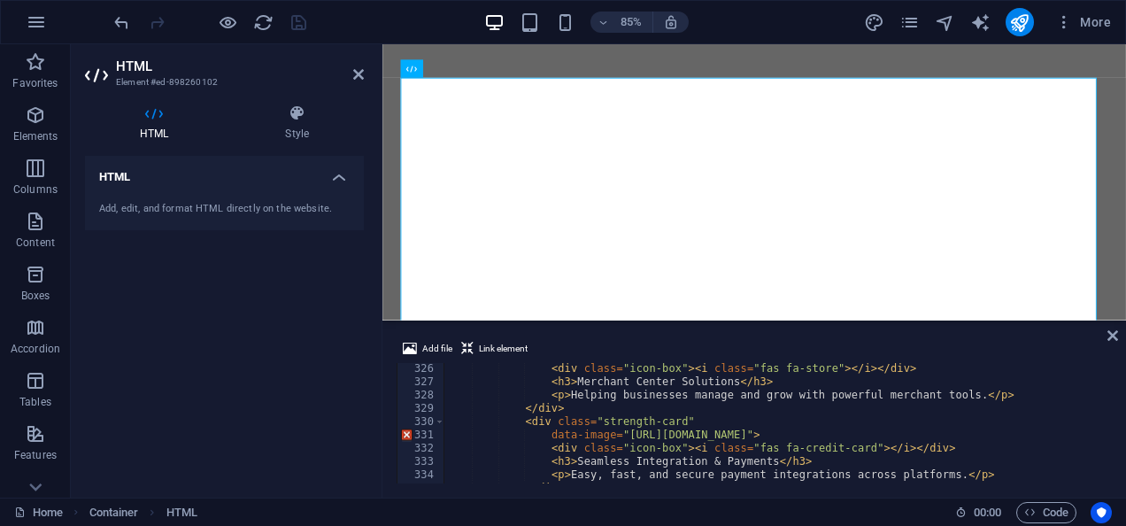
scroll to position [4348, 0]
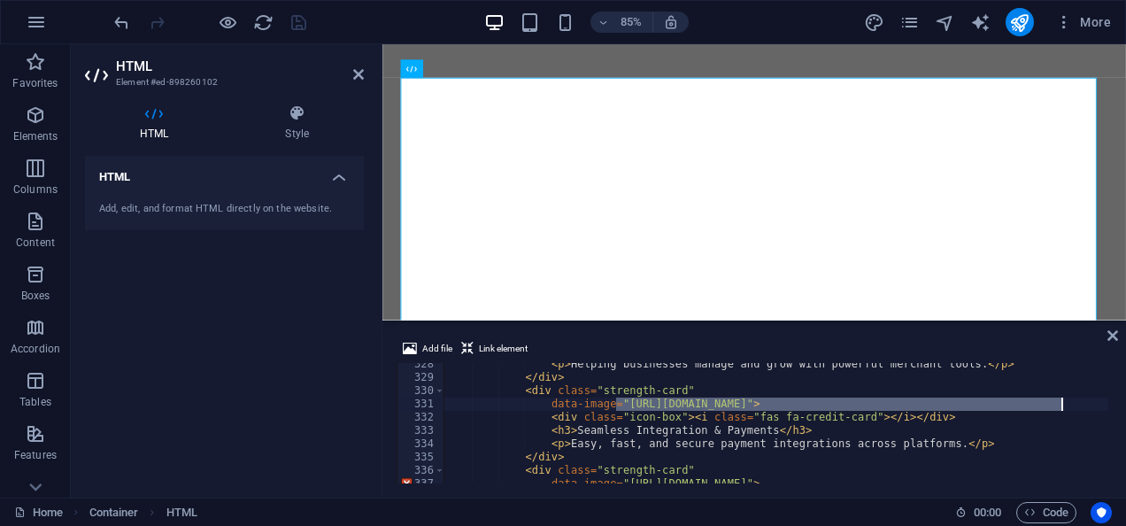
drag, startPoint x: 614, startPoint y: 403, endPoint x: 1074, endPoint y: 398, distance: 459.5
click at [1074, 398] on div "< p > Helping businesses manage and grow with powerful merchant tools. </ p > <…" at bounding box center [860, 429] width 832 height 143
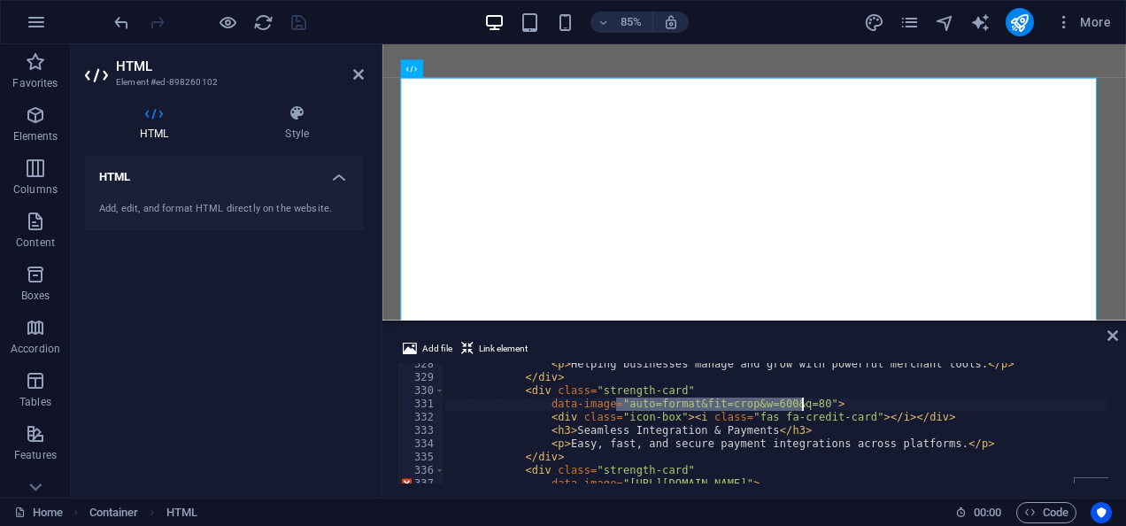
drag, startPoint x: 616, startPoint y: 403, endPoint x: 804, endPoint y: 398, distance: 187.8
click at [804, 398] on div "< p > Helping businesses manage and grow with powerful merchant tools. </ p > <…" at bounding box center [860, 429] width 832 height 143
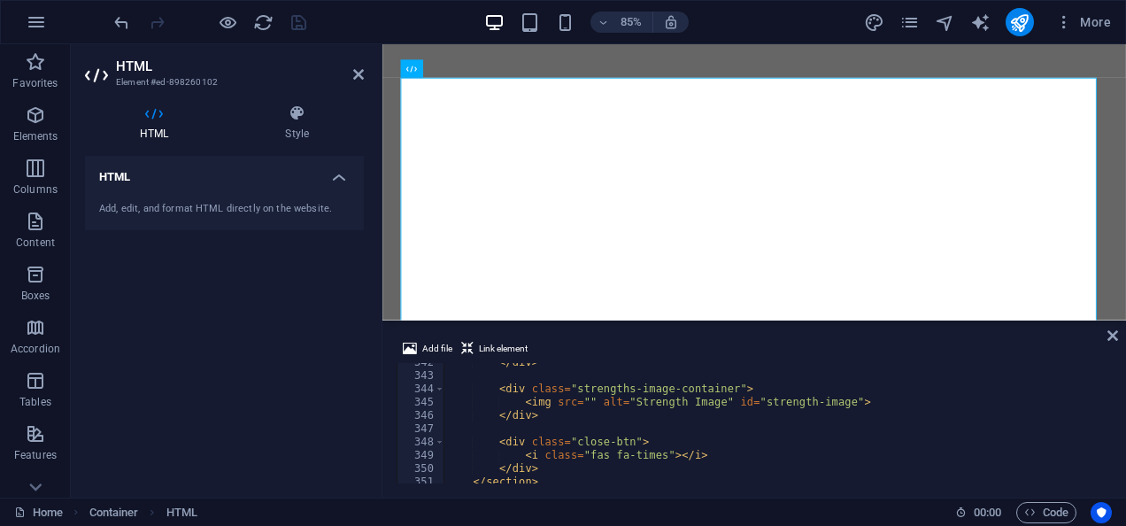
scroll to position [4567, 0]
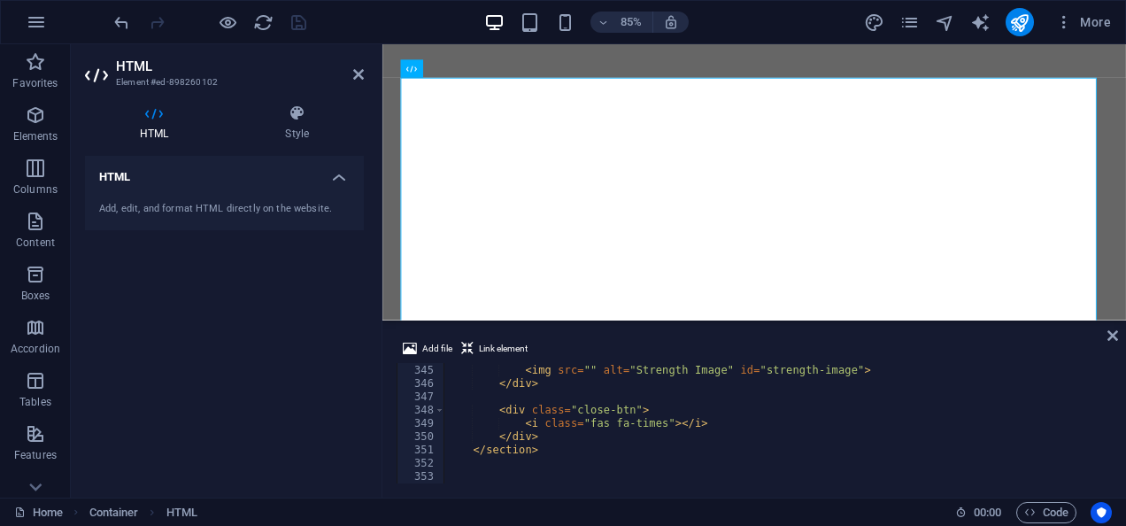
click at [750, 422] on div "< div class = "strengths-image-container" > < img src = "" alt = "Strength Imag…" at bounding box center [860, 422] width 832 height 143
type textarea "<div class="close-btn">"
type textarea "<div class="strengths-image-container">"
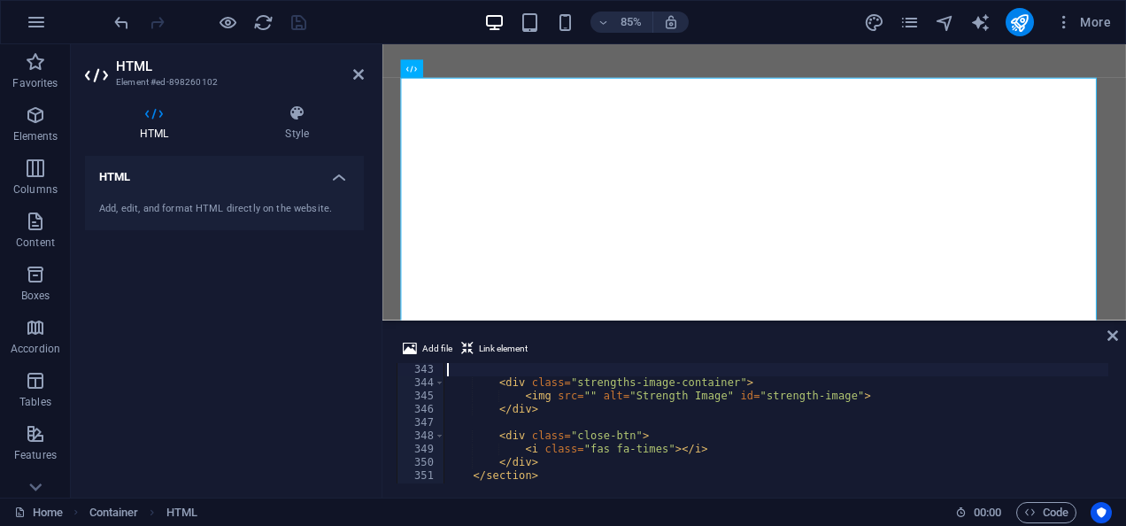
scroll to position [4542, 0]
type textarea "</div>"
type textarea "</section>"
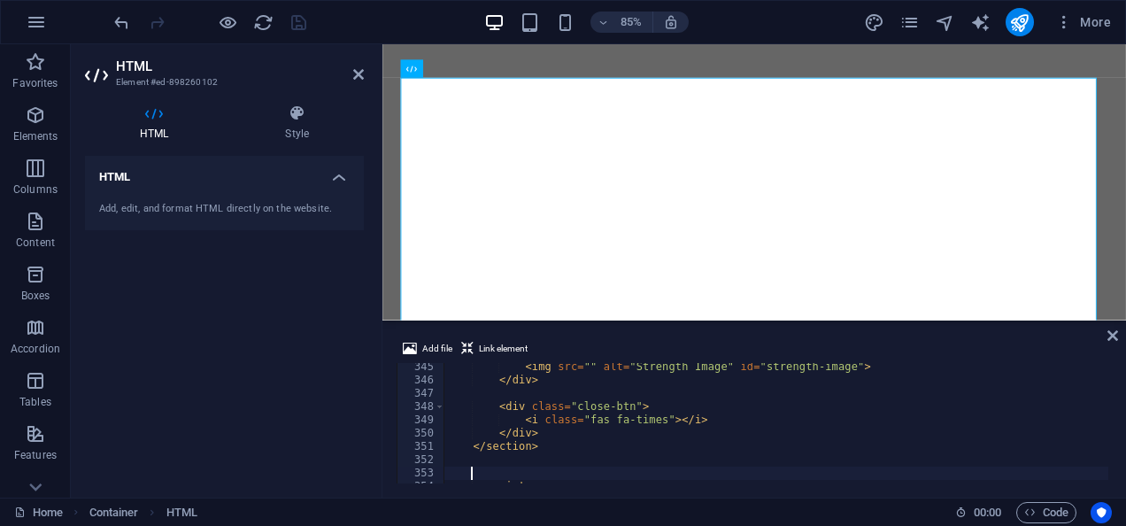
scroll to position [4571, 0]
type textarea "<div class="close-btn">"
type textarea "<div class="strengths-image-container">"
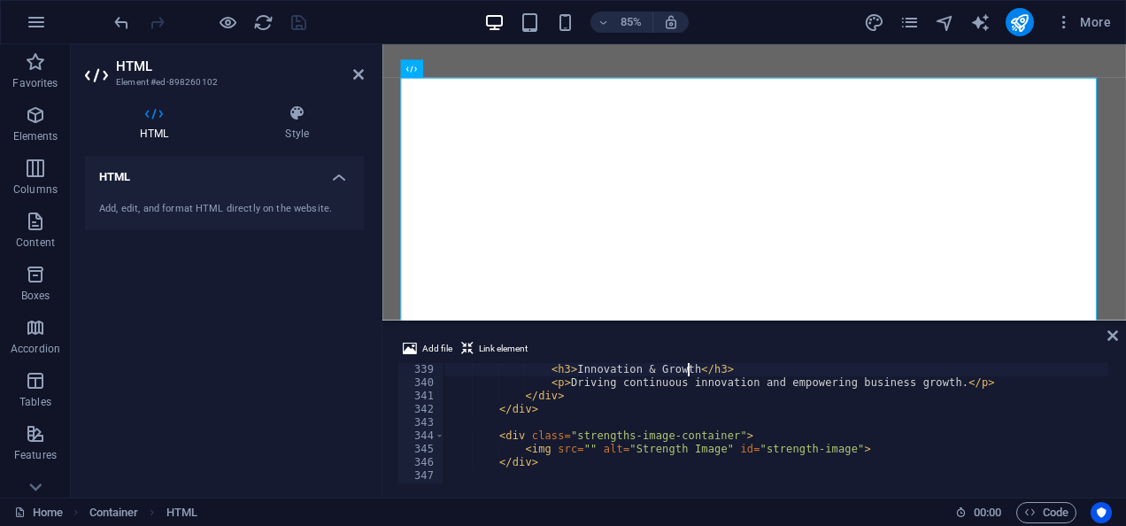
scroll to position [4436, 0]
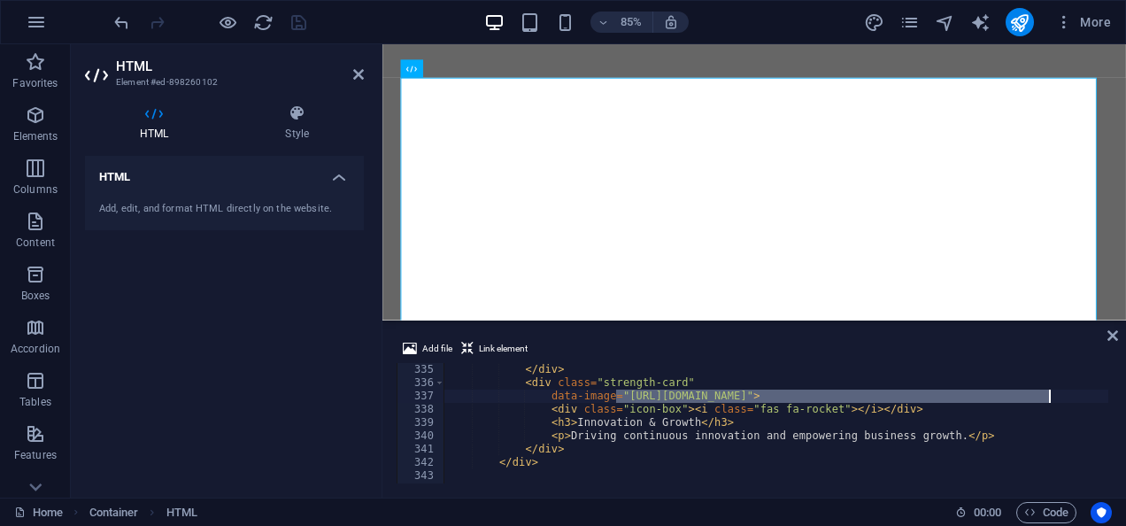
drag, startPoint x: 619, startPoint y: 393, endPoint x: 1084, endPoint y: 398, distance: 464.8
click at [1084, 398] on div "</ div > < div class = "strength-card" data-image = "https://images.unsplash.co…" at bounding box center [860, 434] width 832 height 143
drag, startPoint x: 617, startPoint y: 392, endPoint x: 790, endPoint y: 391, distance: 172.6
click at [790, 391] on div "</ div > < div class = "strength-card" data-image = "to=format&fit=crop&w=600&q…" at bounding box center [776, 436] width 665 height 147
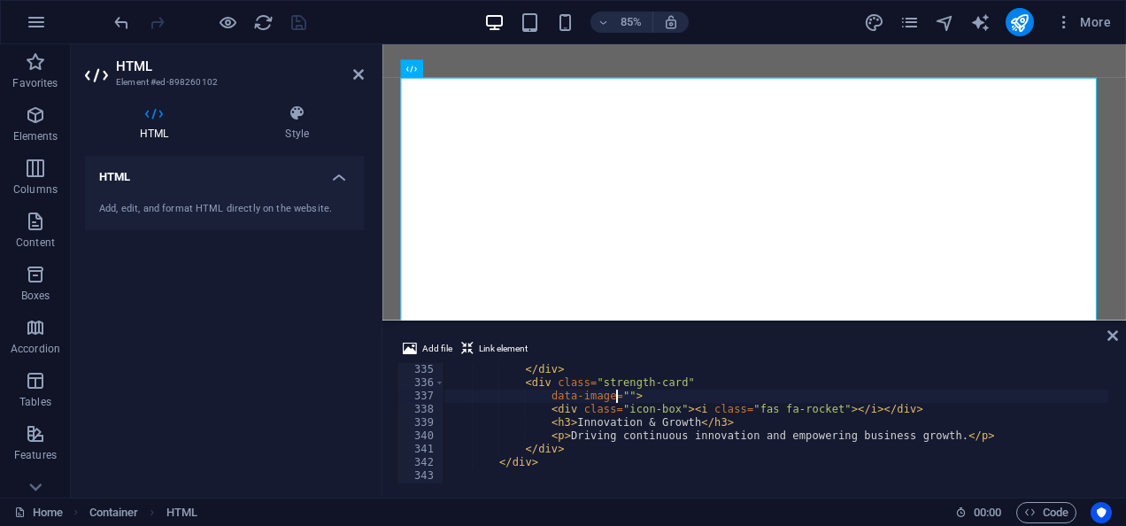
type textarea "data-image="https://images.pexels.com/photos/159888/pexels-photo-159888.jpeg">"
click at [790, 391] on div "</ div > < div class = "strength-card" data-image = "https://images.pexels.com/…" at bounding box center [776, 436] width 665 height 147
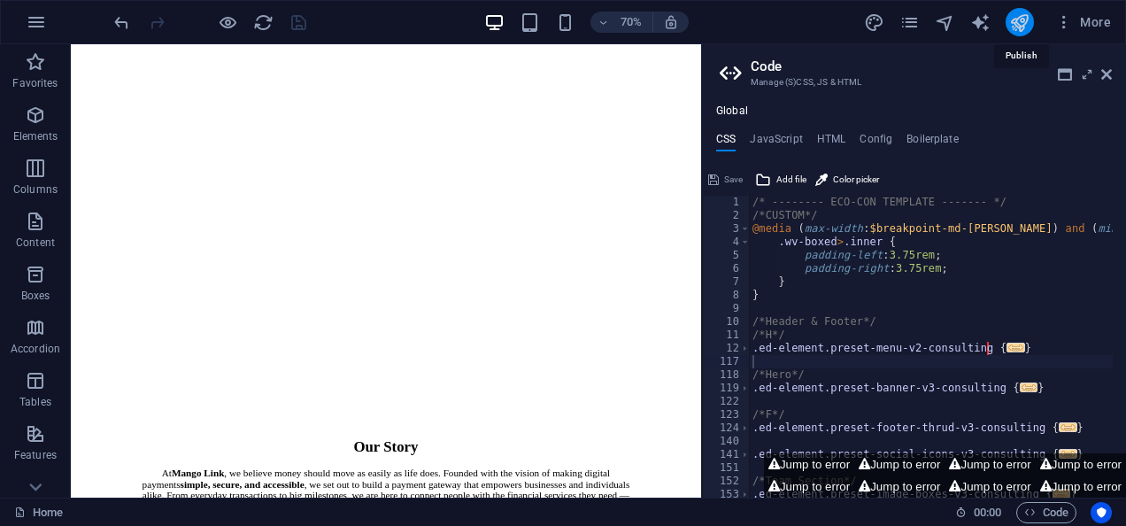
click at [1028, 16] on icon "publish" at bounding box center [1019, 22] width 20 height 20
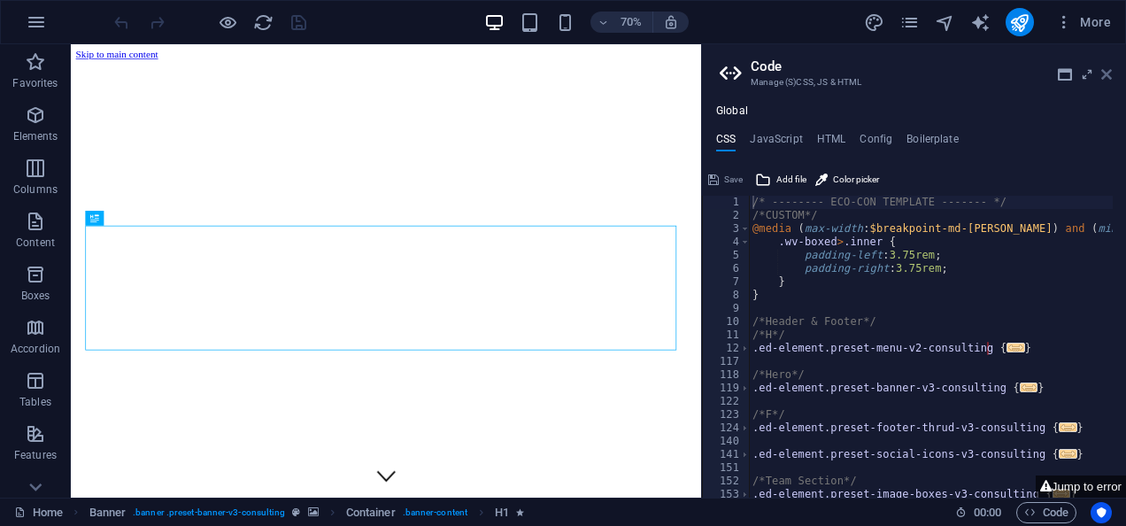
click at [1108, 74] on icon at bounding box center [1106, 74] width 11 height 14
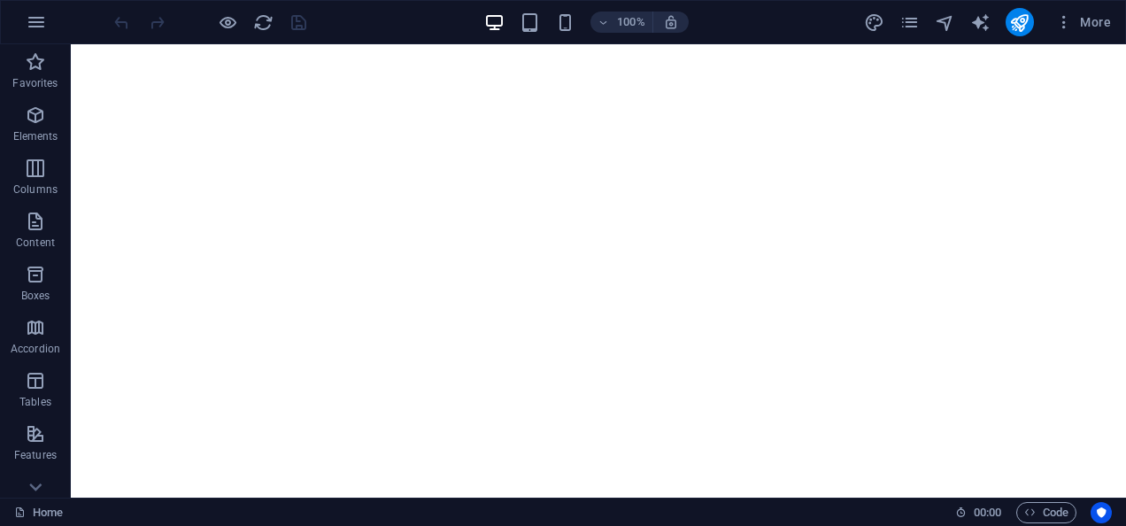
scroll to position [1227, 0]
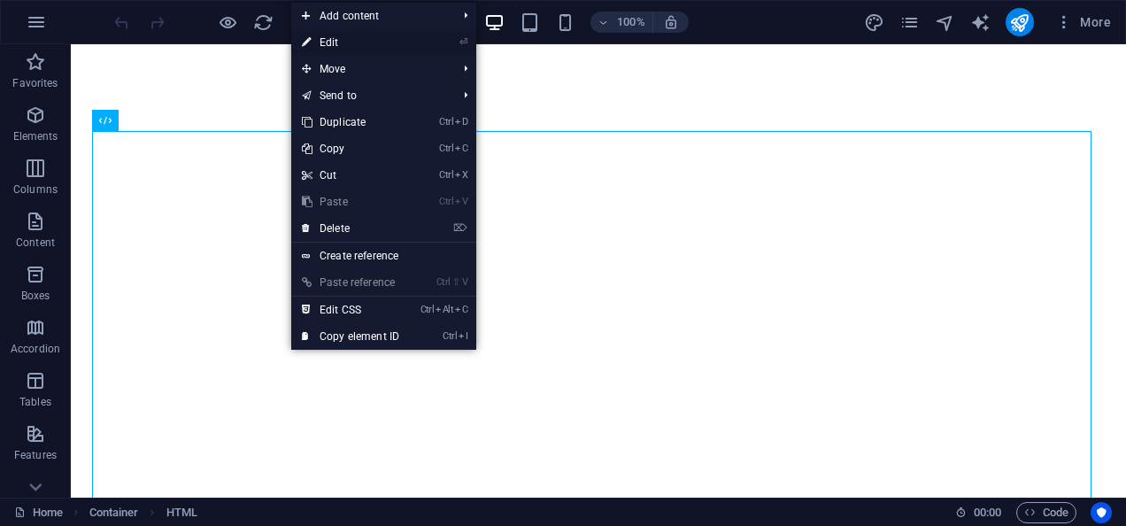
click at [330, 42] on link "⏎ Edit" at bounding box center [350, 42] width 119 height 27
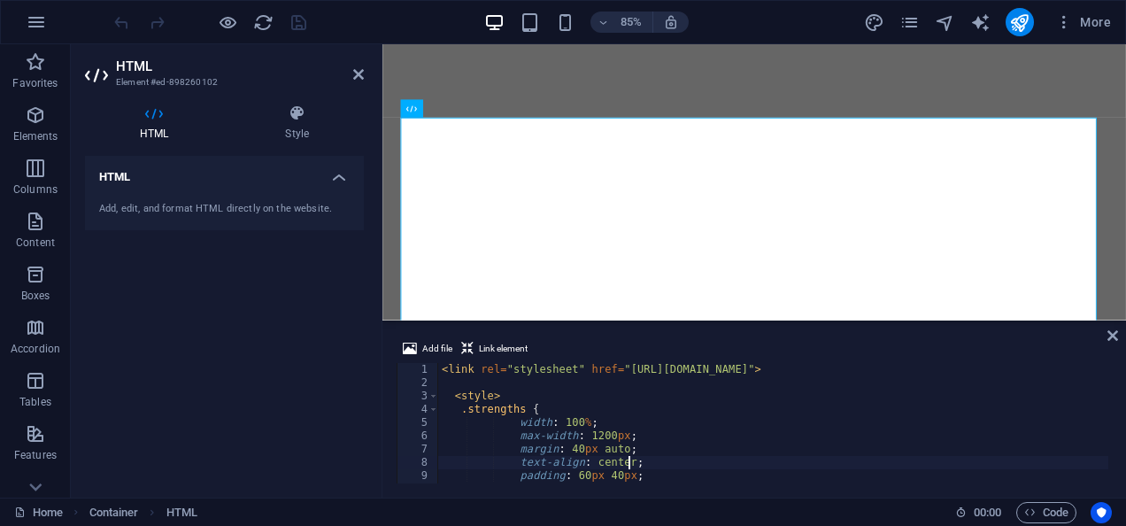
click at [768, 457] on div "< link rel = "stylesheet" href = "https://cdnjs.cloudflare.com/ajax/libs/font-a…" at bounding box center [794, 434] width 712 height 143
type textarea "}"
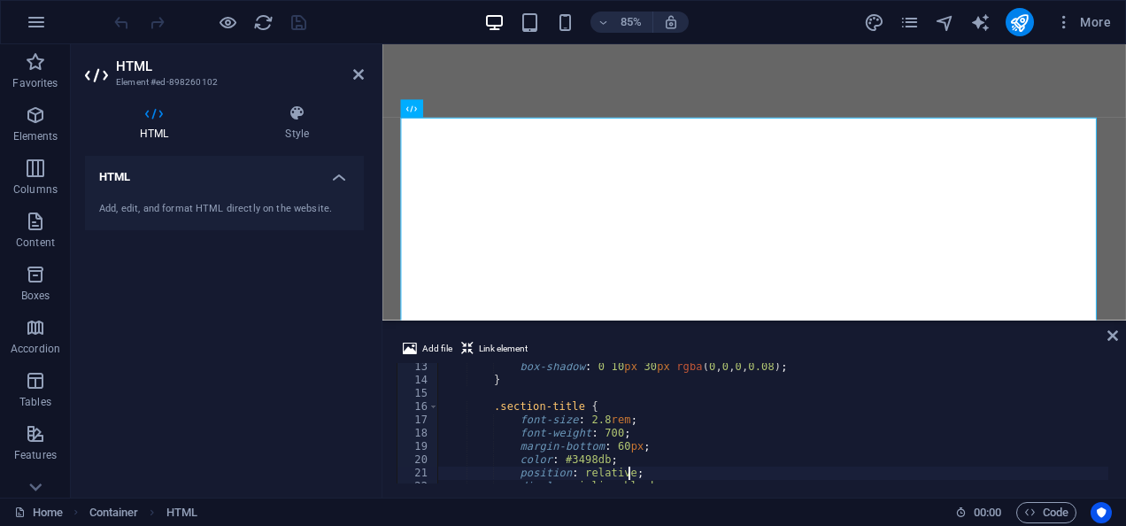
type textarea "}"
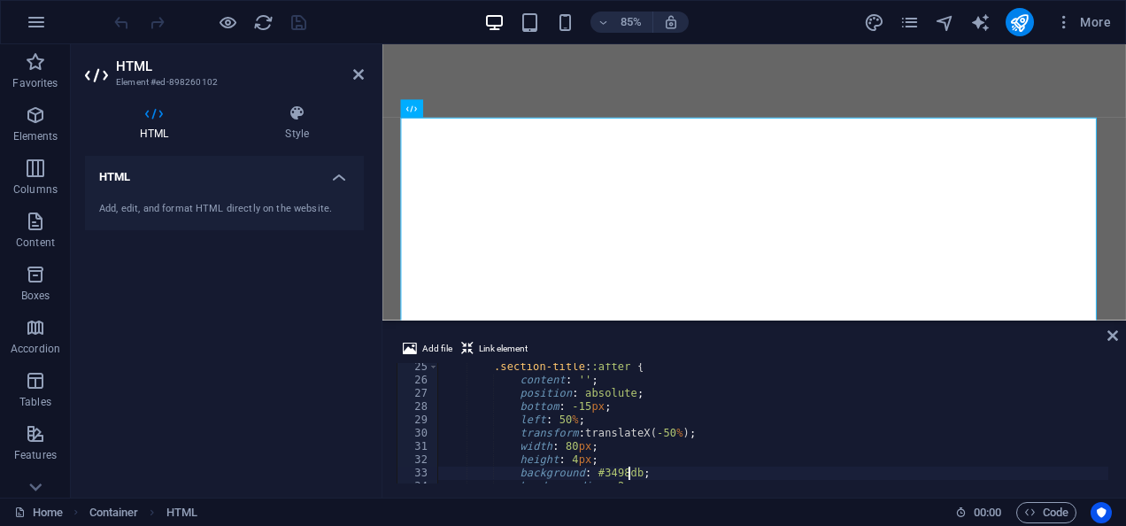
type textarea "}"
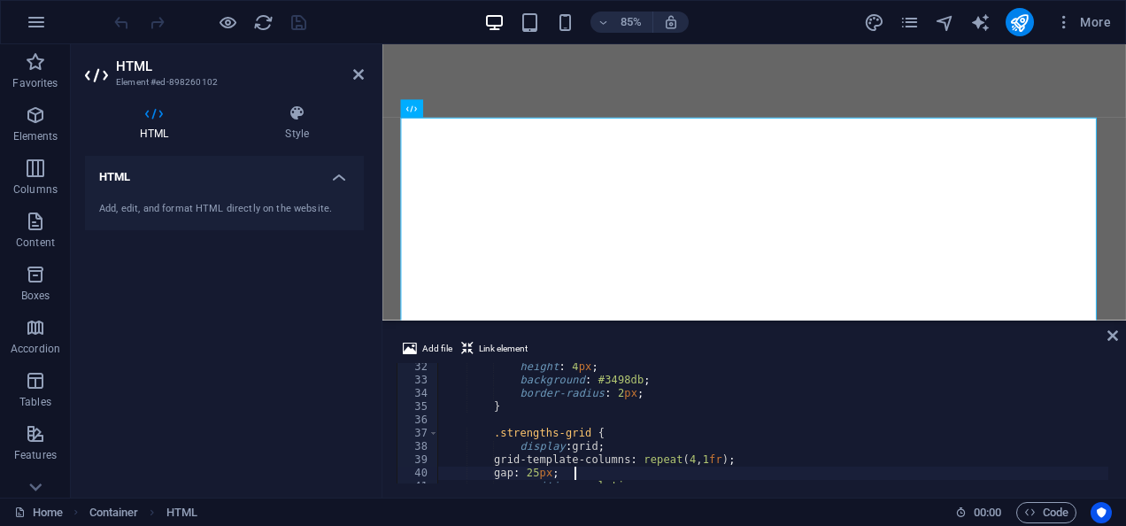
type textarea "}"
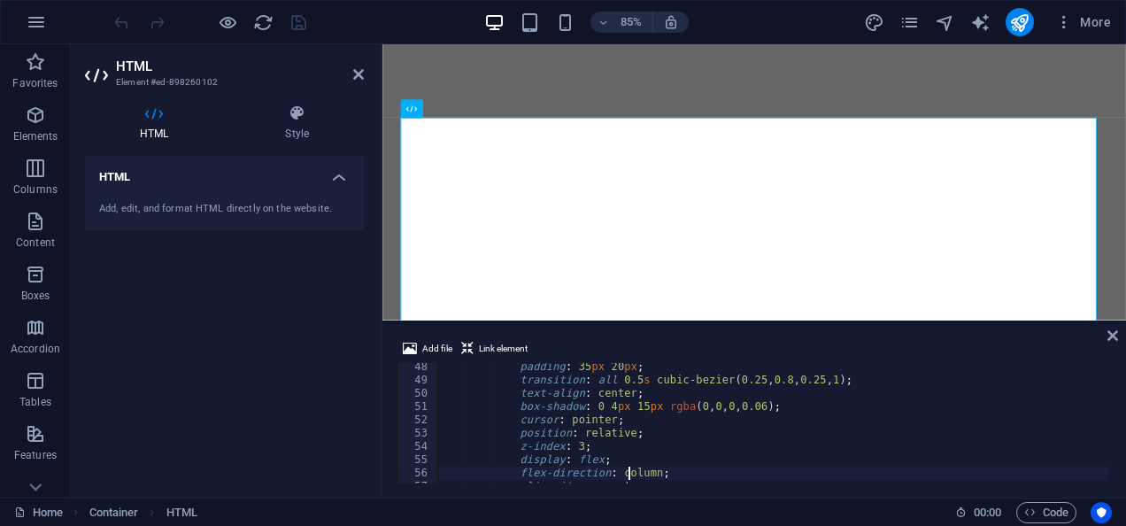
type textarea "}"
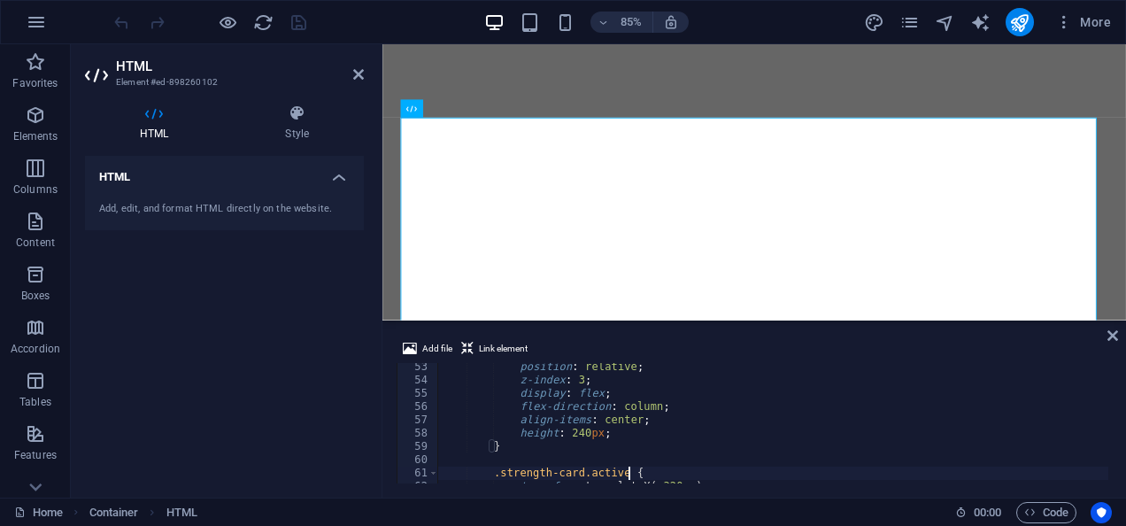
type textarea "}"
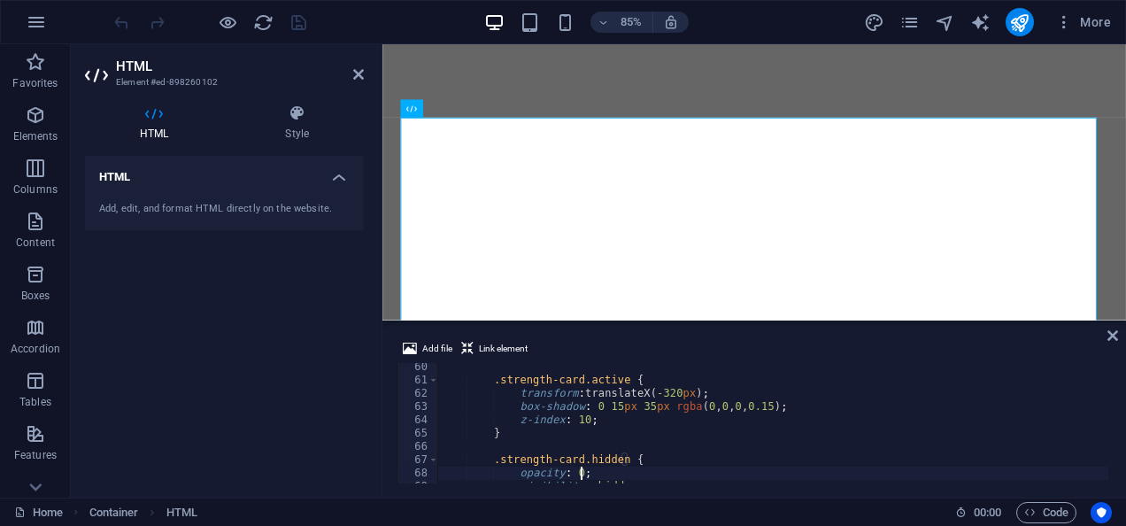
type textarea "}"
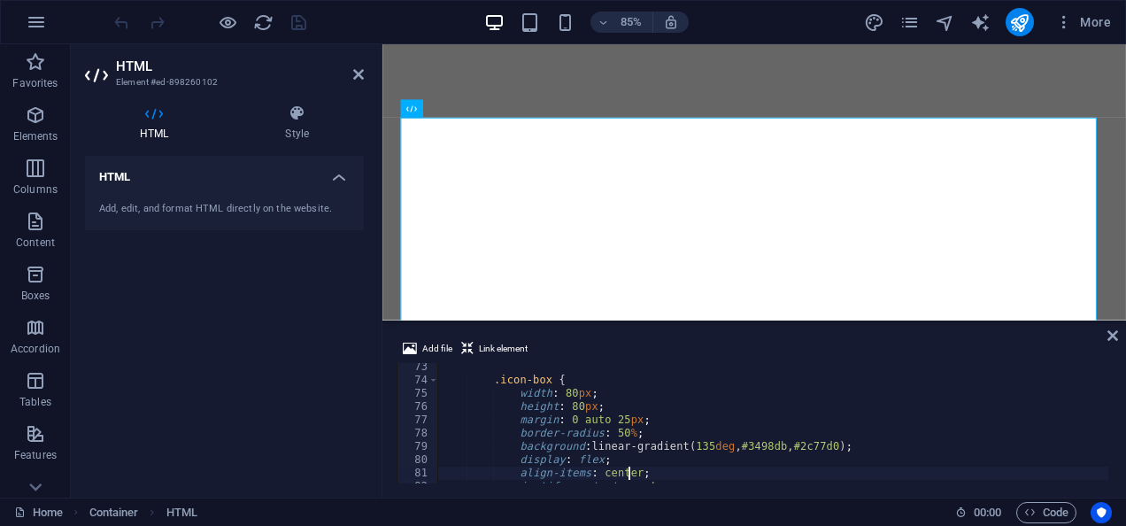
type textarea "}"
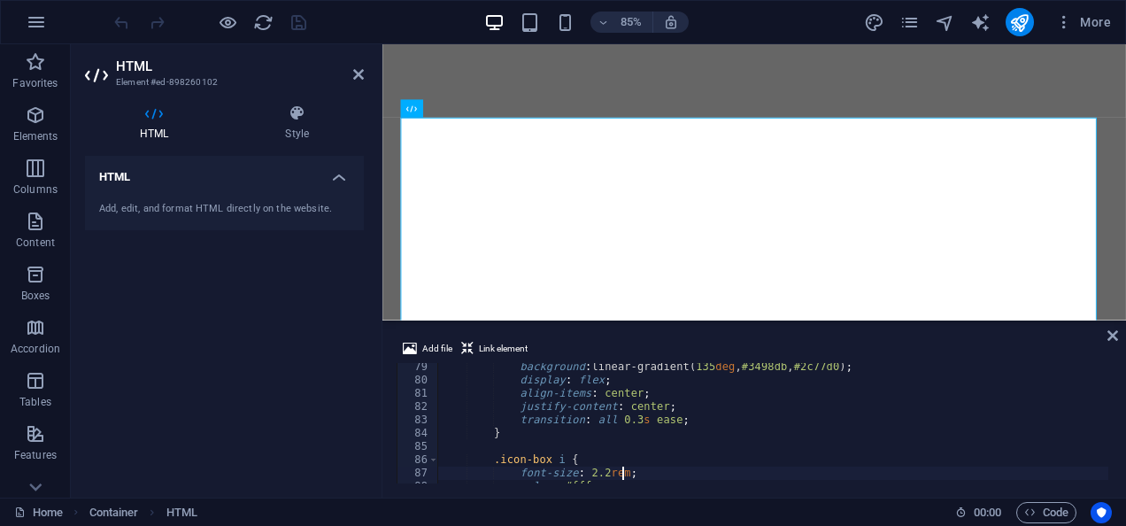
type textarea "}"
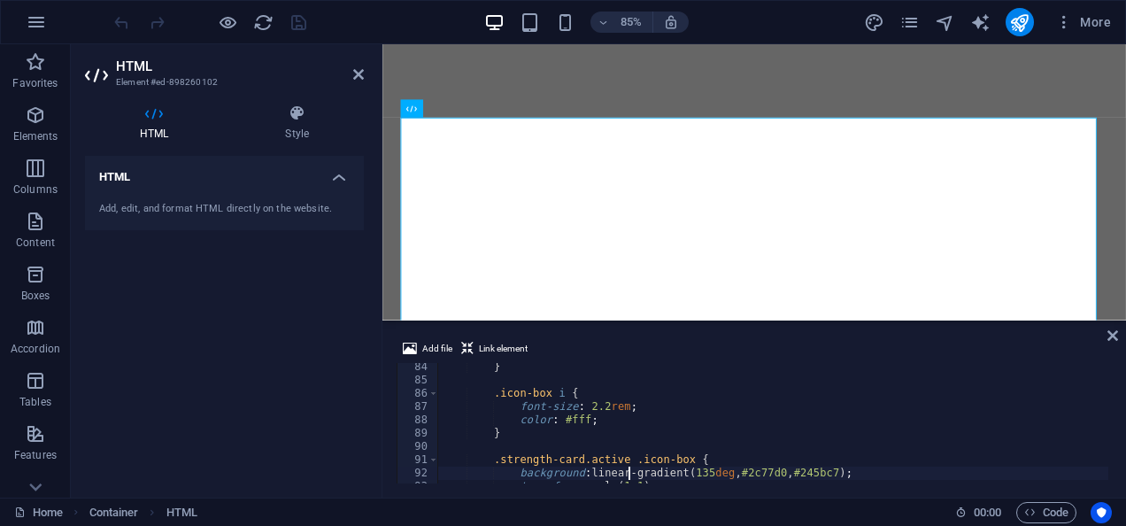
type textarea "}"
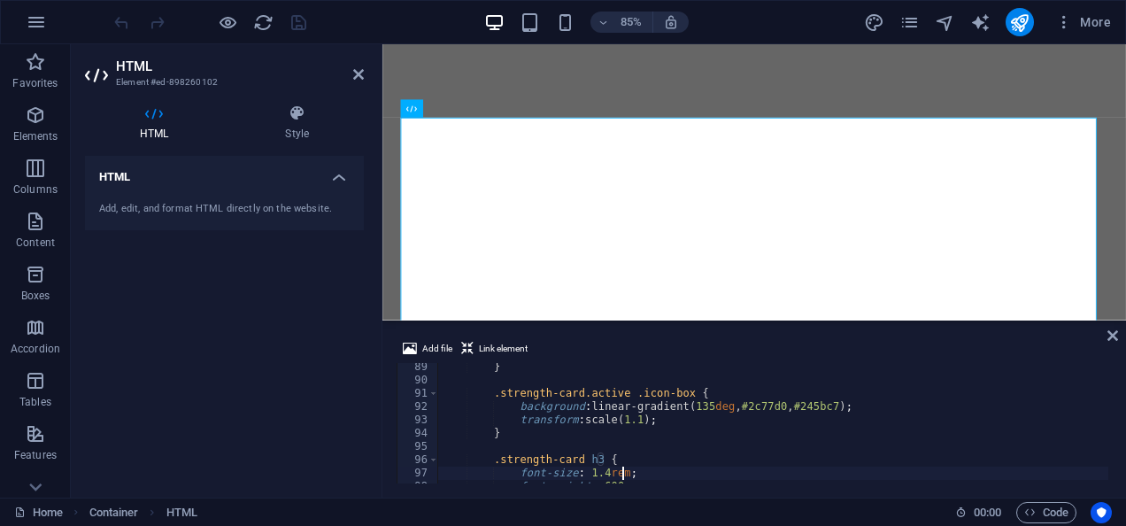
scroll to position [1171, 0]
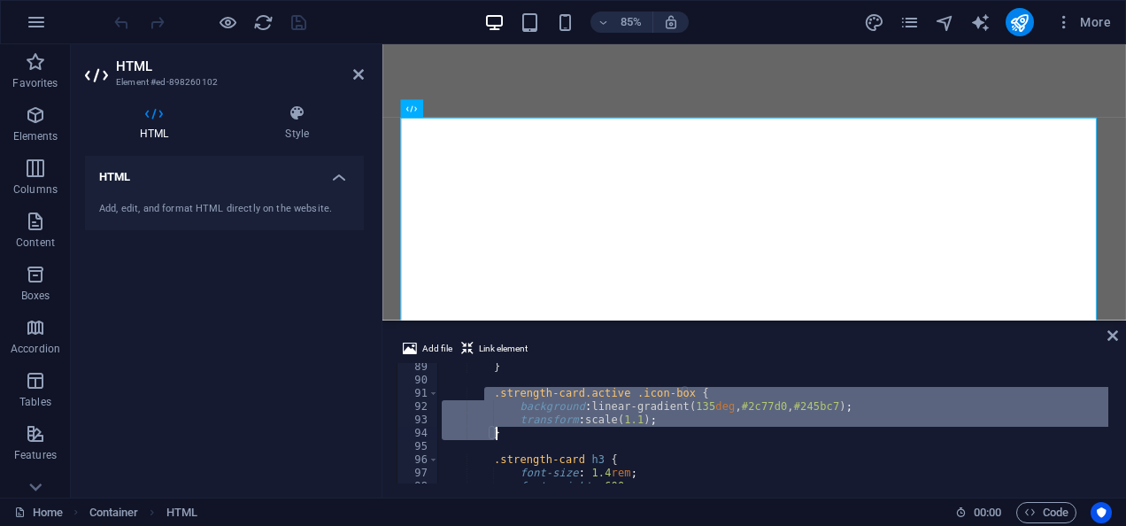
drag, startPoint x: 481, startPoint y: 392, endPoint x: 512, endPoint y: 436, distance: 53.3
click at [512, 436] on div "} .strength-card.active .icon-box { background : linear-gradient( 135 deg , #2c…" at bounding box center [794, 431] width 712 height 143
type textarea "transform: scale(1.1); }"
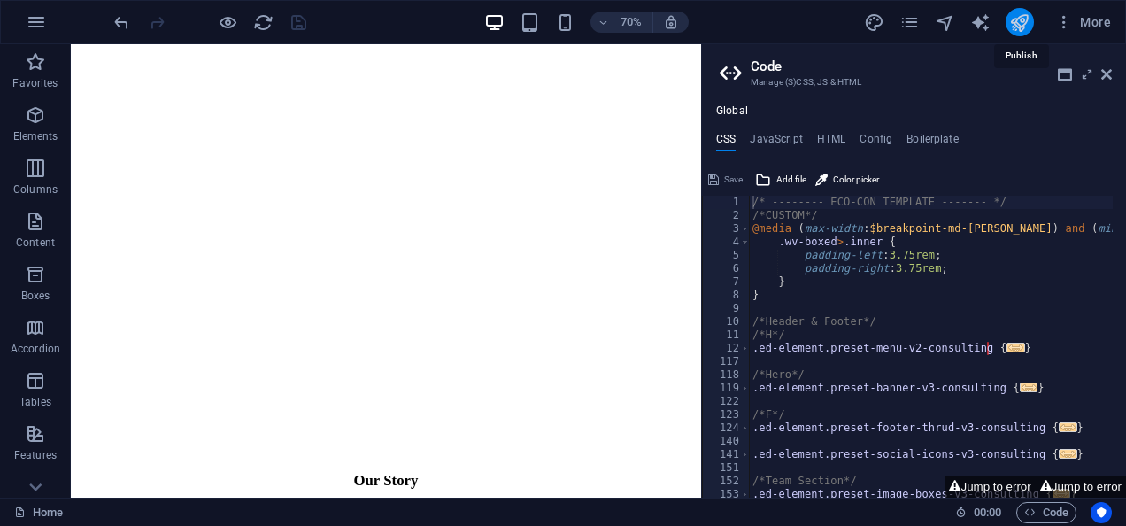
click at [1013, 20] on icon "publish" at bounding box center [1019, 22] width 20 height 20
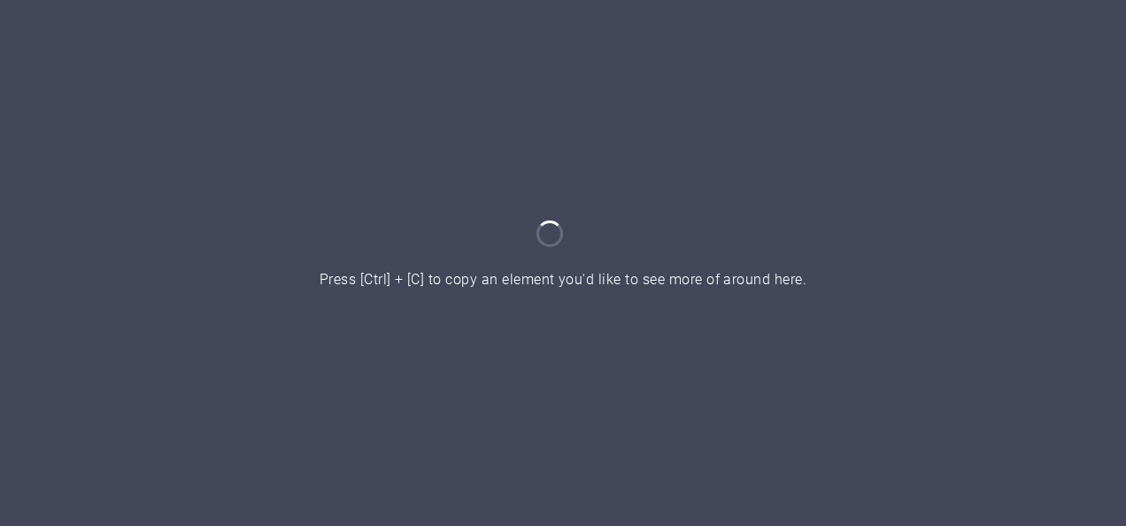
click at [711, 266] on div at bounding box center [563, 263] width 1126 height 526
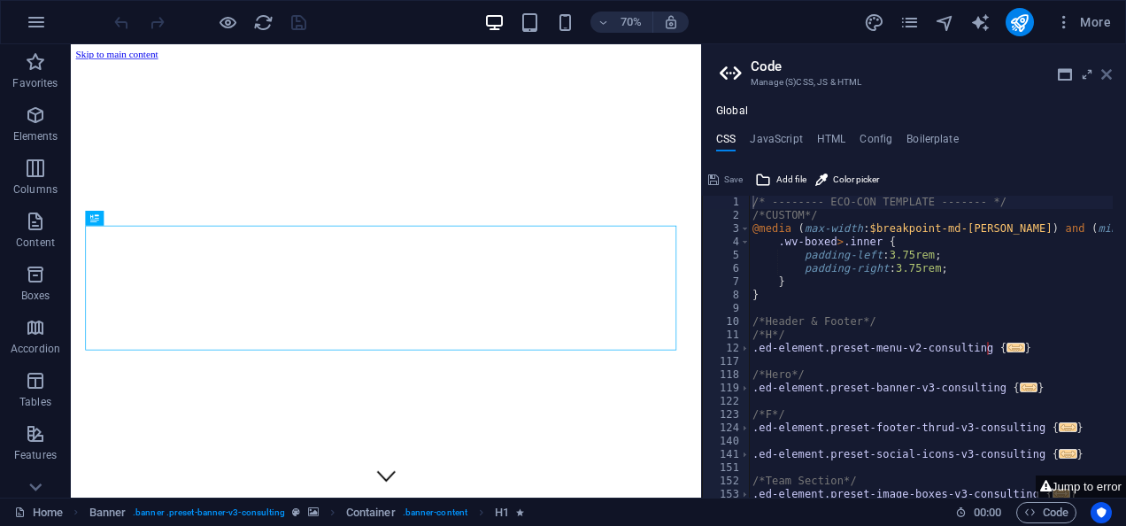
click at [1103, 71] on icon at bounding box center [1106, 74] width 11 height 14
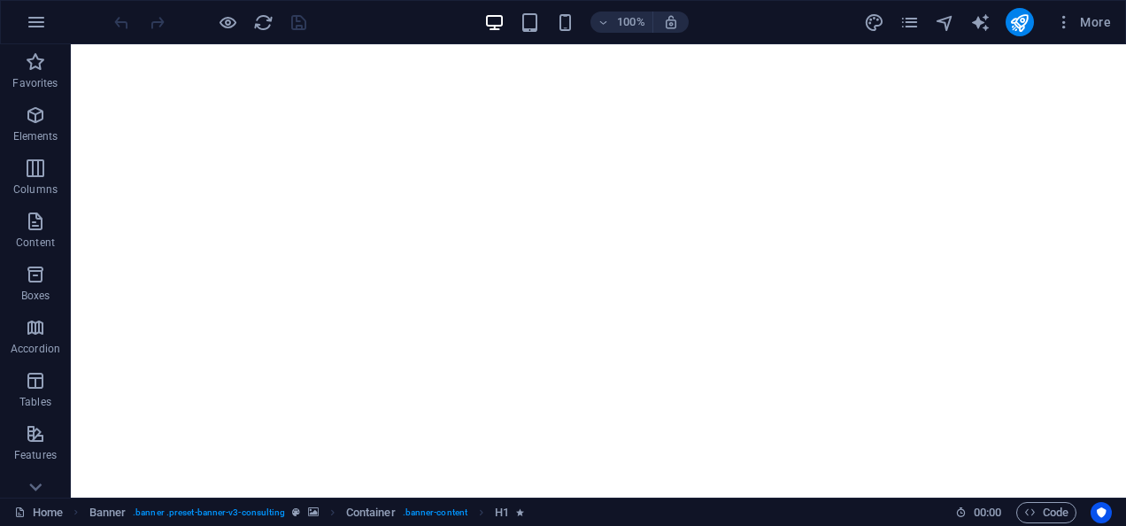
scroll to position [1211, 0]
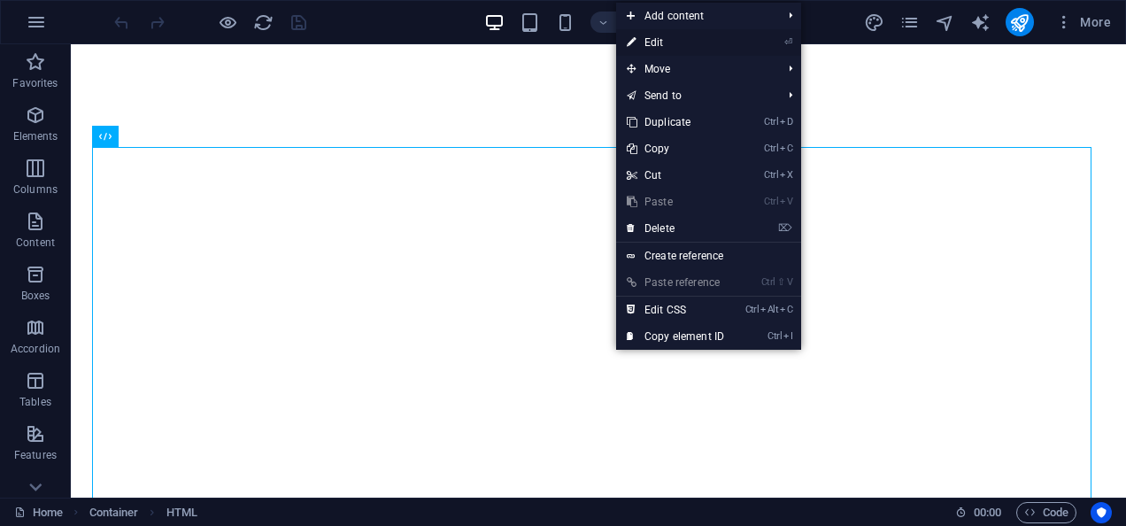
click at [660, 31] on link "⏎ Edit" at bounding box center [675, 42] width 119 height 27
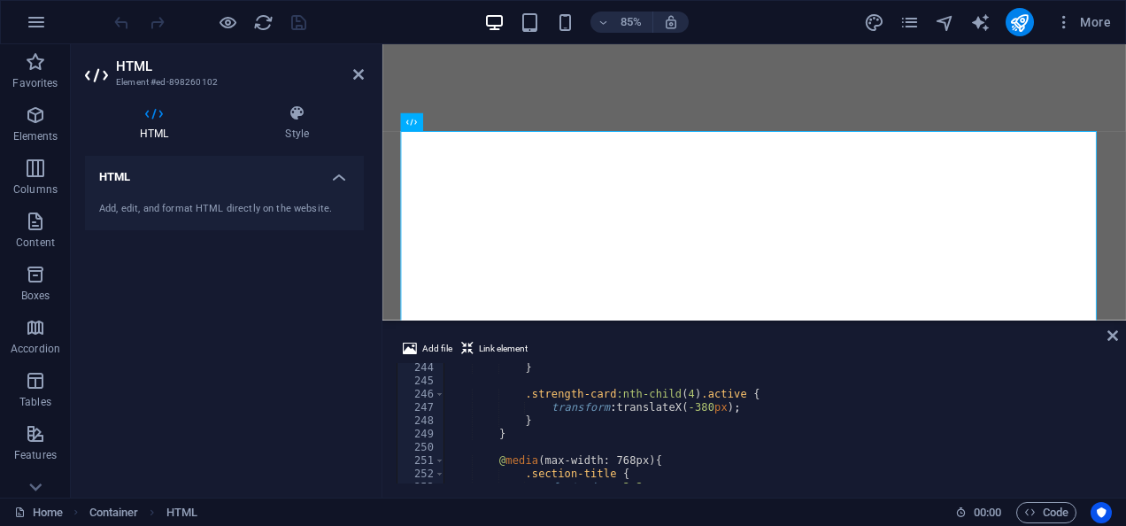
scroll to position [3229, 0]
click at [1112, 439] on div "Add file Link element <link rel="stylesheet" href="[URL][DOMAIN_NAME]"> 244 245…" at bounding box center [754, 411] width 744 height 174
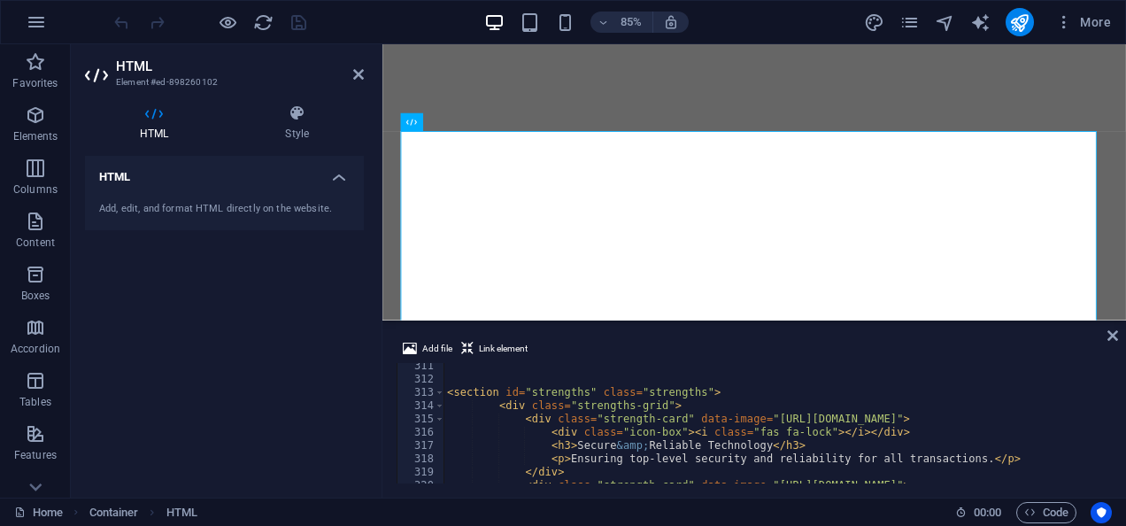
scroll to position [4212, 0]
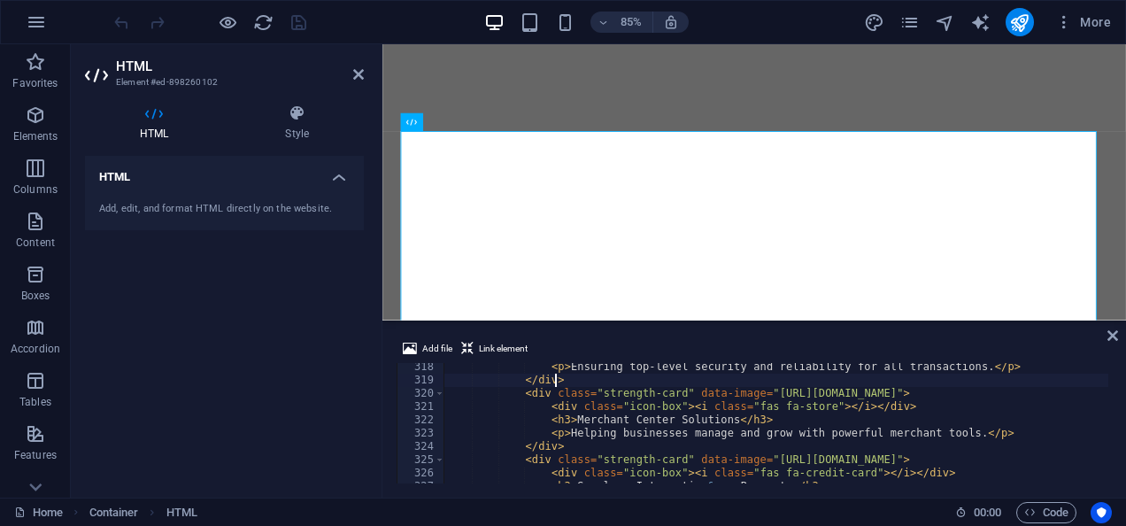
click at [694, 375] on div "< p > Ensuring top-level security and reliability for all transactions. </ p > …" at bounding box center [800, 431] width 712 height 143
type textarea "<section id="strengths" class="strengths">"
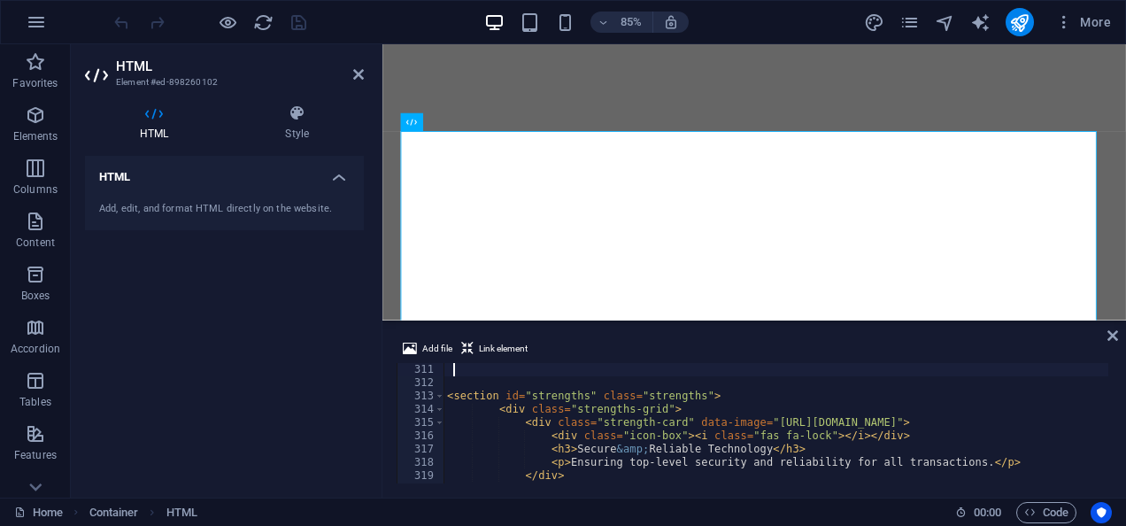
scroll to position [4117, 0]
click at [722, 395] on div "< section id = "strengths" class = "strengths" > < div class = "strengths-grid"…" at bounding box center [800, 434] width 712 height 143
type textarea "<section id="strengths" class="strengths">"
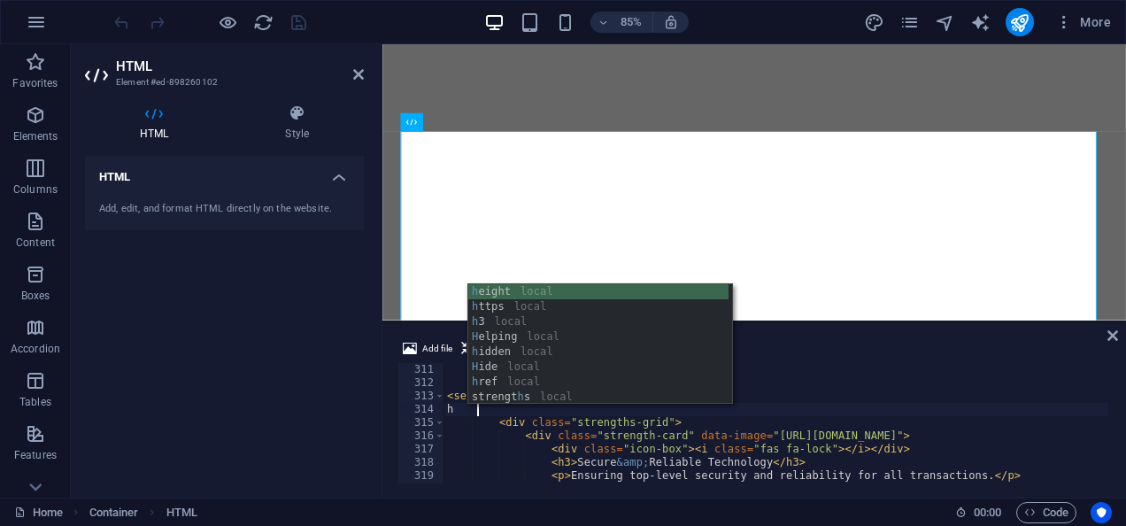
scroll to position [0, 2]
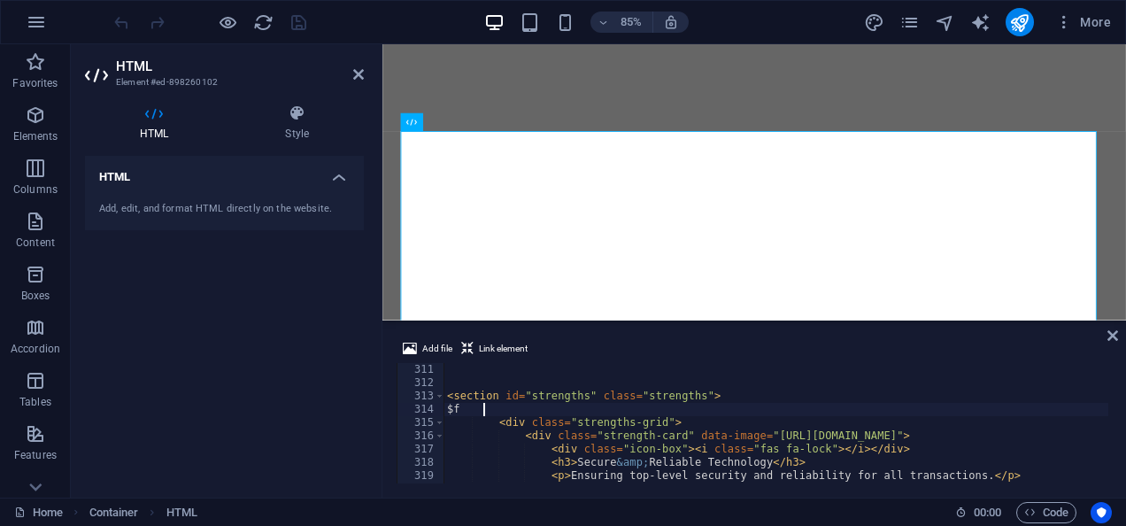
type textarea "$"
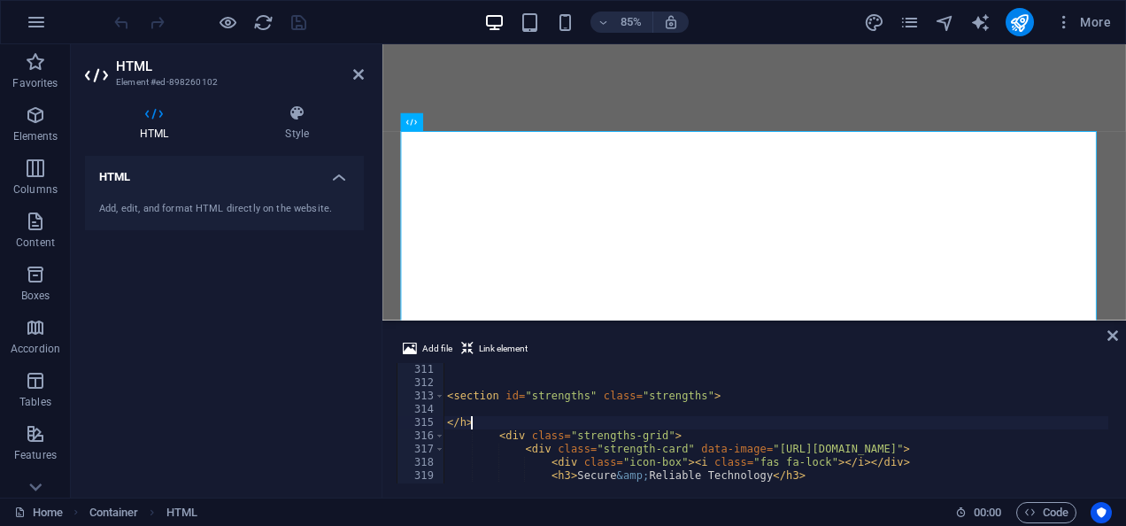
scroll to position [0, 1]
type textarea "<"
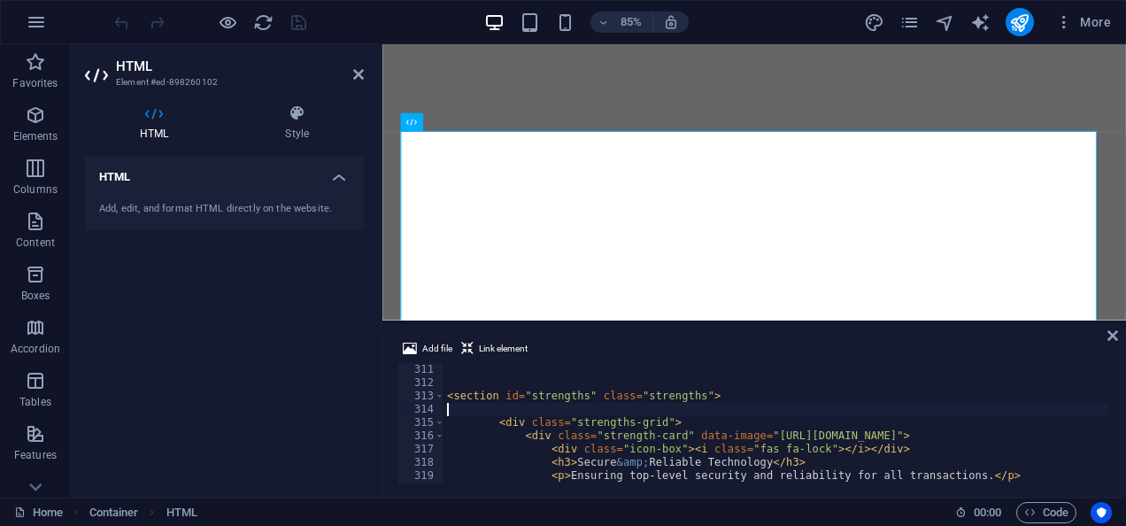
type textarea "<section id="strengths" class="strengths">"
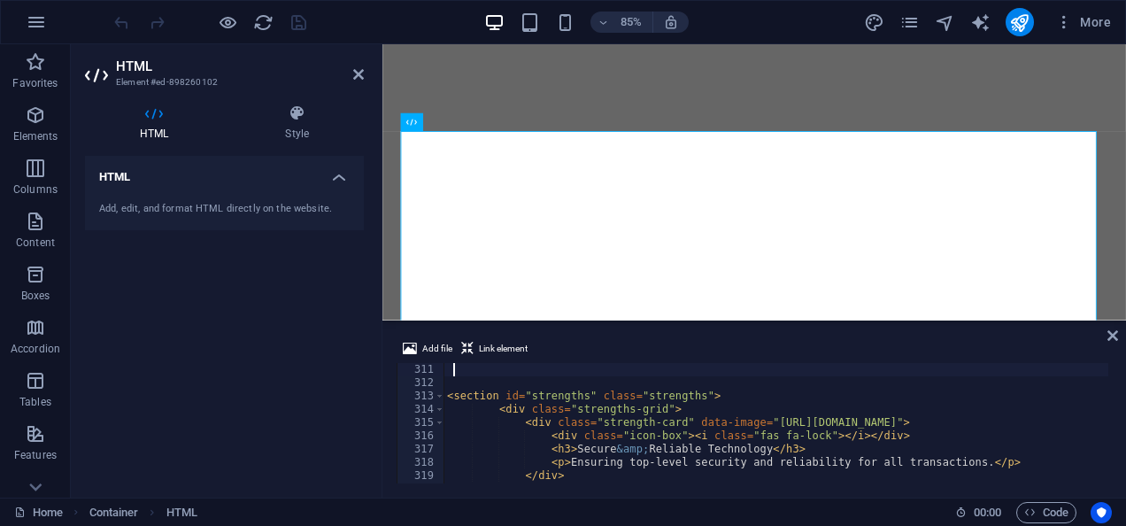
scroll to position [4077, 0]
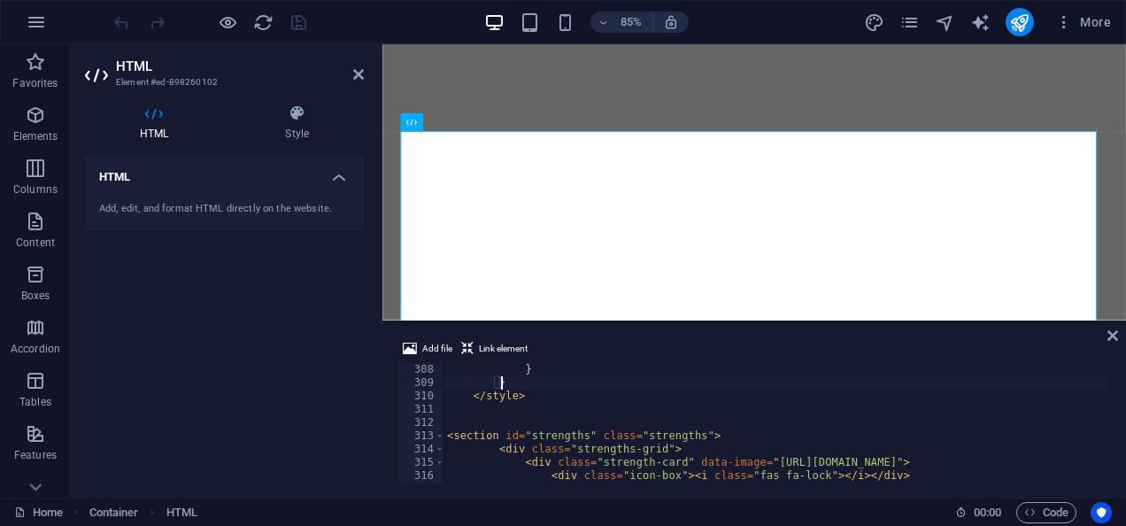
type textarea "</style>"
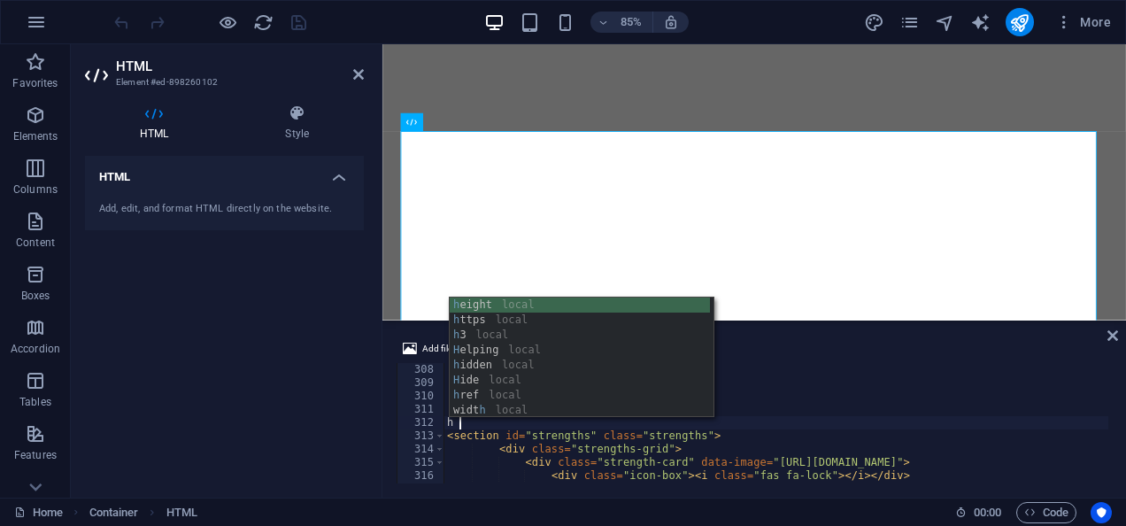
scroll to position [0, 0]
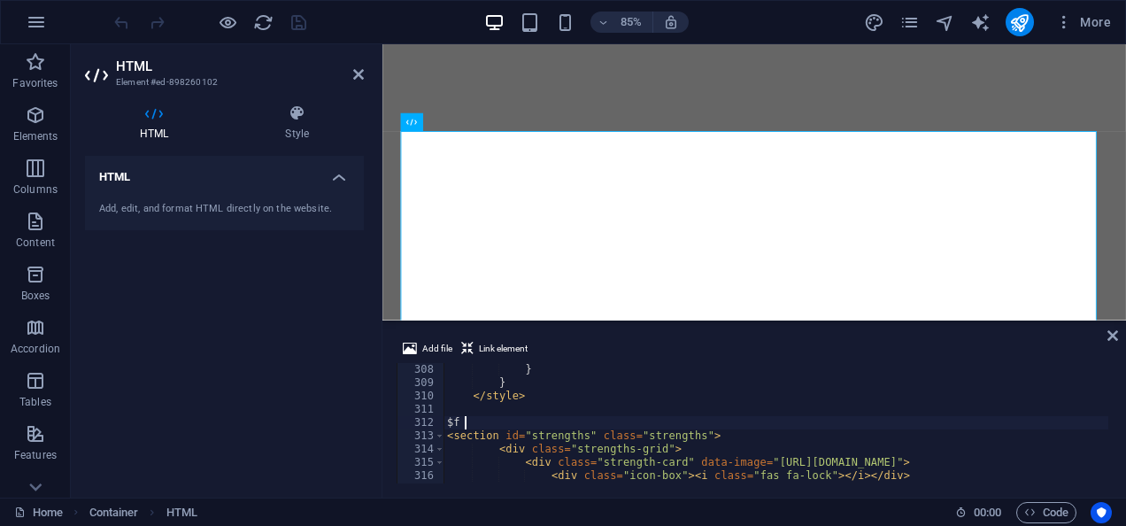
type textarea "$"
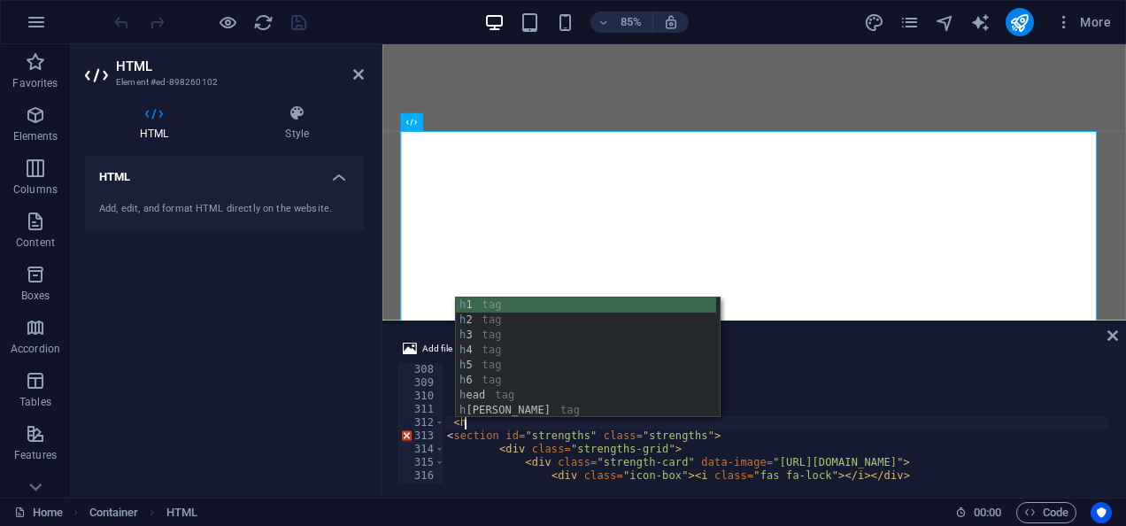
scroll to position [0, 1]
type textarea "<"
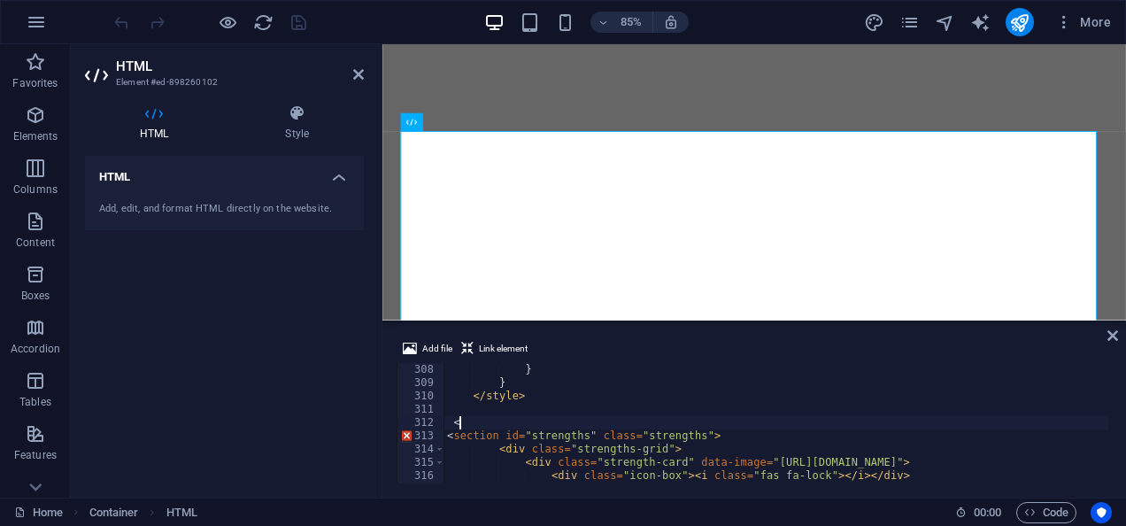
scroll to position [0, 0]
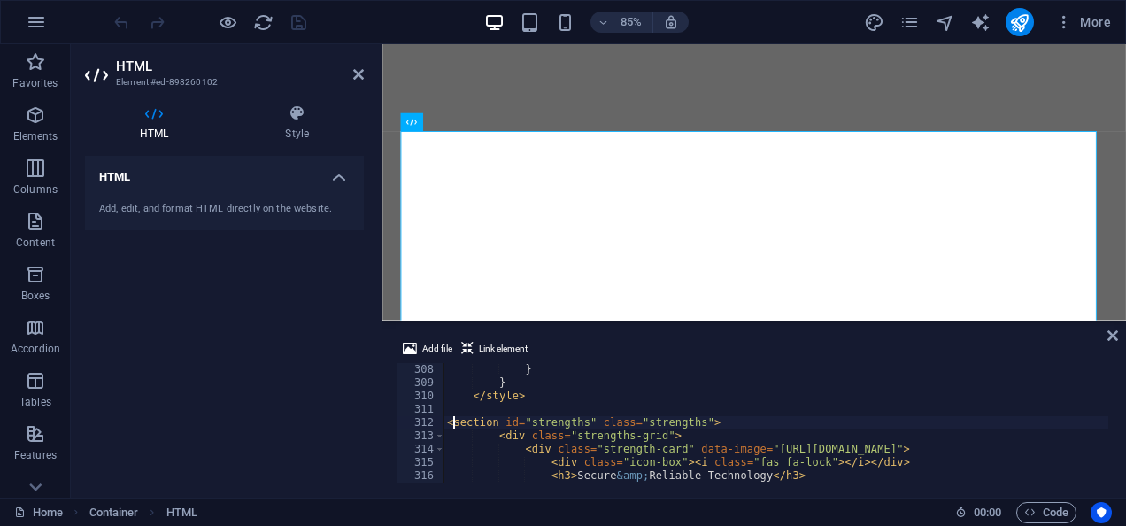
type textarea "<div class="strengths-grid">"
click at [764, 405] on div "} } </ style > < section id = "strengths" class = "strengths" > < div class = "…" at bounding box center [800, 434] width 712 height 143
click at [732, 423] on div "} } </ style > < section id = "strengths" class = "strengths" > < div class = "…" at bounding box center [800, 434] width 712 height 143
type textarea "<section id="strengths" class="strengths">"
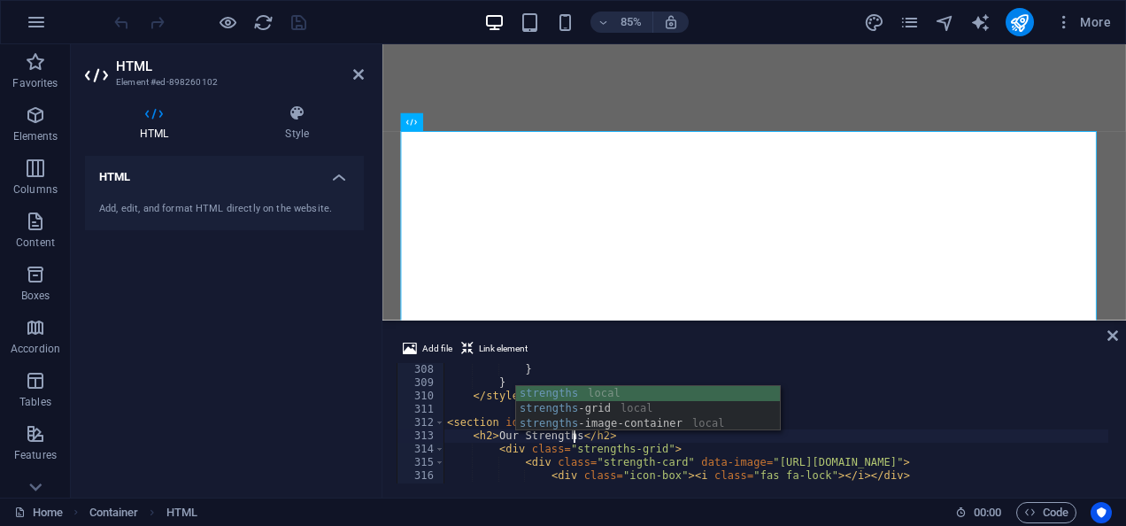
scroll to position [0, 12]
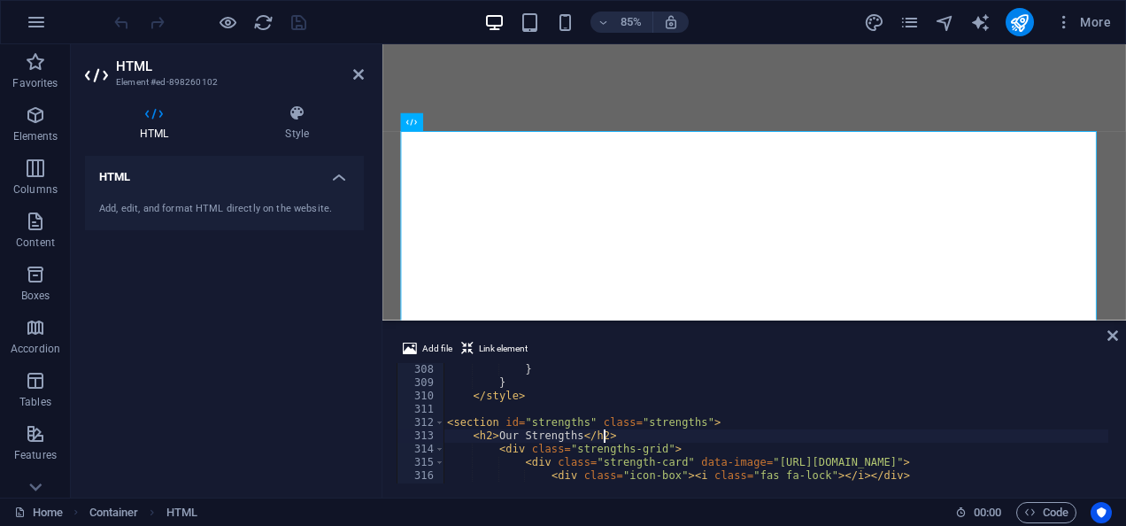
click at [903, 431] on div "} } </ style > < section id = "strengths" class = "strengths" > < h2 > Our Stre…" at bounding box center [800, 434] width 712 height 143
type textarea "<h2>Our Strengths</h2>"
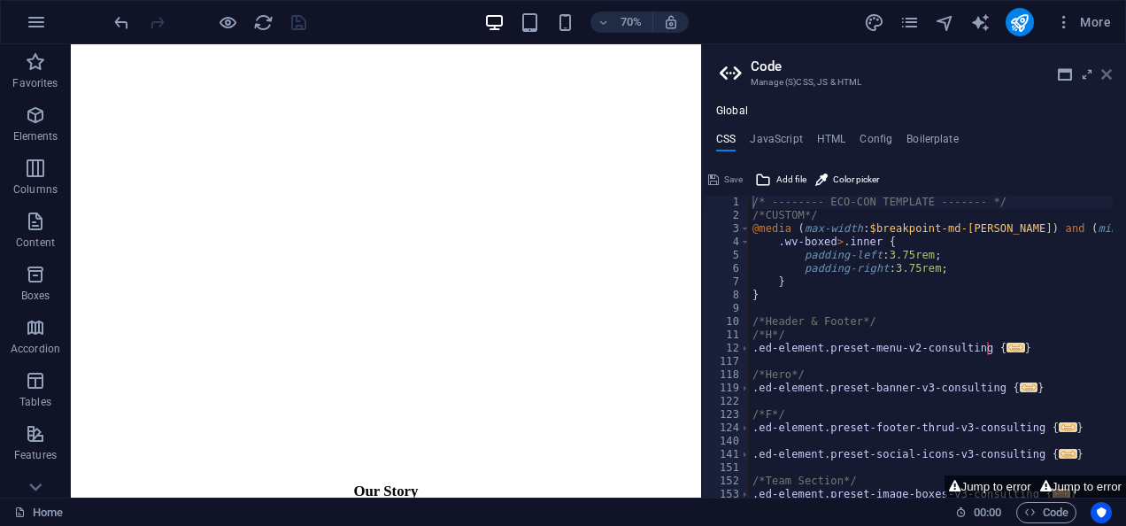
click at [1107, 74] on icon at bounding box center [1106, 74] width 11 height 14
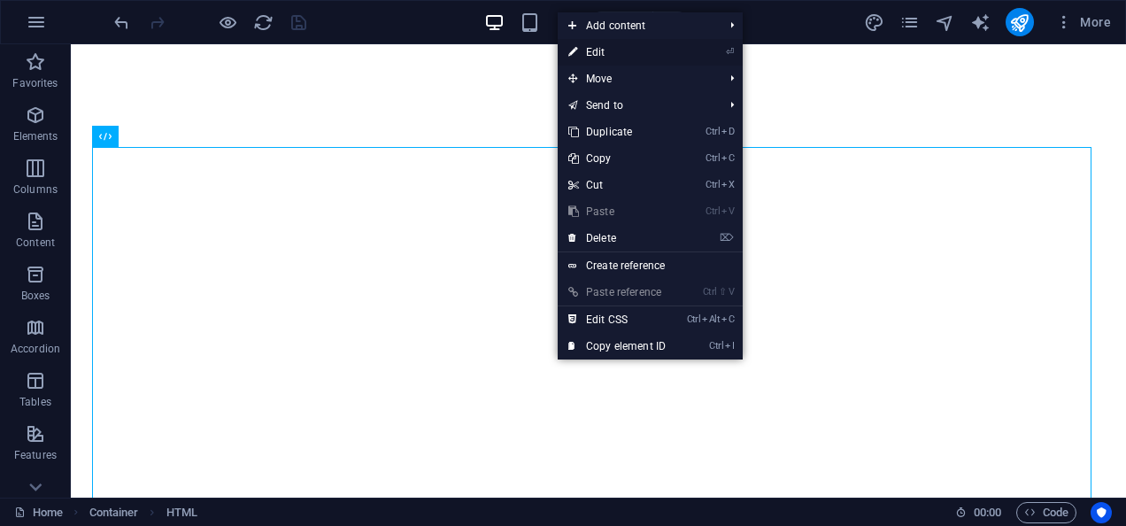
click at [620, 46] on link "⏎ Edit" at bounding box center [617, 52] width 119 height 27
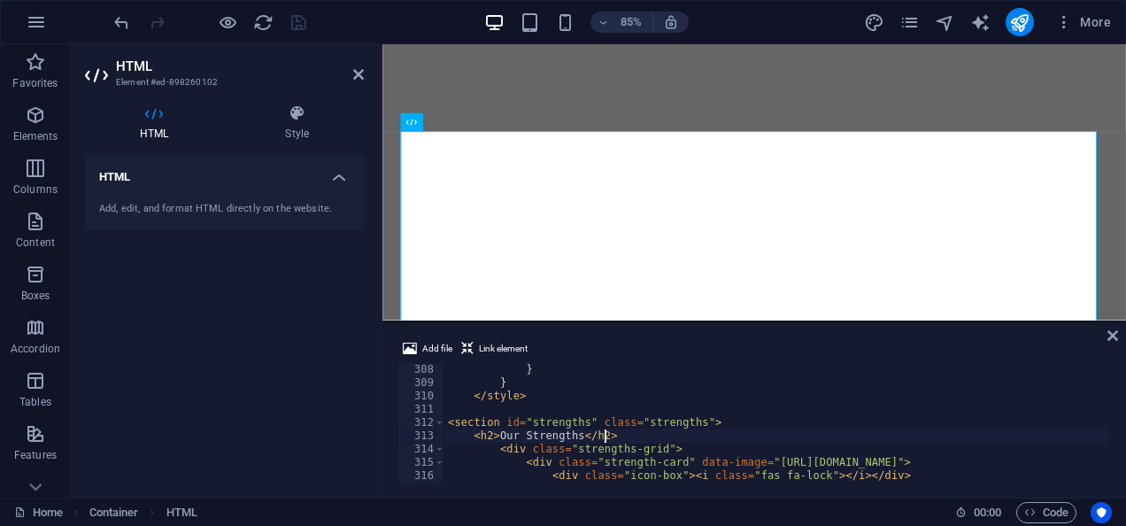
scroll to position [4077, 0]
drag, startPoint x: 463, startPoint y: 434, endPoint x: 617, endPoint y: 435, distance: 154.1
click at [617, 435] on div "} } </ style > < section id = "strengths" class = "strengths" > < h2 > Our Stre…" at bounding box center [800, 434] width 712 height 143
type textarea "<section id="strengths" class="strengths">"
type textarea "h"
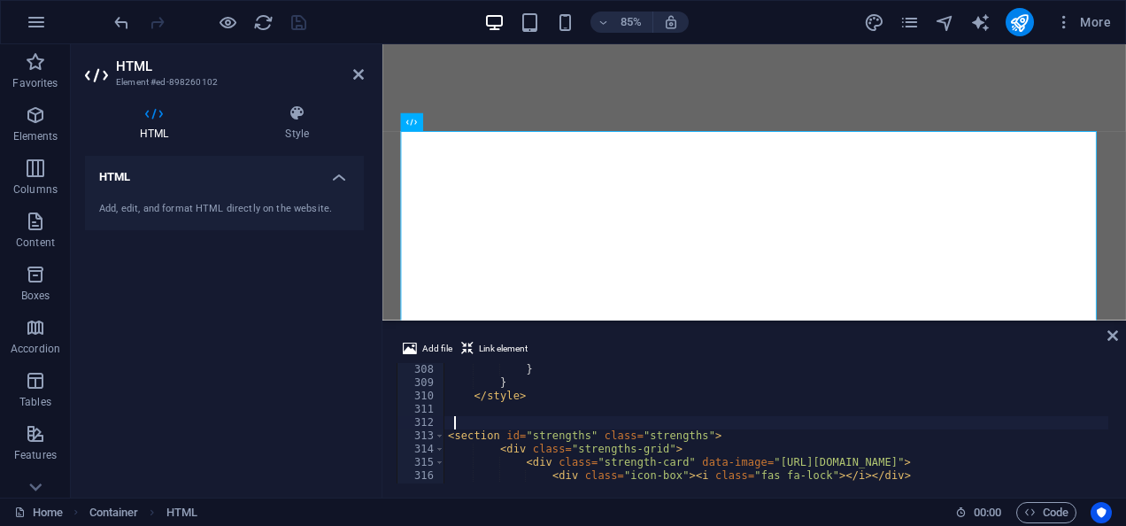
type textarea "<"
type textarea "d"
type textarea "<div class="strengths-header"></div>"
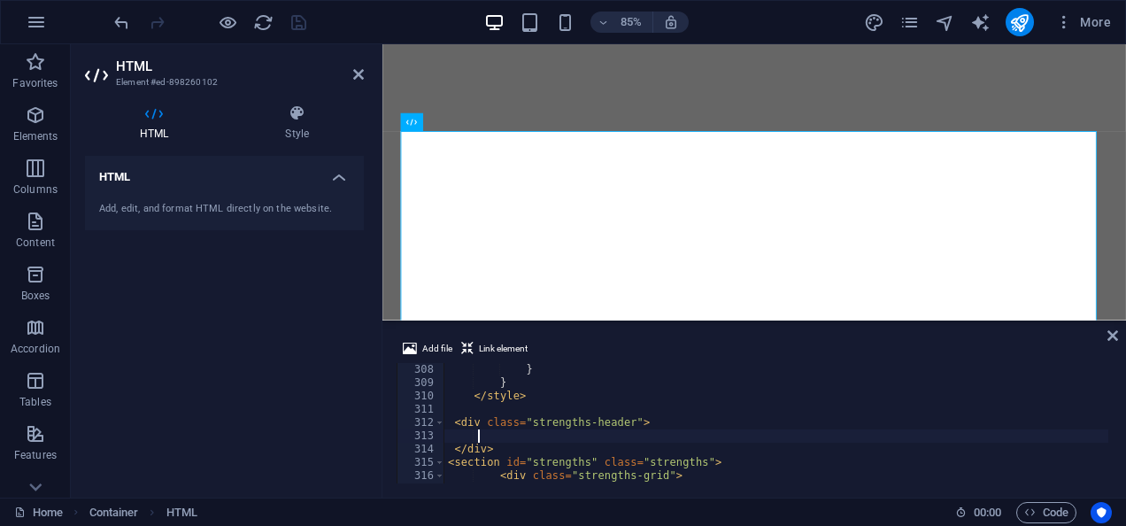
scroll to position [0, 3]
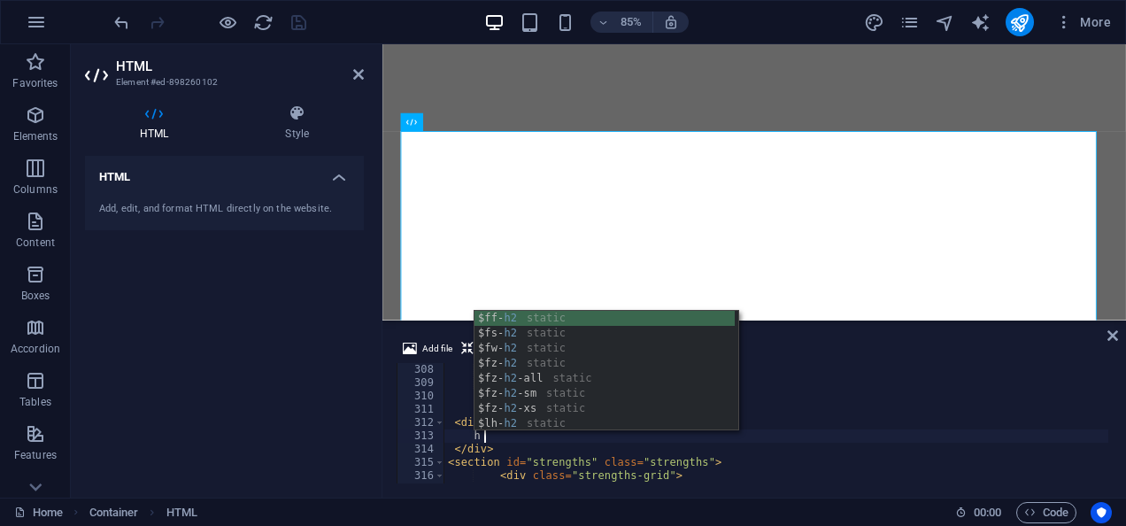
type textarea "h"
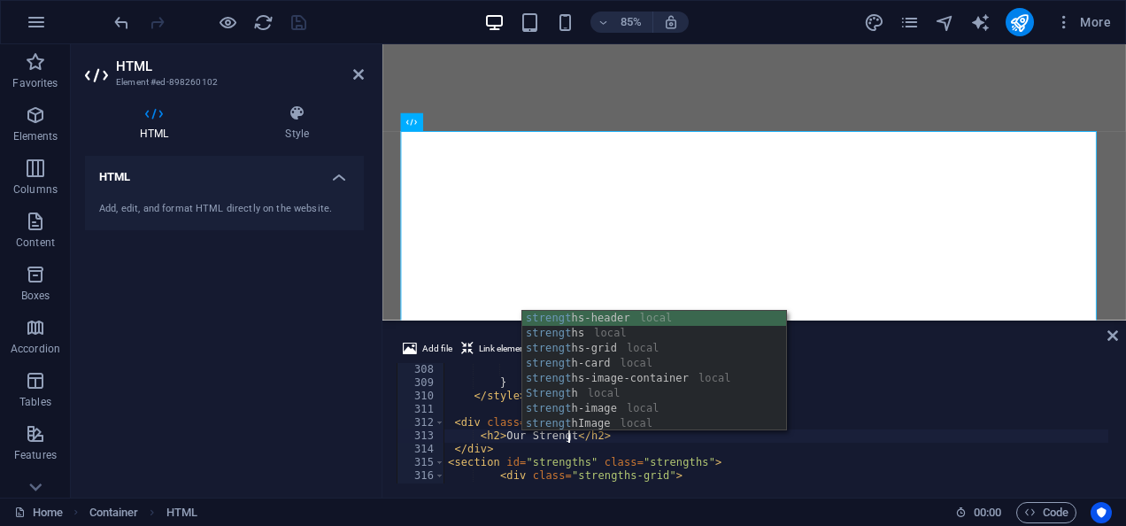
scroll to position [0, 12]
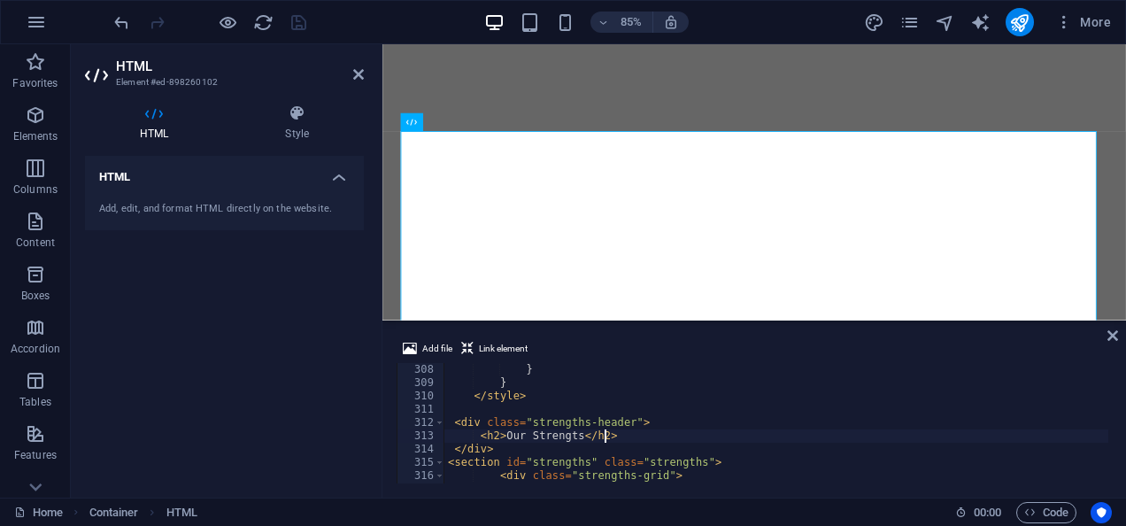
click at [655, 441] on div "} } </ style > < div class = "strengths-header" > < h2 > Our Strengts </ h2 > <…" at bounding box center [800, 434] width 712 height 143
drag, startPoint x: 528, startPoint y: 423, endPoint x: 624, endPoint y: 422, distance: 96.5
click at [624, 422] on div "} } </ style > < div class = "strengths-header" > < h2 > Our Strengts </ h2 > <…" at bounding box center [800, 434] width 712 height 143
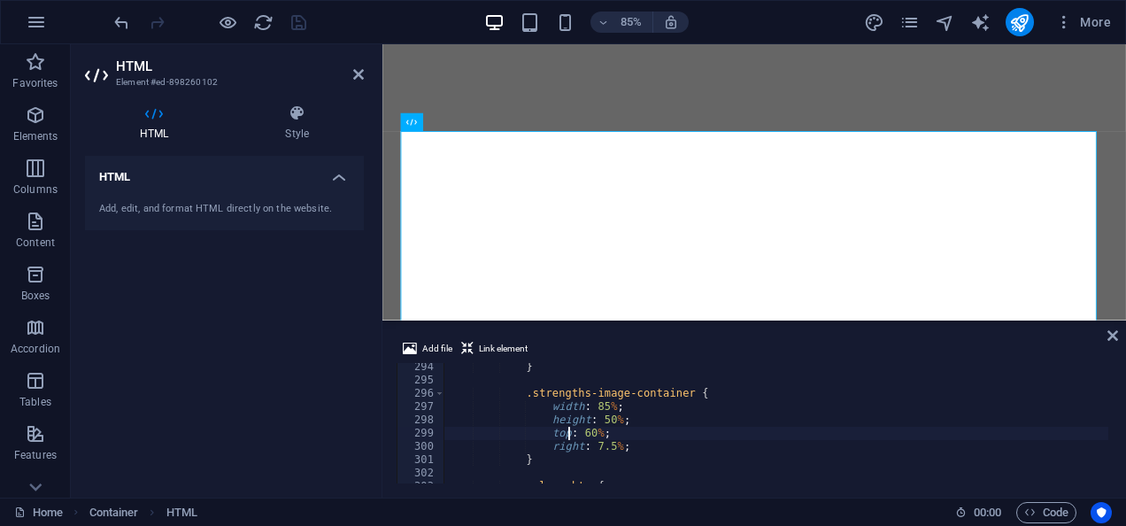
click at [568, 437] on div "} .strengths-image-container { width : 85 % ; height : 50 % ; top : 60 % ; righ…" at bounding box center [800, 431] width 712 height 143
type textarea "}"
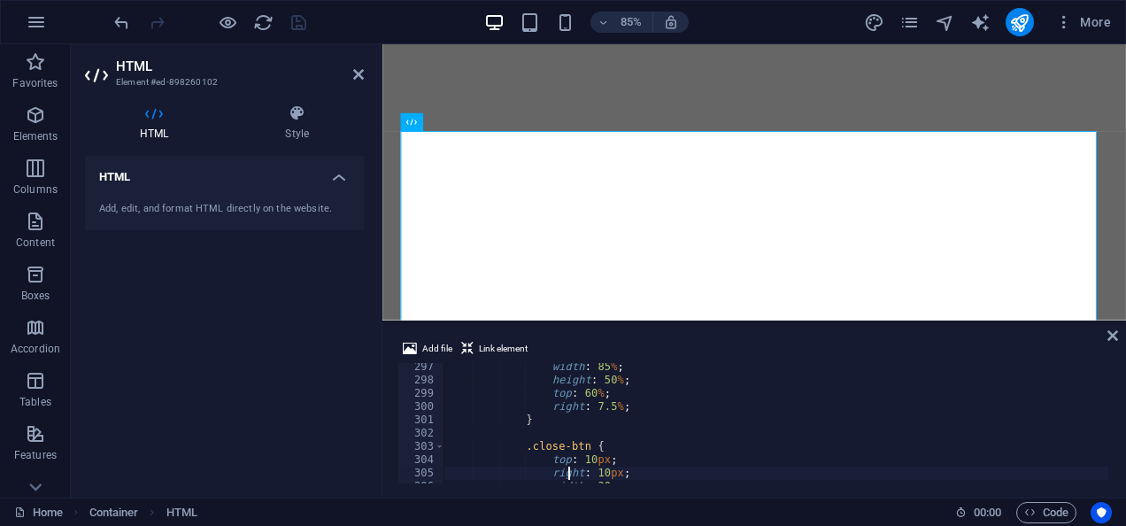
scroll to position [3934, 0]
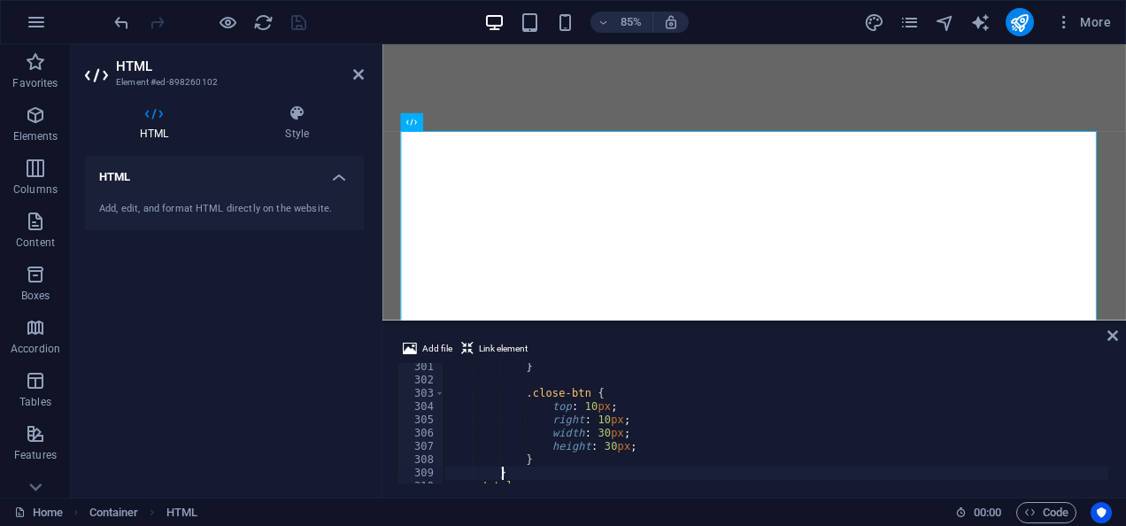
type textarea "</style>"
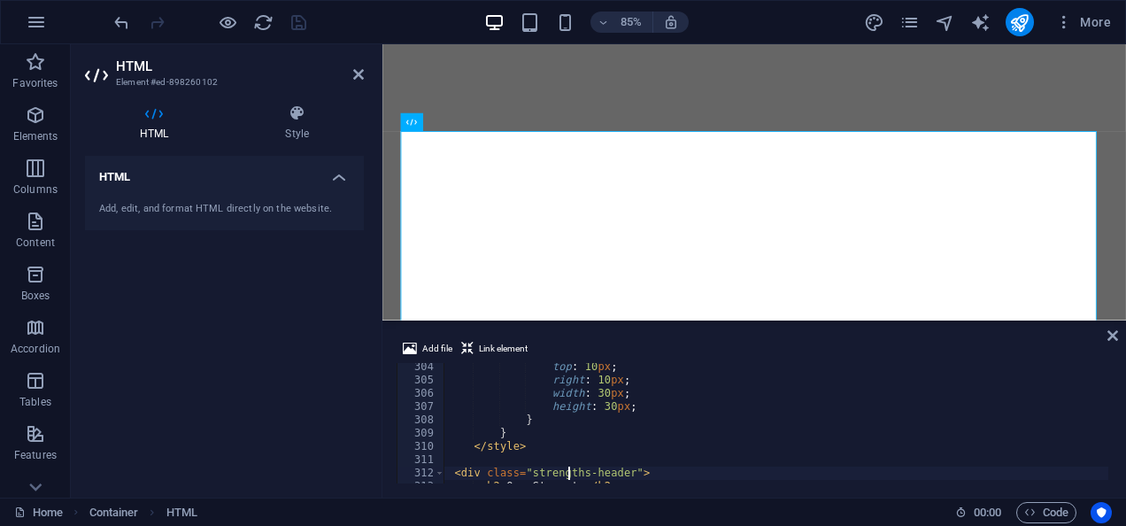
scroll to position [4040, 0]
type textarea "<div class="strengths-header">"
type textarea "}"
type textarea ".strengths-header{"
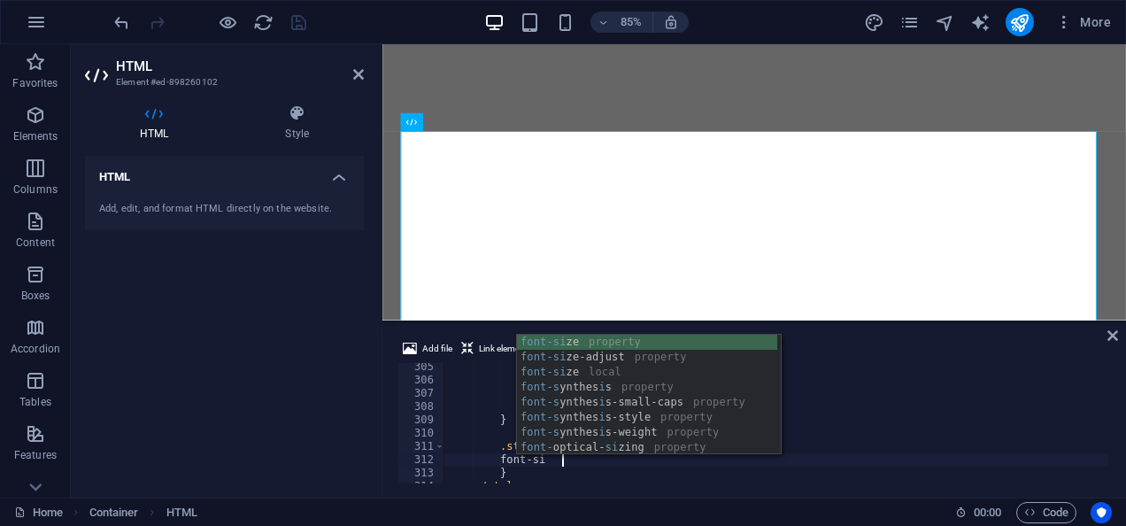
scroll to position [0, 11]
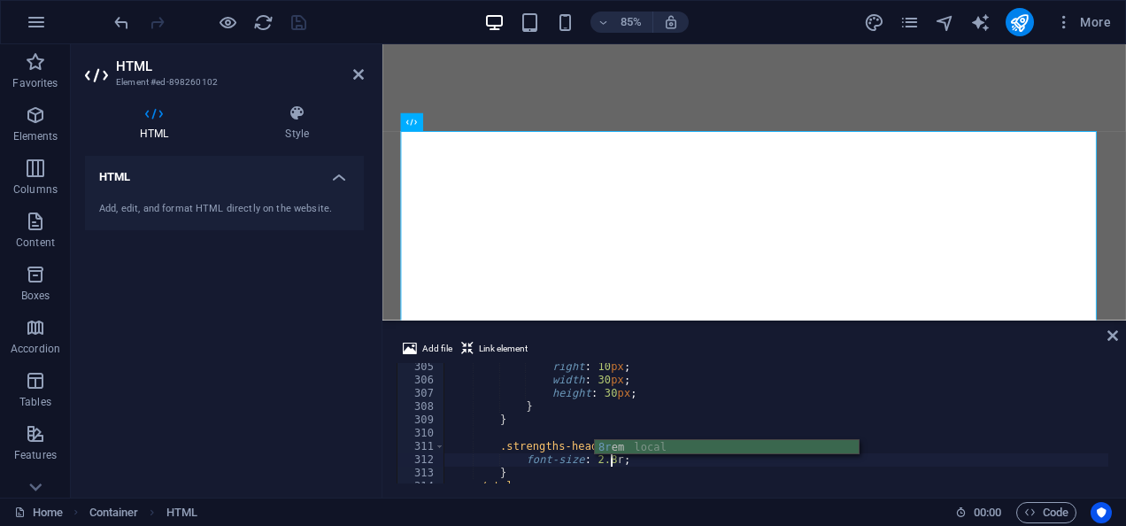
type textarea "font-size: 2.8rem;"
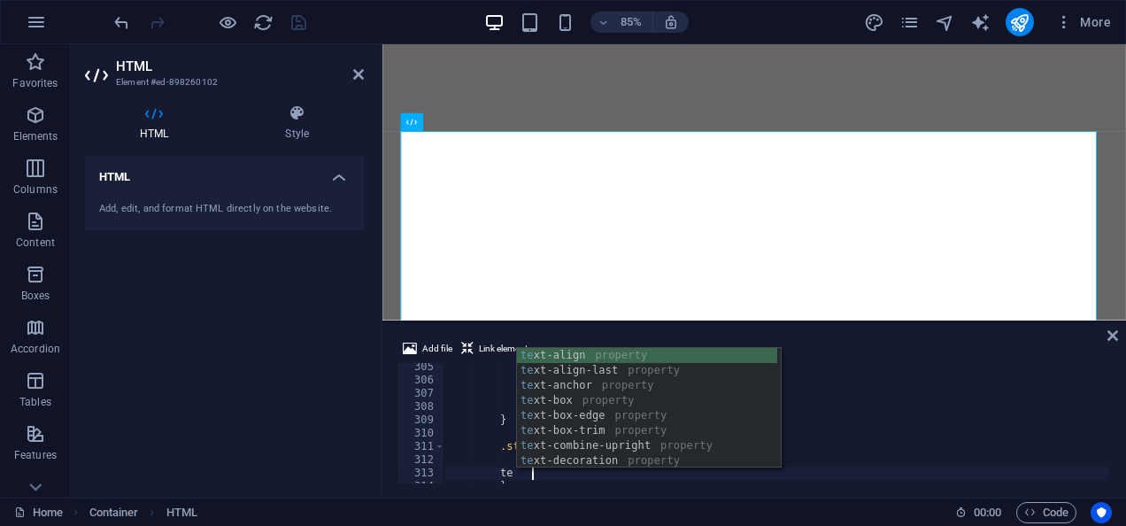
scroll to position [0, 9]
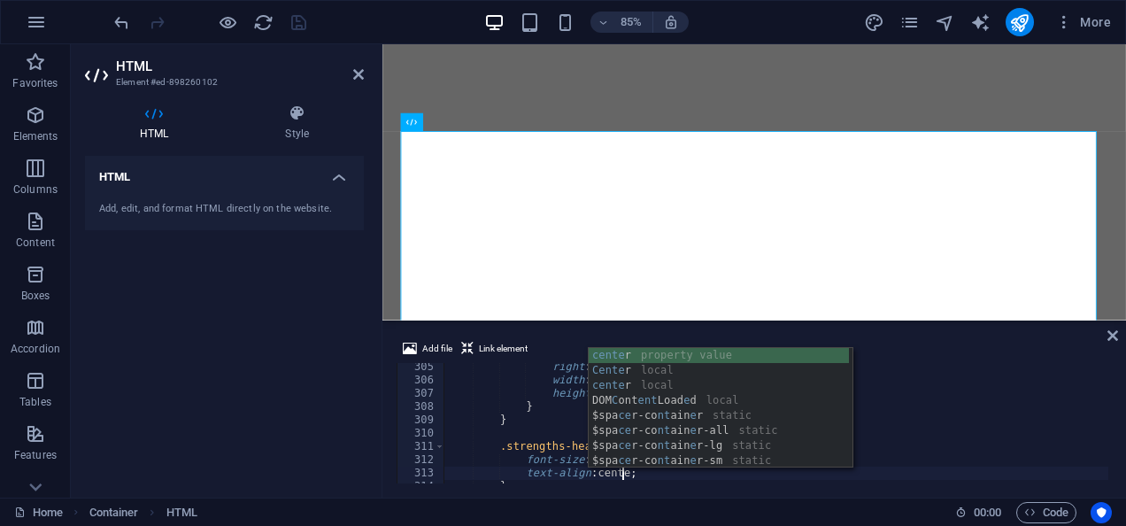
type textarea "text-align: center;"
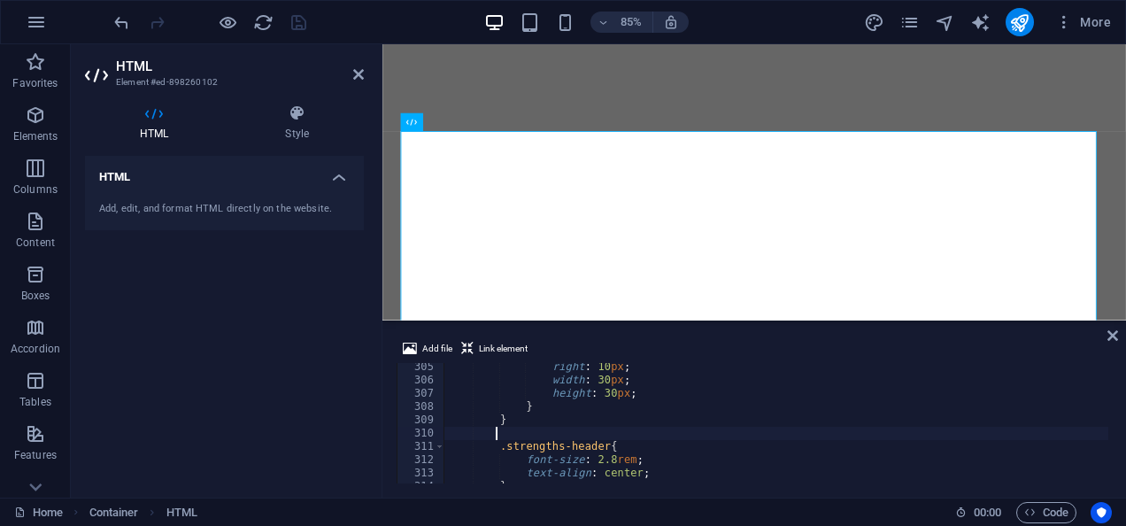
click at [875, 428] on div "right : 10 px ; width : 30 px ; height : 30 px ; } } .strengths-header { font-s…" at bounding box center [800, 431] width 712 height 143
type textarea "</style>"
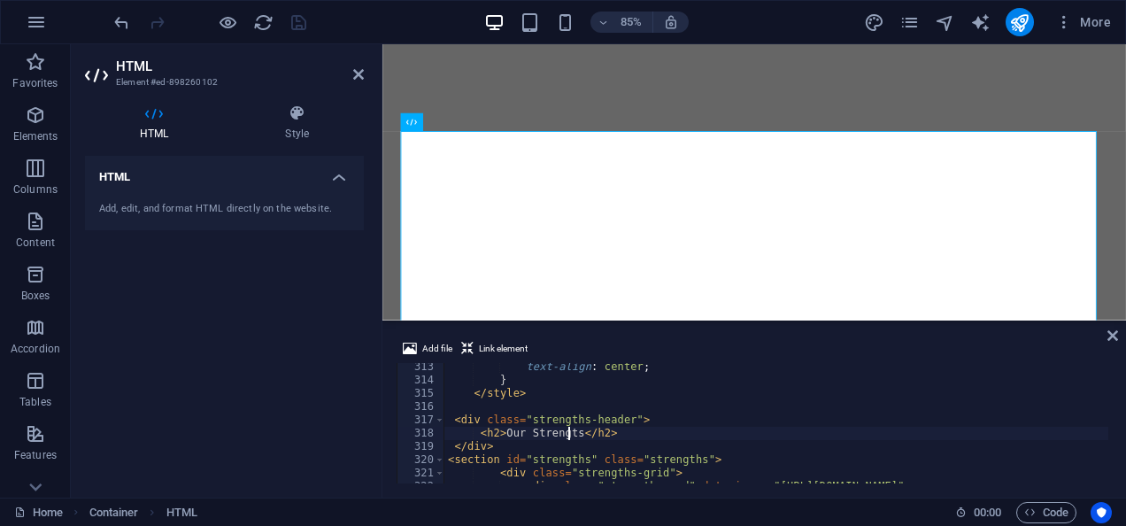
scroll to position [0, 12]
click at [940, 429] on div "text-align : center ; } </ style > < div class = "strengths-header" > < h2 > Ou…" at bounding box center [800, 431] width 712 height 143
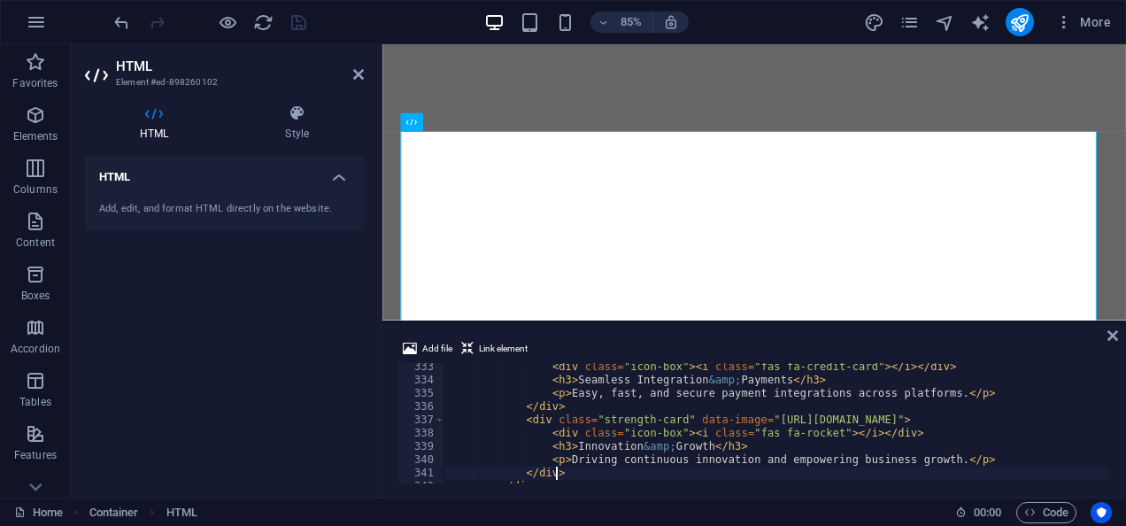
type textarea "</div>"
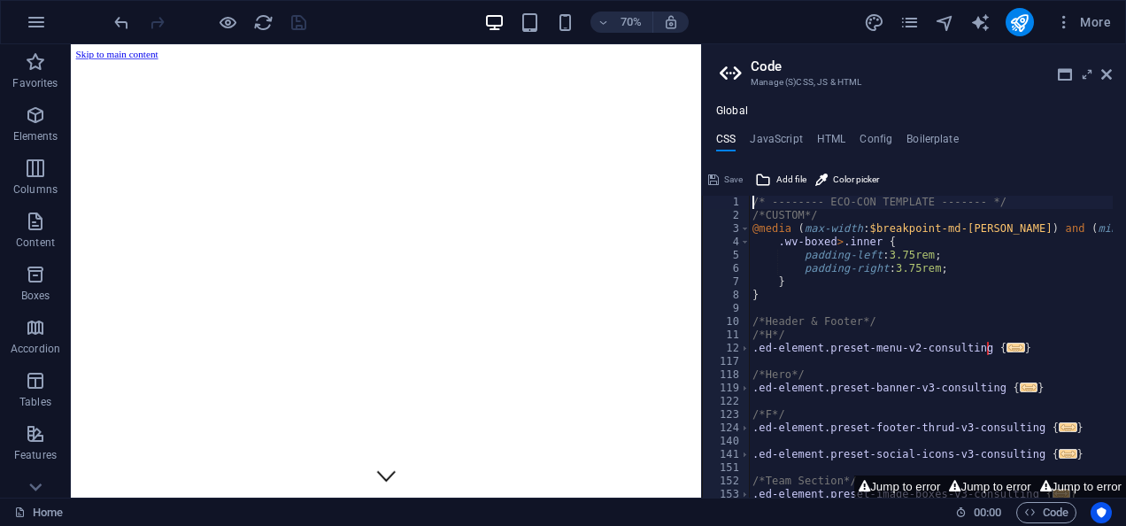
scroll to position [1211, 0]
click at [1106, 73] on icon at bounding box center [1106, 74] width 11 height 14
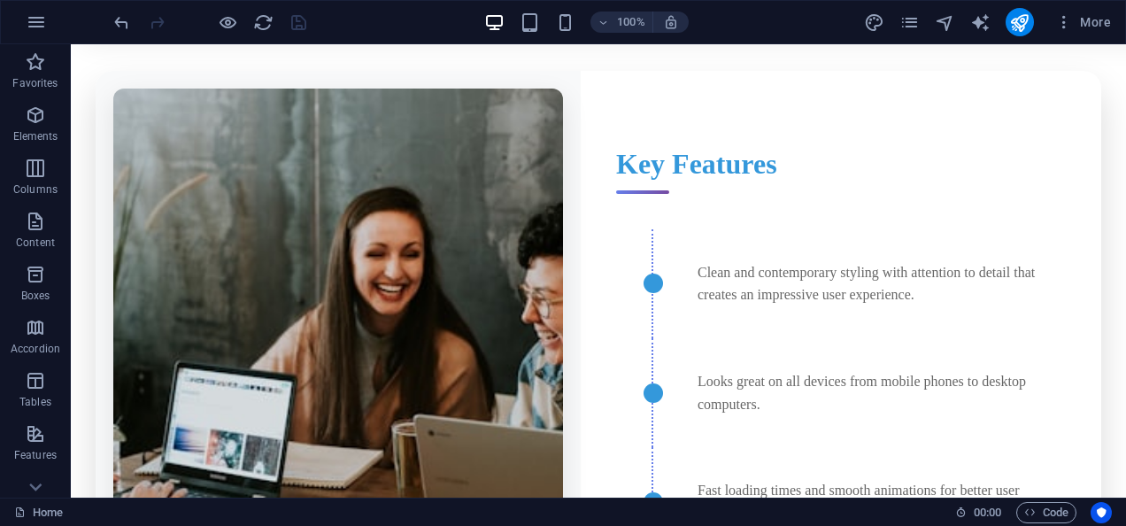
scroll to position [2559, 0]
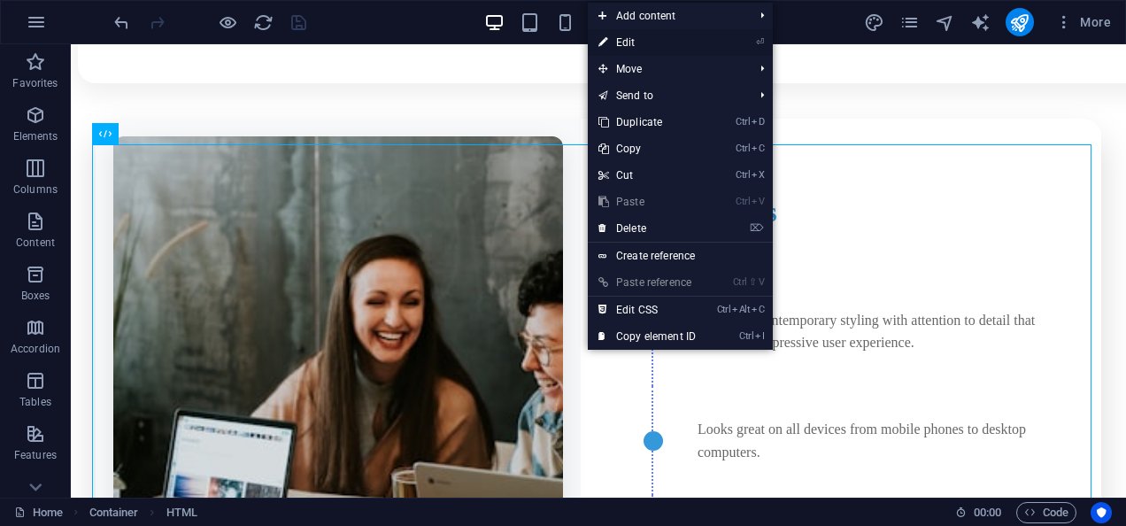
click at [645, 41] on link "⏎ Edit" at bounding box center [647, 42] width 119 height 27
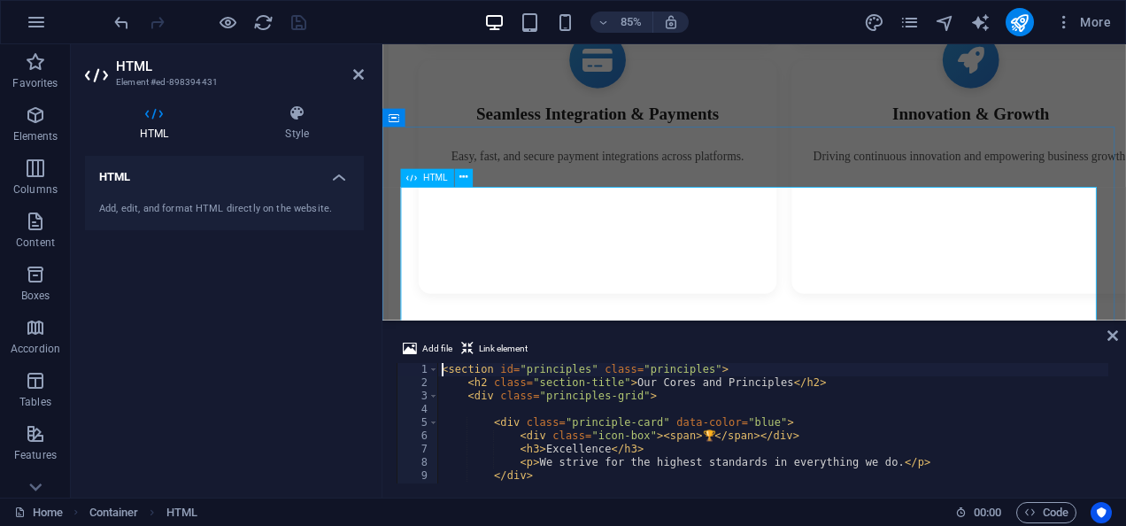
scroll to position [2789, 0]
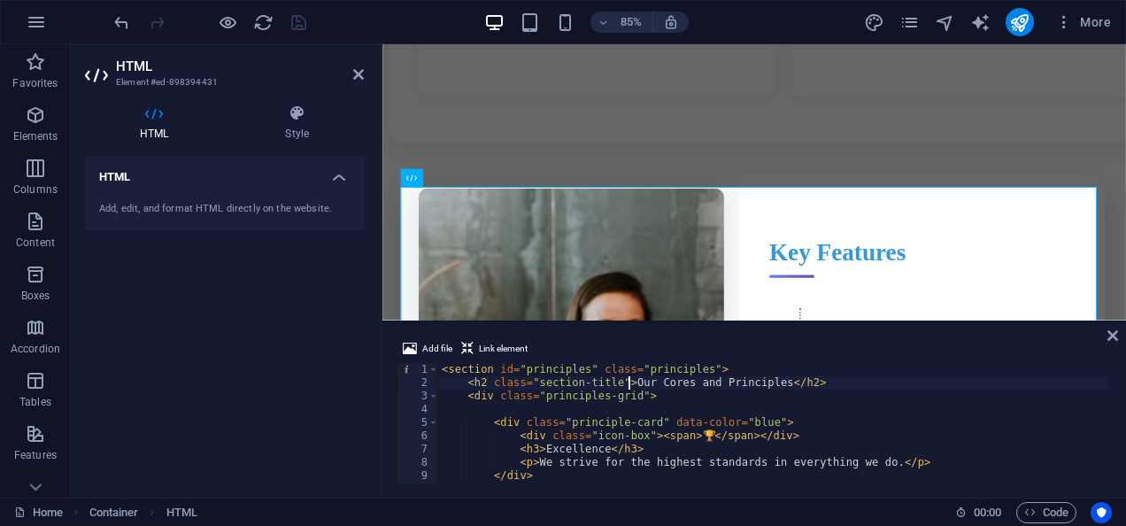
click at [630, 386] on div "< section id = "principles" class = "principles" > < h2 class = "section-title"…" at bounding box center [773, 436] width 670 height 147
type textarea "<div class="principles-grid">"
type textarea "<div class="principle-card" data-color="blue">"
type textarea "<div class="principles-grid">"
type textarea "</div>"
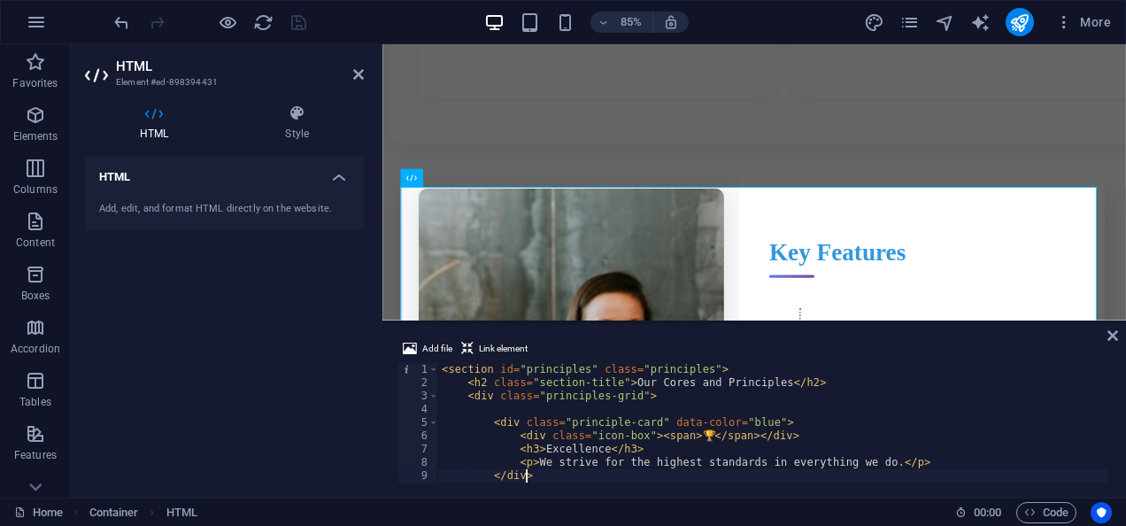
type textarea "</div>"
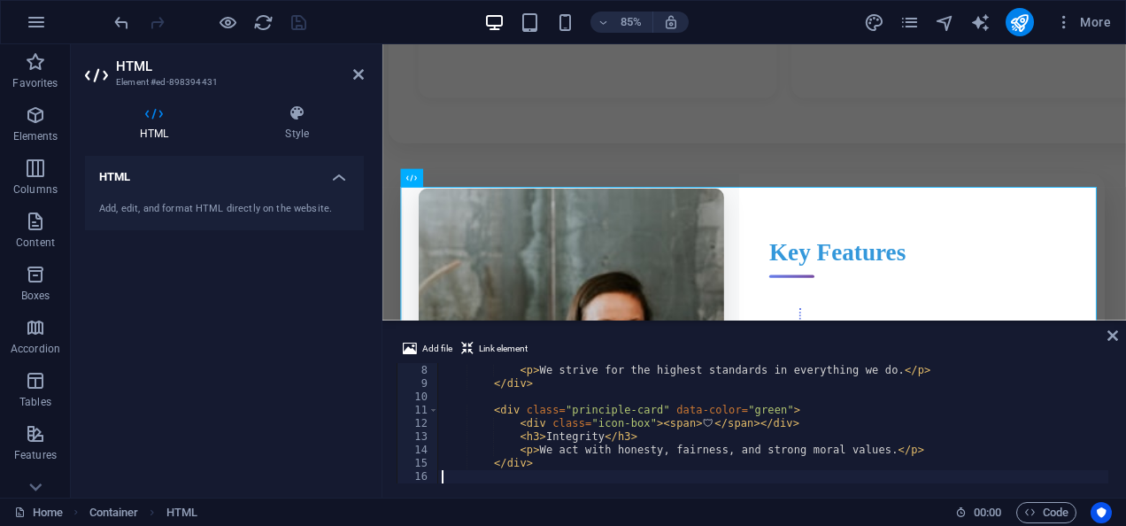
type textarea "</div>"
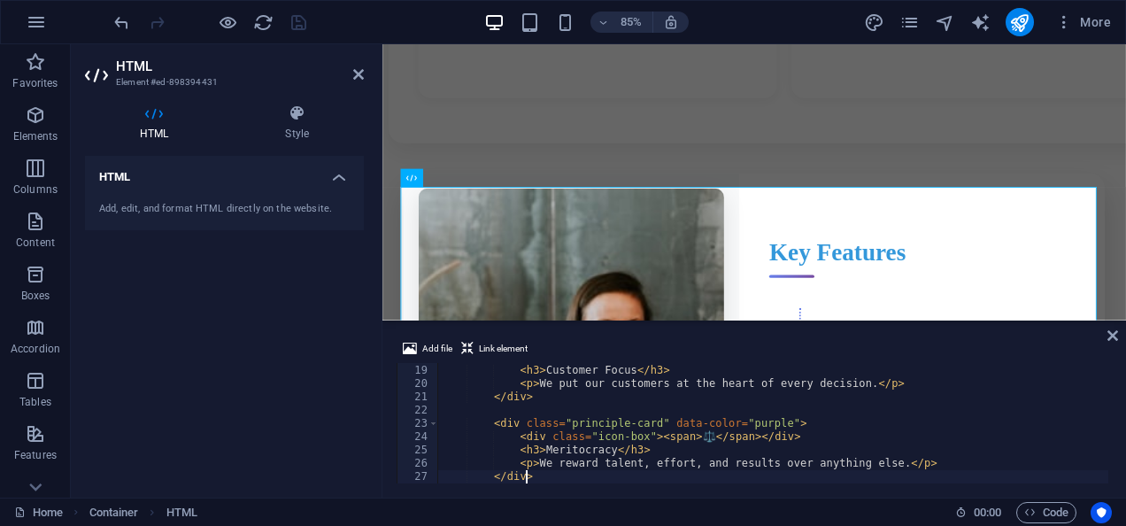
type textarea "</div>"
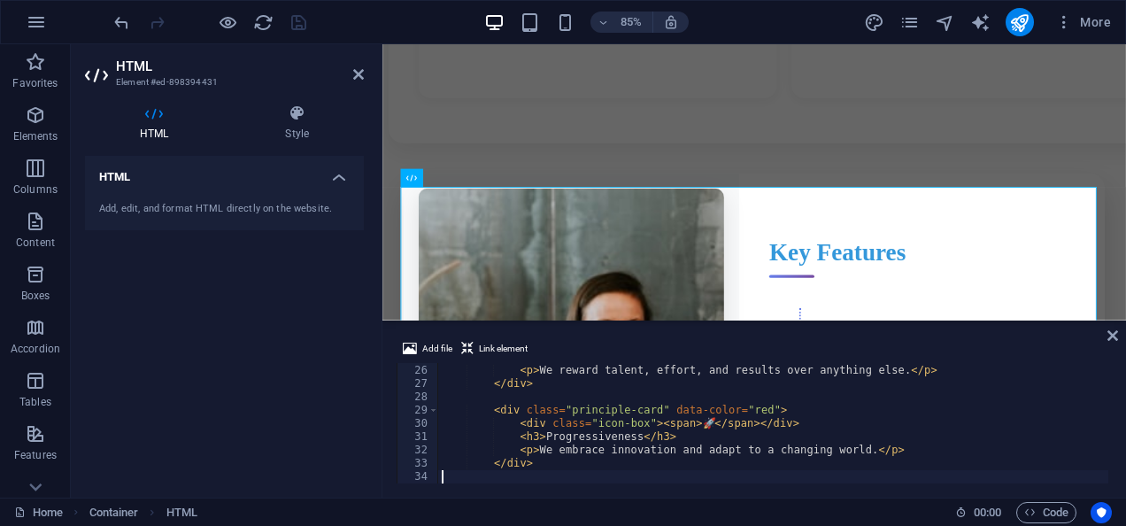
type textarea "</div>"
type textarea "</section>"
type textarea "<style>"
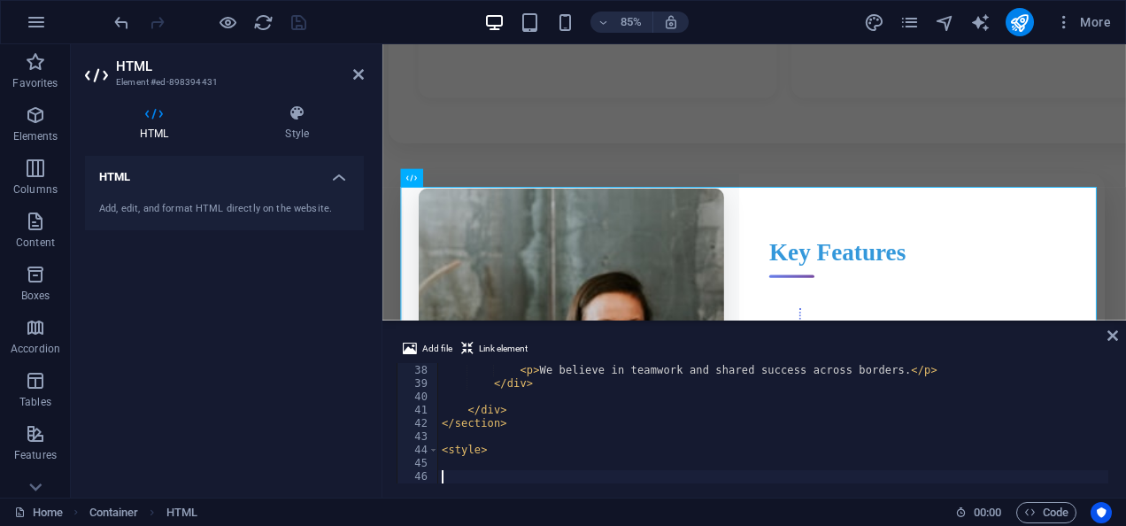
type textarea "}"
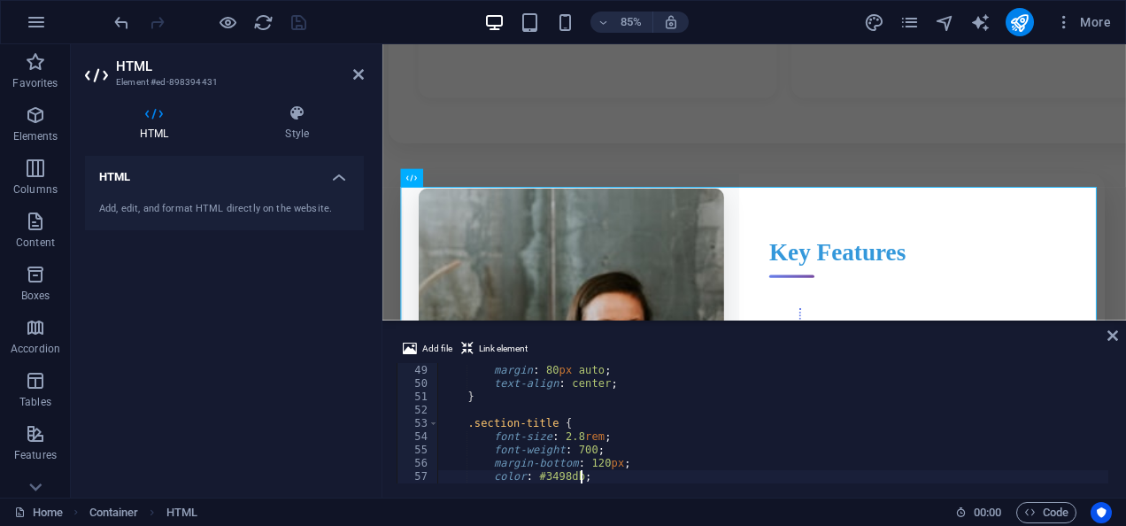
scroll to position [637, 0]
type textarea "}"
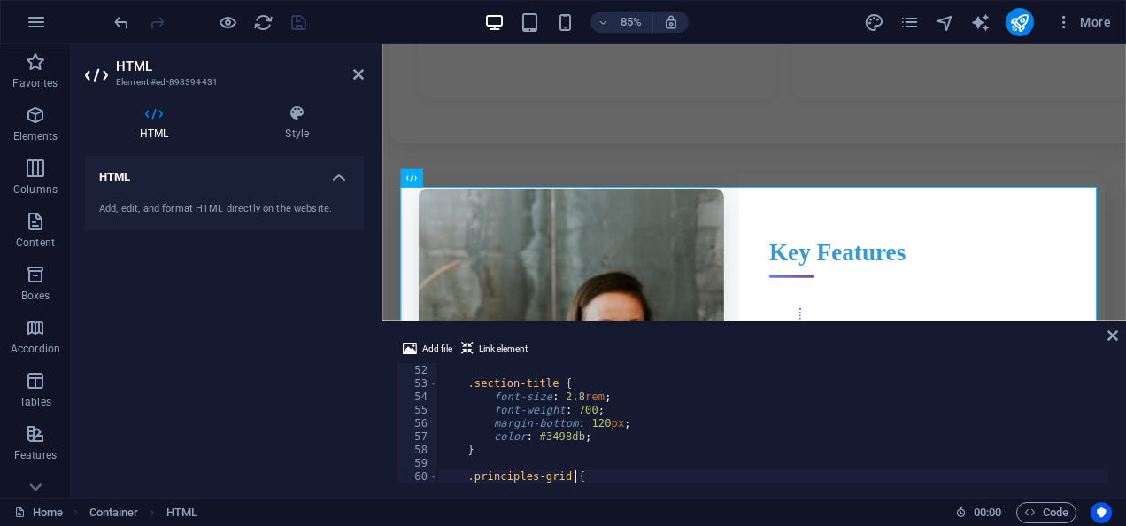
scroll to position [690, 0]
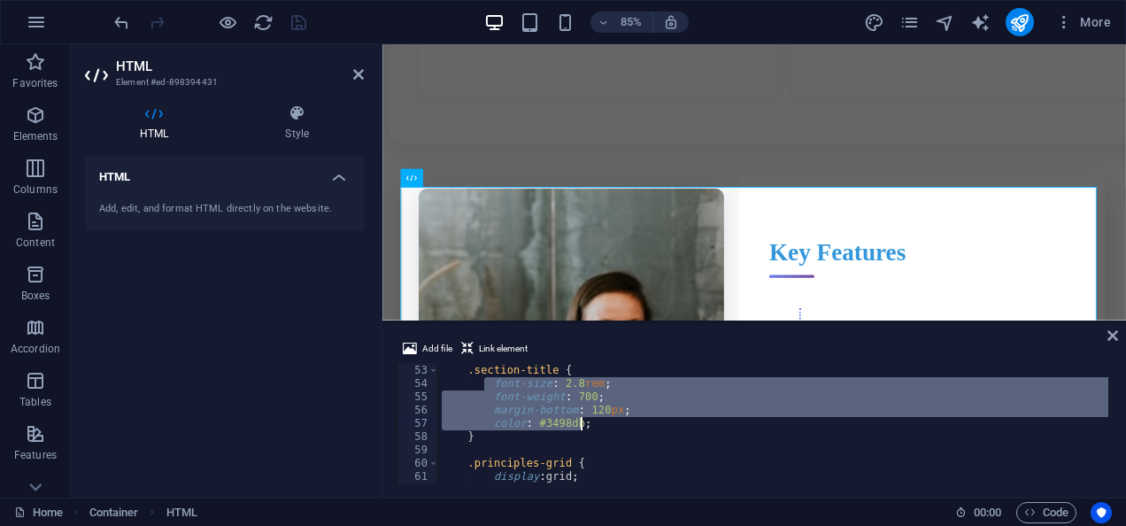
drag, startPoint x: 485, startPoint y: 384, endPoint x: 607, endPoint y: 423, distance: 128.2
click at [607, 423] on div ".section-title { font-size : 2.8 rem ; font-weight : 700 ; margin-bottom : 120 …" at bounding box center [773, 424] width 670 height 147
type textarea "margin-bottom: 120px; color: #3498db;"
click at [1110, 332] on icon at bounding box center [1113, 335] width 11 height 14
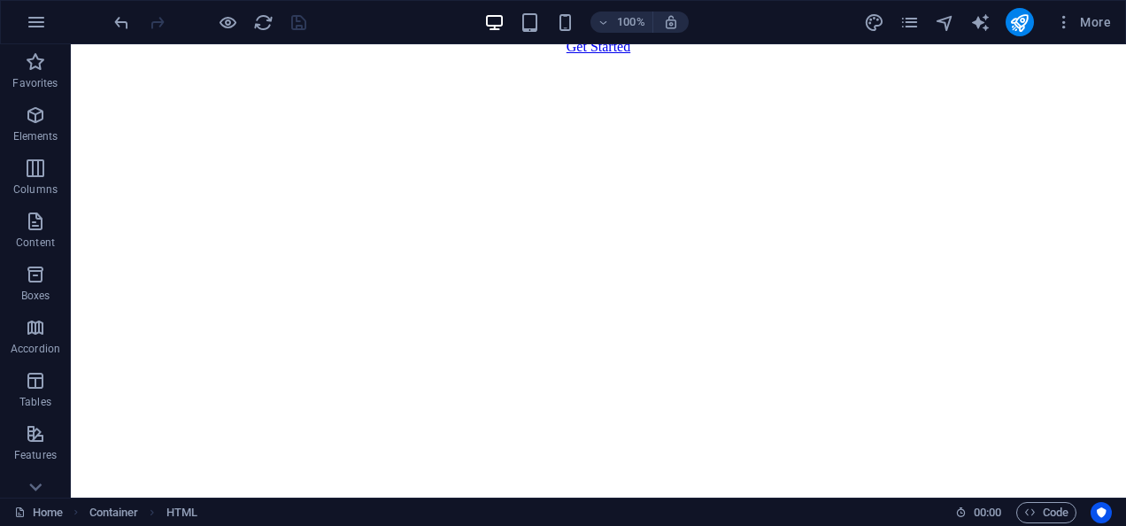
scroll to position [1077, 0]
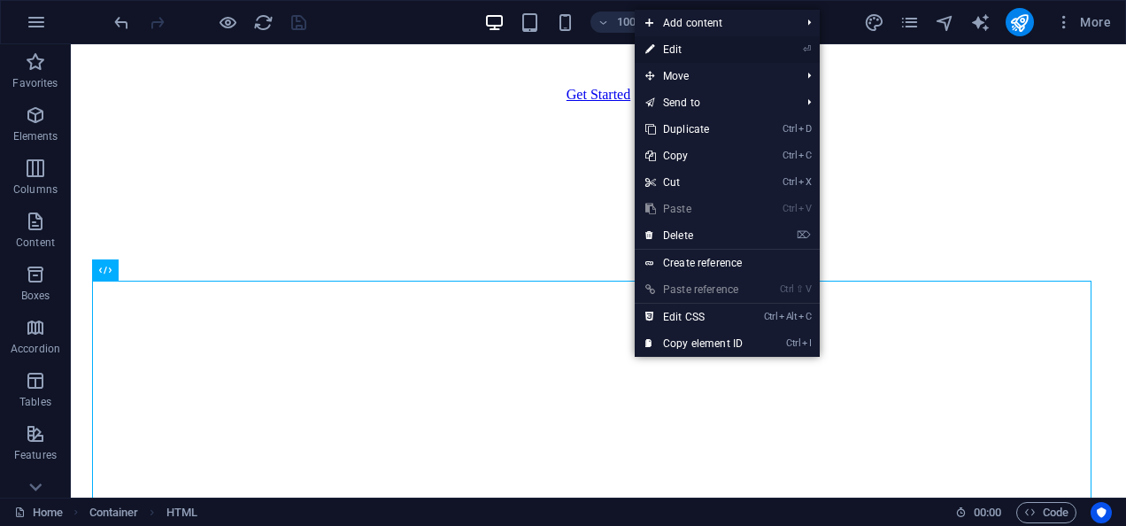
click at [710, 37] on link "⏎ Edit" at bounding box center [694, 49] width 119 height 27
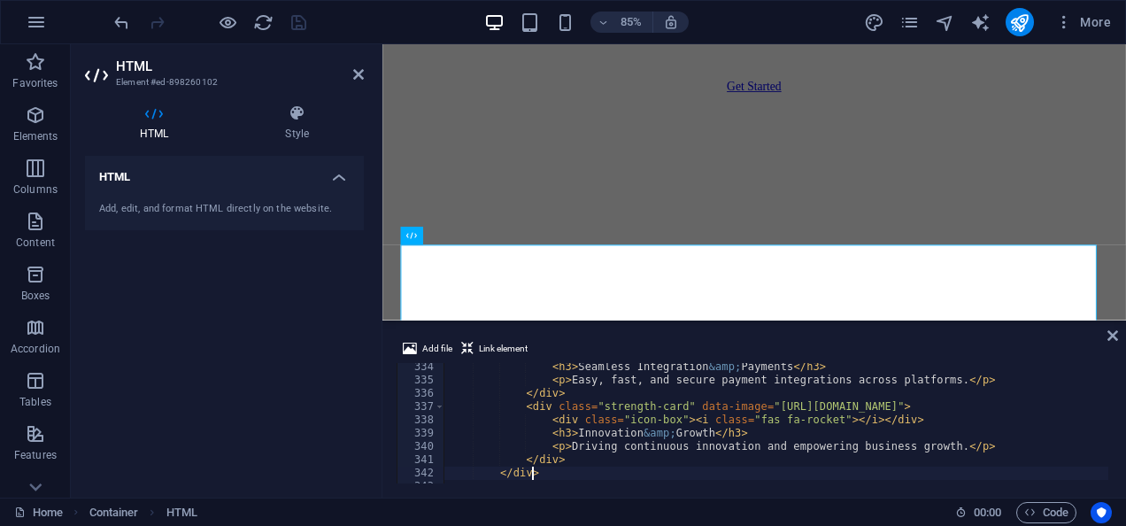
scroll to position [4425, 0]
type textarea "</div>"
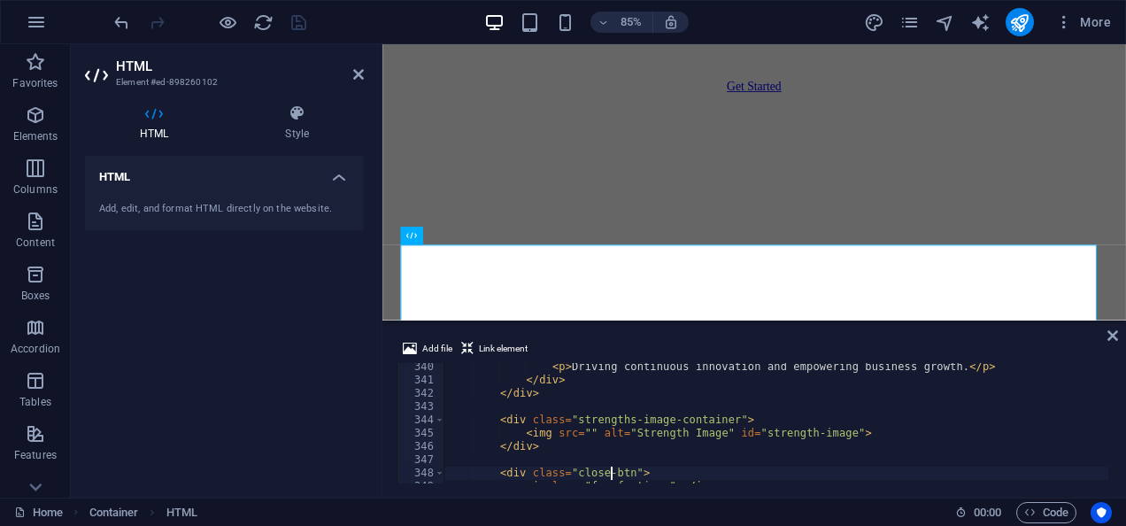
type textarea "</section>"
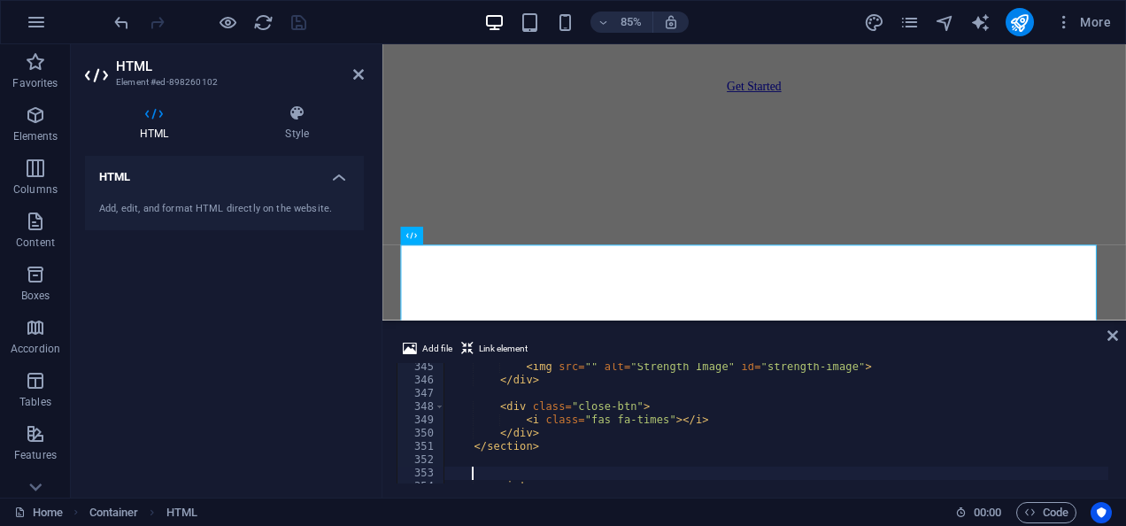
type textarea "let activeCard = null;"
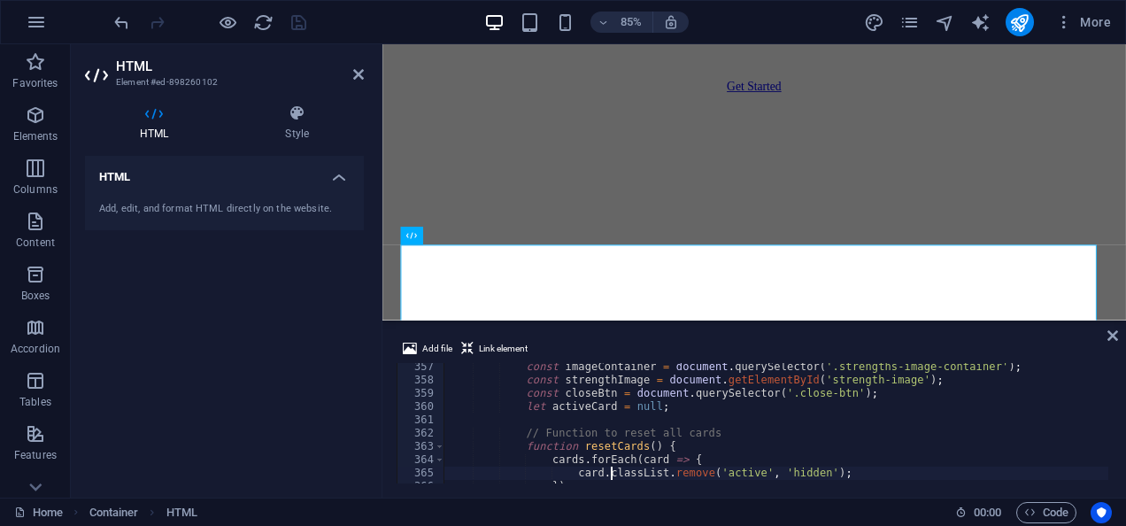
scroll to position [4730, 0]
type textarea "// Function to reset all cards"
type textarea "<script>"
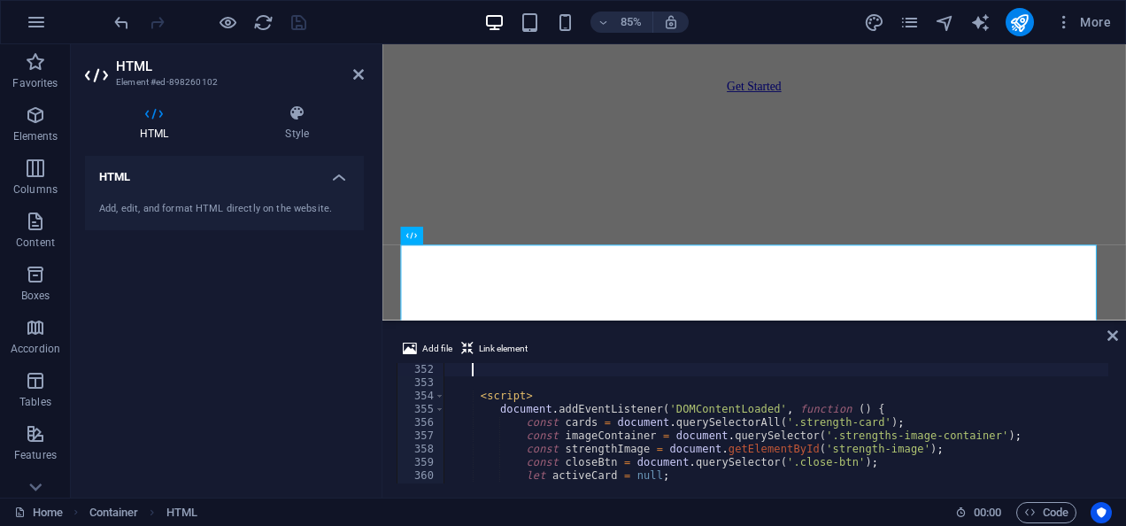
scroll to position [4661, 0]
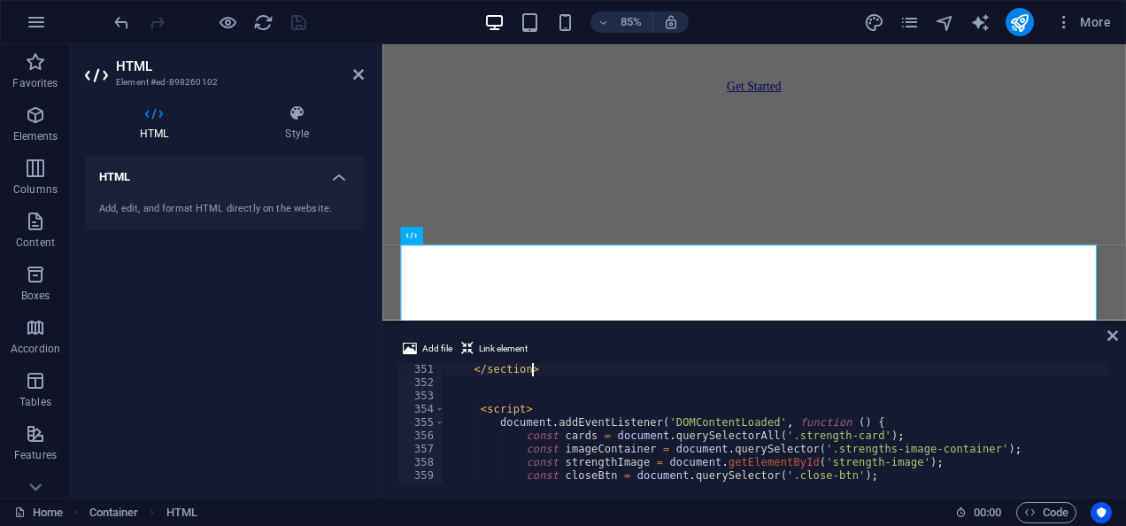
type textarea "<div class="close-btn">"
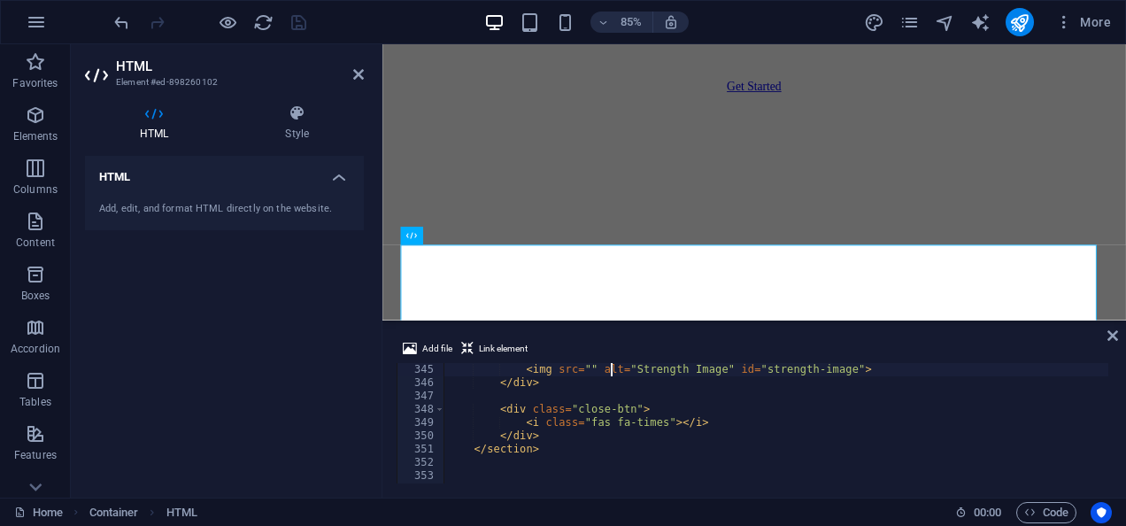
type textarea "<div class="strengths-image-container">"
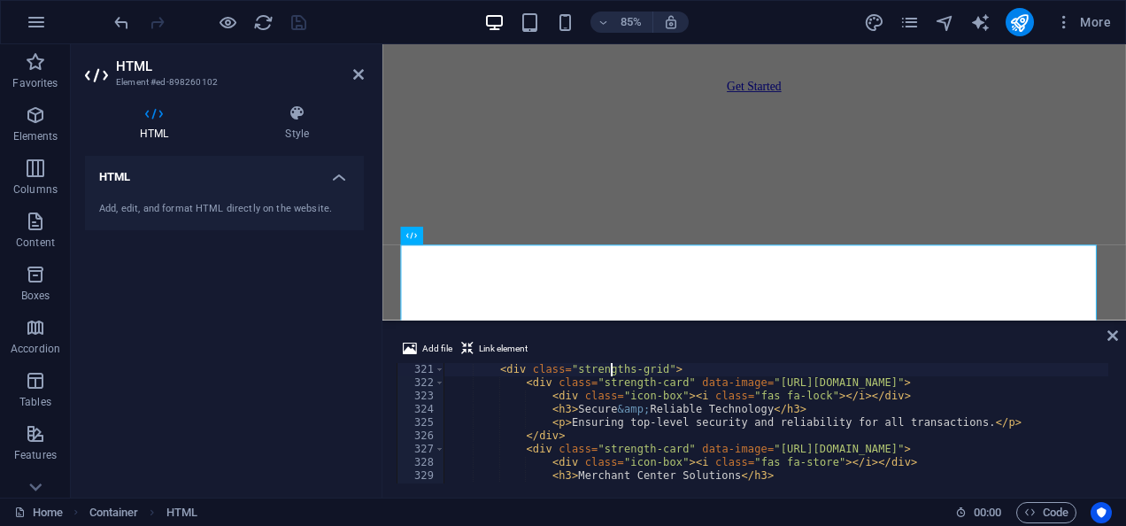
type textarea "<div class="strengths-header">"
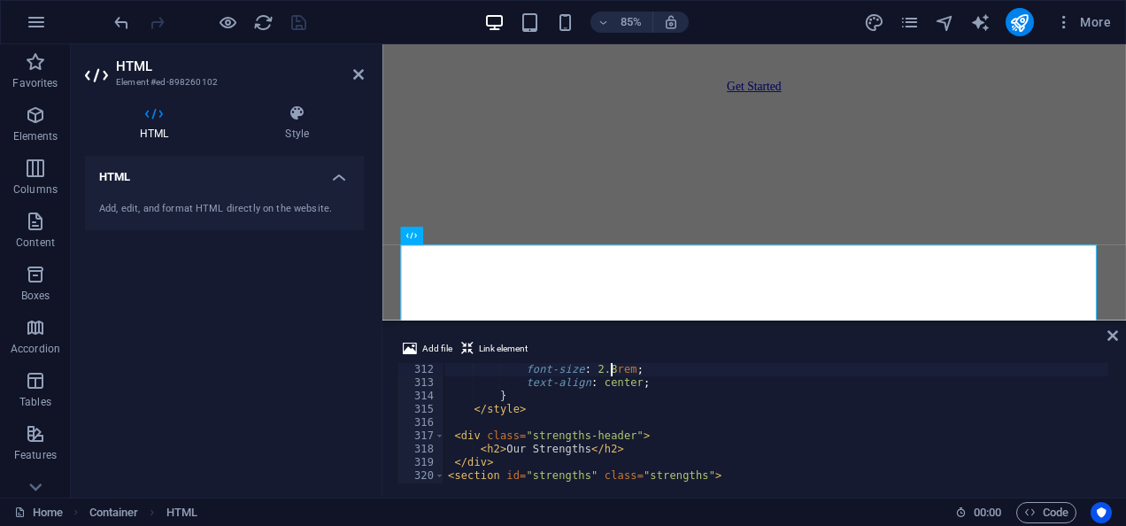
type textarea ".strengths-header{"
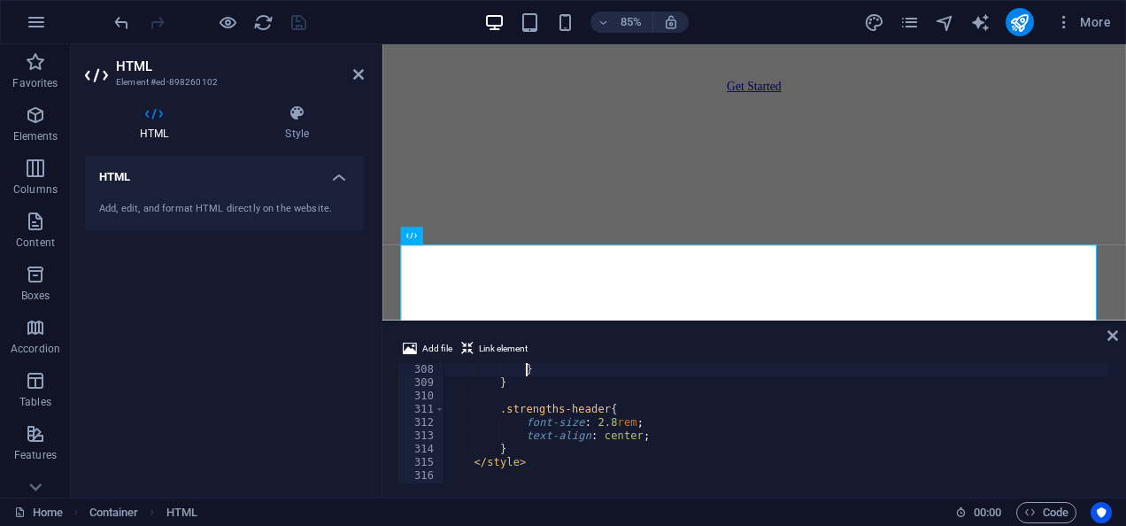
type textarea ".close-btn {"
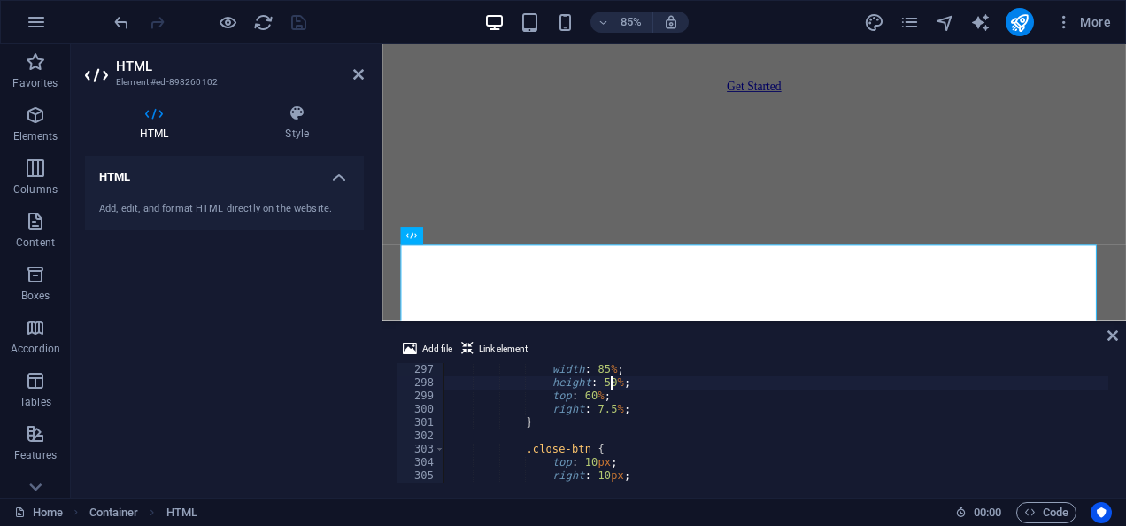
type textarea "}"
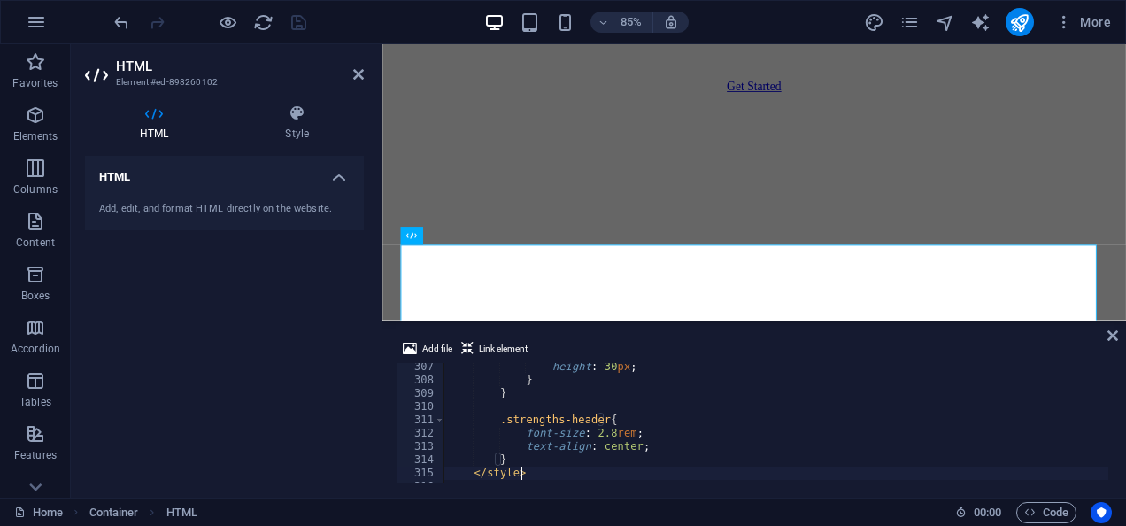
scroll to position [4066, 0]
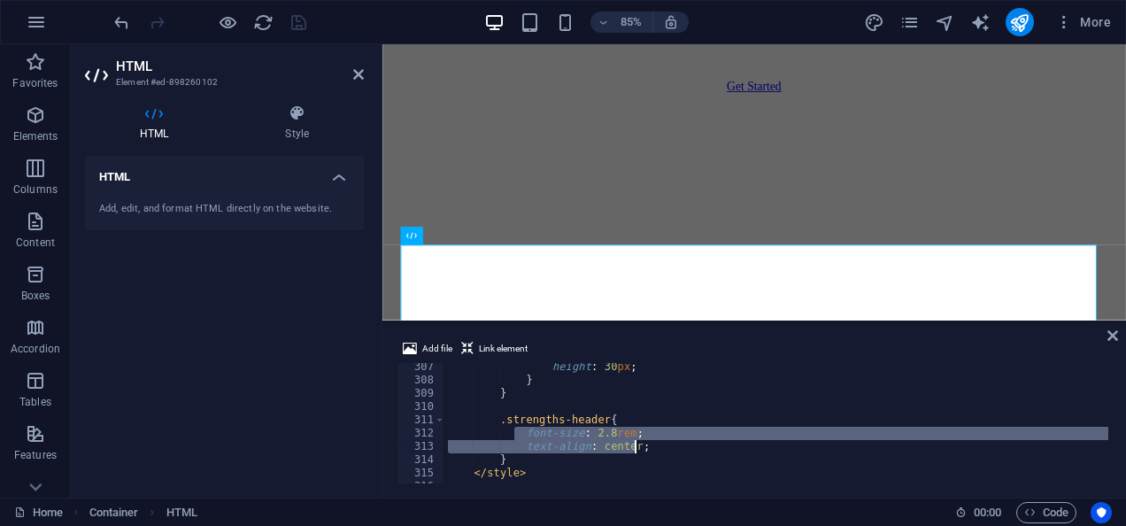
drag, startPoint x: 517, startPoint y: 434, endPoint x: 646, endPoint y: 444, distance: 129.6
click at [646, 444] on div "height : 30 px ; } } .strengths-header { font-size : 2.8 rem ; text-align : cen…" at bounding box center [800, 431] width 712 height 143
type textarea "font-size: 2.8rem; text-align: center;"
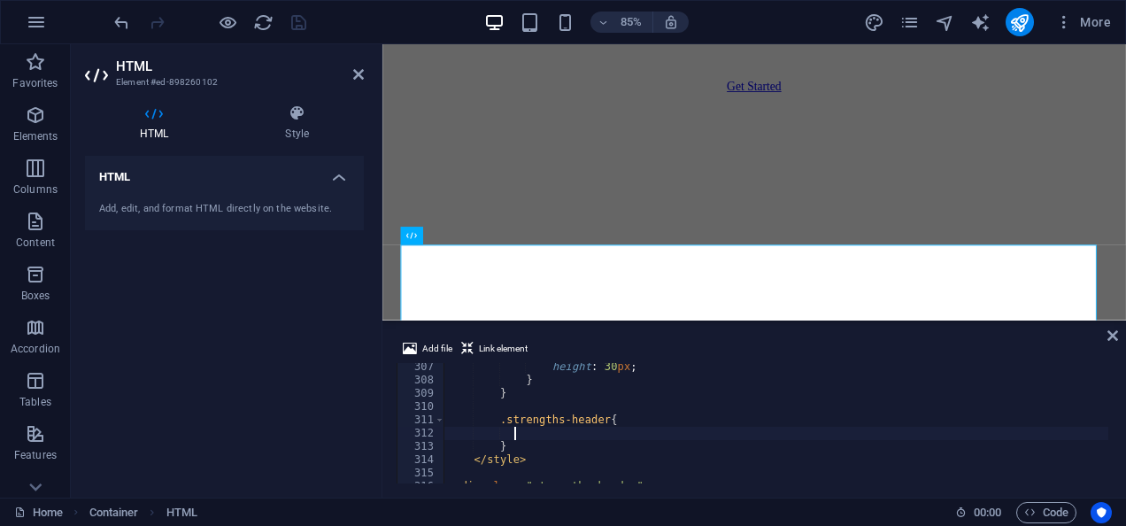
type textarea "color: #3498db;"
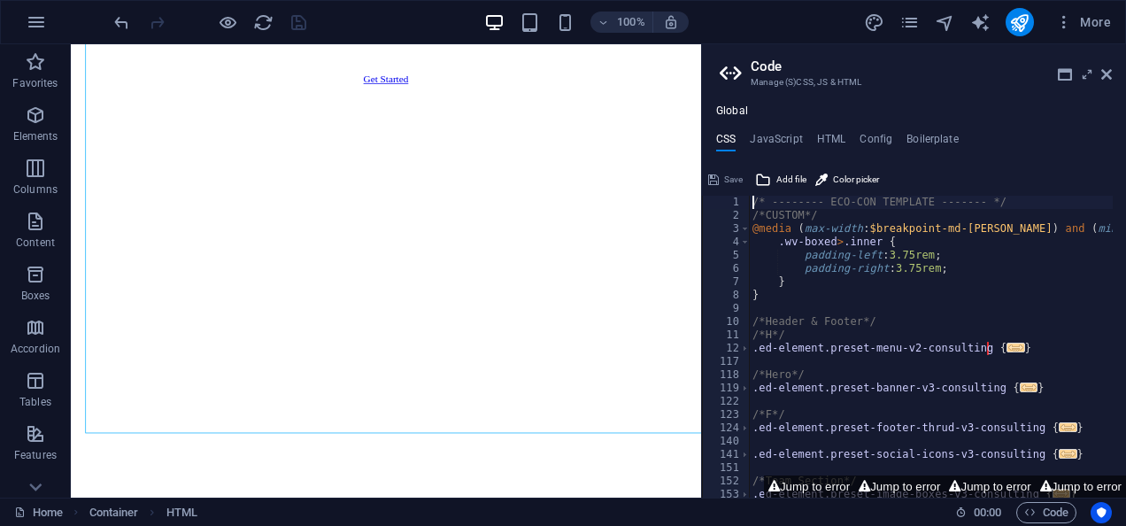
scroll to position [1315, 0]
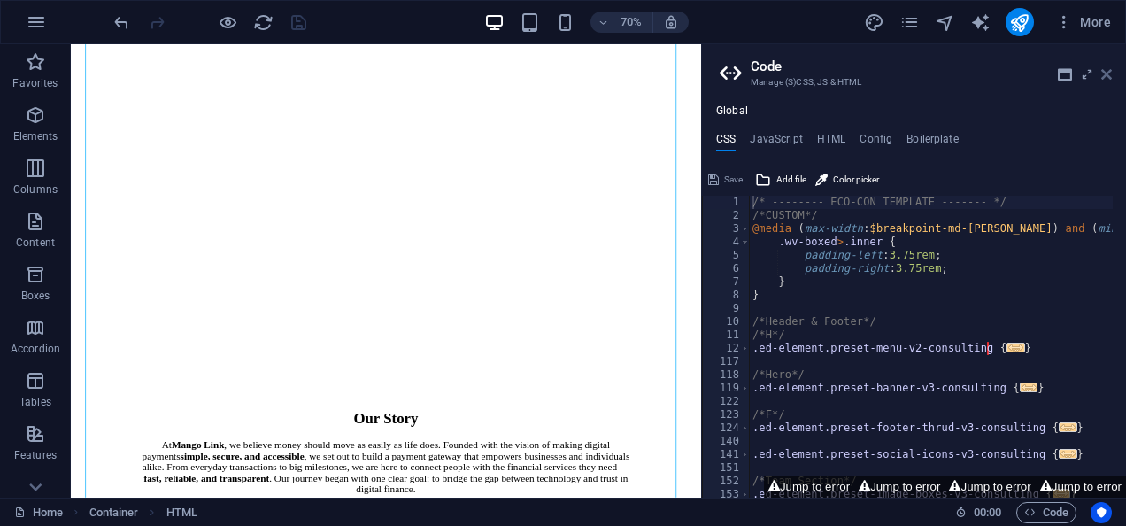
click at [1101, 68] on icon at bounding box center [1106, 74] width 11 height 14
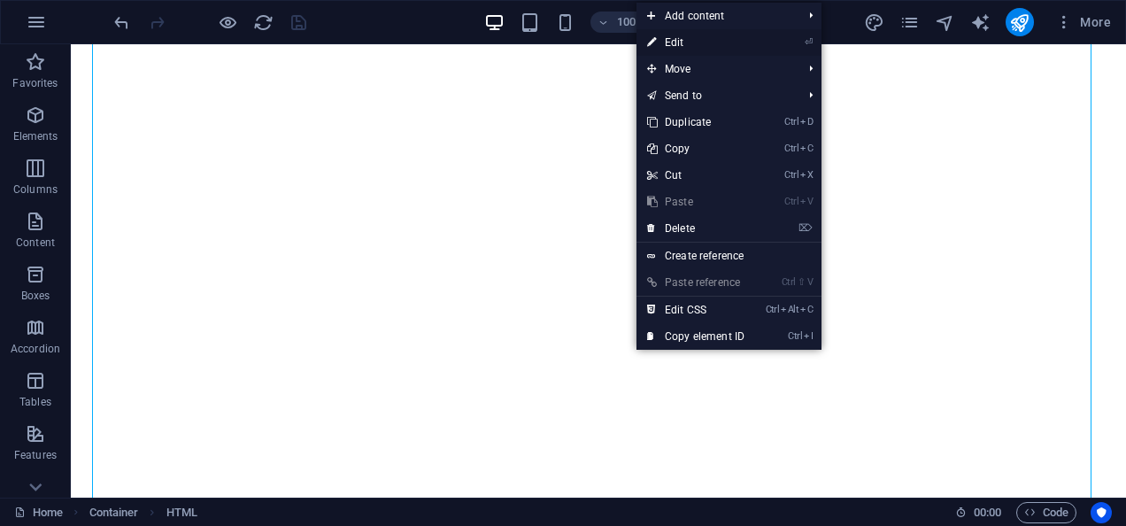
click at [701, 46] on link "⏎ Edit" at bounding box center [696, 42] width 119 height 27
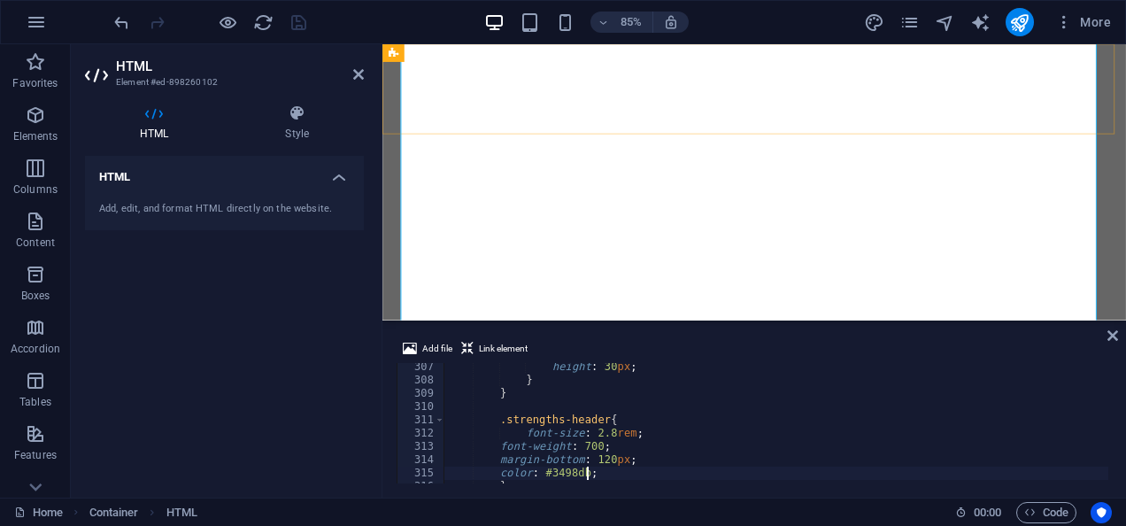
scroll to position [4066, 0]
click at [726, 420] on div "height : 30 px ; } } .strengths-header { font-size : 2.8 rem ; font-weight : 70…" at bounding box center [800, 431] width 712 height 143
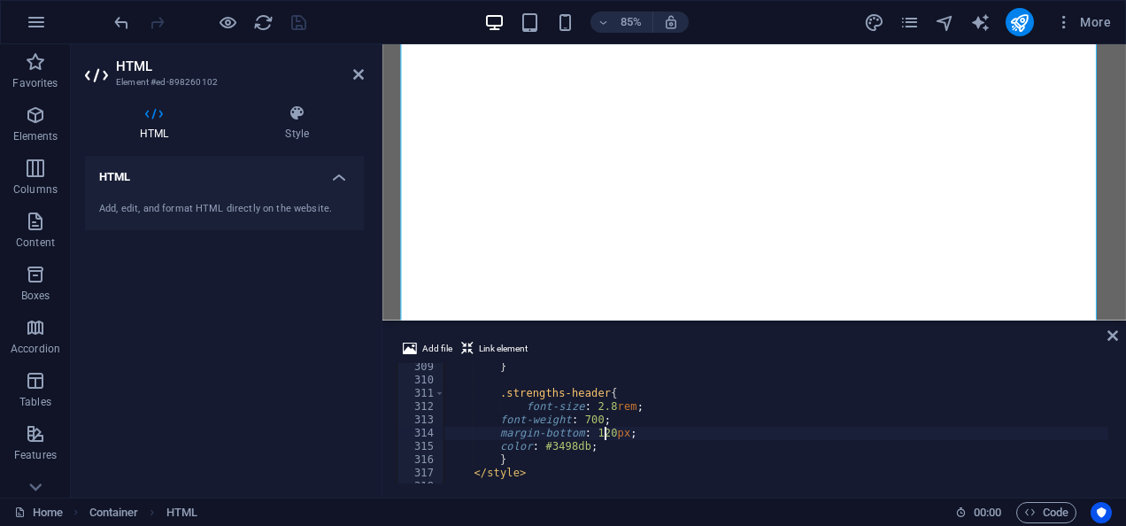
click at [624, 443] on div "} .strengths-header { font-size : 2.8 rem ; font-weight : 700 ; margin-bottom :…" at bounding box center [800, 431] width 712 height 143
type textarea "color: #3498db;"
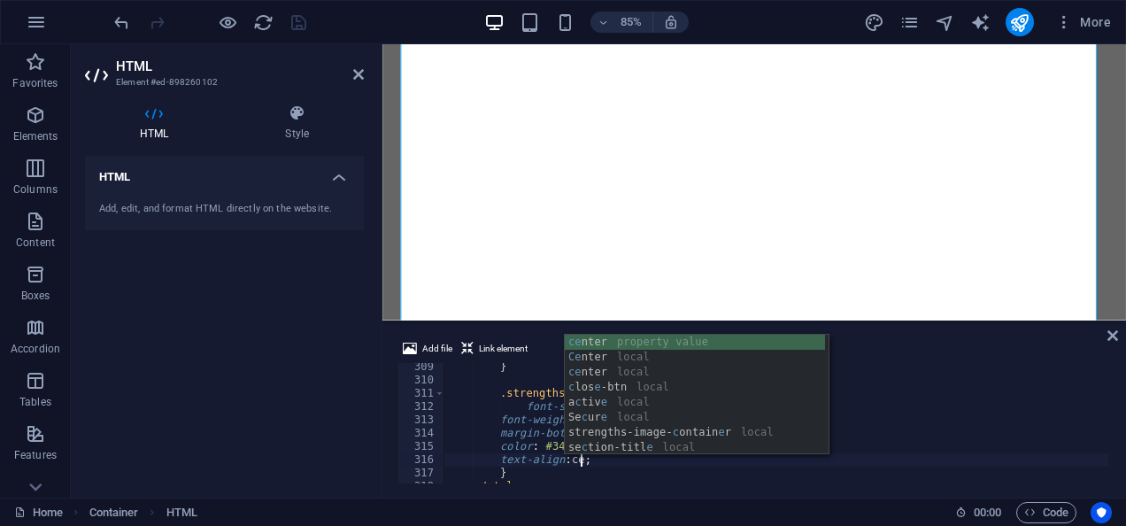
scroll to position [0, 13]
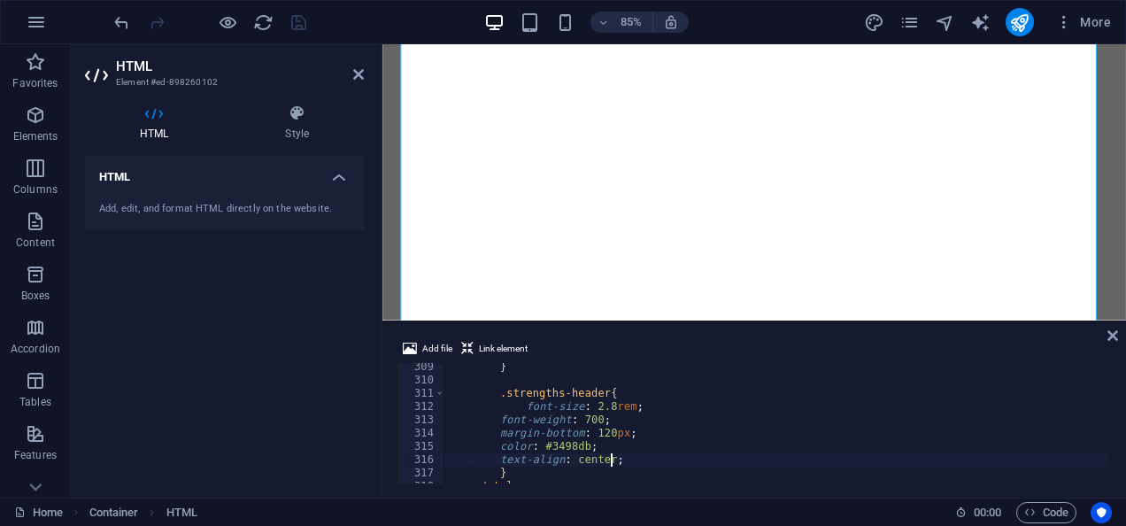
click at [664, 453] on div "} .strengths-header { font-size : 2.8 rem ; font-weight : 700 ; margin-bottom :…" at bounding box center [800, 431] width 712 height 143
click at [538, 449] on div "} .strengths-header { font-size : 2.8 rem ; font-weight : 700 ; margin-bottom :…" at bounding box center [800, 431] width 712 height 143
click at [581, 446] on div "} .strengths-header { font-size : 2.8 rem ; font-weight : 700 ; margin-bottom :…" at bounding box center [800, 431] width 712 height 143
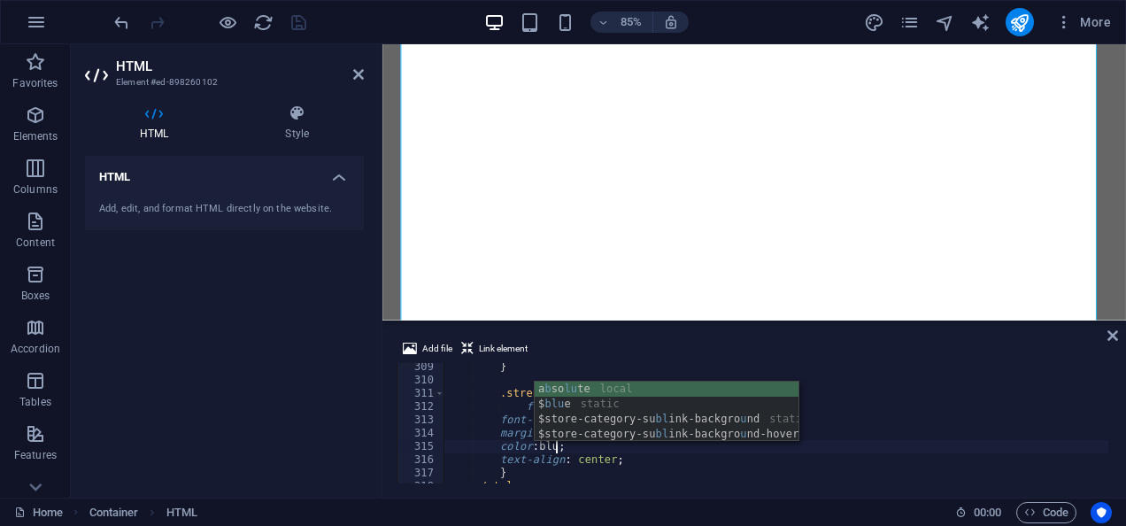
type textarea "color: blue;"
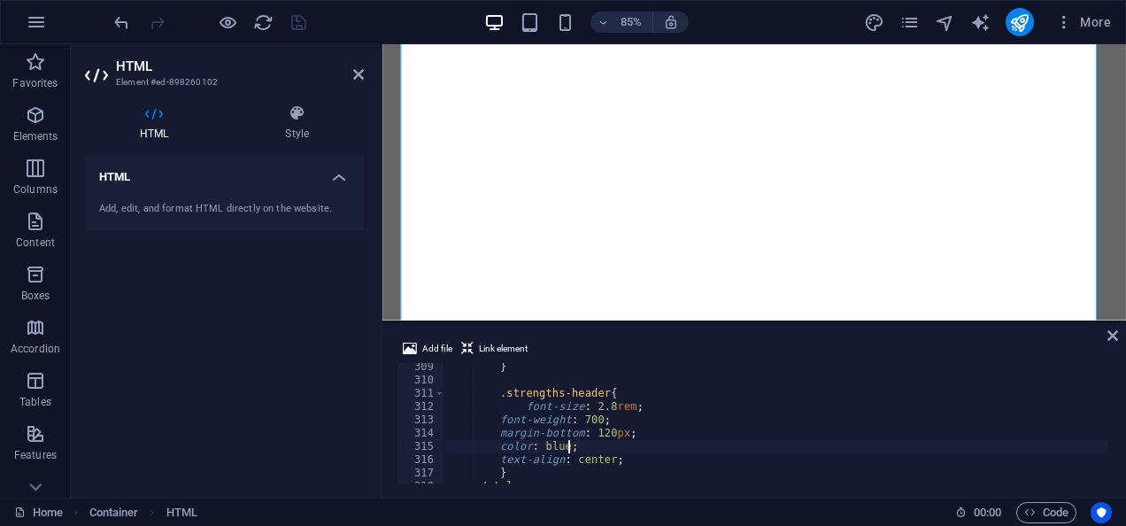
click at [853, 450] on div "} .strengths-header { font-size : 2.8 rem ; font-weight : 700 ; margin-bottom :…" at bounding box center [800, 431] width 712 height 143
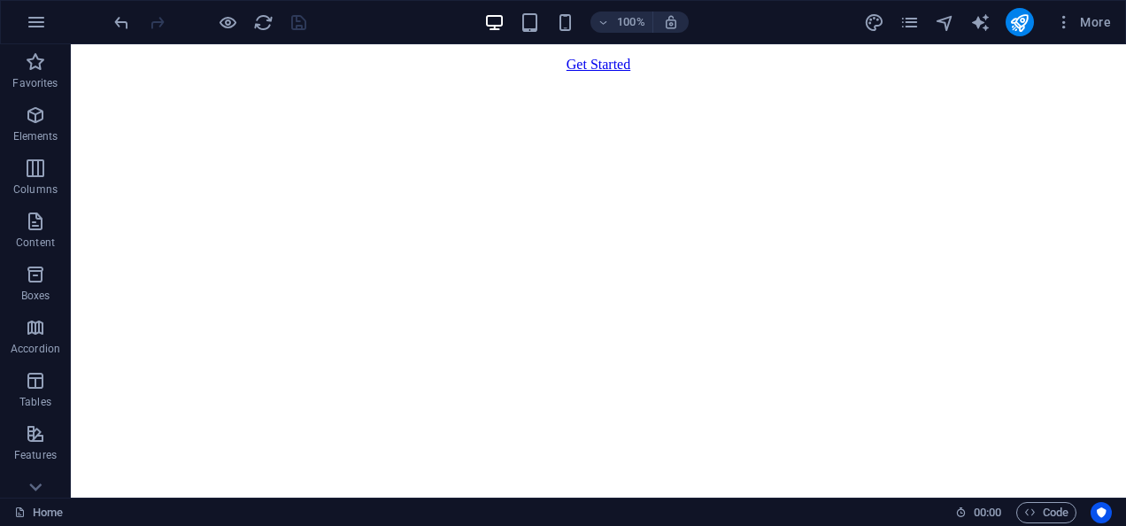
scroll to position [1076, 0]
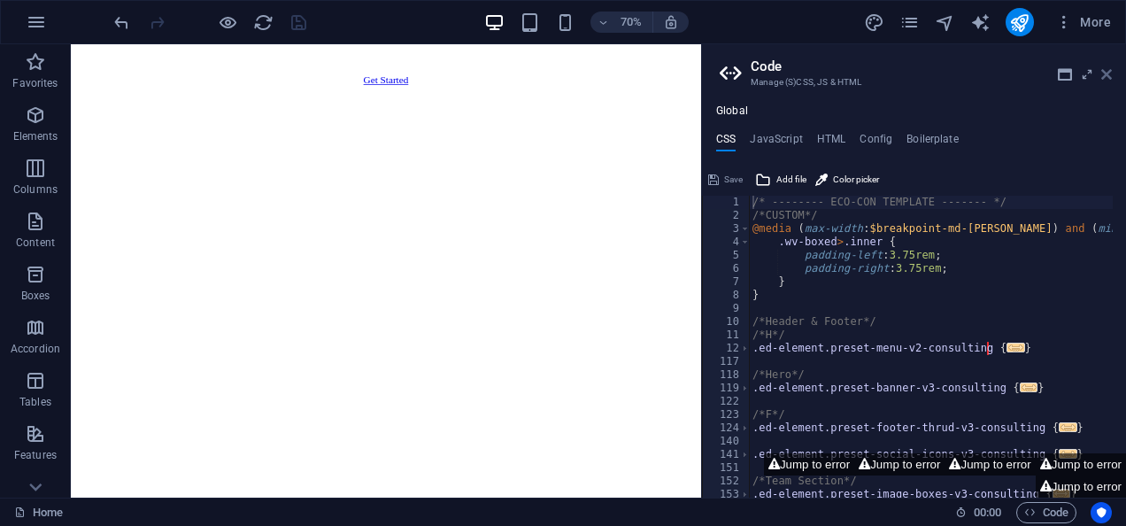
click at [1110, 74] on icon at bounding box center [1106, 74] width 11 height 14
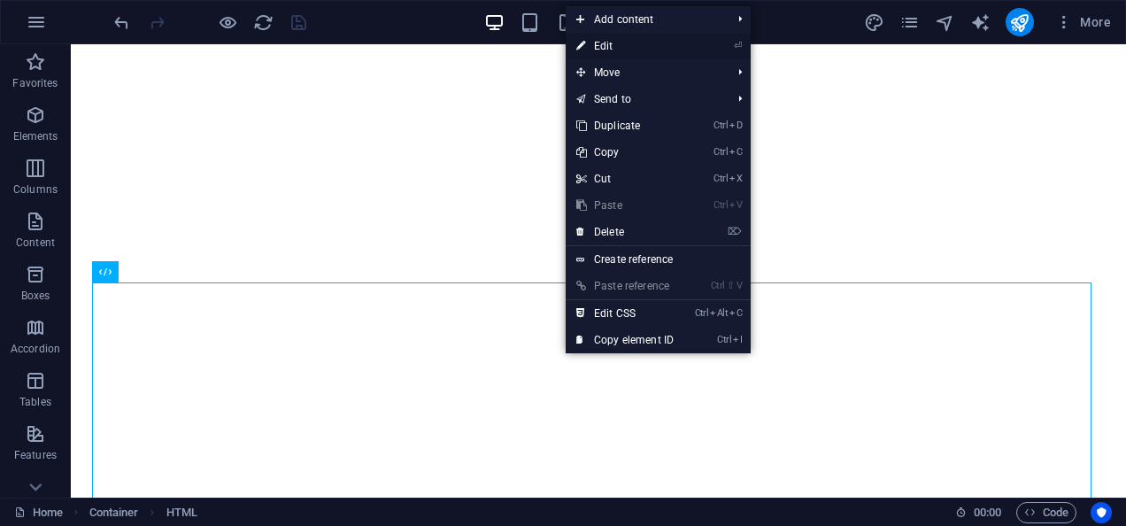
click at [608, 42] on link "⏎ Edit" at bounding box center [625, 46] width 119 height 27
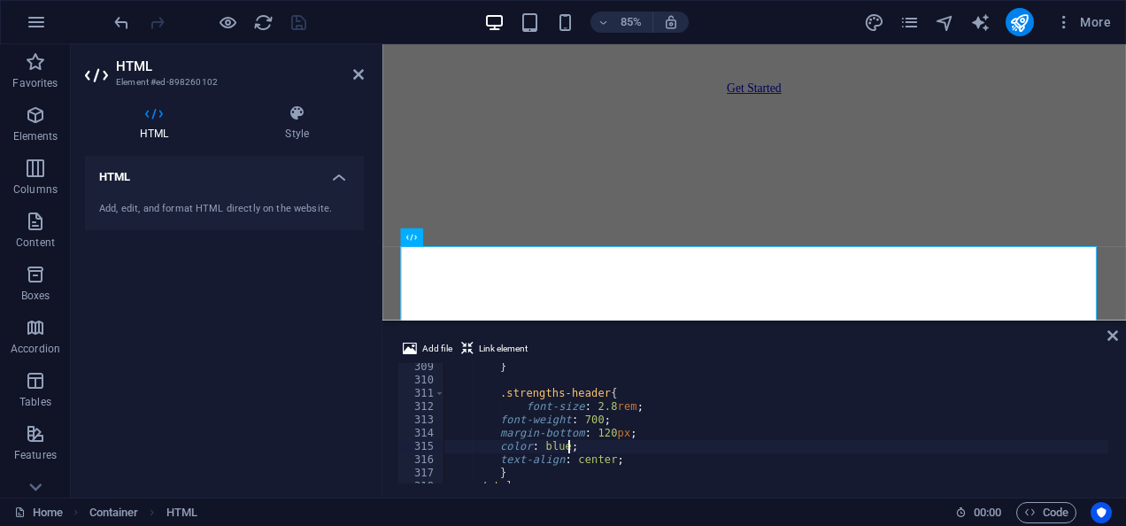
scroll to position [4093, 0]
type textarea "color: #3498db;"
click at [619, 444] on div "} .strengths-header { font-size : 2.8 rem ; font-weight : 700 ; margin-bottom :…" at bounding box center [800, 431] width 712 height 143
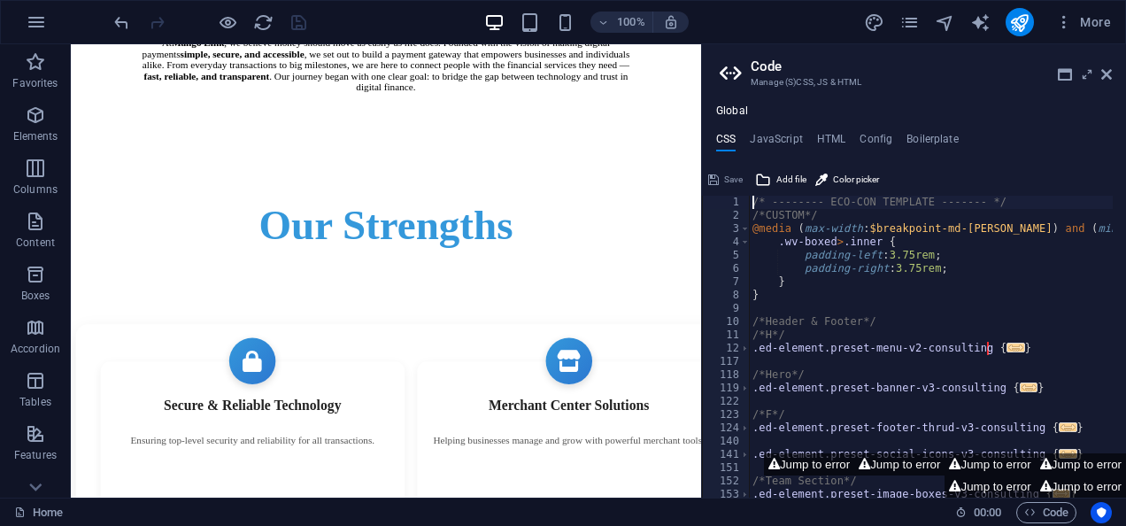
scroll to position [1076, 0]
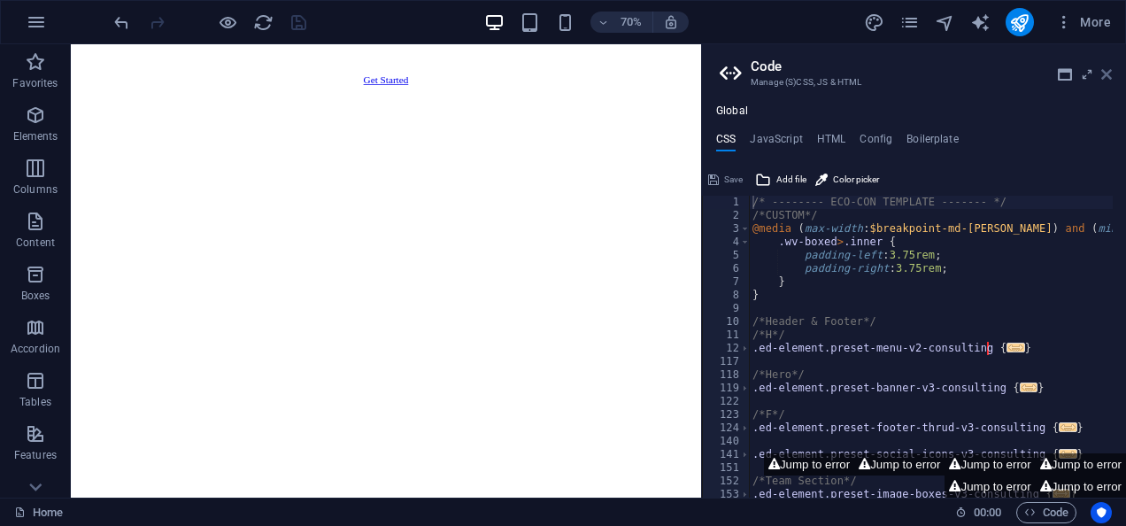
click at [1108, 76] on icon at bounding box center [1106, 74] width 11 height 14
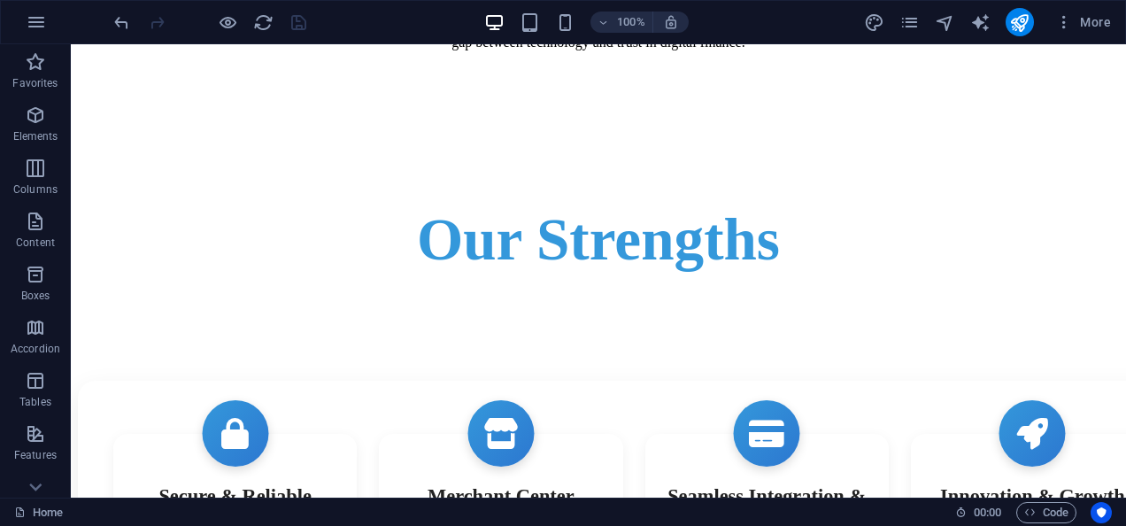
scroll to position [1826, 0]
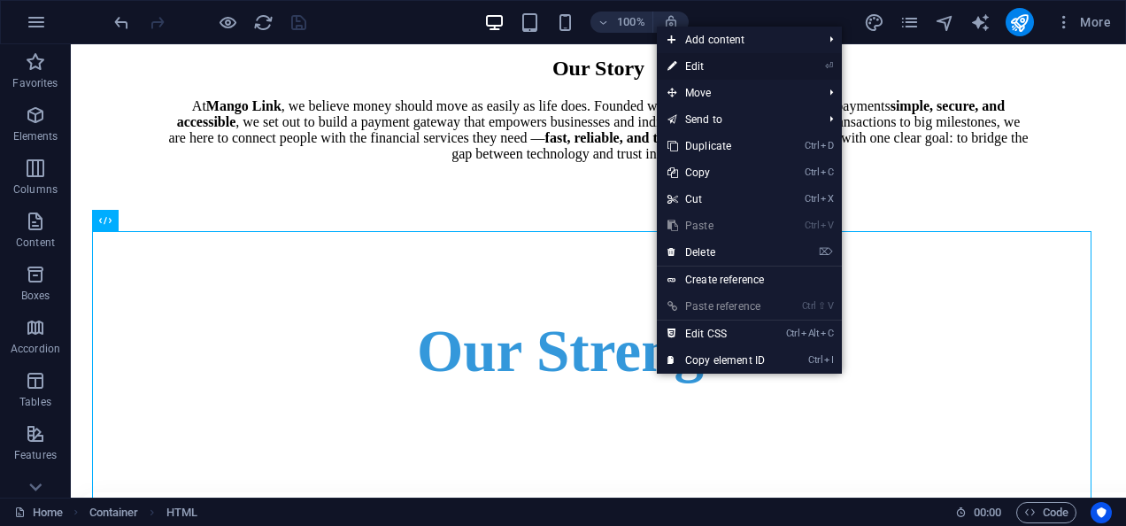
click at [715, 67] on link "⏎ Edit" at bounding box center [716, 66] width 119 height 27
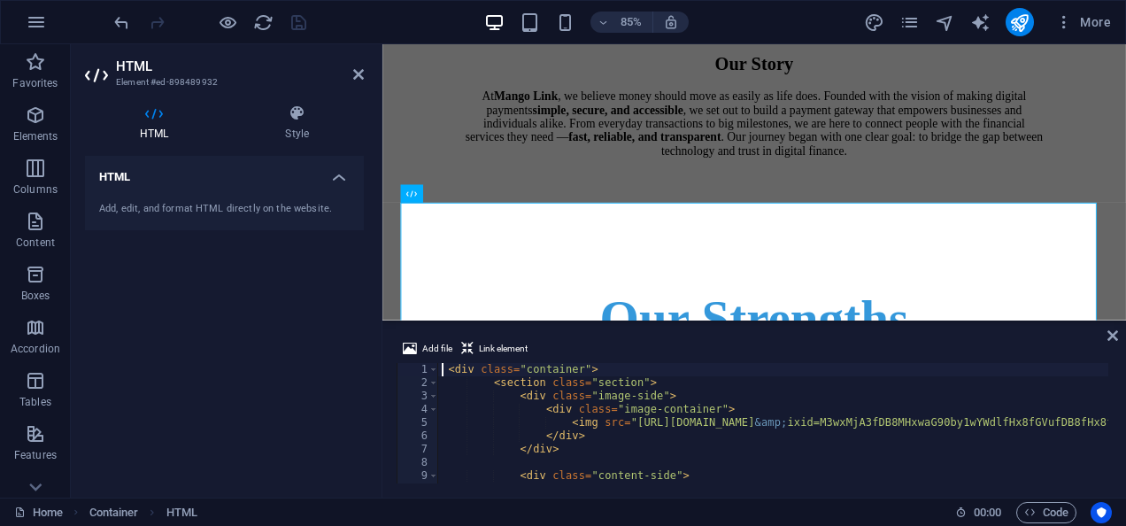
scroll to position [2056, 0]
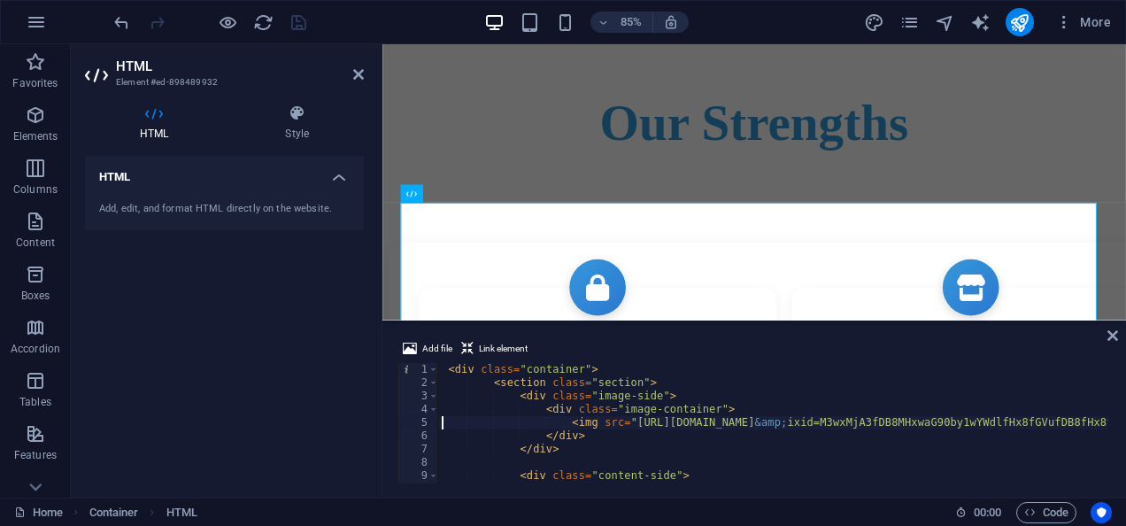
type textarea "</div>"
type textarea "<h2 class="features-section-title">Key Features</h2>"
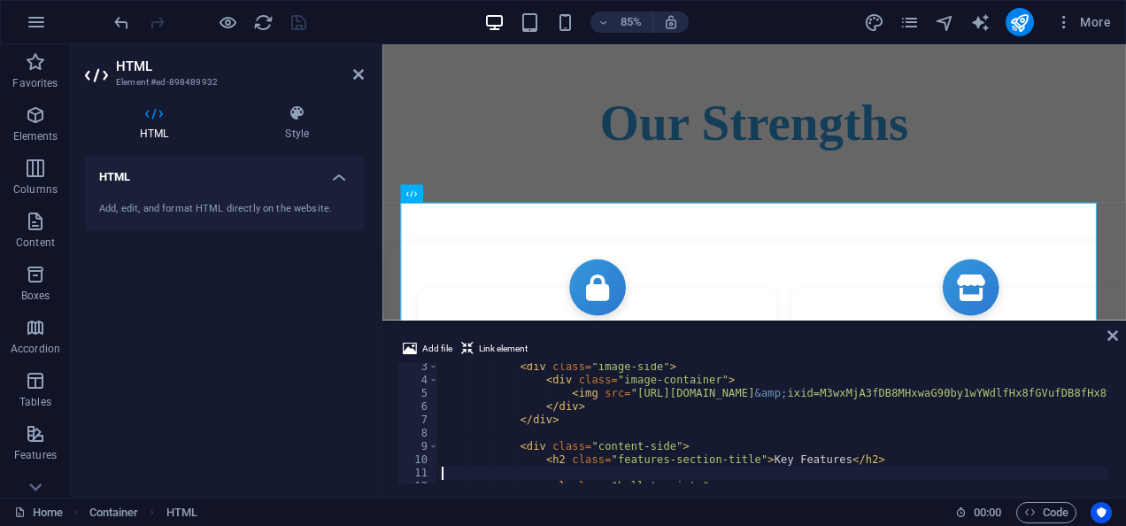
type textarea "</li>"
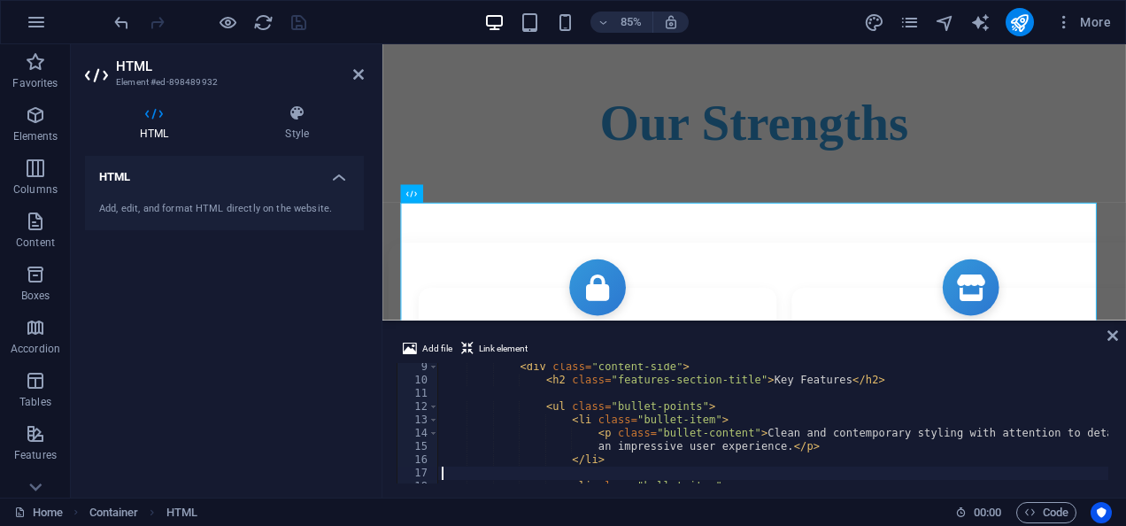
type textarea "<li class="bullet-item">"
type textarea "</li>"
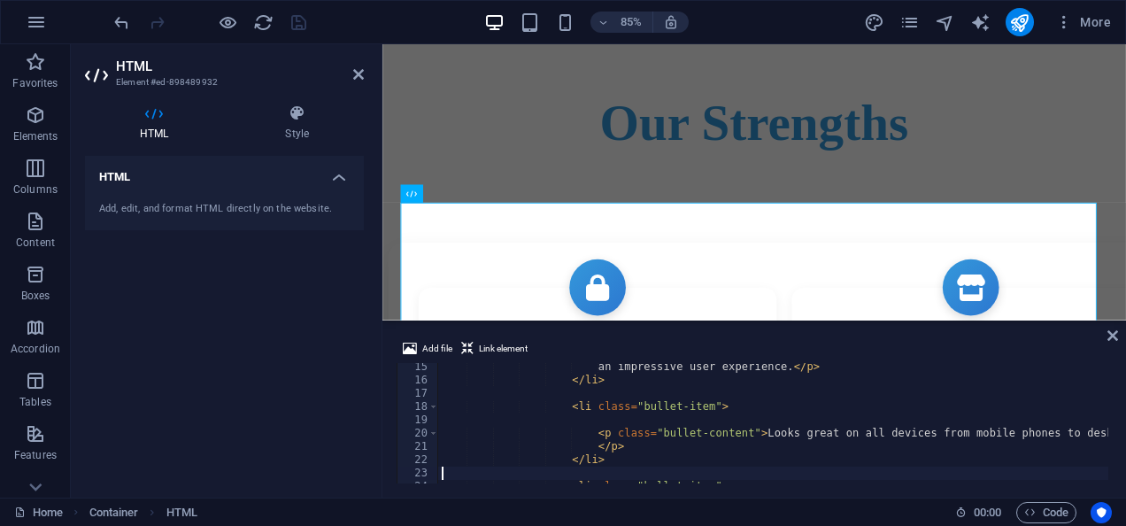
type textarea "<li class="bullet-item">"
type textarea "</li>"
type textarea "<li class="bullet-item">"
type textarea "</div>"
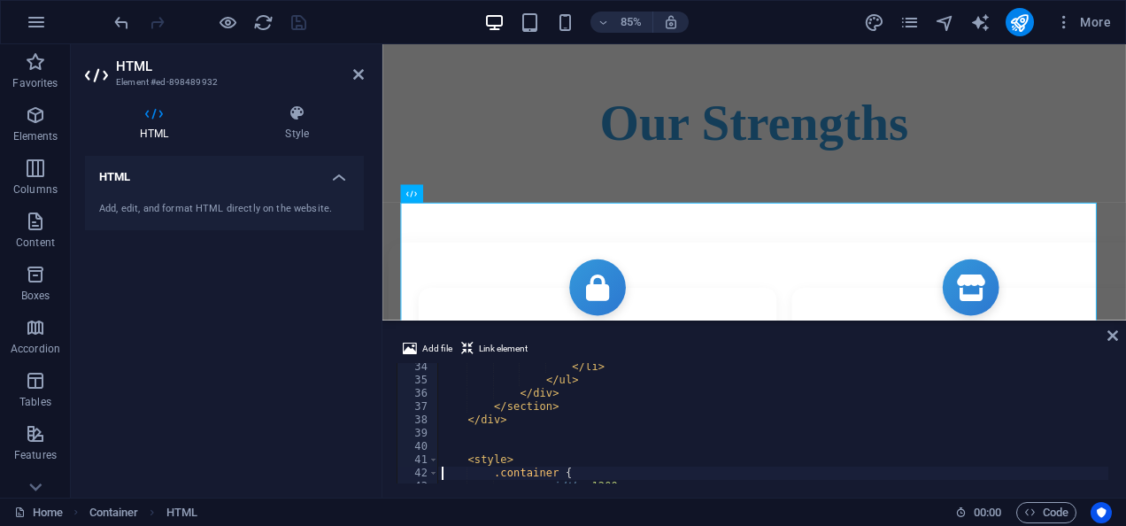
type textarea "}"
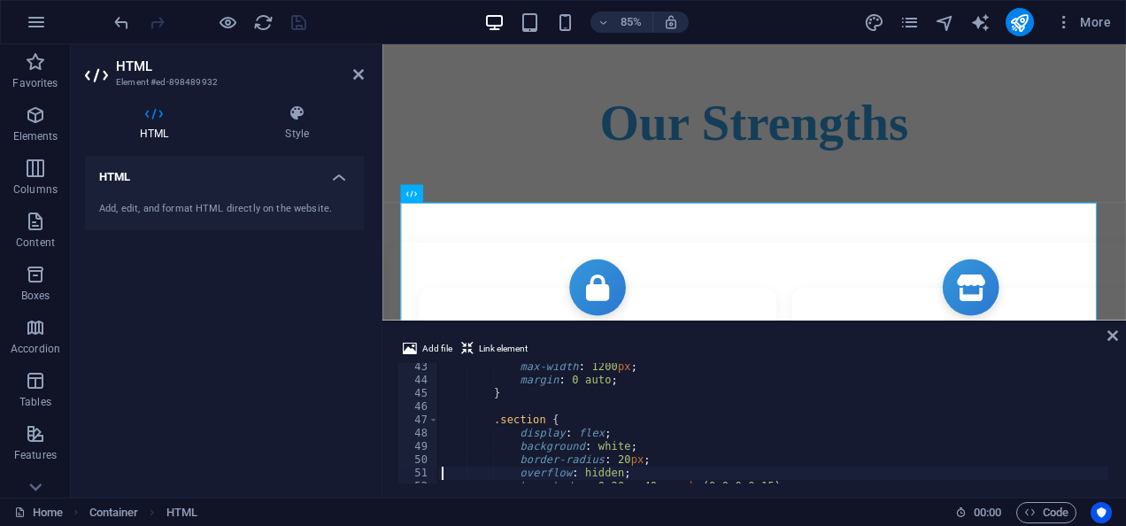
type textarea "}"
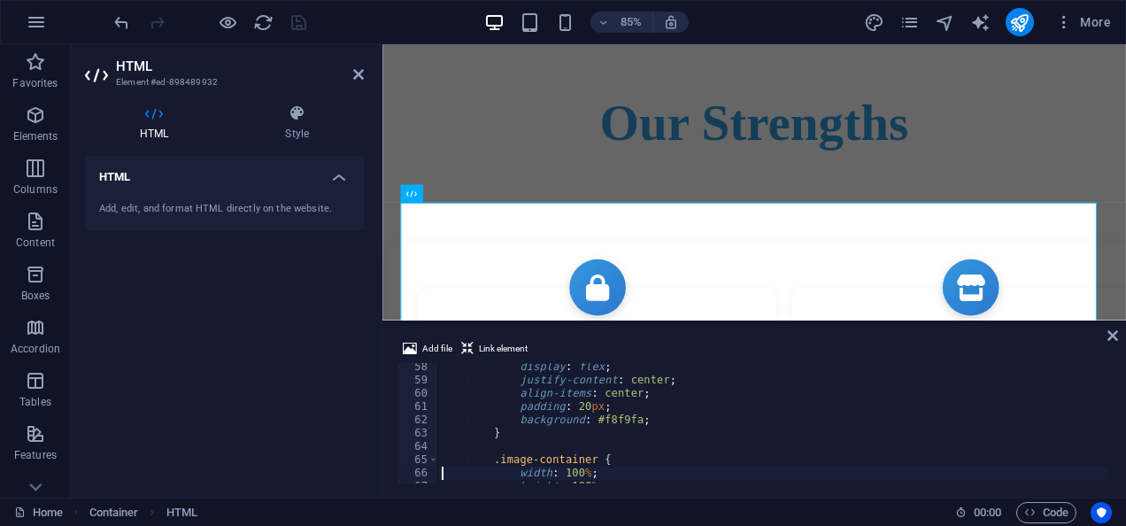
type textarea "}"
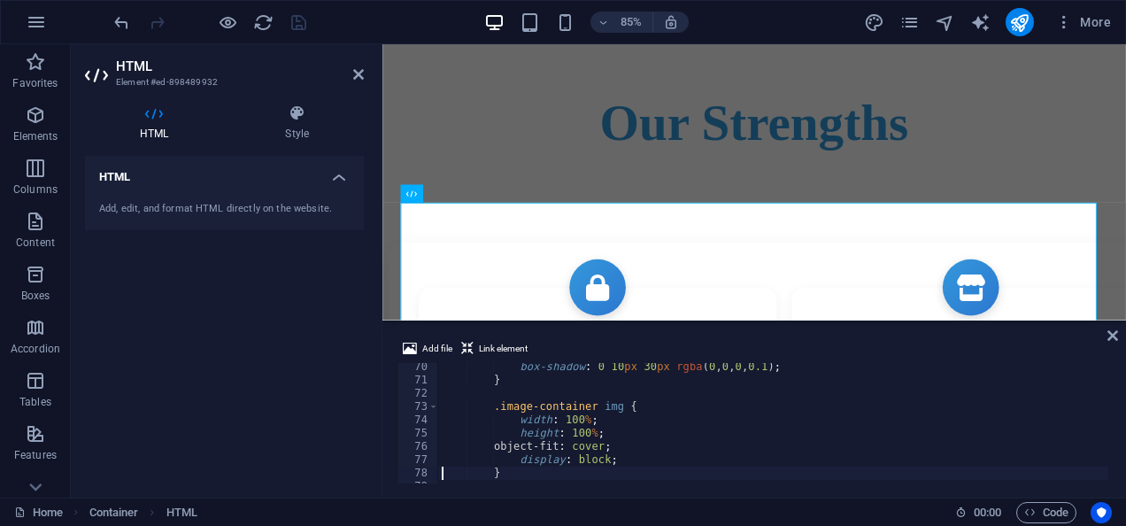
scroll to position [972, 0]
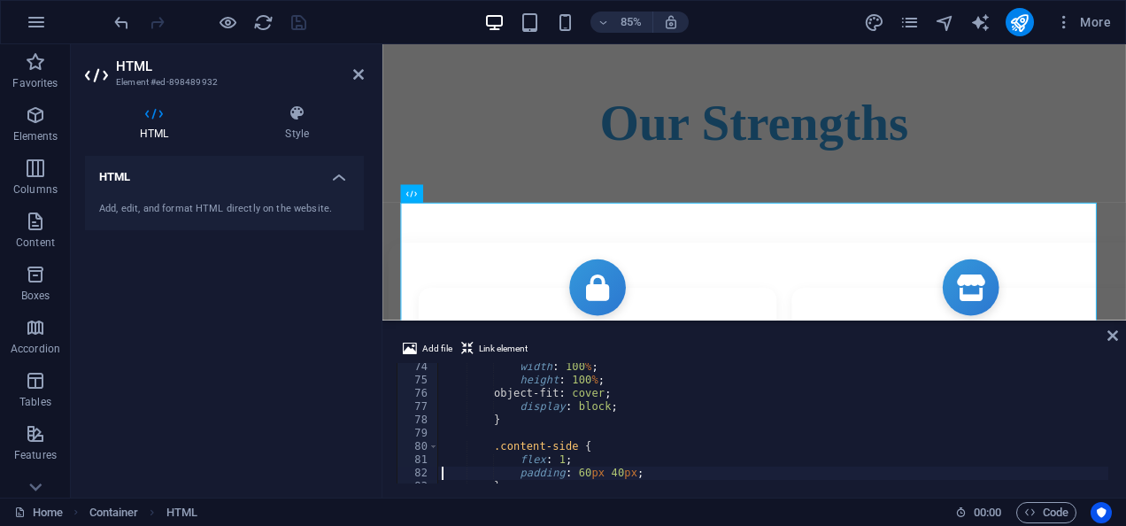
type textarea "}"
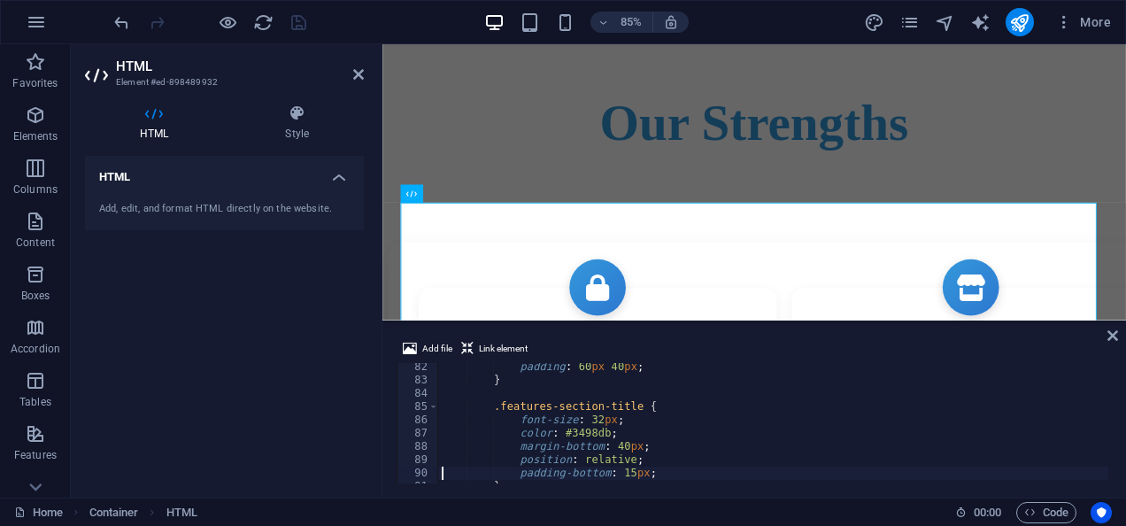
type textarea "}"
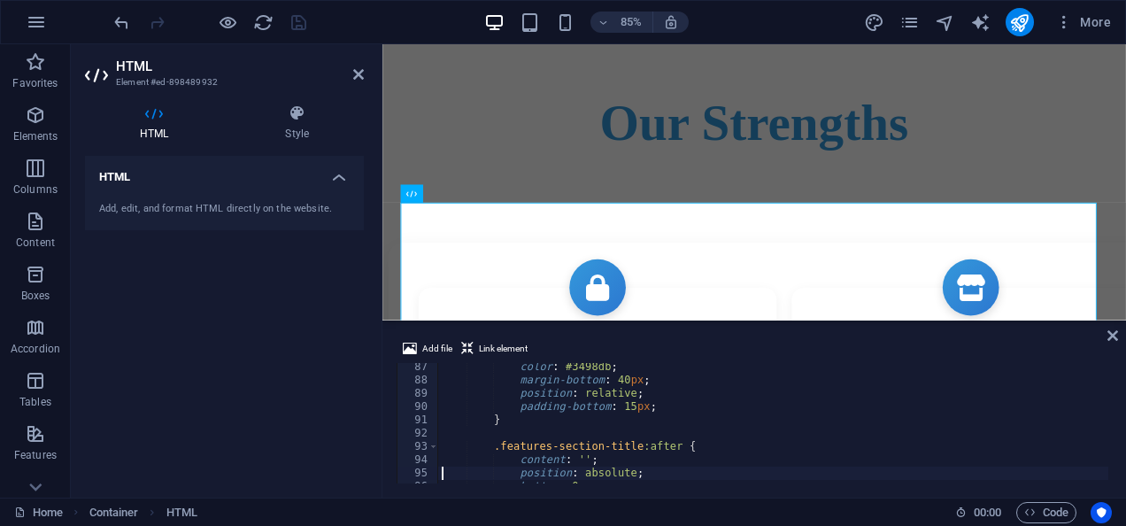
scroll to position [1145, 0]
type textarea ".features-section-title:after {"
drag, startPoint x: 555, startPoint y: 367, endPoint x: 598, endPoint y: 368, distance: 42.5
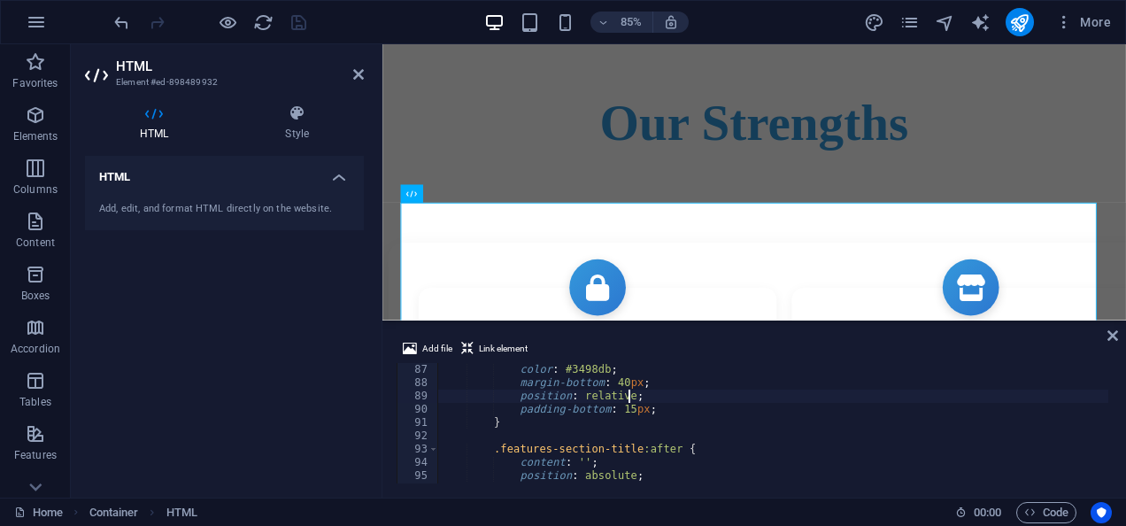
type textarea "position: relative;"
click at [1119, 335] on div "Add file Link element position: relative; 87 88 89 90 91 92 93 94 95 96 97 colo…" at bounding box center [754, 411] width 744 height 174
click at [1116, 336] on icon at bounding box center [1113, 335] width 11 height 14
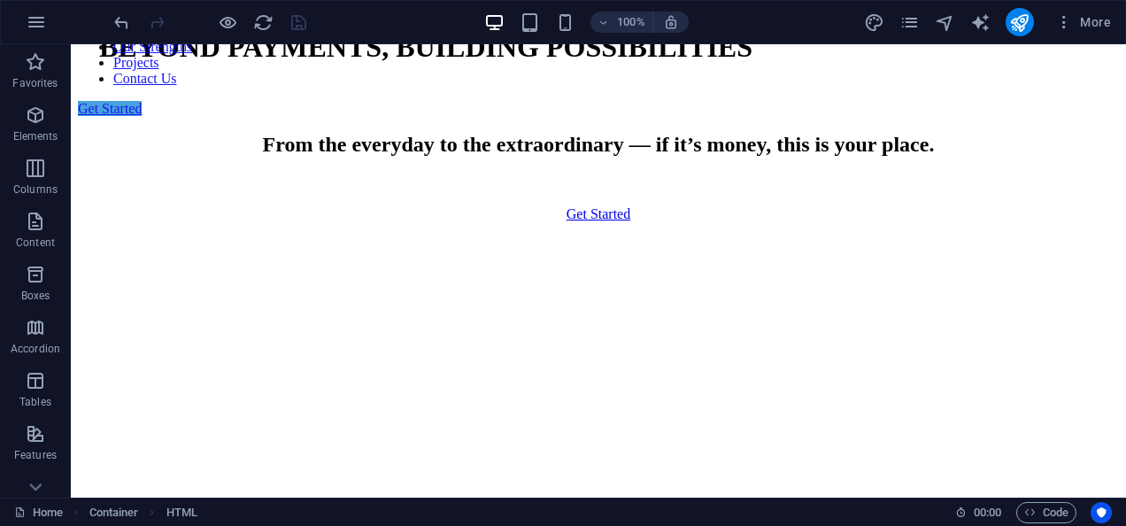
scroll to position [1245, 0]
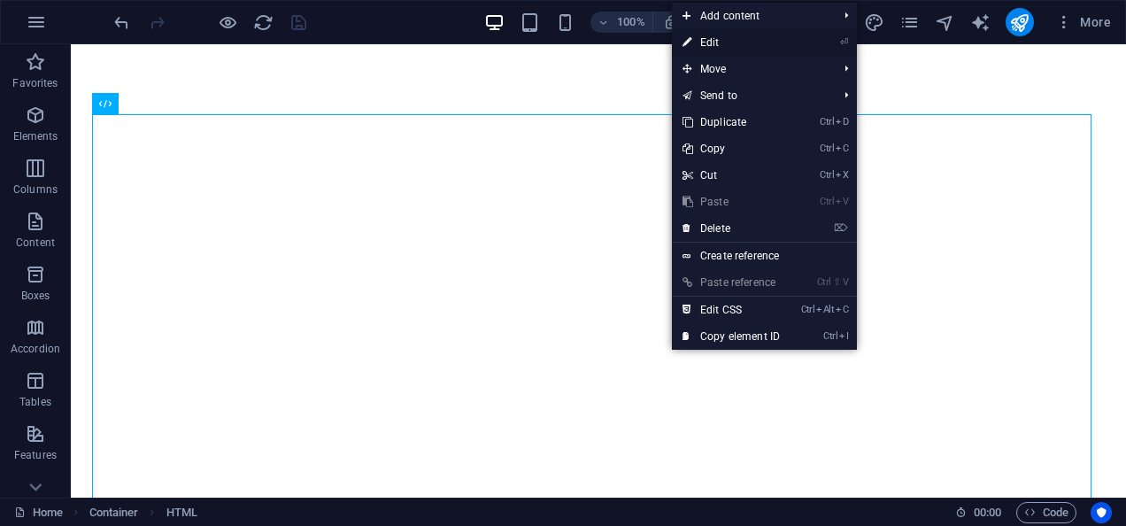
click at [742, 42] on link "⏎ Edit" at bounding box center [731, 42] width 119 height 27
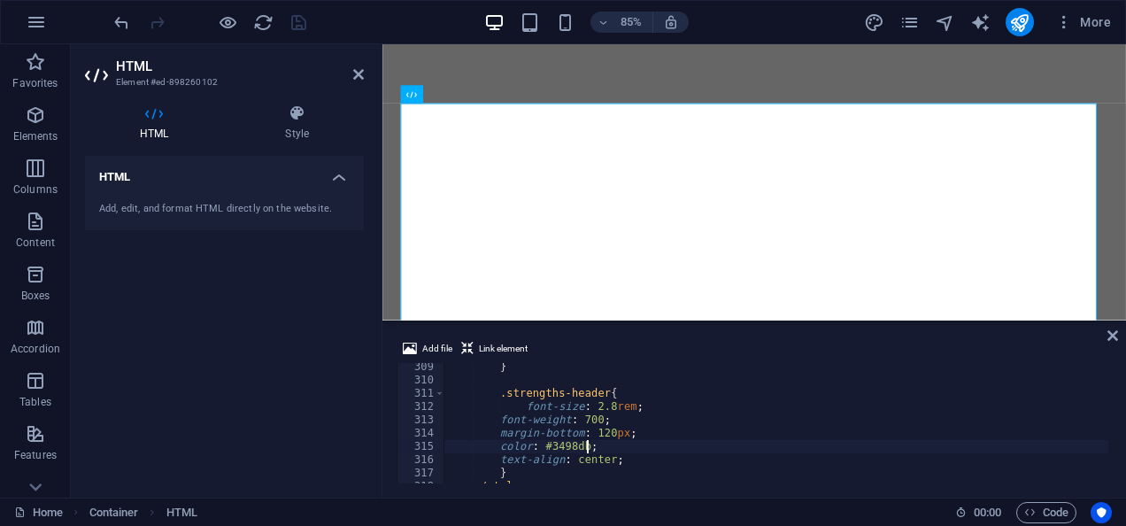
scroll to position [4093, 0]
click at [604, 411] on div "} .strengths-header { font-size : 2.8 rem ; font-weight : 700 ; margin-bottom :…" at bounding box center [800, 431] width 712 height 143
click at [799, 414] on div "} .strengths-header { font-size : 2.4 rem ; font-weight : 700 ; margin-bottom :…" at bounding box center [800, 431] width 712 height 143
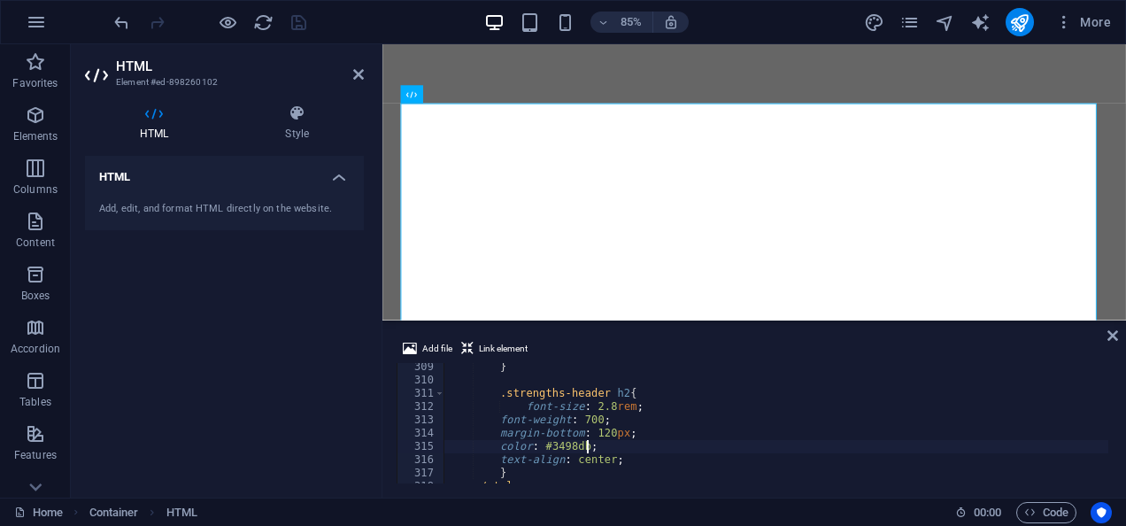
click at [631, 451] on div "} .strengths-header h2 { font-size : 2.8 rem ; font-weight : 700 ; margin-botto…" at bounding box center [800, 431] width 712 height 143
type textarea "color: #3498db;"
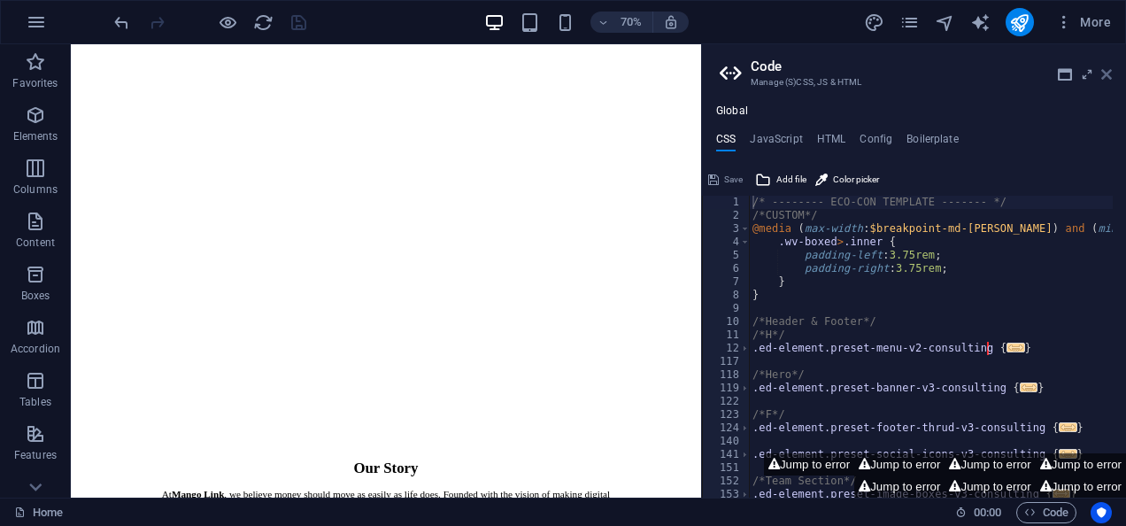
click at [1108, 76] on icon at bounding box center [1106, 74] width 11 height 14
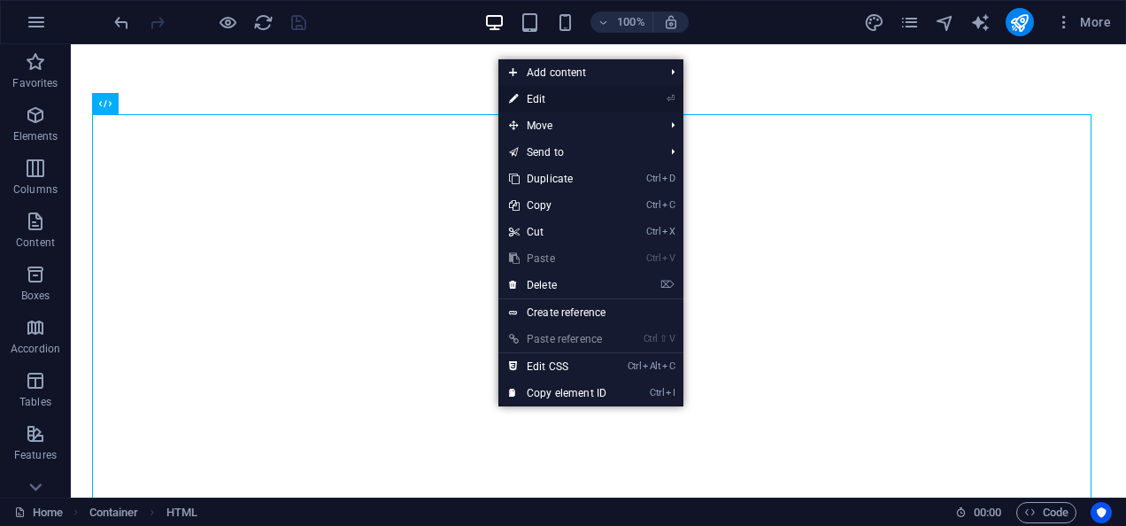
click at [556, 94] on link "⏎ Edit" at bounding box center [557, 99] width 119 height 27
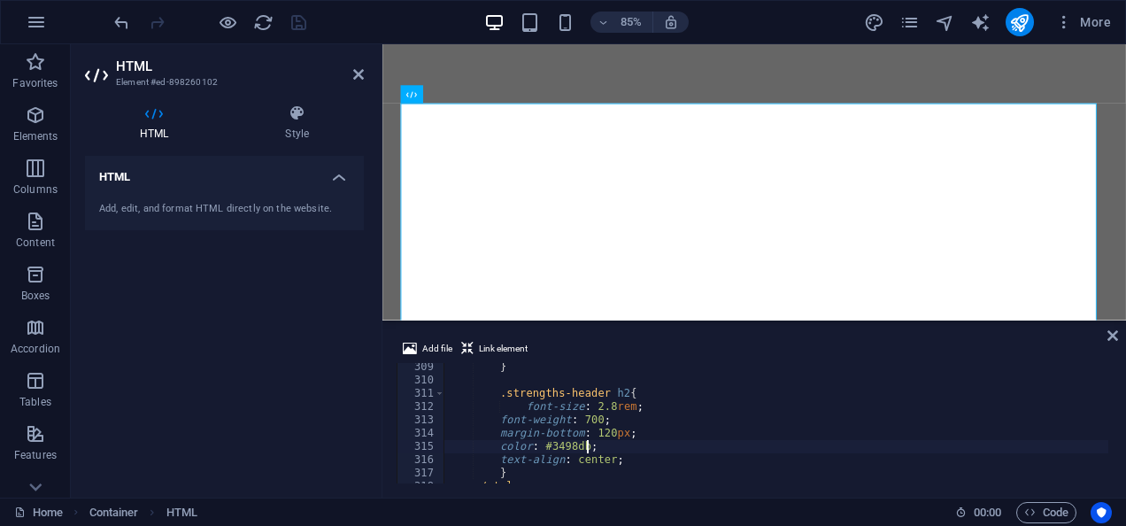
scroll to position [4093, 0]
type textarea "</style>"
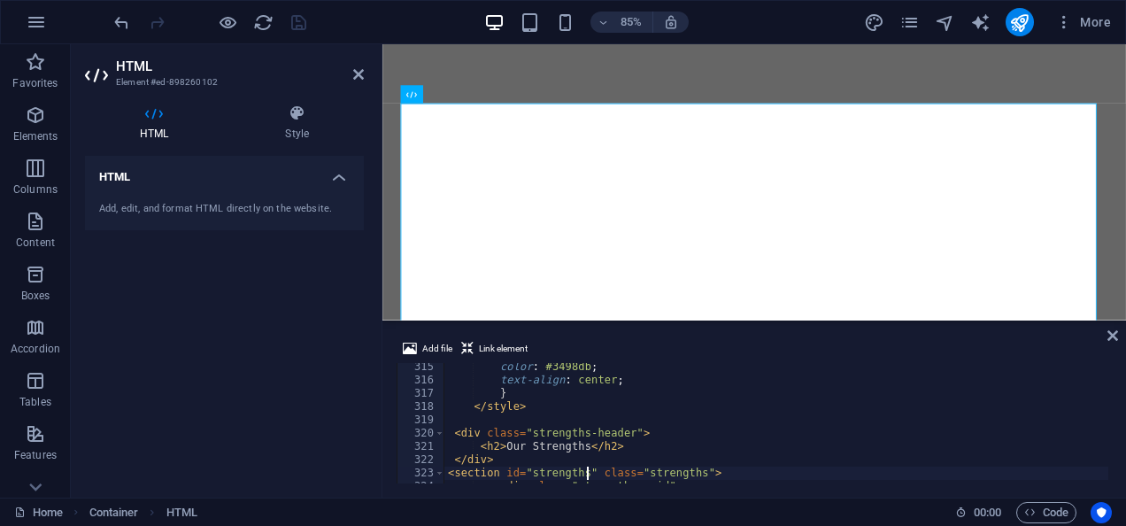
scroll to position [4199, 0]
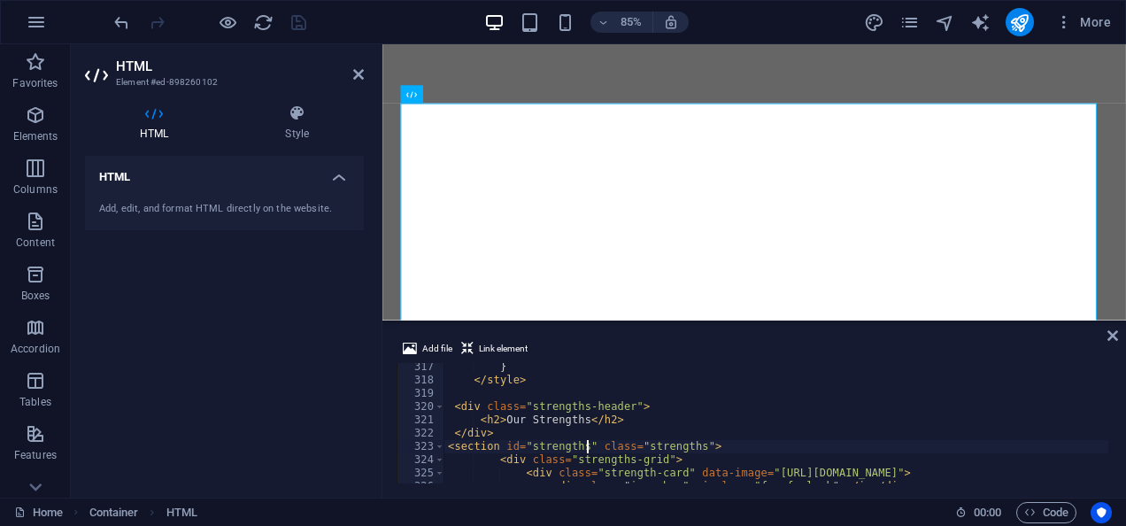
type textarea "<div class="strengths-header">"
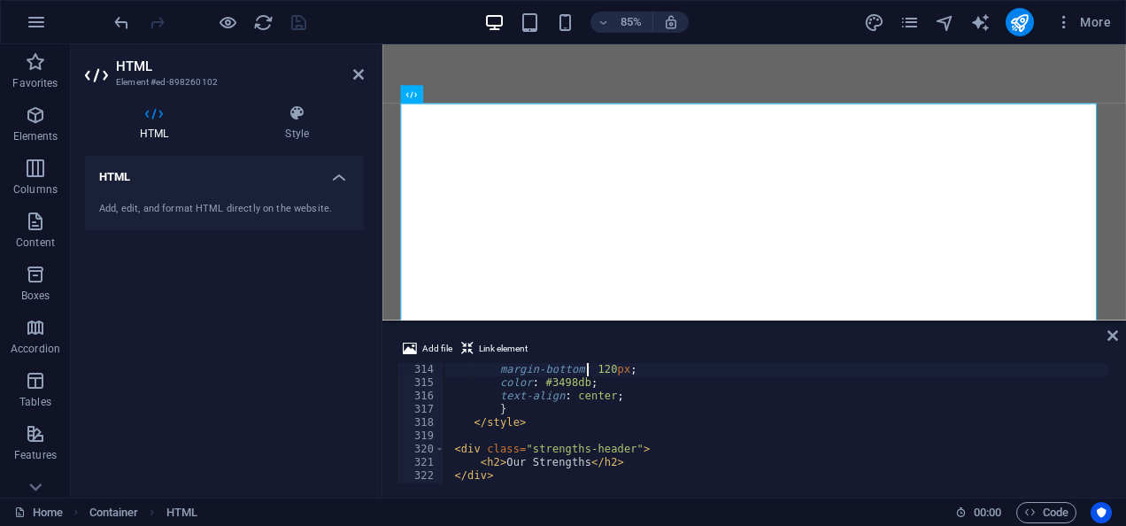
type textarea ".strengths-header h2{"
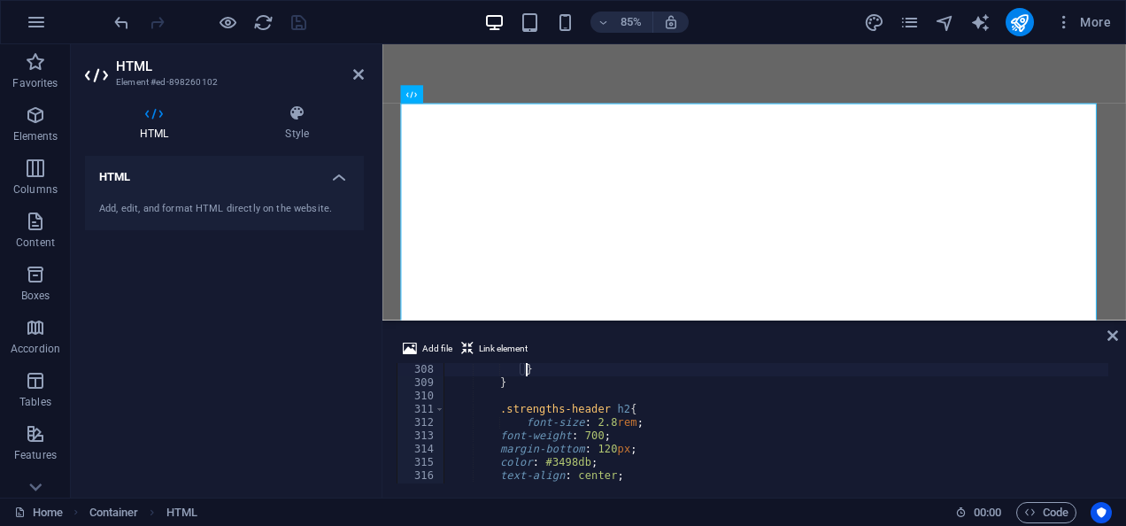
type textarea ".close-btn {"
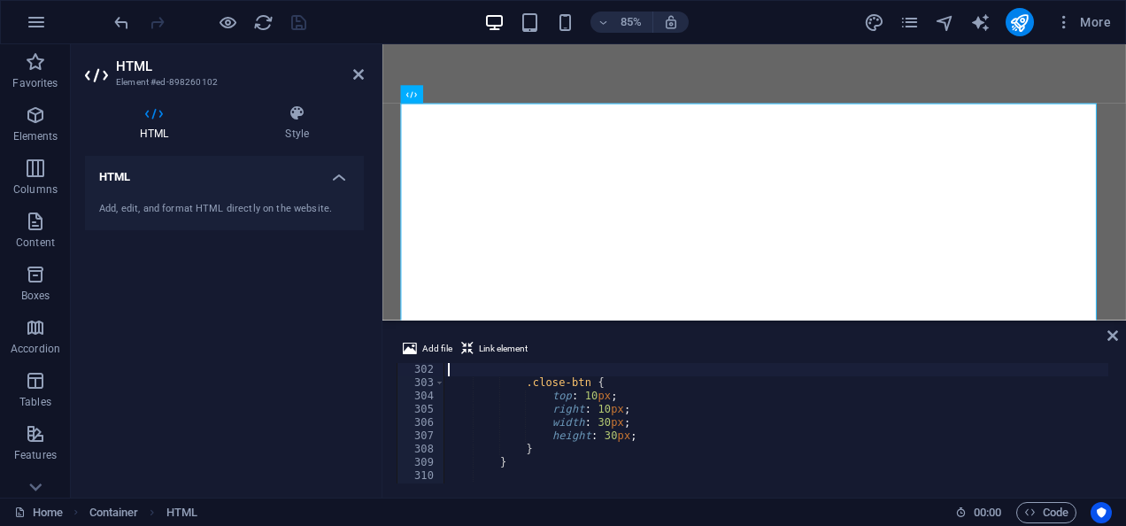
type textarea ".strengths-image-container {"
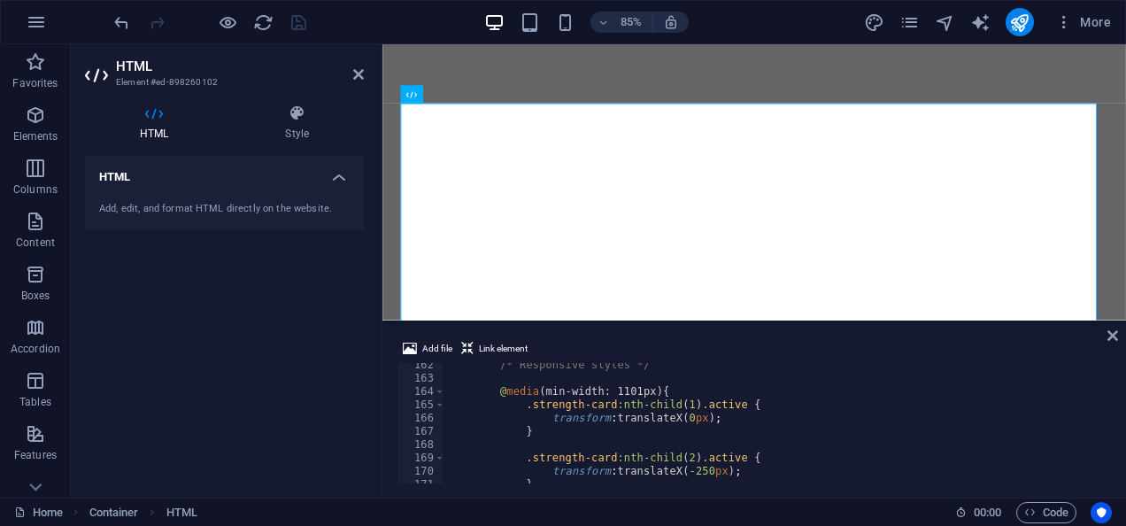
scroll to position [0, 0]
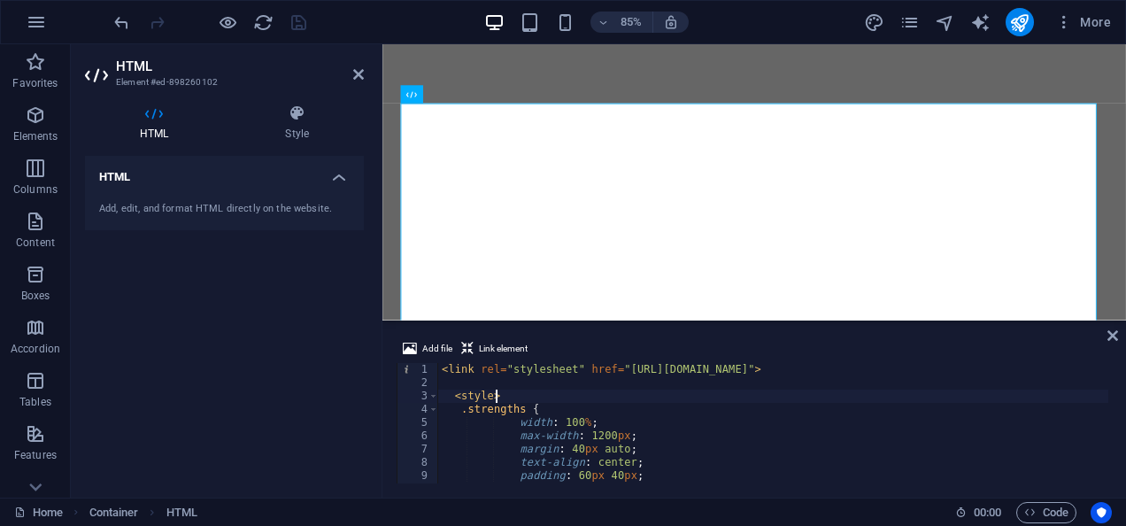
click at [728, 399] on div "< link rel = "stylesheet" href = "[URL][DOMAIN_NAME]" > < style > .strengths { …" at bounding box center [794, 434] width 712 height 143
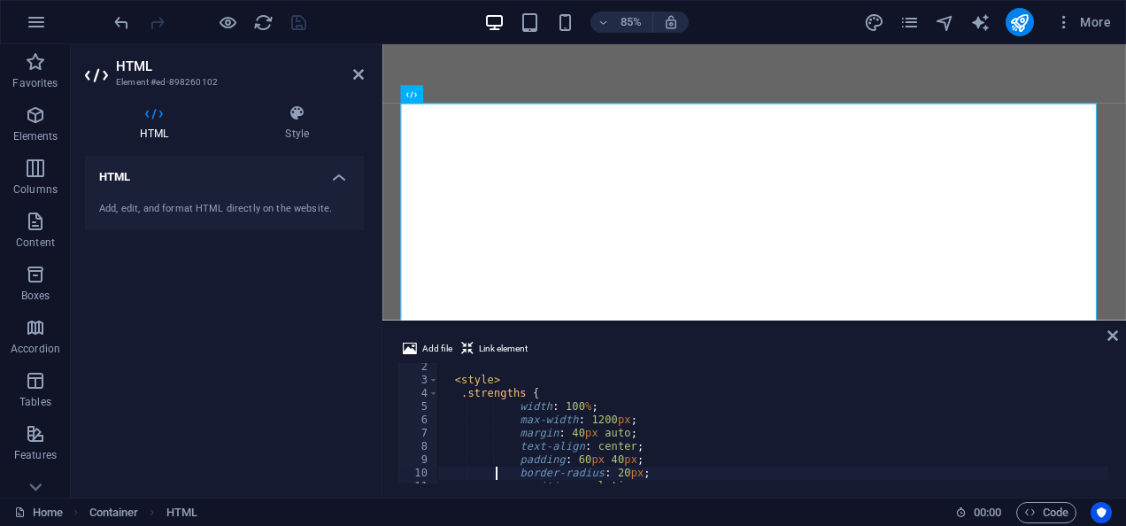
type textarea "}"
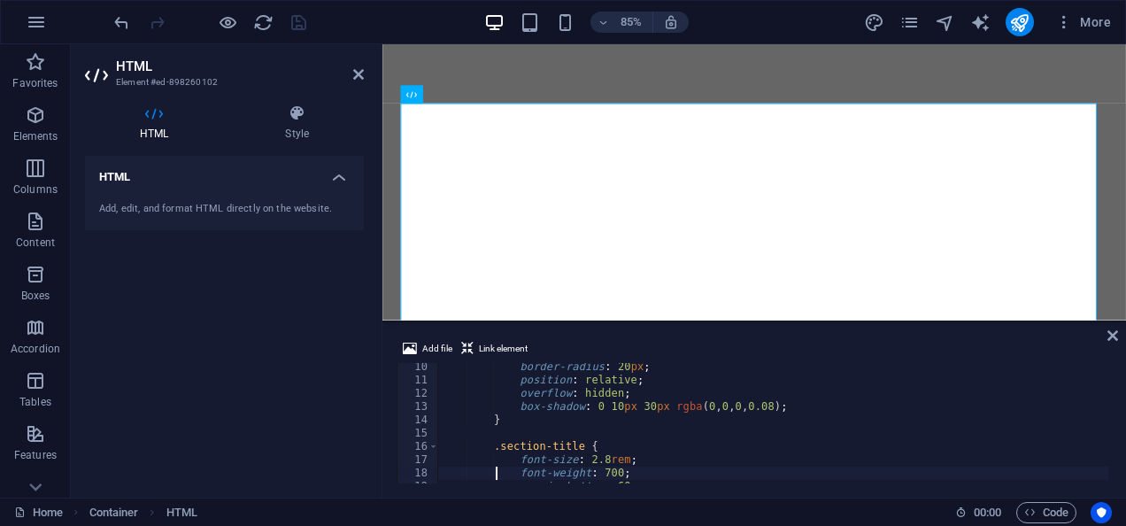
type textarea "}"
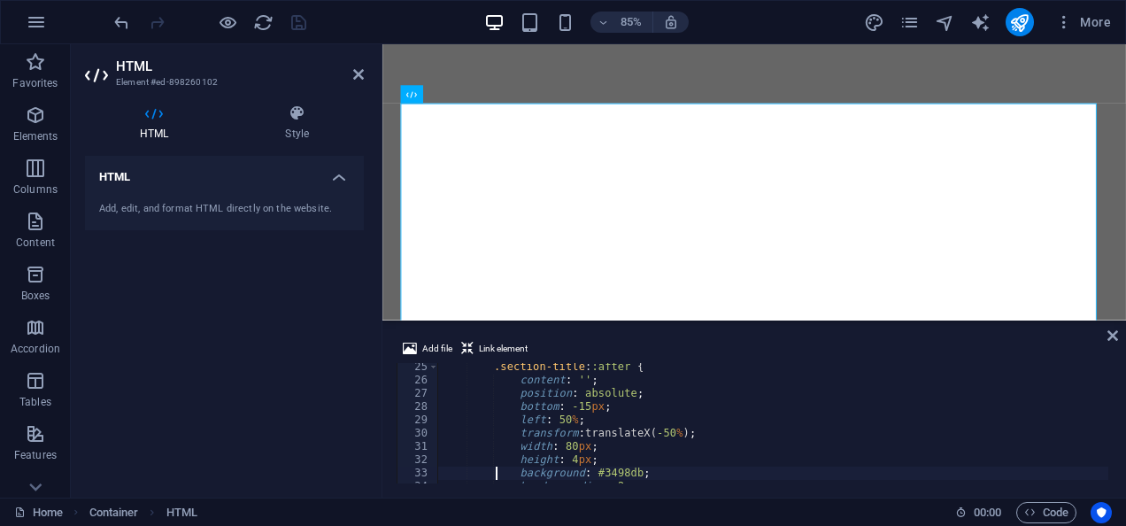
type textarea "}"
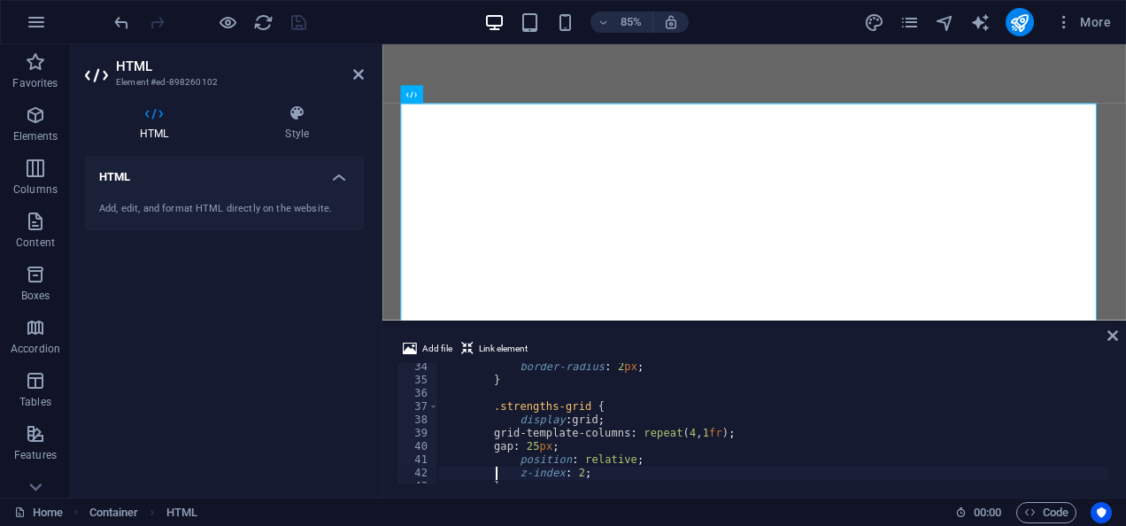
type textarea "}"
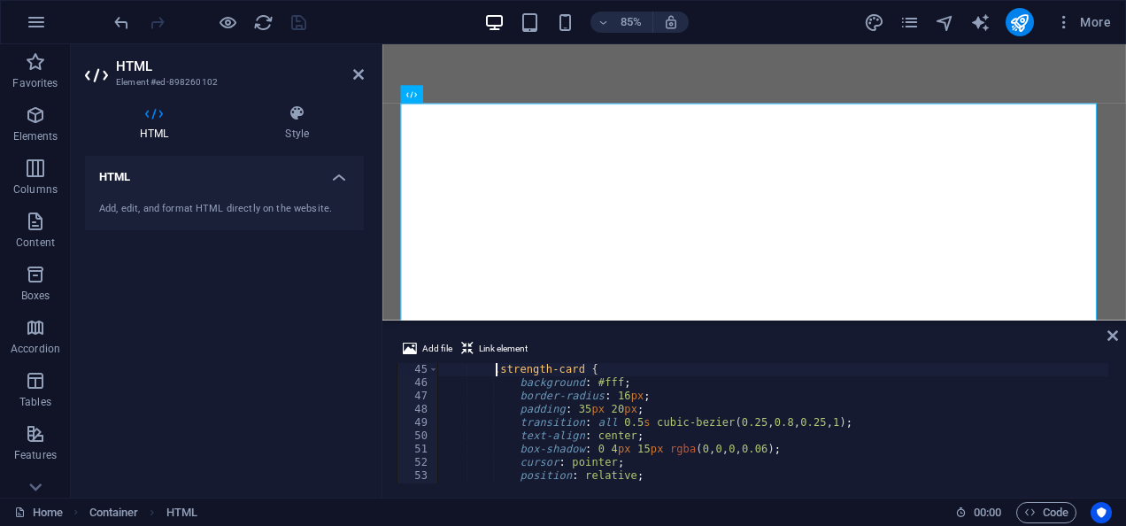
scroll to position [584, 0]
type textarea "}"
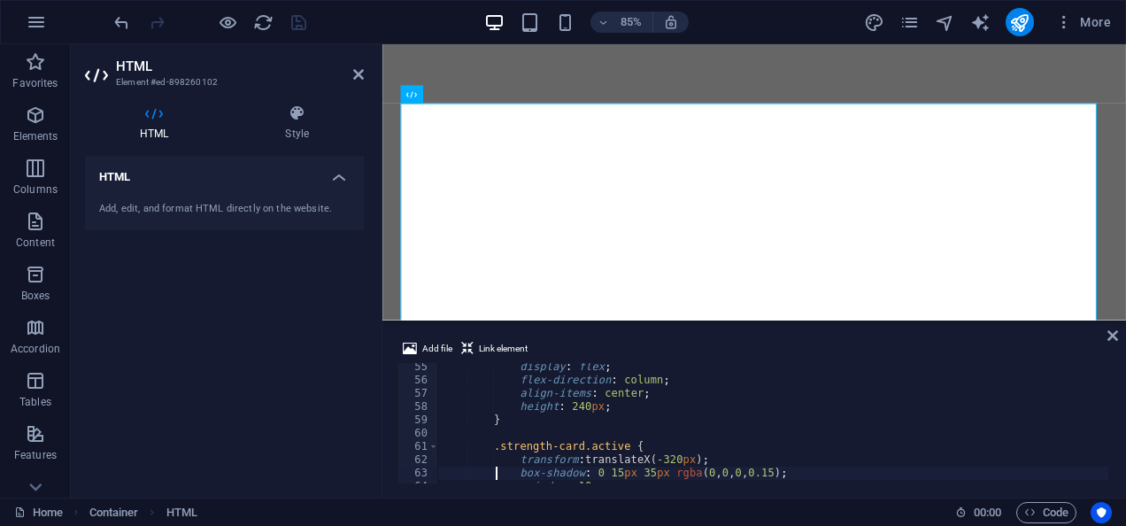
type textarea "}"
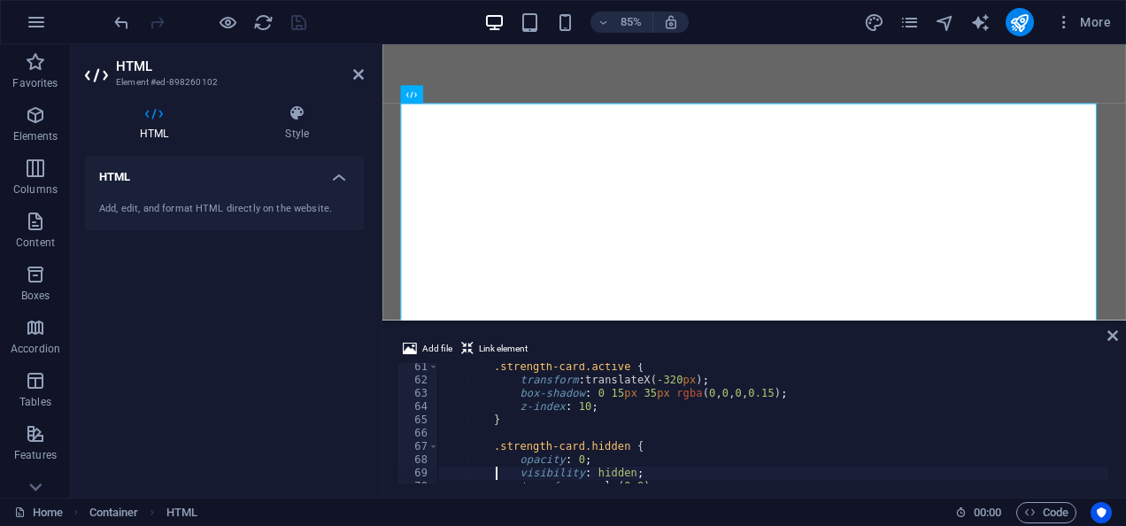
type textarea "}"
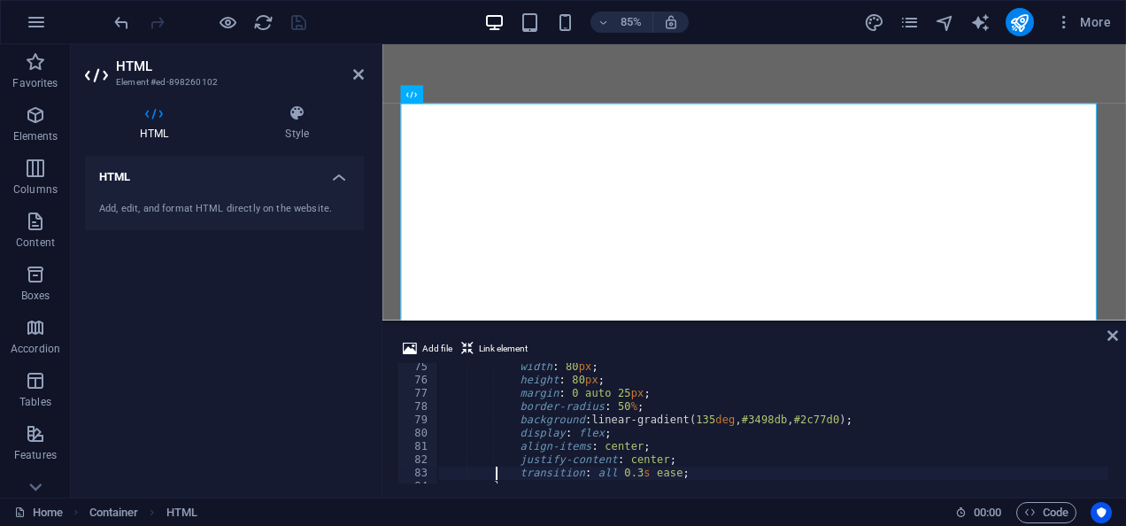
type textarea "}"
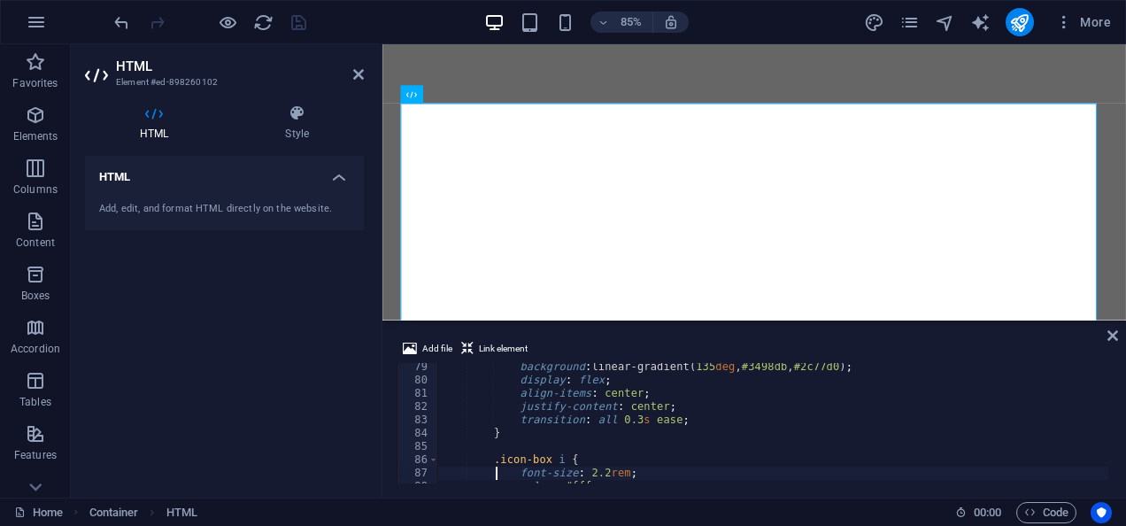
type textarea "}"
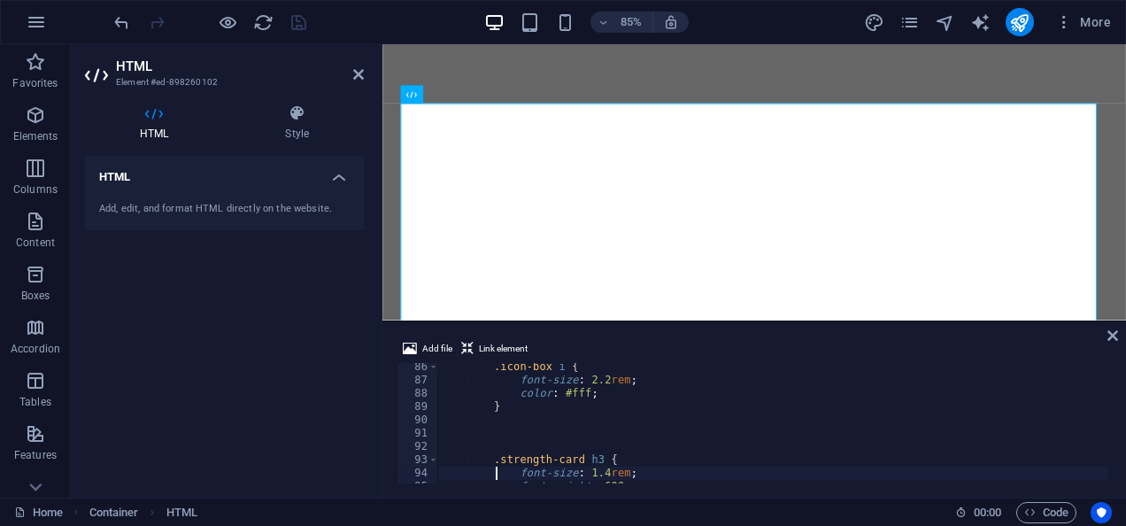
scroll to position [1171, 0]
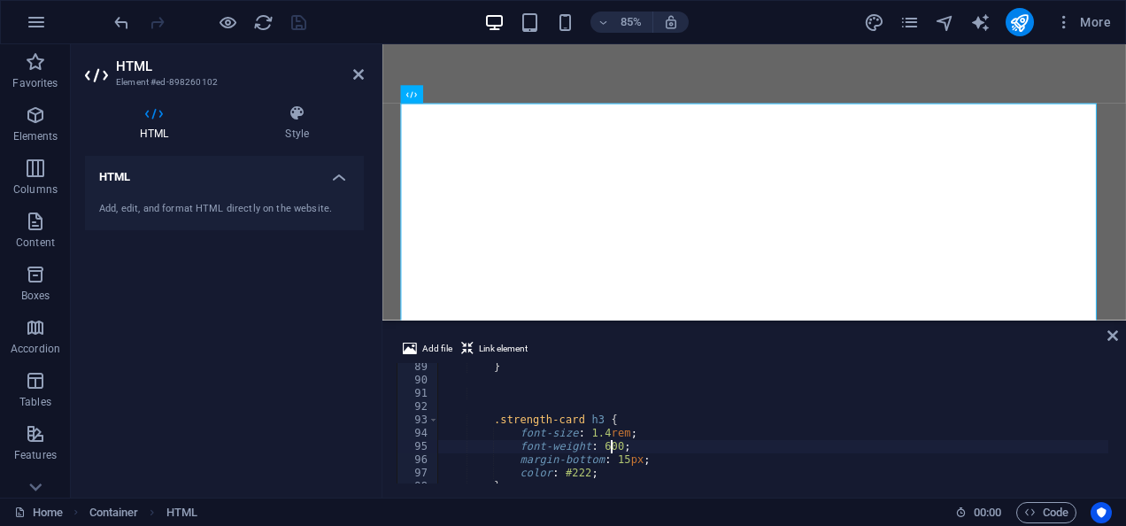
type textarea "margin-bottom: 15px;"
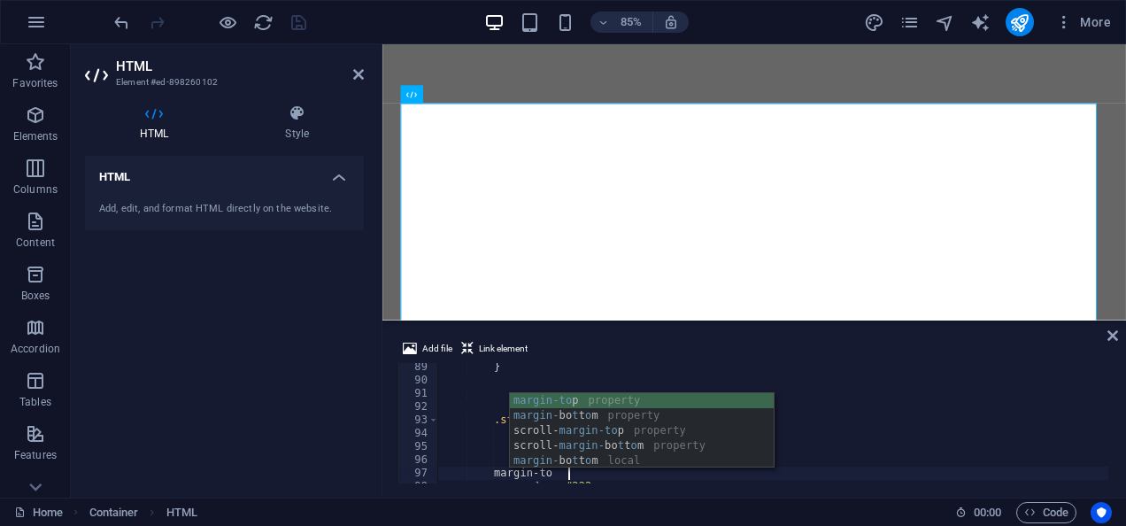
scroll to position [0, 12]
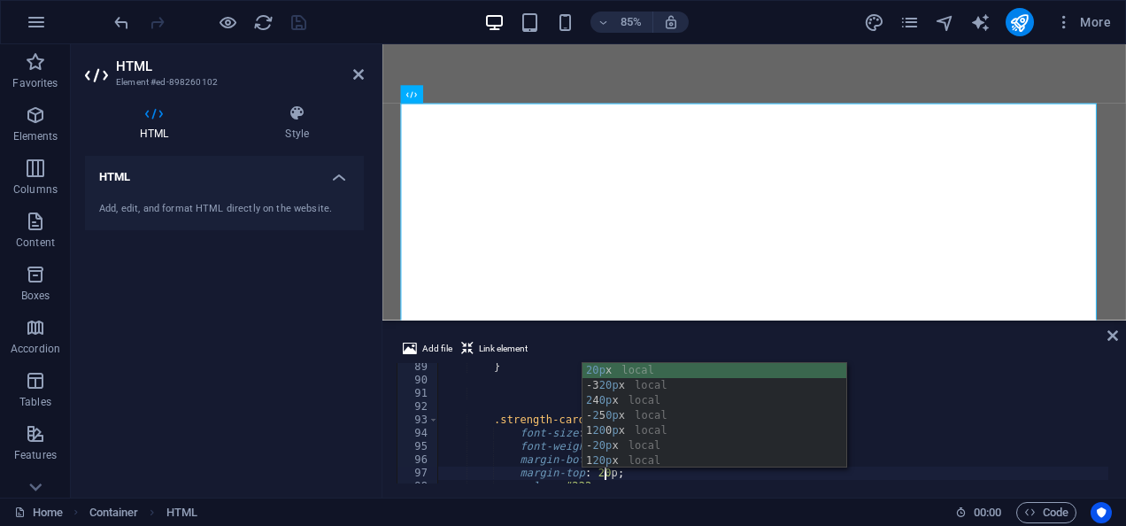
type textarea "margin-top: 20px;"
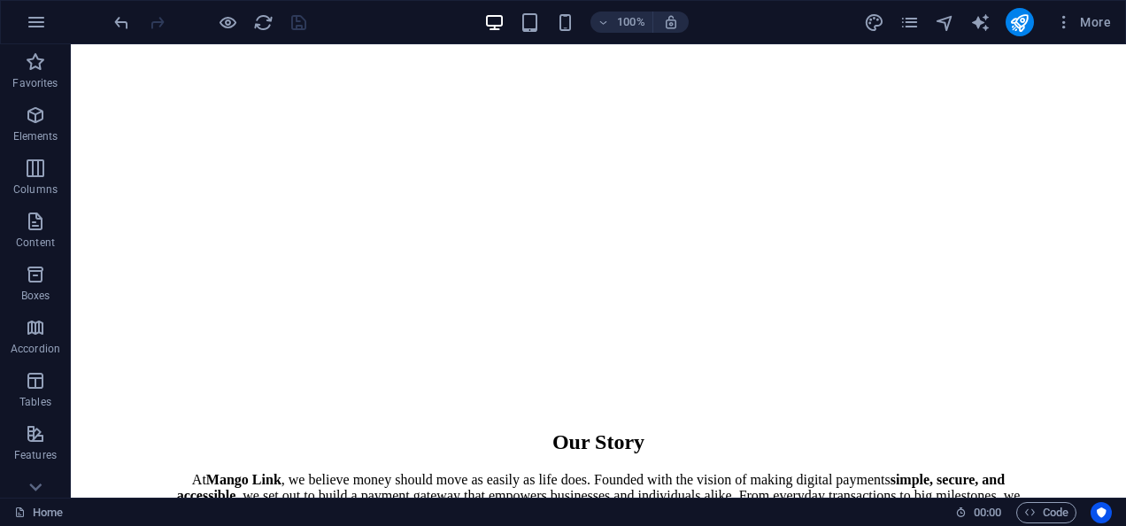
scroll to position [1436, 0]
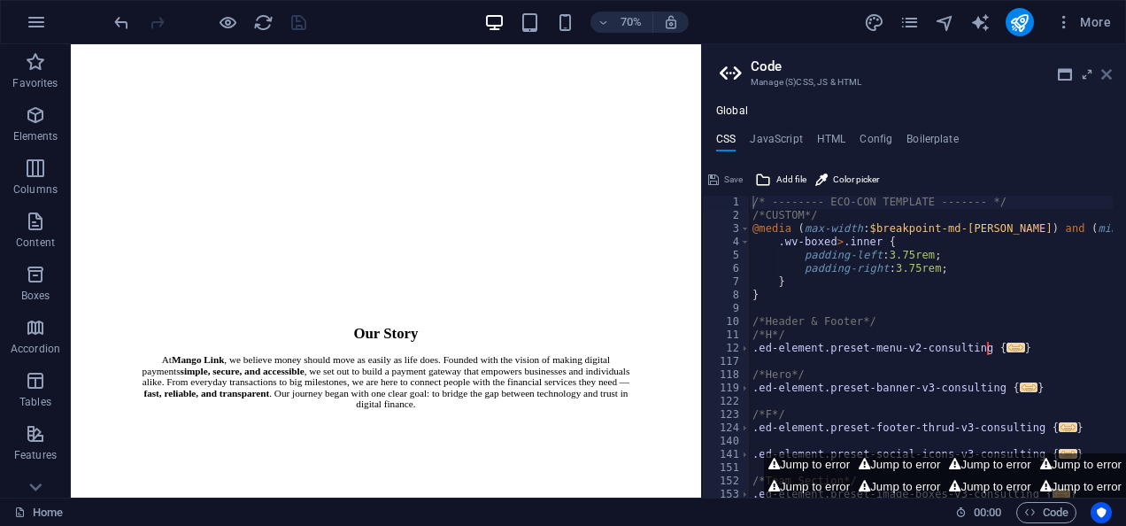
click at [1110, 74] on icon at bounding box center [1106, 74] width 11 height 14
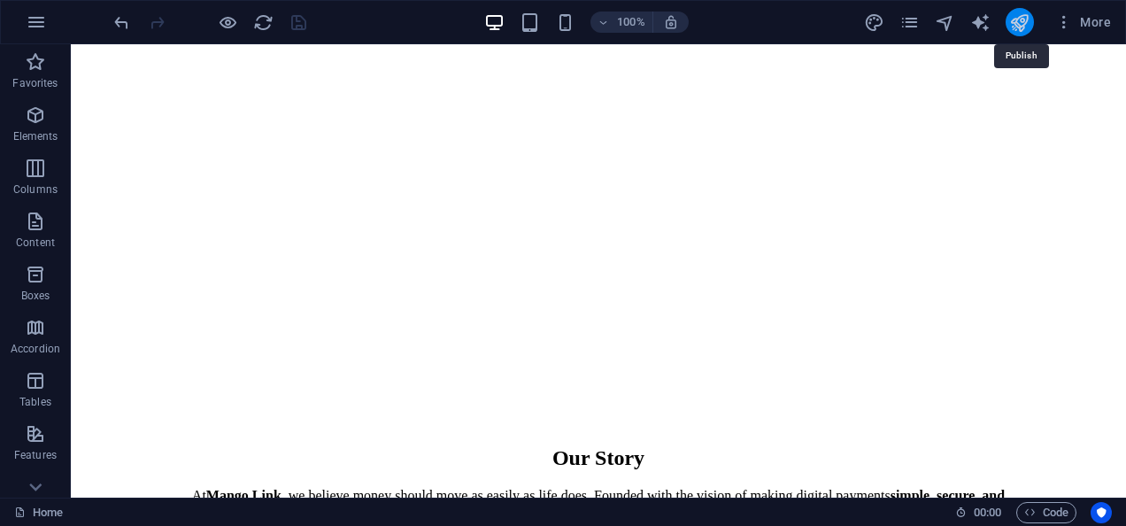
click at [1019, 20] on icon "publish" at bounding box center [1019, 22] width 20 height 20
